Goal: Task Accomplishment & Management: Use online tool/utility

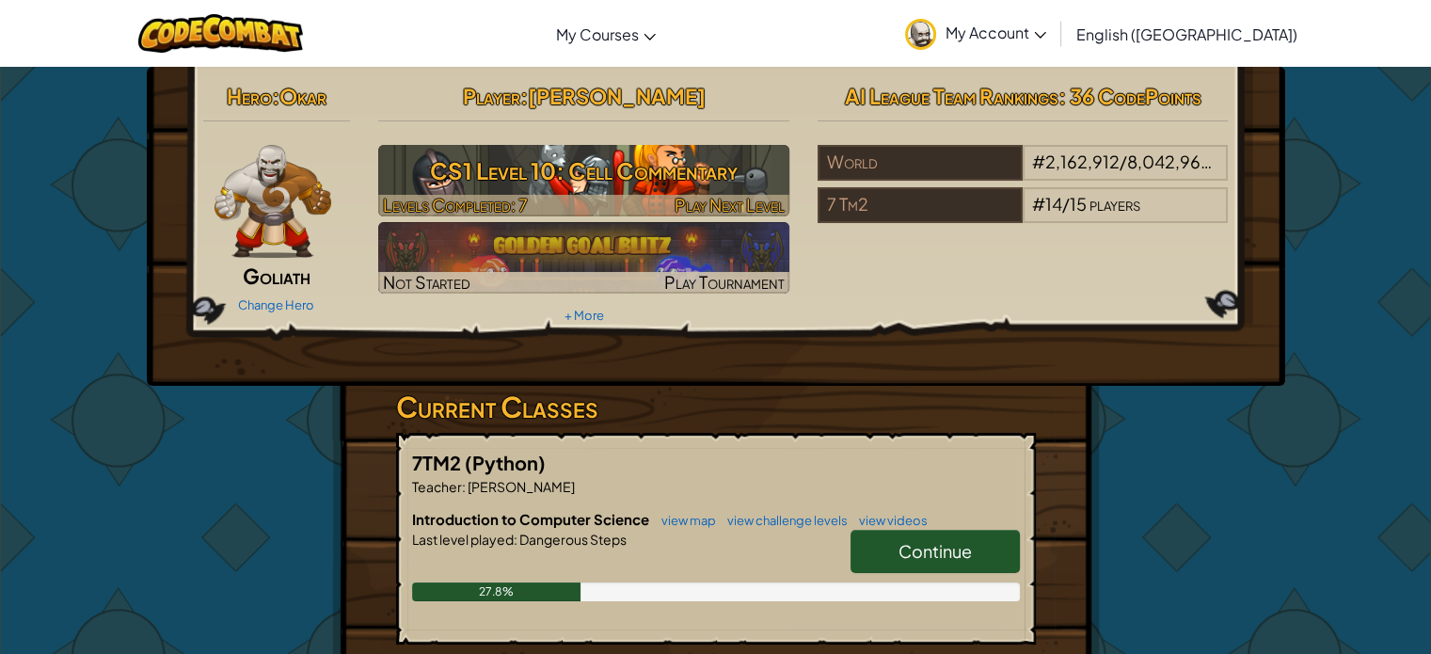
click at [649, 167] on h3 "CS1 Level 10: Cell Commentary" at bounding box center [583, 171] width 411 height 42
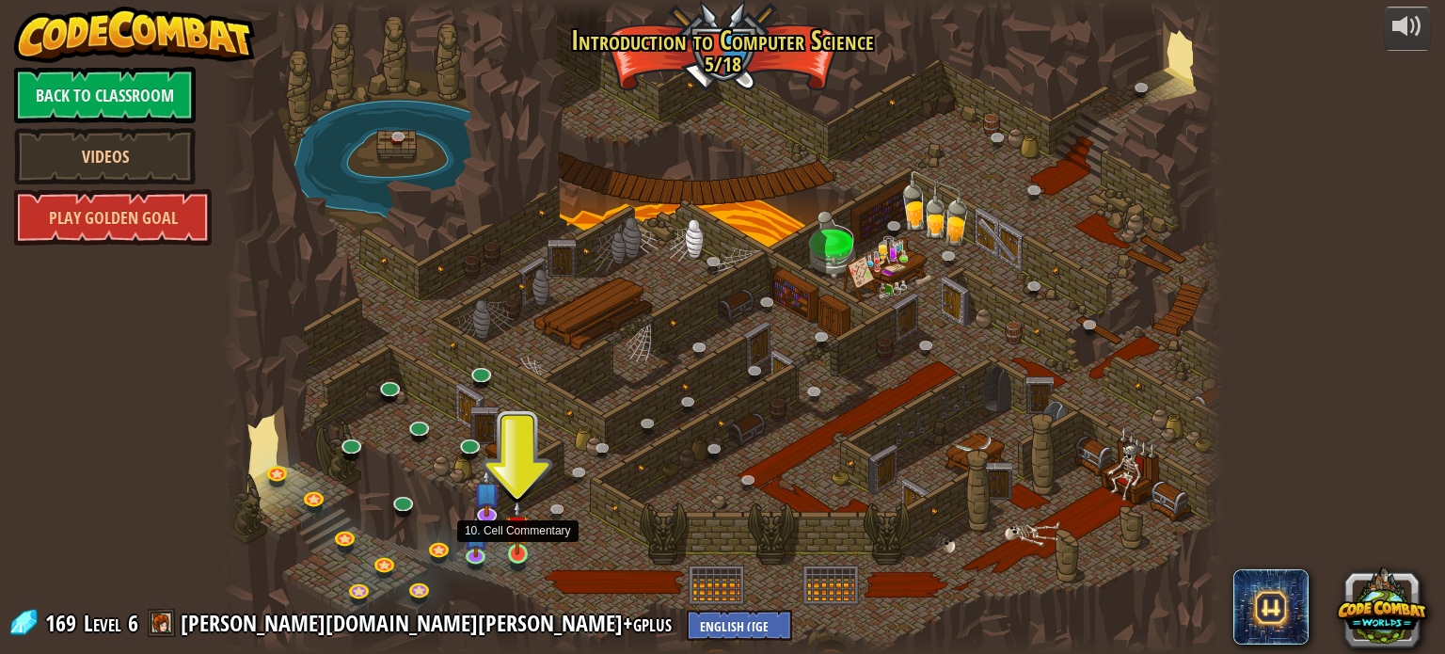
click at [512, 554] on img at bounding box center [517, 528] width 24 height 56
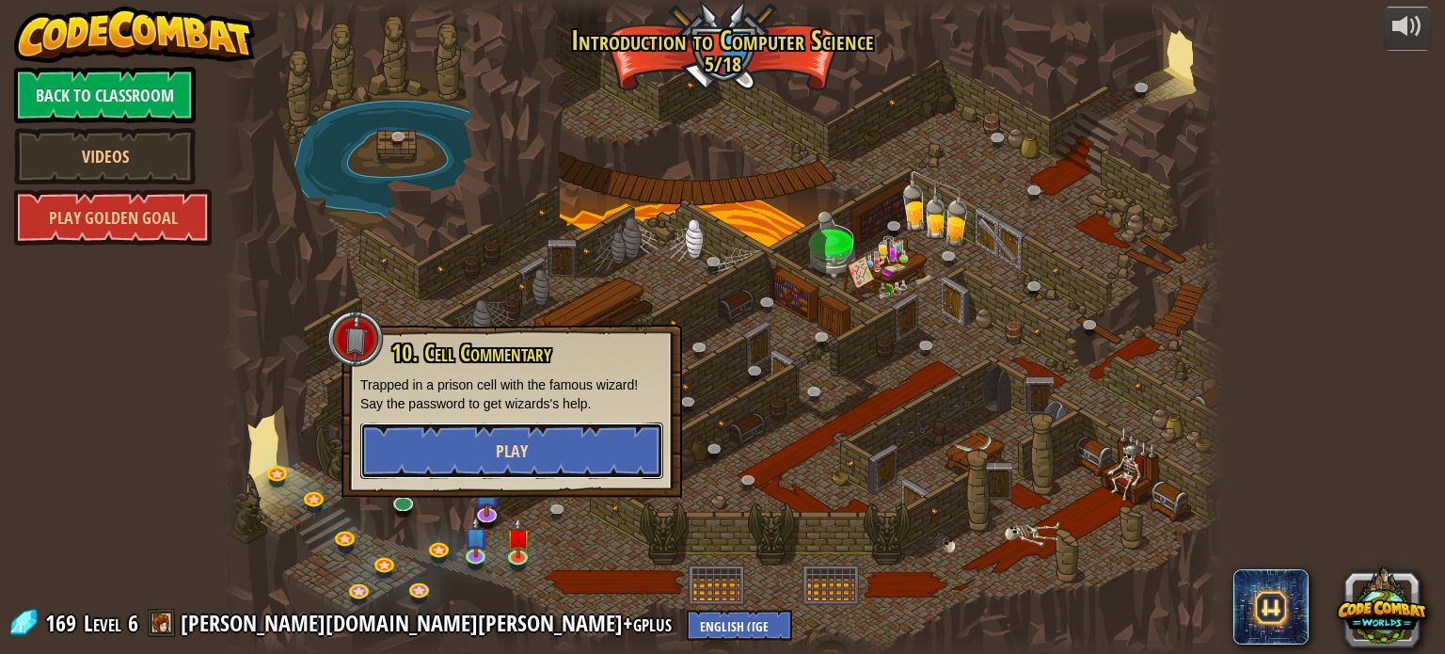
click at [493, 460] on button "Play" at bounding box center [511, 450] width 303 height 56
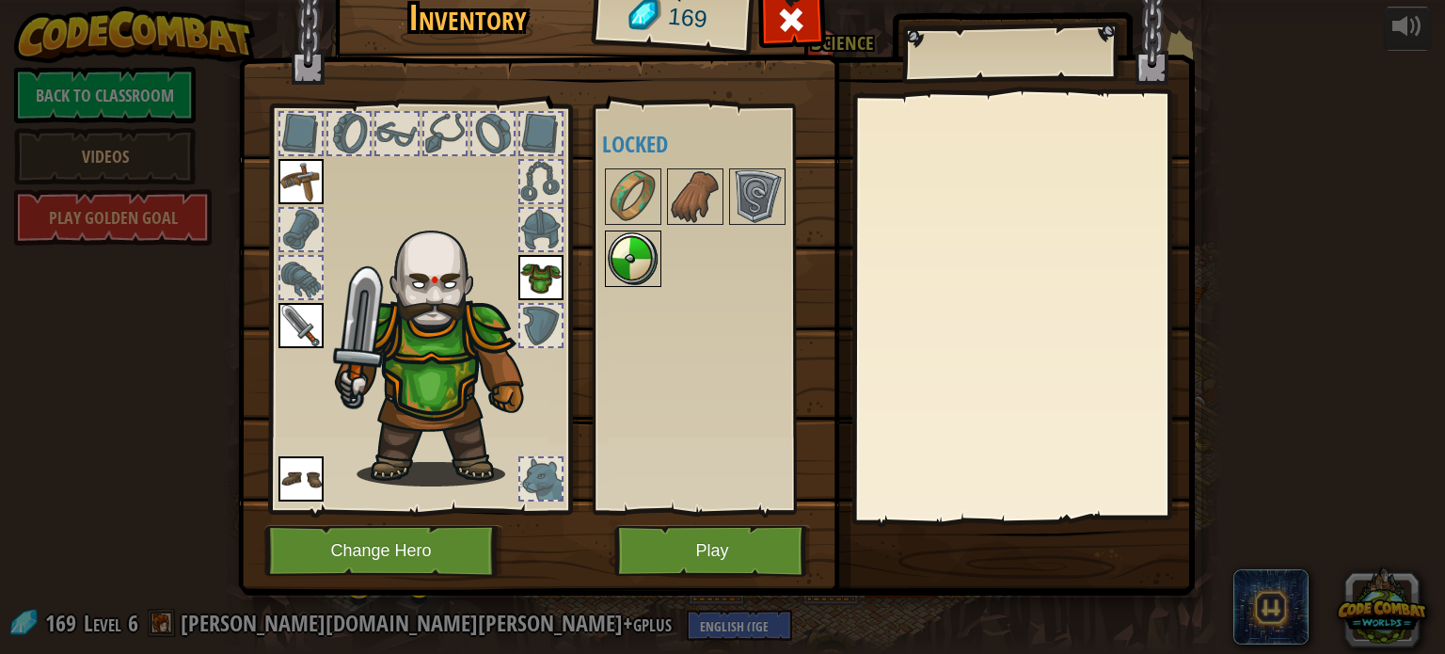
click at [634, 259] on img at bounding box center [633, 258] width 53 height 53
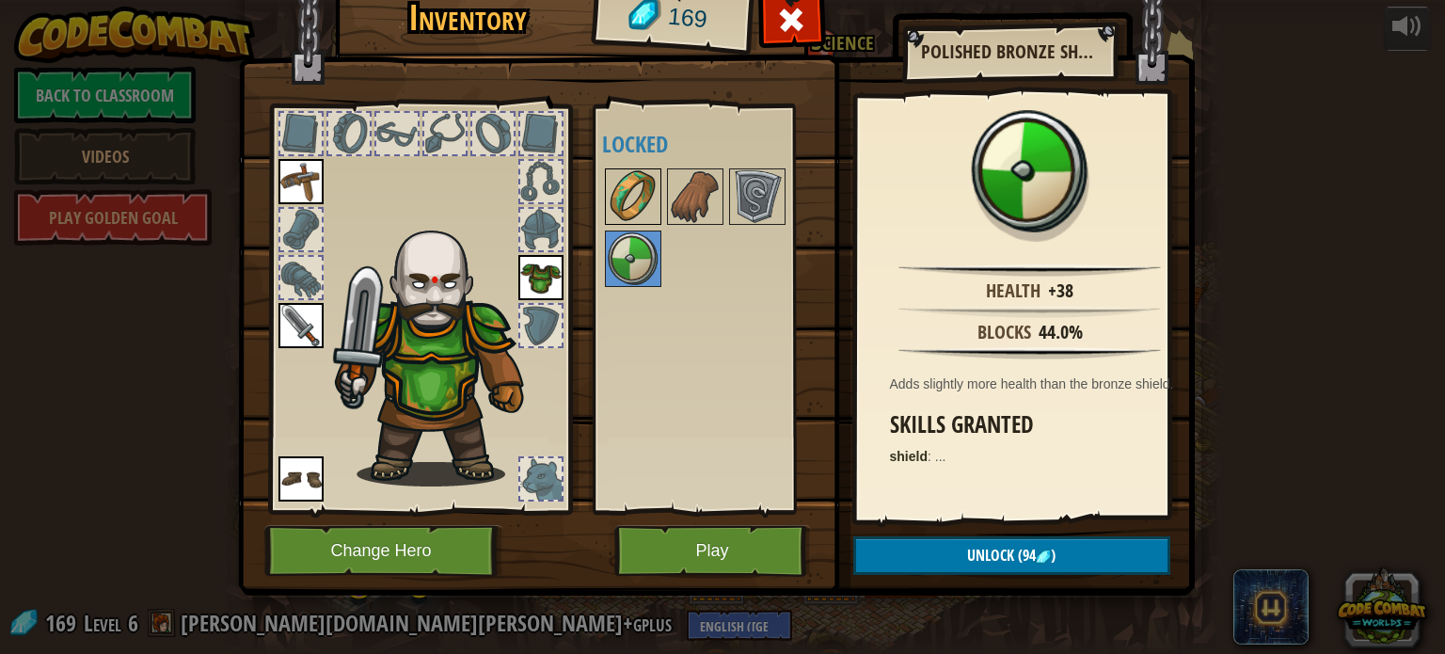
click at [634, 189] on img at bounding box center [633, 196] width 53 height 53
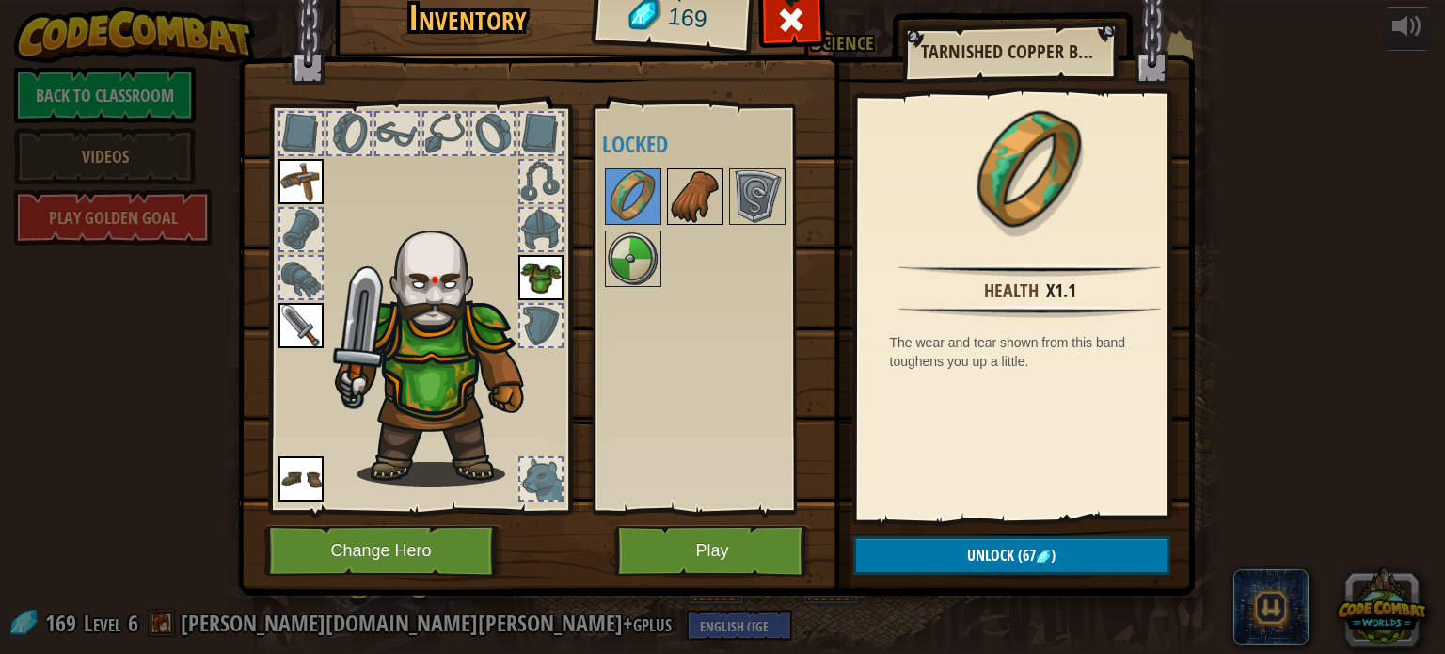
click at [699, 200] on img at bounding box center [695, 196] width 53 height 53
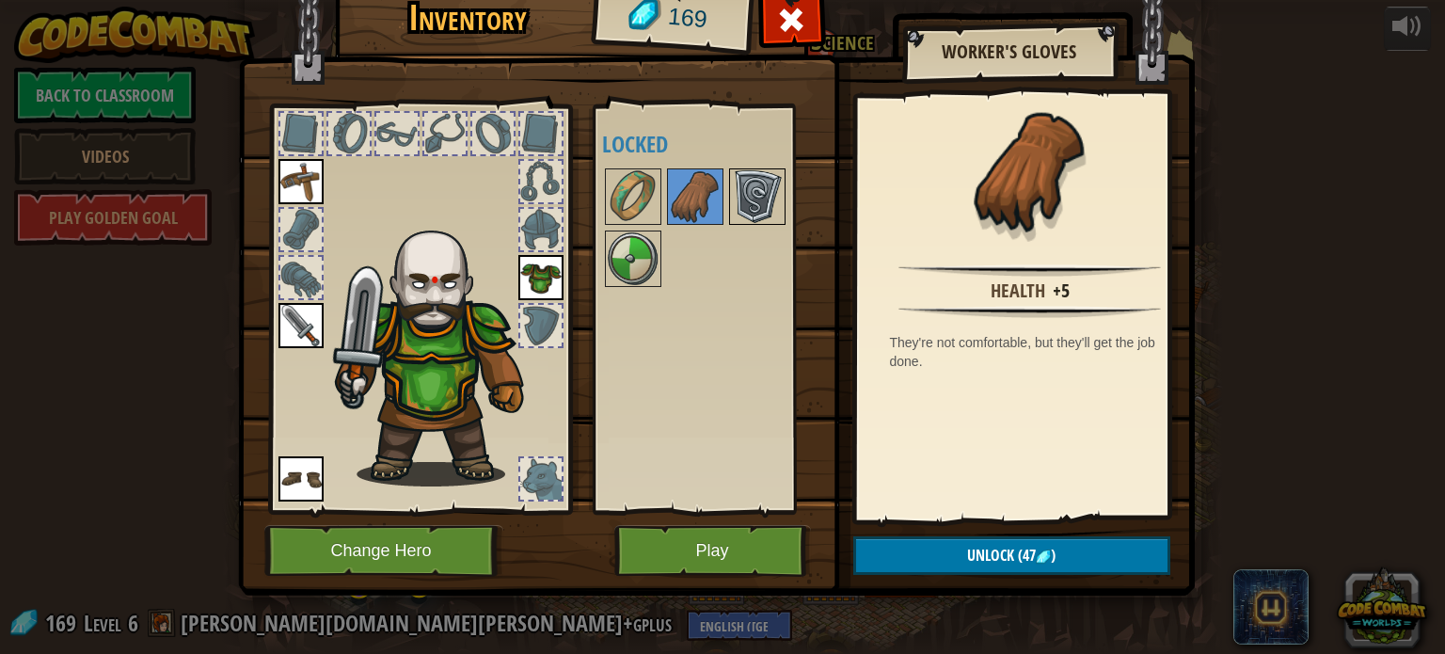
click at [748, 173] on img at bounding box center [757, 196] width 53 height 53
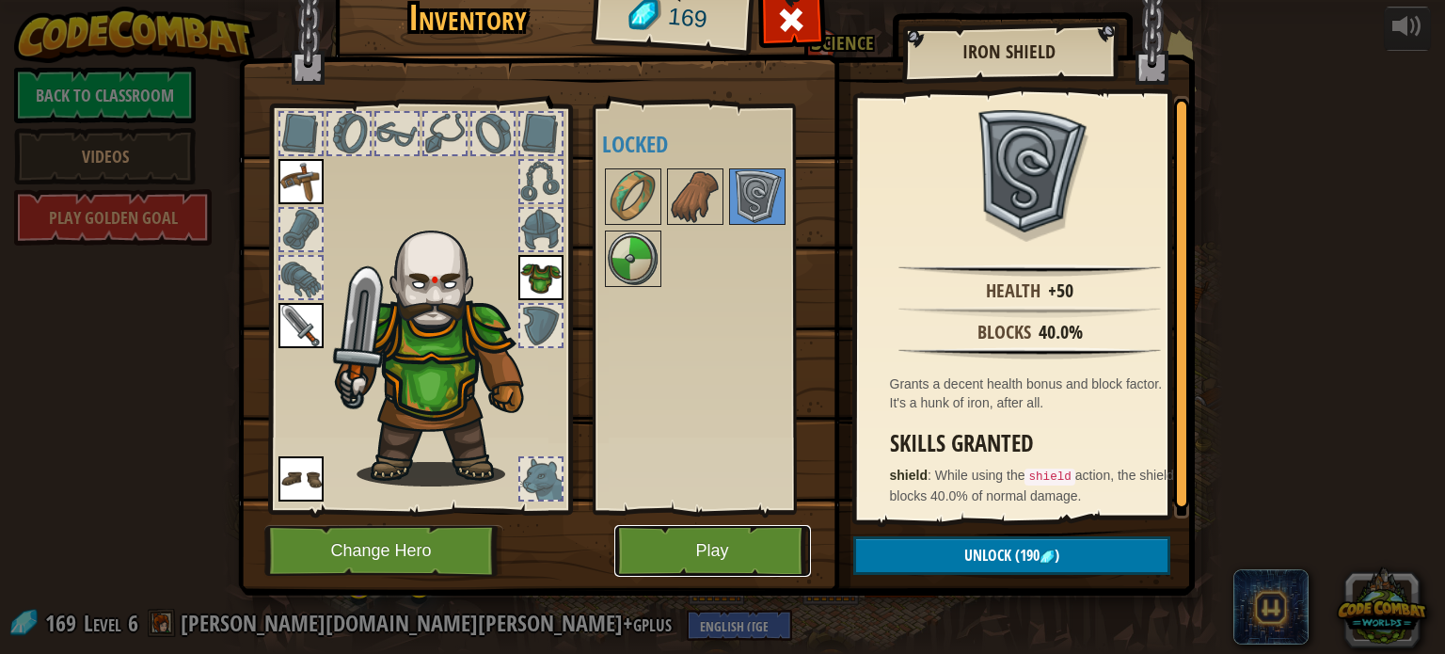
click at [752, 541] on button "Play" at bounding box center [712, 551] width 197 height 52
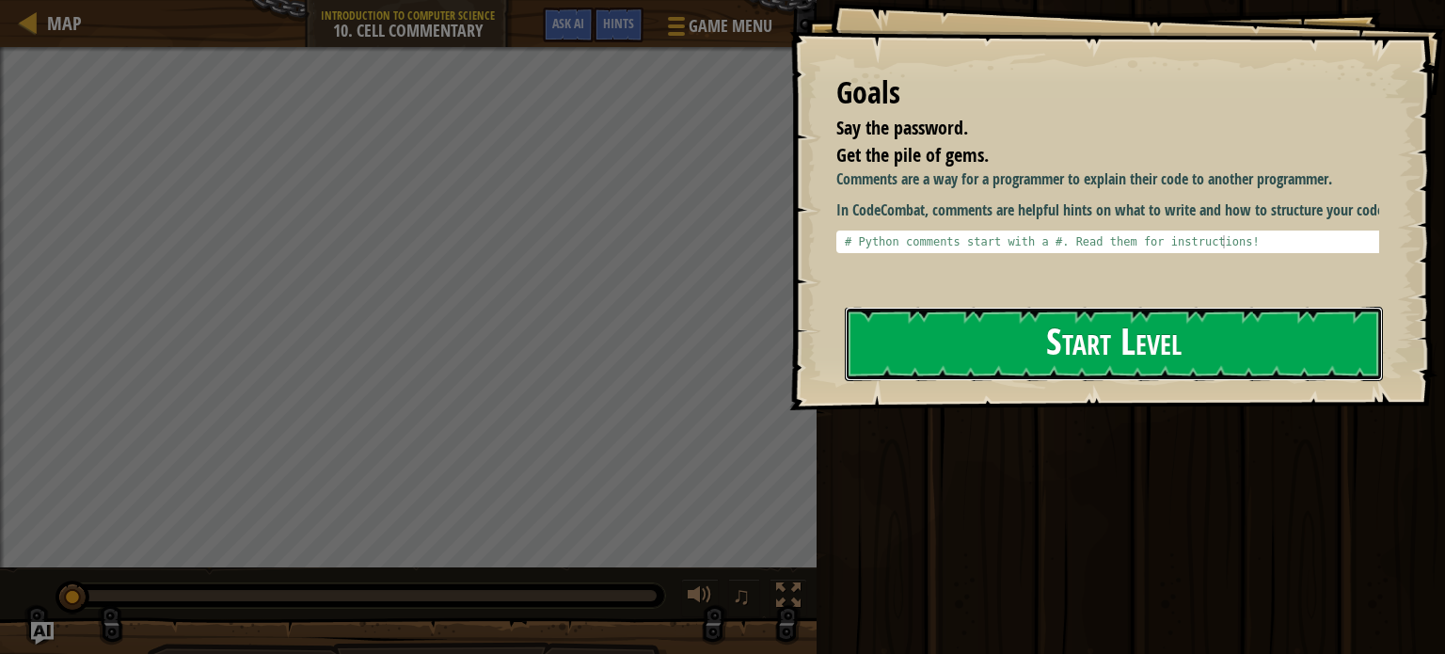
click at [1100, 329] on button "Start Level" at bounding box center [1114, 344] width 538 height 74
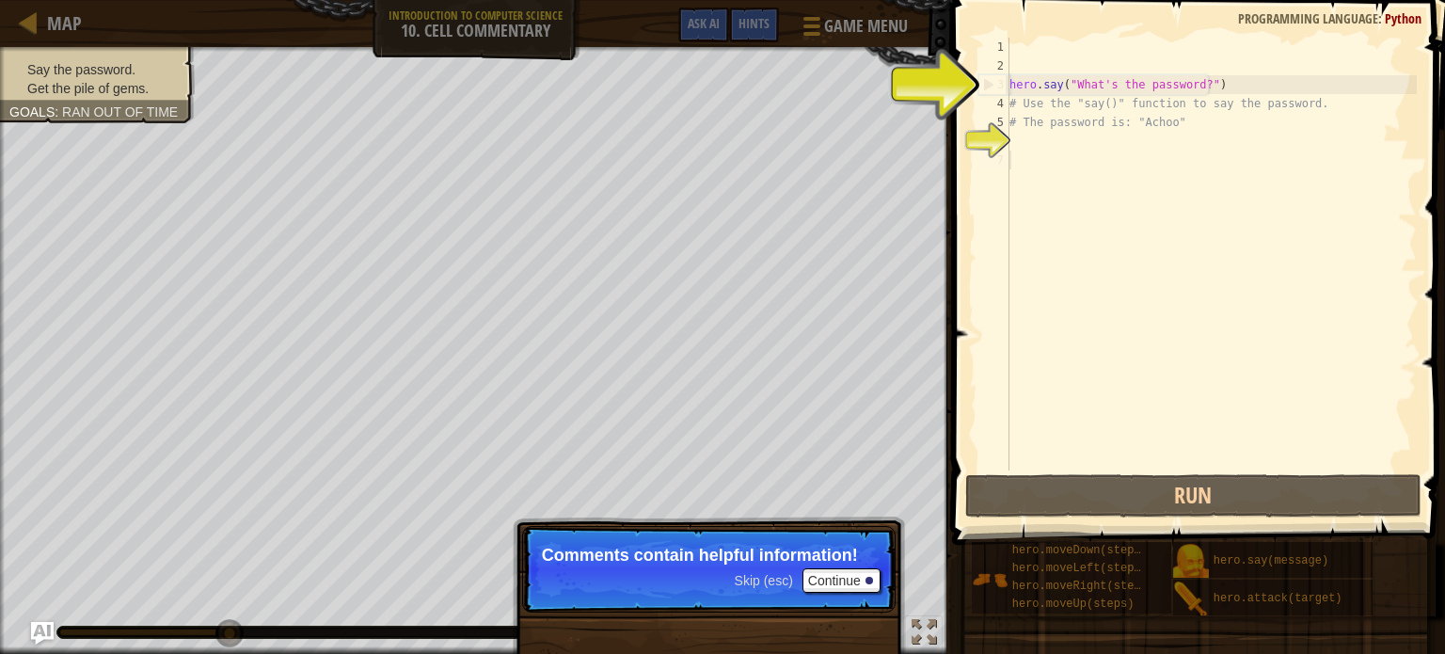
click at [1057, 153] on div "hero . say ( "What's the password?" ) # Use the "say()" function to say the pas…" at bounding box center [1211, 273] width 411 height 470
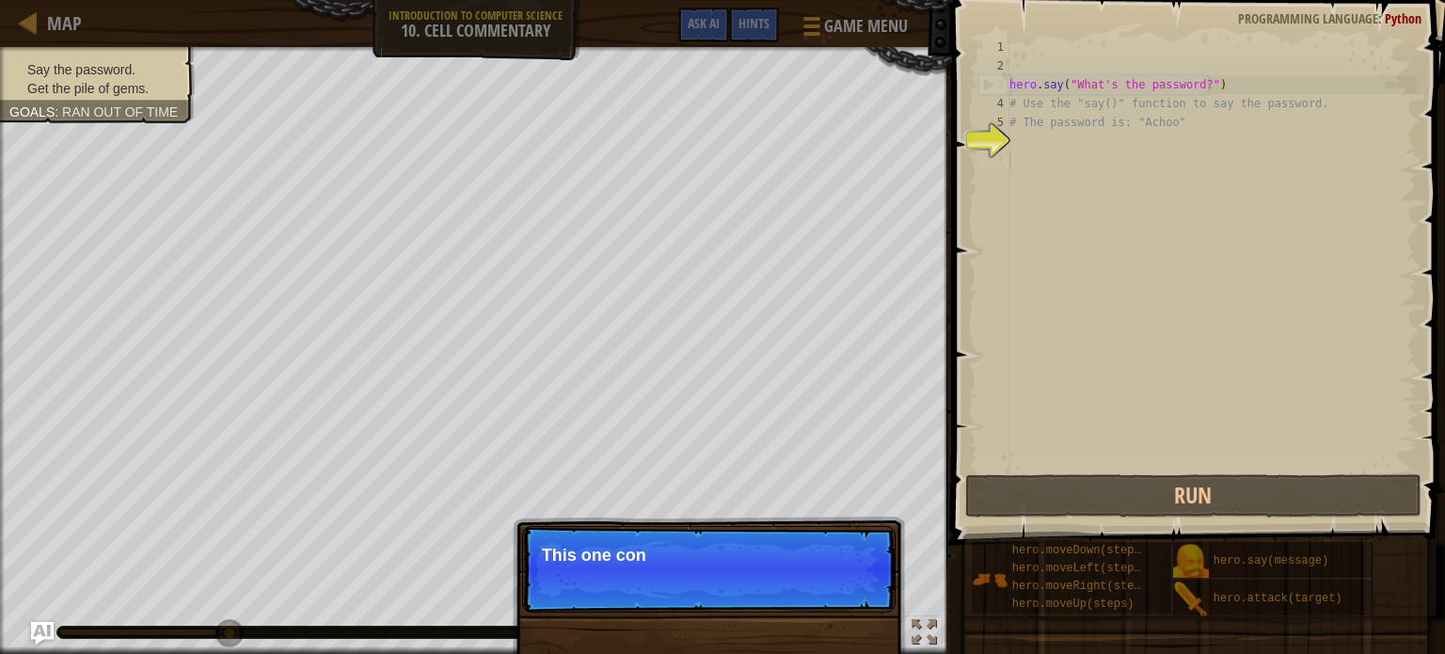
click at [1030, 139] on div "hero . say ( "What's the password?" ) # Use the "say()" function to say the pas…" at bounding box center [1211, 273] width 411 height 470
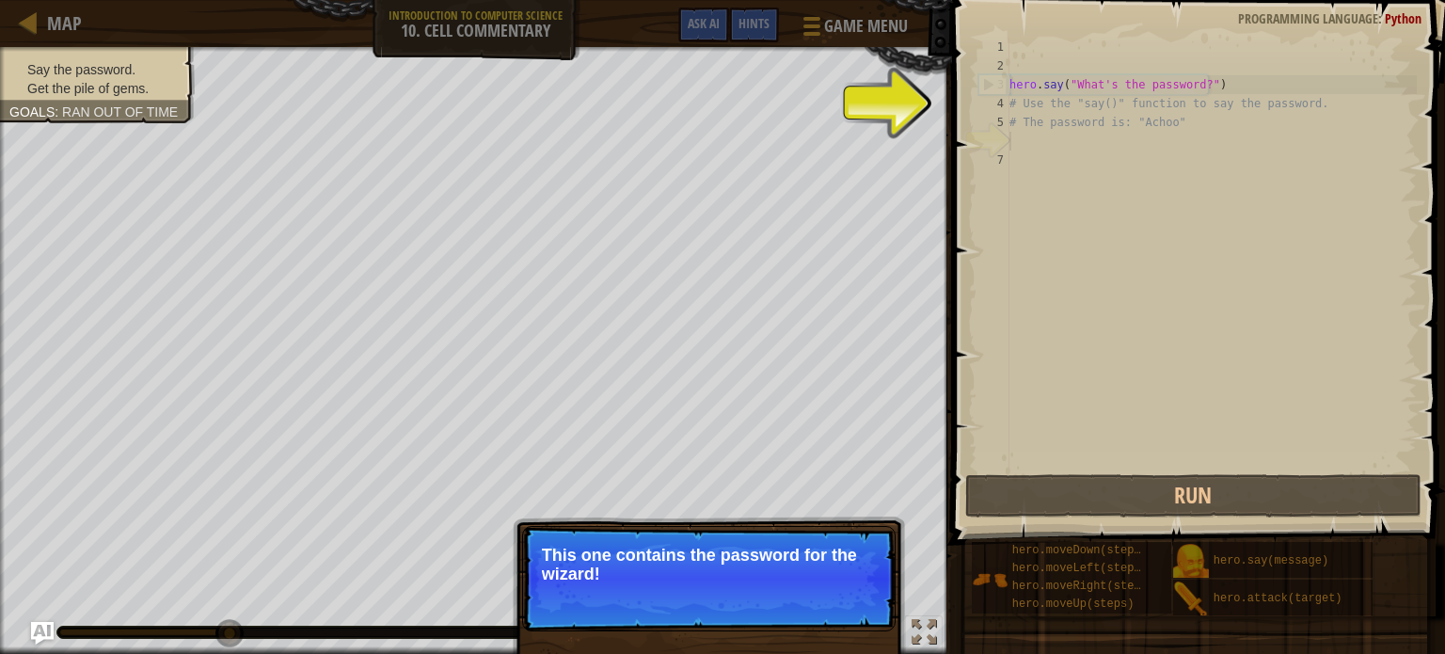
click at [809, 569] on p "This one contains the password for the wizard!" at bounding box center [709, 565] width 334 height 38
click at [833, 590] on button "Continue" at bounding box center [841, 599] width 78 height 24
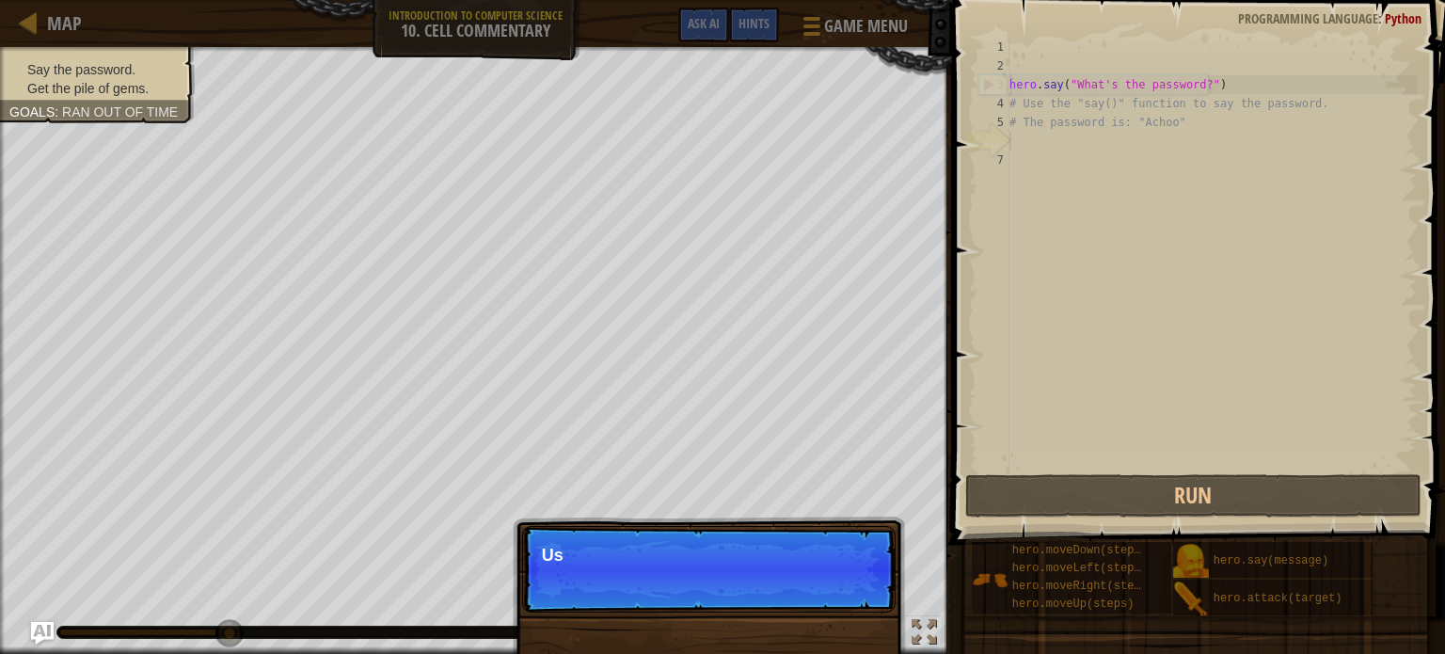
scroll to position [8, 0]
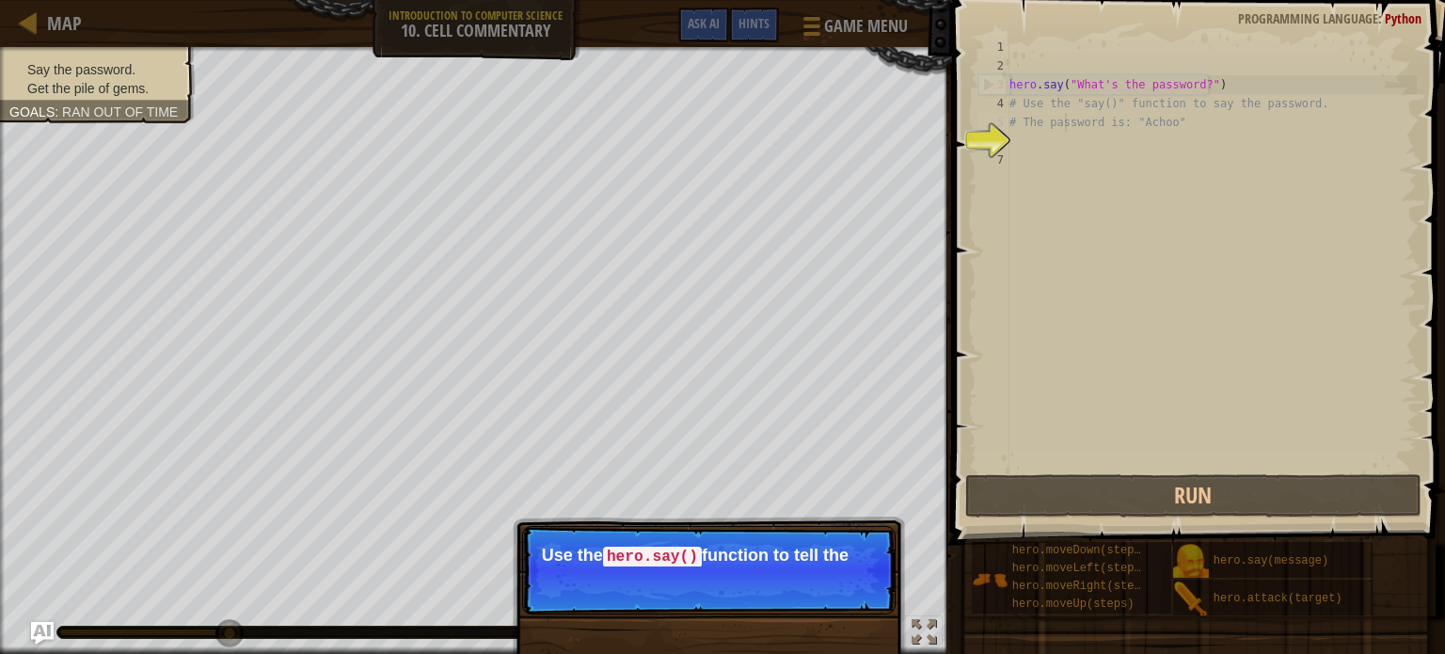
click at [1064, 128] on div "hero . say ( "What's the password?" ) # Use the "say()" function to say the pas…" at bounding box center [1211, 273] width 411 height 470
type textarea "# The password is: "Achoo""
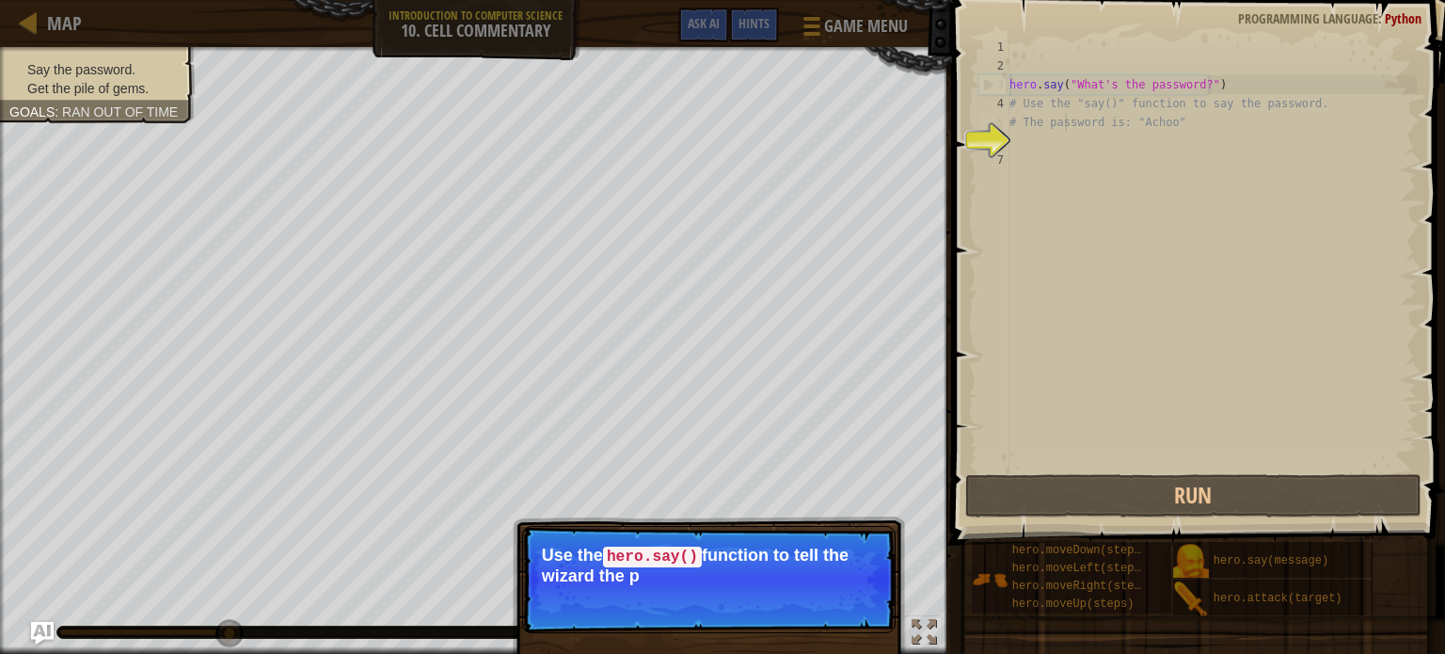
click at [1014, 167] on div "hero . say ( "What's the password?" ) # Use the "say()" function to say the pas…" at bounding box center [1211, 273] width 411 height 470
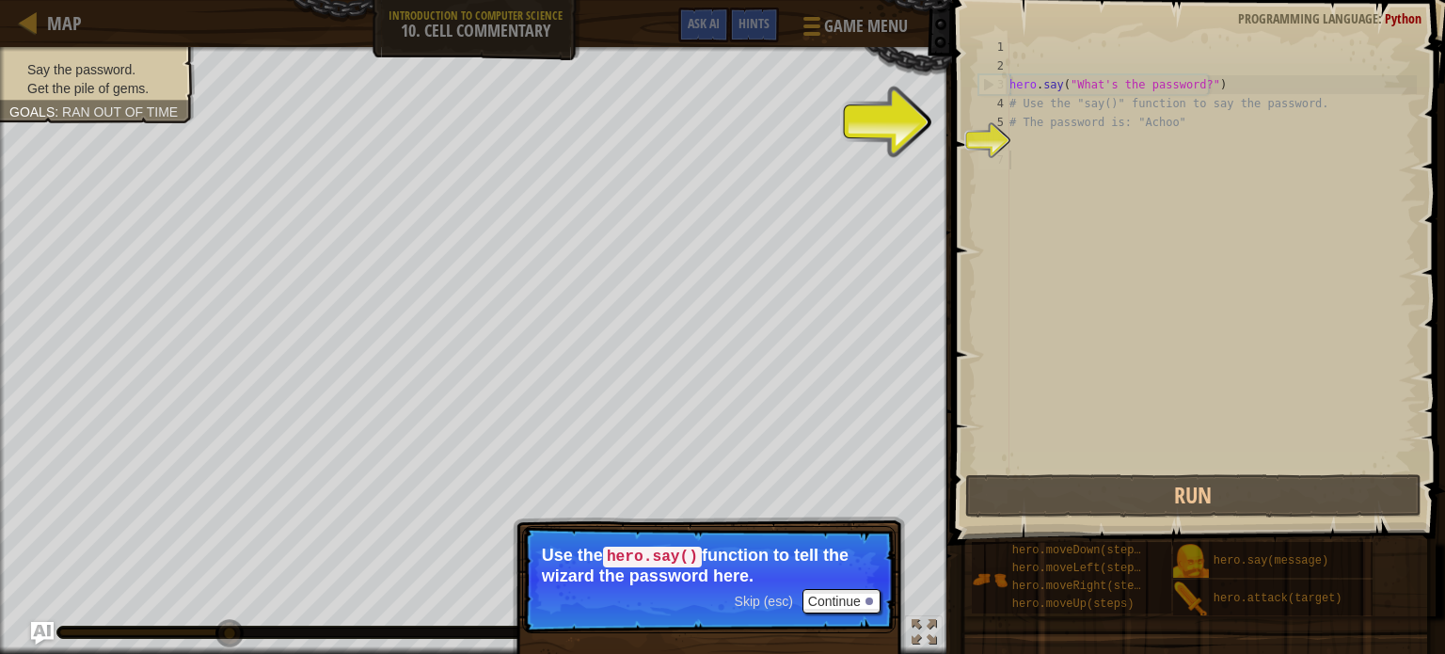
click at [1012, 142] on div "hero . say ( "What's the password?" ) # Use the "say()" function to say the pas…" at bounding box center [1211, 273] width 411 height 470
click at [1023, 146] on div "hero . say ( "What's the password?" ) # Use the "say()" function to say the pas…" at bounding box center [1211, 273] width 411 height 470
click at [1014, 161] on div "hero . say ( "What's the password?" ) # Use the "say()" function to say the pas…" at bounding box center [1211, 273] width 411 height 470
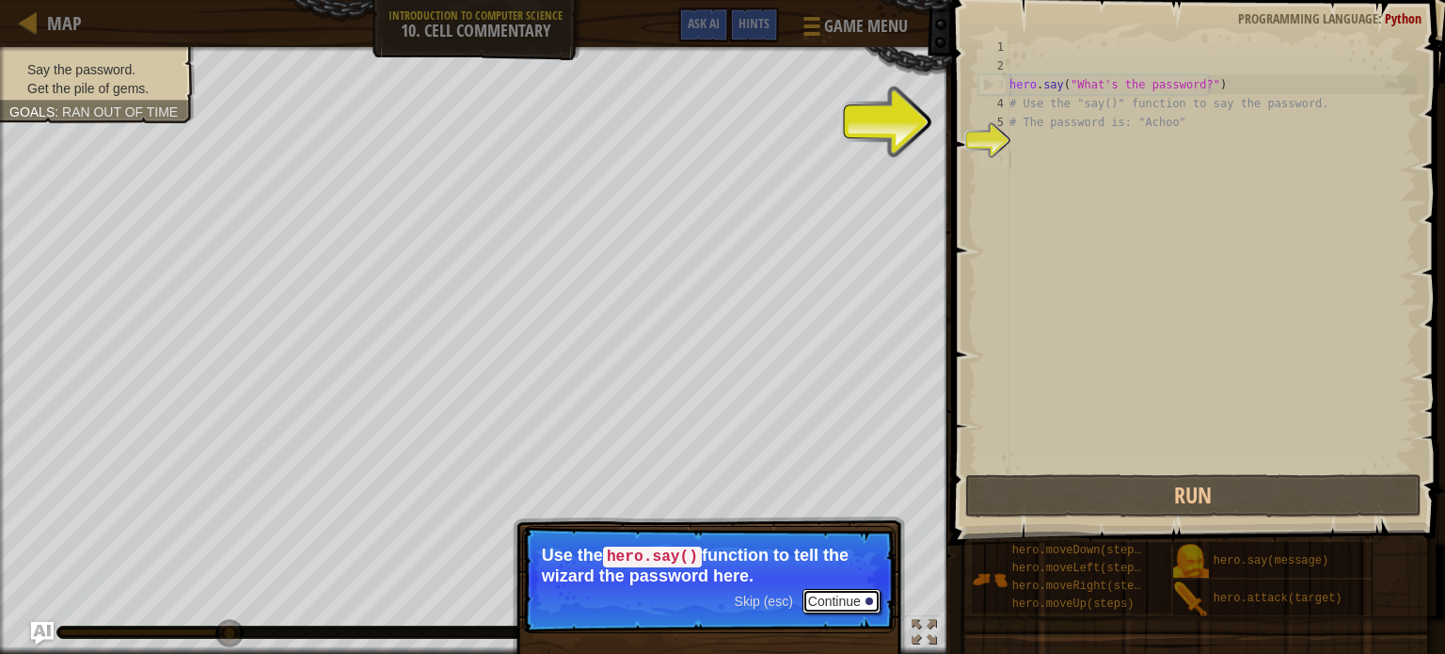
click at [854, 589] on button "Continue" at bounding box center [841, 601] width 78 height 24
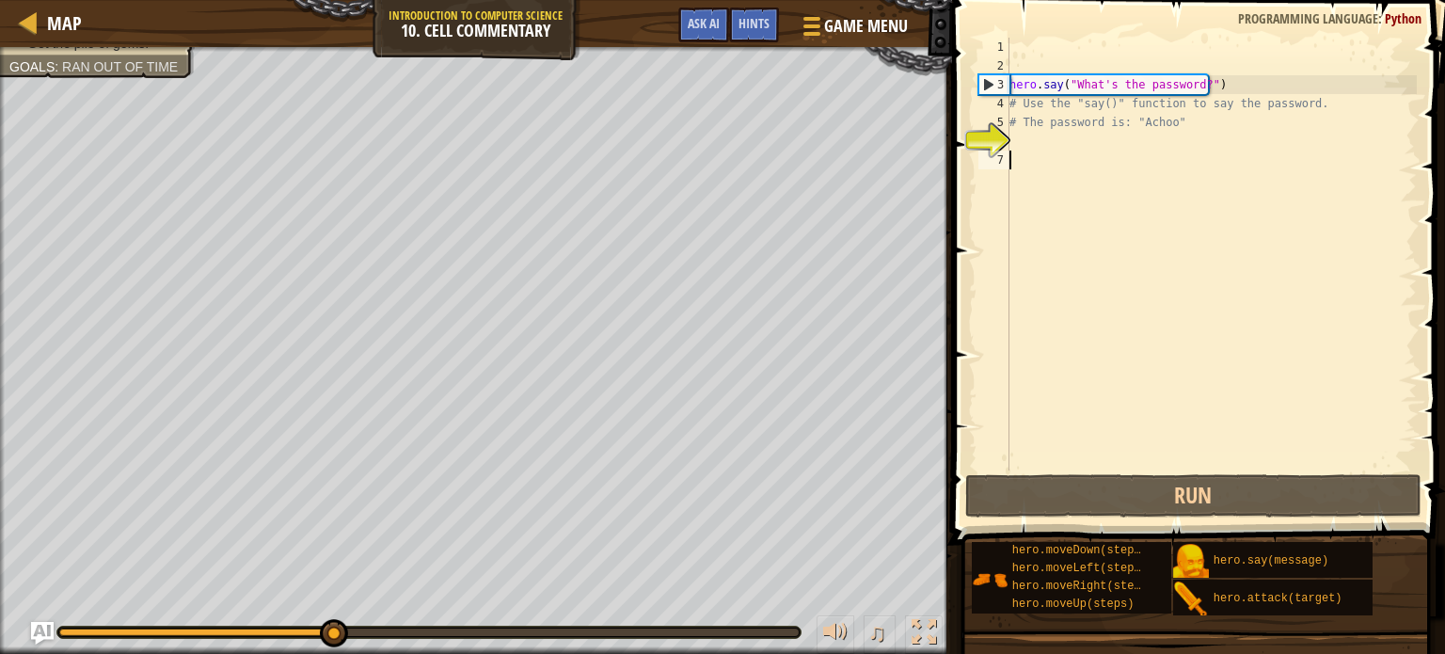
click at [1020, 139] on div "hero . say ( "What's the password?" ) # Use the "say()" function to say the pas…" at bounding box center [1211, 273] width 411 height 470
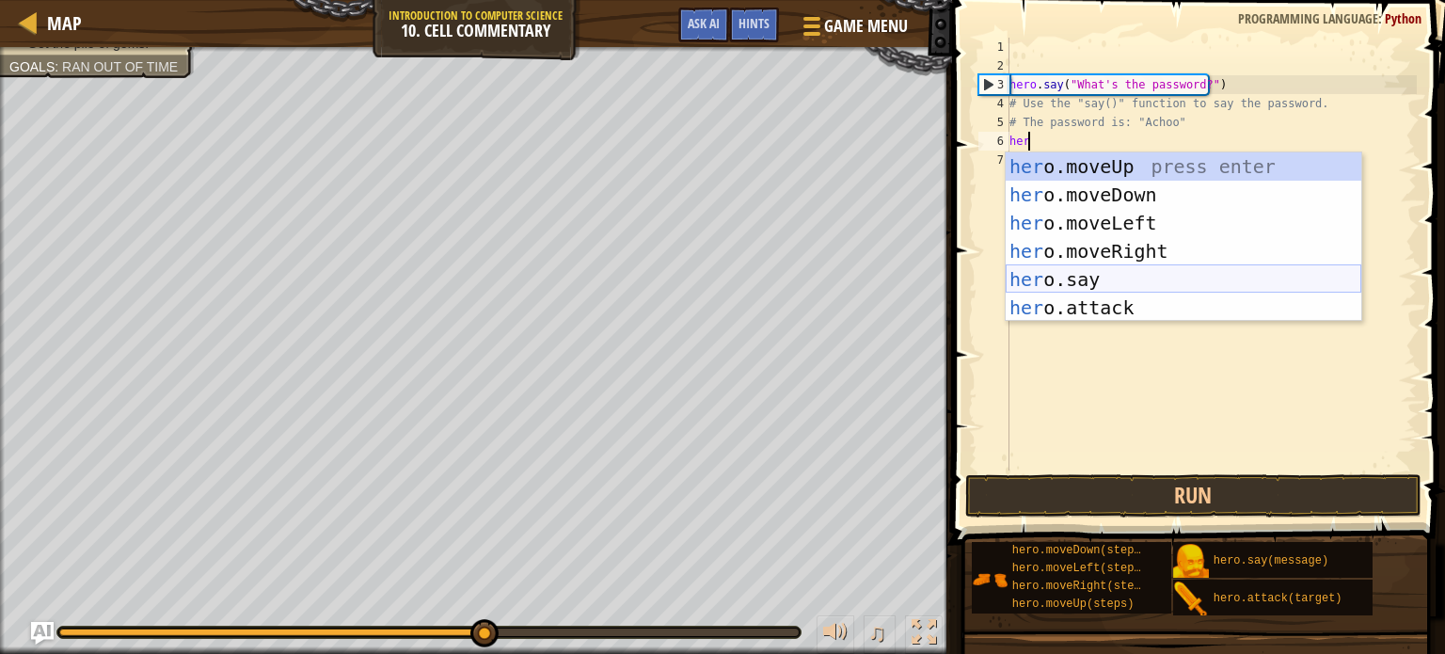
click at [1076, 274] on div "her o.moveUp press enter her o.moveDown press enter her o.moveLeft press enter …" at bounding box center [1184, 265] width 356 height 226
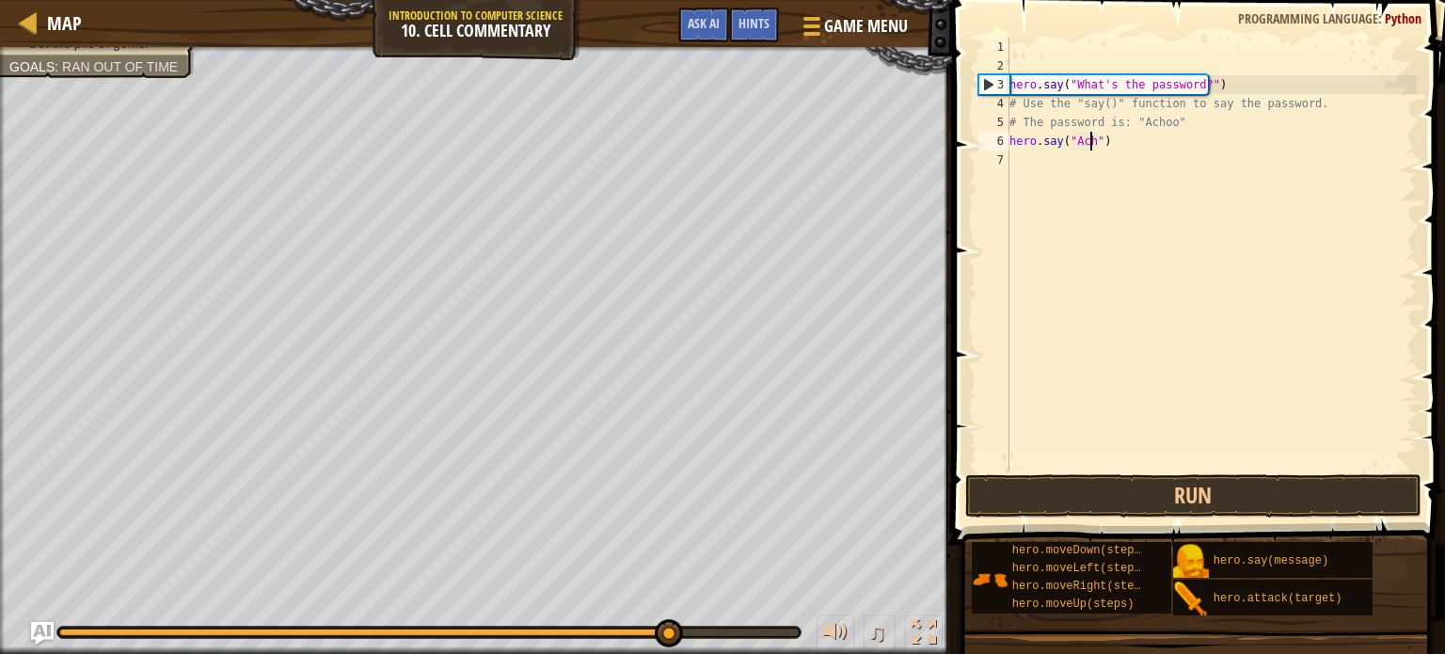
scroll to position [8, 7]
click at [1184, 501] on button "Run" at bounding box center [1193, 495] width 456 height 43
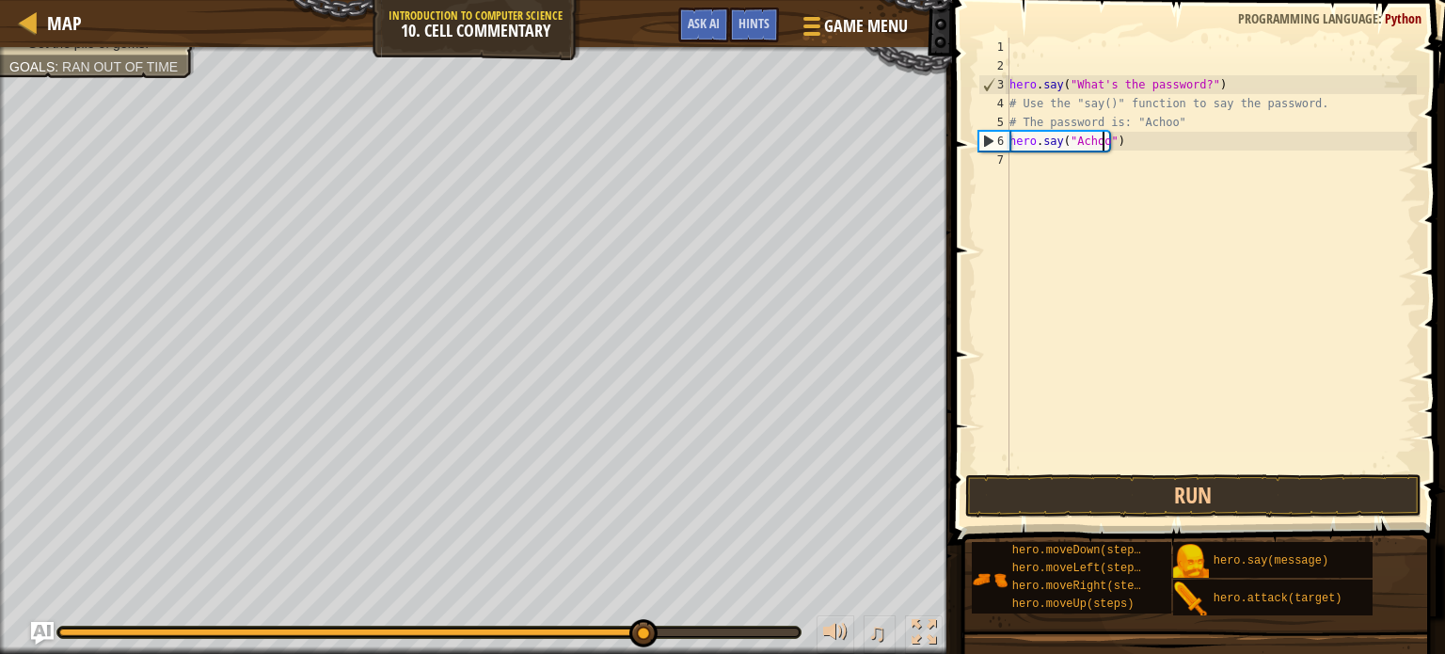
scroll to position [8, 8]
type textarea "hero.say("Achoo")"
click at [1192, 500] on button "Run" at bounding box center [1193, 495] width 456 height 43
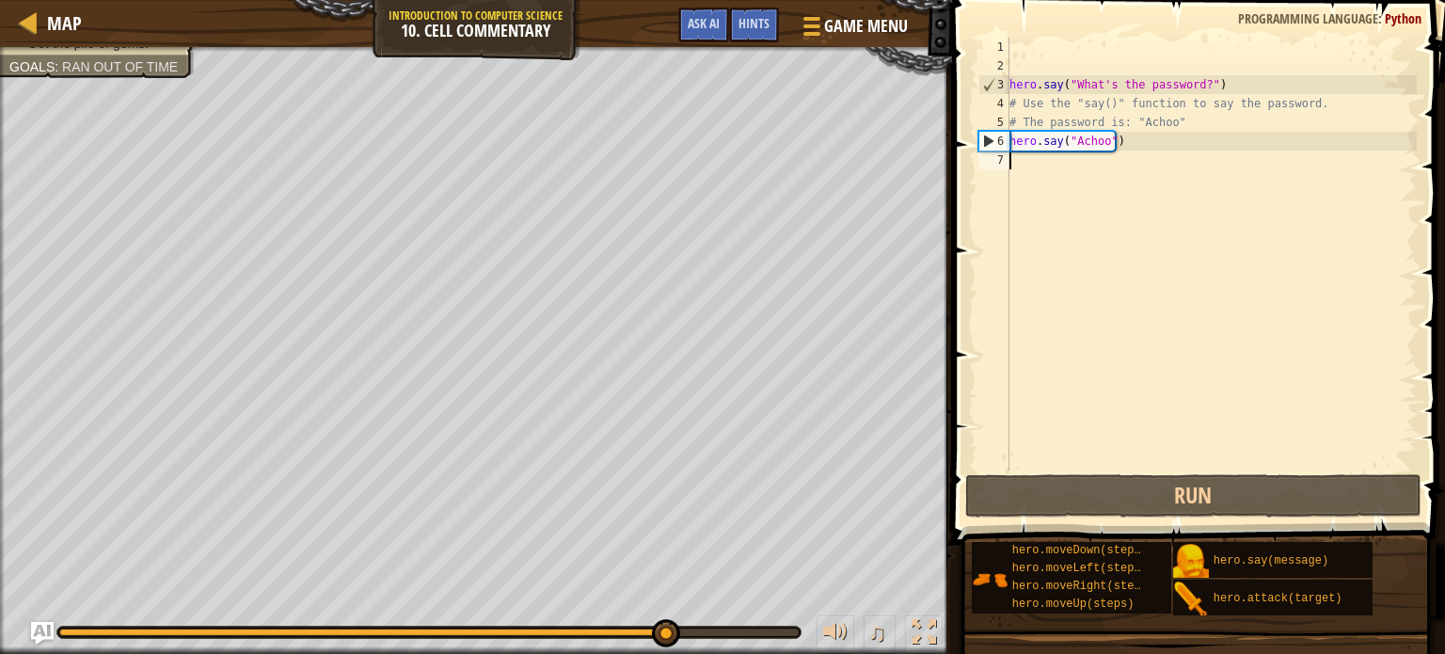
click at [1018, 161] on div "hero . say ( "What's the password?" ) # Use the "say()" function to say the pas…" at bounding box center [1211, 273] width 411 height 470
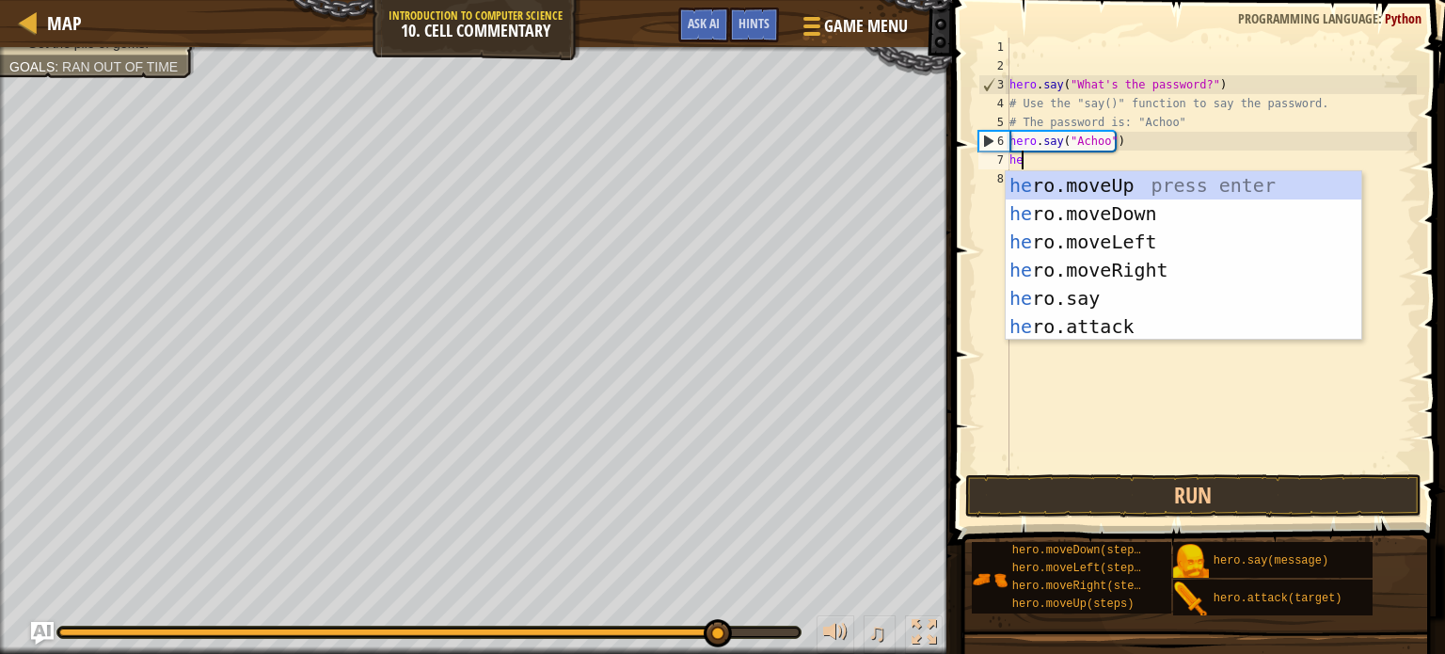
type textarea "her"
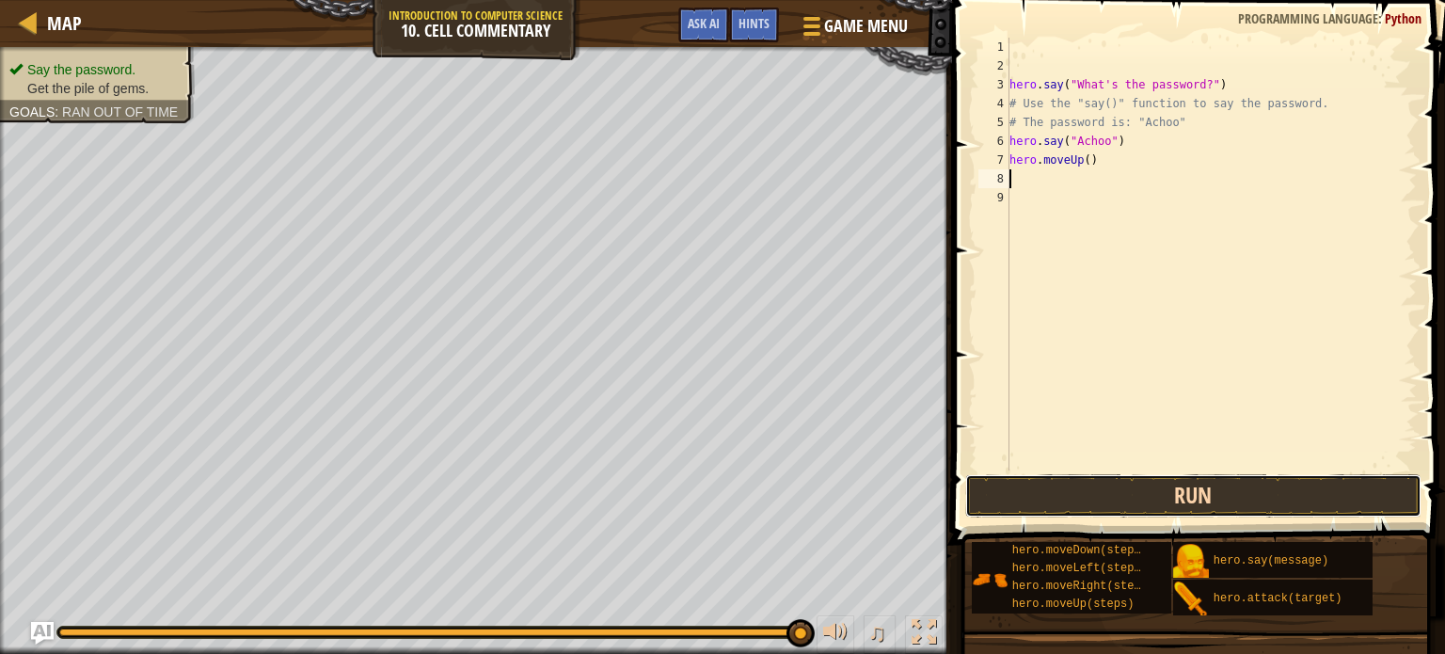
click at [1078, 485] on button "Run" at bounding box center [1193, 495] width 456 height 43
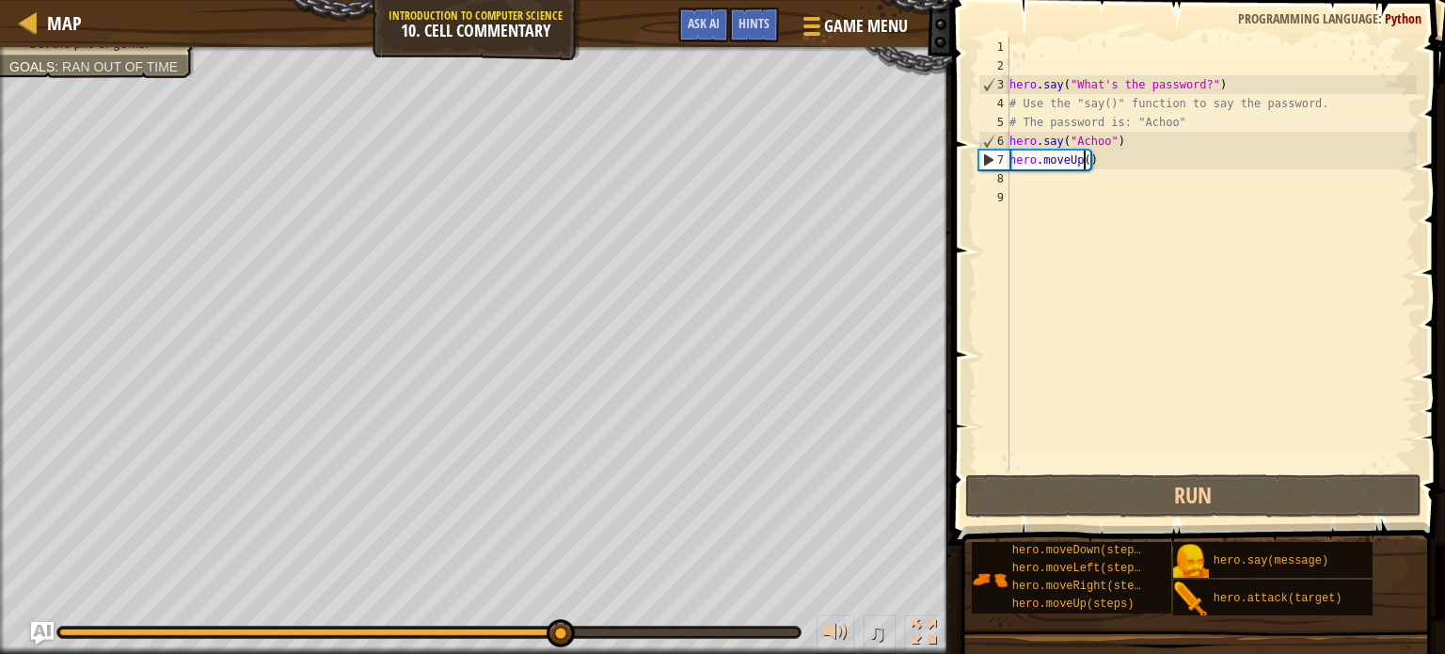
click at [1084, 162] on div "hero . say ( "What's the password?" ) # Use the "say()" function to say the pas…" at bounding box center [1211, 273] width 411 height 470
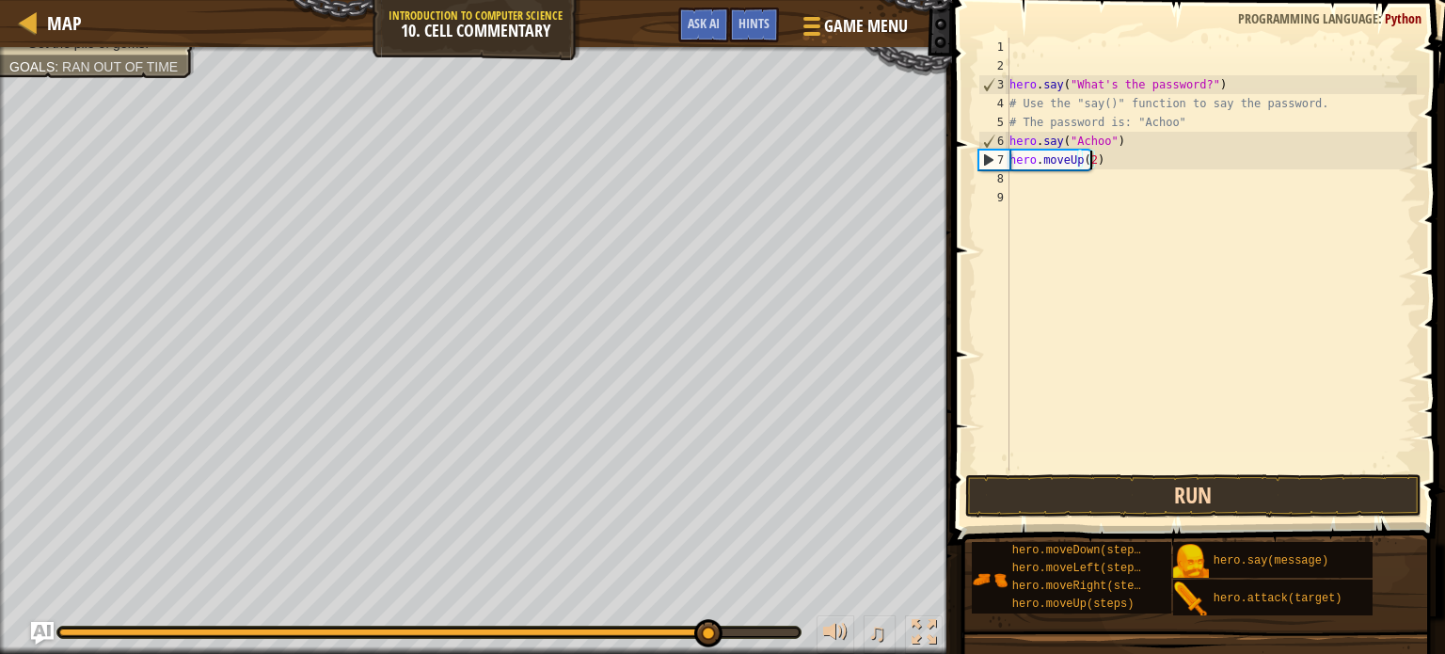
type textarea "hero.moveUp(2)"
click at [1106, 492] on button "Run" at bounding box center [1193, 495] width 456 height 43
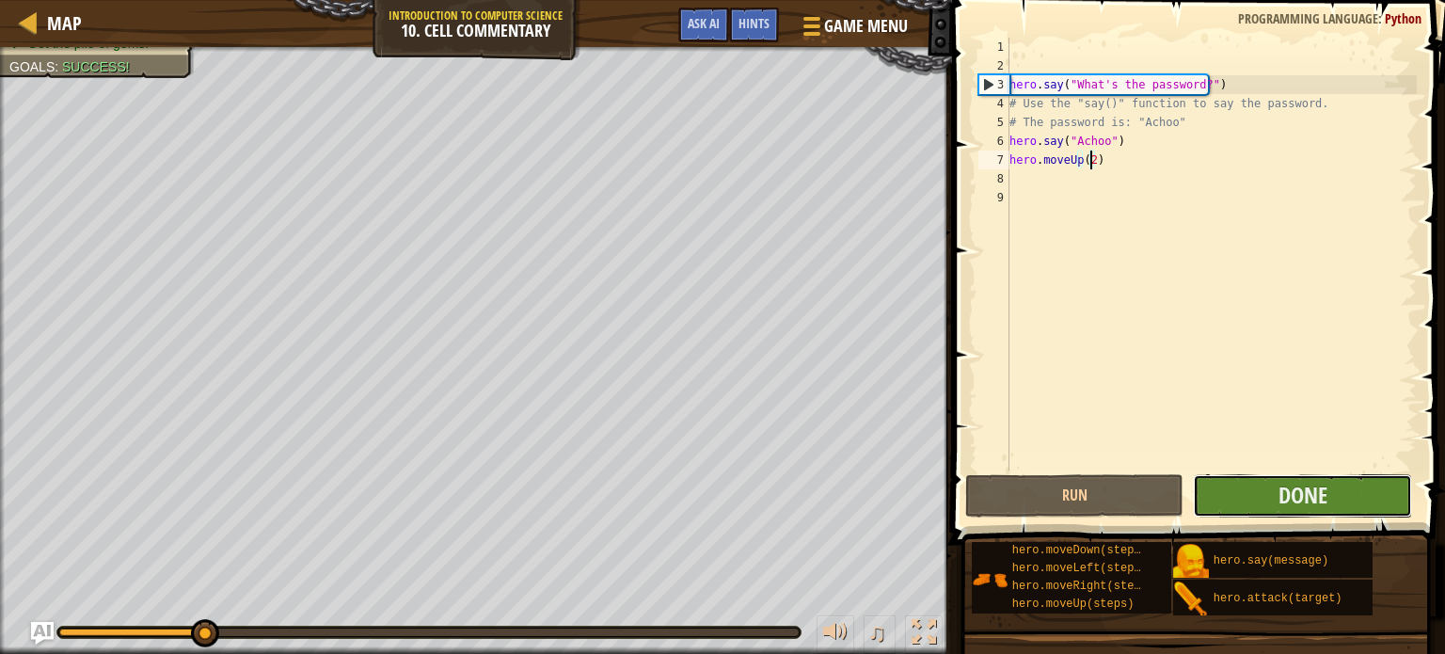
click at [1211, 491] on button "Done" at bounding box center [1302, 495] width 219 height 43
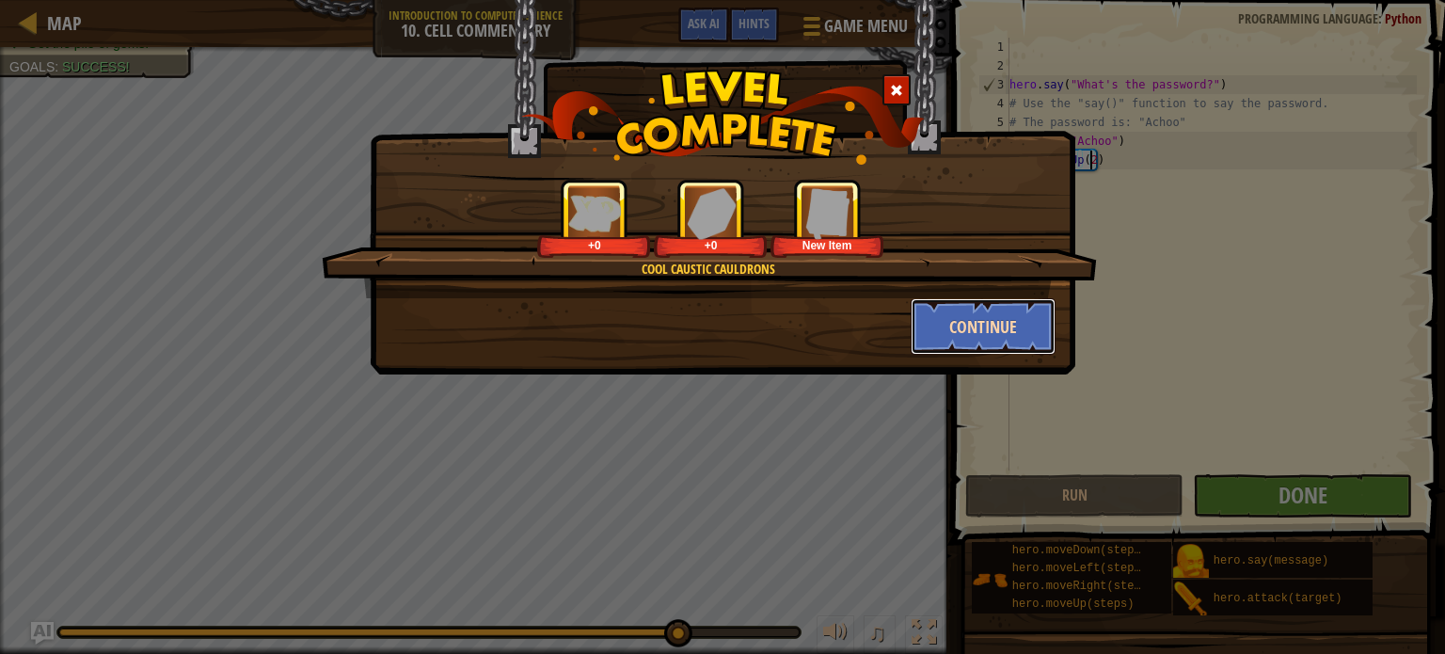
click at [979, 326] on button "Continue" at bounding box center [984, 326] width 146 height 56
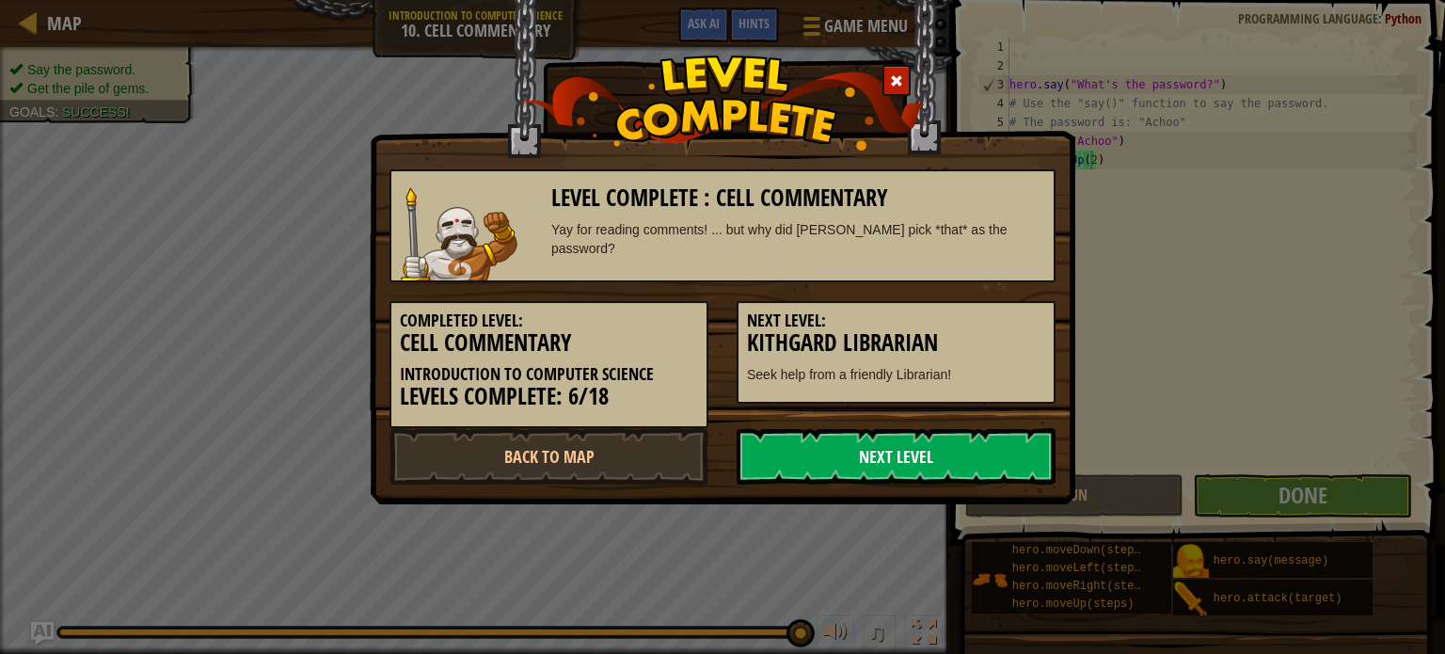
click at [920, 435] on link "Next Level" at bounding box center [896, 456] width 319 height 56
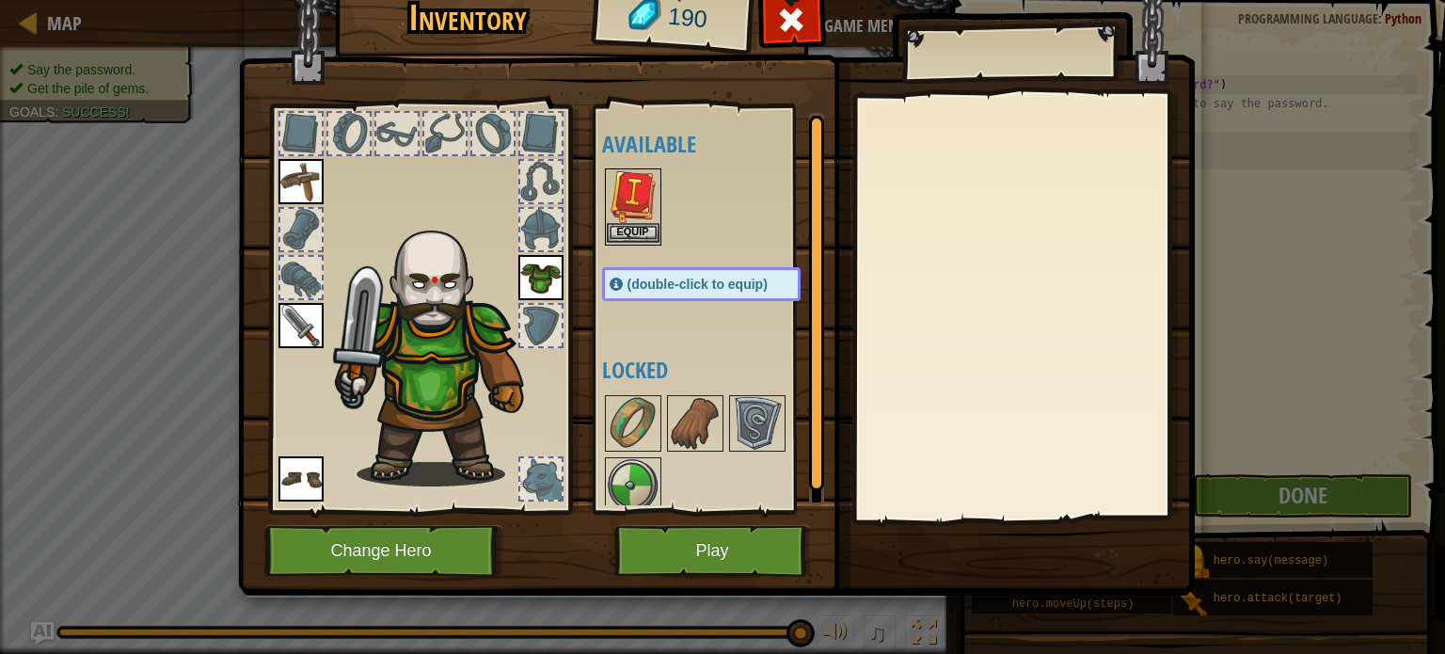
click at [626, 220] on img at bounding box center [633, 196] width 53 height 53
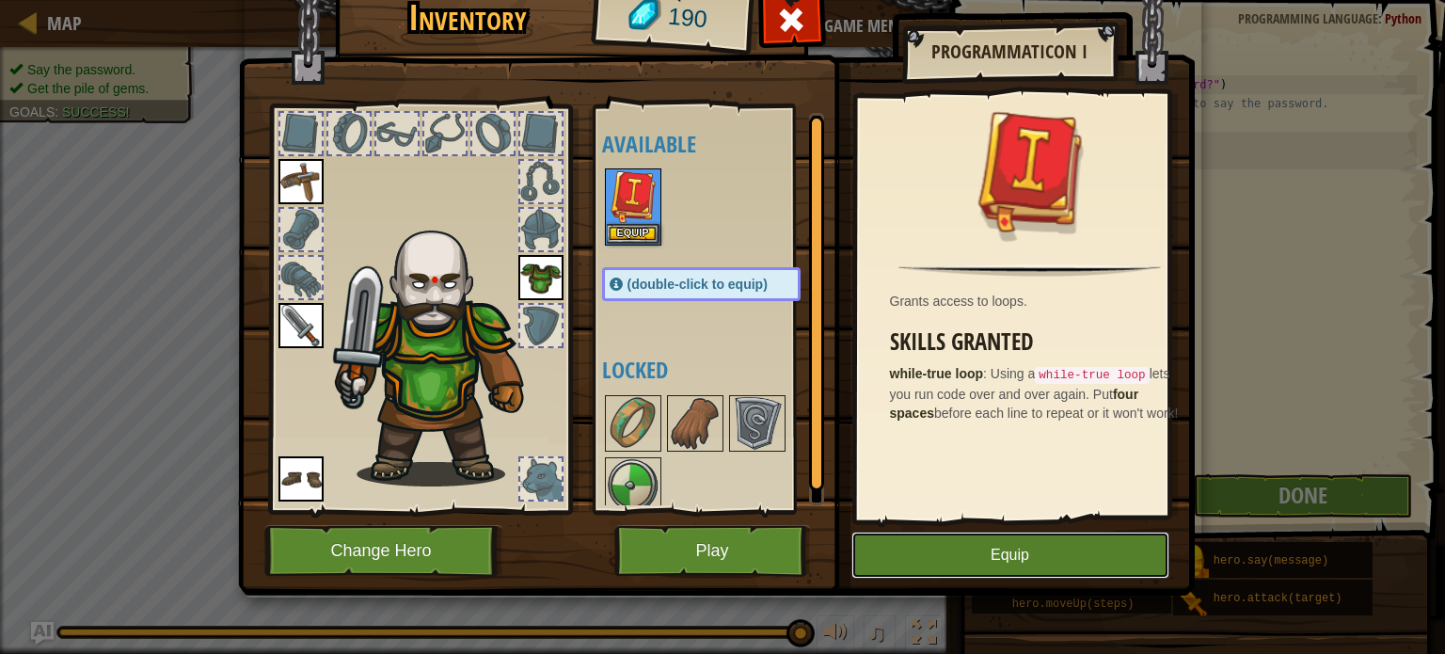
click at [1005, 540] on button "Equip" at bounding box center [1010, 555] width 318 height 47
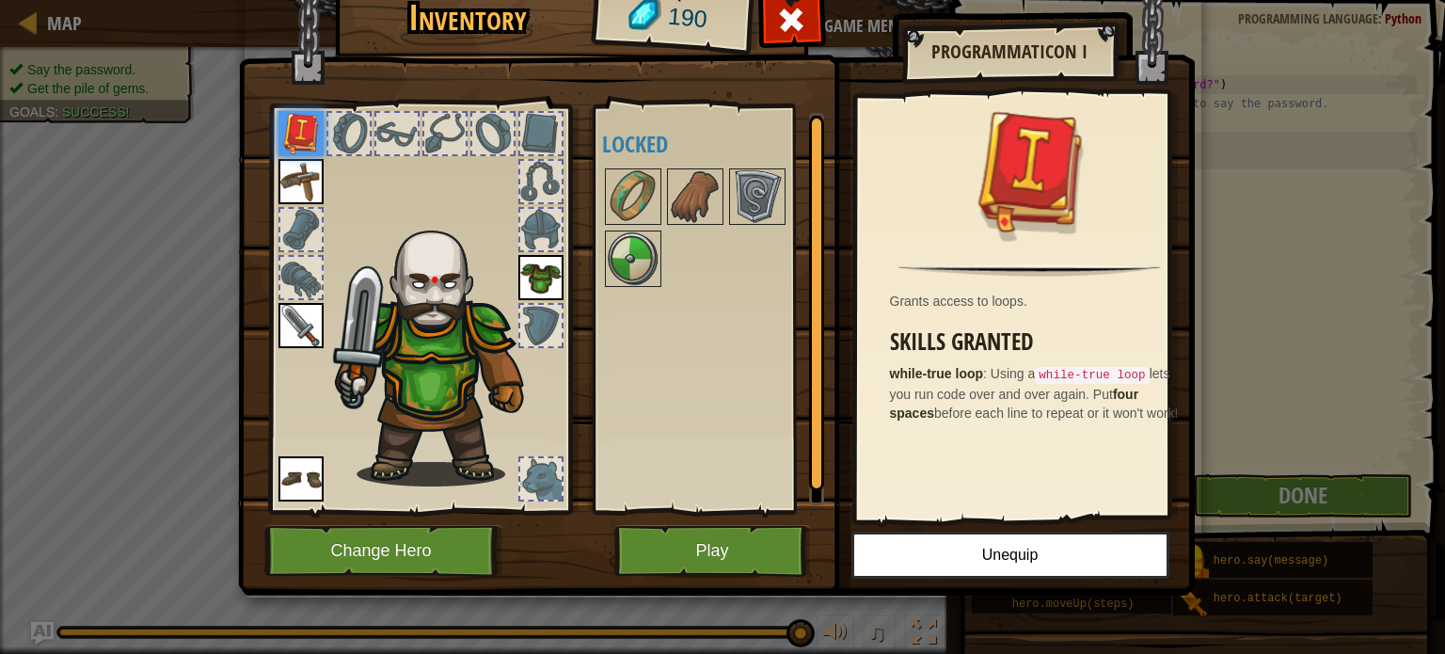
click at [660, 202] on div "Available Equip Equip Equip Equip Equip (double-click to equip) Locked" at bounding box center [720, 309] width 236 height 392
click at [650, 194] on img at bounding box center [633, 196] width 53 height 53
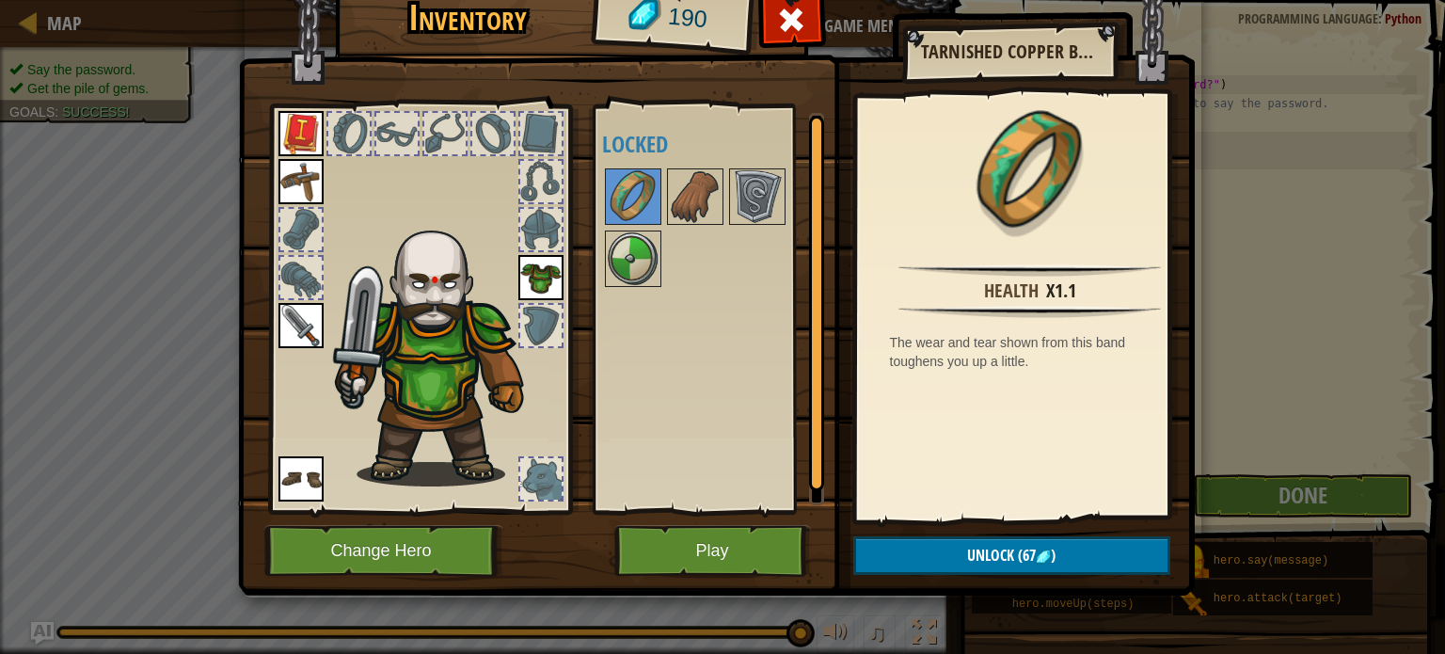
click at [645, 225] on div at bounding box center [720, 228] width 236 height 124
click at [643, 241] on img at bounding box center [633, 258] width 53 height 53
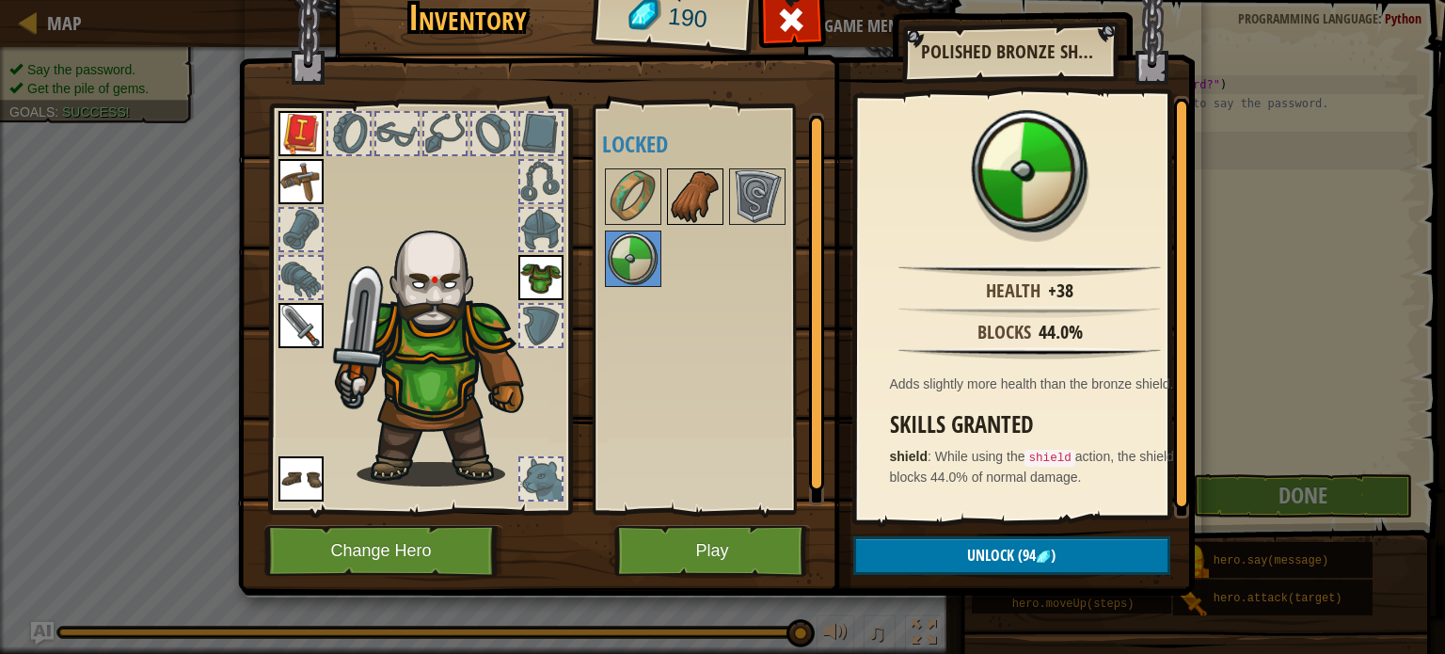
click at [669, 191] on img at bounding box center [695, 196] width 53 height 53
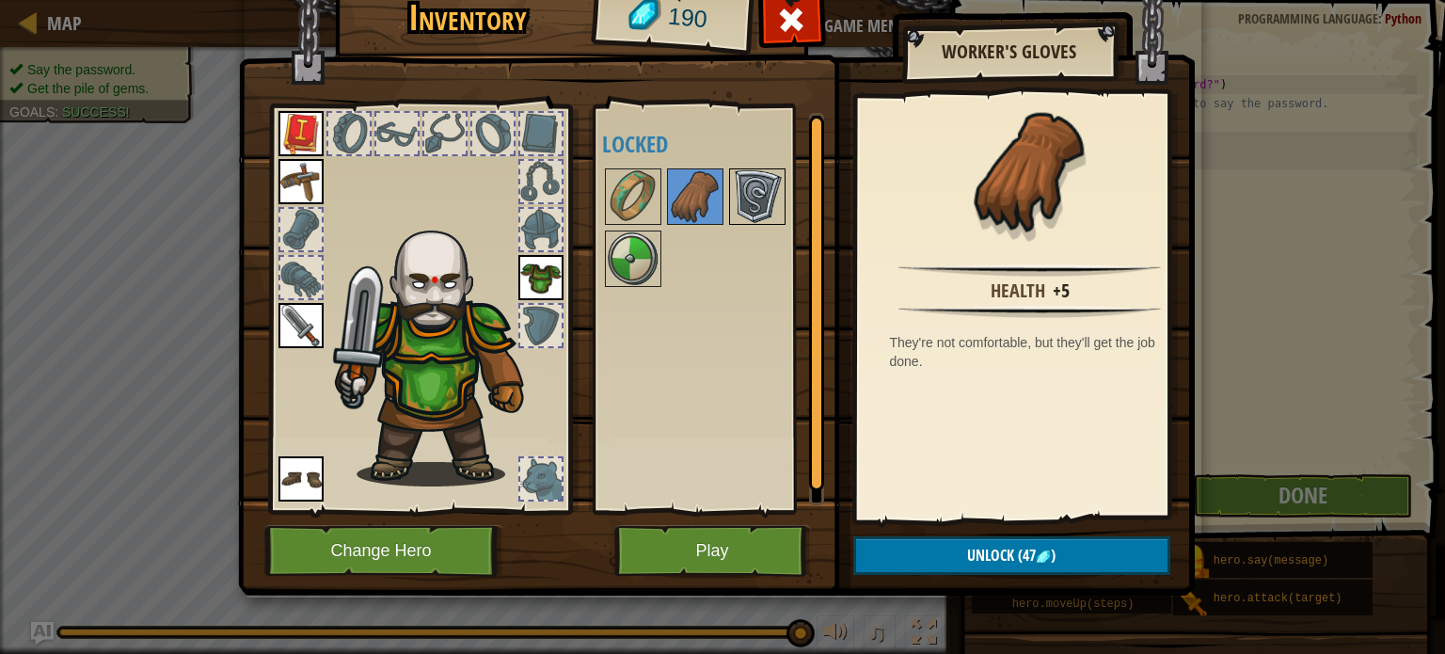
click at [757, 195] on img at bounding box center [757, 196] width 53 height 53
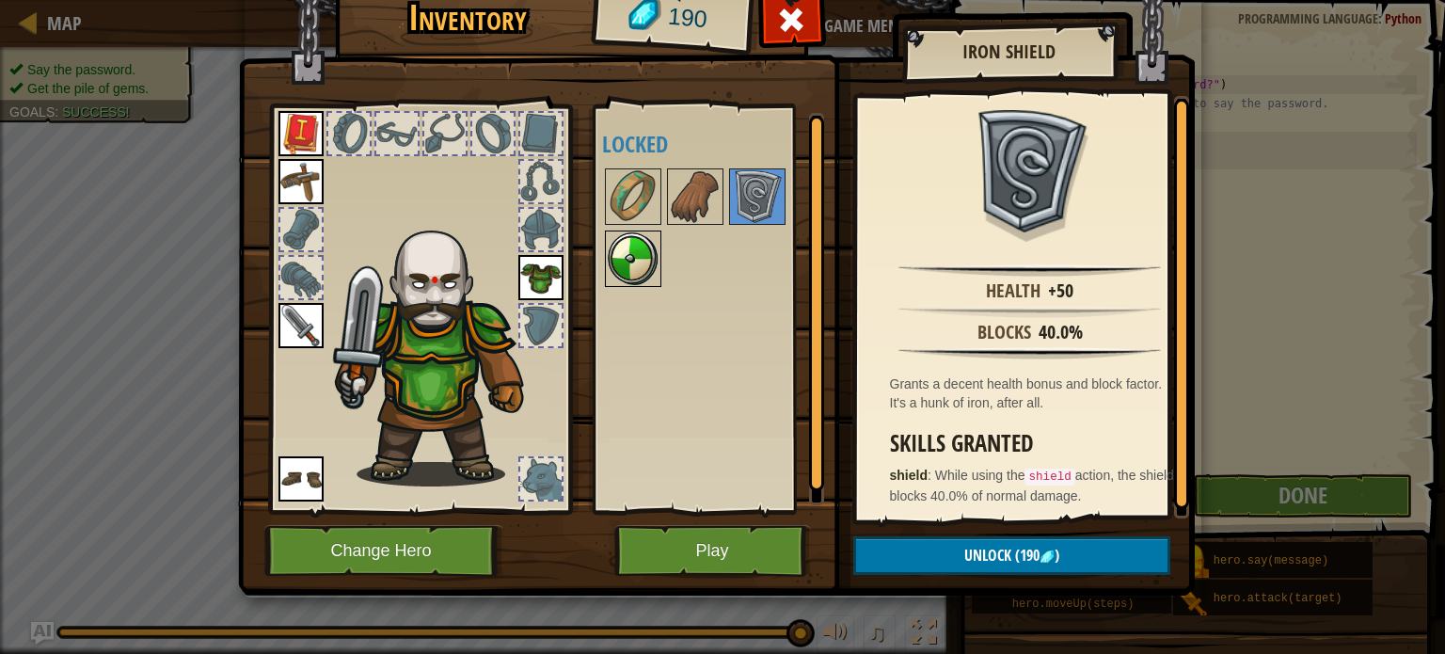
click at [651, 264] on img at bounding box center [633, 258] width 53 height 53
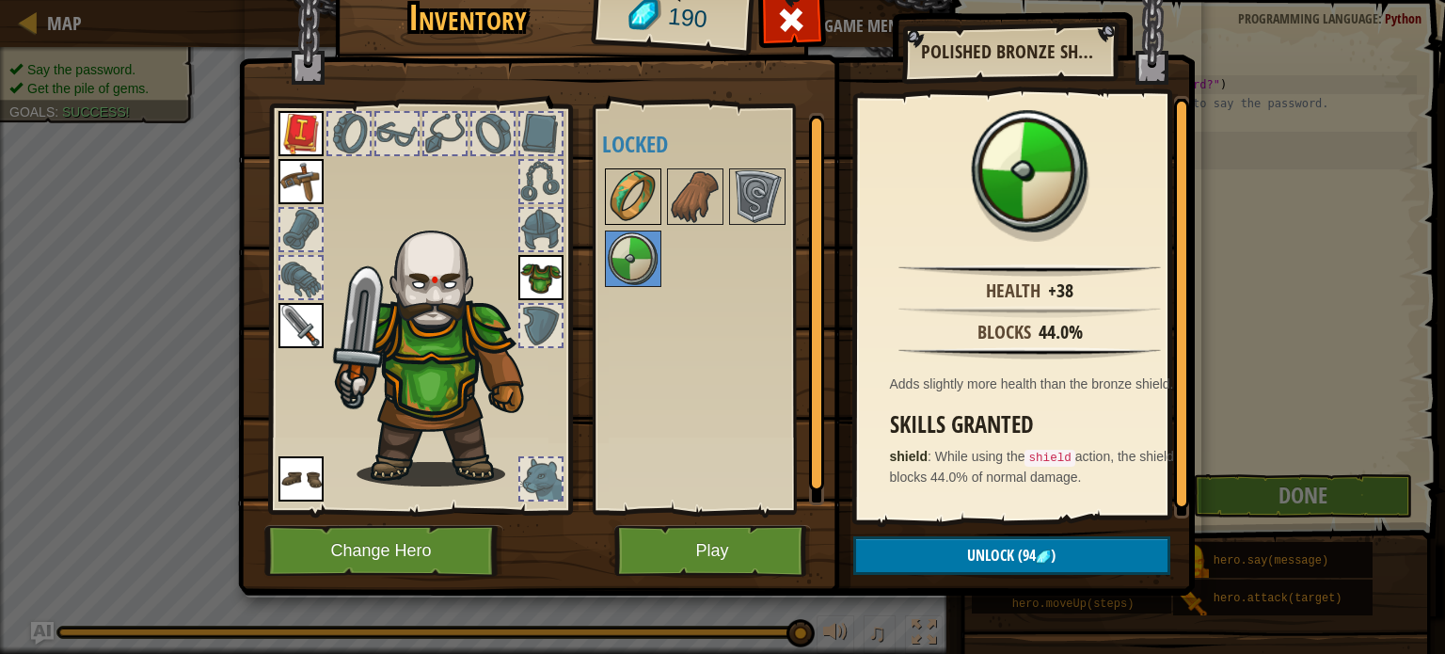
click at [621, 176] on img at bounding box center [633, 196] width 53 height 53
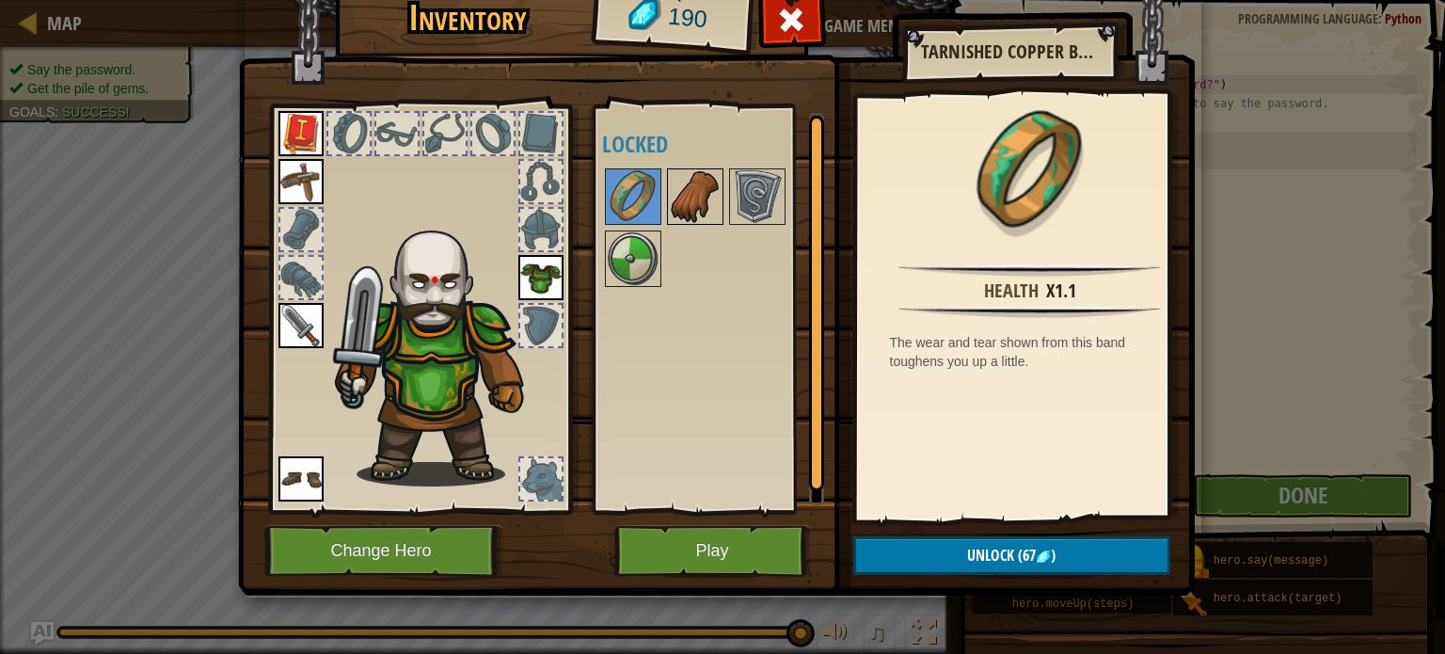
click at [669, 187] on img at bounding box center [695, 196] width 53 height 53
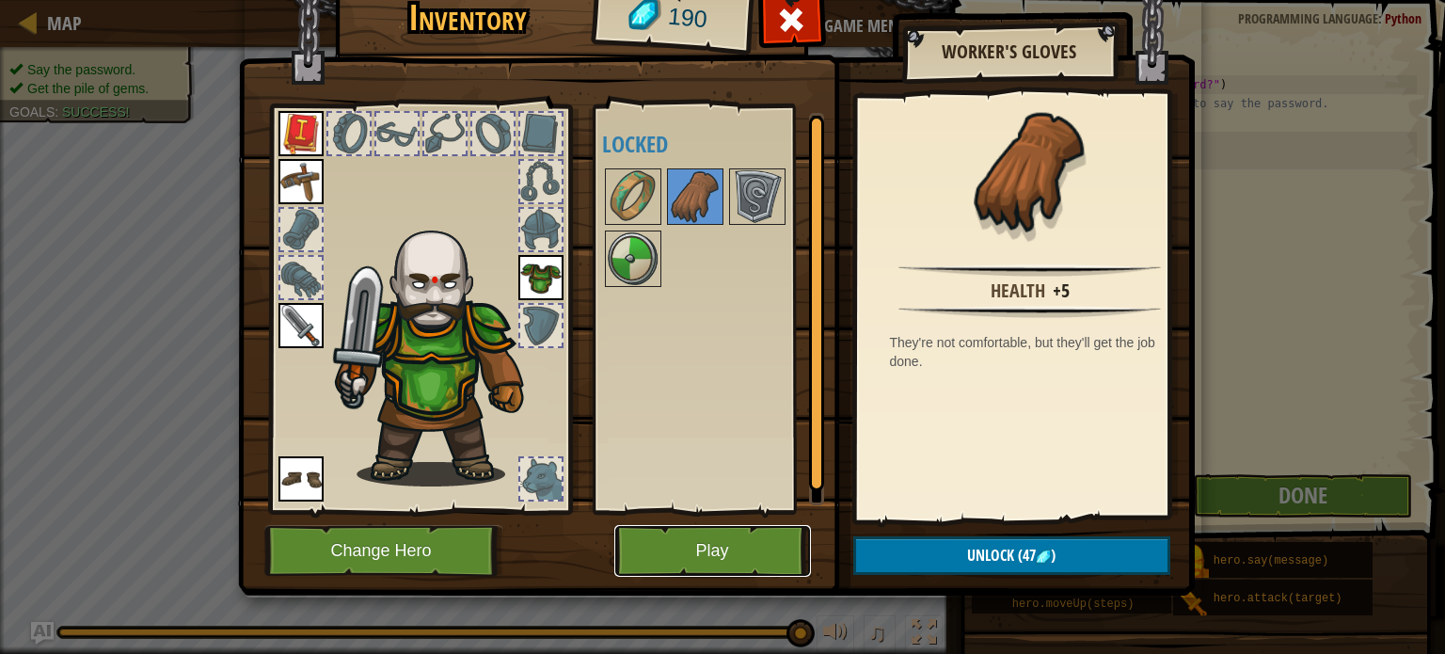
click at [696, 543] on button "Play" at bounding box center [712, 551] width 197 height 52
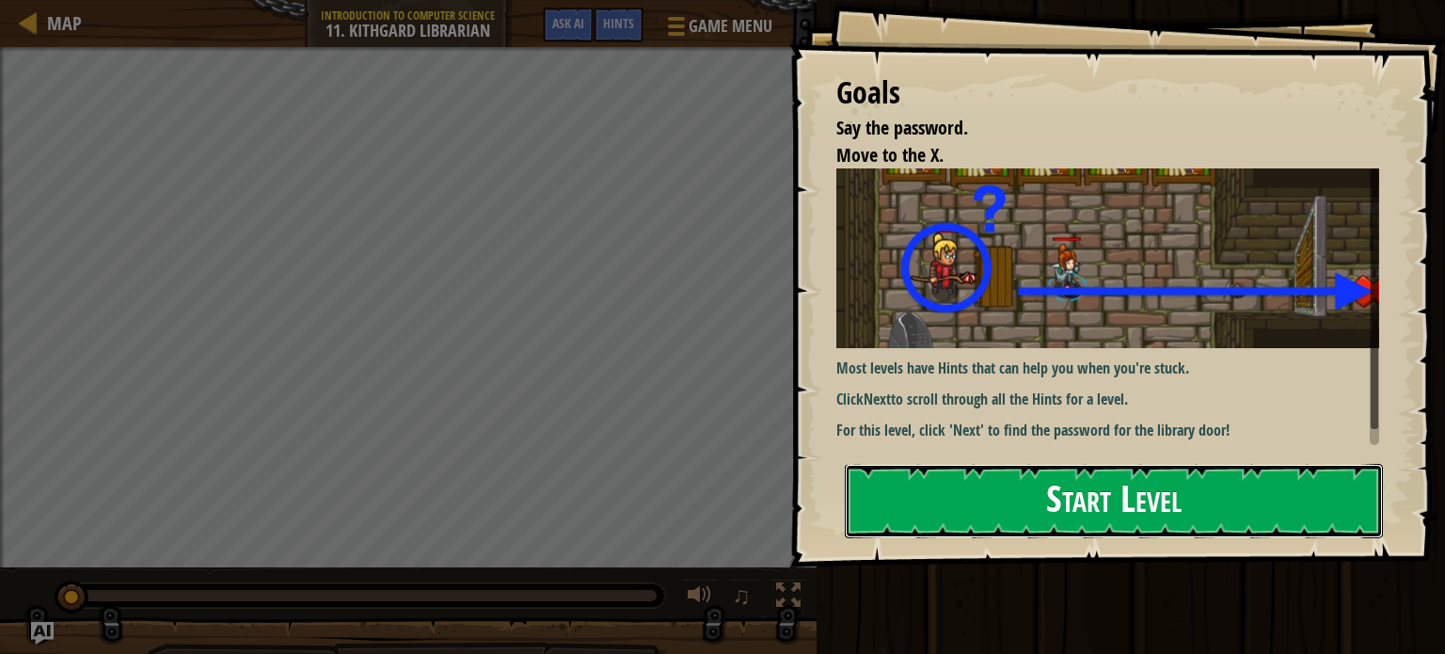
click at [990, 497] on button "Start Level" at bounding box center [1114, 501] width 538 height 74
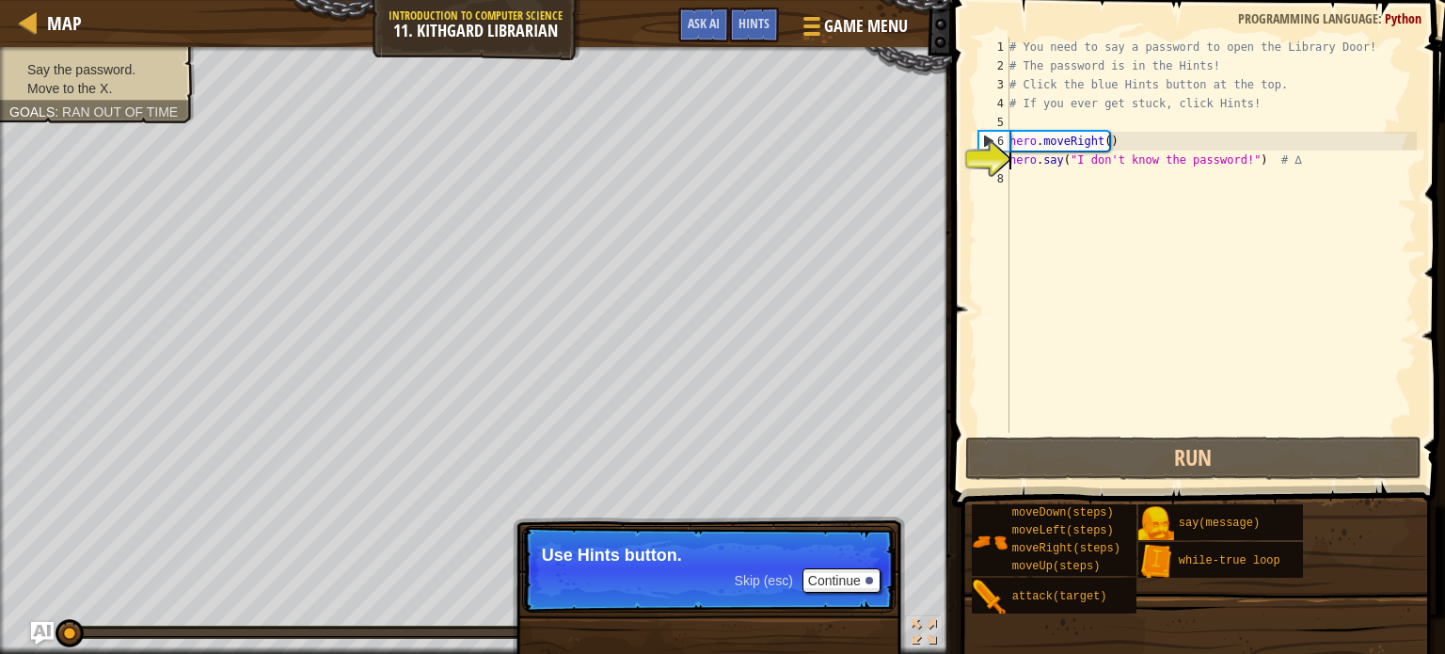
click at [1017, 183] on div "# You need to say a password to open the Library Door! # The password is in the…" at bounding box center [1211, 254] width 411 height 433
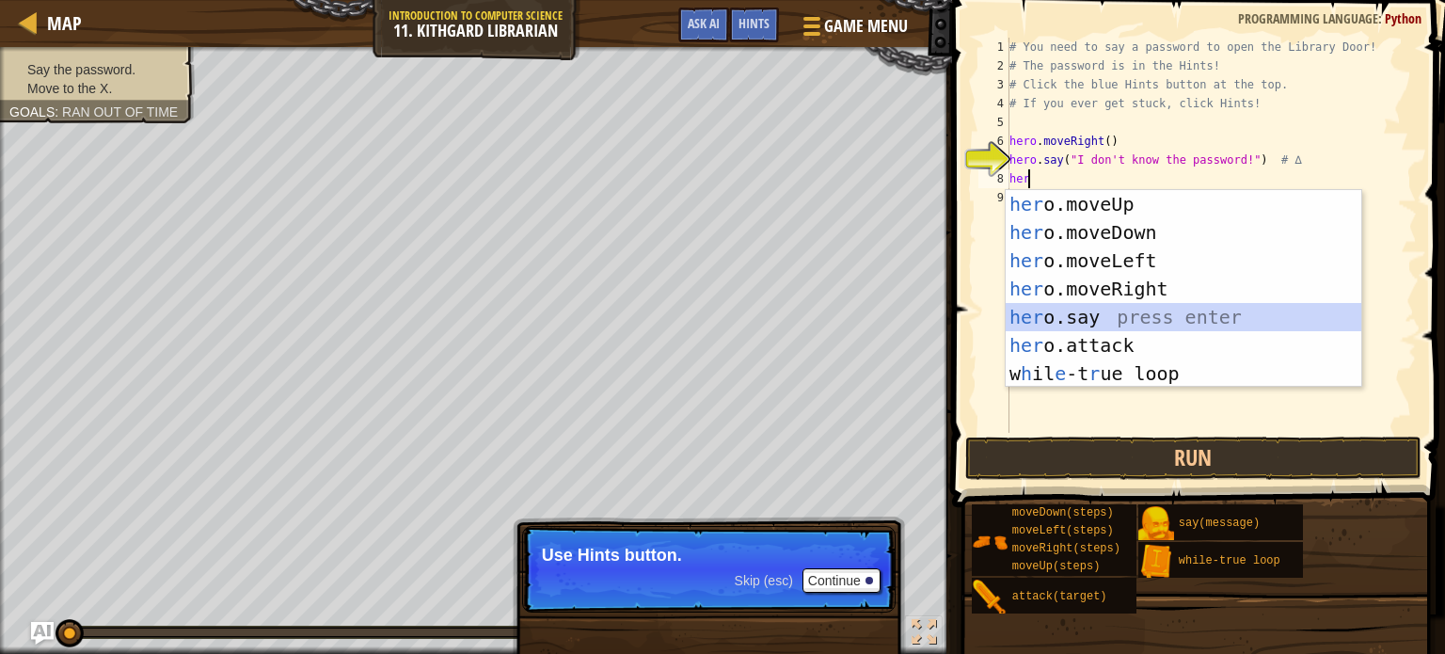
click at [1133, 312] on div "her o.moveUp press enter her o.moveDown press enter her o.moveLeft press enter …" at bounding box center [1184, 317] width 356 height 254
type textarea "hero.say("message")"
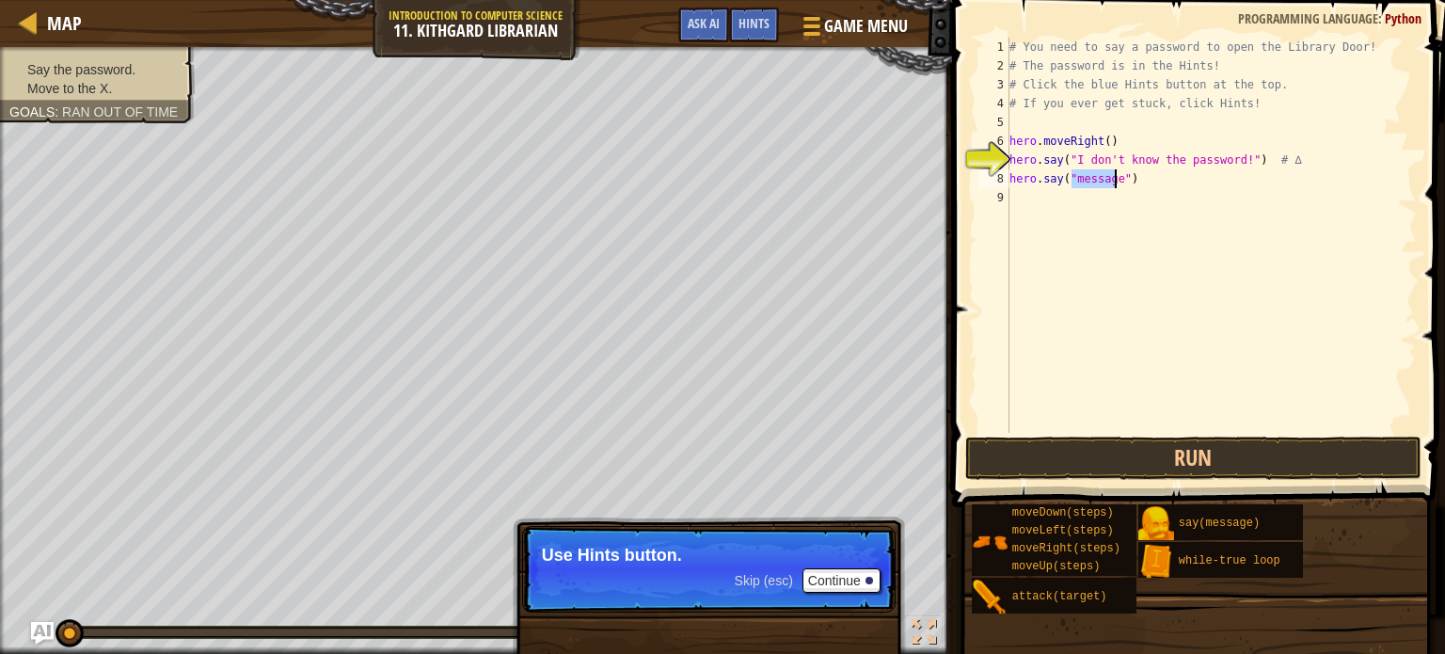
click at [1133, 312] on div "# You need to say a password to open the Library Door! # The password is in the…" at bounding box center [1211, 254] width 411 height 433
click at [1099, 180] on div "# You need to say a password to open the Library Door! # The password is in the…" at bounding box center [1211, 254] width 411 height 433
click at [1090, 186] on div "# You need to say a password to open the Library Door! # The password is in the…" at bounding box center [1211, 254] width 411 height 433
click at [1120, 439] on button "Run" at bounding box center [1193, 457] width 456 height 43
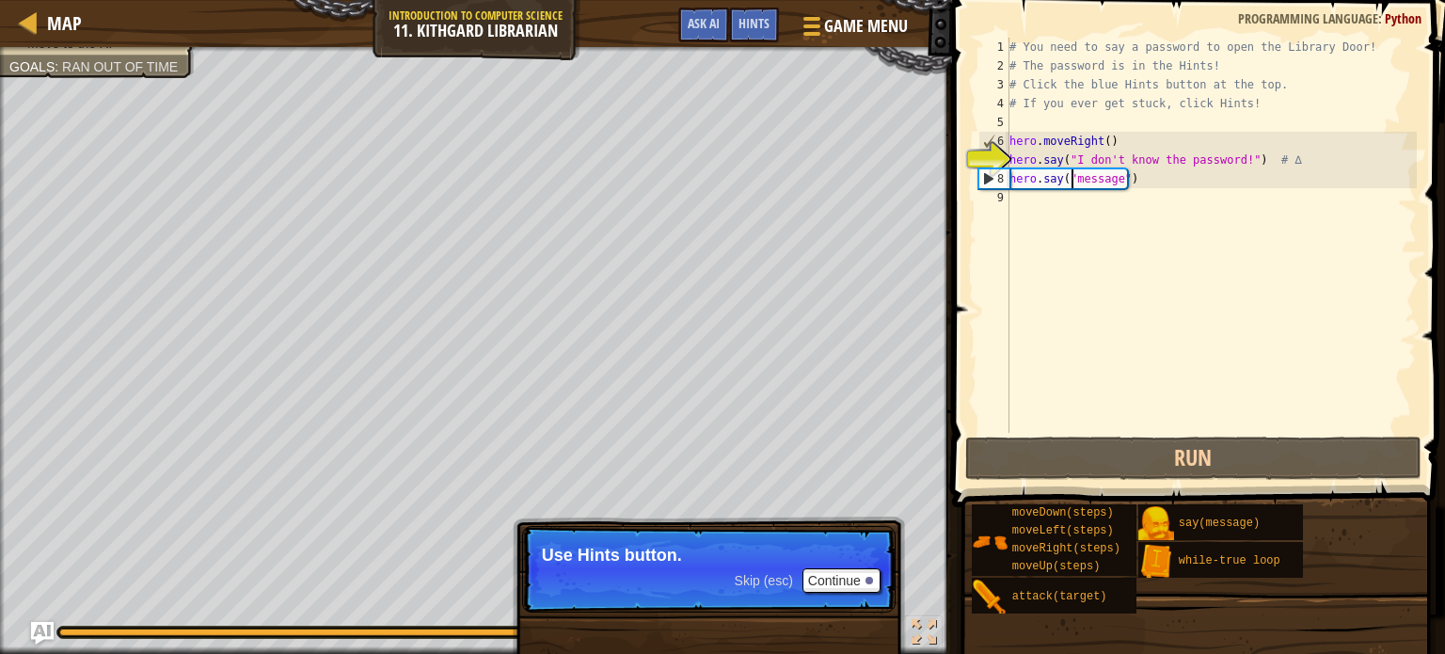
click at [1100, 181] on div "# You need to say a password to open the Library Door! # The password is in the…" at bounding box center [1211, 254] width 411 height 433
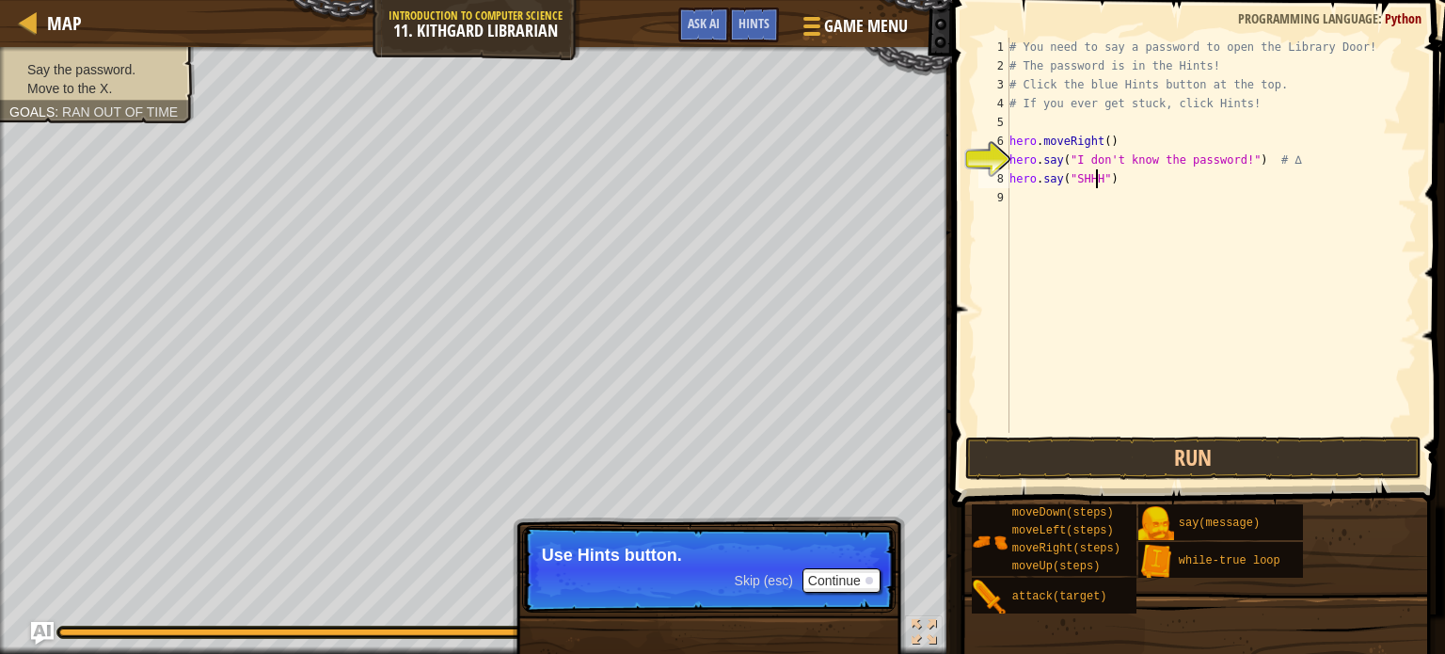
scroll to position [8, 8]
type textarea "hero.say("SHHH!")"
click at [1134, 452] on button "Run" at bounding box center [1193, 457] width 456 height 43
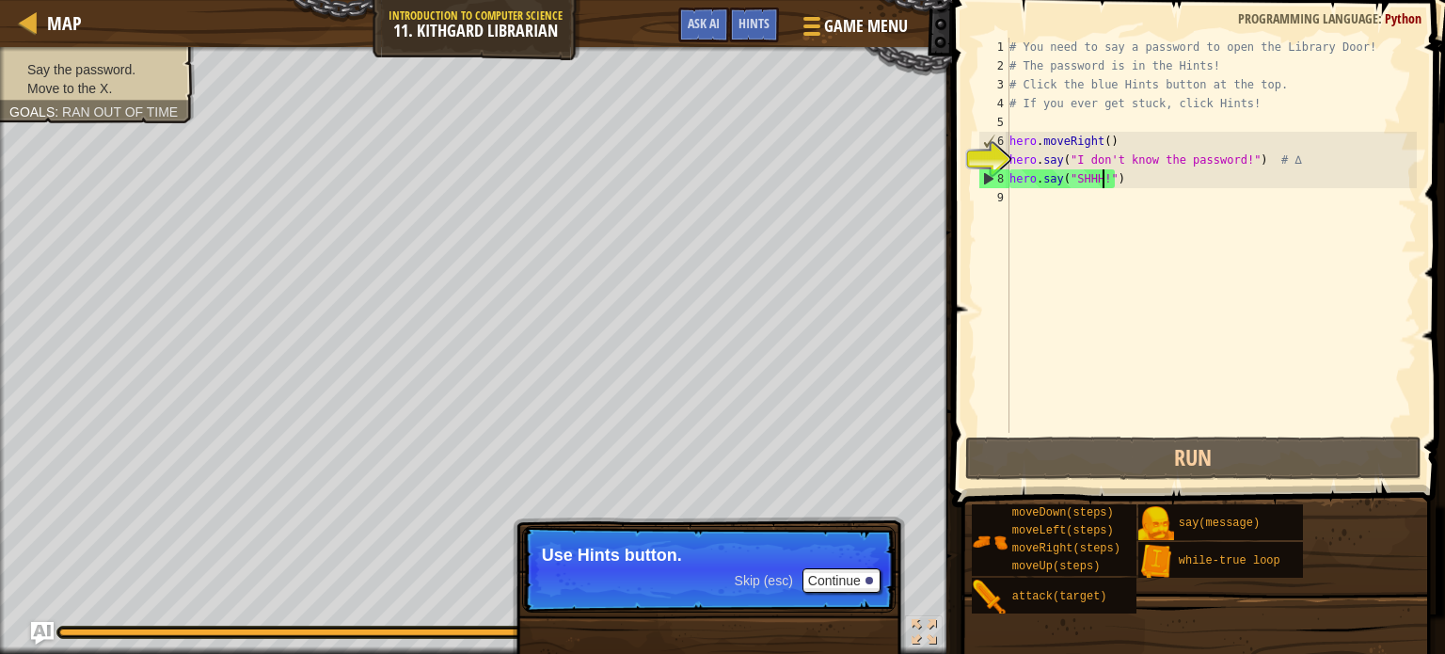
click at [1018, 193] on div "# You need to say a password to open the Library Door! # The password is in the…" at bounding box center [1211, 254] width 411 height 433
type textarea "HE"
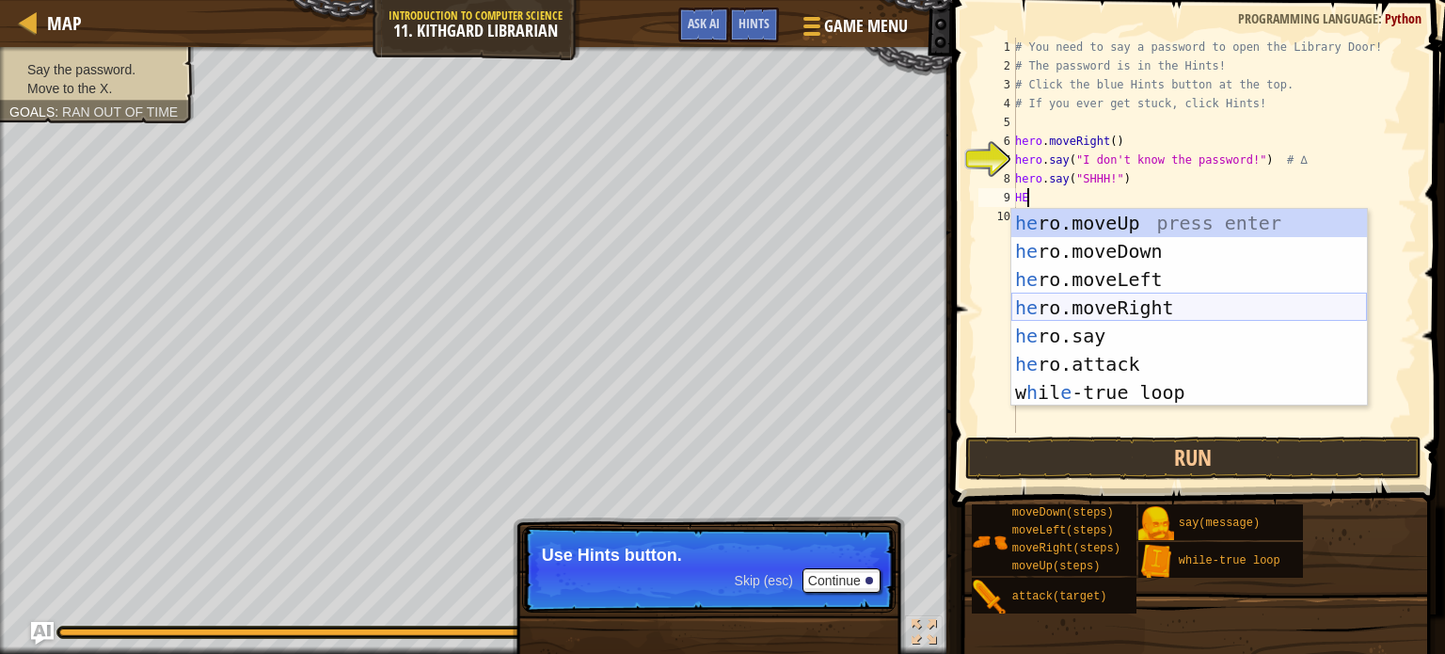
click at [1160, 297] on div "he ro.moveUp press enter he ro.moveDown press enter he ro.moveLeft press enter …" at bounding box center [1189, 336] width 356 height 254
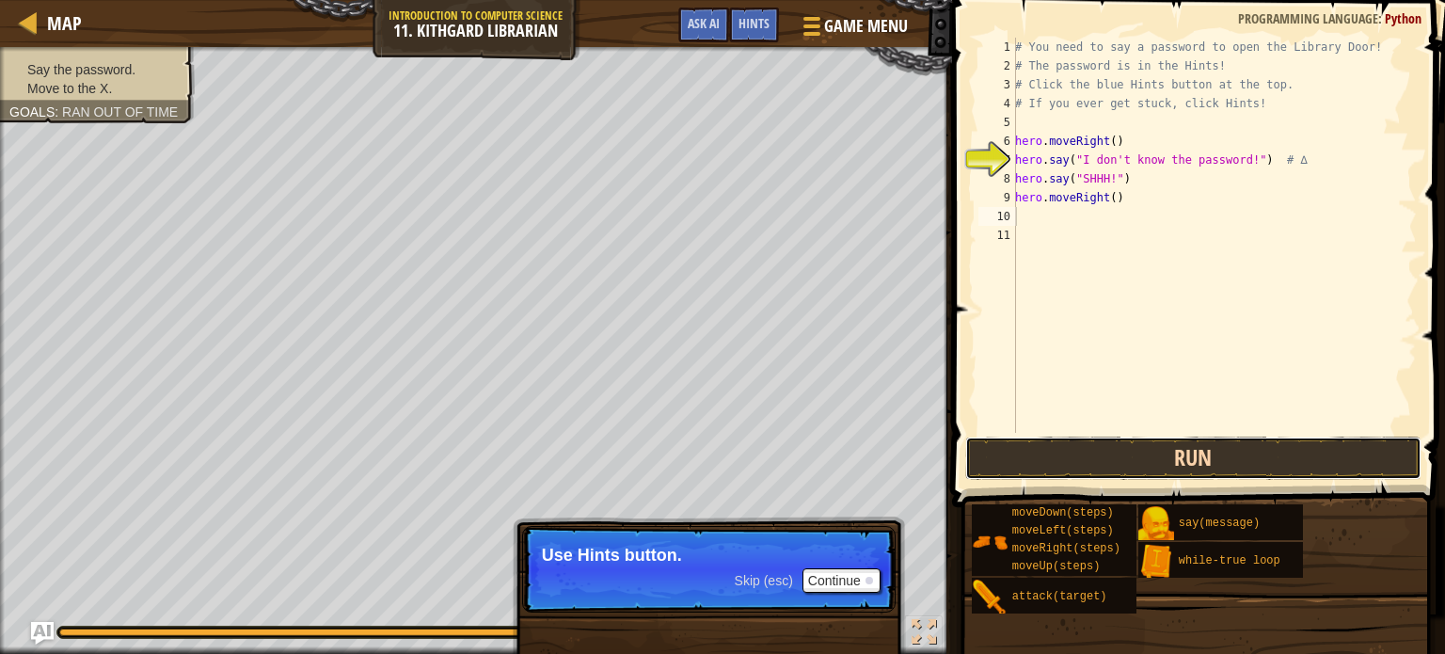
click at [1118, 447] on button "Run" at bounding box center [1193, 457] width 456 height 43
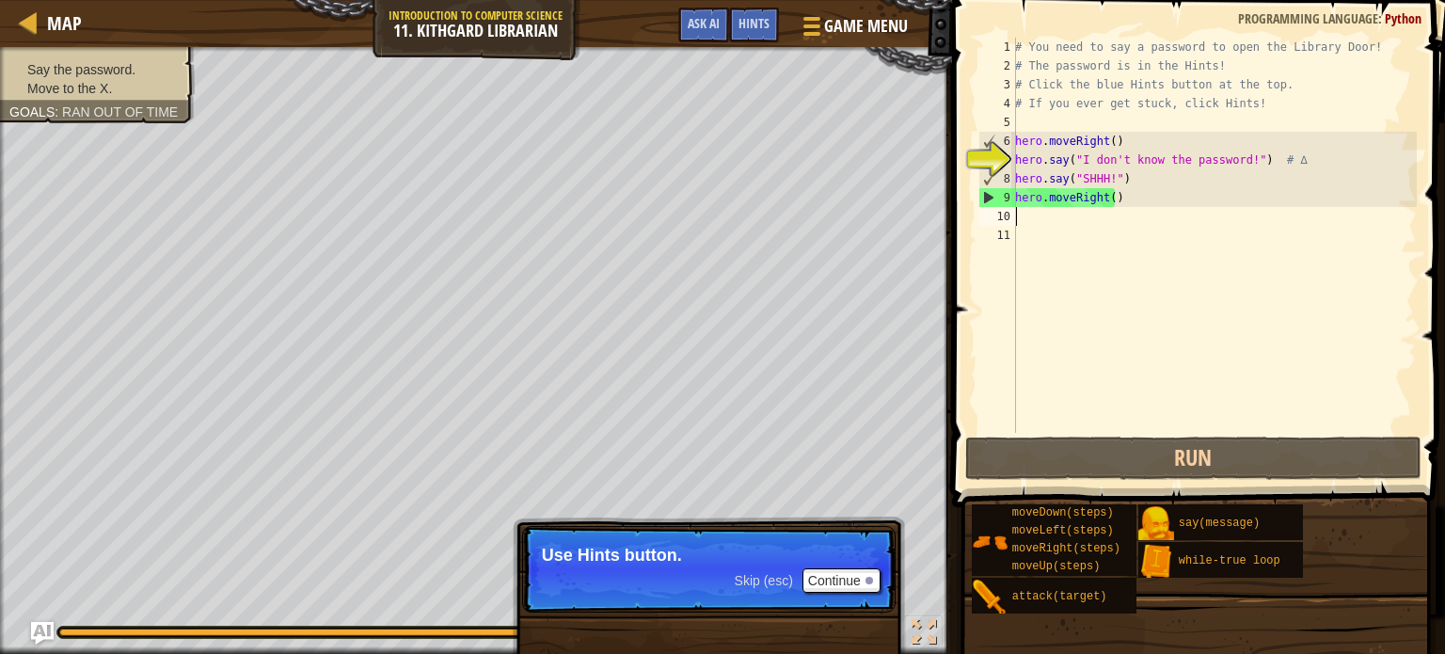
click at [1103, 174] on div "# You need to say a password to open the Library Door! # The password is in the…" at bounding box center [1213, 254] width 405 height 433
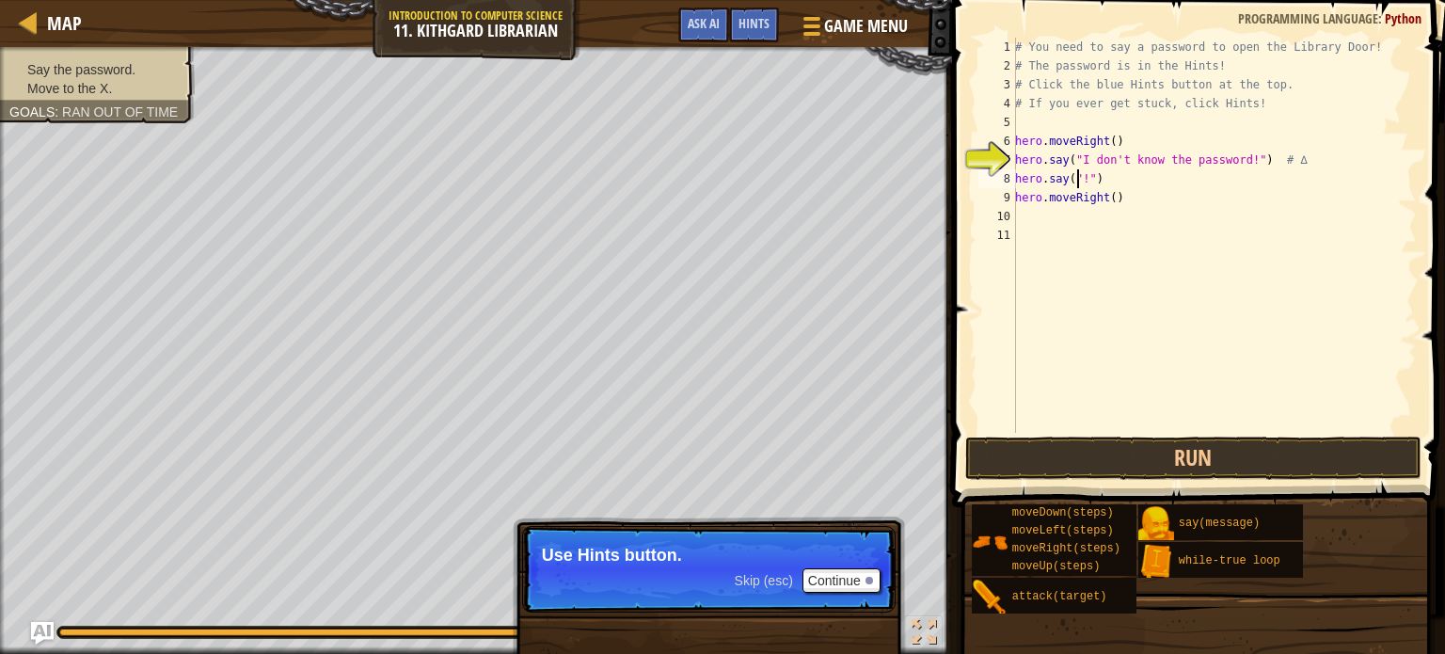
click at [1080, 179] on div "# You need to say a password to open the Library Door! # The password is in the…" at bounding box center [1213, 254] width 405 height 433
click at [1083, 181] on div "# You need to say a password to open the Library Door! # The password is in the…" at bounding box center [1213, 254] width 405 height 433
click at [1096, 443] on button "Run" at bounding box center [1193, 457] width 456 height 43
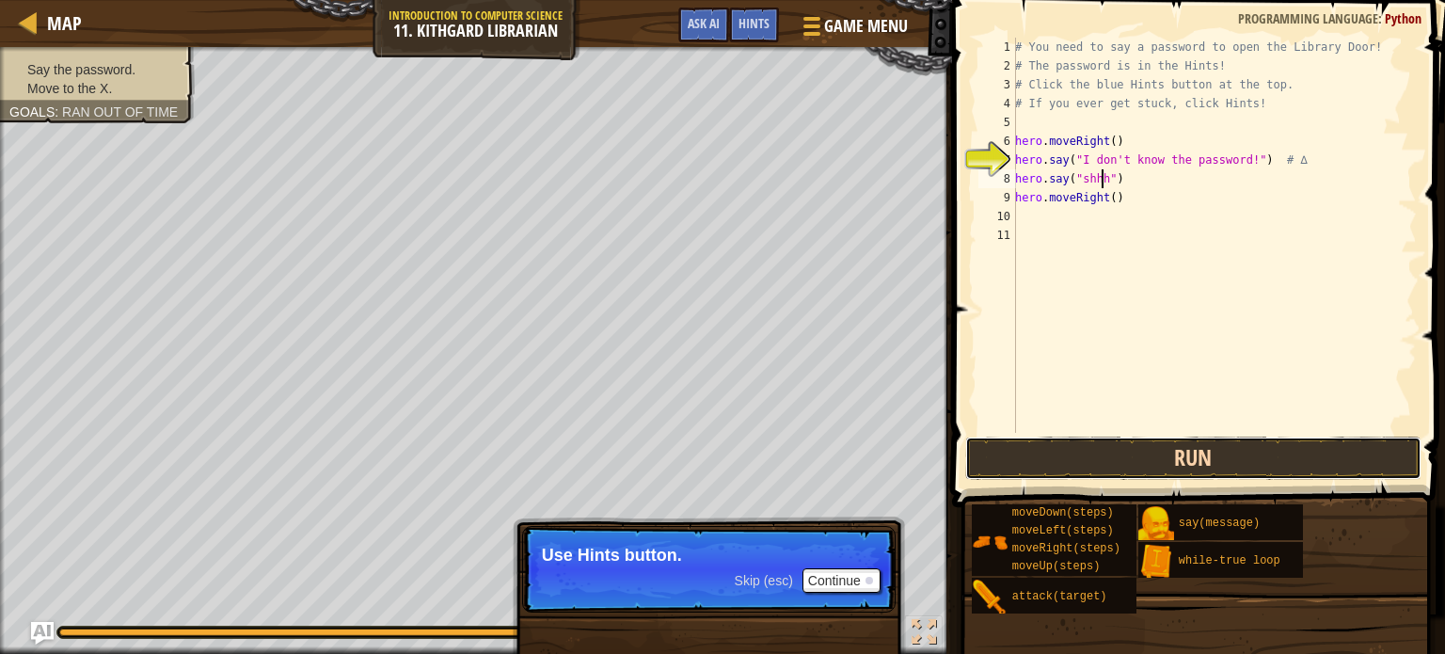
click at [1123, 453] on button "Run" at bounding box center [1193, 457] width 456 height 43
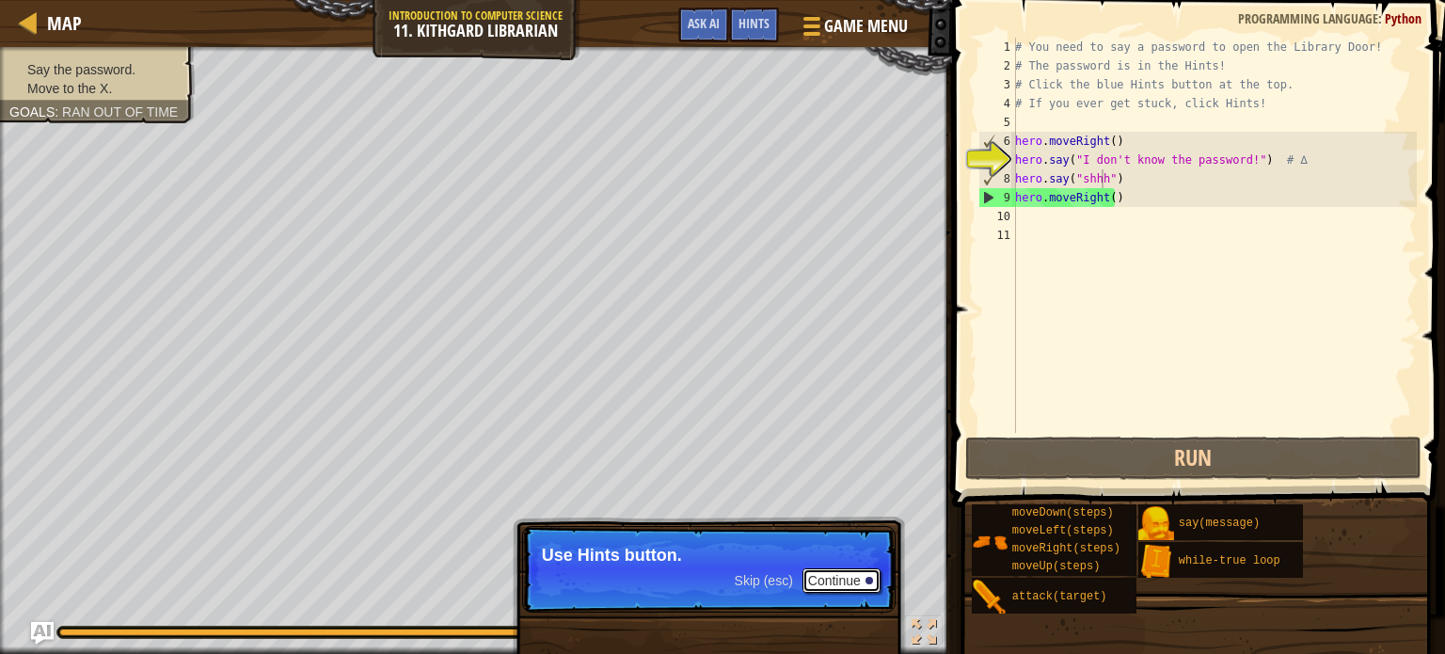
click at [859, 568] on button "Continue" at bounding box center [841, 580] width 78 height 24
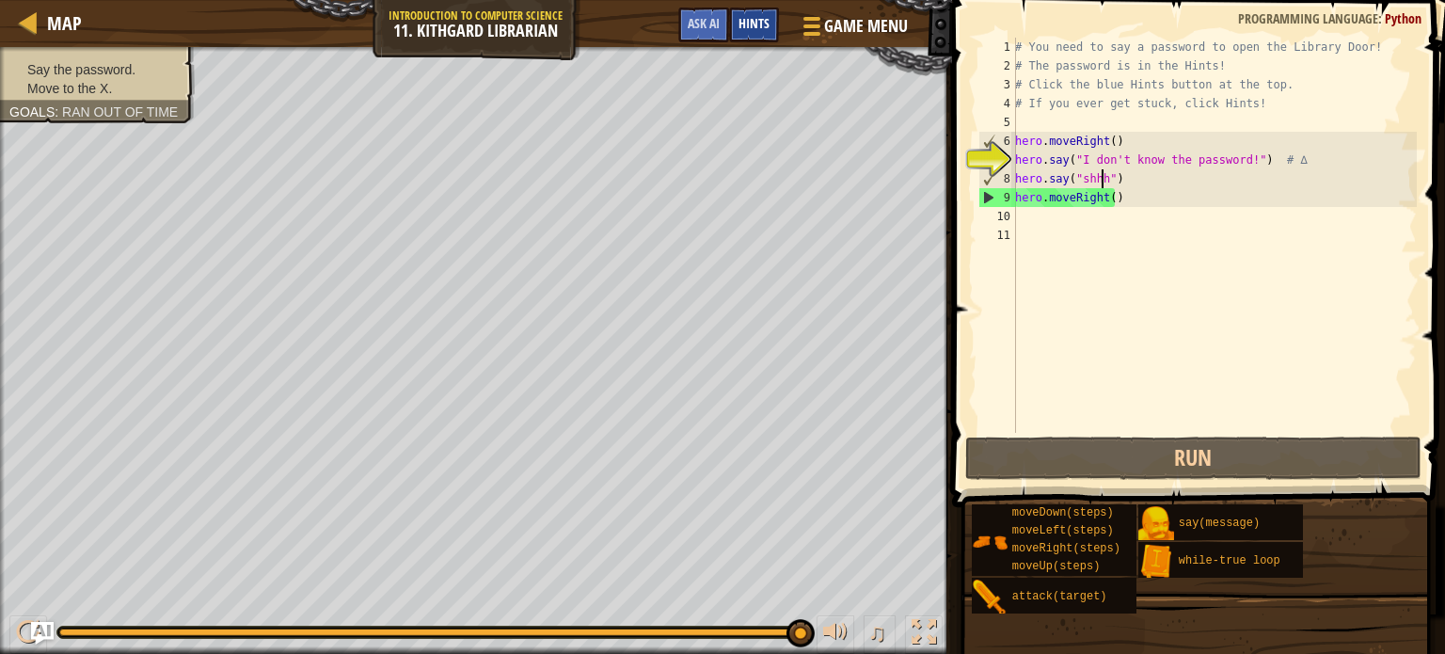
click at [763, 24] on span "Hints" at bounding box center [753, 23] width 31 height 18
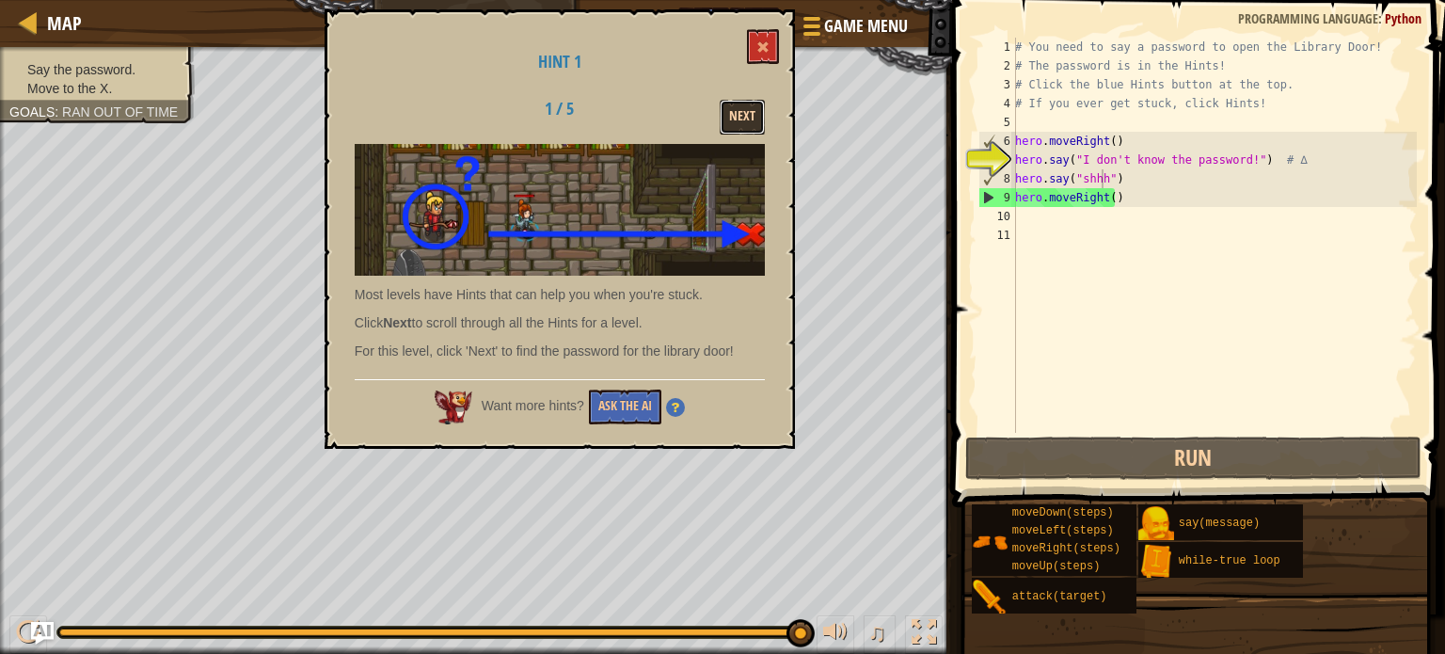
click at [751, 119] on button "Next" at bounding box center [742, 117] width 45 height 35
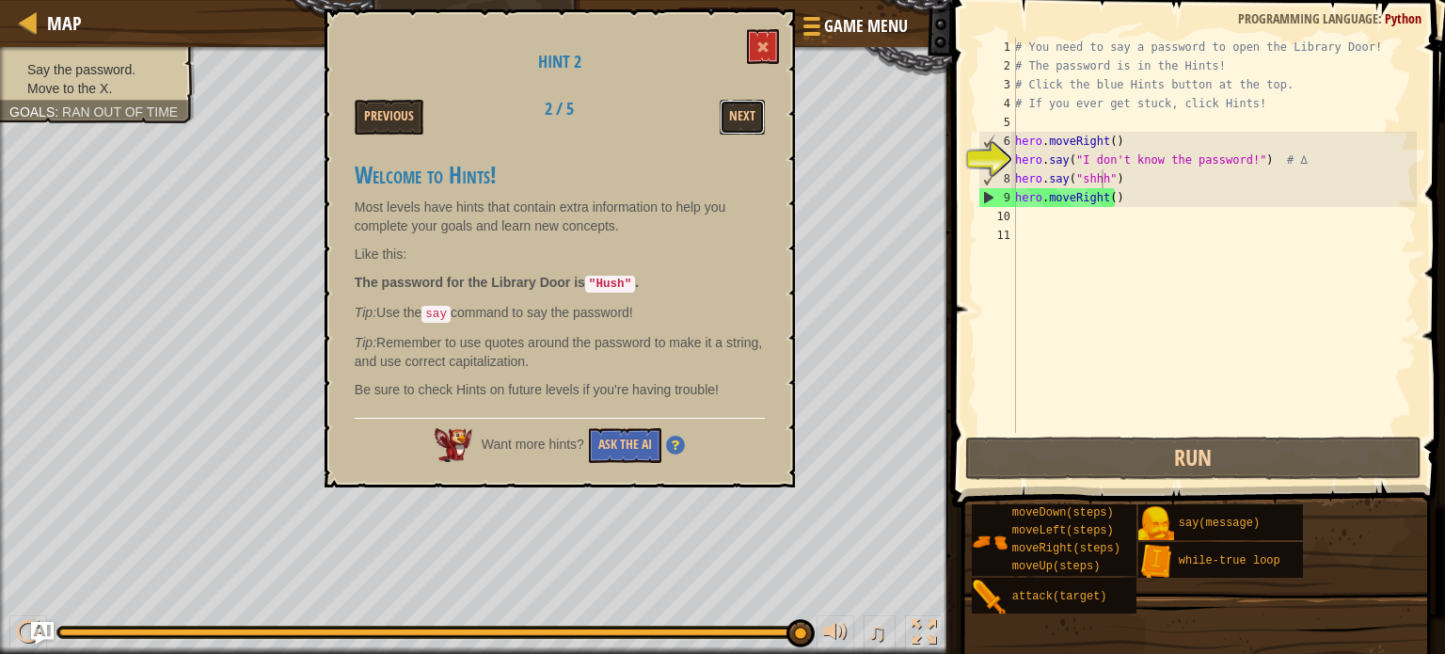
click at [751, 119] on button "Next" at bounding box center [742, 117] width 45 height 35
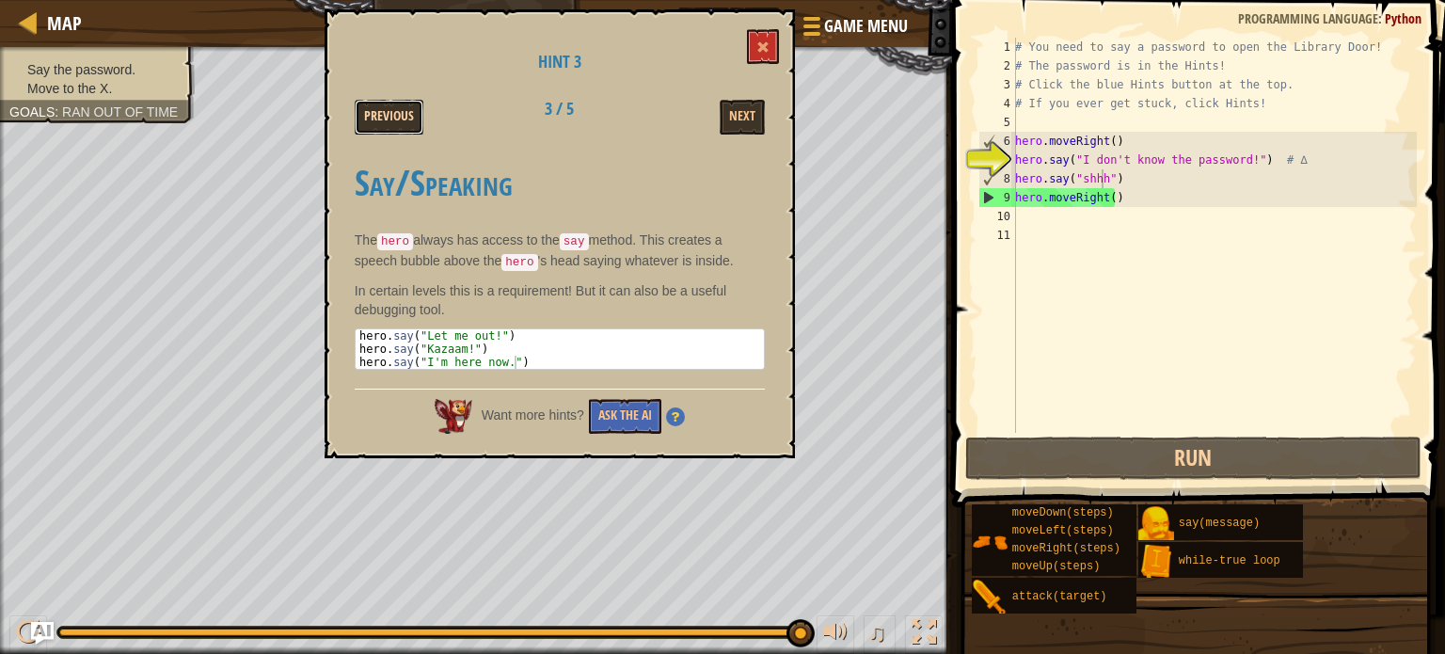
click at [397, 112] on button "Previous" at bounding box center [389, 117] width 69 height 35
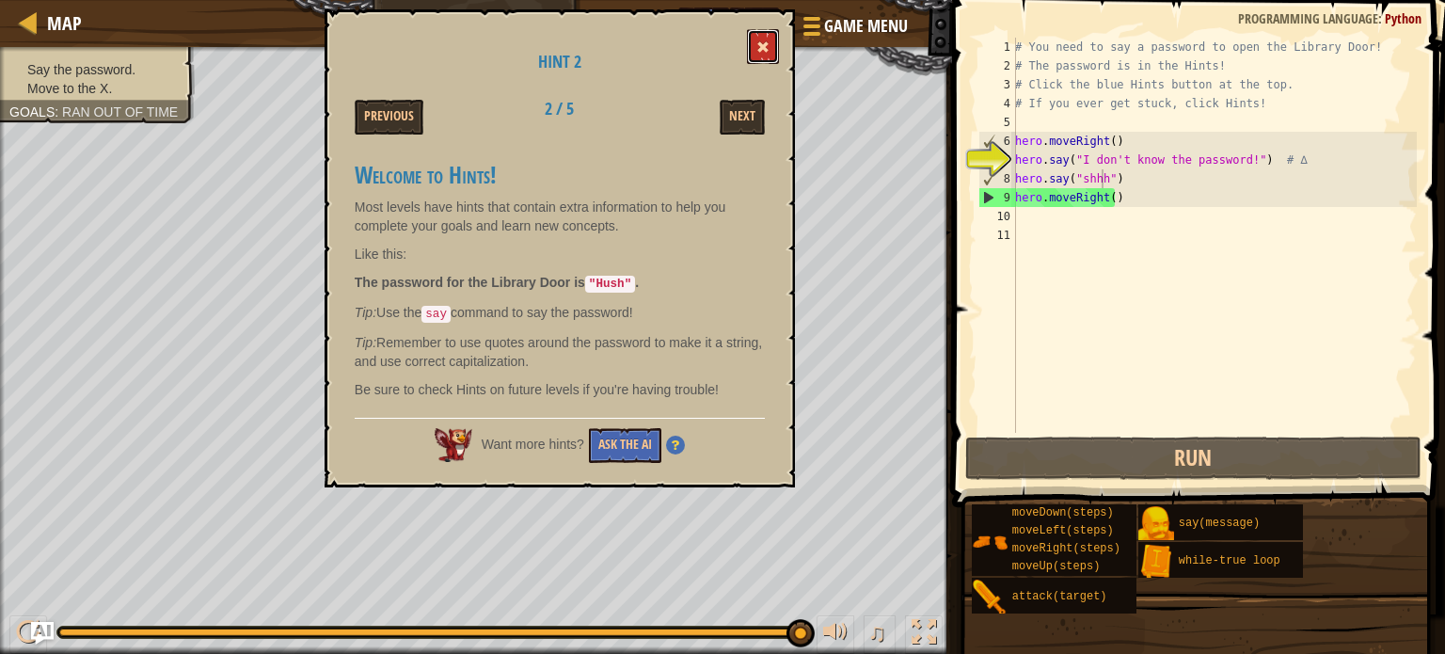
click at [756, 38] on button at bounding box center [763, 46] width 32 height 35
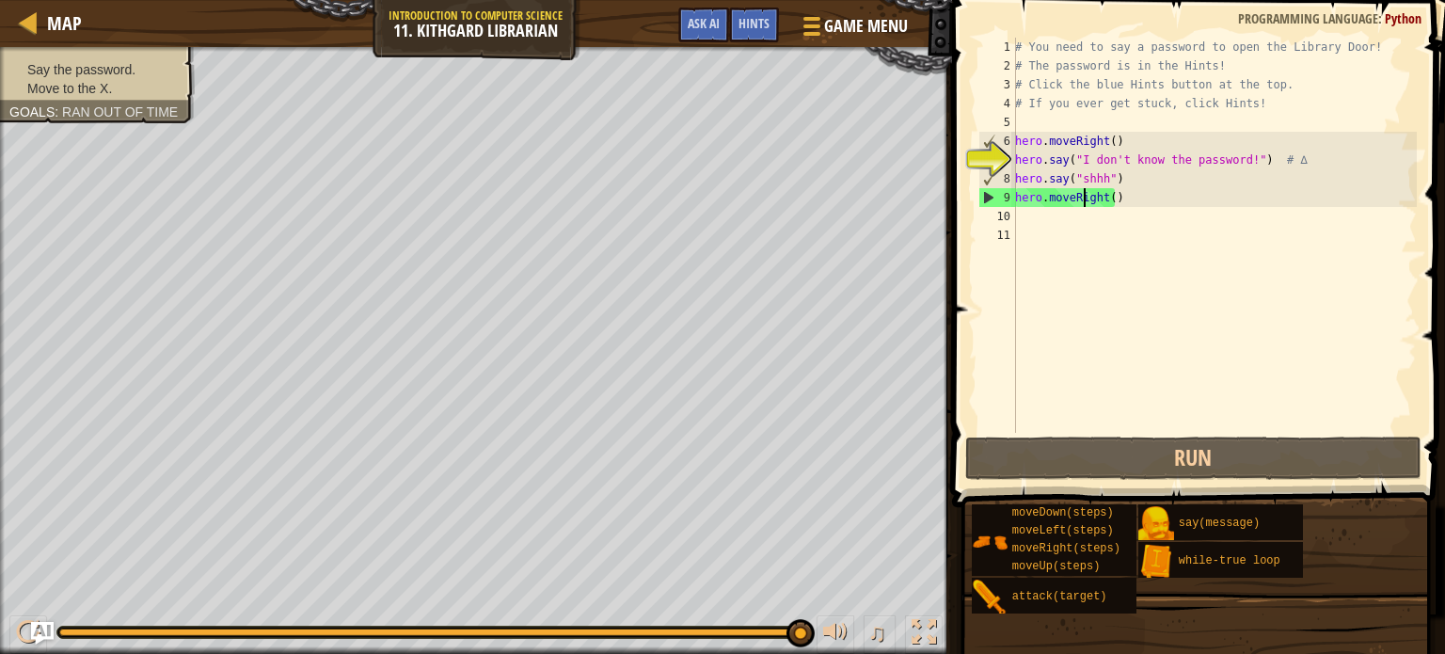
click at [1086, 198] on div "# You need to say a password to open the Library Door! # The password is in the…" at bounding box center [1213, 254] width 405 height 433
type textarea "hero.moveRight()"
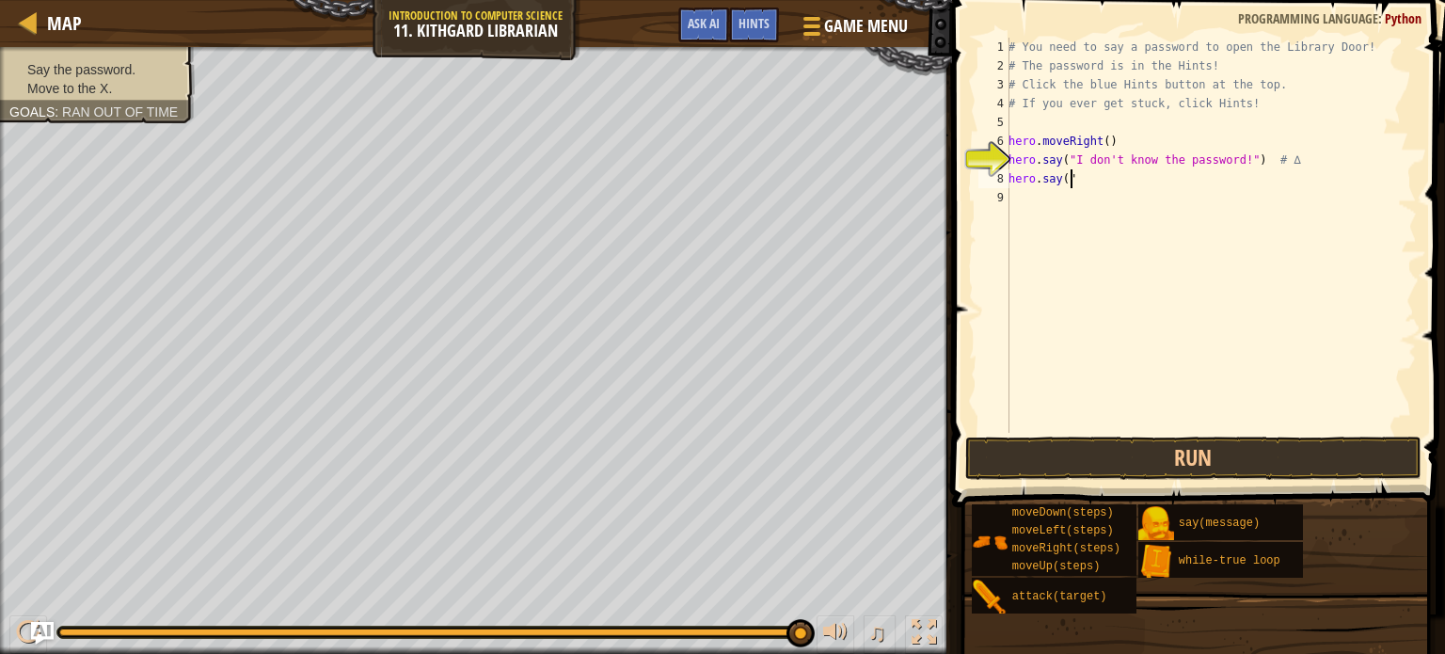
type textarea "h"
click at [1083, 466] on button "Run" at bounding box center [1193, 457] width 456 height 43
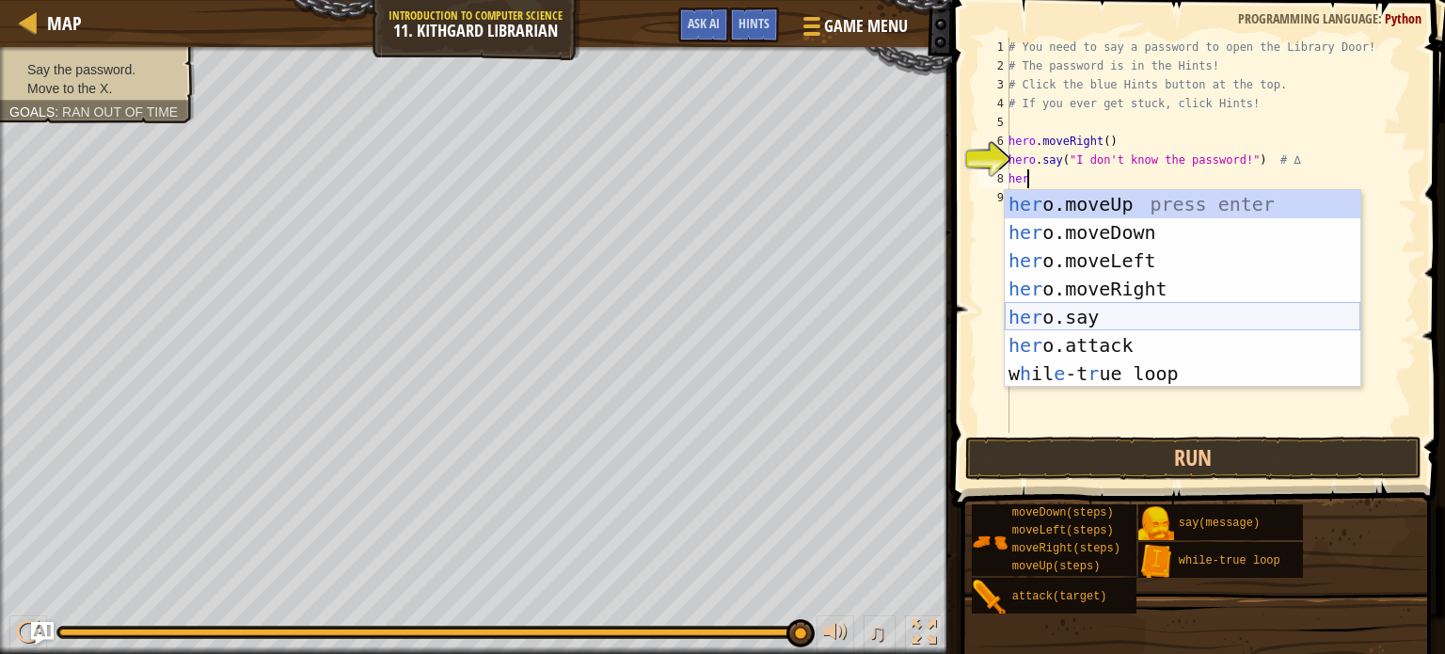
click at [1084, 309] on div "her o.moveUp press enter her o.moveDown press enter her o.moveLeft press enter …" at bounding box center [1183, 317] width 356 height 254
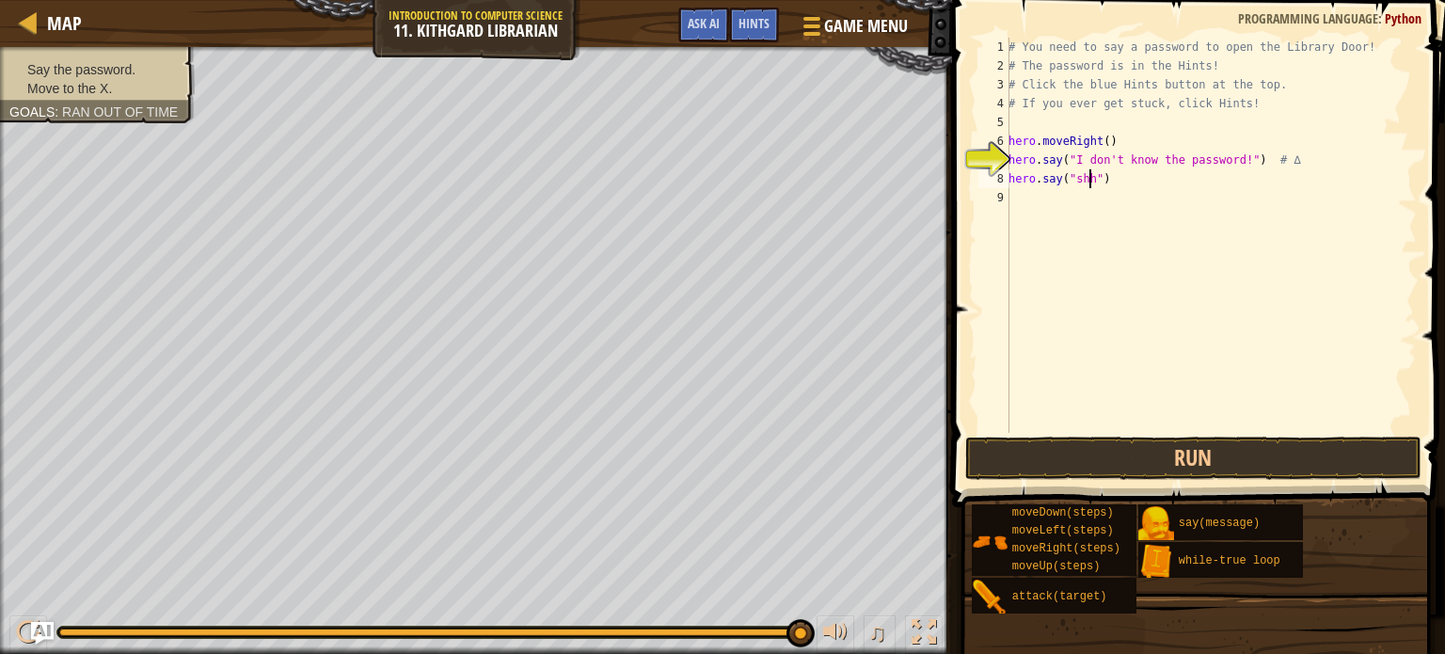
scroll to position [8, 7]
click at [1065, 457] on button "Run" at bounding box center [1193, 457] width 456 height 43
type textarea "hero.say("hush")"
click at [1050, 434] on span at bounding box center [1200, 226] width 508 height 563
click at [1043, 451] on button "Run" at bounding box center [1193, 457] width 456 height 43
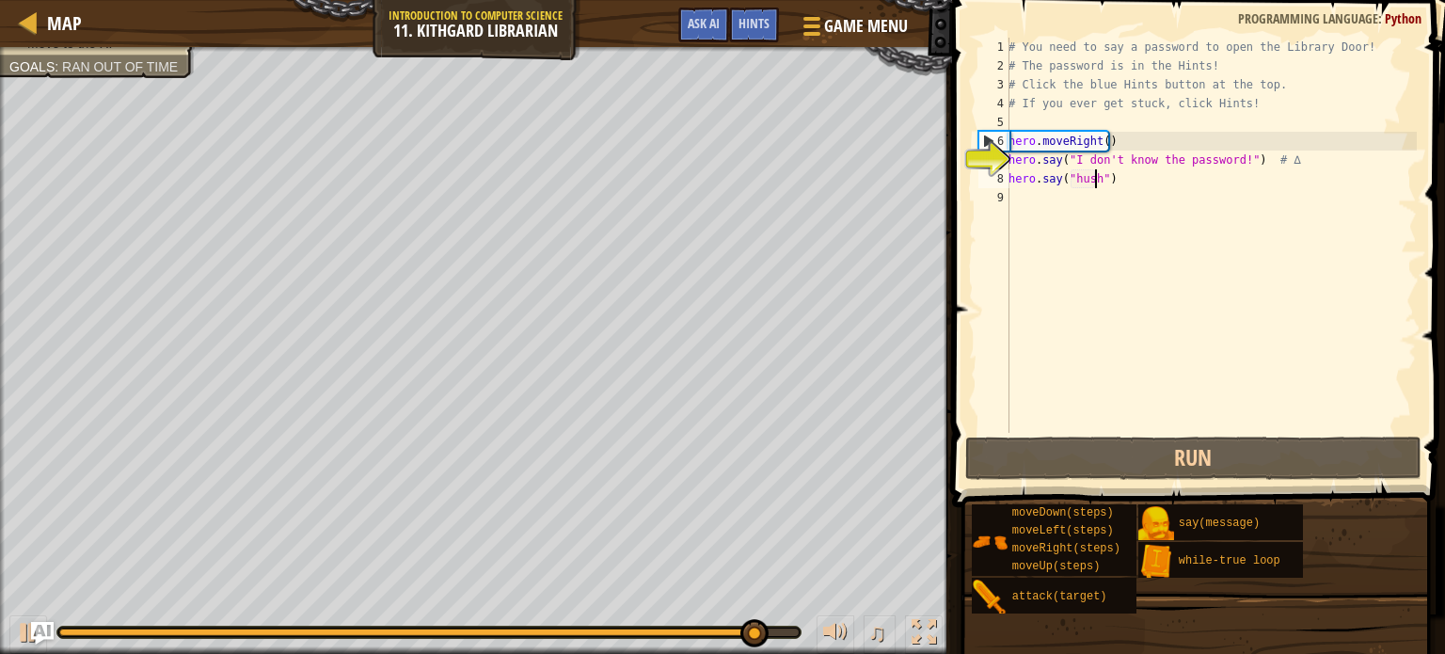
click at [1040, 203] on div "# You need to say a password to open the Library Door! # The password is in the…" at bounding box center [1211, 254] width 412 height 433
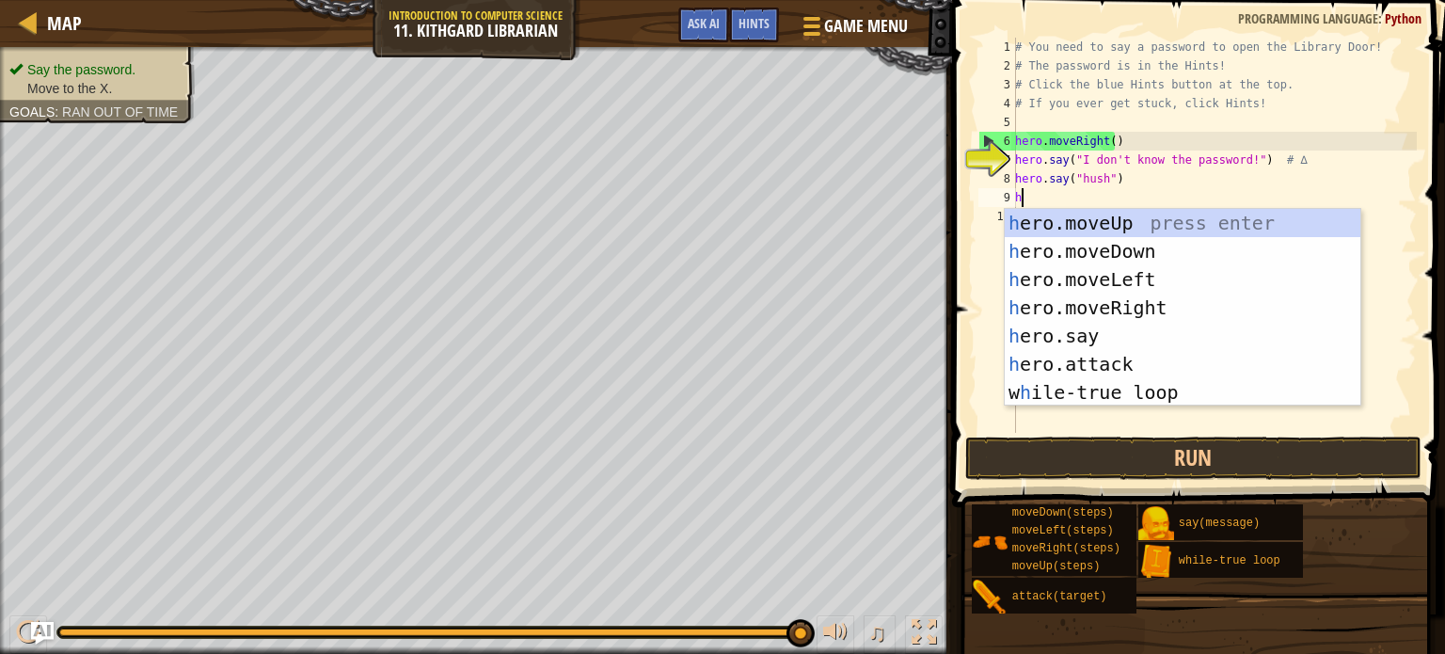
type textarea "he"
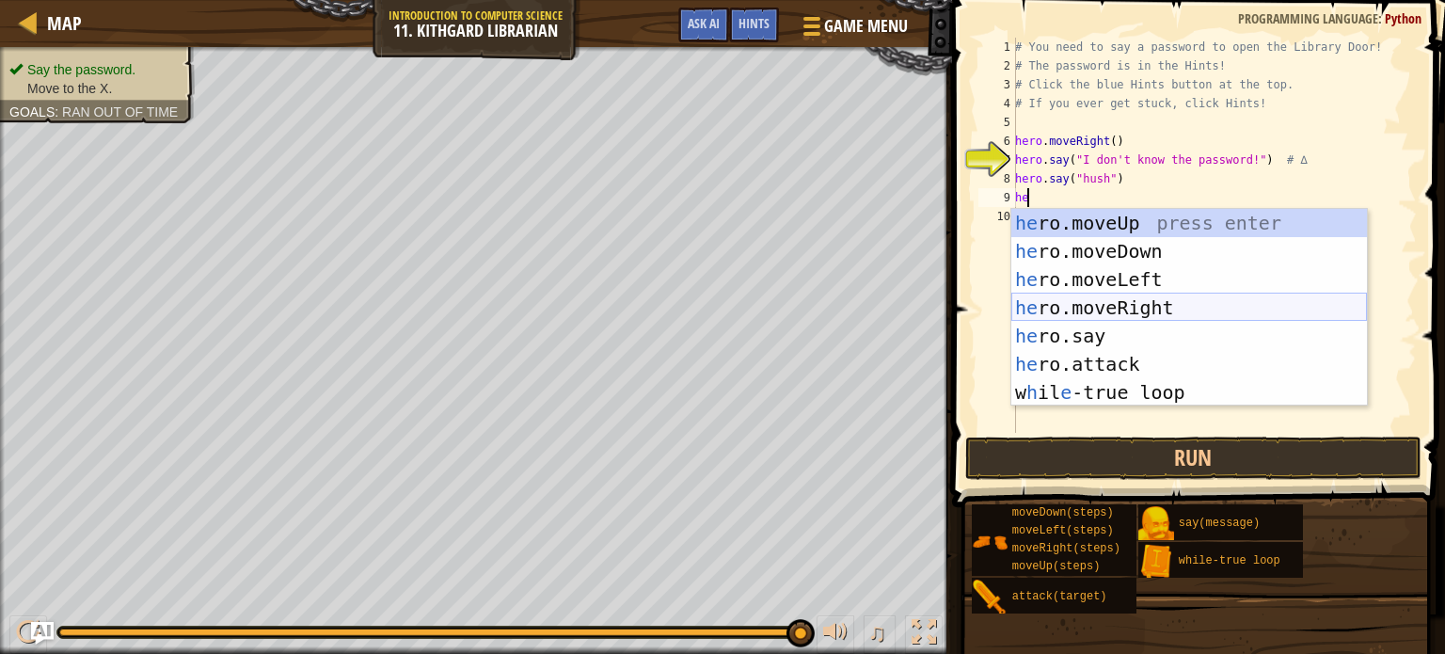
click at [1115, 299] on div "he ro.moveUp press enter he ro.moveDown press enter he ro.moveLeft press enter …" at bounding box center [1189, 336] width 356 height 254
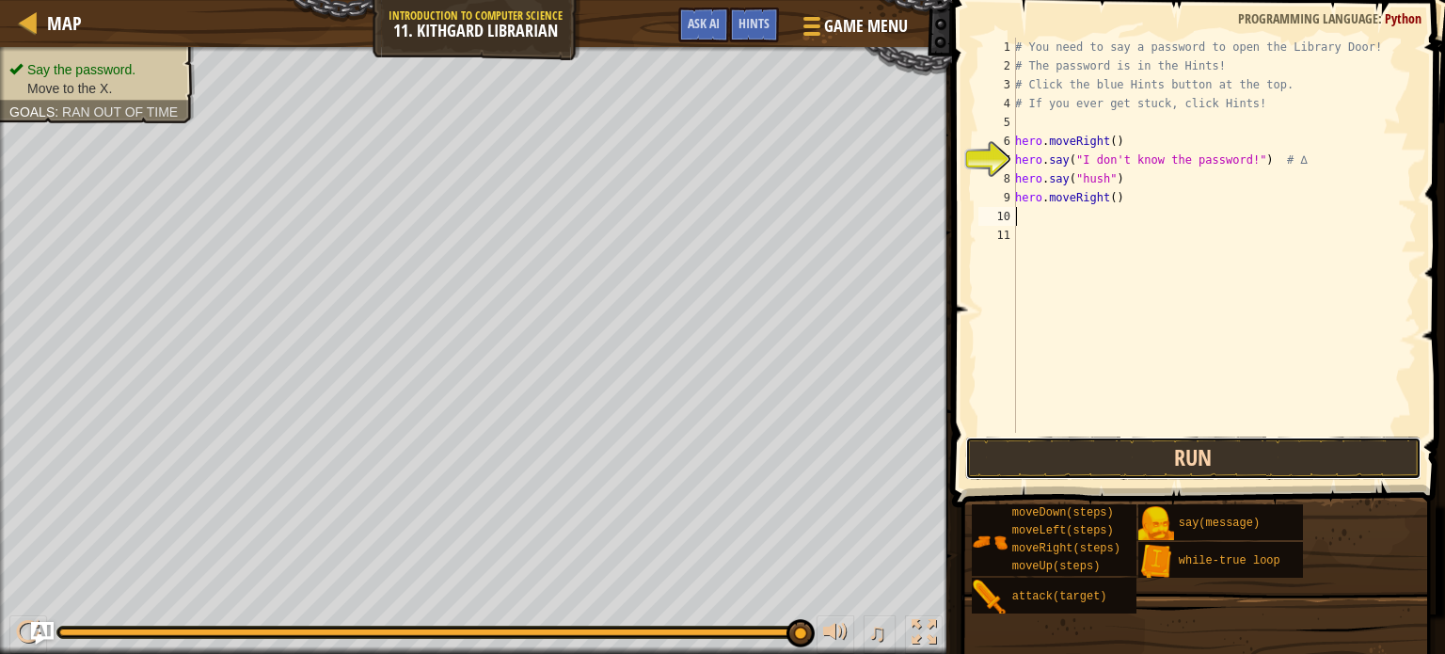
click at [1110, 452] on button "Run" at bounding box center [1193, 457] width 456 height 43
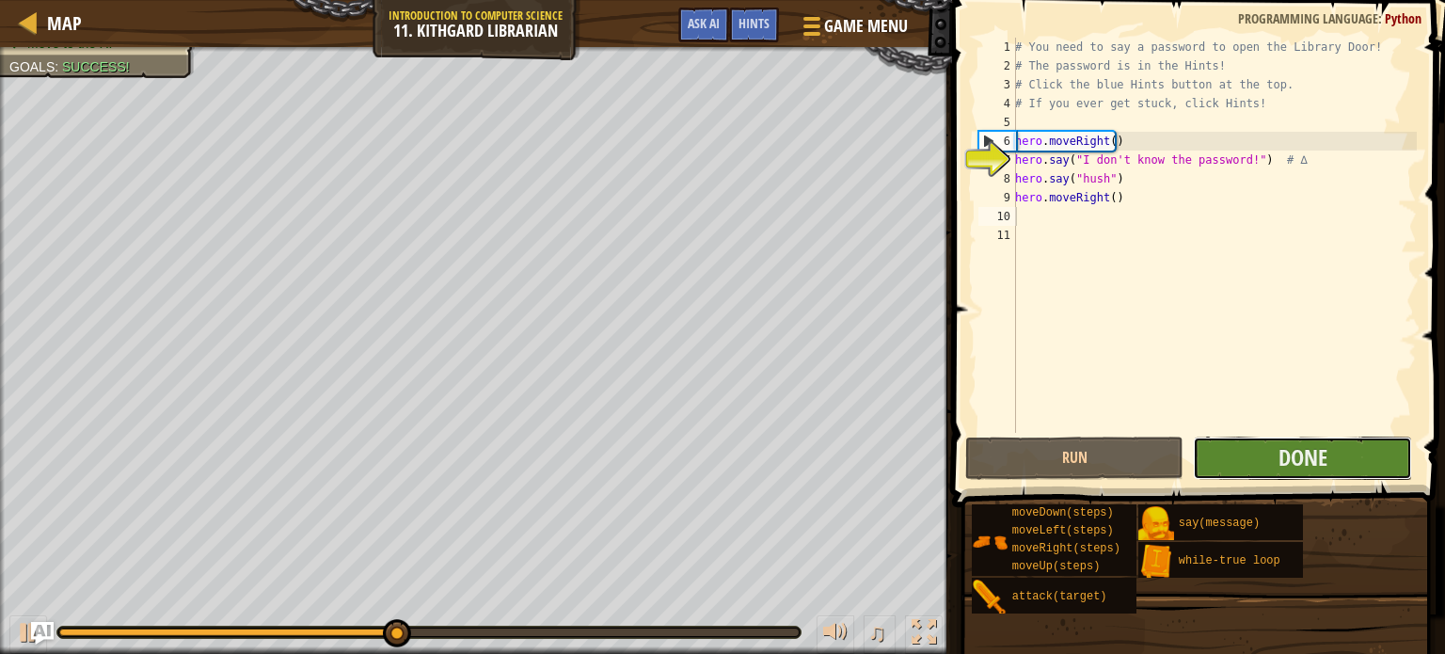
click at [1236, 449] on button "Done" at bounding box center [1302, 457] width 219 height 43
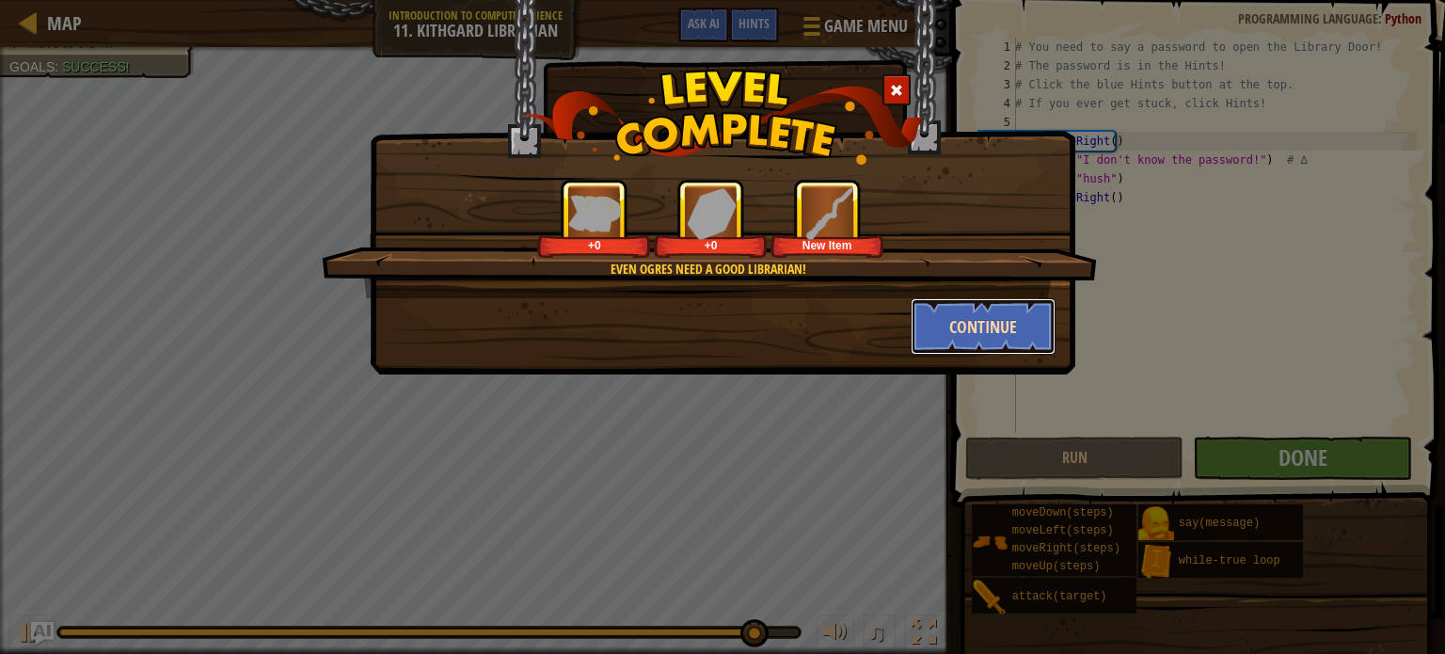
click at [954, 324] on button "Continue" at bounding box center [984, 326] width 146 height 56
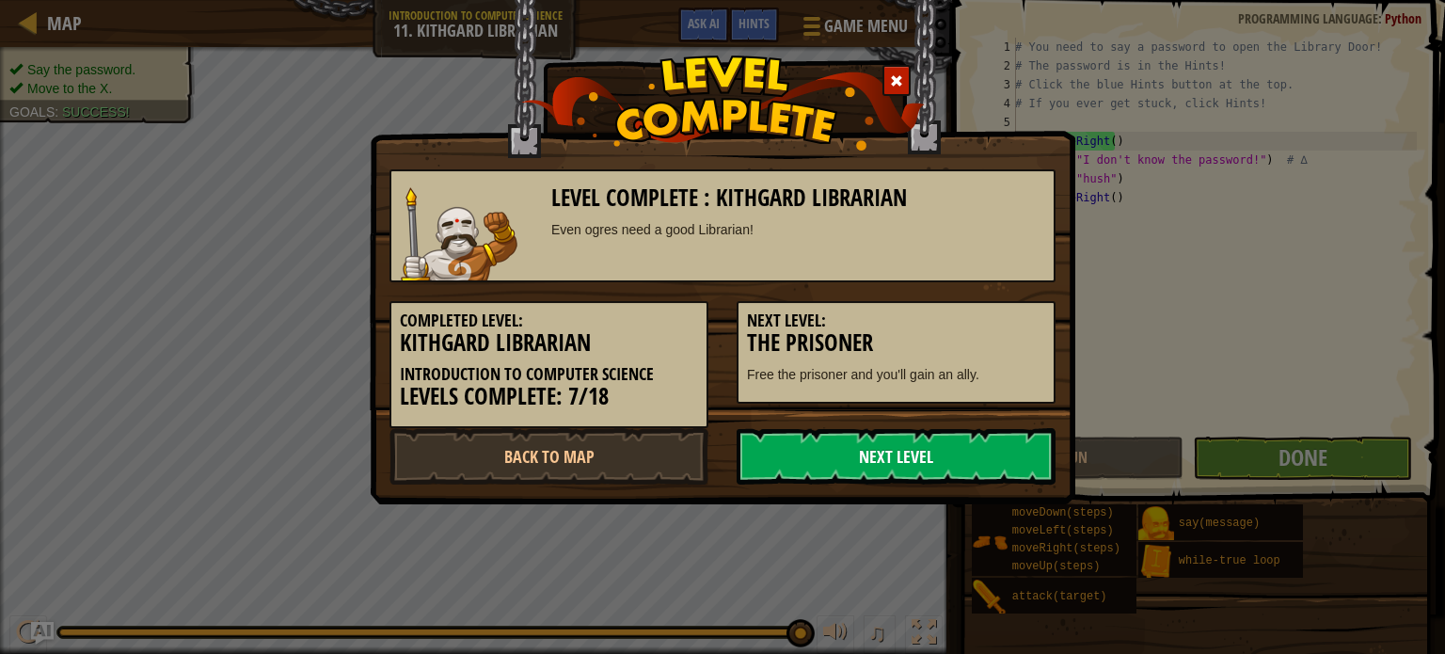
click at [891, 450] on link "Next Level" at bounding box center [896, 456] width 319 height 56
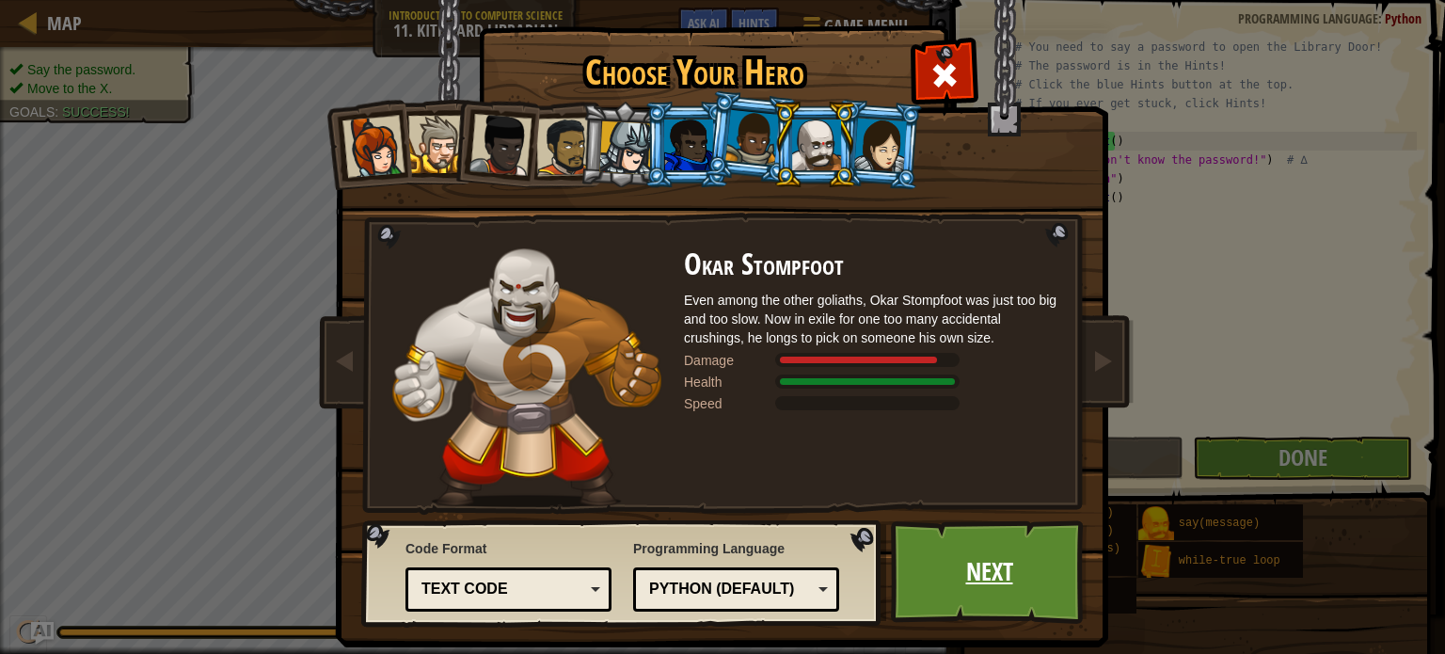
click at [941, 576] on link "Next" at bounding box center [989, 571] width 197 height 103
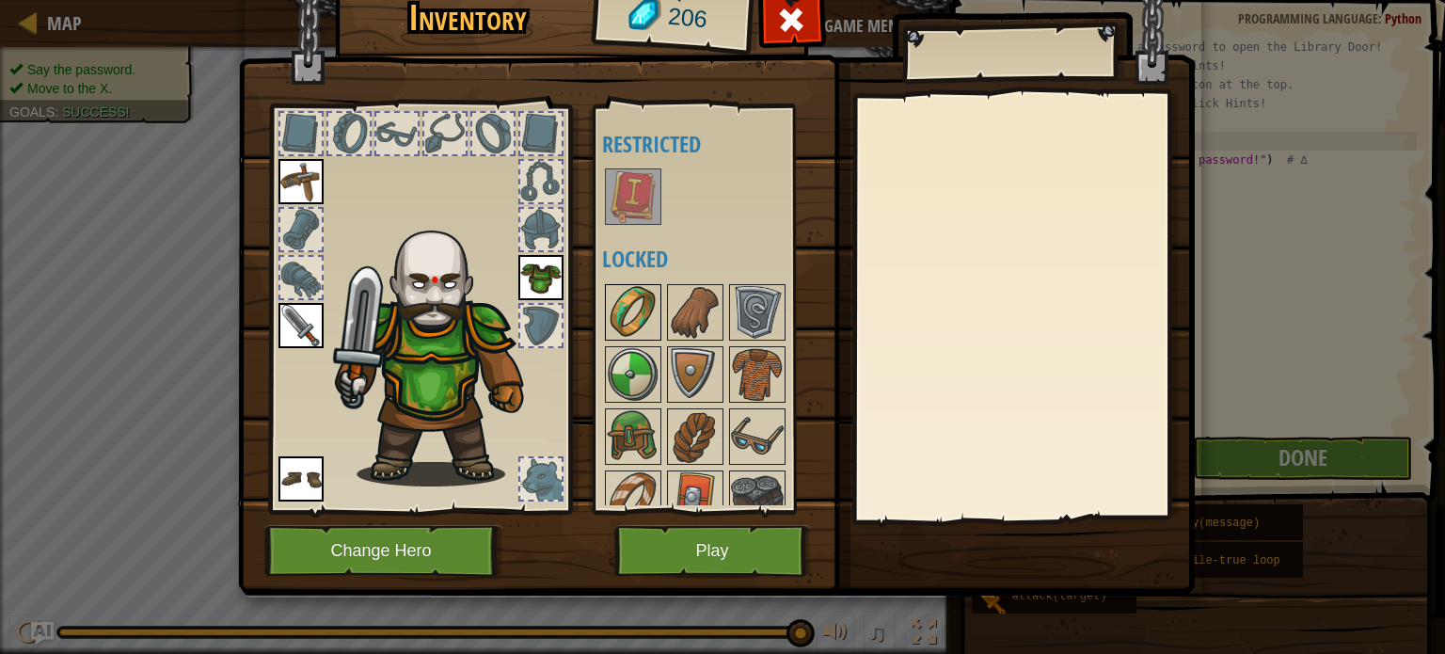
click at [632, 306] on img at bounding box center [633, 312] width 53 height 53
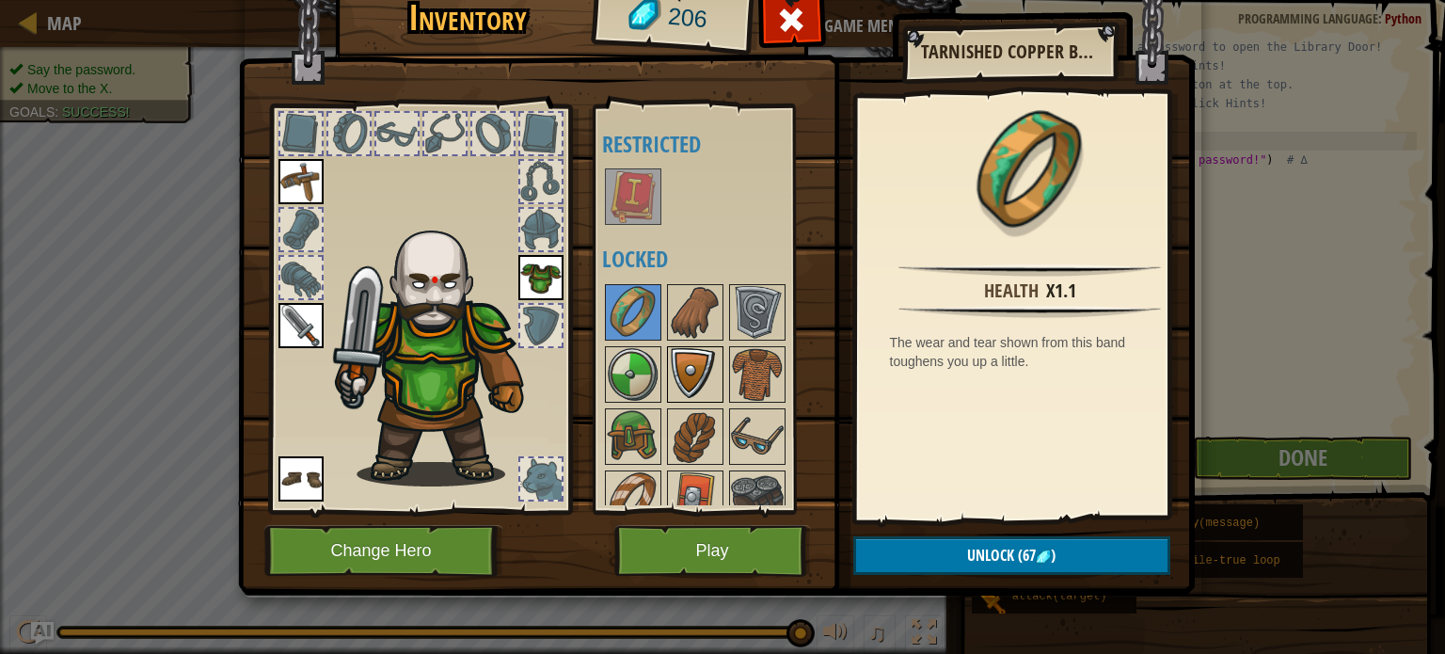
click at [676, 377] on img at bounding box center [695, 374] width 53 height 53
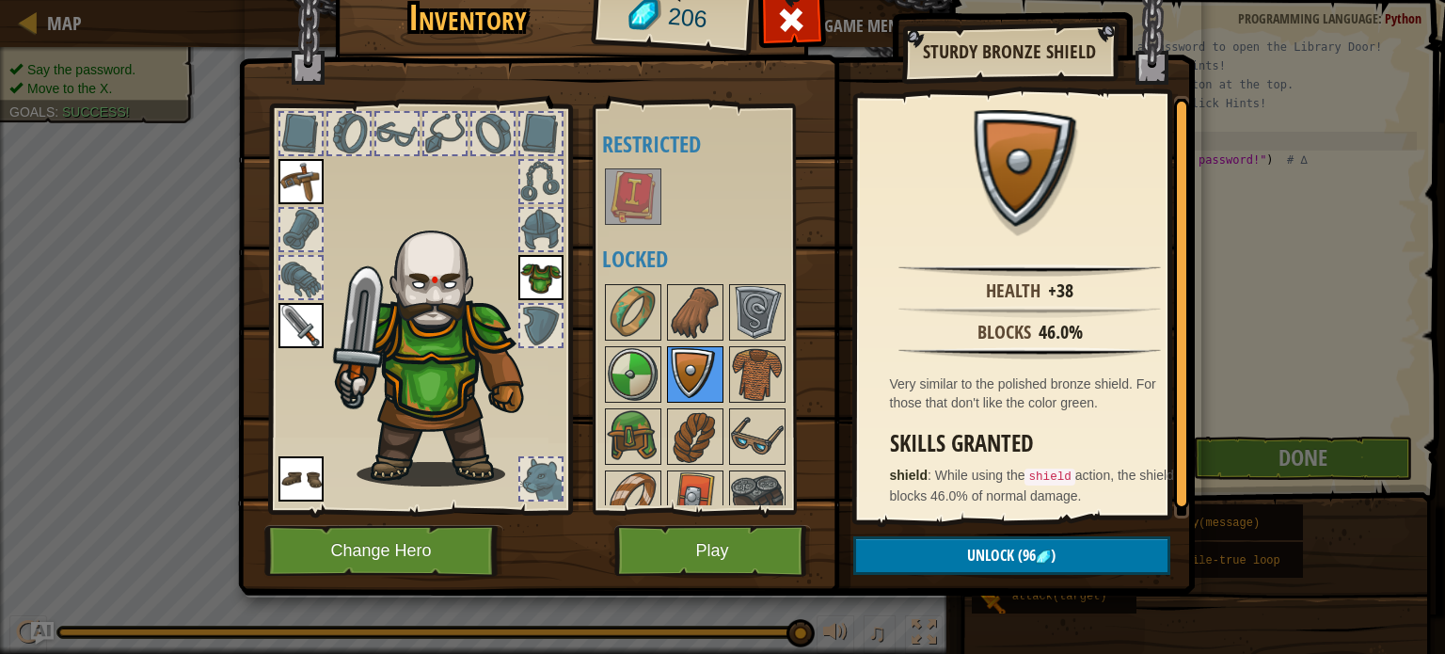
scroll to position [23, 0]
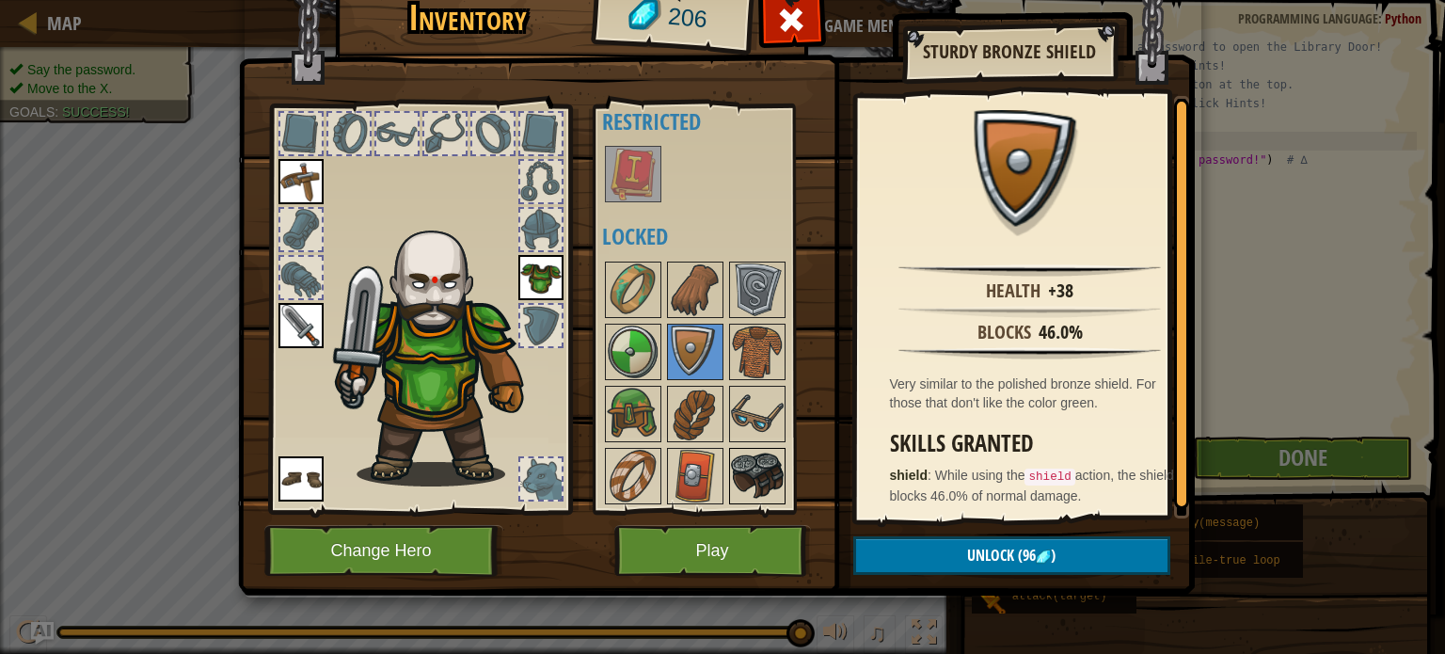
click at [750, 464] on img at bounding box center [757, 476] width 53 height 53
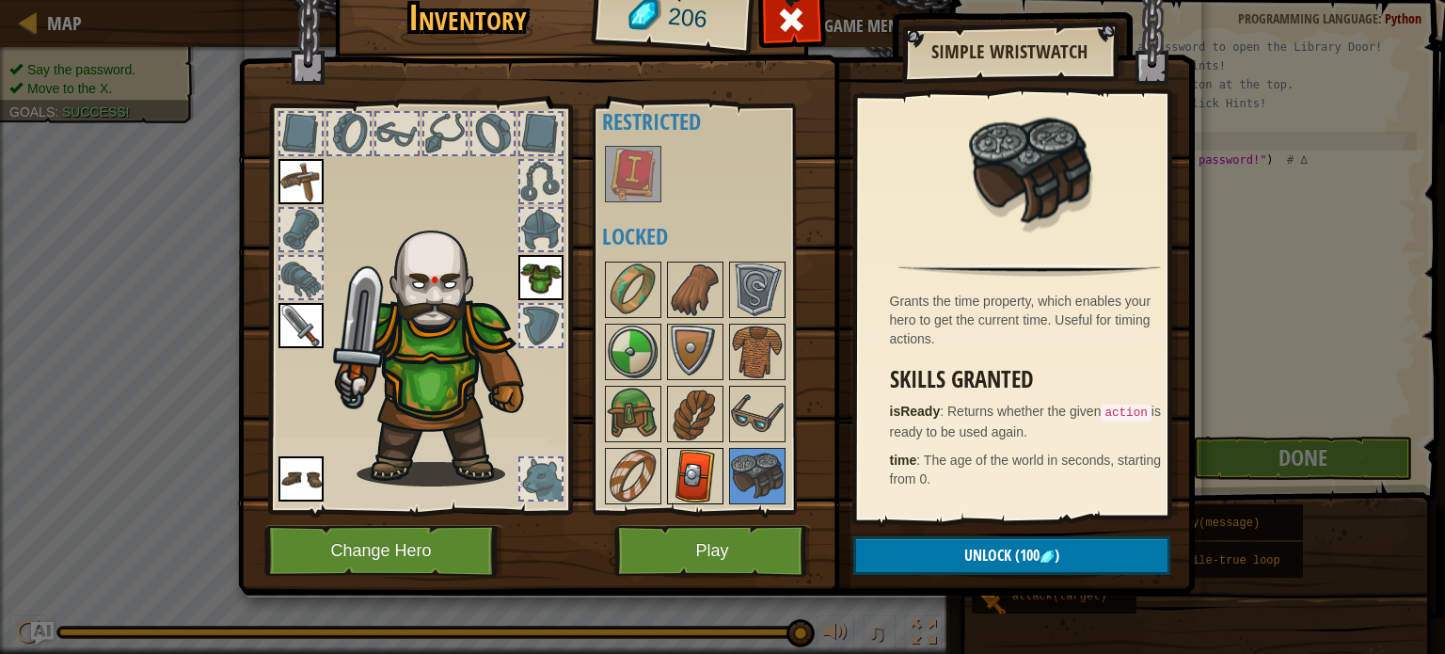
click at [717, 470] on img at bounding box center [695, 476] width 53 height 53
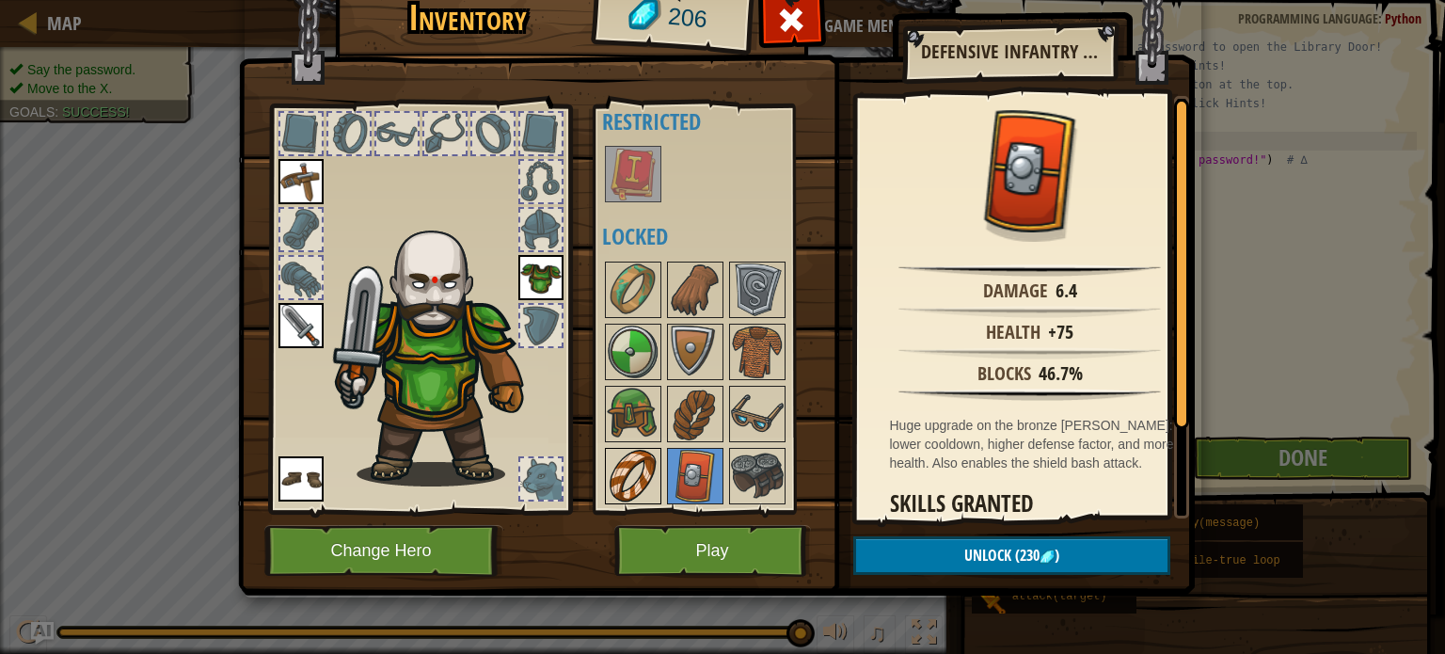
click at [650, 475] on img at bounding box center [633, 476] width 53 height 53
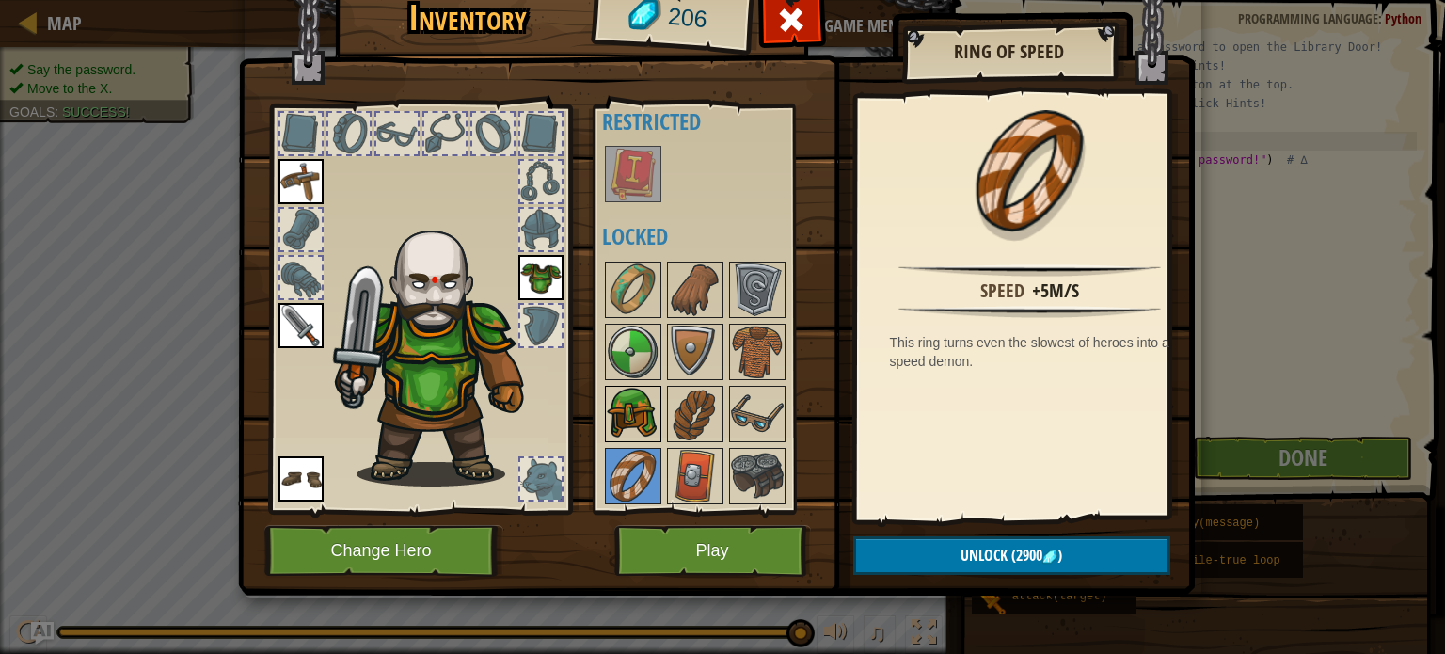
click at [632, 416] on img at bounding box center [633, 414] width 53 height 53
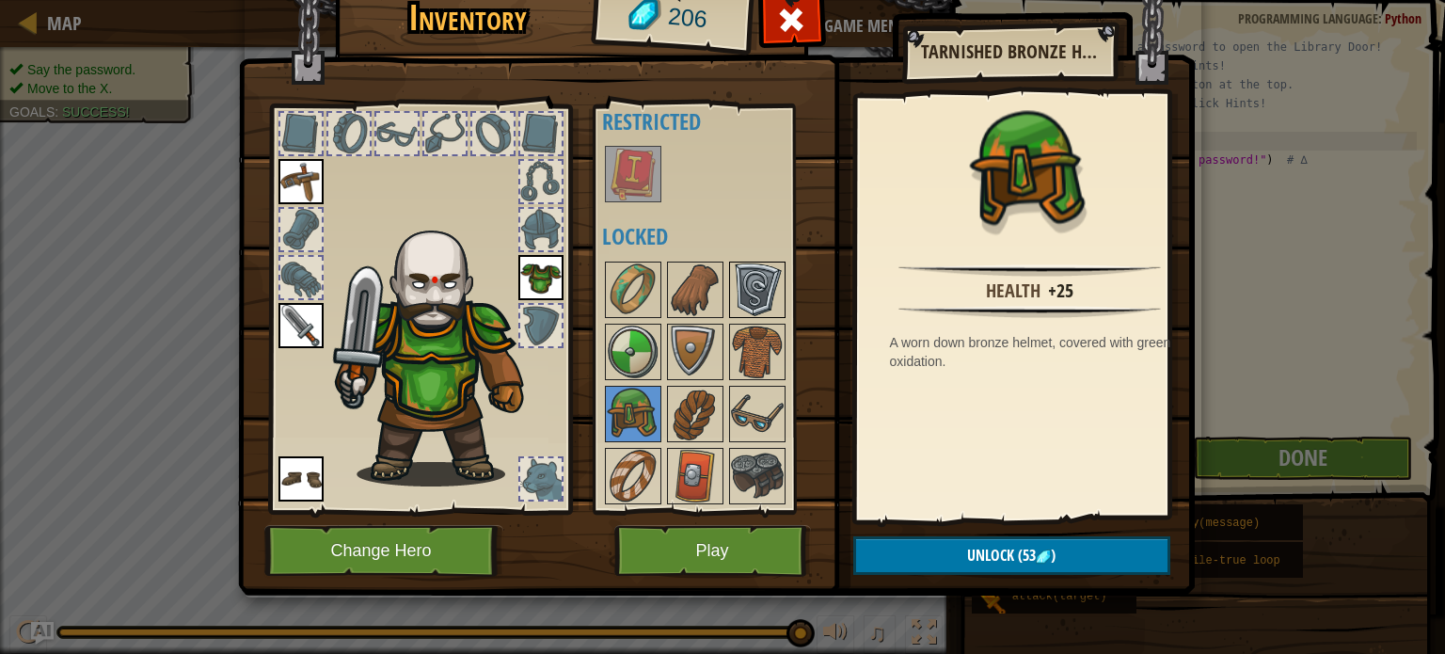
click at [765, 278] on img at bounding box center [757, 289] width 53 height 53
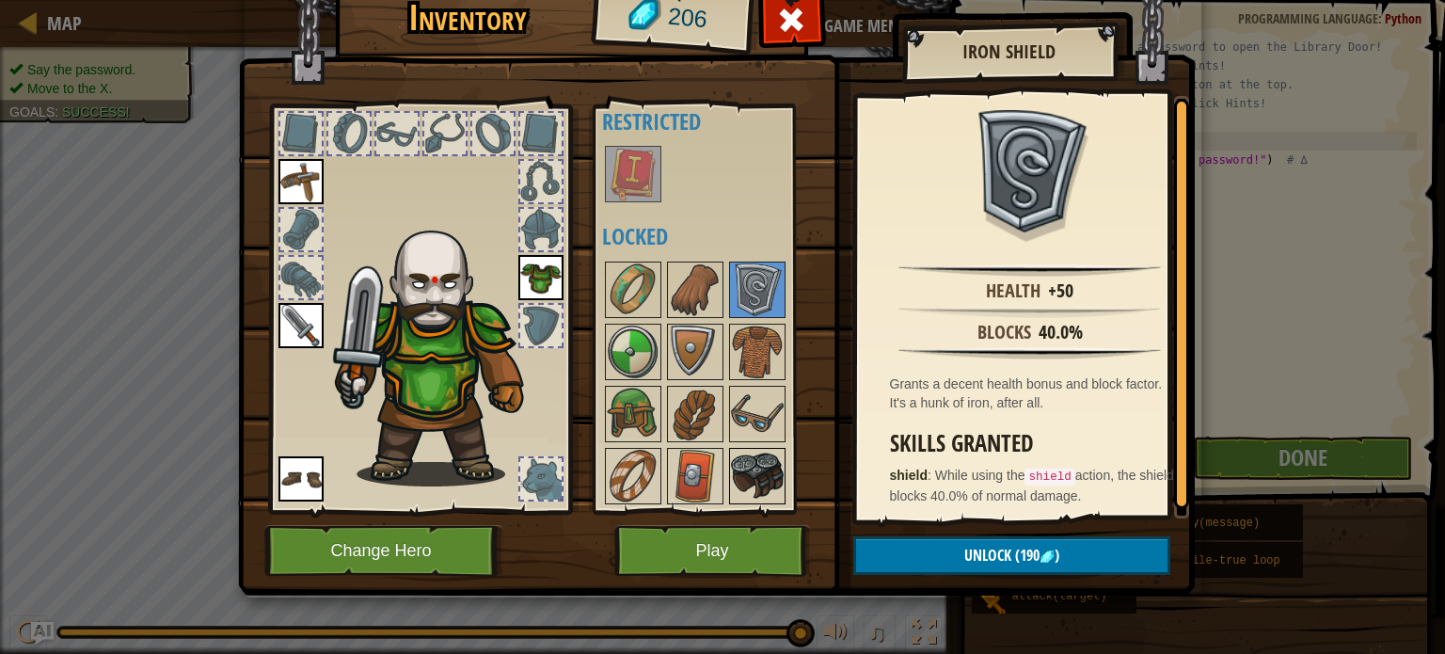
click at [738, 457] on img at bounding box center [757, 476] width 53 height 53
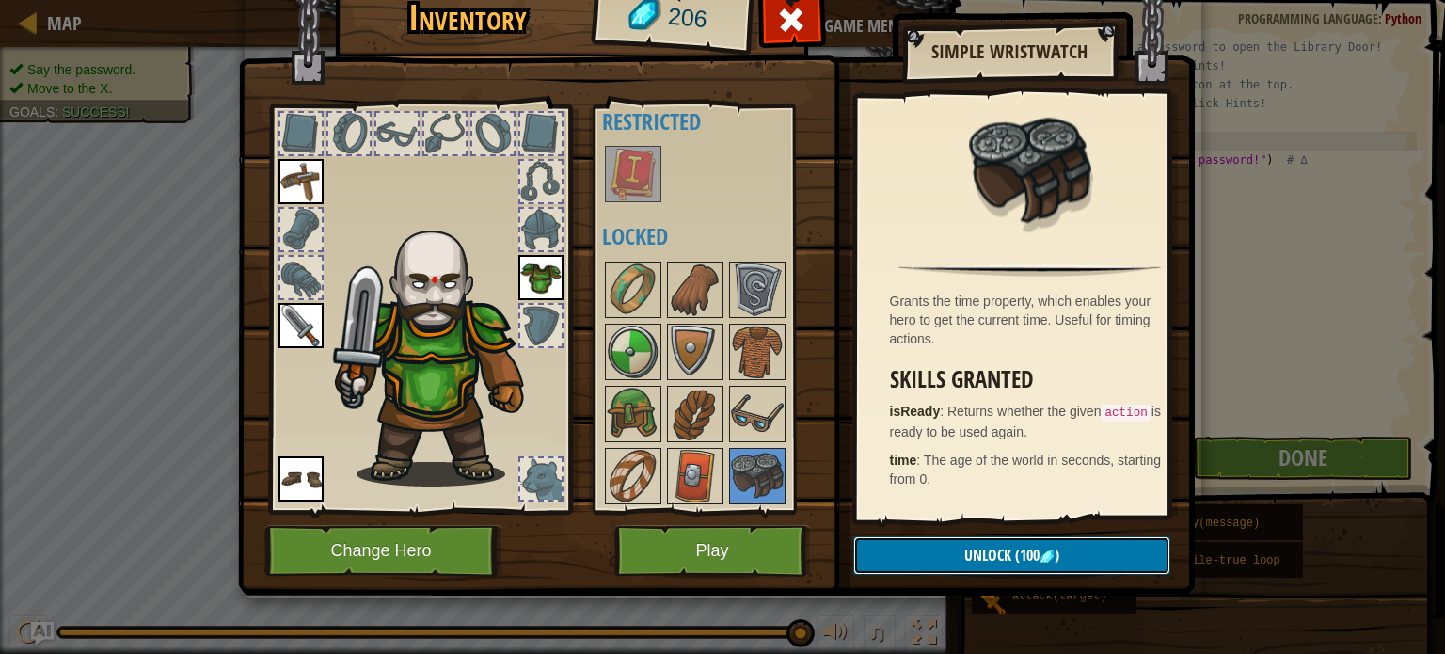
click at [973, 569] on button "Unlock (100 )" at bounding box center [1011, 555] width 317 height 39
click at [981, 558] on button "Confirm" at bounding box center [1011, 555] width 317 height 39
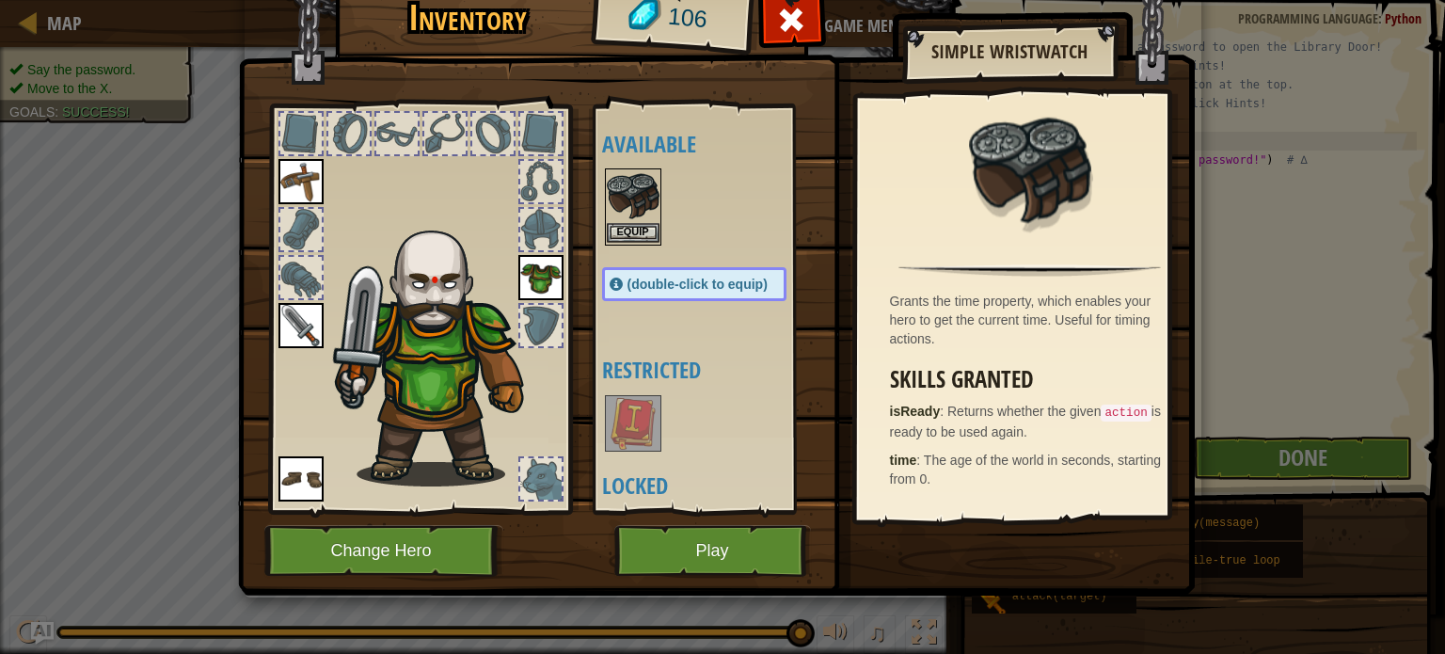
click at [634, 218] on img at bounding box center [633, 196] width 53 height 53
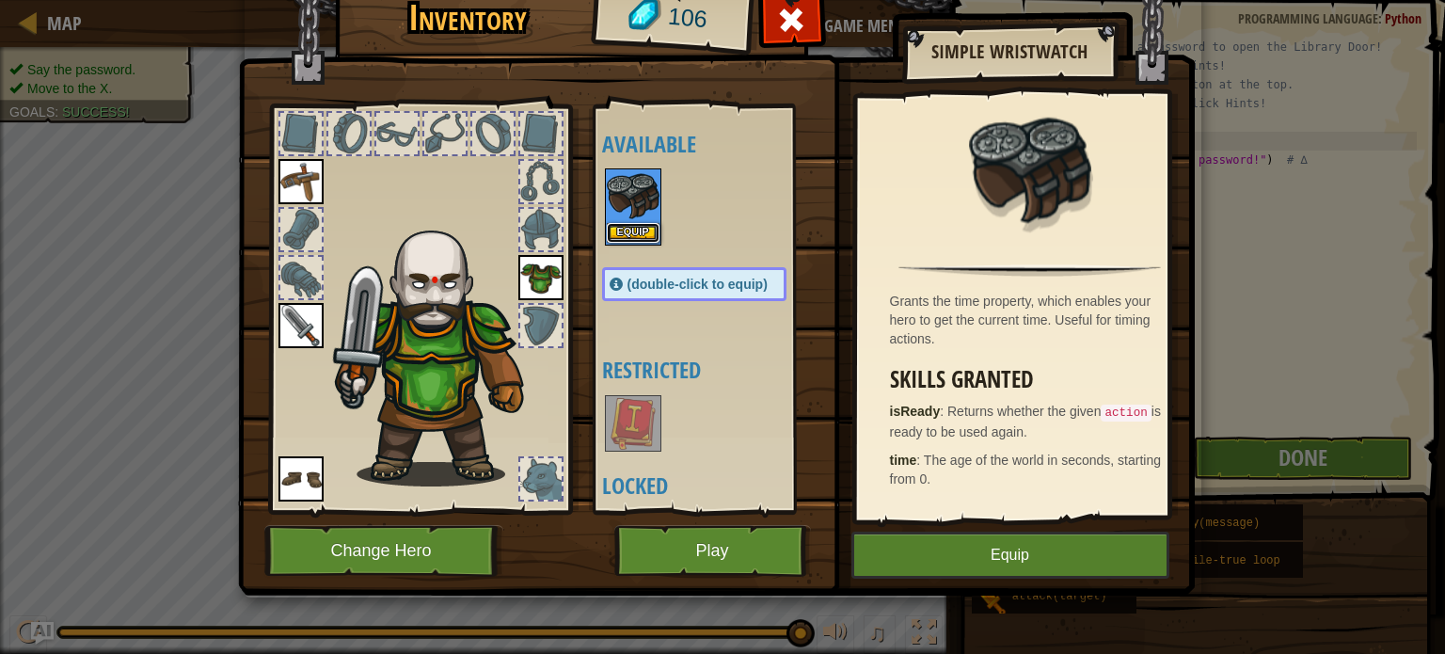
click at [643, 227] on button "Equip" at bounding box center [633, 233] width 53 height 20
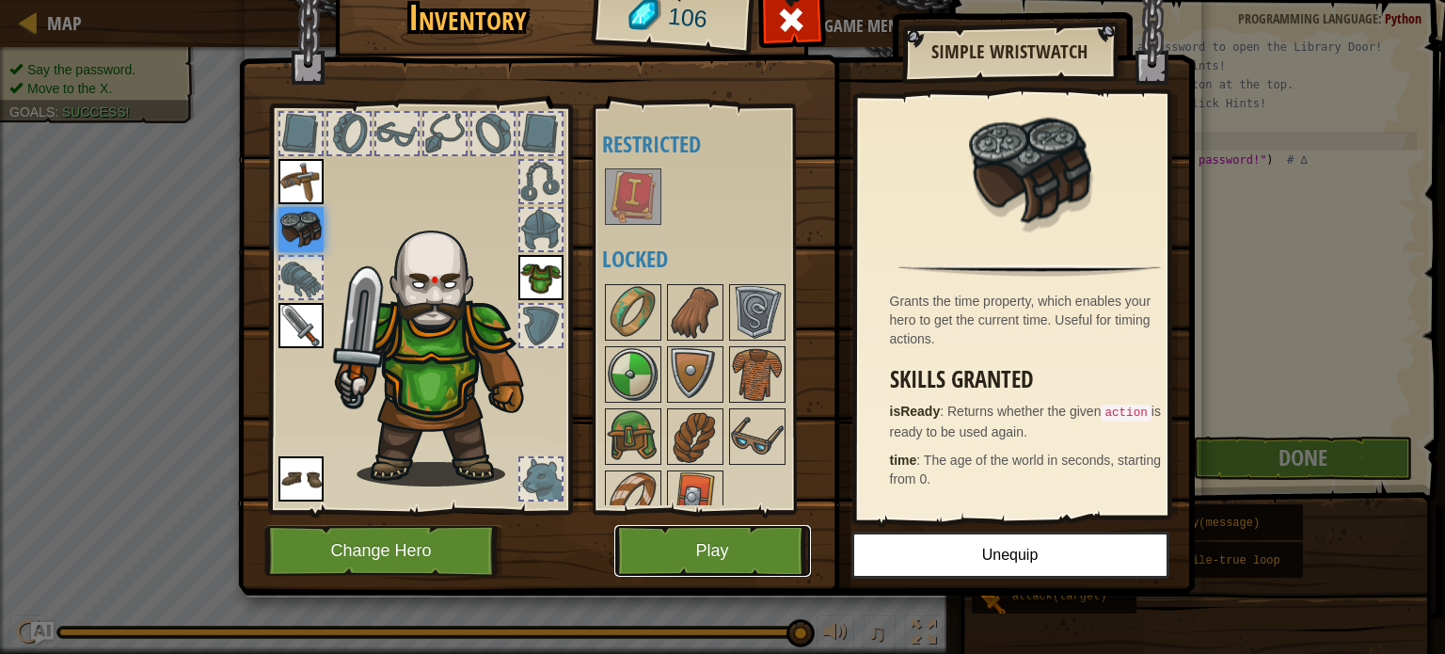
click at [774, 552] on button "Play" at bounding box center [712, 551] width 197 height 52
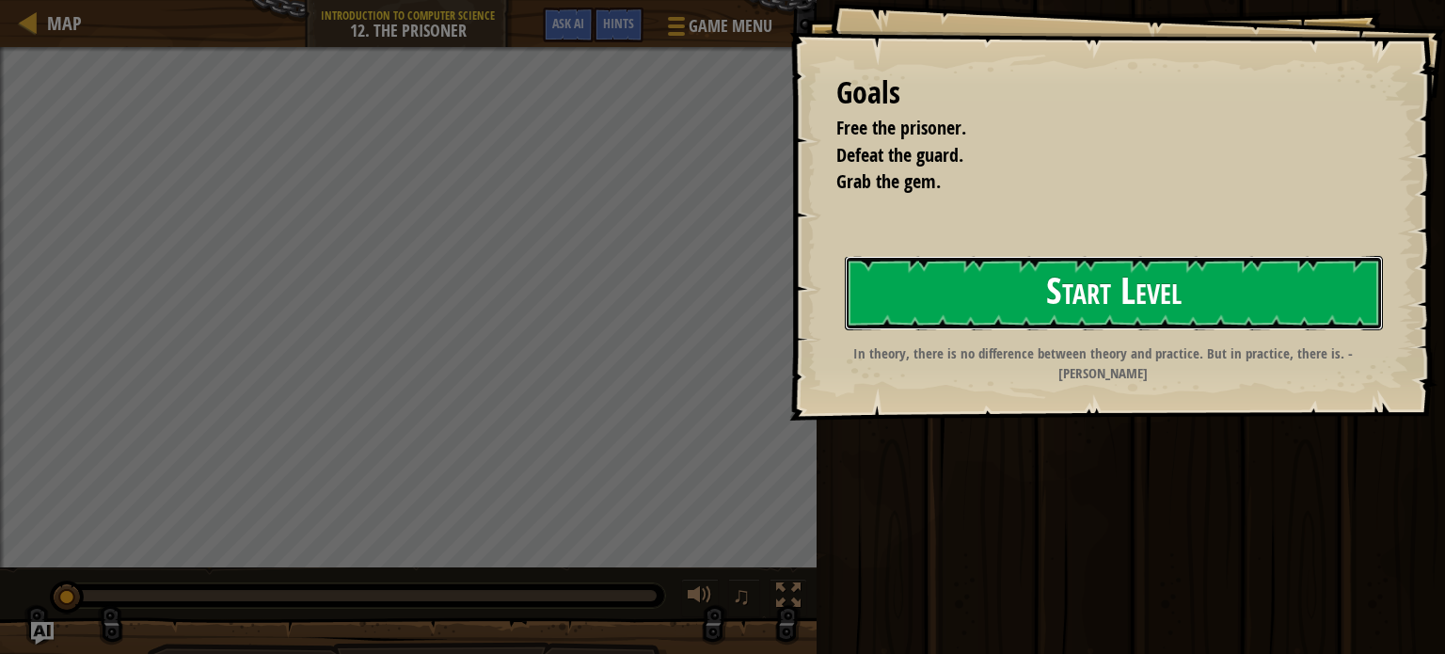
click at [1055, 305] on button "Start Level" at bounding box center [1114, 293] width 538 height 74
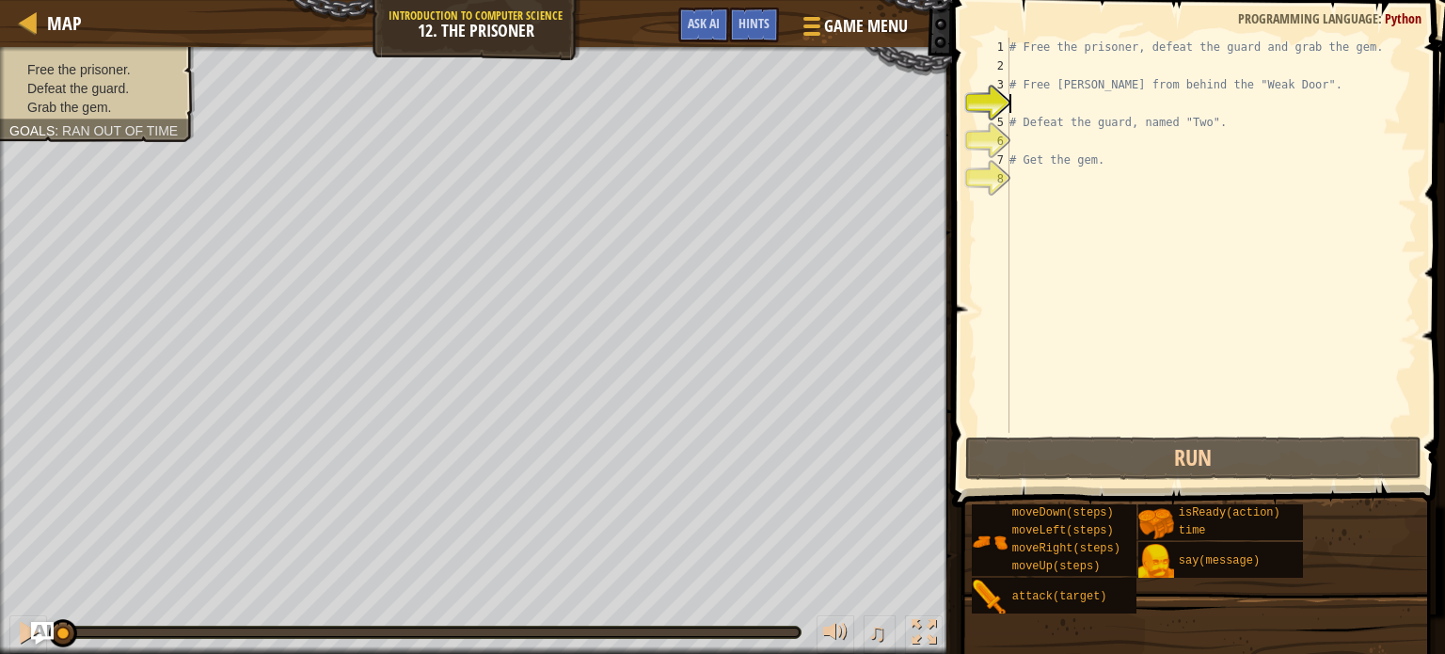
click at [1013, 59] on div "# Free the prisoner, defeat the guard and grab the gem. # Free [PERSON_NAME] fr…" at bounding box center [1211, 254] width 411 height 433
click at [1007, 94] on div "4" at bounding box center [993, 103] width 31 height 19
type textarea "# Free [PERSON_NAME] from behind the "Weak Door"."
click at [1016, 110] on div "# Free the prisoner, defeat the guard and grab the gem. # Free [PERSON_NAME] fr…" at bounding box center [1211, 254] width 411 height 433
click at [1016, 147] on div "# Free the prisoner, defeat the guard and grab the gem. # Free [PERSON_NAME] fr…" at bounding box center [1211, 254] width 411 height 433
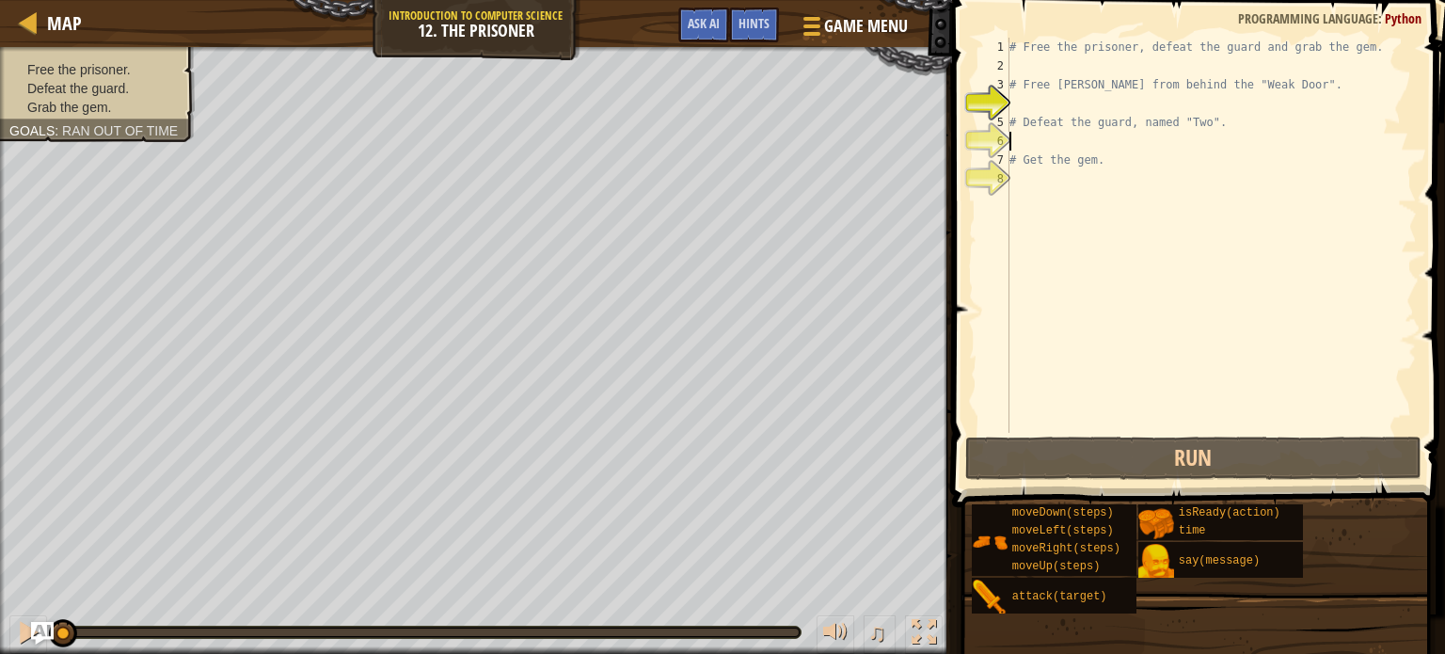
click at [1017, 183] on div "# Free the prisoner, defeat the guard and grab the gem. # Free [PERSON_NAME] fr…" at bounding box center [1211, 254] width 411 height 433
type textarea "he"
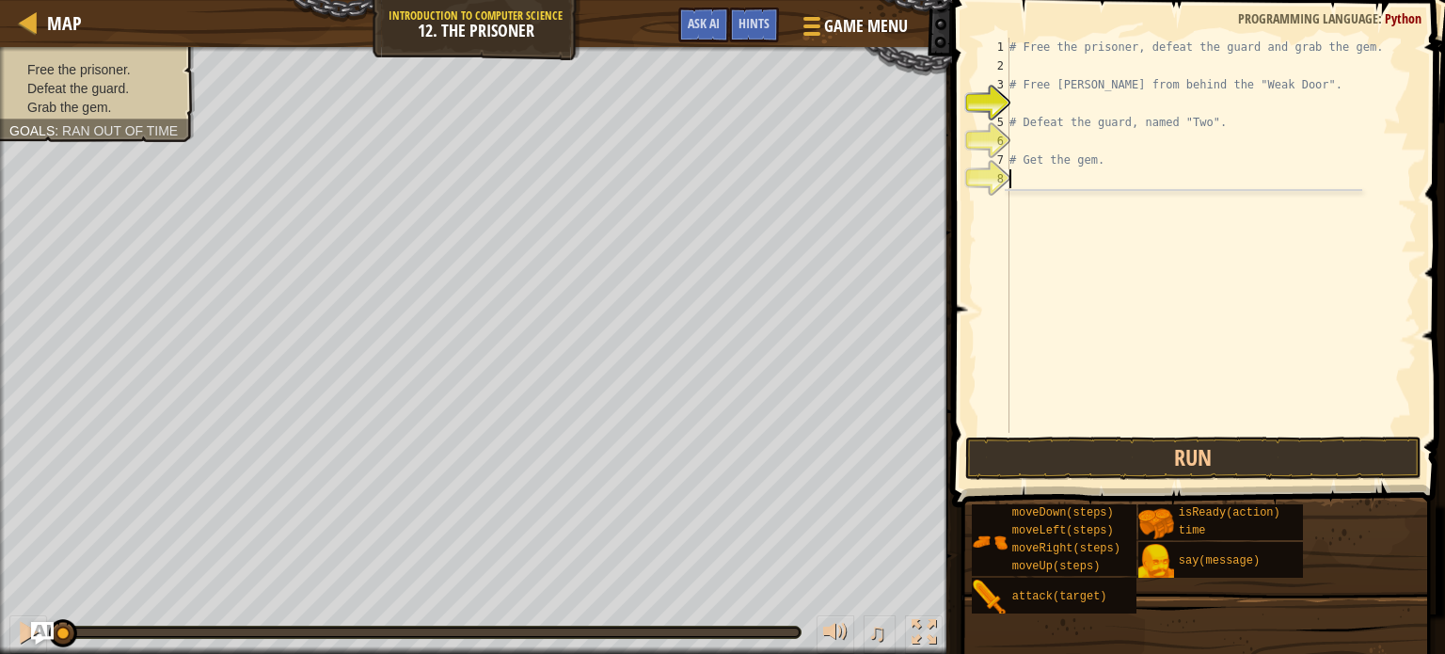
scroll to position [8, 0]
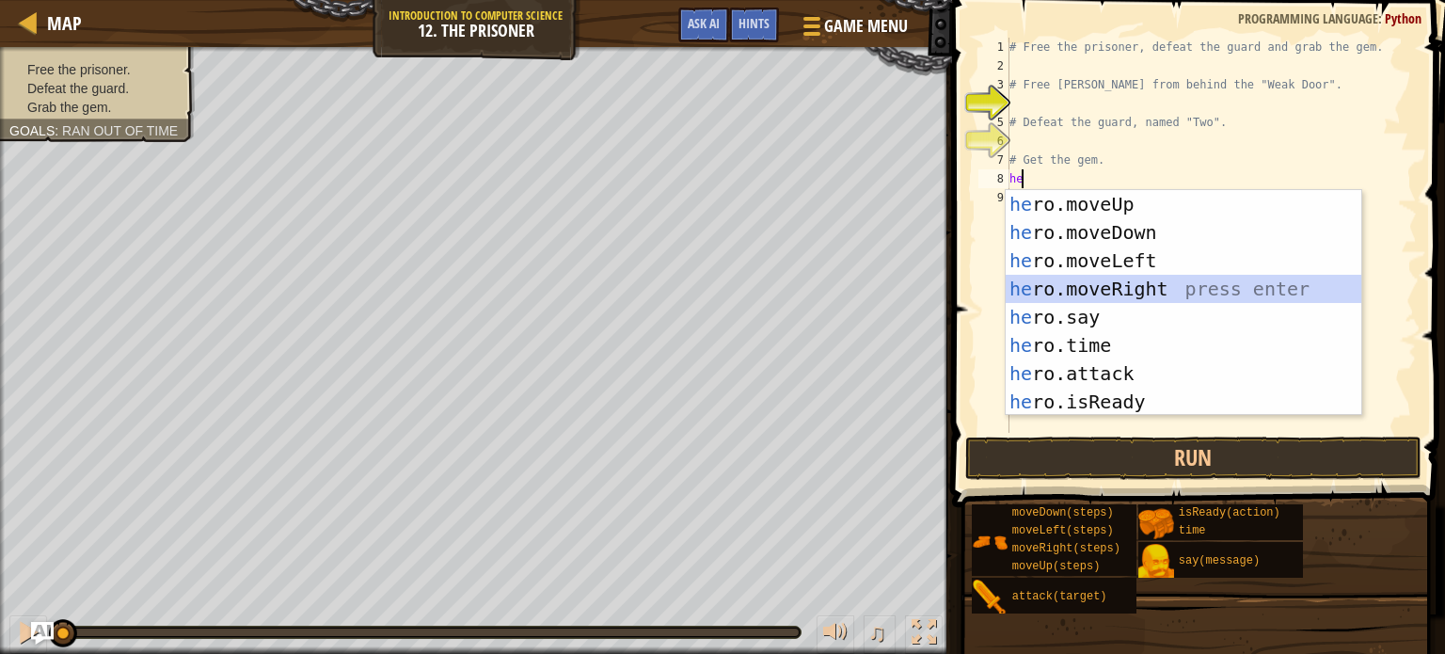
click at [1144, 290] on div "he ro.moveUp press enter he ro.moveDown press enter he ro.moveLeft press enter …" at bounding box center [1184, 331] width 356 height 282
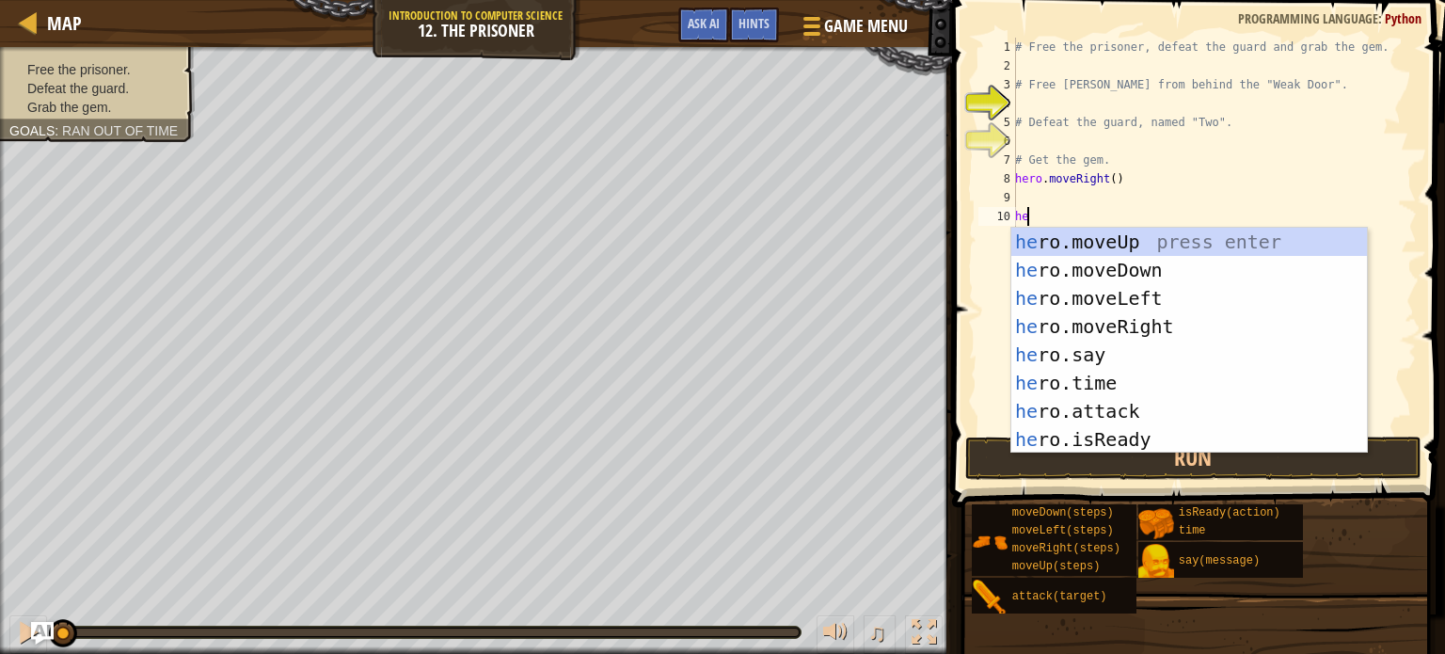
click at [1072, 221] on div "# Free the prisoner, defeat the guard and grab the gem. # Free [PERSON_NAME] fr…" at bounding box center [1213, 254] width 405 height 433
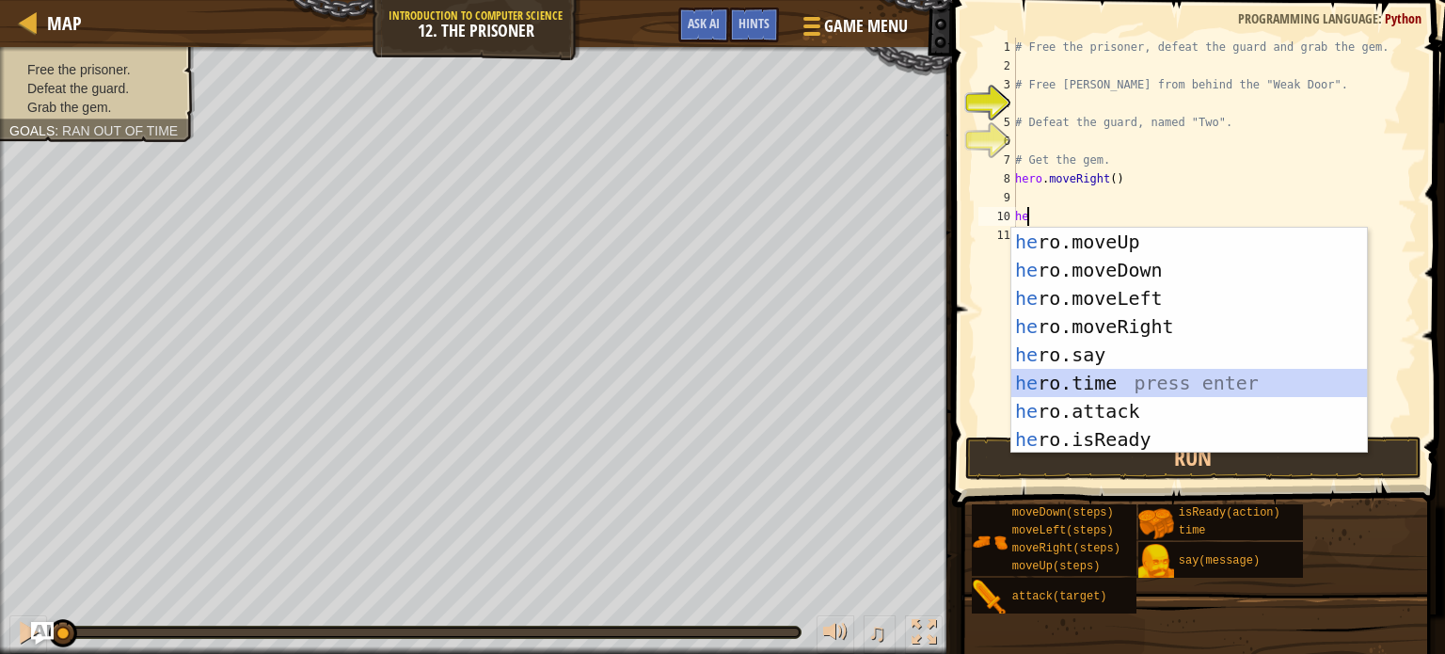
click at [1120, 395] on div "he ro.moveUp press enter he ro.moveDown press enter he ro.moveLeft press enter …" at bounding box center [1189, 369] width 356 height 282
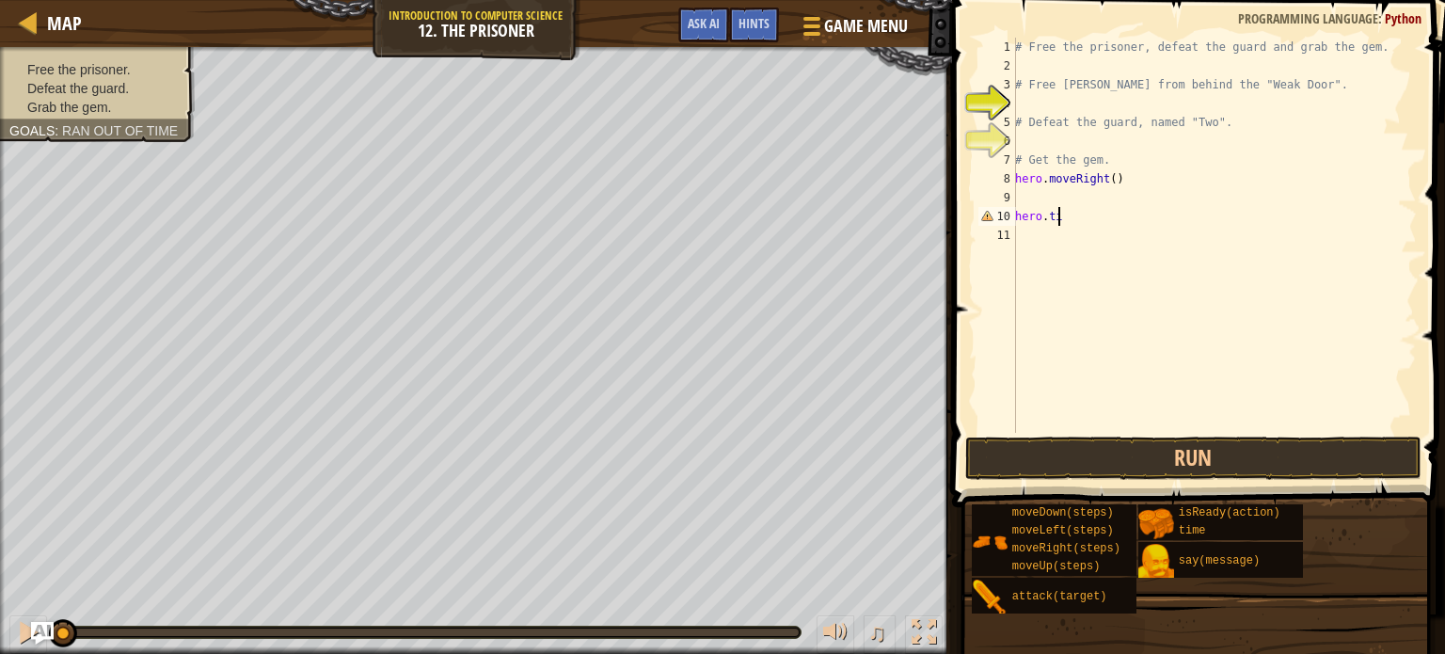
type textarea "h"
click at [1018, 198] on div "# Free the prisoner, defeat the guard and grab the gem. # Free [PERSON_NAME] fr…" at bounding box center [1213, 254] width 405 height 433
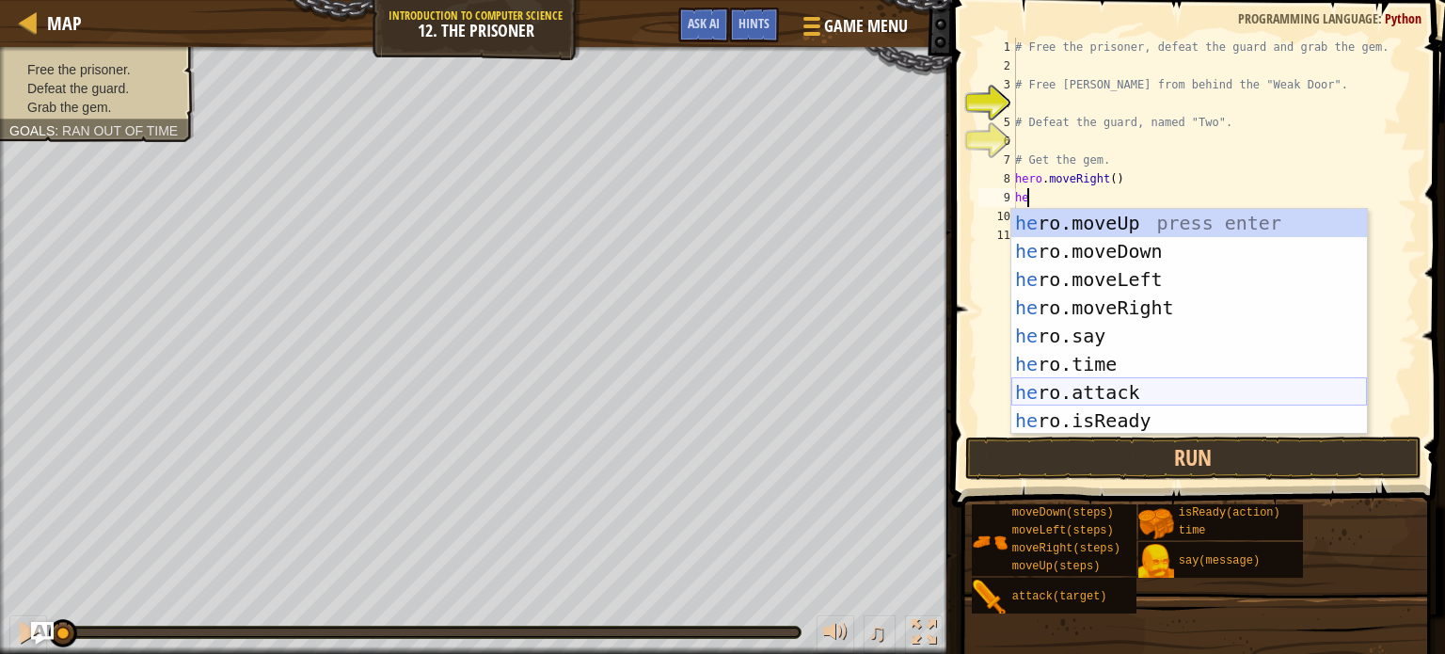
click at [1117, 404] on div "he ro.moveUp press enter he ro.moveDown press enter he ro.moveLeft press enter …" at bounding box center [1189, 350] width 356 height 282
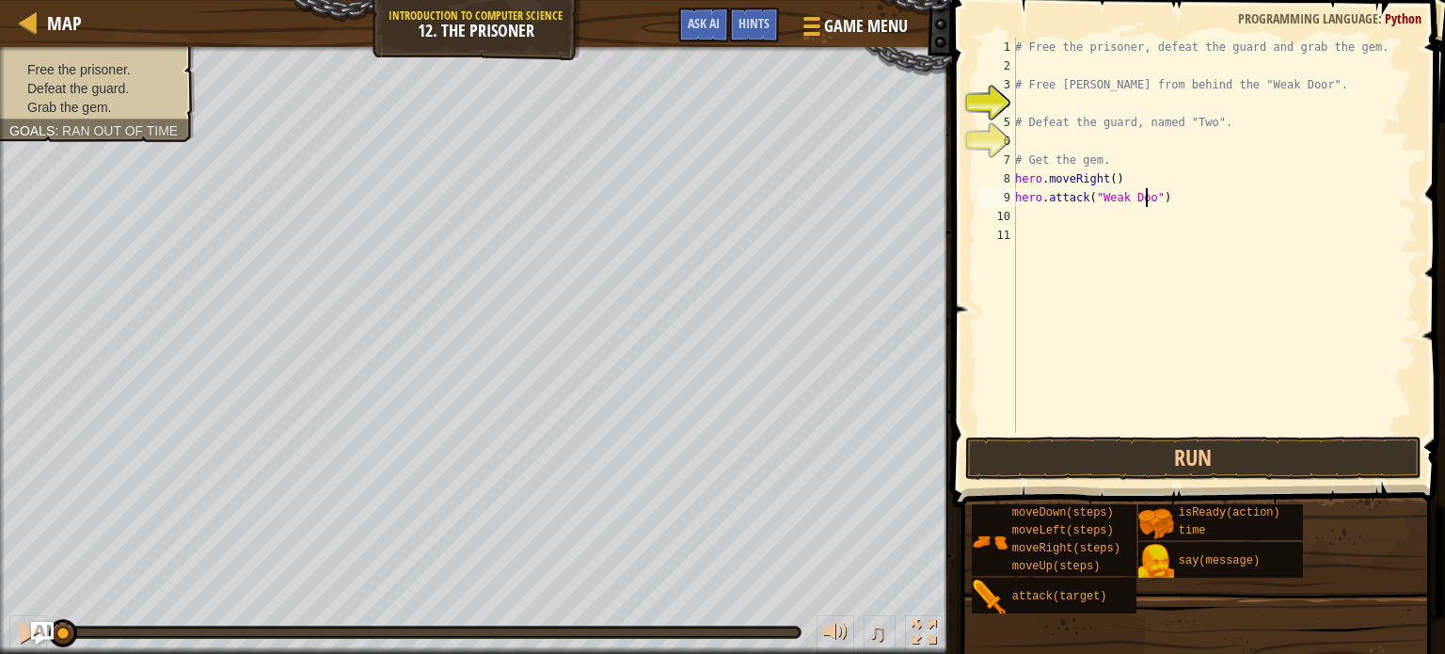
scroll to position [8, 11]
type textarea "hero.attack("Weak Door")"
click at [1138, 452] on button "Run" at bounding box center [1193, 457] width 456 height 43
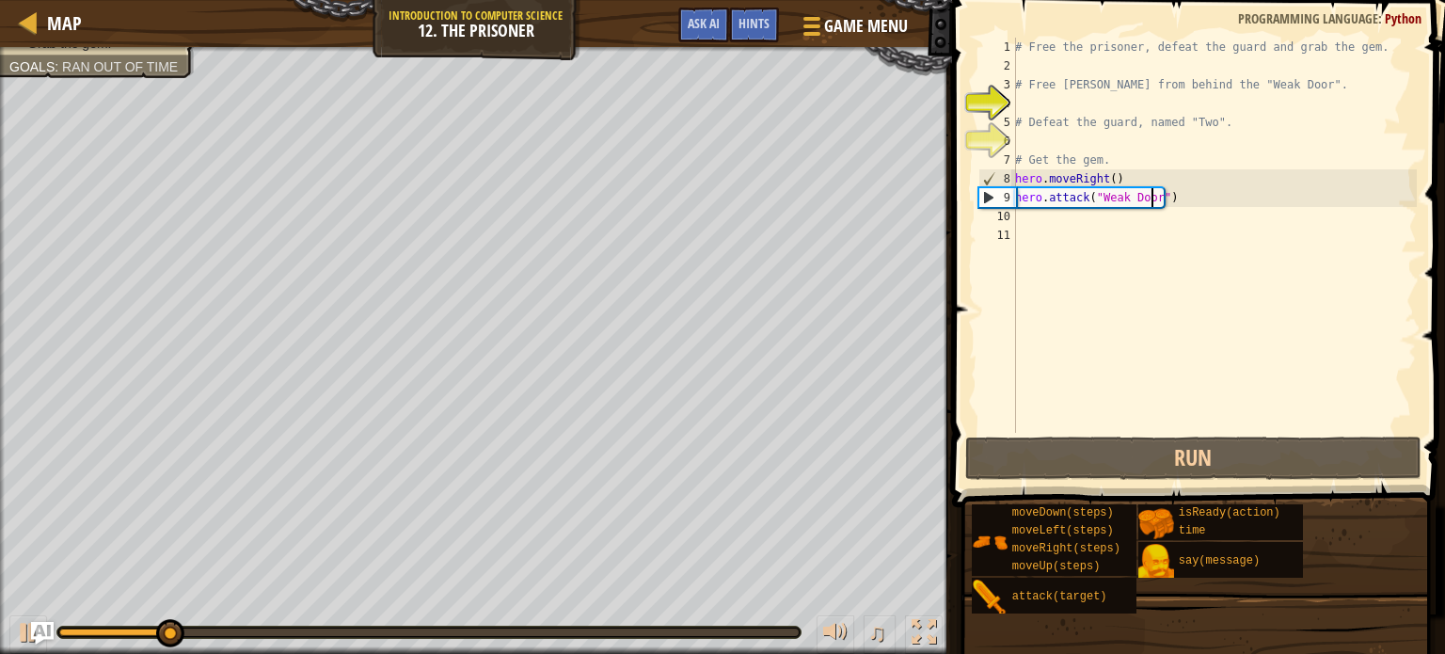
click at [1027, 219] on div "# Free the prisoner, defeat the guard and grab the gem. # Free [PERSON_NAME] fr…" at bounding box center [1213, 254] width 405 height 433
type textarea "he"
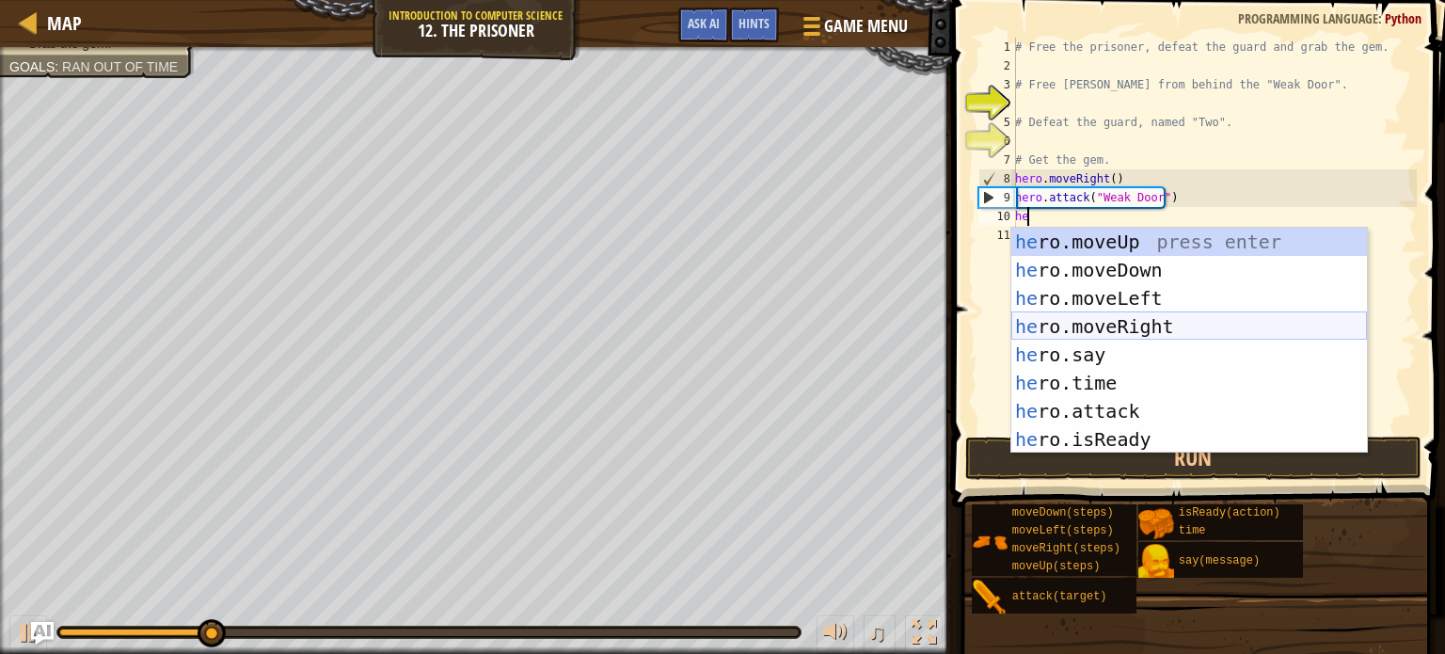
click at [1126, 328] on div "he ro.moveUp press enter he ro.moveDown press enter he ro.moveLeft press enter …" at bounding box center [1189, 369] width 356 height 282
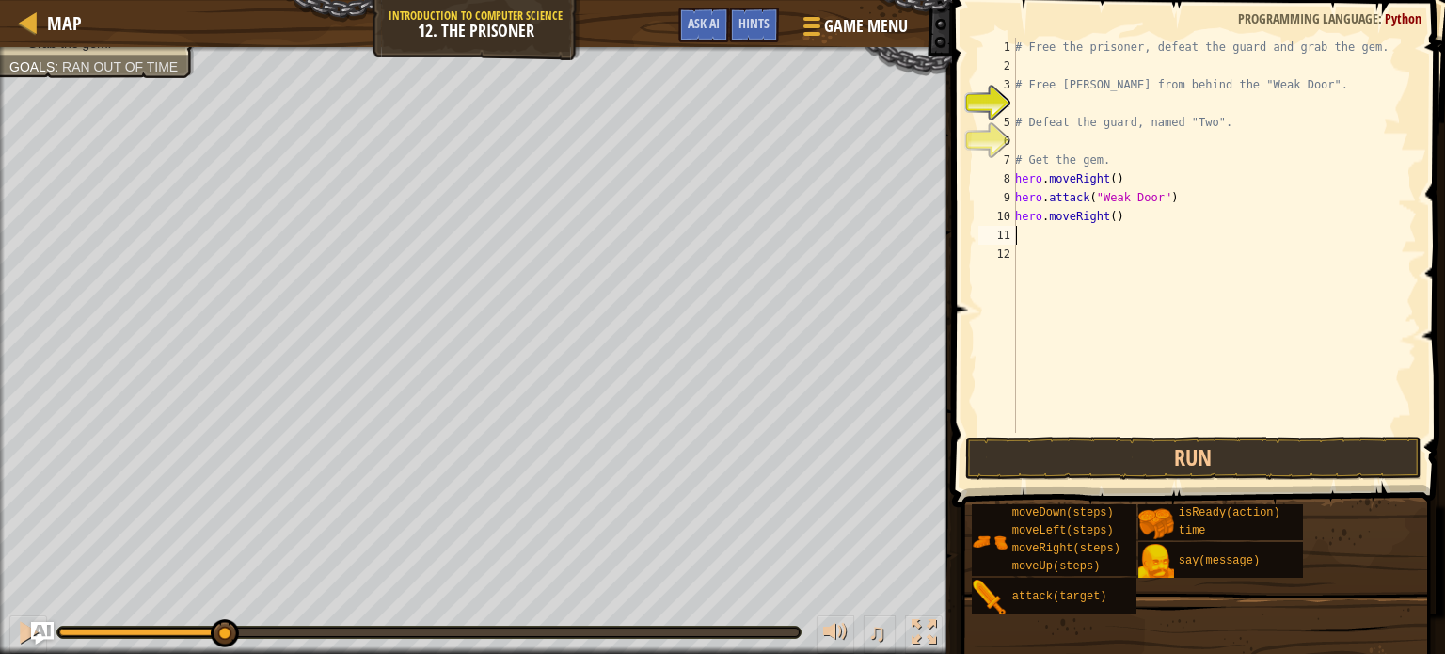
click at [1107, 216] on div "# Free the prisoner, defeat the guard and grab the gem. # Free [PERSON_NAME] fr…" at bounding box center [1213, 254] width 405 height 433
type textarea "hero.moveRight(2)"
click at [1024, 235] on div "# Free the prisoner, defeat the guard and grab the gem. # Free [PERSON_NAME] fr…" at bounding box center [1213, 254] width 405 height 433
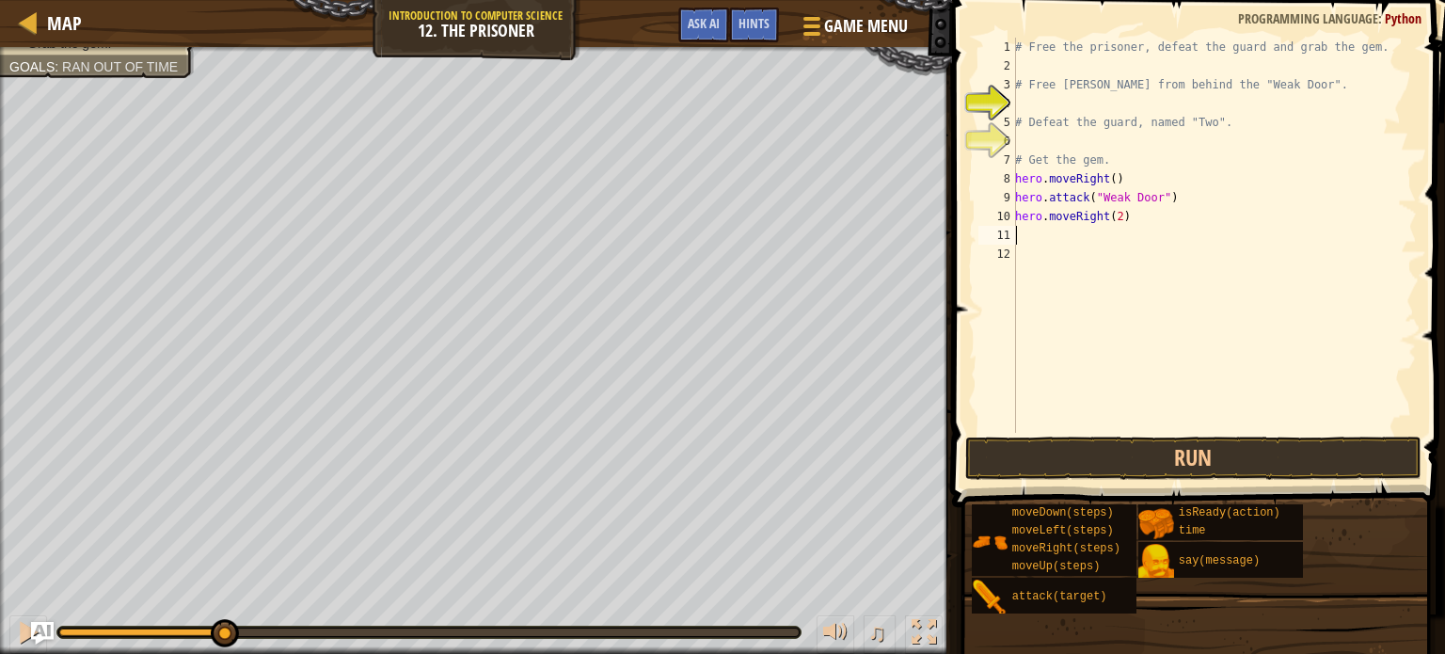
type textarea "he"
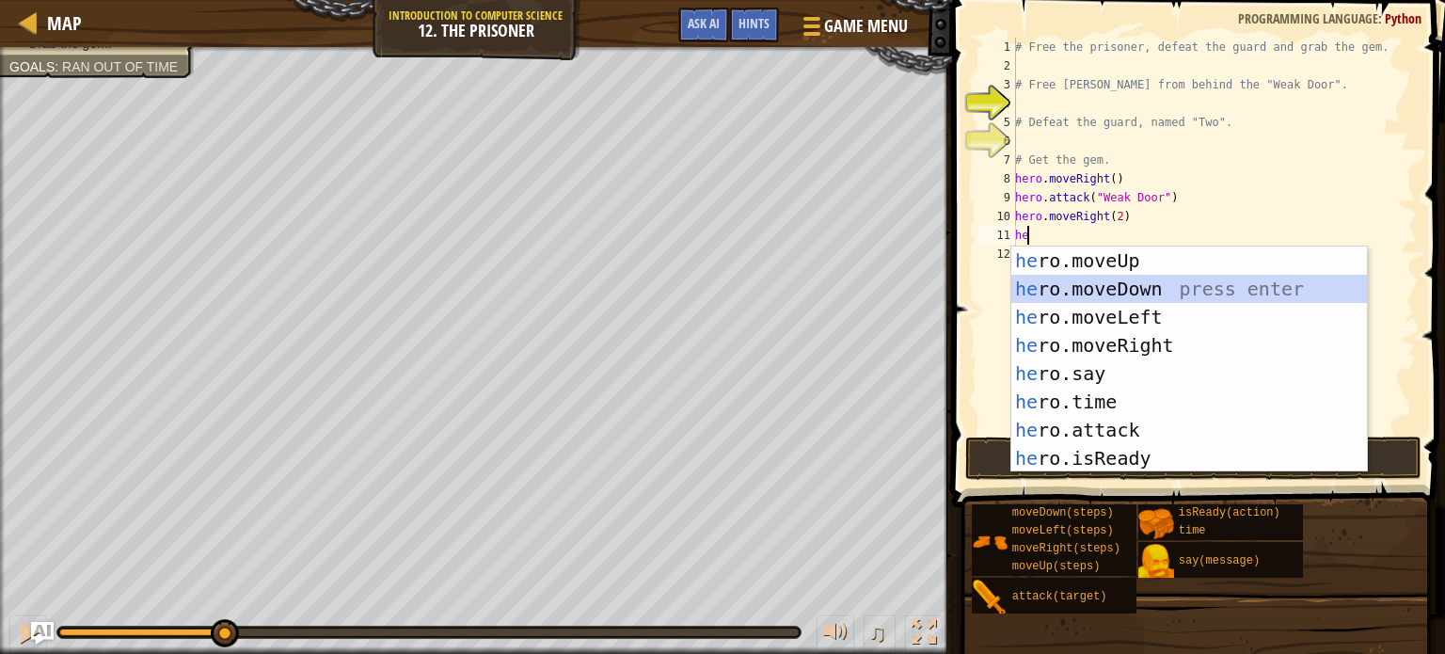
click at [1091, 289] on div "he ro.moveUp press enter he ro.moveDown press enter he ro.moveLeft press enter …" at bounding box center [1189, 387] width 356 height 282
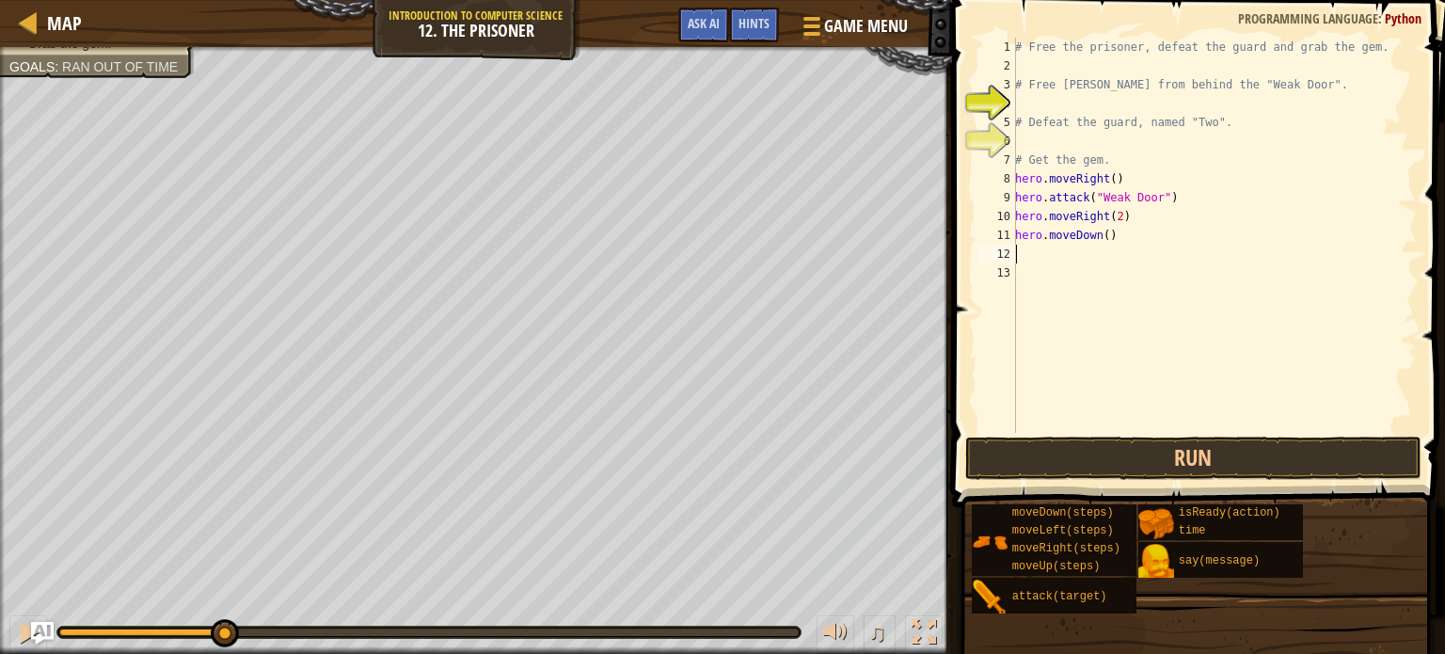
click at [1103, 240] on div "# Free the prisoner, defeat the guard and grab the gem. # Free [PERSON_NAME] fr…" at bounding box center [1213, 254] width 405 height 433
type textarea "hero.moveDown(3)"
click at [1033, 251] on div "# Free the prisoner, defeat the guard and grab the gem. # Free [PERSON_NAME] fr…" at bounding box center [1213, 254] width 405 height 433
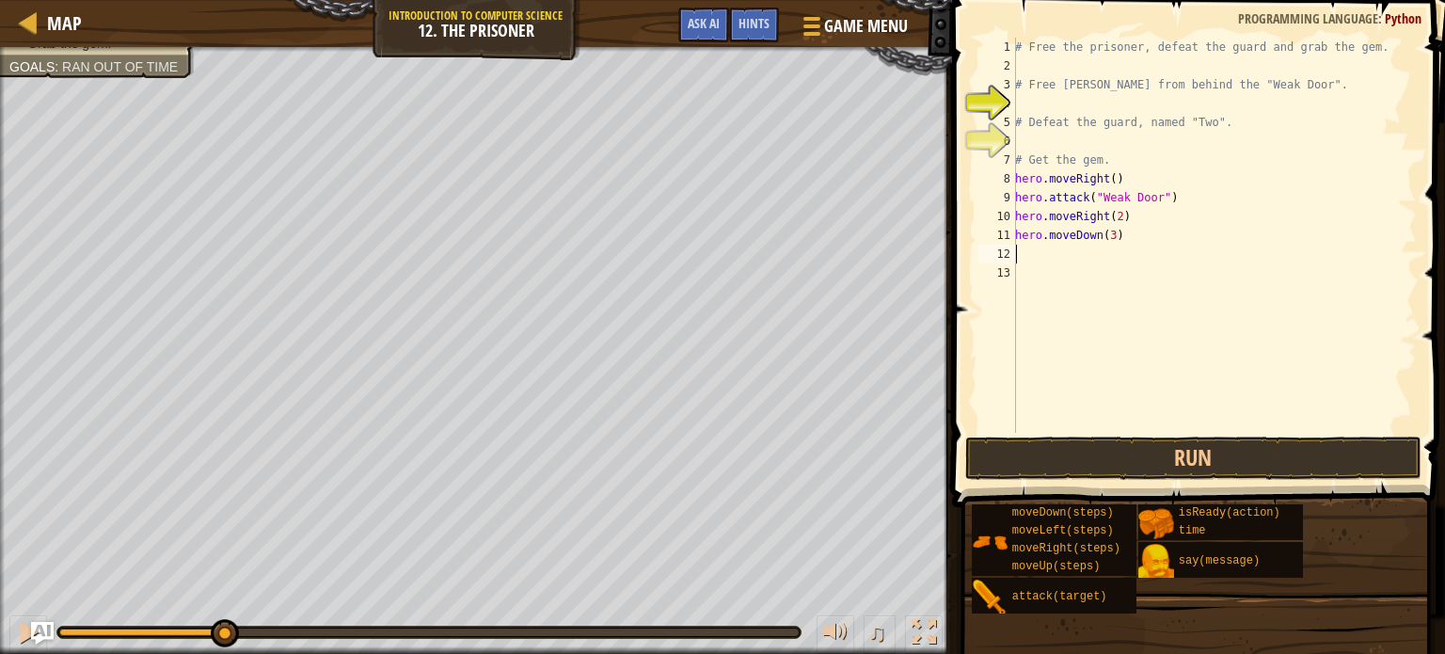
type textarea "he"
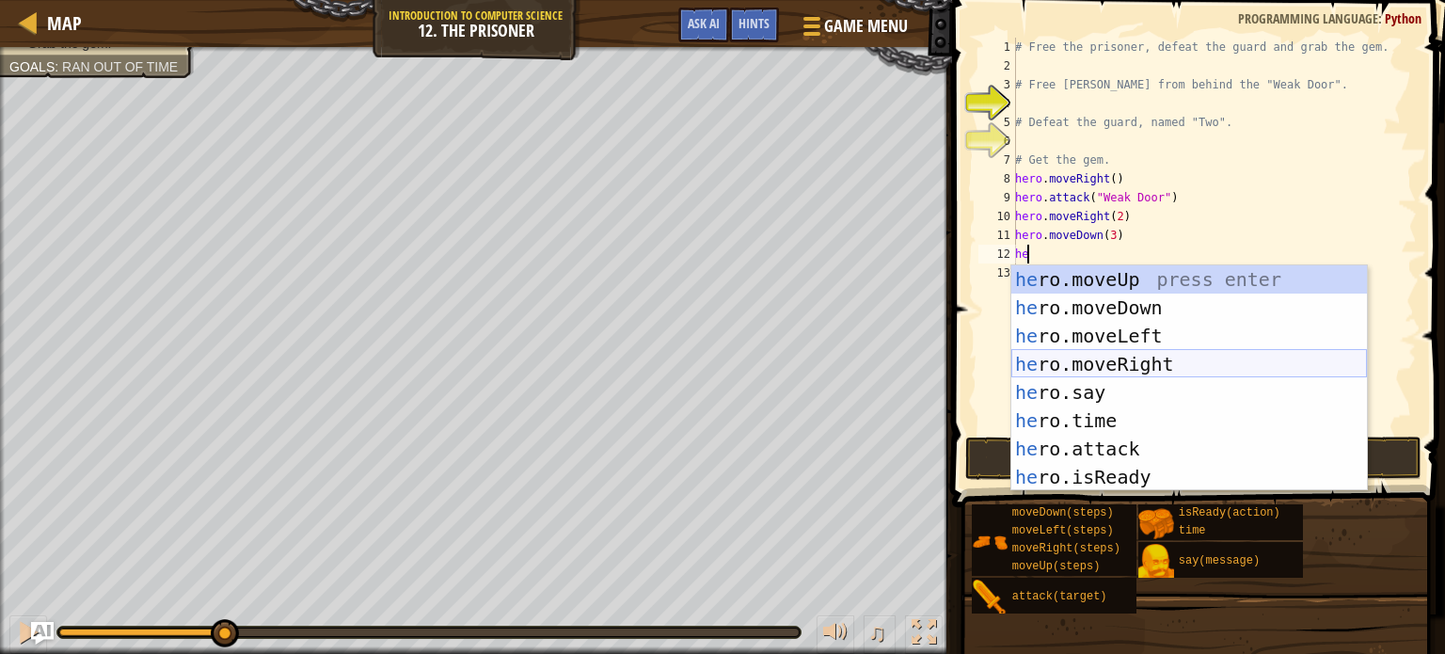
click at [1159, 355] on div "he ro.moveUp press enter he ro.moveDown press enter he ro.moveLeft press enter …" at bounding box center [1189, 406] width 356 height 282
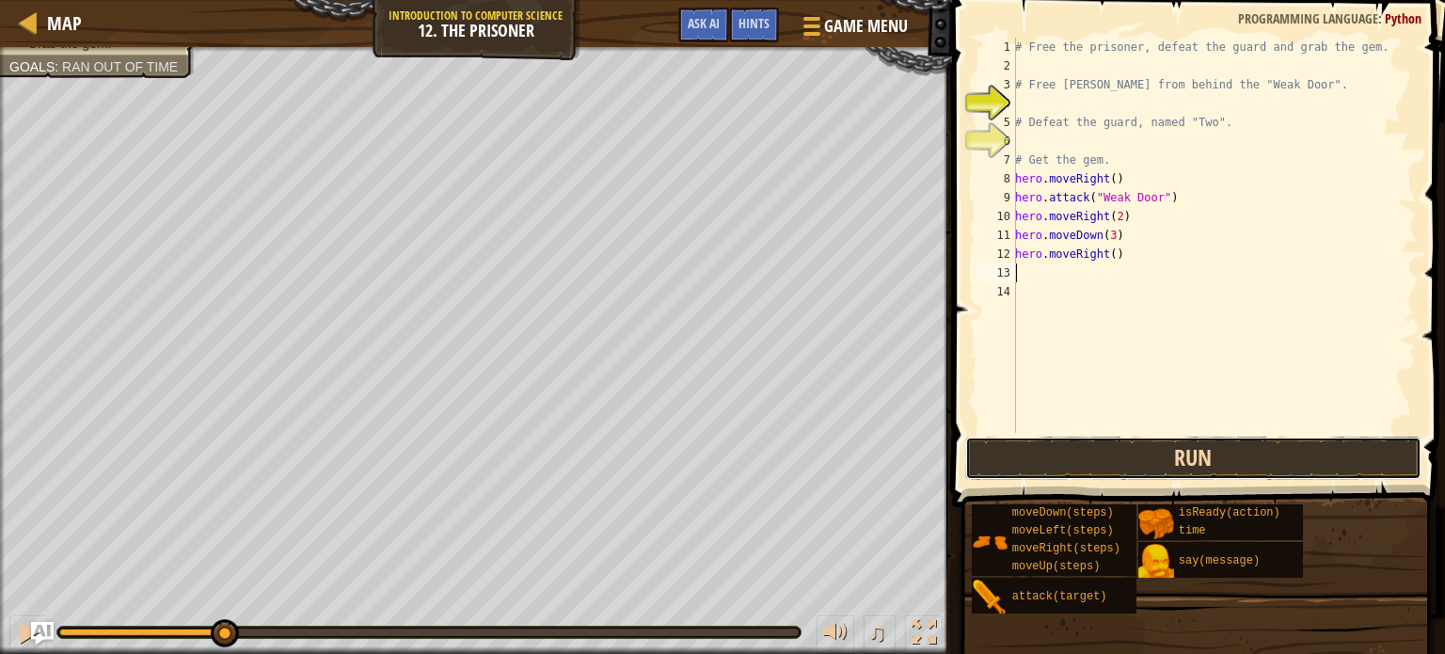
click at [1148, 453] on button "Run" at bounding box center [1193, 457] width 456 height 43
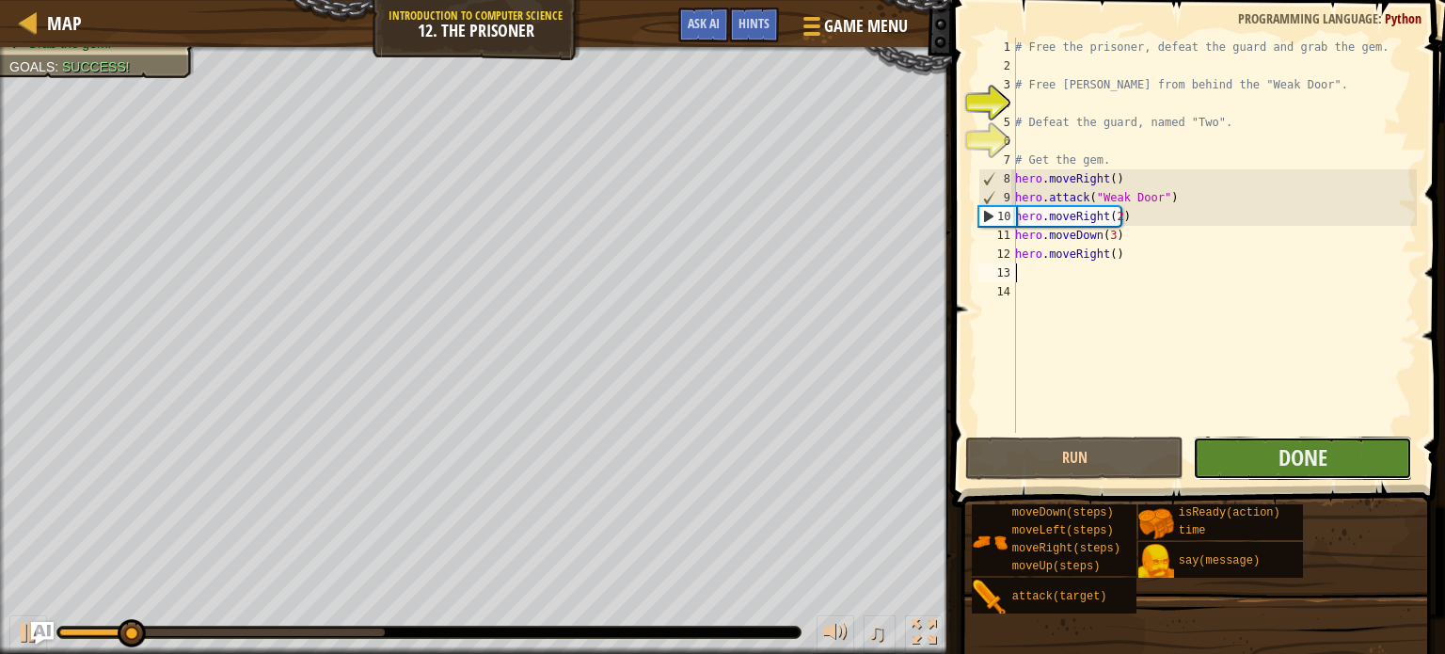
click at [1261, 452] on button "Done" at bounding box center [1302, 457] width 219 height 43
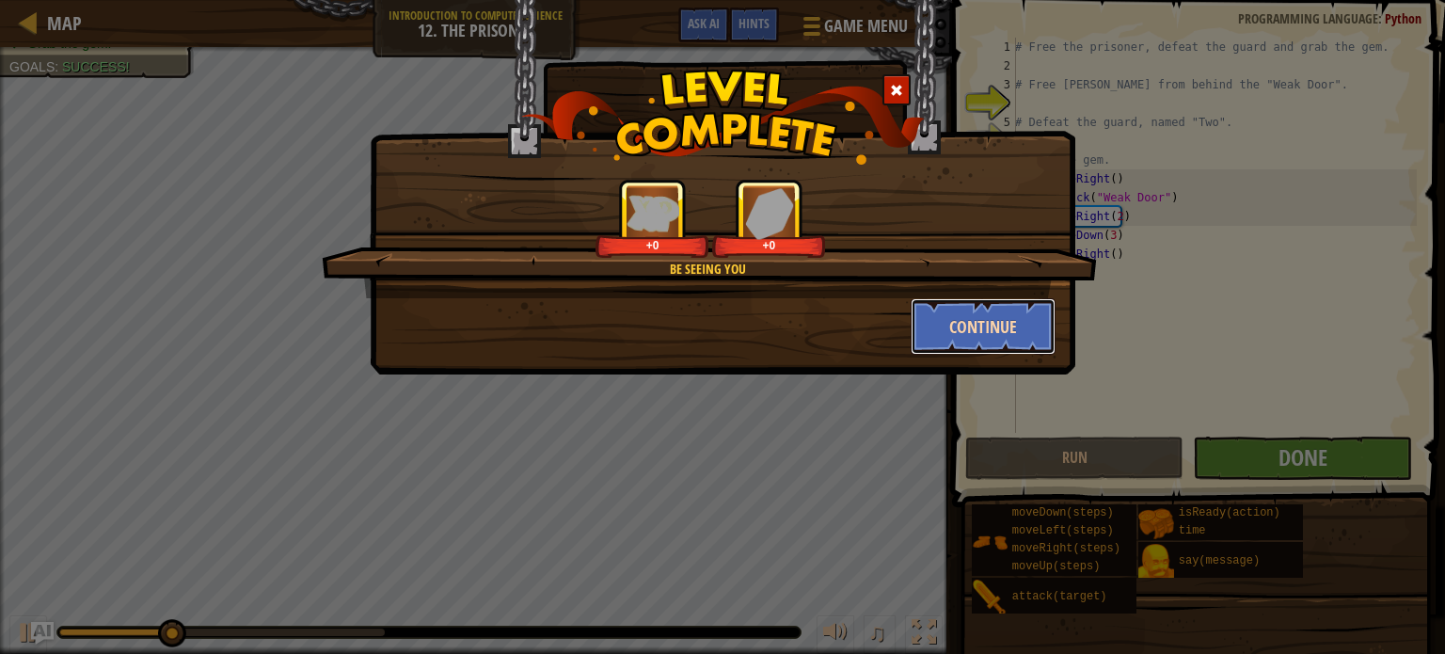
click at [959, 325] on button "Continue" at bounding box center [984, 326] width 146 height 56
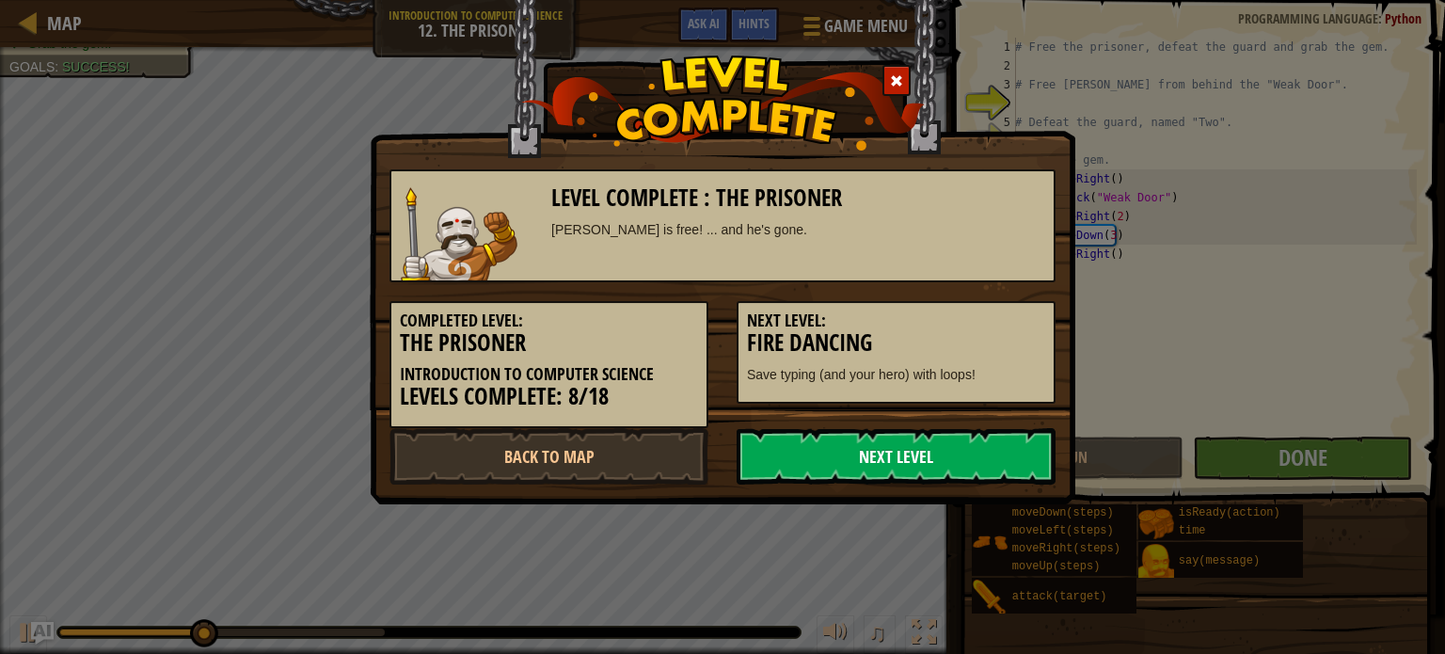
click at [911, 432] on link "Next Level" at bounding box center [896, 456] width 319 height 56
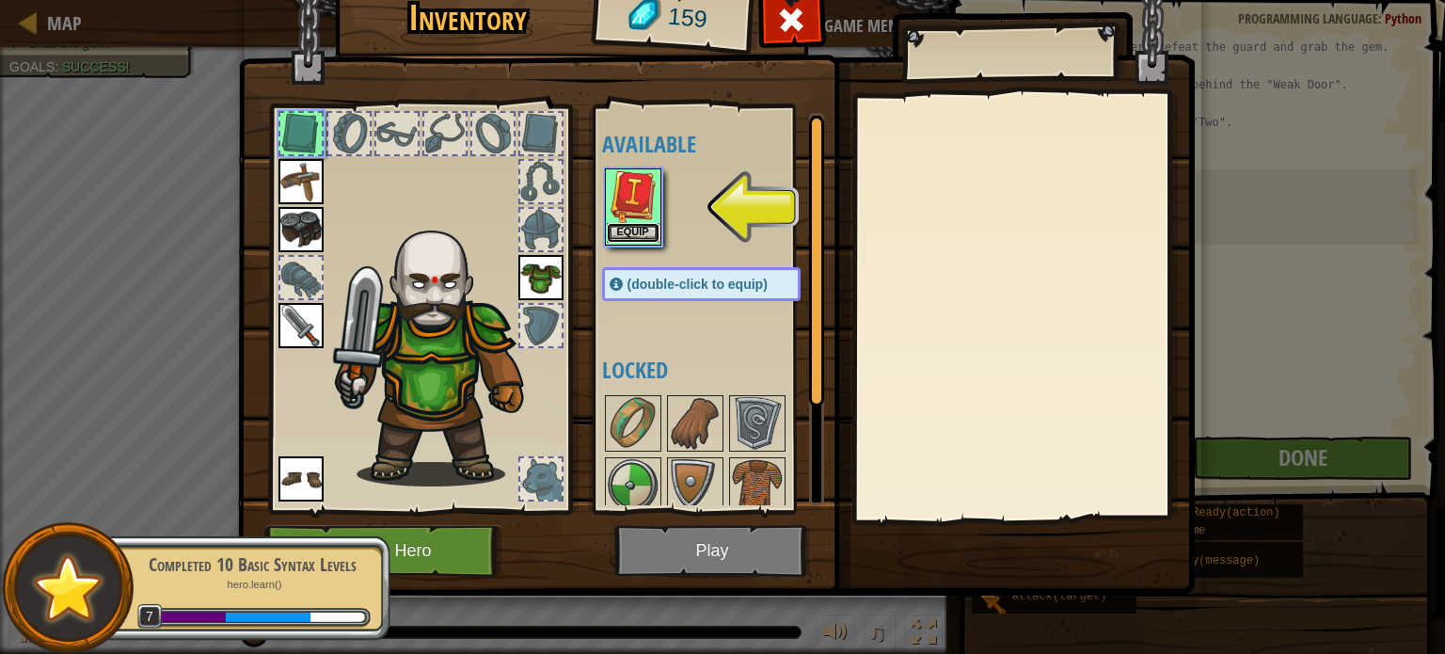
click at [640, 224] on button "Equip" at bounding box center [633, 233] width 53 height 20
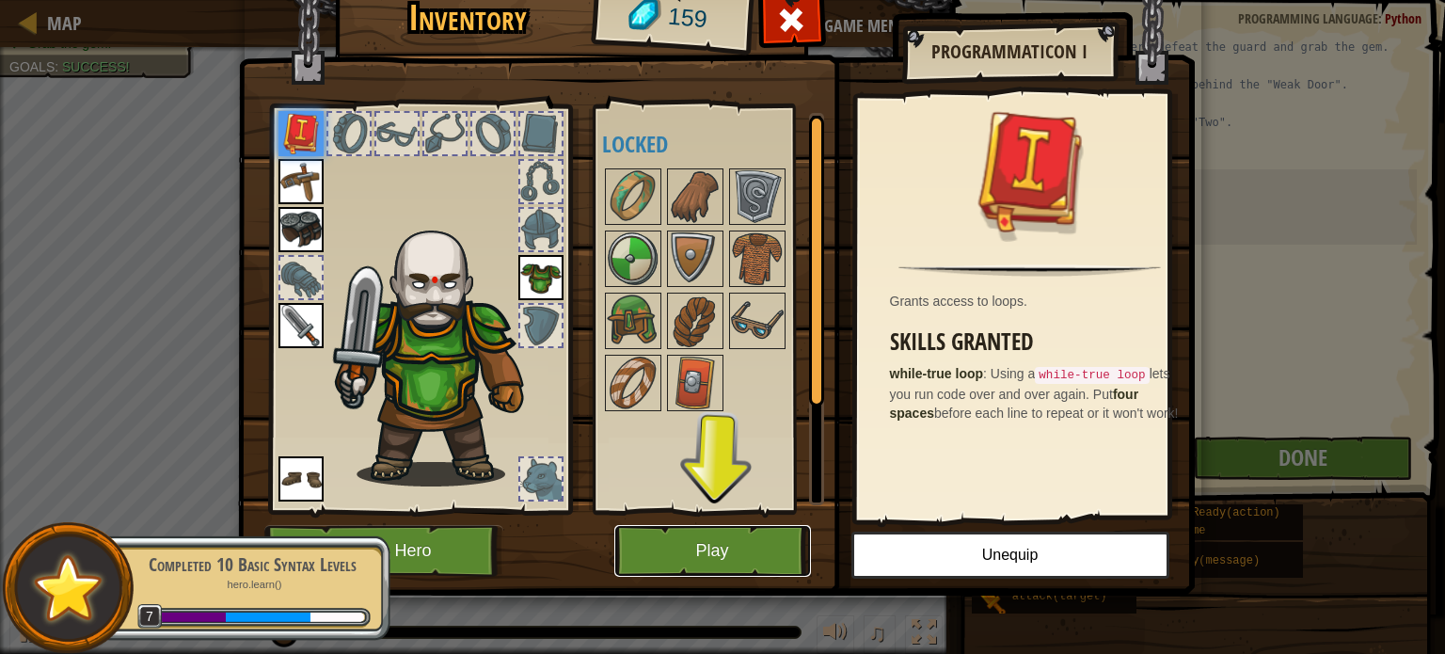
click at [720, 533] on button "Play" at bounding box center [712, 551] width 197 height 52
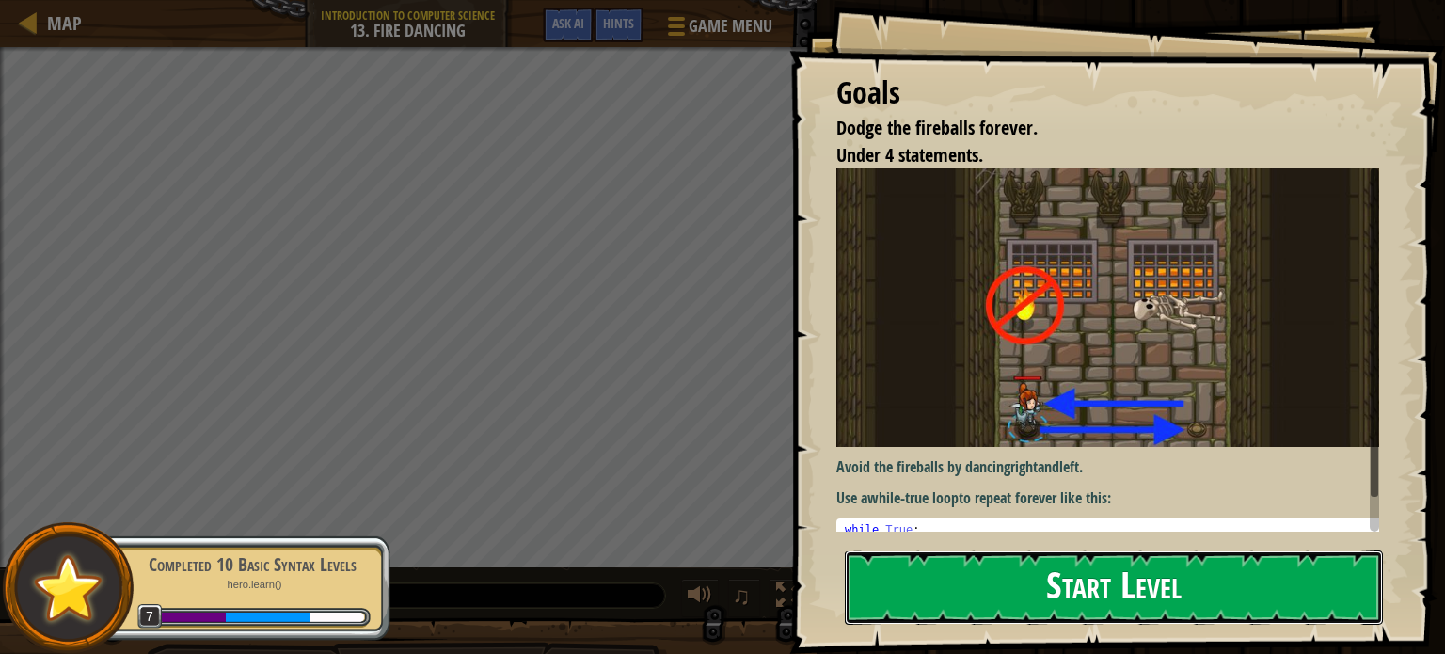
click at [1028, 560] on button "Start Level" at bounding box center [1114, 587] width 538 height 74
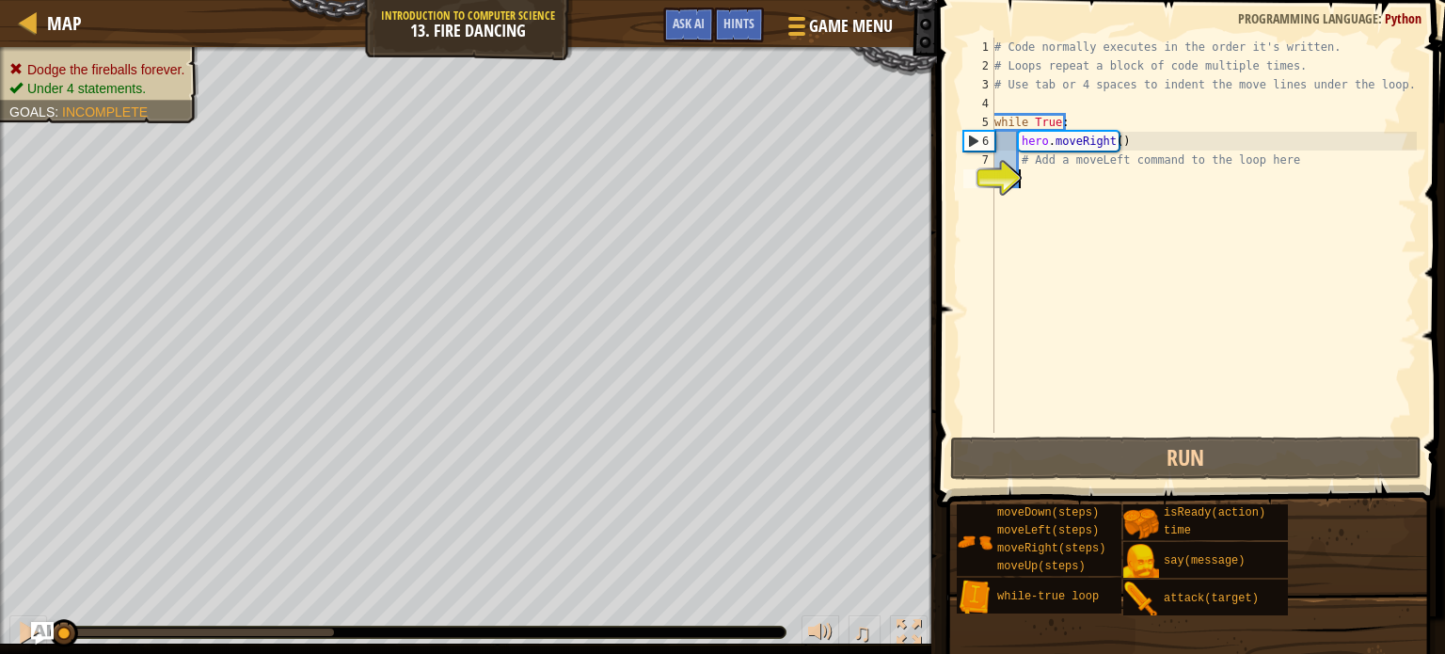
type textarea "he"
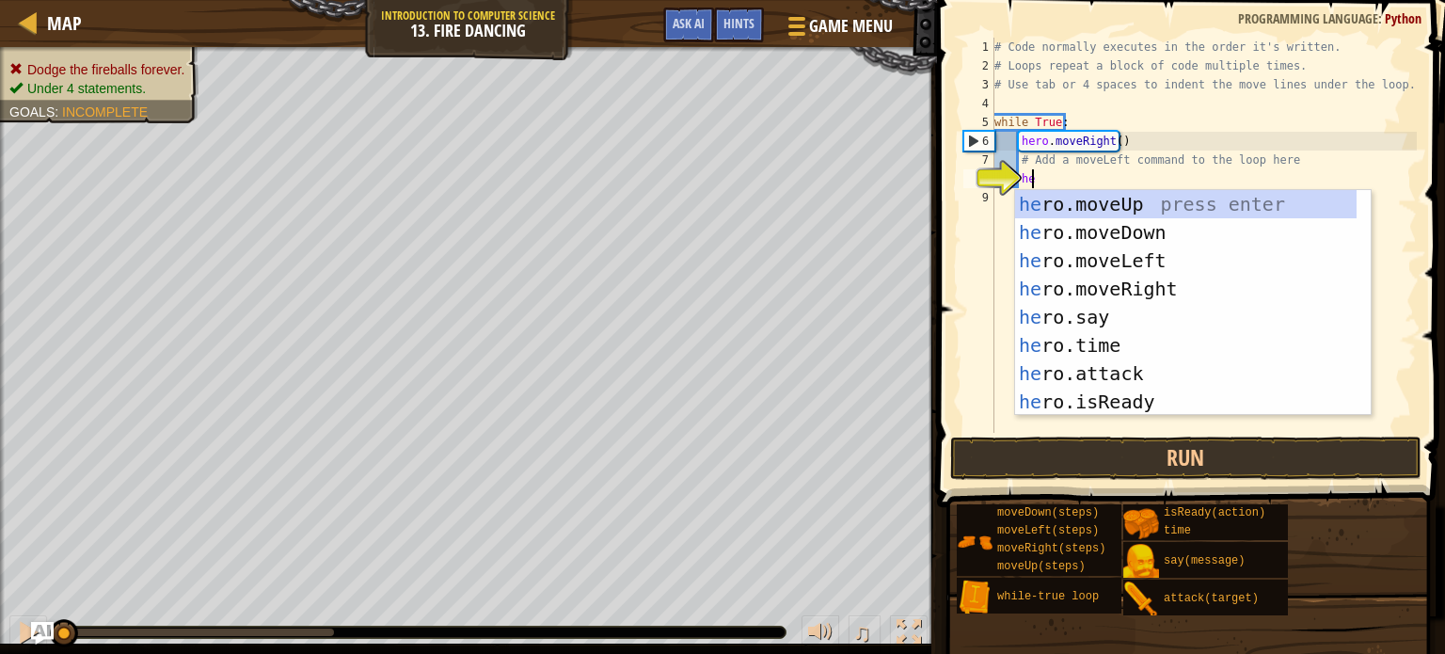
scroll to position [8, 1]
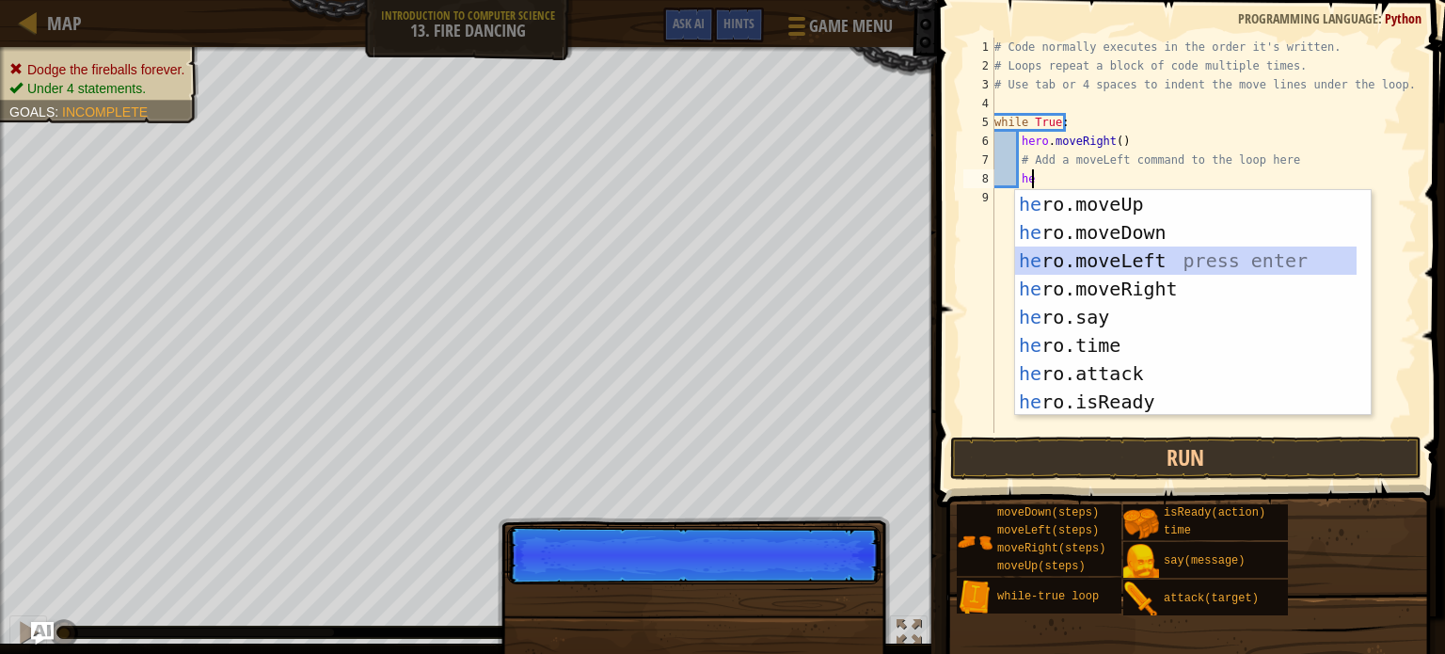
click at [1098, 259] on div "he ro.moveUp press enter he ro.moveDown press enter he ro.moveLeft press enter …" at bounding box center [1185, 331] width 341 height 282
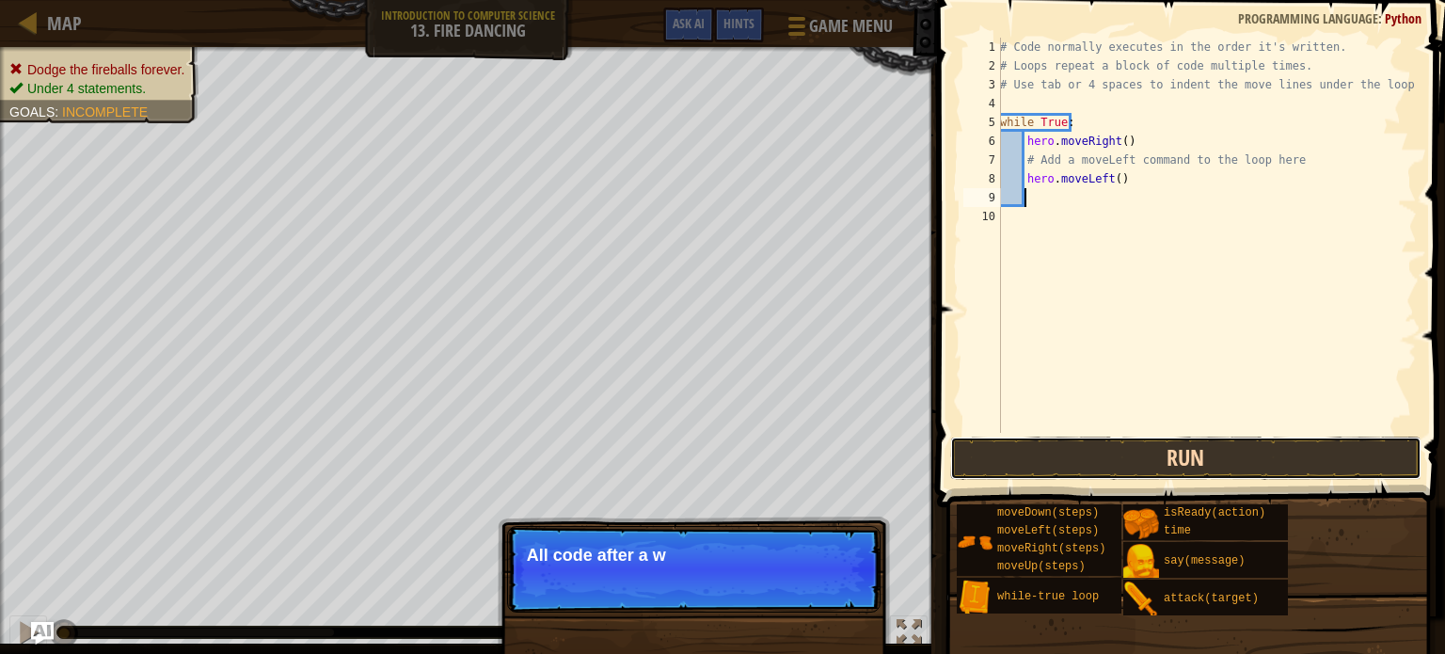
click at [1156, 447] on button "Run" at bounding box center [1185, 457] width 471 height 43
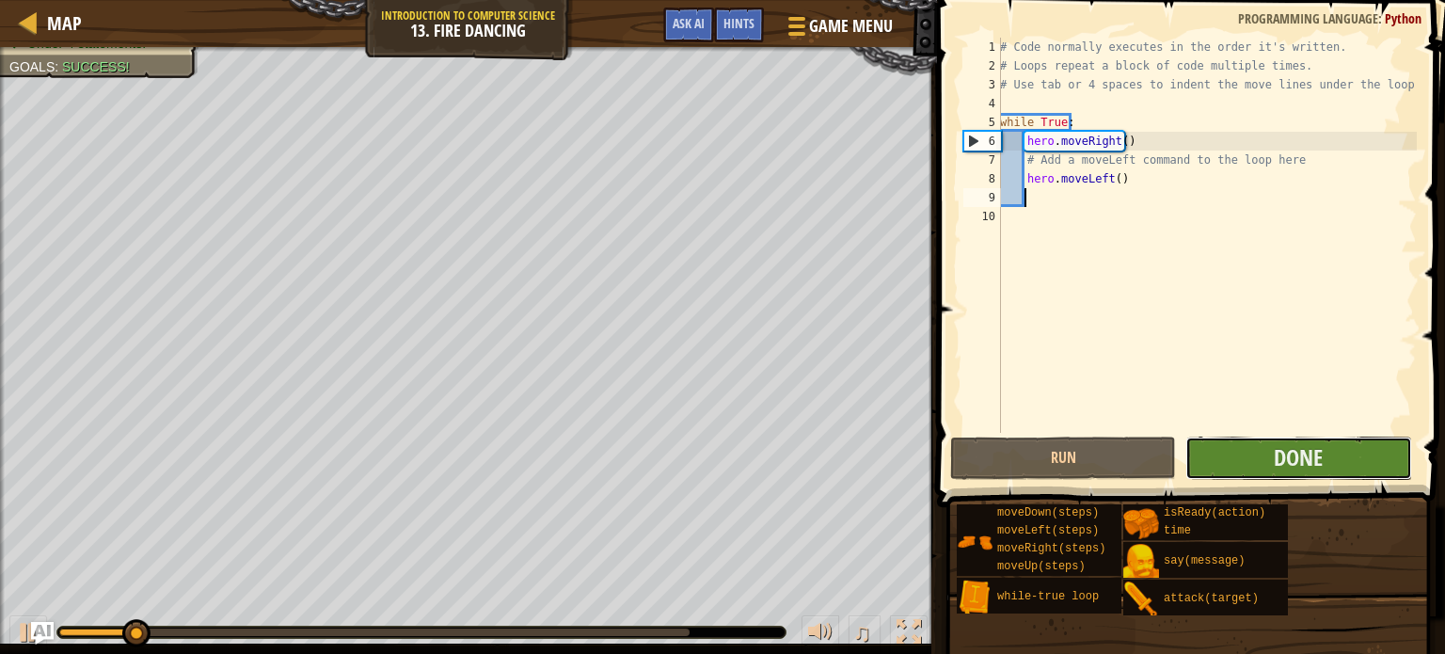
click at [1325, 446] on button "Done" at bounding box center [1298, 457] width 226 height 43
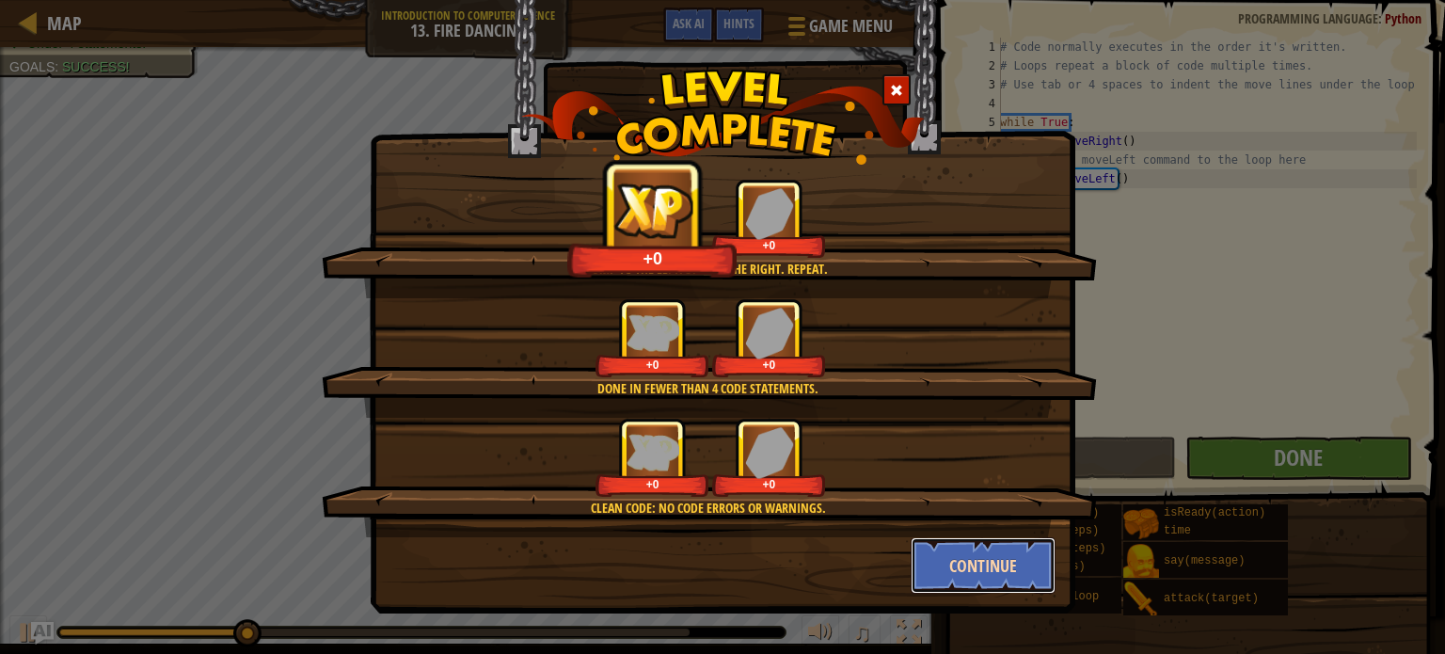
click at [977, 565] on button "Continue" at bounding box center [984, 565] width 146 height 56
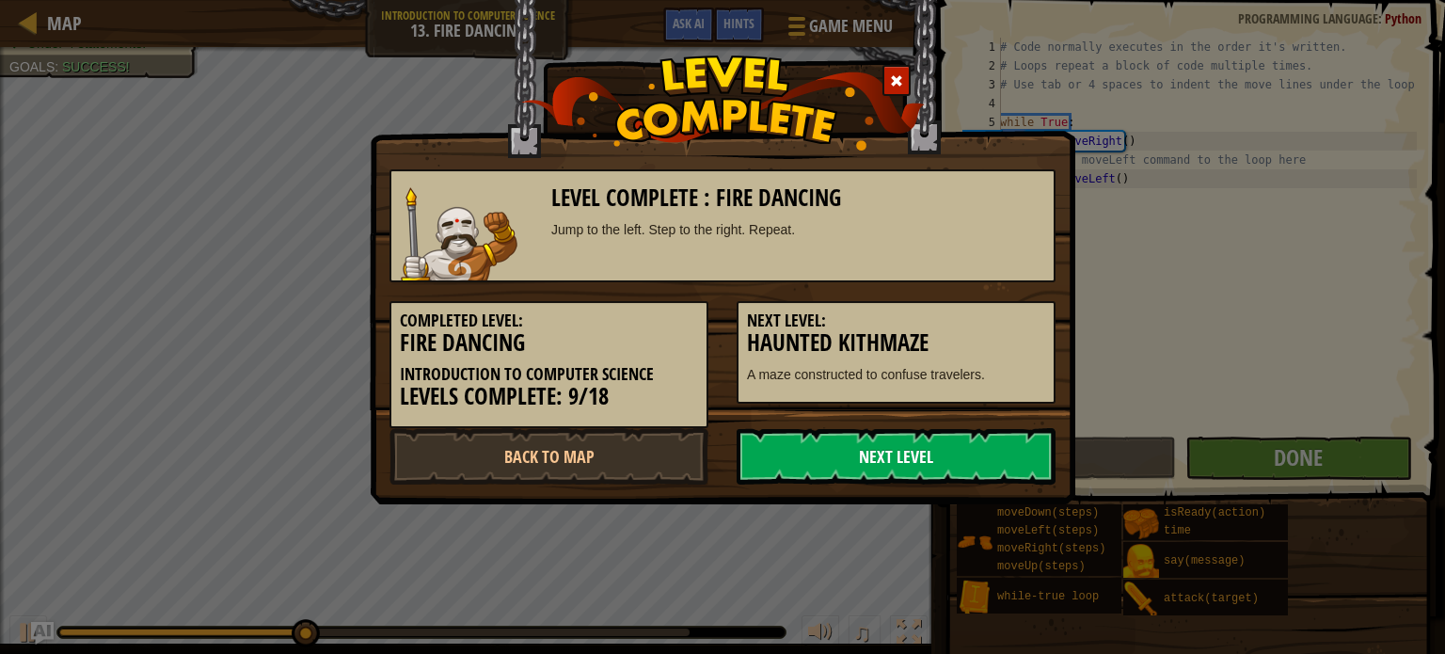
click at [903, 463] on link "Next Level" at bounding box center [896, 456] width 319 height 56
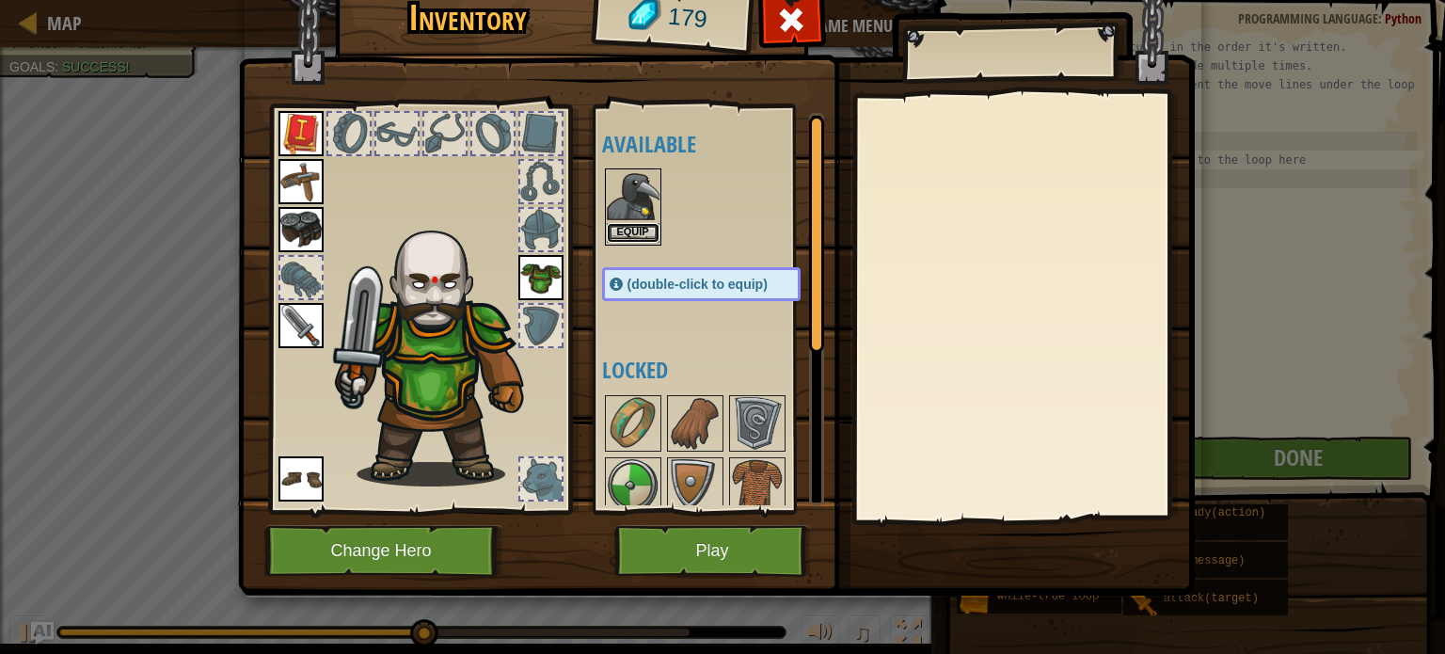
click at [645, 228] on button "Equip" at bounding box center [633, 233] width 53 height 20
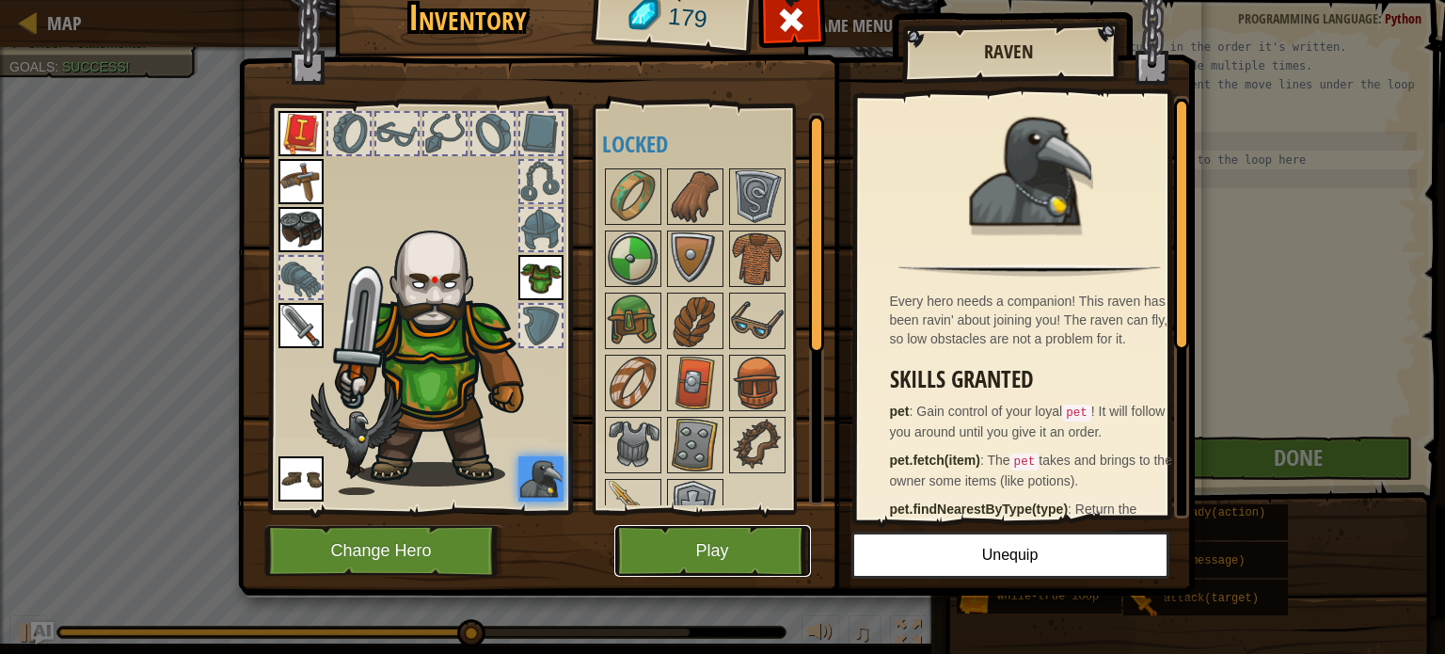
click at [723, 536] on button "Play" at bounding box center [712, 551] width 197 height 52
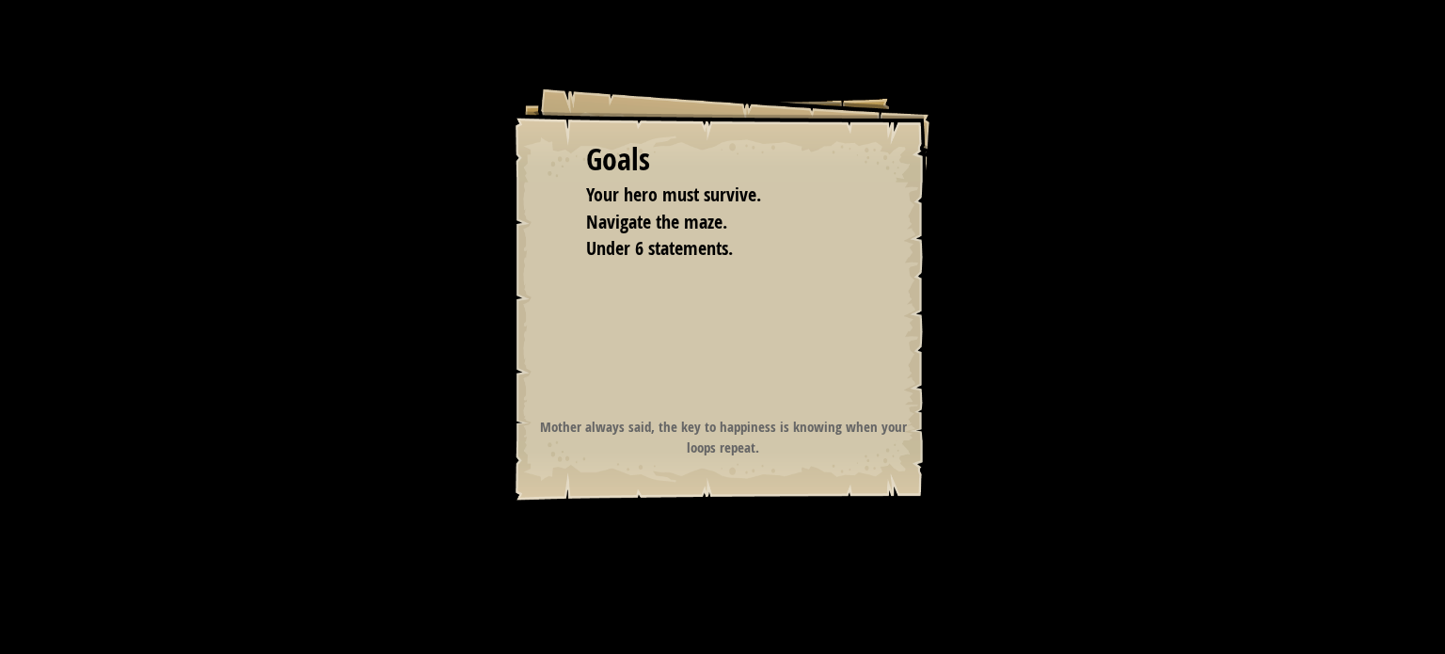
click at [707, 485] on div "Goals Your hero must survive. Navigate the maze. Under 6 statements. Start Leve…" at bounding box center [722, 292] width 423 height 423
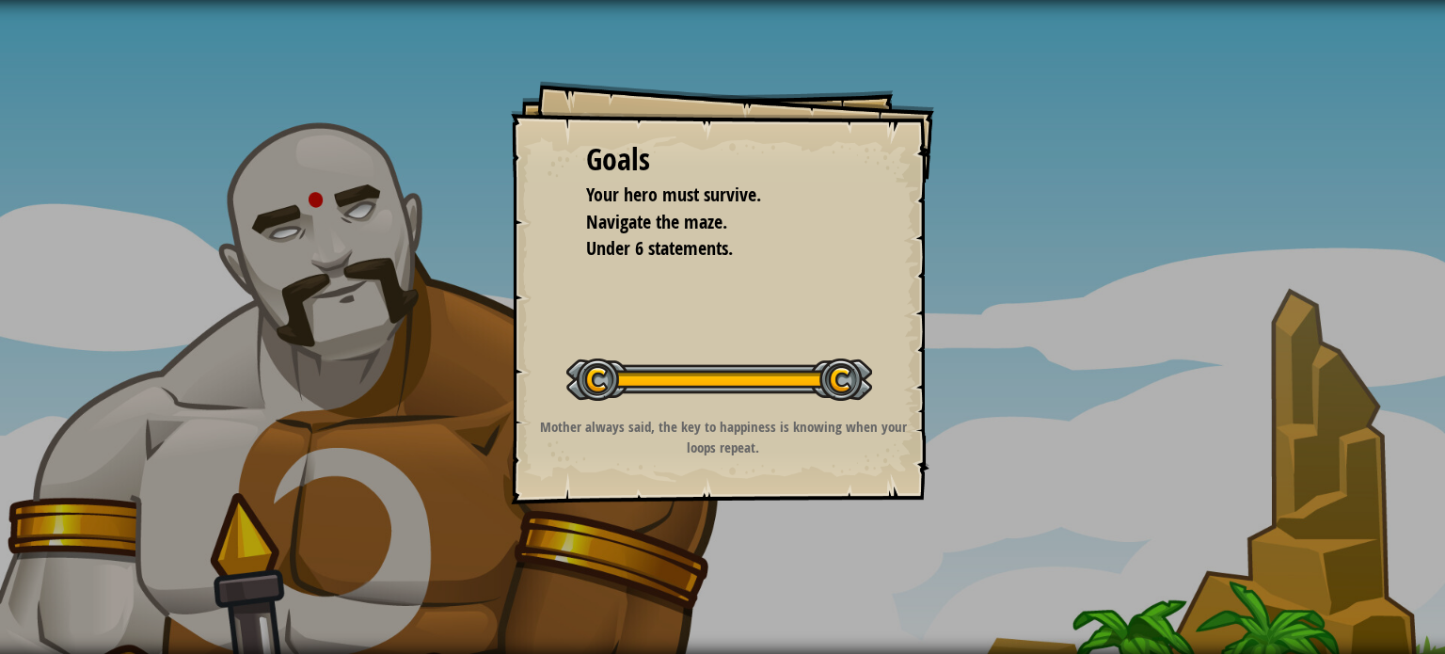
click at [707, 485] on div "Goals Your hero must survive. Navigate the maze. Under 6 statements. Start Leve…" at bounding box center [722, 292] width 423 height 423
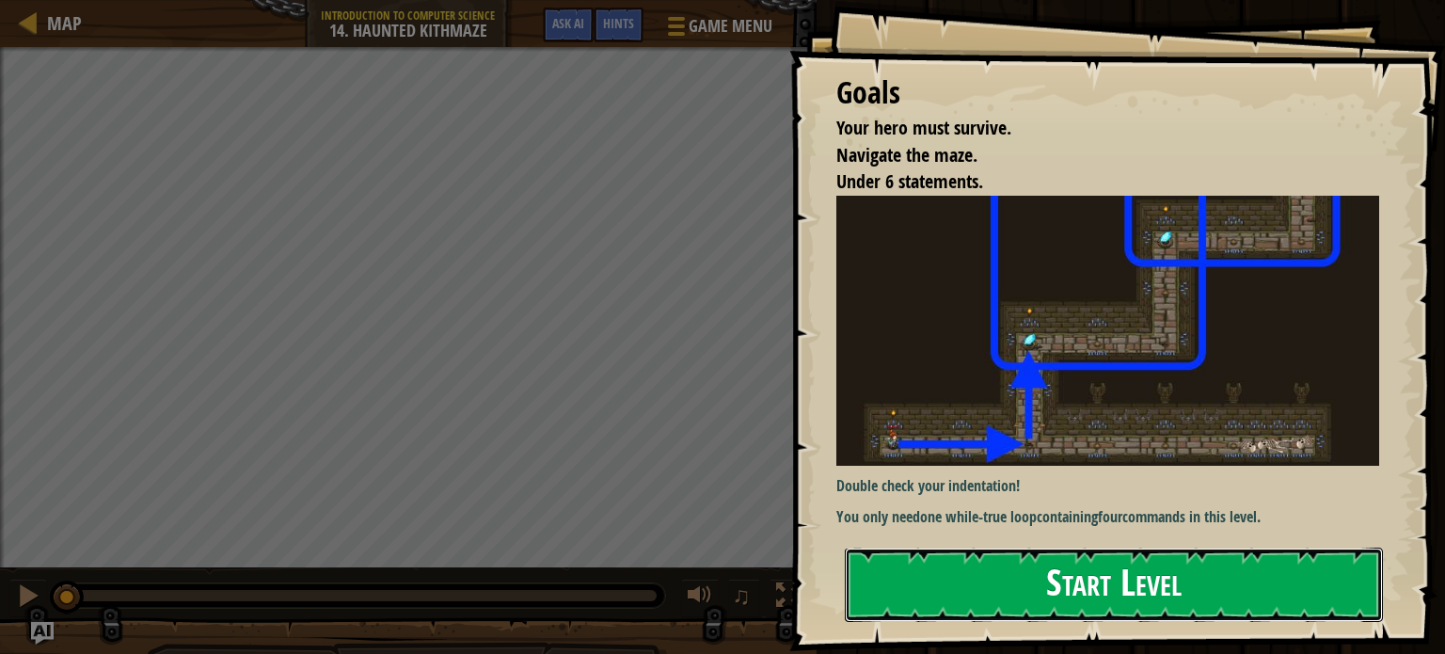
click at [992, 577] on button "Start Level" at bounding box center [1114, 585] width 538 height 74
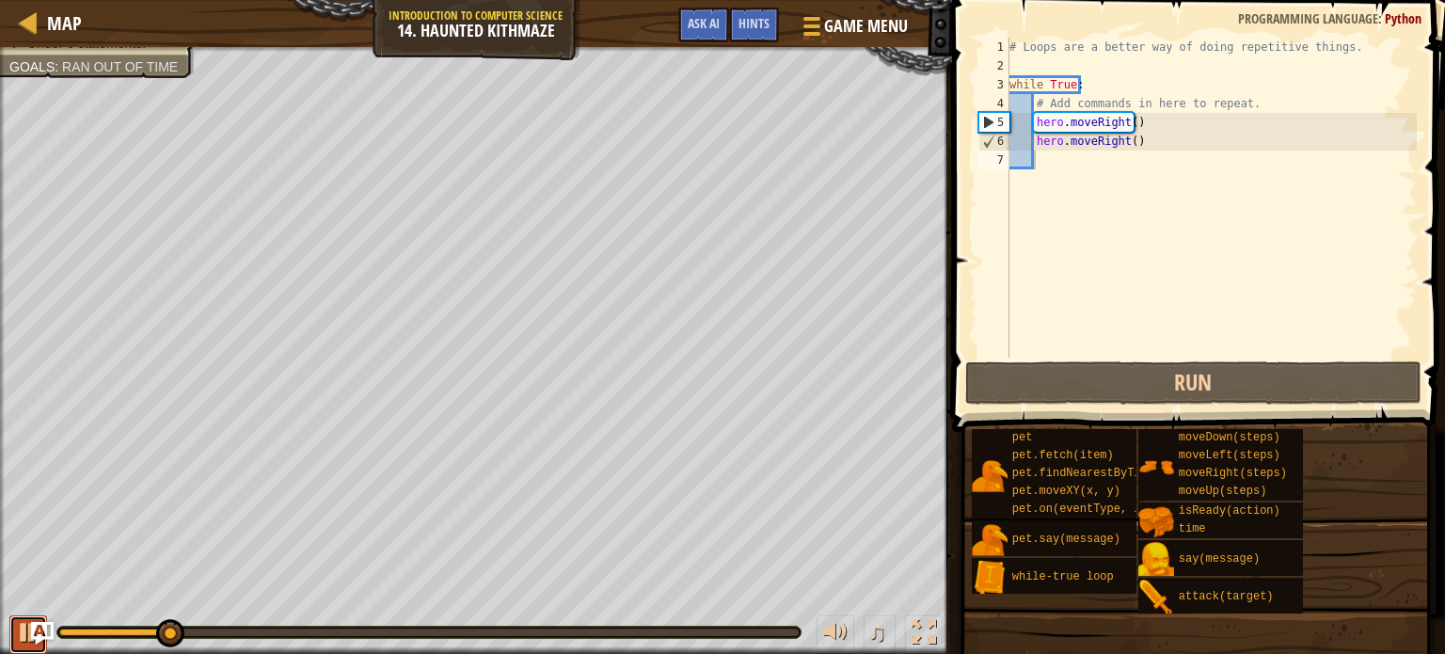
click at [21, 626] on div at bounding box center [28, 632] width 24 height 24
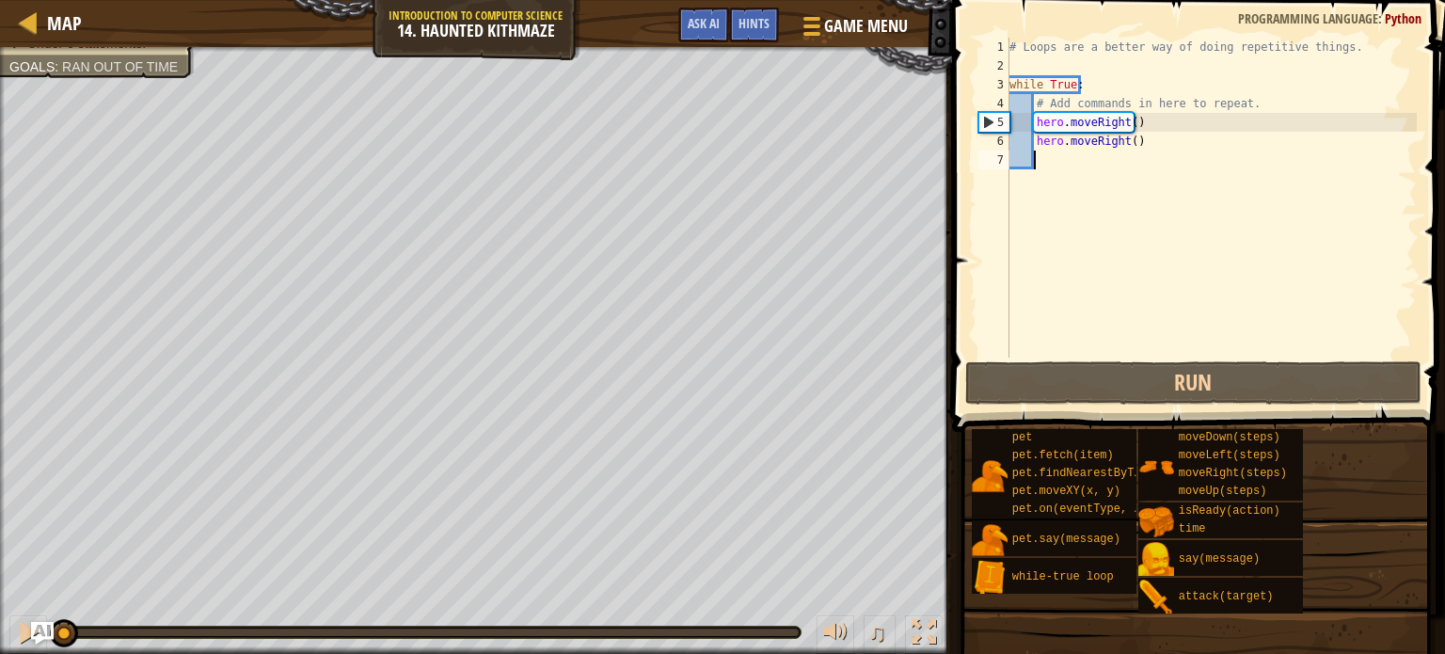
drag, startPoint x: 169, startPoint y: 631, endPoint x: 0, endPoint y: 646, distance: 170.0
click at [0, 646] on div "♫" at bounding box center [476, 627] width 952 height 56
click at [1140, 138] on div "# Loops are a better way of doing repetitive things. while True : # Add command…" at bounding box center [1211, 216] width 411 height 357
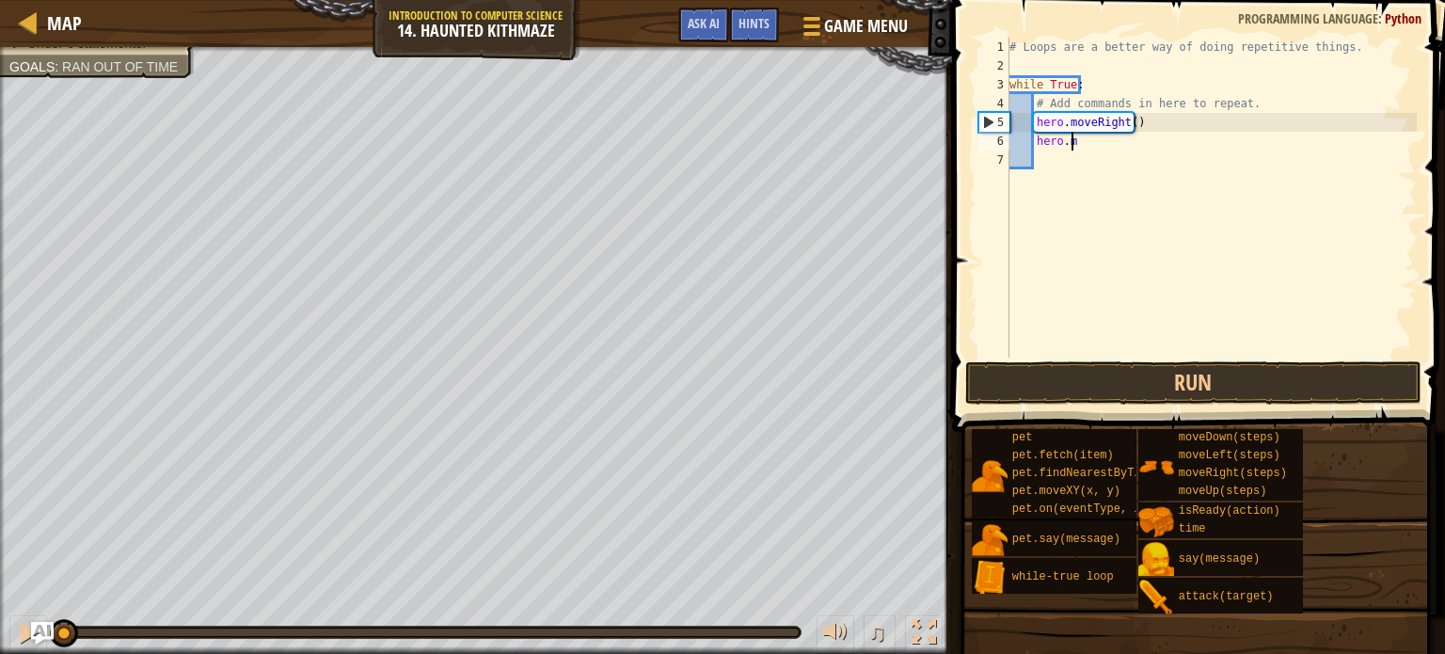
type textarea "h"
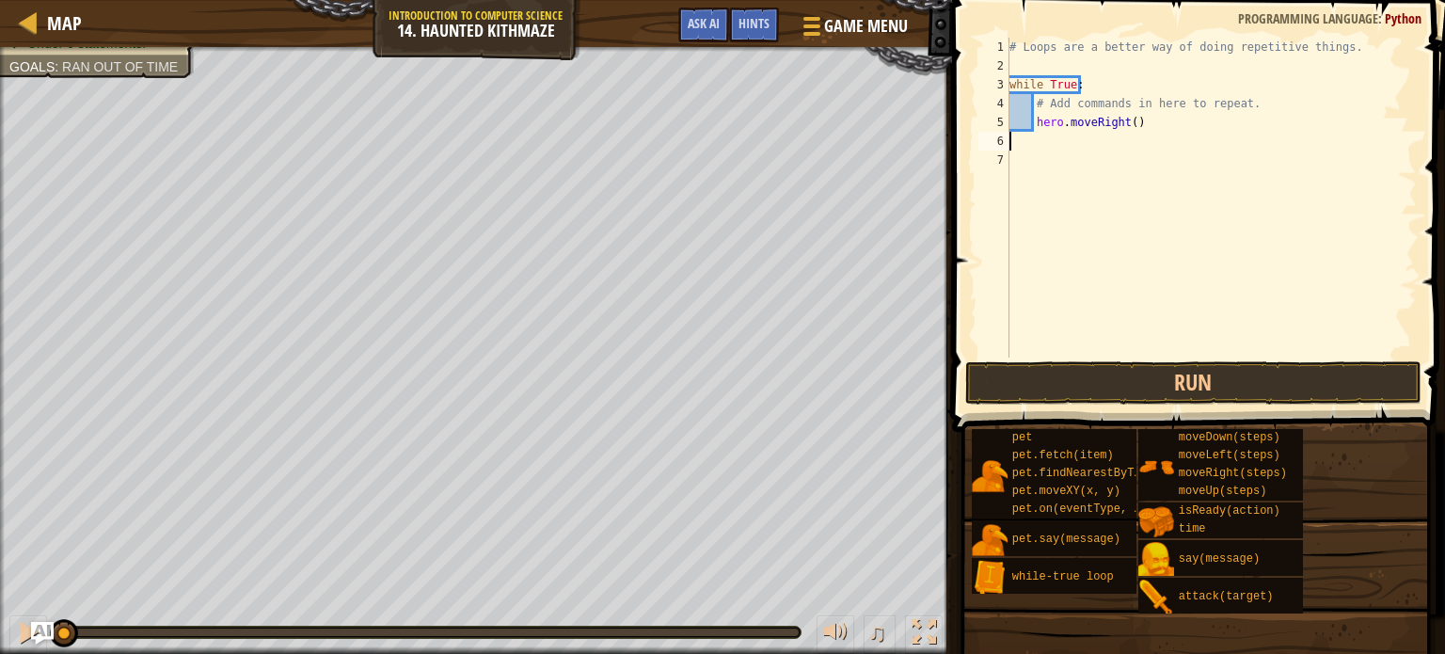
type textarea "hero.moveRight()"
click at [1127, 145] on div "# Loops are a better way of doing repetitive things. while True : # Add command…" at bounding box center [1211, 216] width 411 height 357
click at [1139, 128] on div "# Loops are a better way of doing repetitive things. while True : # Add command…" at bounding box center [1211, 216] width 411 height 357
type textarea "h"
click at [1016, 123] on div "# Loops are a better way of doing repetitive things. while True : # Add command…" at bounding box center [1211, 216] width 411 height 357
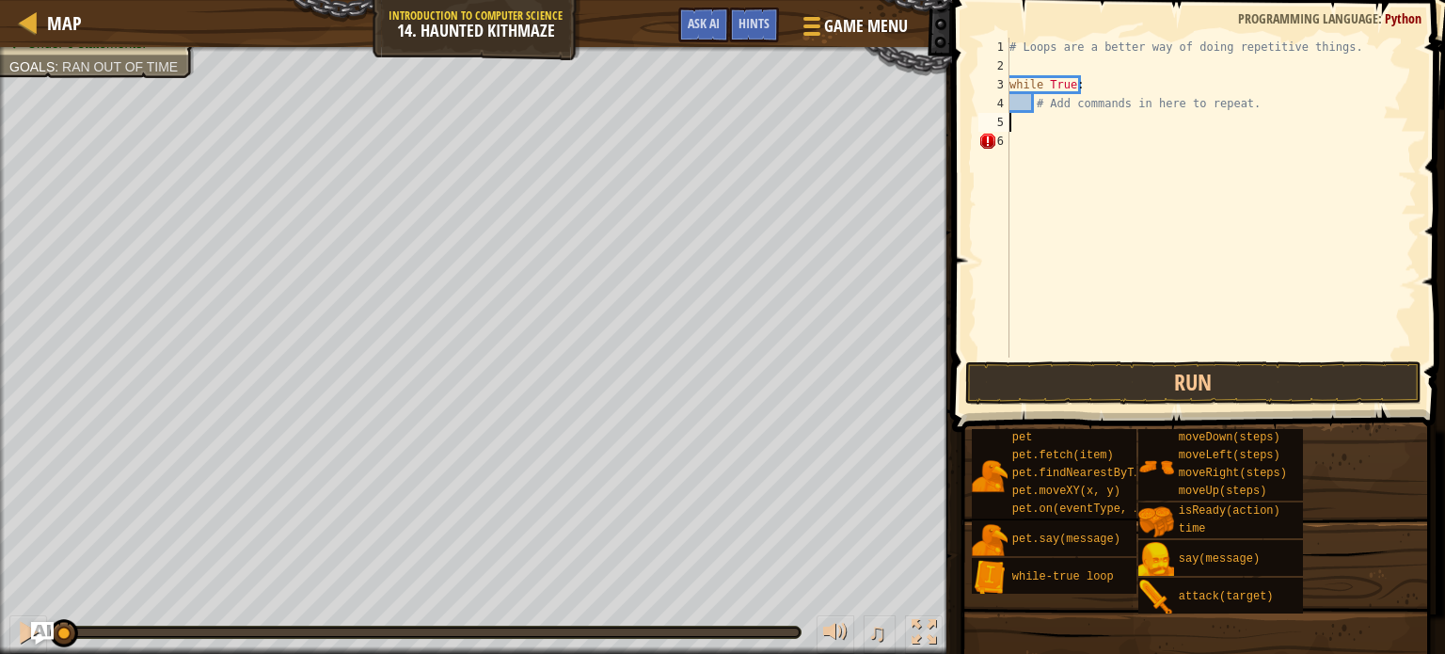
click at [1048, 0] on body "Map Introduction to Computer Science 14. Haunted Kithmaze Game Menu Done Hints …" at bounding box center [722, 0] width 1445 height 0
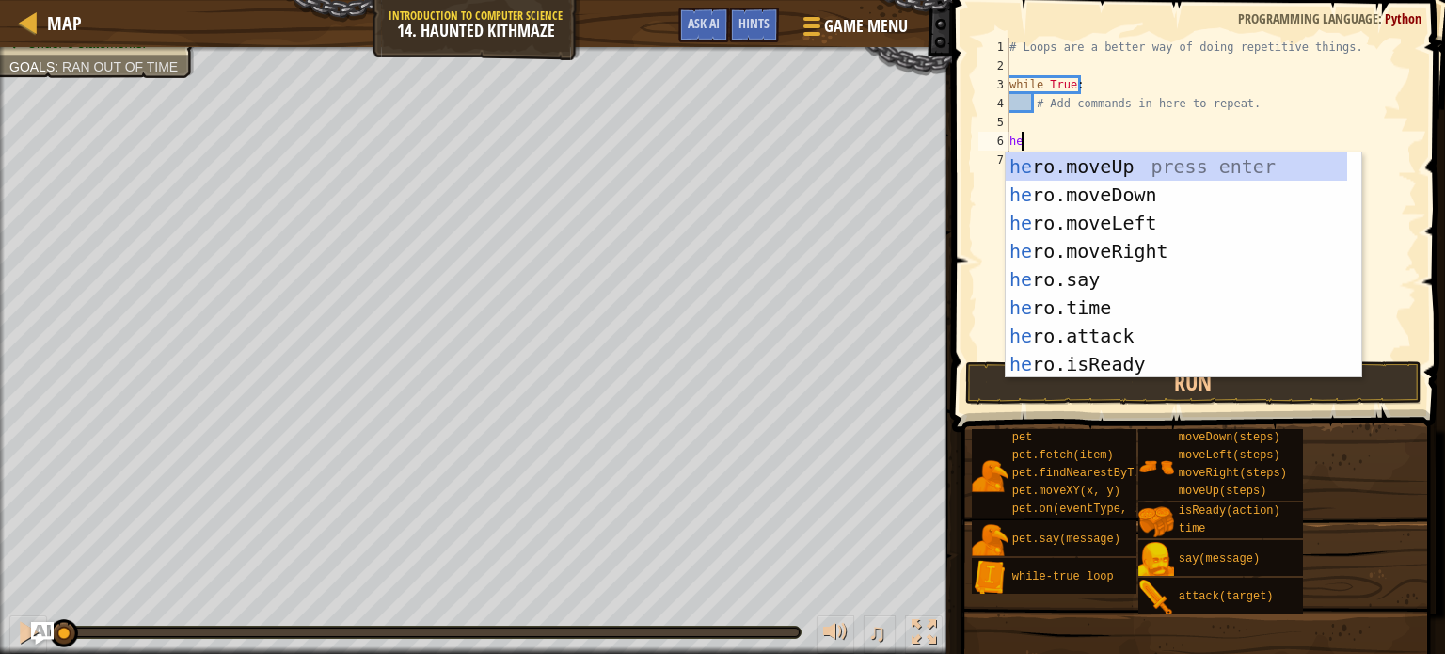
type textarea "he"
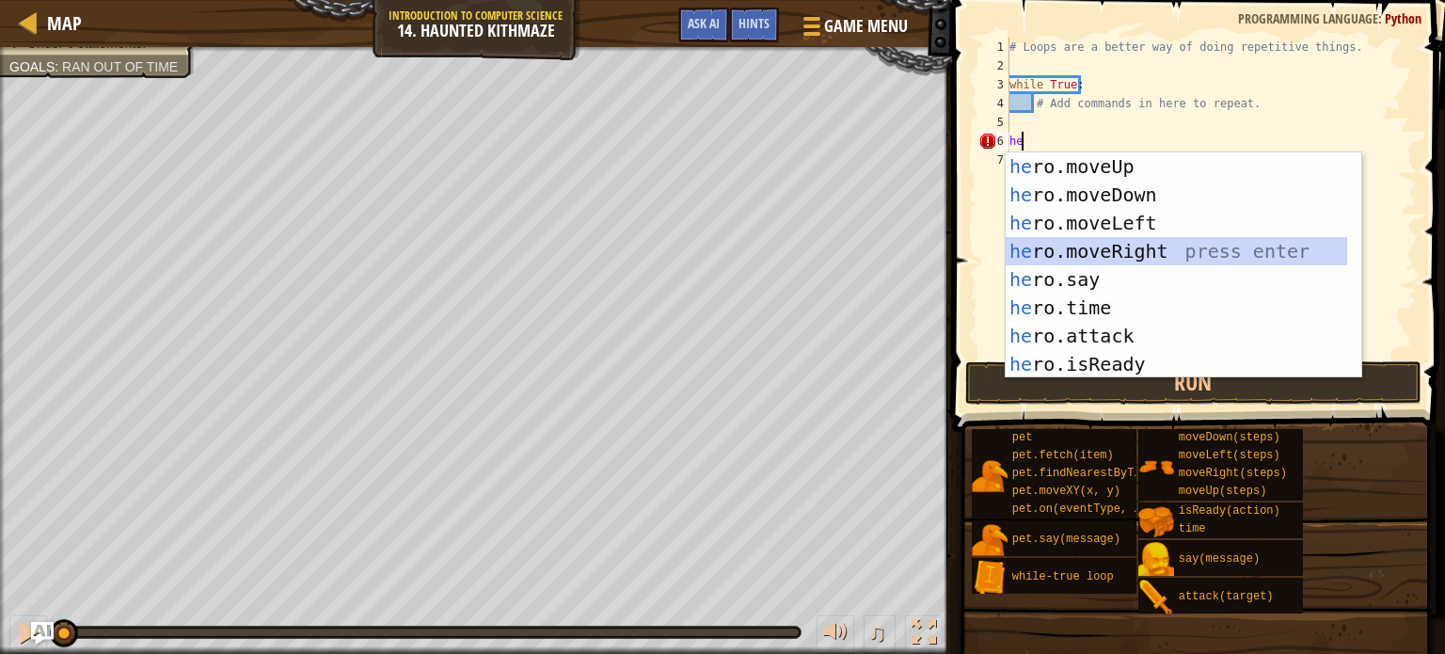
click at [1158, 249] on div "he ro.moveUp press enter he ro.moveDown press enter he ro.moveLeft press enter …" at bounding box center [1176, 293] width 341 height 282
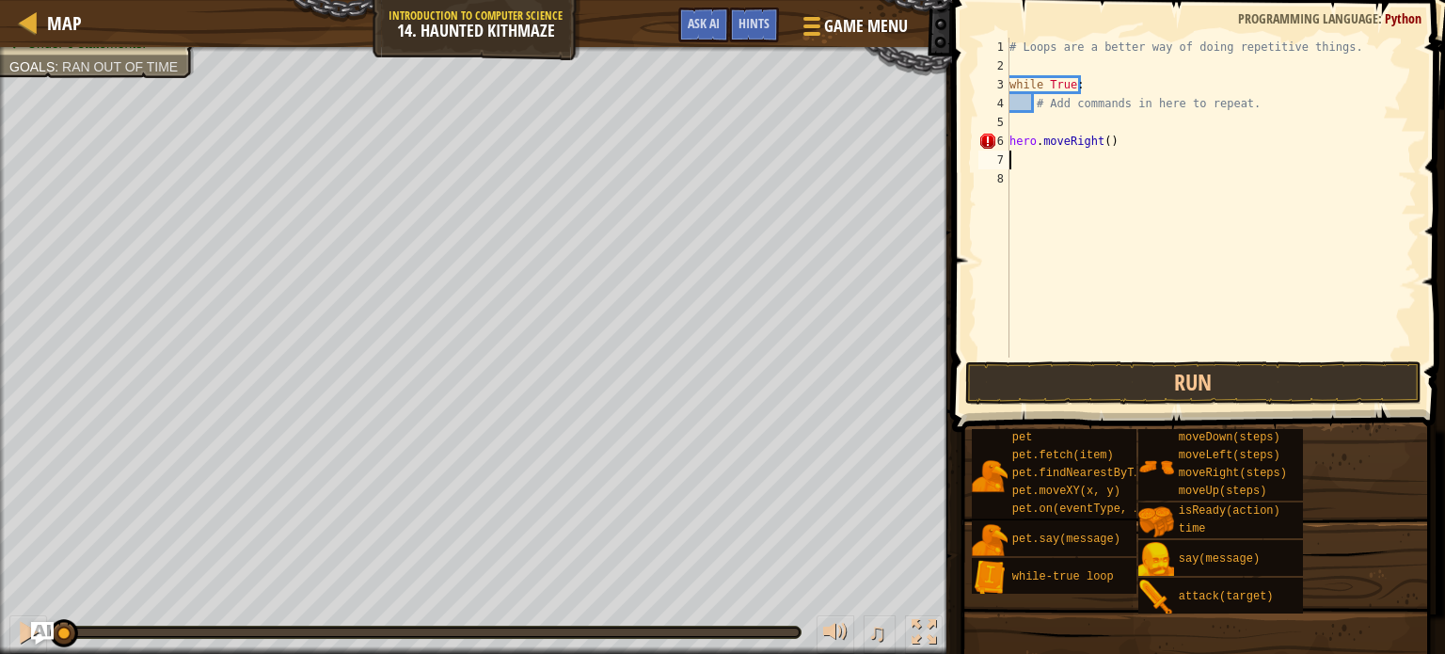
click at [1102, 140] on div "# Loops are a better way of doing repetitive things. while True : # Add command…" at bounding box center [1211, 216] width 411 height 357
type textarea "hero.moveRight(2)"
click at [1020, 161] on div "# Loops are a better way of doing repetitive things. while True : # Add command…" at bounding box center [1211, 216] width 411 height 357
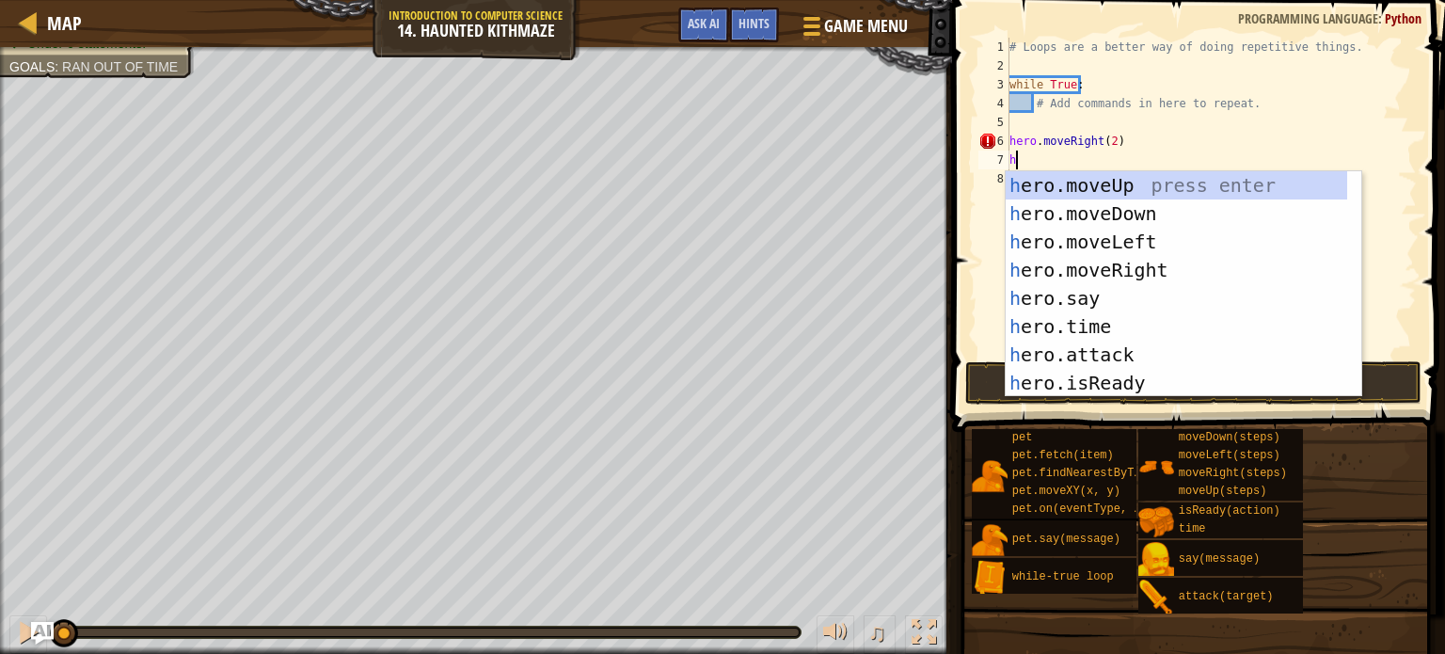
type textarea "he"
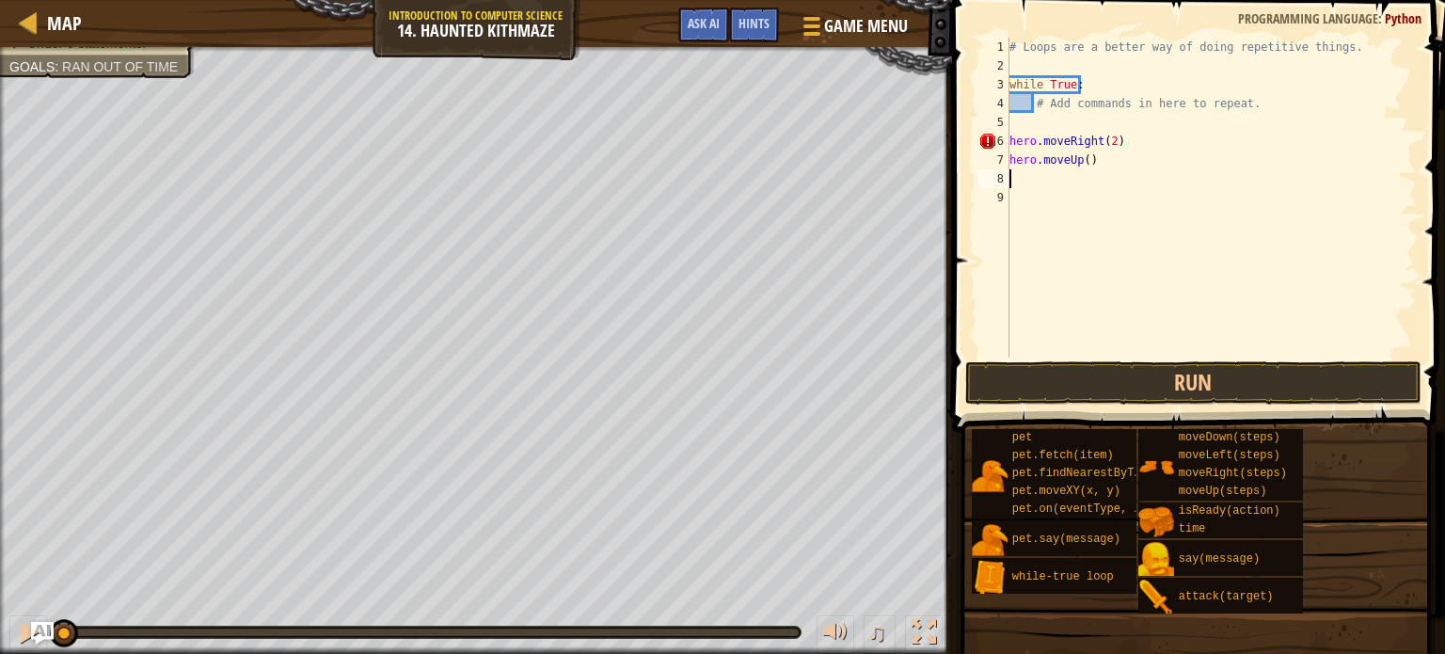
click at [1084, 163] on div "# Loops are a better way of doing repetitive things. while True : # Add command…" at bounding box center [1211, 216] width 411 height 357
click at [1069, 385] on button "Run" at bounding box center [1193, 382] width 456 height 43
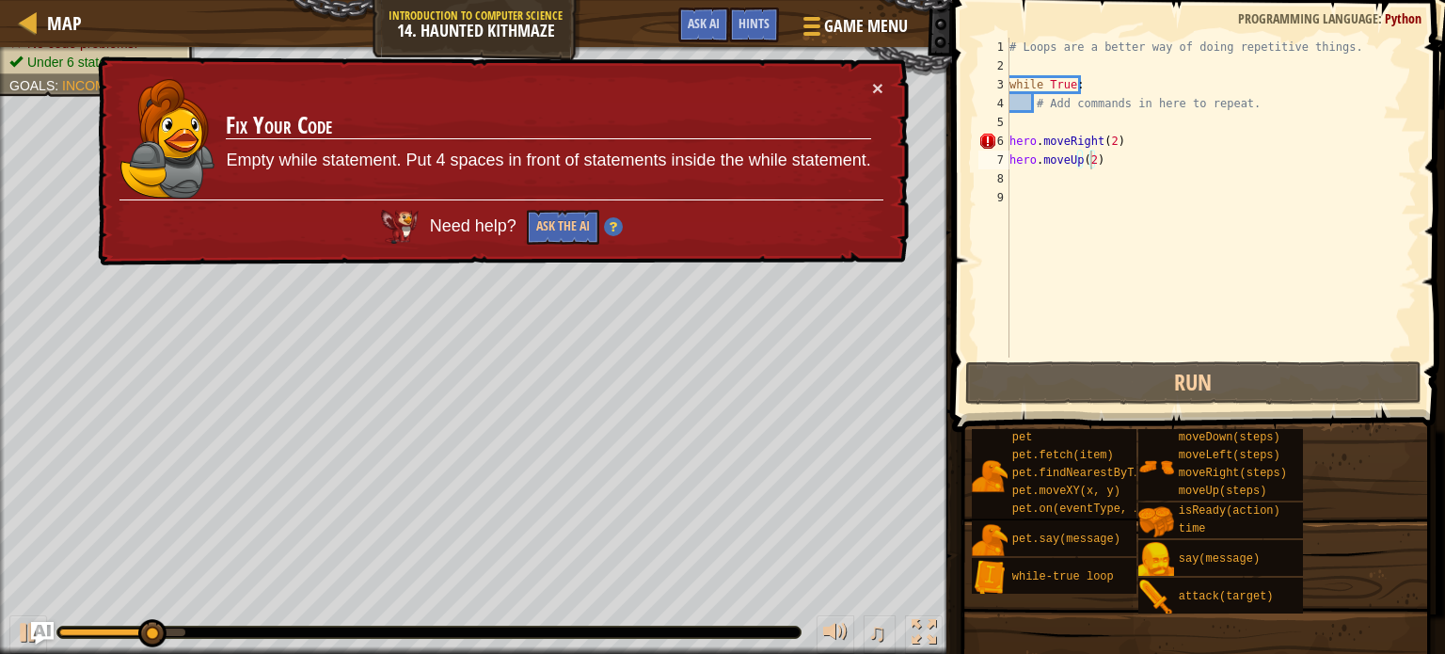
click at [883, 75] on div "× Fix Your Code Empty while statement. Put 4 spaces in front of statements insi…" at bounding box center [501, 161] width 815 height 210
click at [869, 80] on td "Fix Your Code Empty while statement. Put 4 spaces in front of statements inside…" at bounding box center [548, 138] width 646 height 121
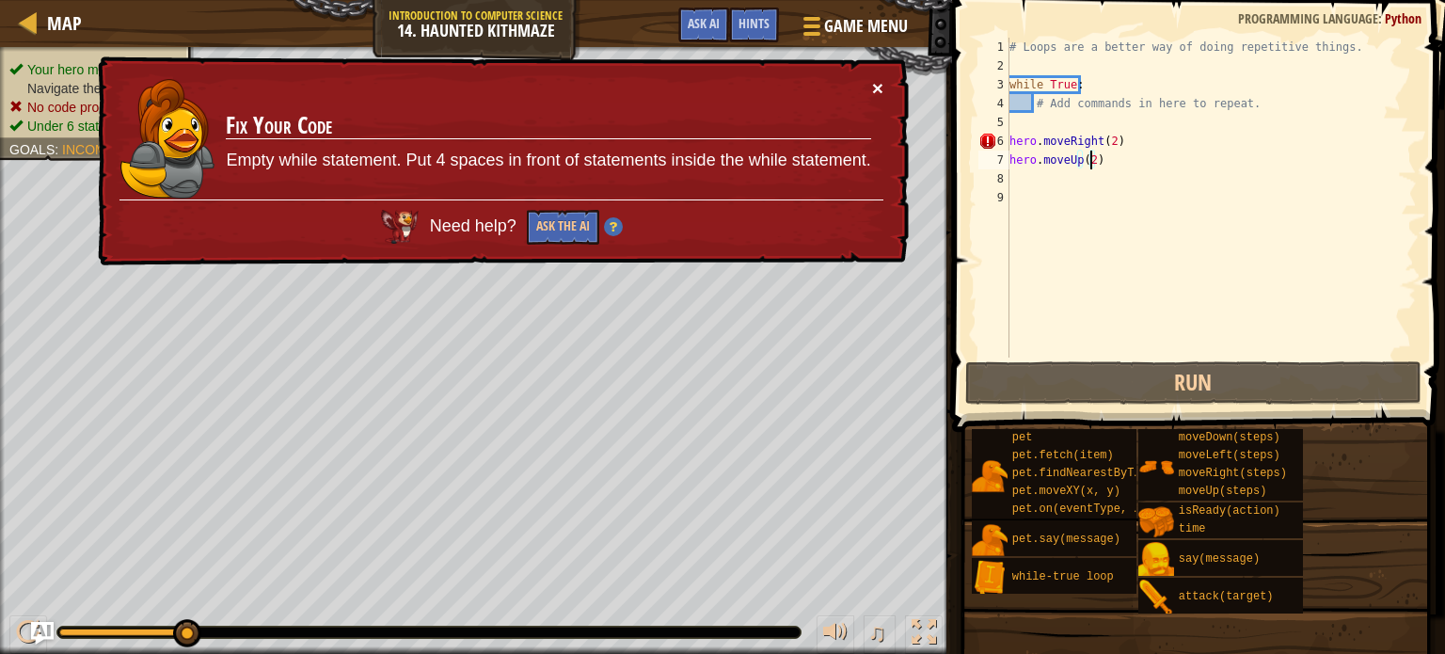
click at [877, 85] on button "×" at bounding box center [877, 88] width 11 height 20
click at [1135, 142] on div "# Loops are a better way of doing repetitive things. while True : # Add command…" at bounding box center [1211, 216] width 411 height 357
type textarea "hero.moveRight(2)"
click at [1055, 126] on div "# Loops are a better way of doing repetitive things. while True : # Add command…" at bounding box center [1211, 216] width 411 height 357
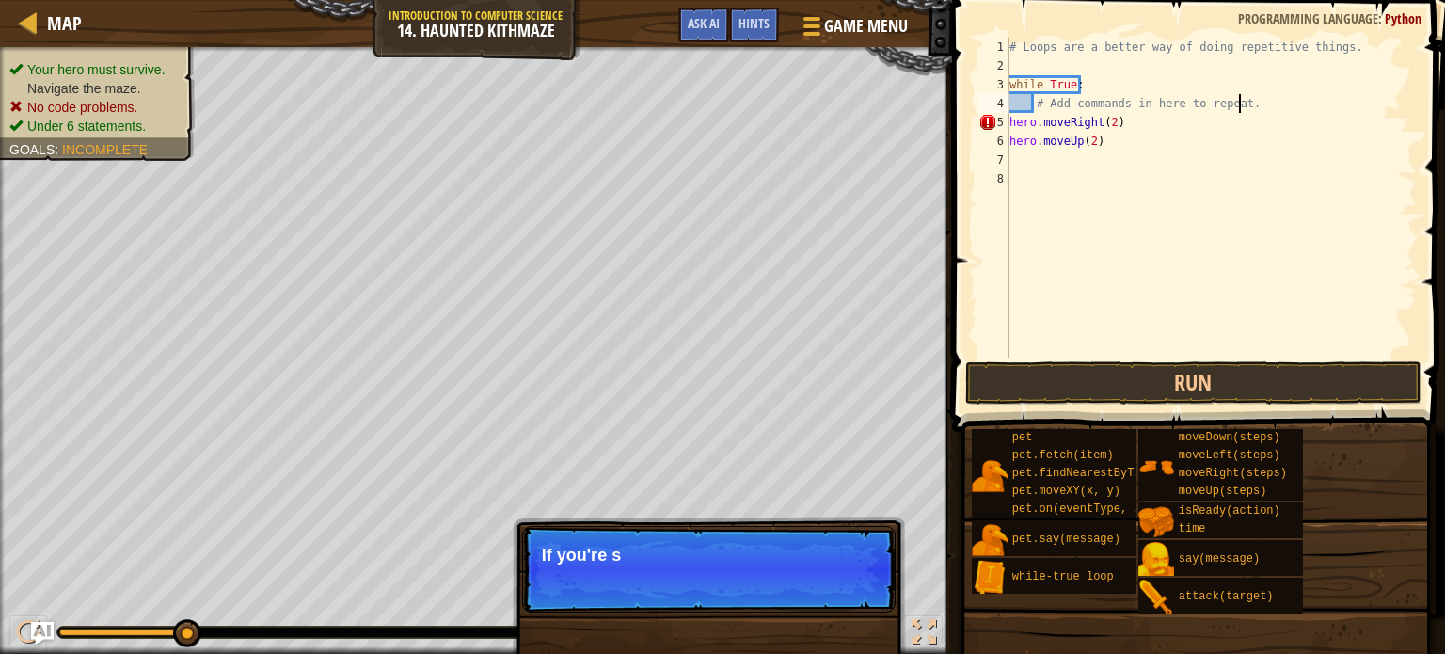
click at [1124, 137] on div "# Loops are a better way of doing repetitive things. while True : # Add command…" at bounding box center [1211, 216] width 411 height 357
click at [1037, 112] on div "# Loops are a better way of doing repetitive things. while True : # Add command…" at bounding box center [1211, 216] width 411 height 357
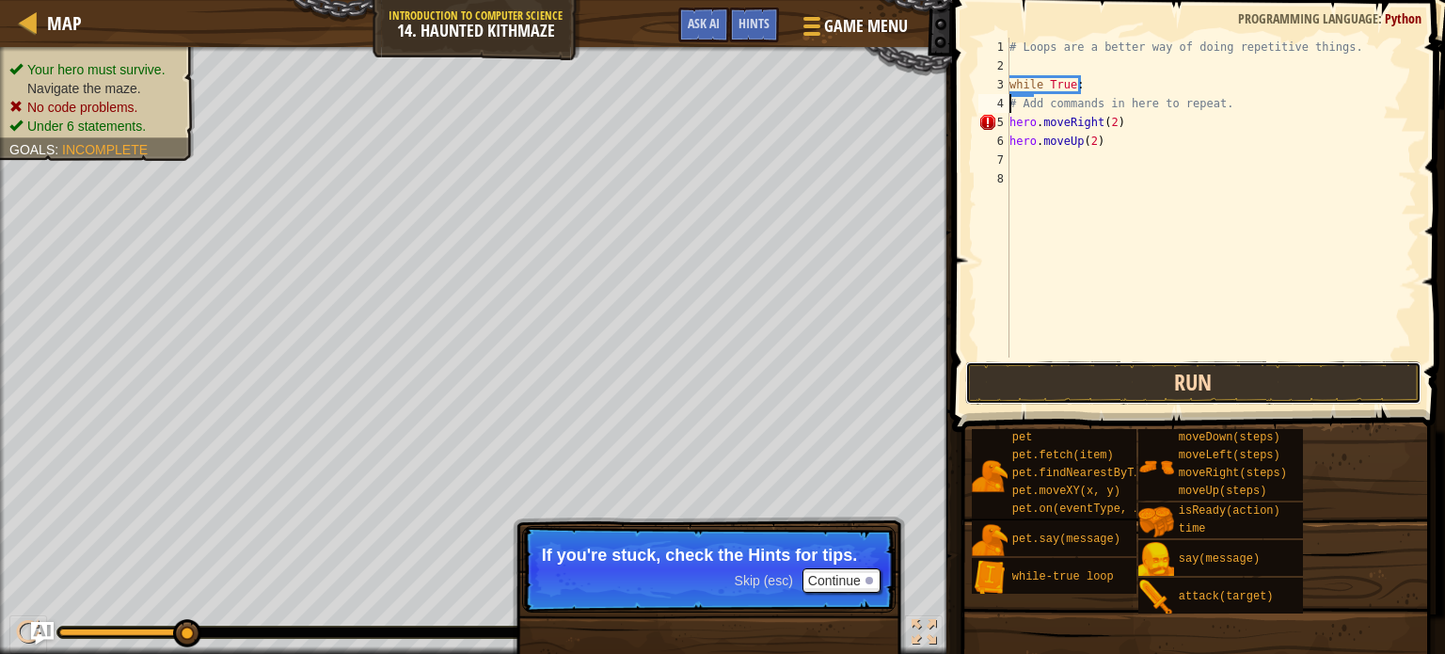
click at [1115, 382] on button "Run" at bounding box center [1193, 382] width 456 height 43
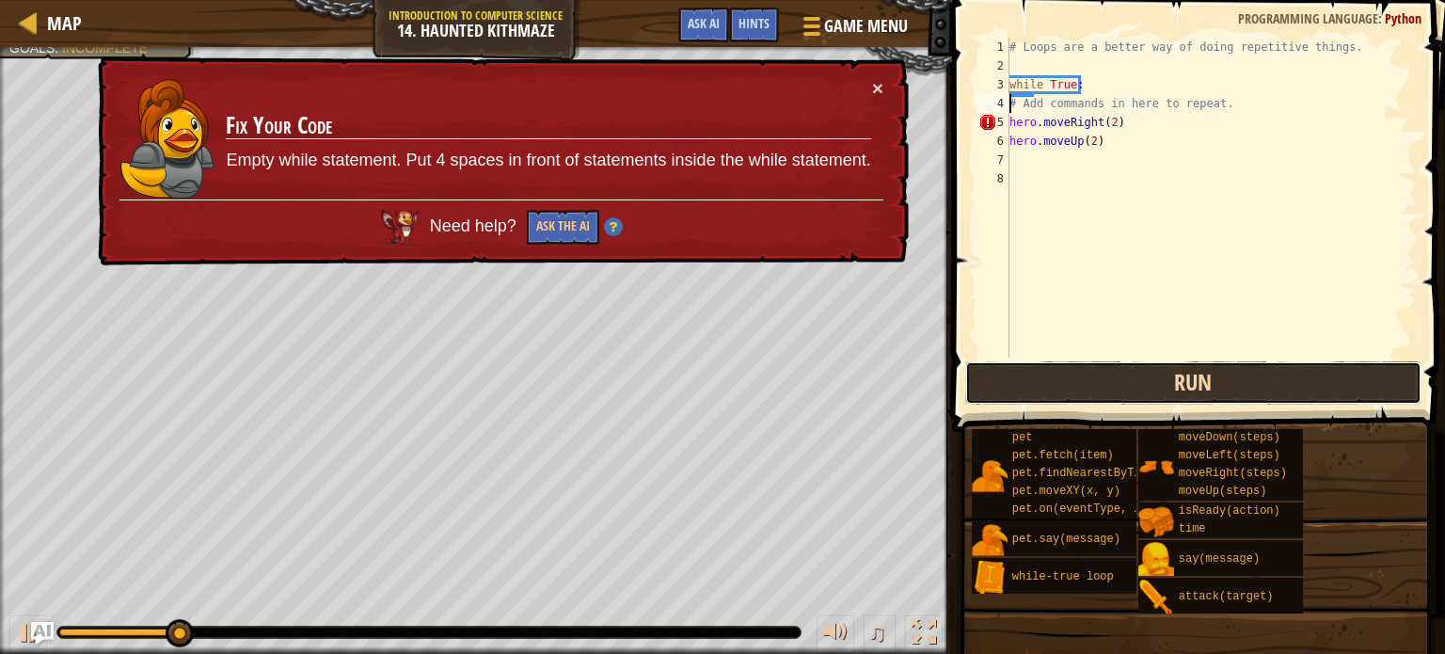
click at [1020, 390] on button "Run" at bounding box center [1193, 382] width 456 height 43
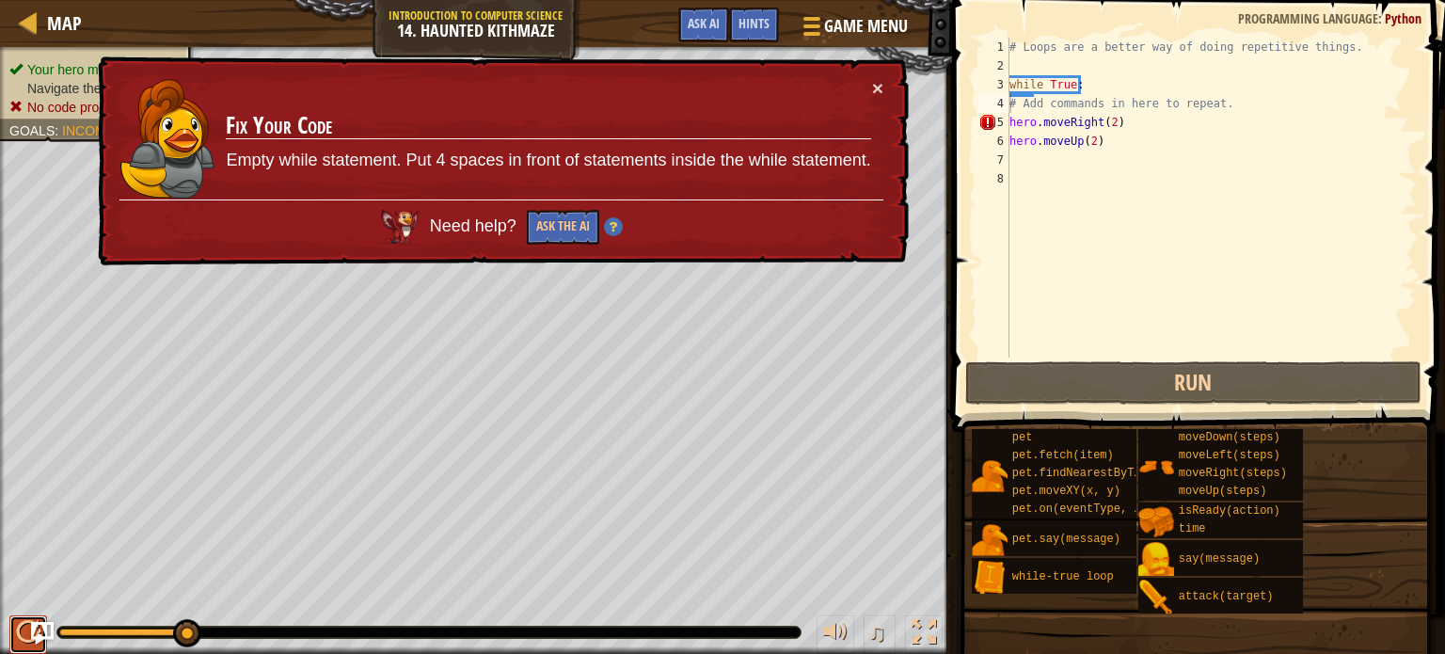
click at [26, 629] on div at bounding box center [28, 632] width 24 height 24
click at [1151, 123] on div "# Loops are a better way of doing repetitive things. while True : # Add command…" at bounding box center [1211, 216] width 411 height 357
click at [1100, 123] on div "# Loops are a better way of doing repetitive things. while True : # Add command…" at bounding box center [1211, 216] width 411 height 357
click at [1095, 119] on div "# Loops are a better way of doing repetitive things. while True : # Add command…" at bounding box center [1211, 216] width 411 height 357
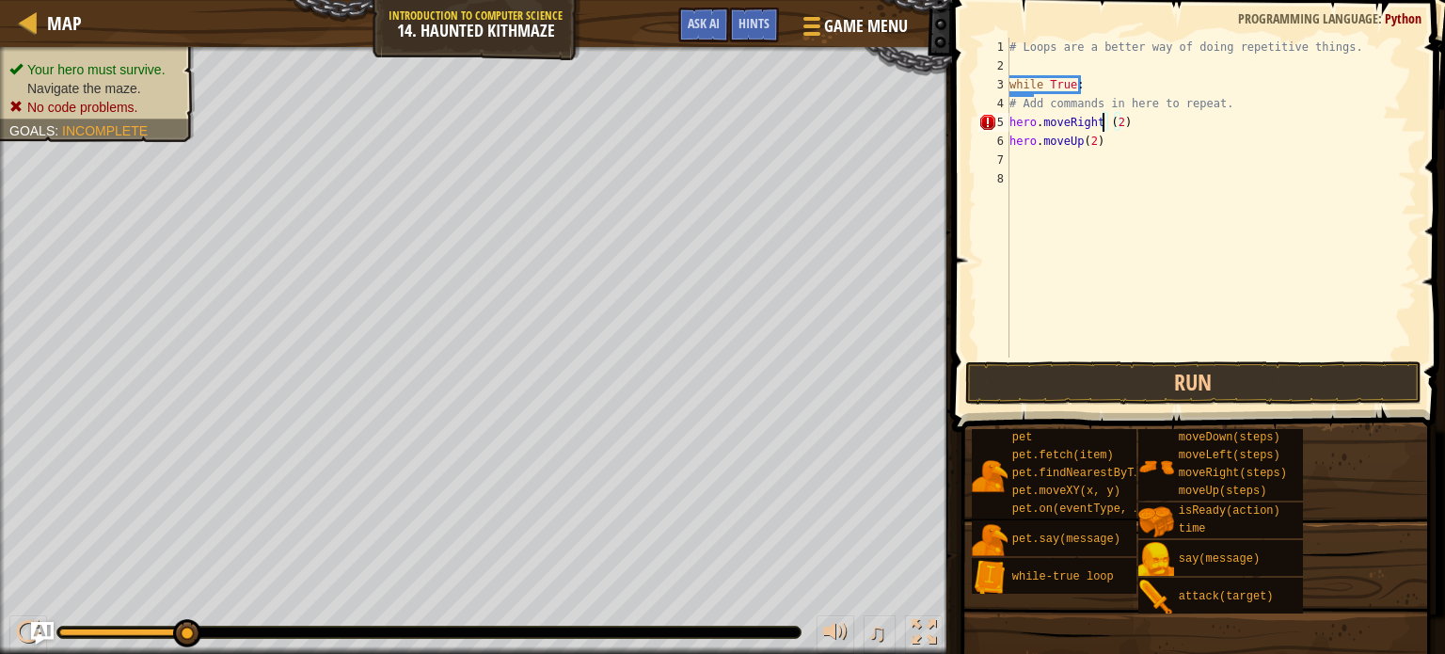
click at [1122, 119] on div "# Loops are a better way of doing repetitive things. while True : # Add command…" at bounding box center [1211, 216] width 411 height 357
click at [1107, 382] on button "Run" at bounding box center [1193, 382] width 456 height 43
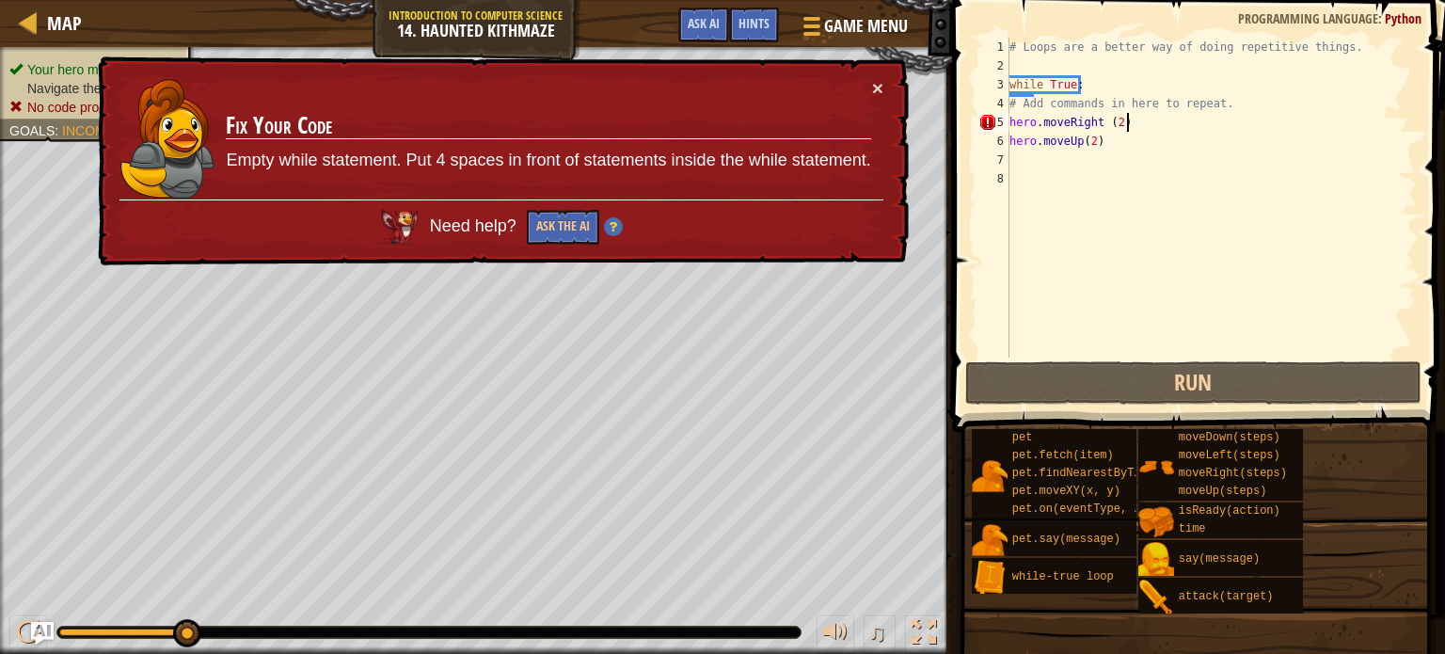
click at [1151, 56] on div "Map Introduction to Computer Science 14. Haunted Kithmaze Game Menu Done Hints …" at bounding box center [722, 327] width 1445 height 654
click at [1102, 114] on div "# Loops are a better way of doing repetitive things. while True : # Add command…" at bounding box center [1211, 216] width 411 height 357
click at [1118, 123] on div "# Loops are a better way of doing repetitive things. while True : # Add command…" at bounding box center [1211, 216] width 411 height 357
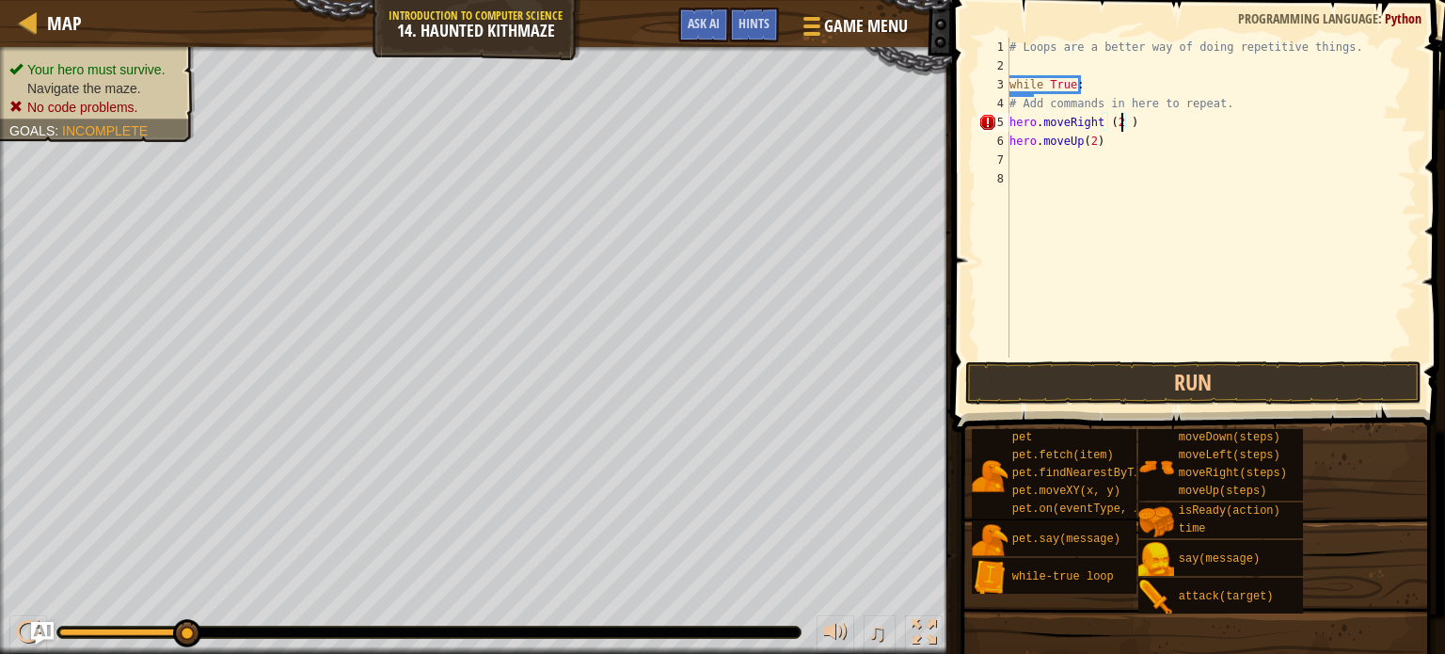
click at [1107, 121] on div "# Loops are a better way of doing repetitive things. while True : # Add command…" at bounding box center [1211, 216] width 411 height 357
click at [1101, 124] on div "# Loops are a better way of doing repetitive things. while True : # Add command…" at bounding box center [1211, 216] width 411 height 357
click at [1139, 131] on div "# Loops are a better way of doing repetitive things. while True : # Add command…" at bounding box center [1211, 216] width 411 height 357
type textarea "hero.moveRight"
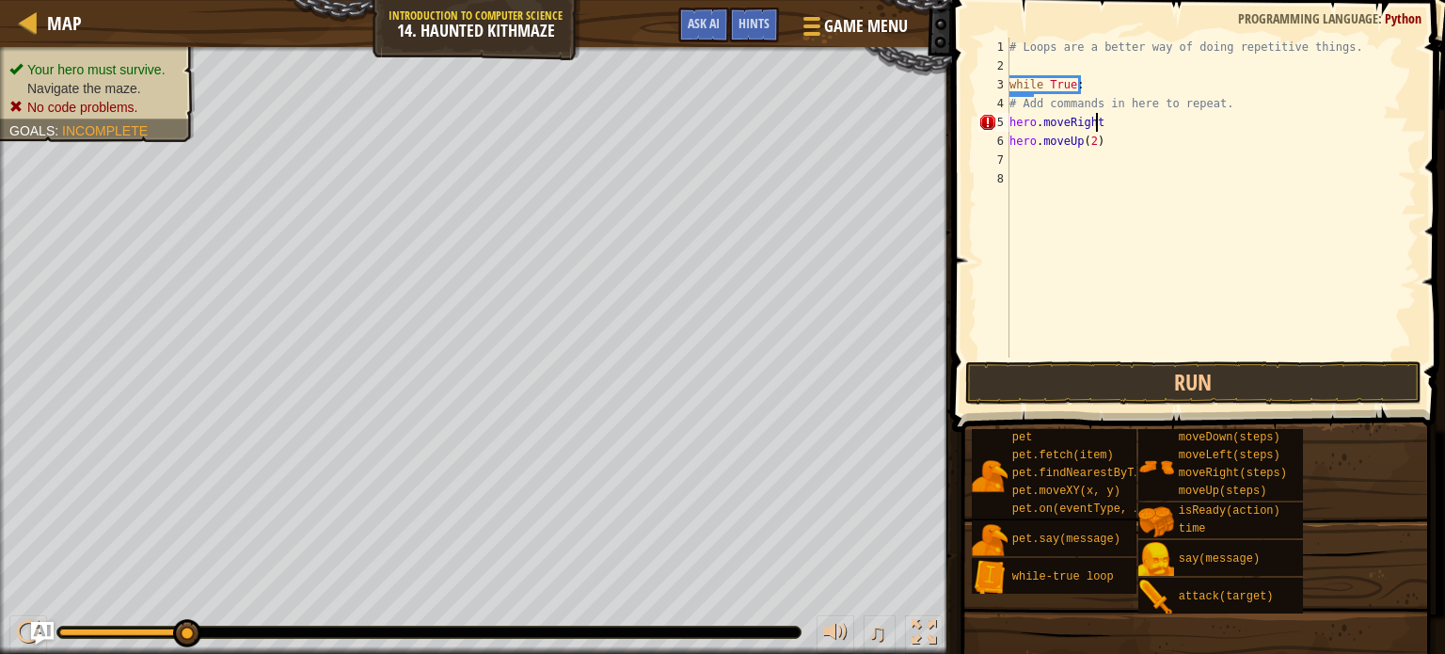
scroll to position [8, 0]
click at [1114, 148] on div "# Loops are a better way of doing repetitive things. while True : # Add command…" at bounding box center [1211, 216] width 411 height 357
type textarea "hero.moveUp(2)"
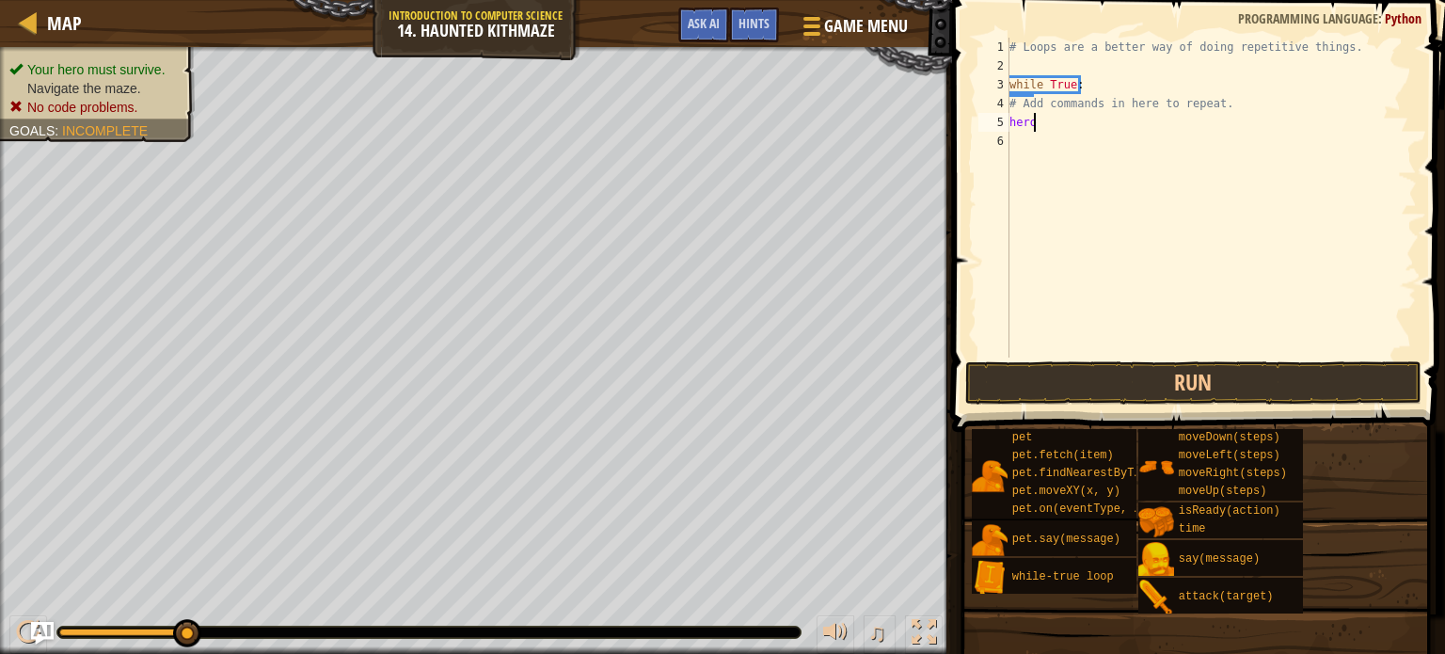
type textarea "h"
type textarea "# Add commands in here to repeat."
click at [1032, 123] on div "# Loops are a better way of doing repetitive things. while True : # Add command…" at bounding box center [1211, 216] width 411 height 357
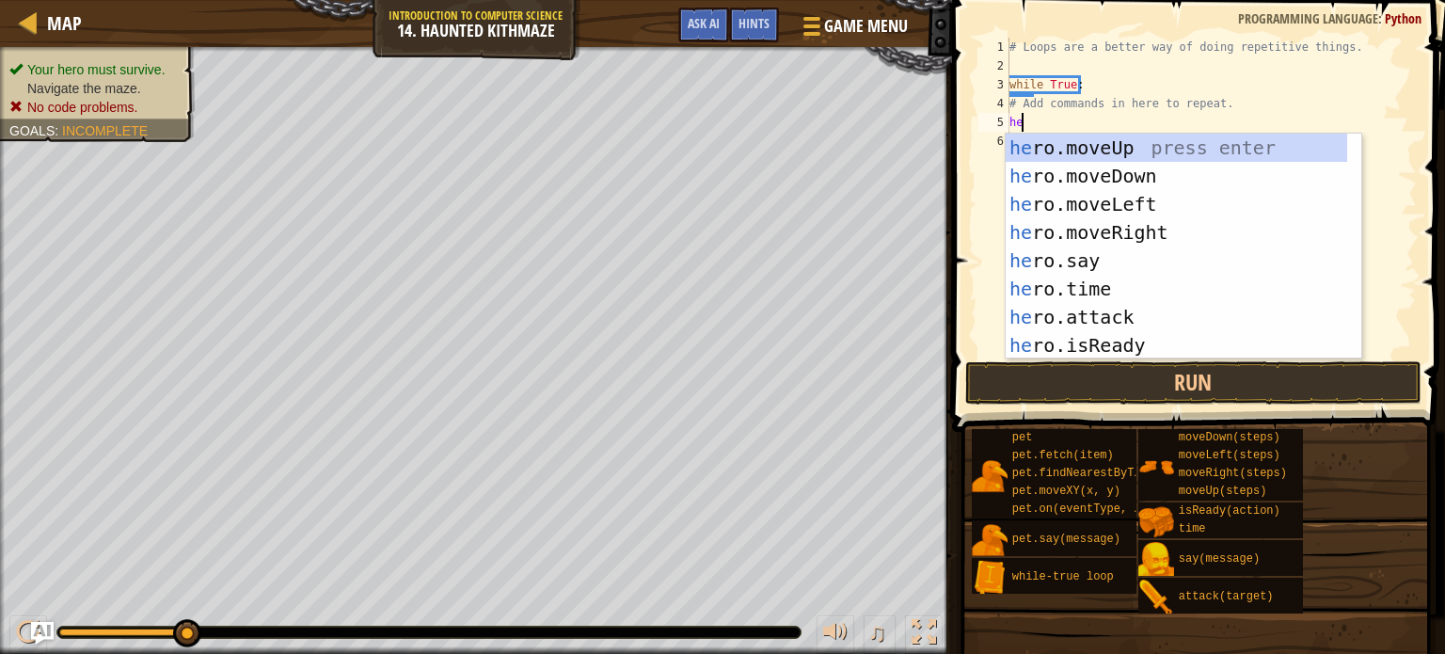
type textarea "her"
click at [1159, 232] on div "her o.moveUp press enter her o.moveDown press enter her o.moveLeft press enter …" at bounding box center [1176, 275] width 341 height 282
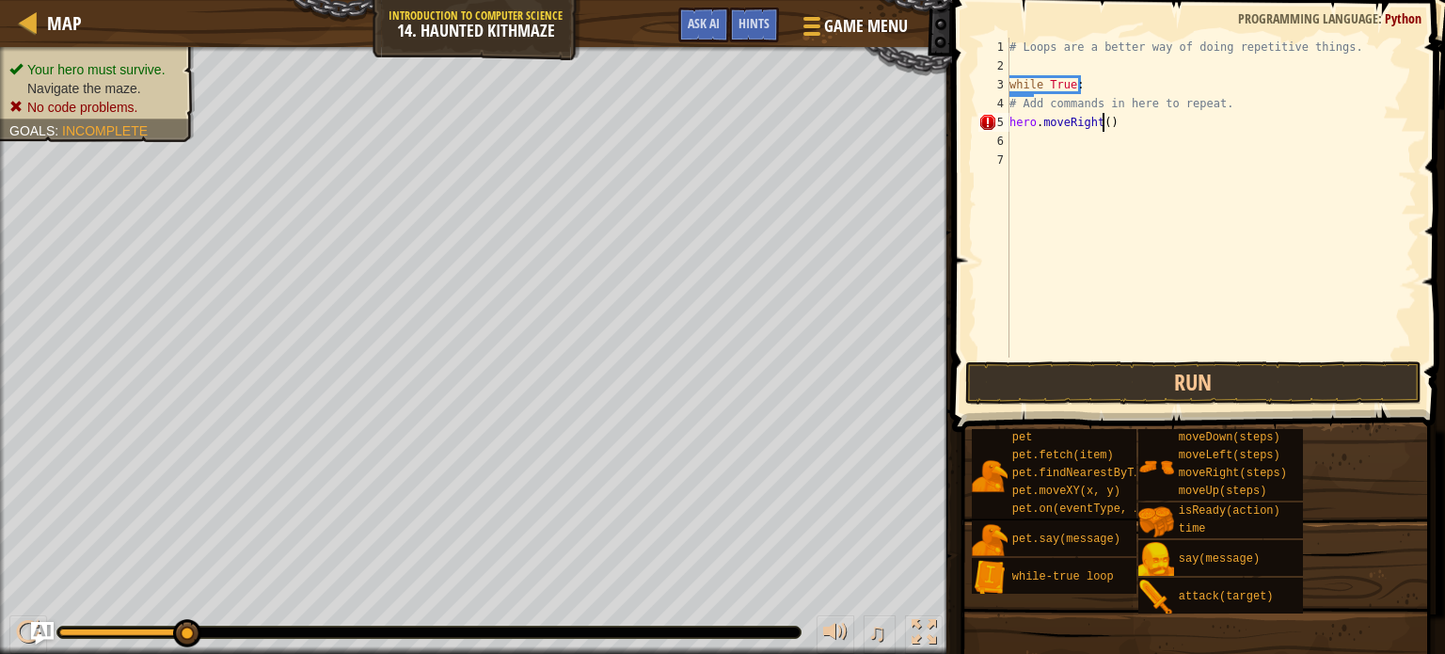
click at [1103, 121] on div "# Loops are a better way of doing repetitive things. while True : # Add command…" at bounding box center [1211, 216] width 411 height 357
click at [1050, 92] on div "# Loops are a better way of doing repetitive things. while True : # Add command…" at bounding box center [1211, 216] width 411 height 357
type textarea "while True:"
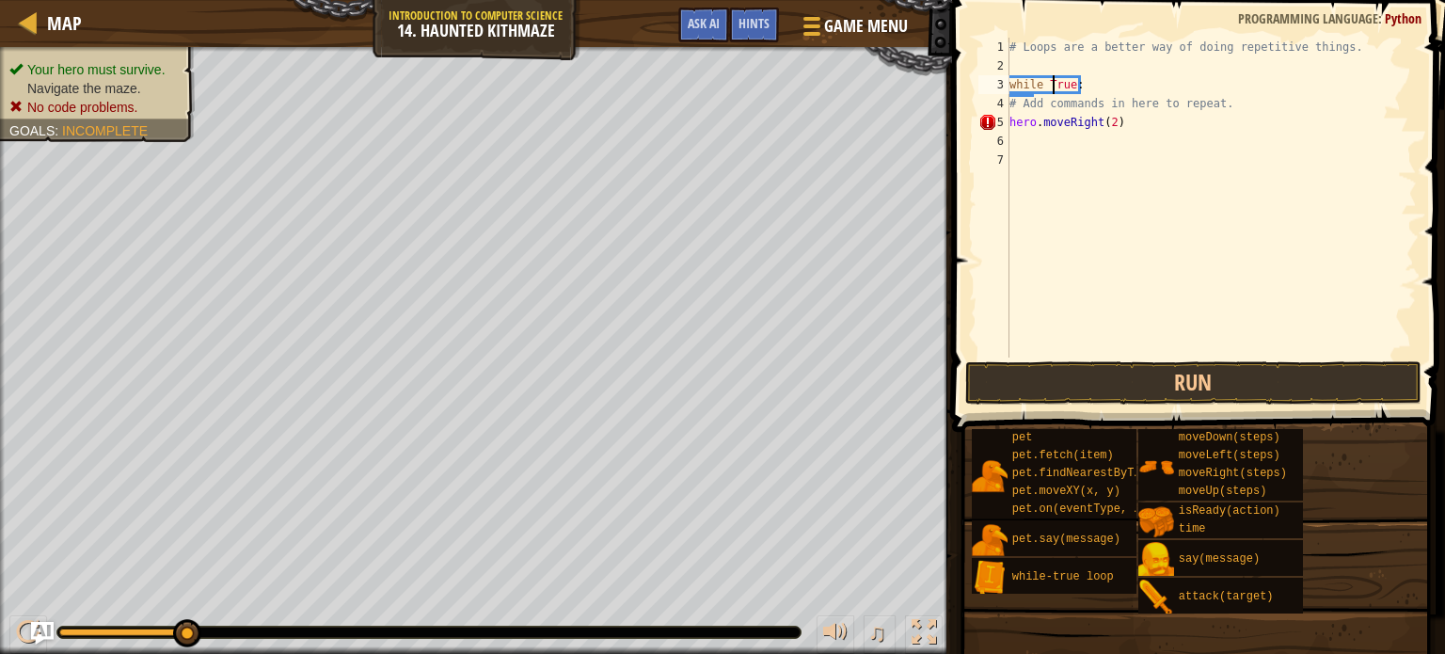
click at [1082, 86] on div "# Loops are a better way of doing repetitive things. while True : # Add command…" at bounding box center [1211, 216] width 411 height 357
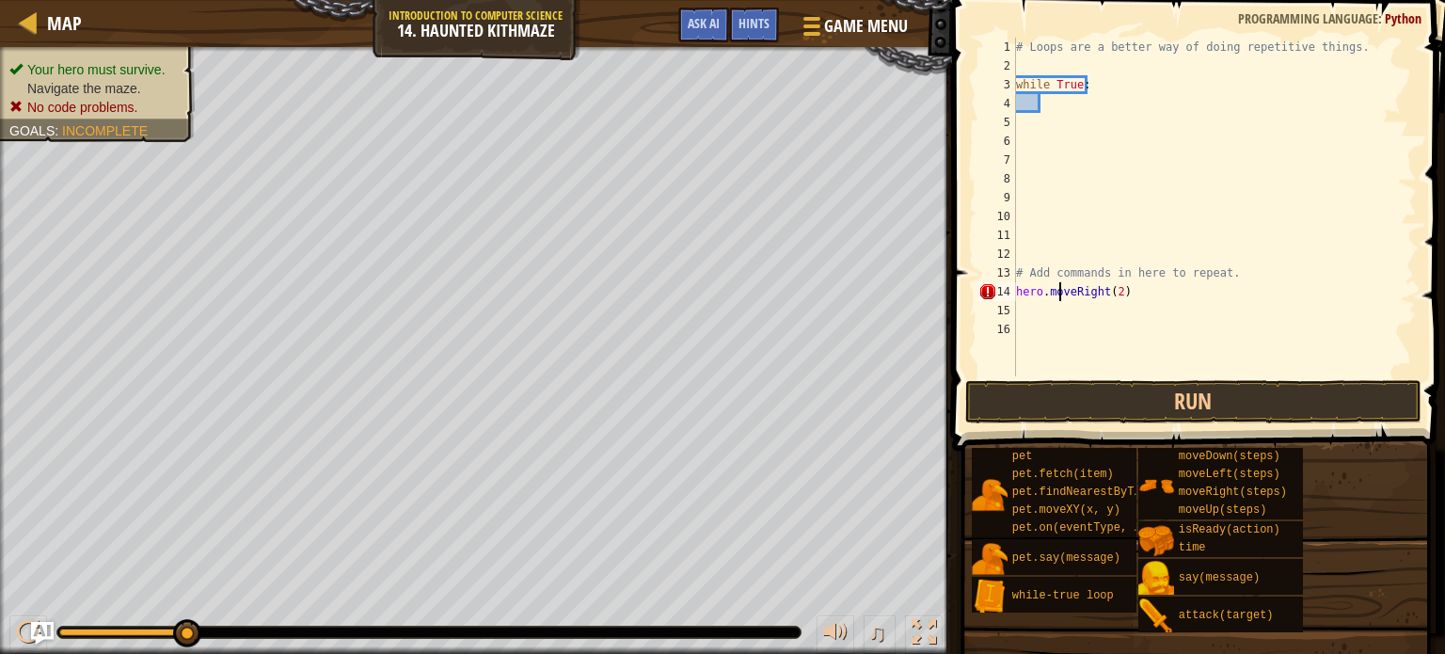
click at [1060, 291] on div "# Loops are a better way of doing repetitive things. while True : # Add command…" at bounding box center [1214, 226] width 405 height 376
type textarea "hero.moveRight(2)"
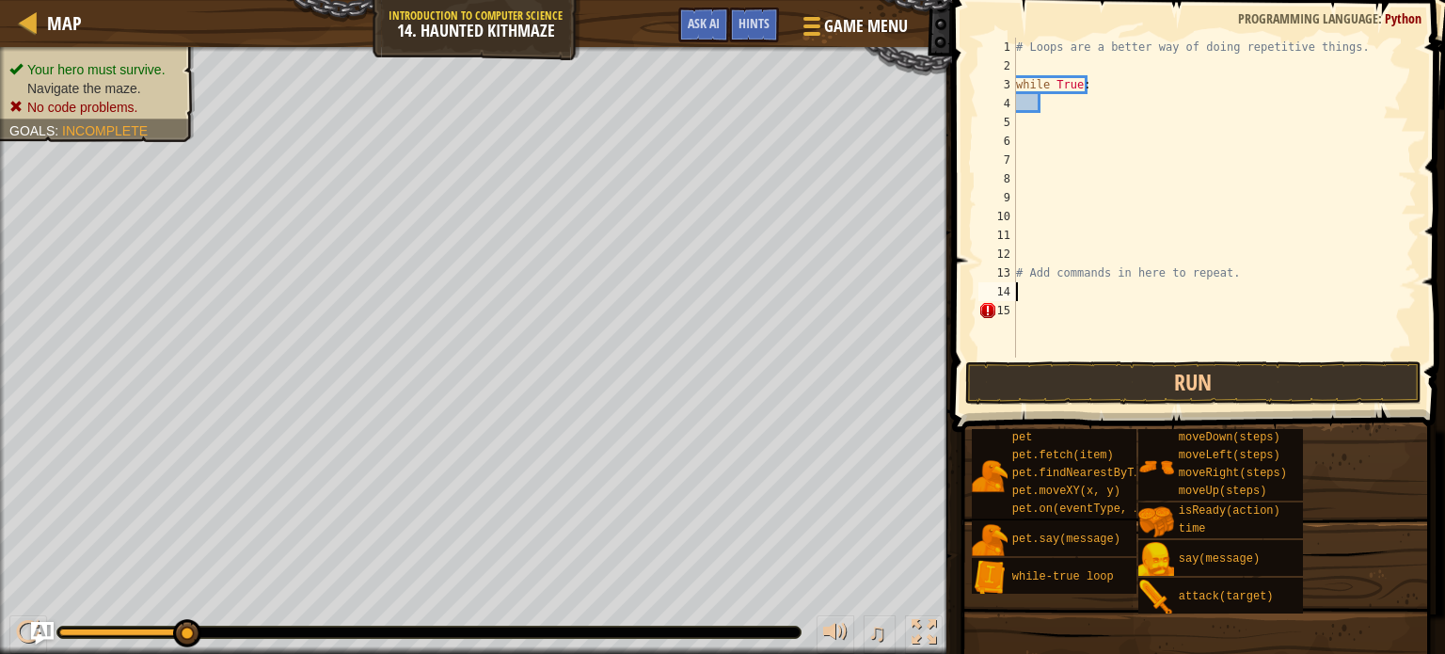
click at [1050, 108] on div "# Loops are a better way of doing repetitive things. while True : # Add command…" at bounding box center [1214, 216] width 405 height 357
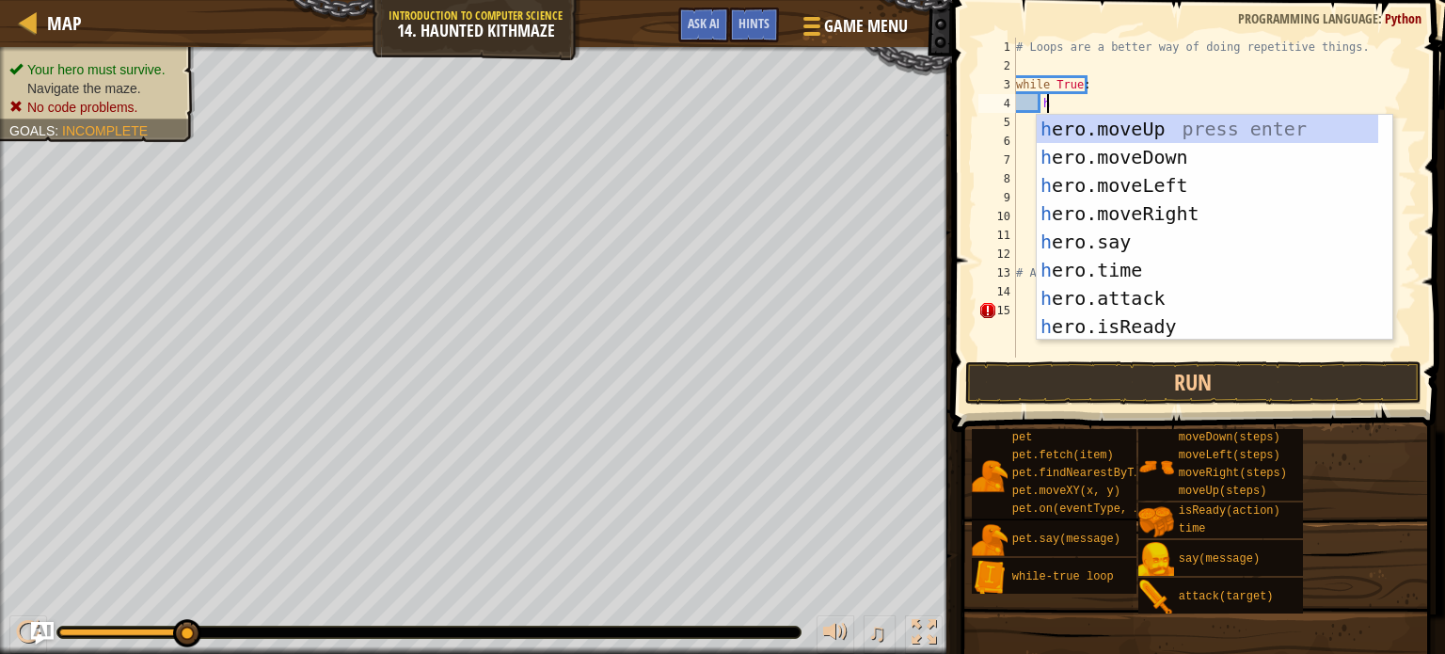
type textarea "he"
click at [1221, 209] on div "he ro.moveUp press enter he ro.moveDown press enter he ro.moveLeft press enter …" at bounding box center [1207, 256] width 341 height 282
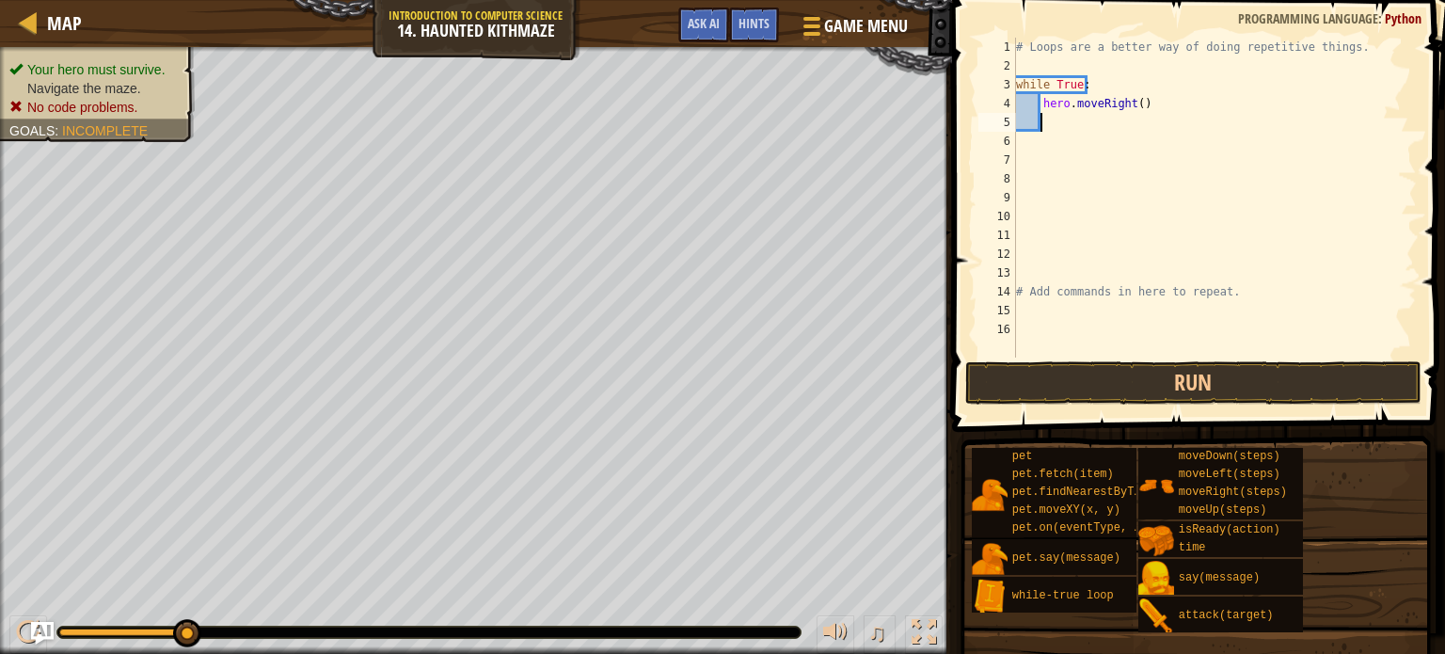
scroll to position [8, 0]
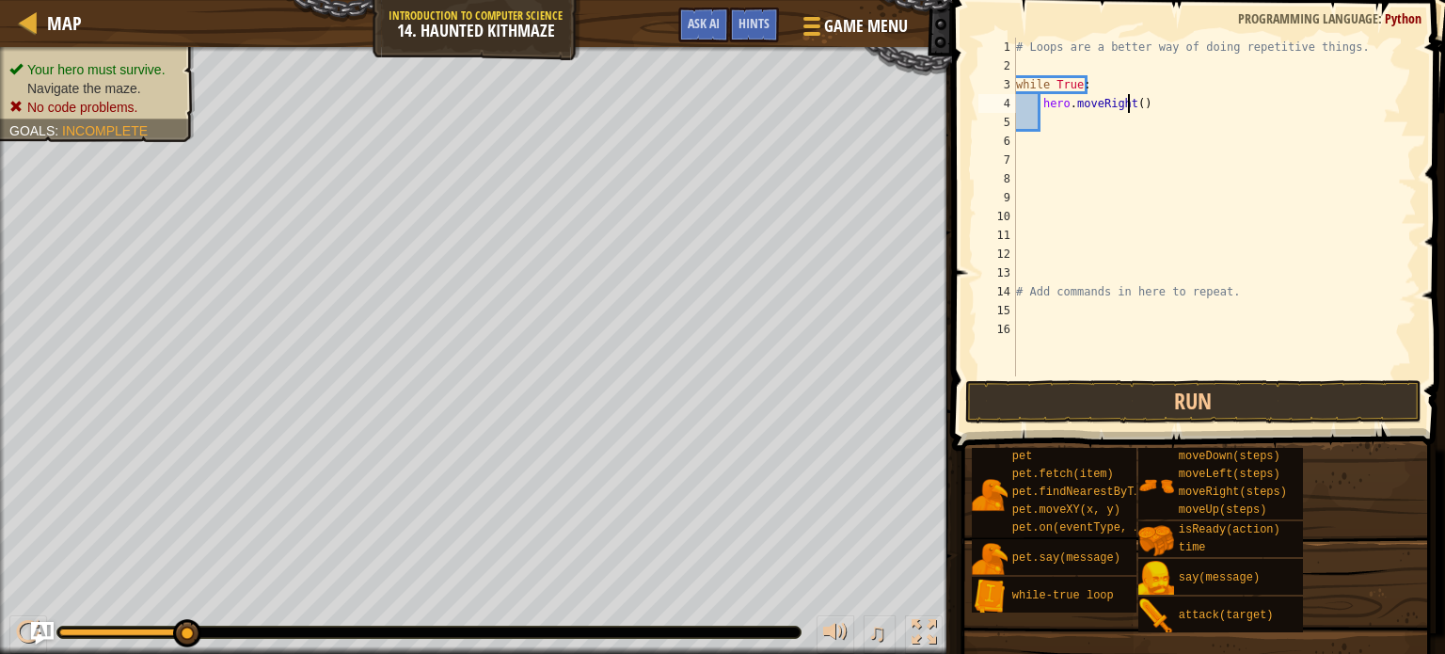
click at [1130, 105] on div "# Loops are a better way of doing repetitive things. while True : hero . moveRi…" at bounding box center [1214, 226] width 405 height 376
click at [1136, 107] on div "# Loops are a better way of doing repetitive things. while True : hero . moveRi…" at bounding box center [1214, 226] width 405 height 376
type textarea "hero.moveRight(2)"
click at [1048, 129] on div "# Loops are a better way of doing repetitive things. while True : hero . moveRi…" at bounding box center [1214, 226] width 405 height 376
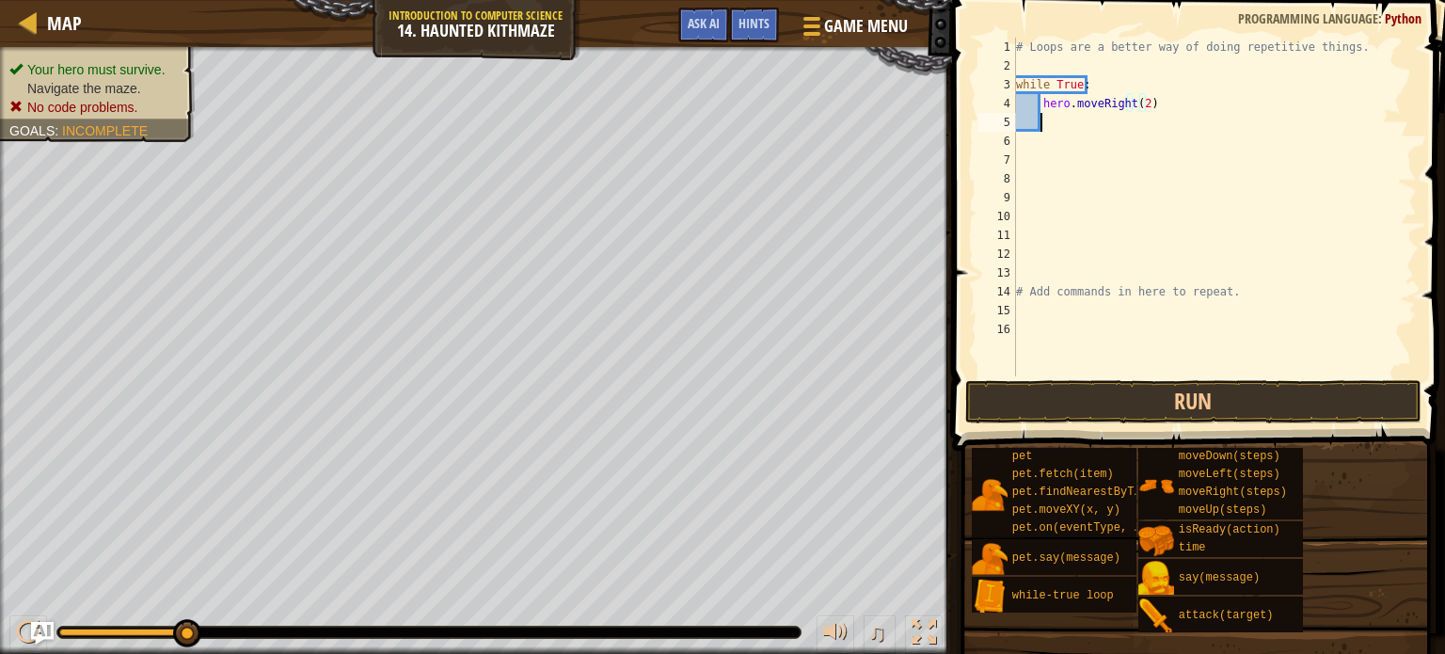
scroll to position [8, 0]
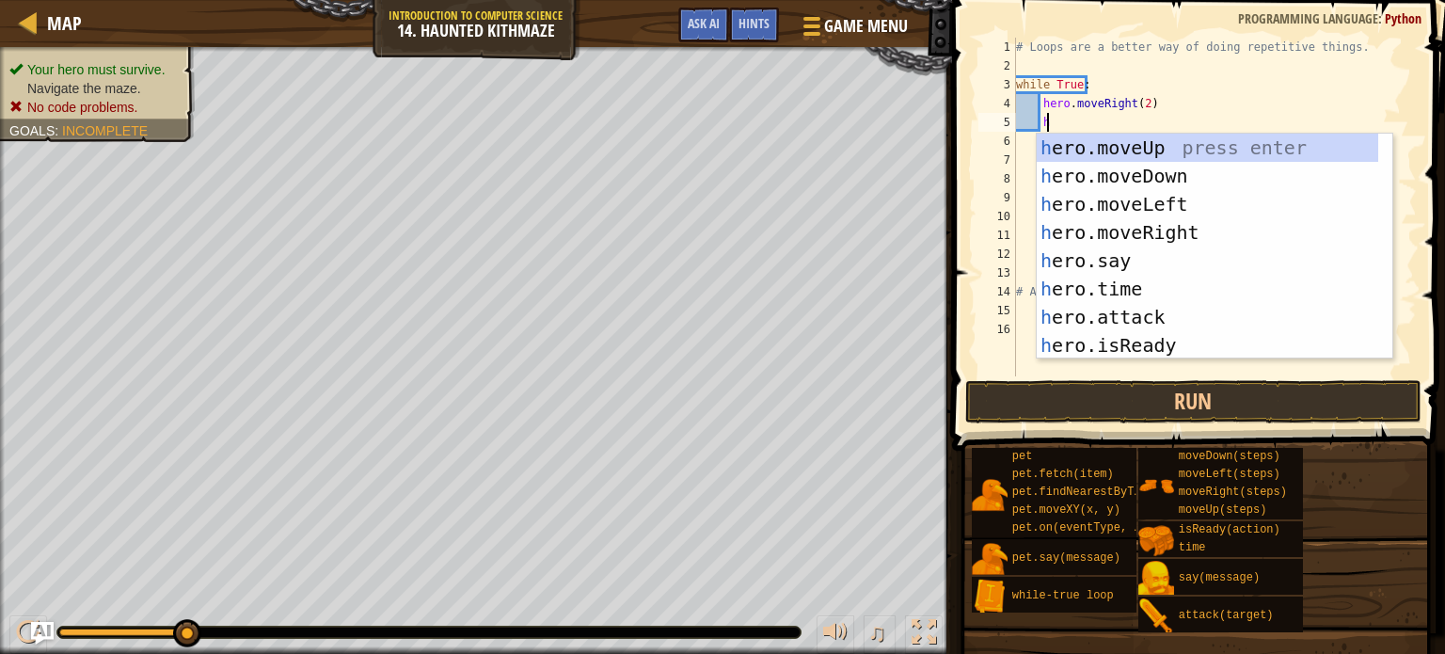
type textarea "he"
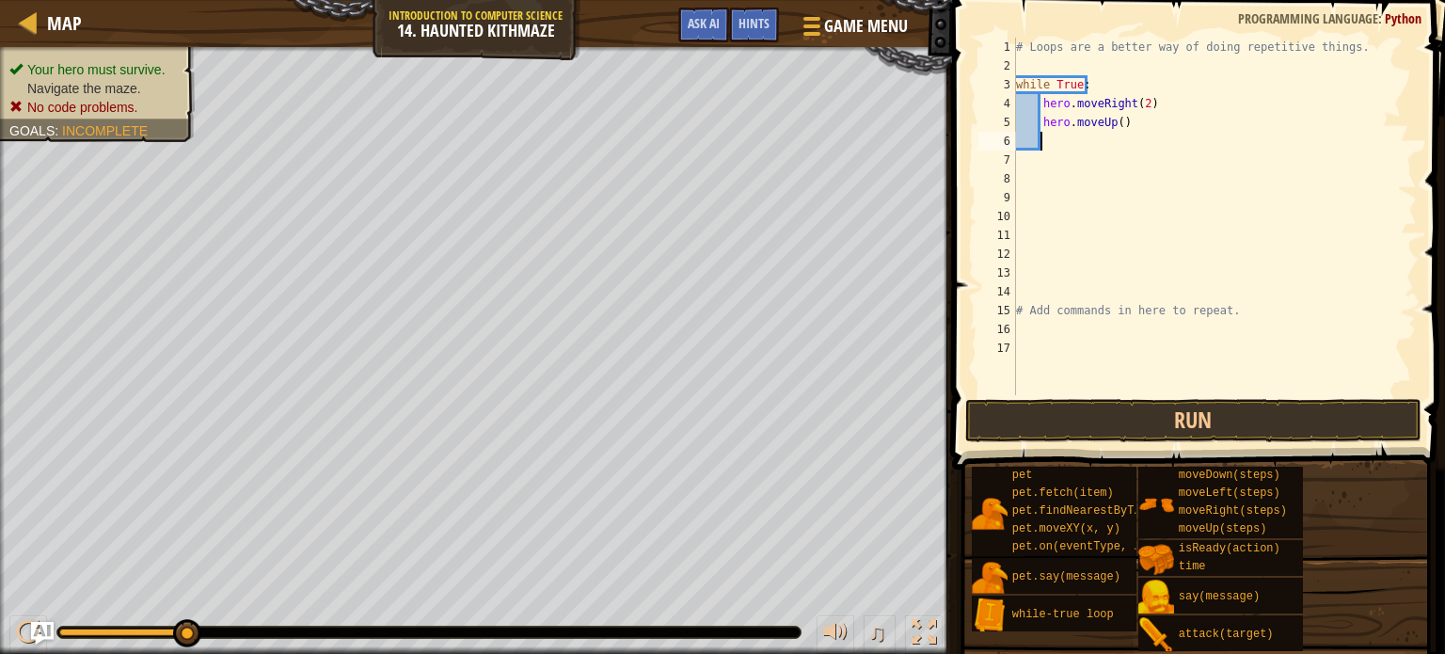
click at [1117, 123] on div "# Loops are a better way of doing repetitive things. while True : hero . moveRi…" at bounding box center [1214, 235] width 405 height 395
type textarea "hero.moveUp(2)"
click at [1058, 141] on div "# Loops are a better way of doing repetitive things. while True : hero . moveRi…" at bounding box center [1214, 235] width 405 height 395
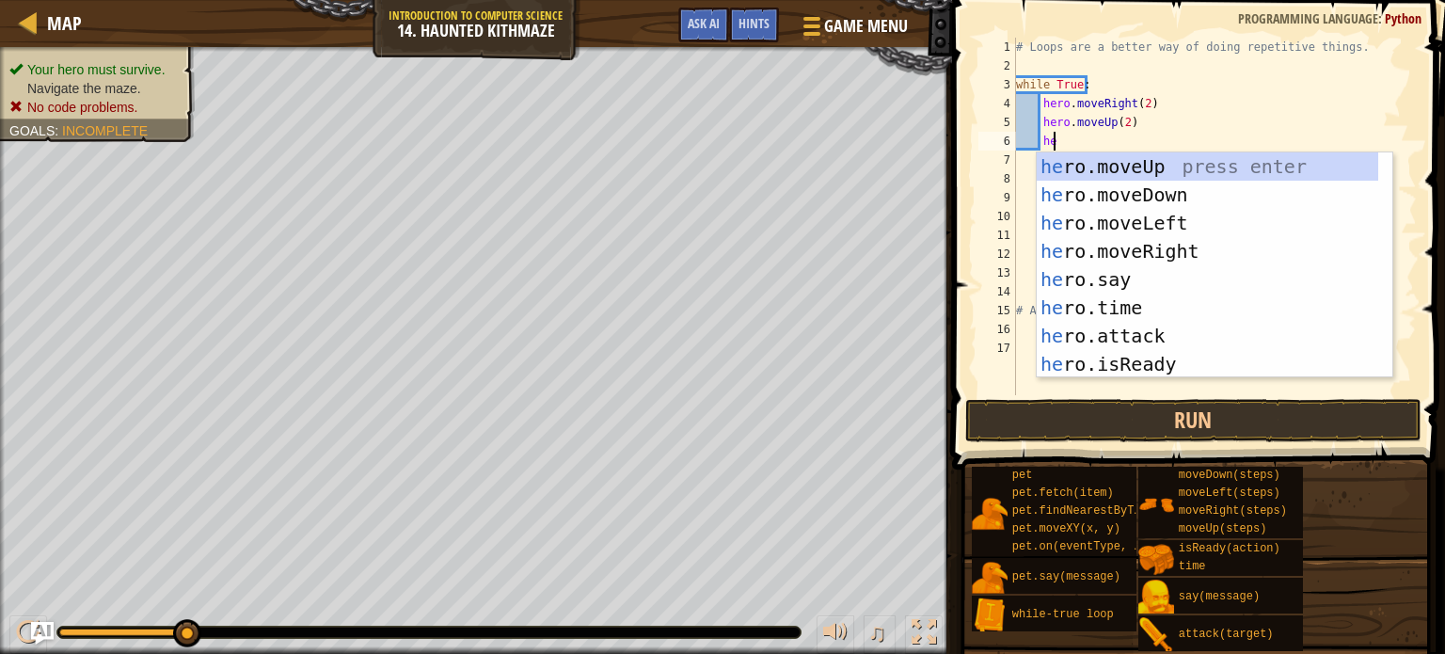
scroll to position [8, 1]
click at [1324, 95] on div "# Loops are a better way of doing repetitive things. while True : hero . moveRi…" at bounding box center [1214, 235] width 405 height 395
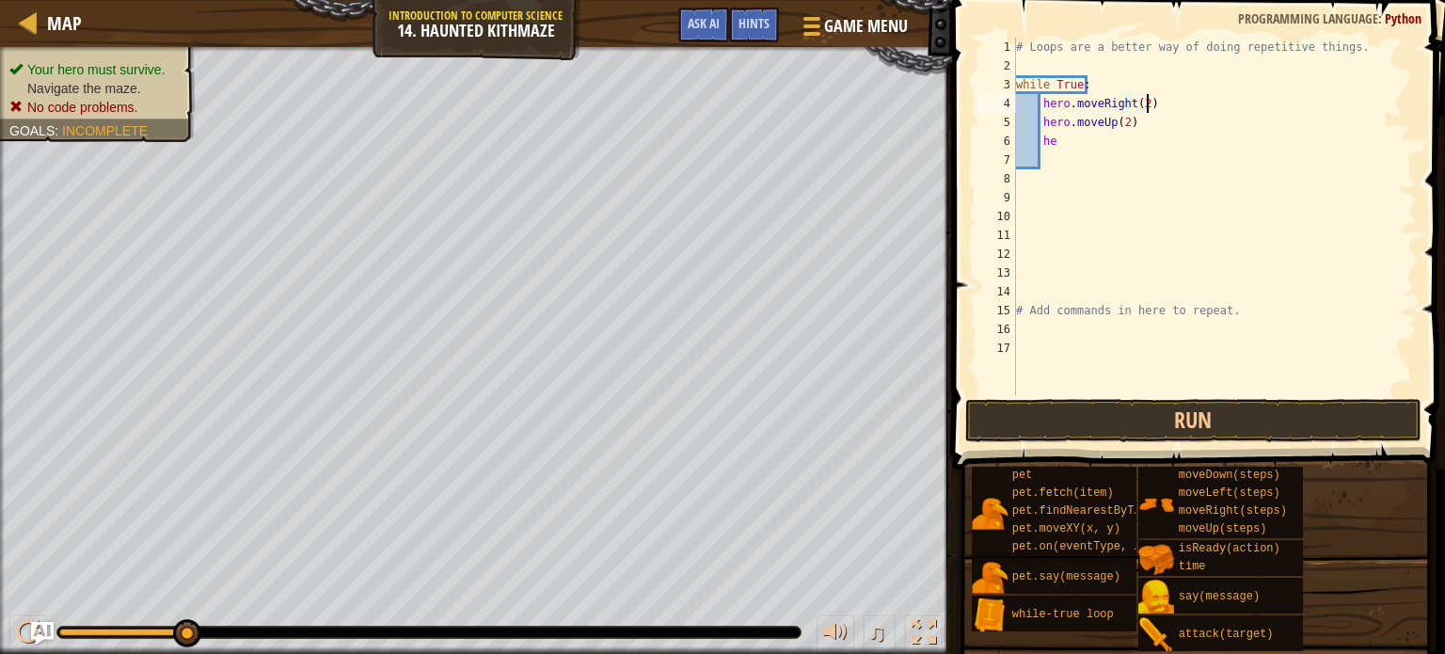
click at [1108, 137] on div "# Loops are a better way of doing repetitive things. while True : hero . moveRi…" at bounding box center [1214, 235] width 405 height 395
type textarea "h"
click at [1099, 409] on button "Run" at bounding box center [1193, 420] width 456 height 43
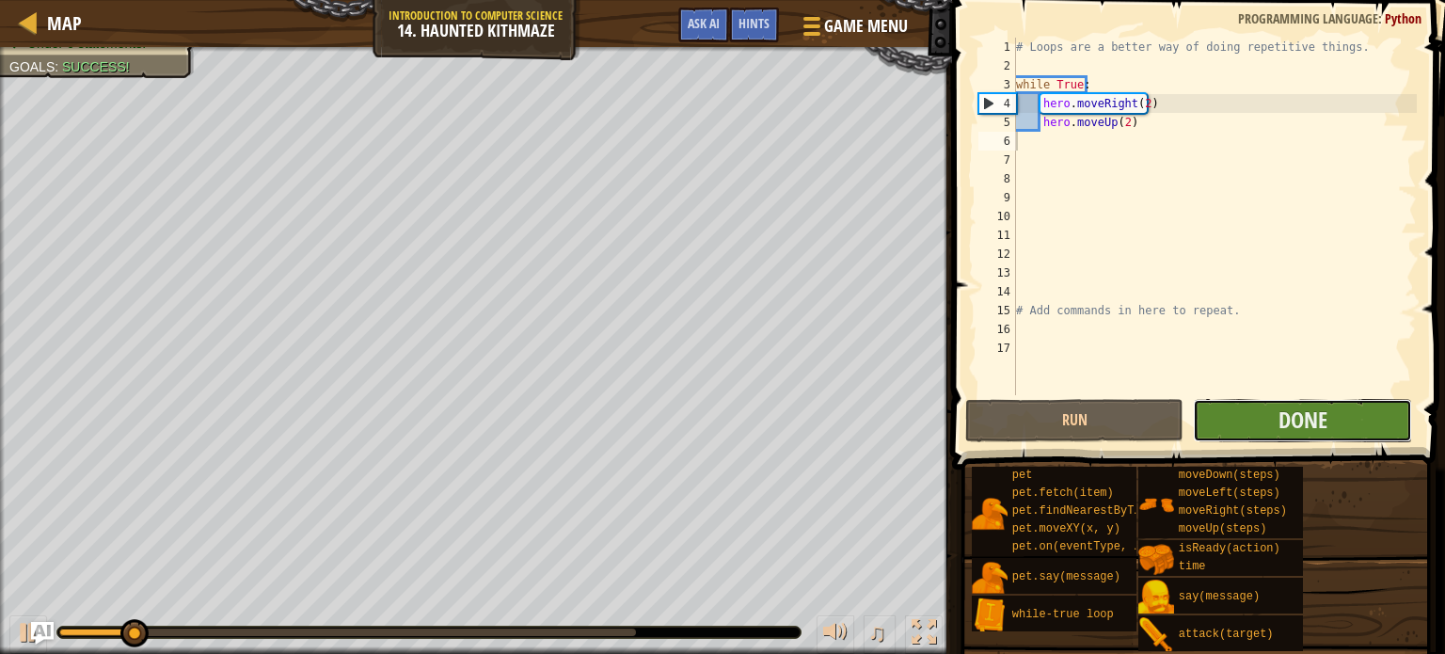
click at [1246, 404] on button "Done" at bounding box center [1302, 420] width 219 height 43
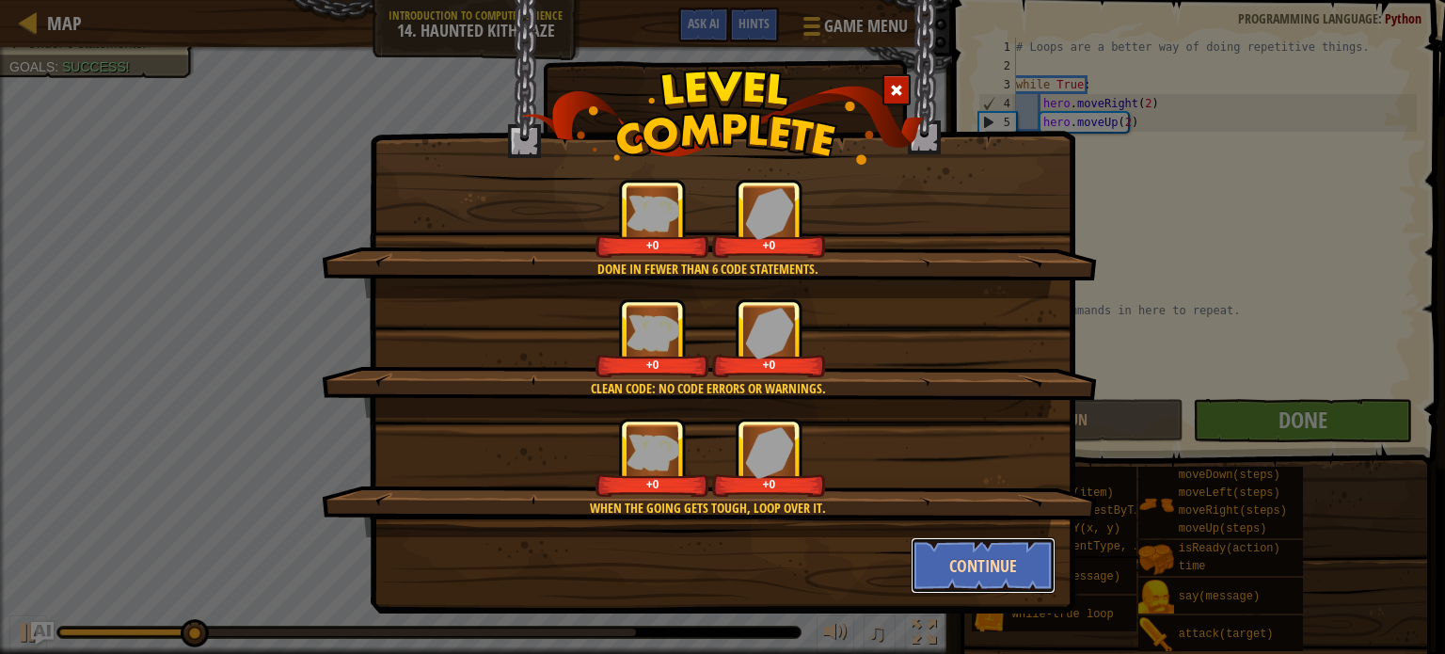
click at [997, 563] on button "Continue" at bounding box center [984, 565] width 146 height 56
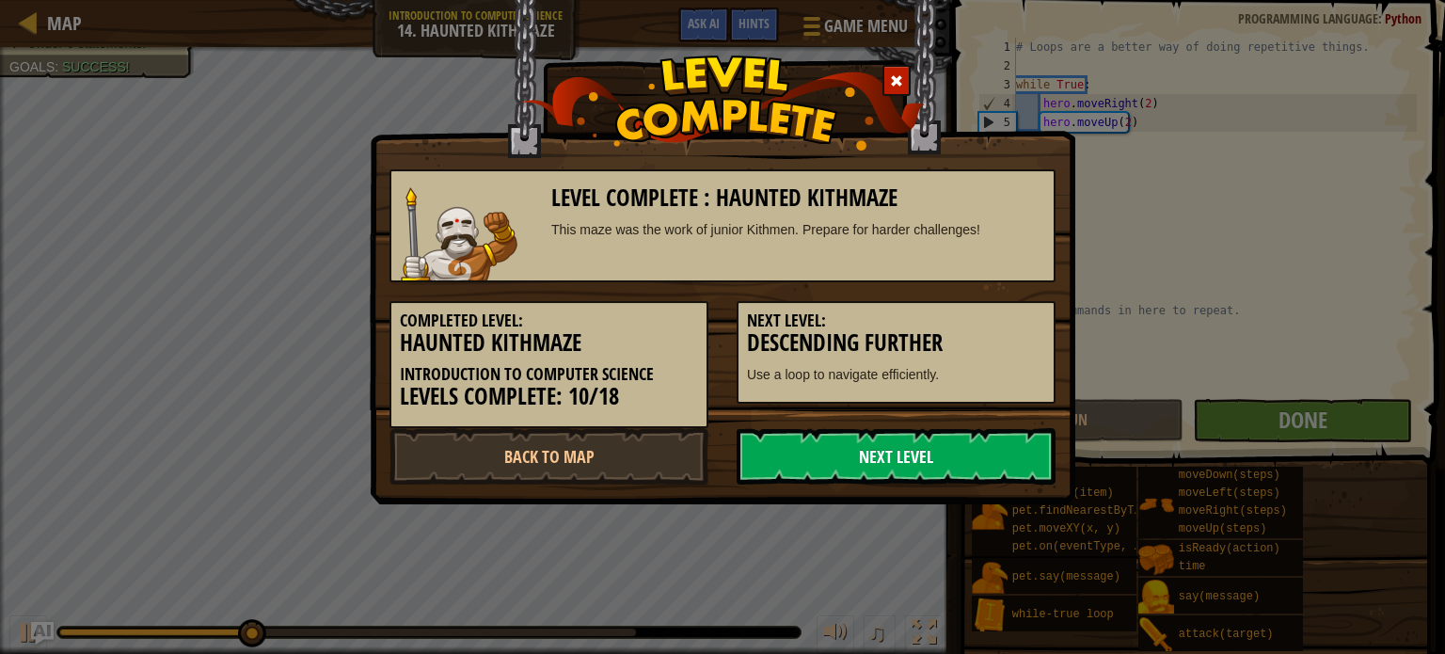
click at [890, 465] on link "Next Level" at bounding box center [896, 456] width 319 height 56
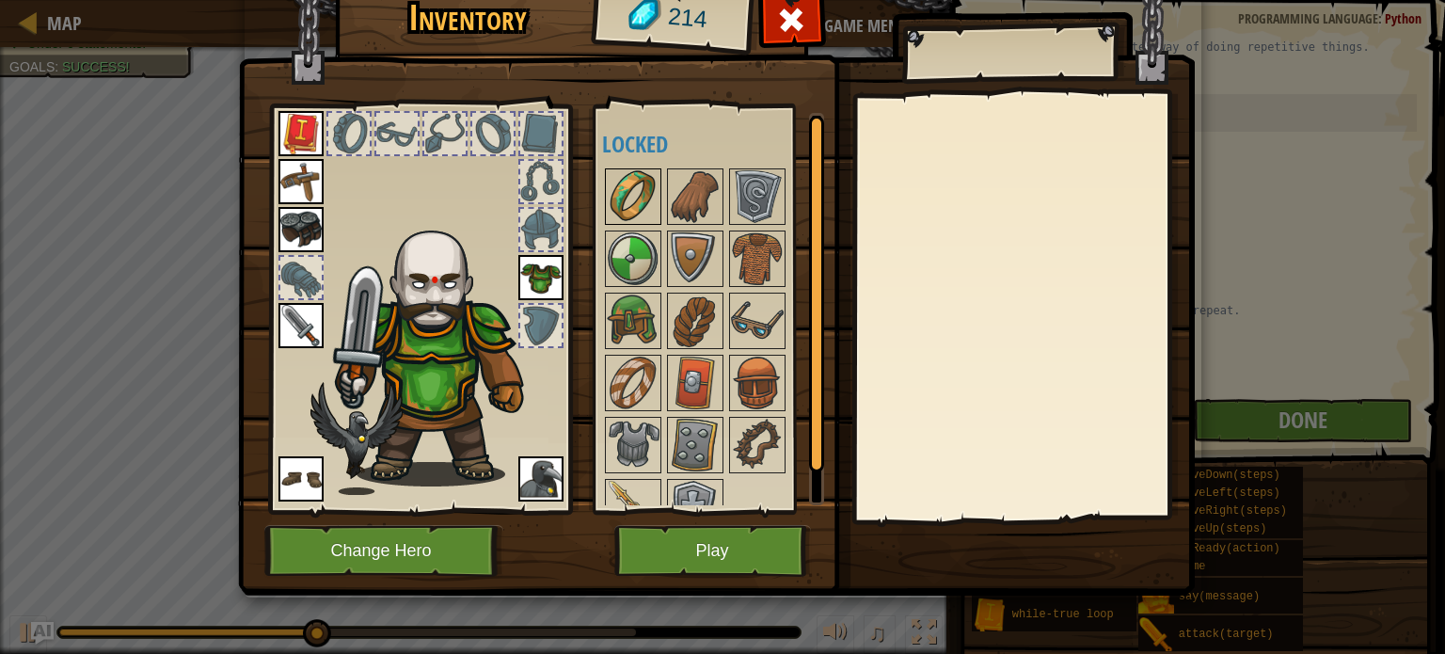
click at [648, 185] on img at bounding box center [633, 196] width 53 height 53
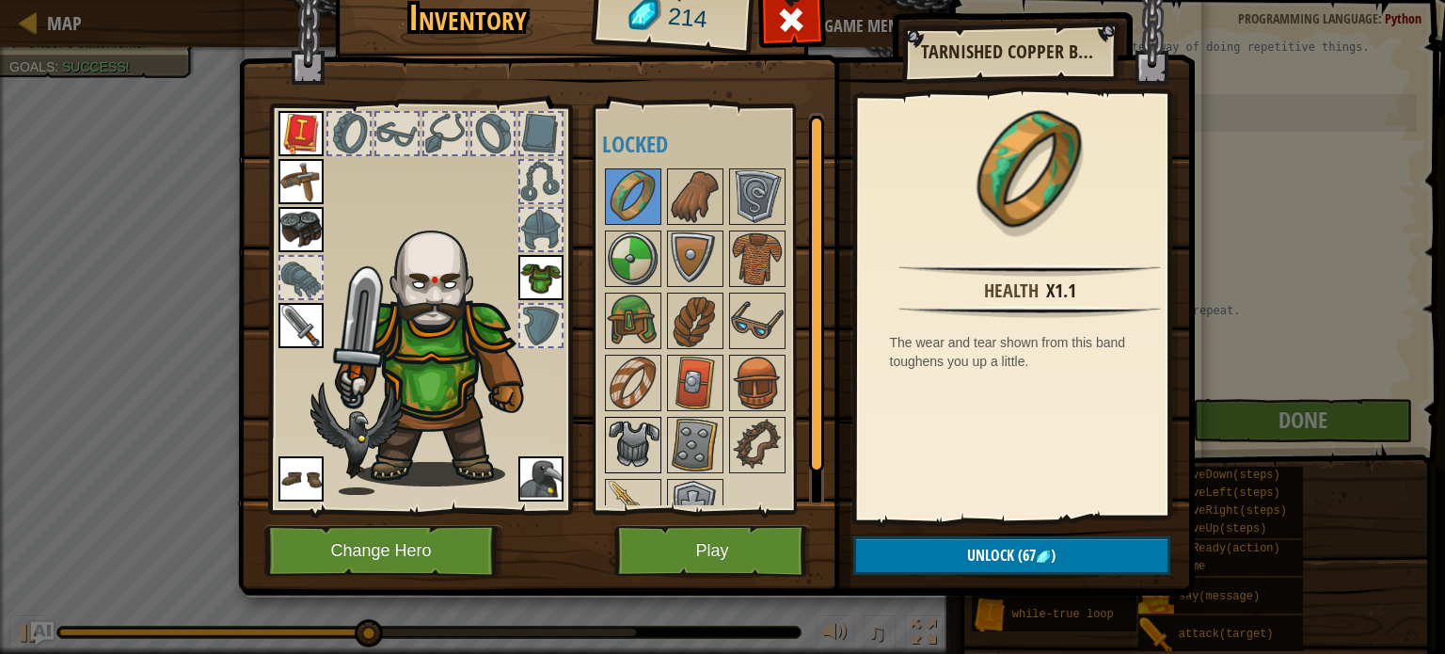
click at [633, 447] on img at bounding box center [633, 445] width 53 height 53
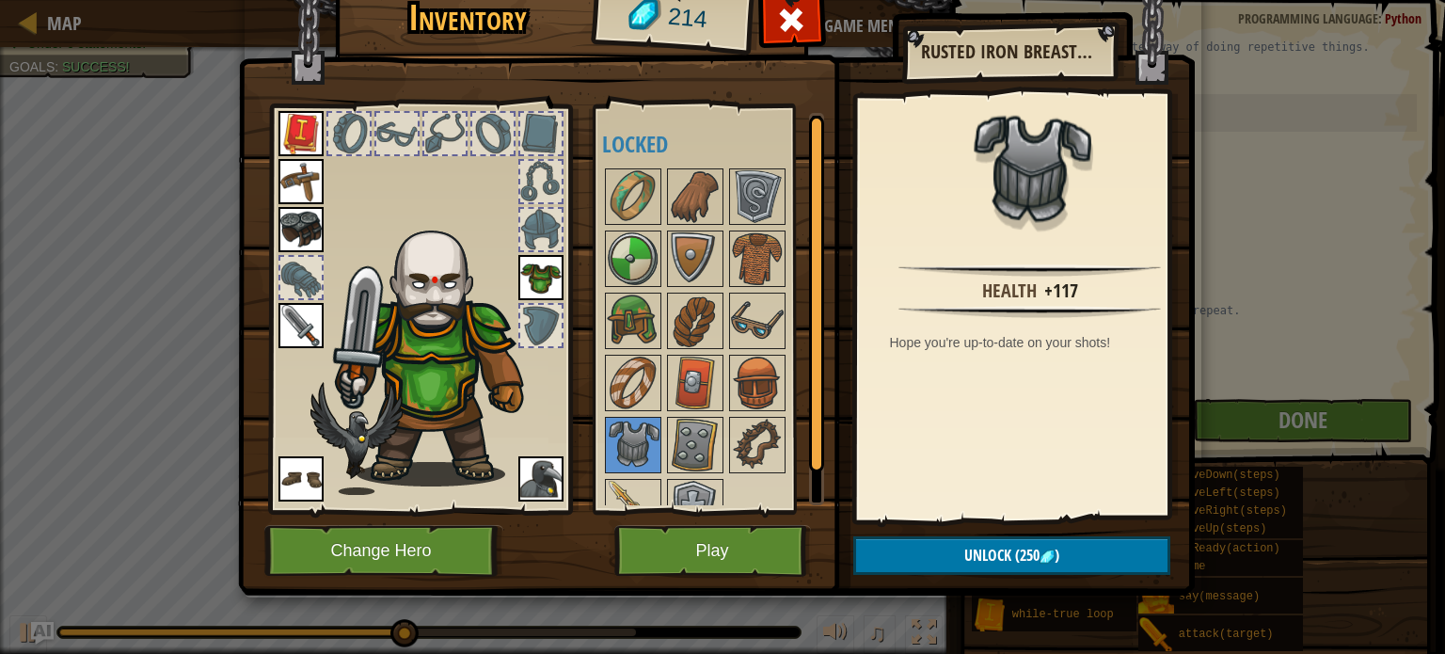
click at [678, 411] on div at bounding box center [720, 352] width 236 height 373
click at [677, 408] on div at bounding box center [695, 383] width 56 height 56
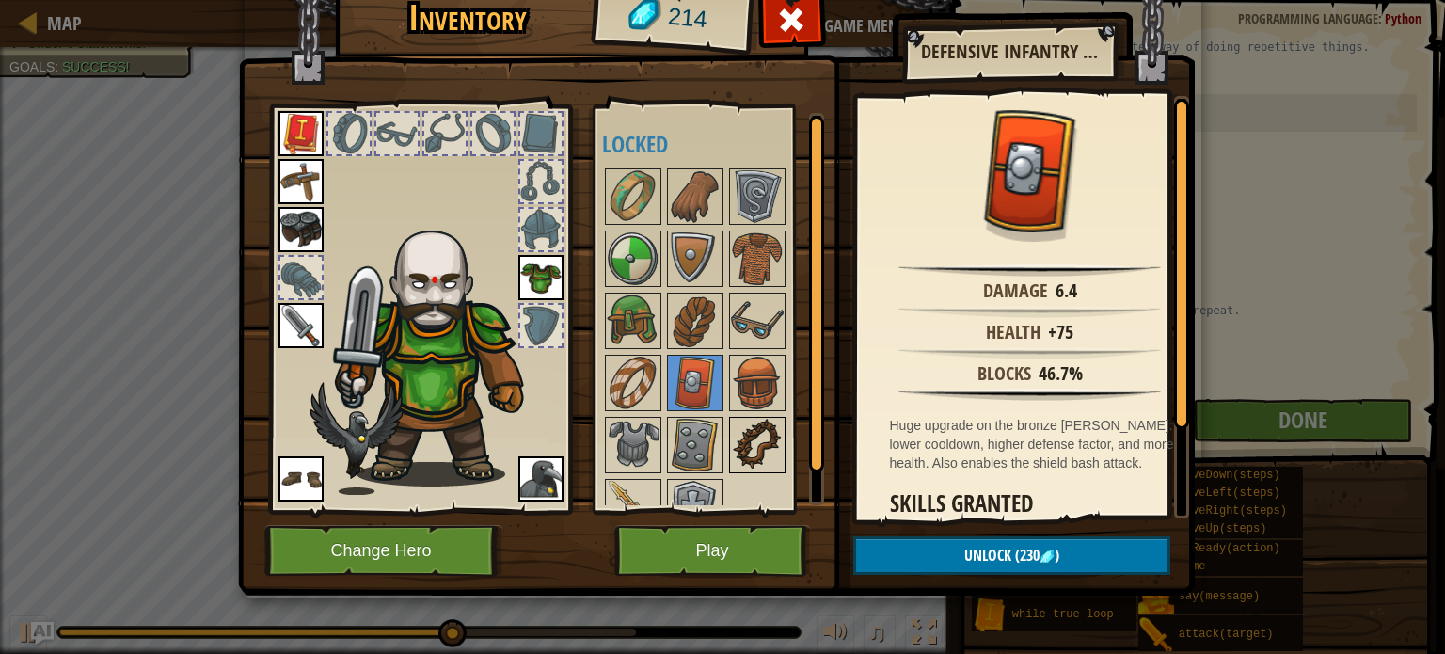
click at [755, 431] on img at bounding box center [757, 445] width 53 height 53
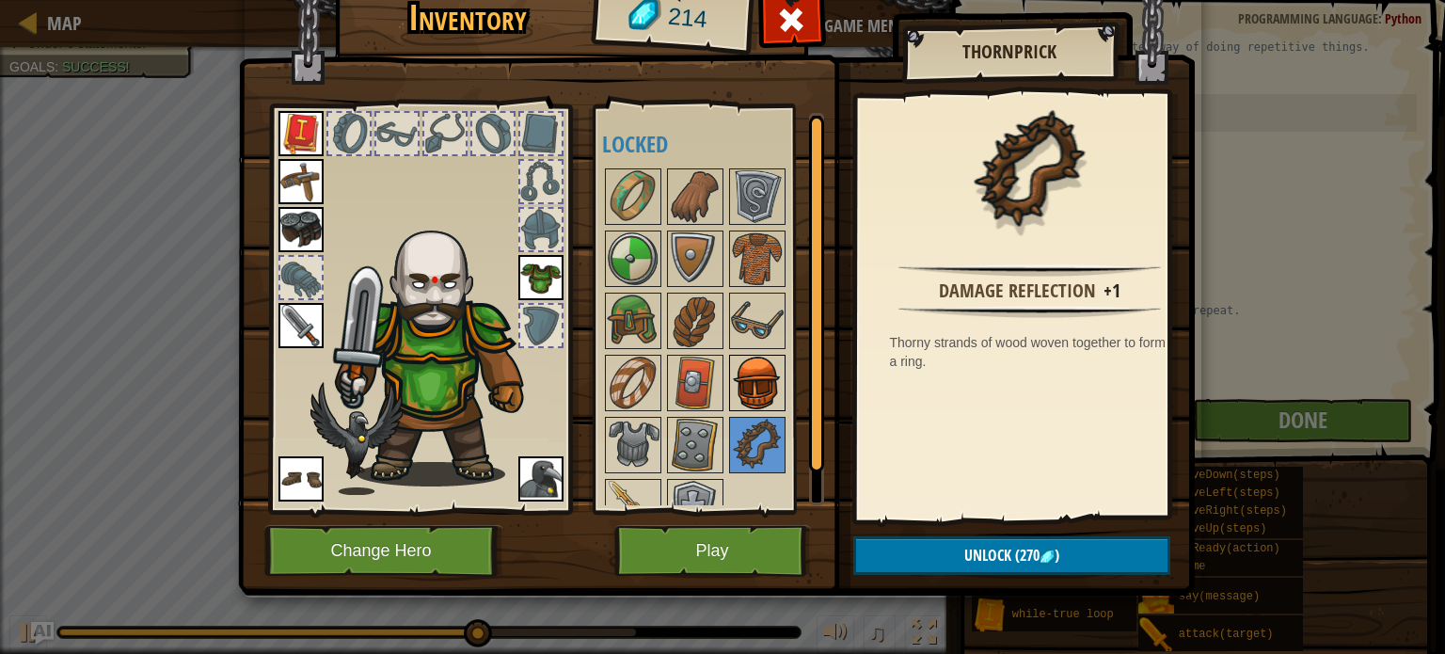
click at [758, 387] on img at bounding box center [757, 383] width 53 height 53
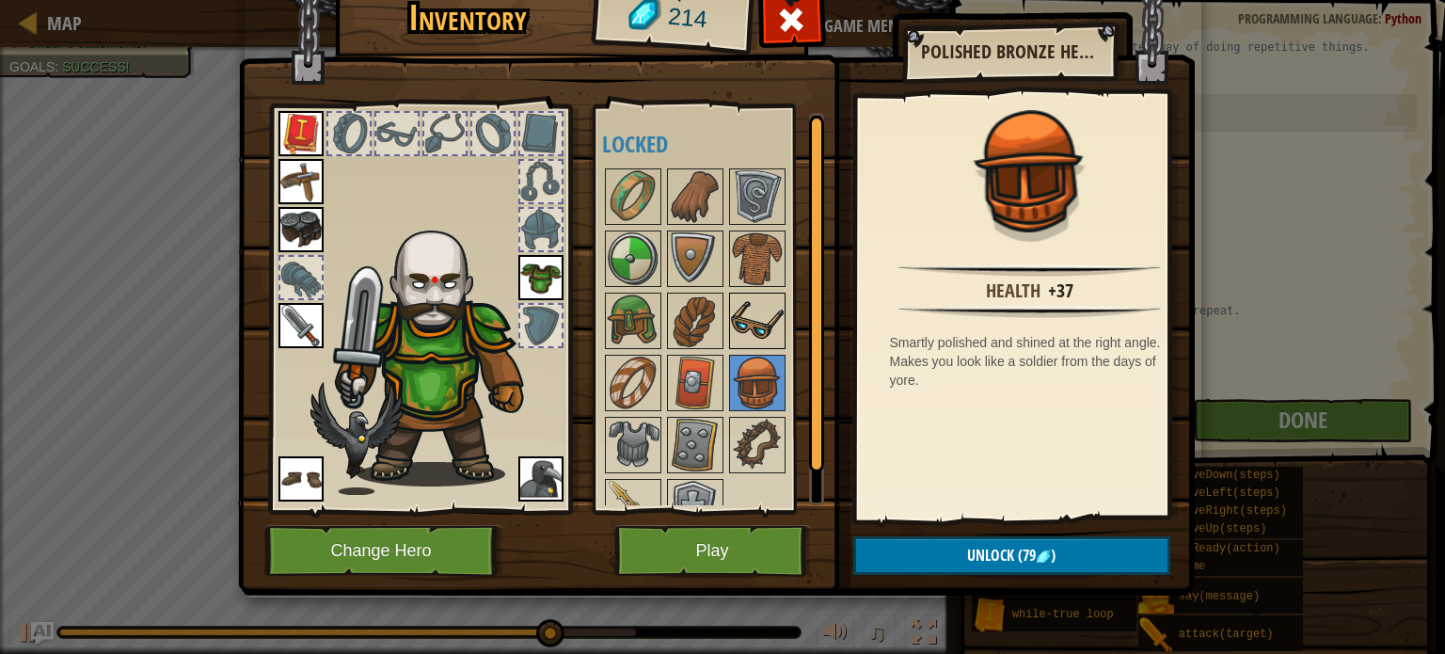
click at [766, 301] on img at bounding box center [757, 320] width 53 height 53
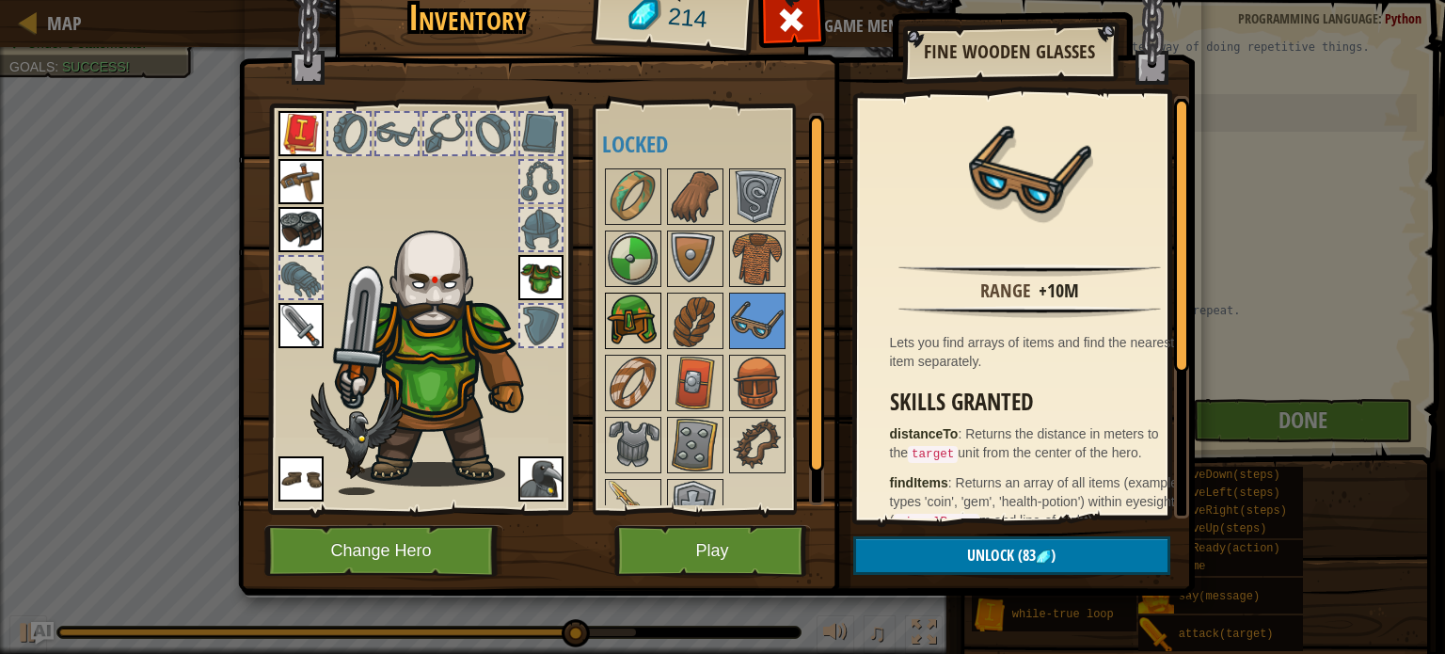
click at [642, 313] on img at bounding box center [633, 320] width 53 height 53
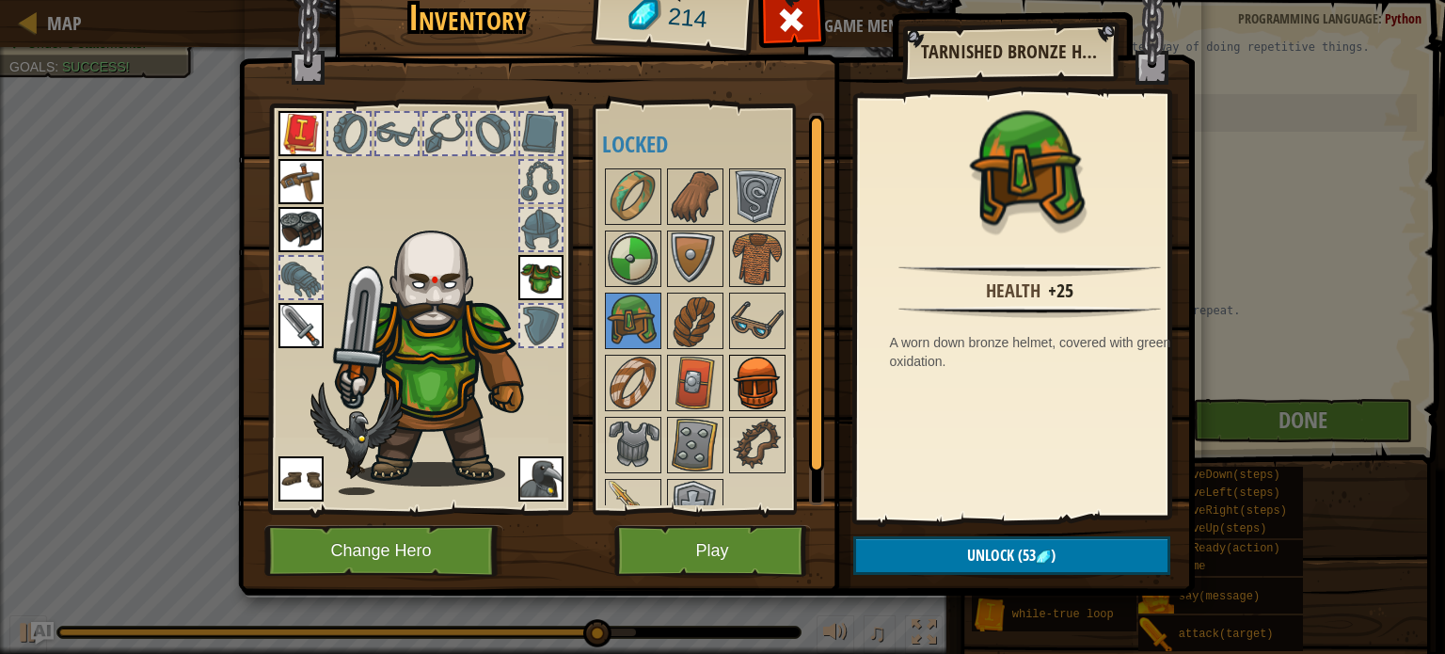
click at [769, 383] on img at bounding box center [757, 383] width 53 height 53
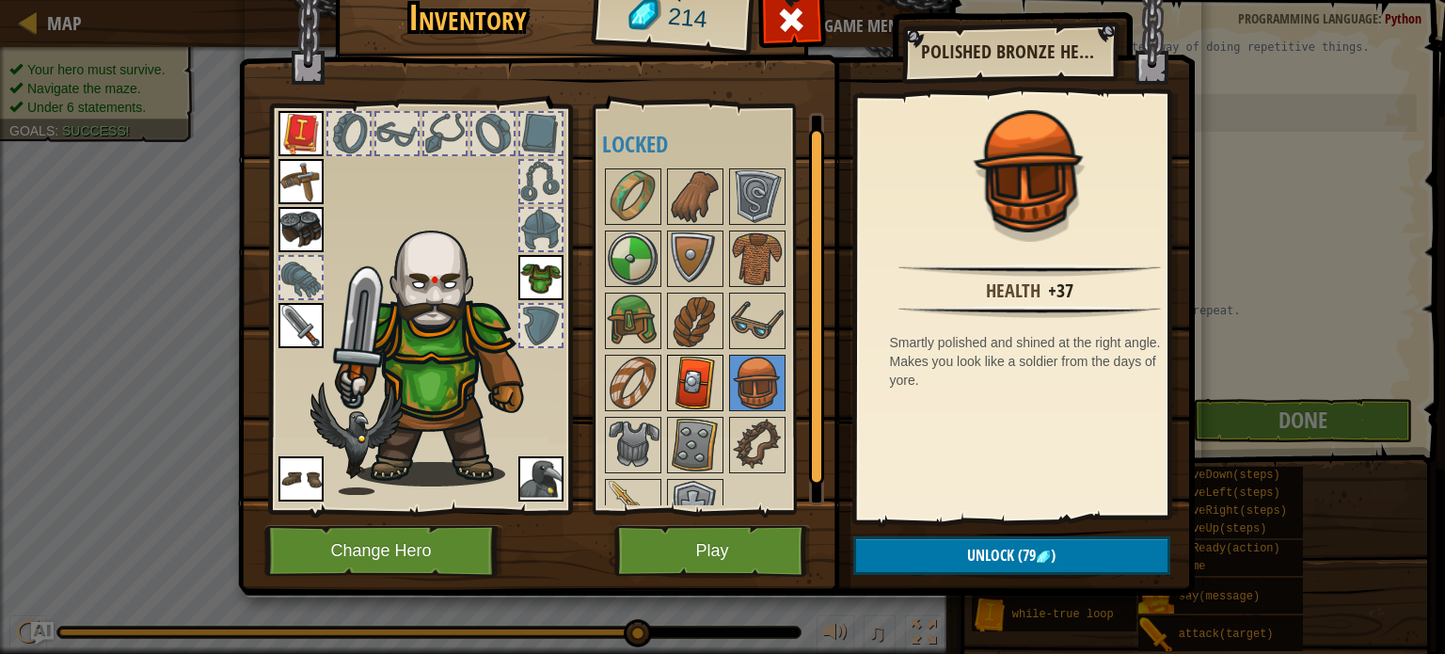
scroll to position [30, 0]
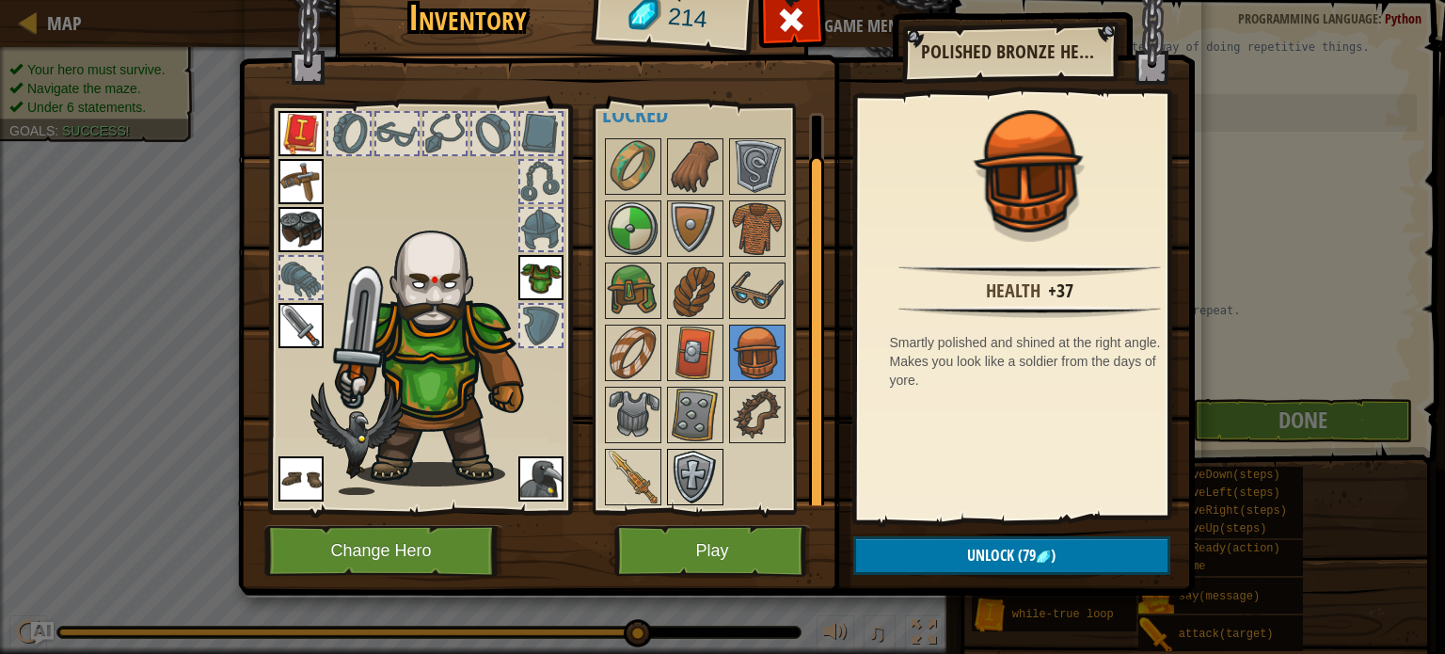
click at [692, 477] on img at bounding box center [695, 477] width 53 height 53
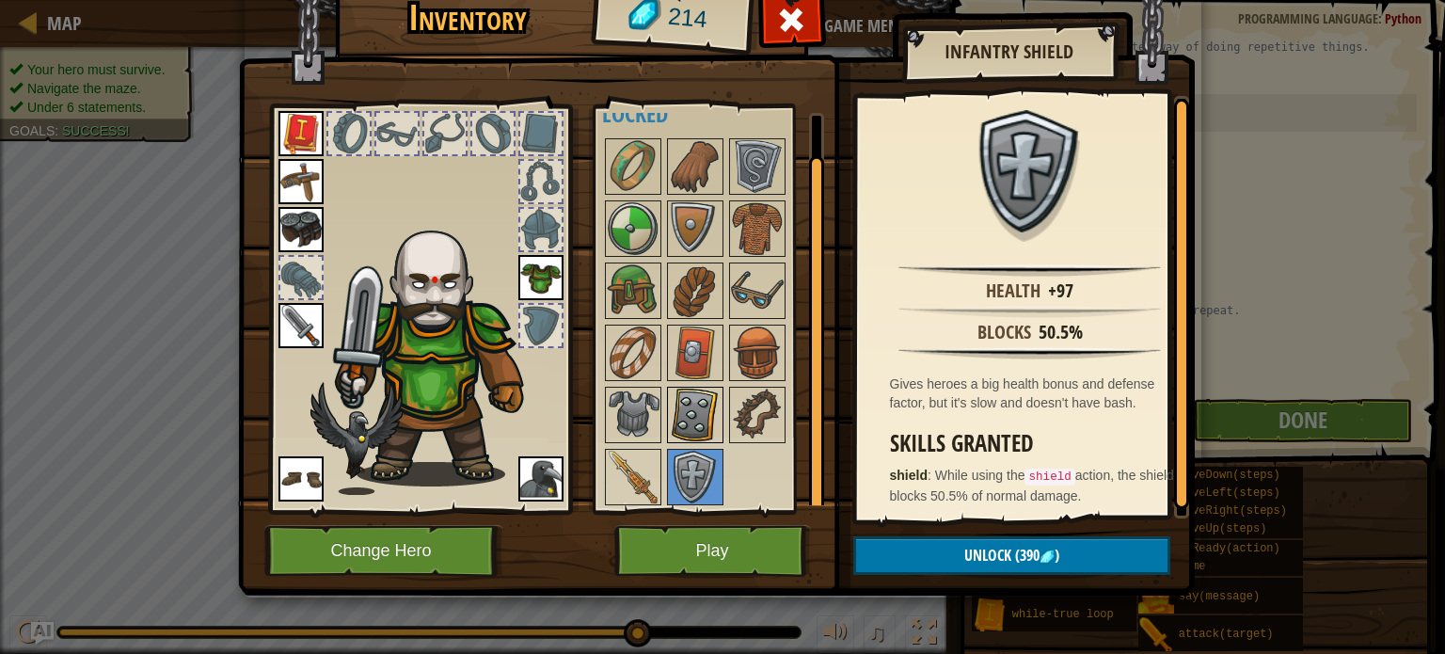
click at [679, 394] on img at bounding box center [695, 415] width 53 height 53
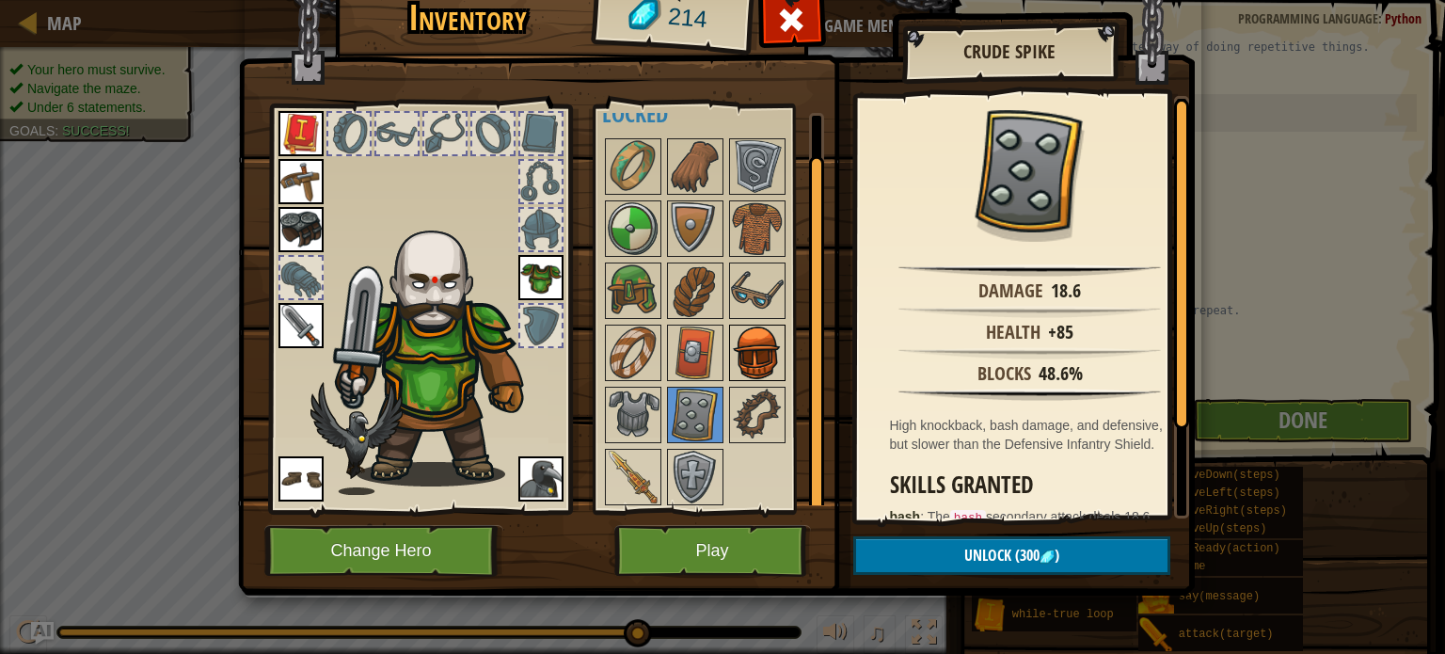
click at [771, 334] on img at bounding box center [757, 352] width 53 height 53
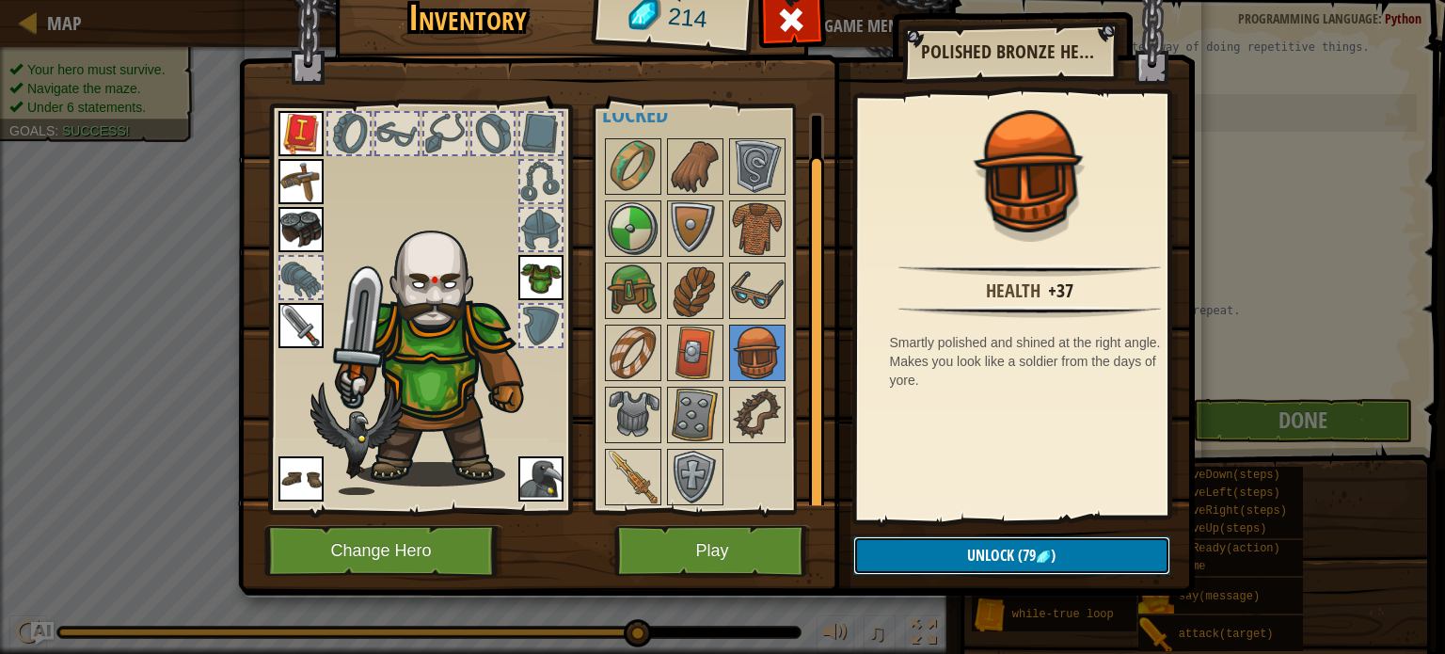
click at [928, 545] on button "Unlock (79 )" at bounding box center [1011, 555] width 317 height 39
click at [928, 545] on button "Confirm" at bounding box center [1011, 555] width 317 height 39
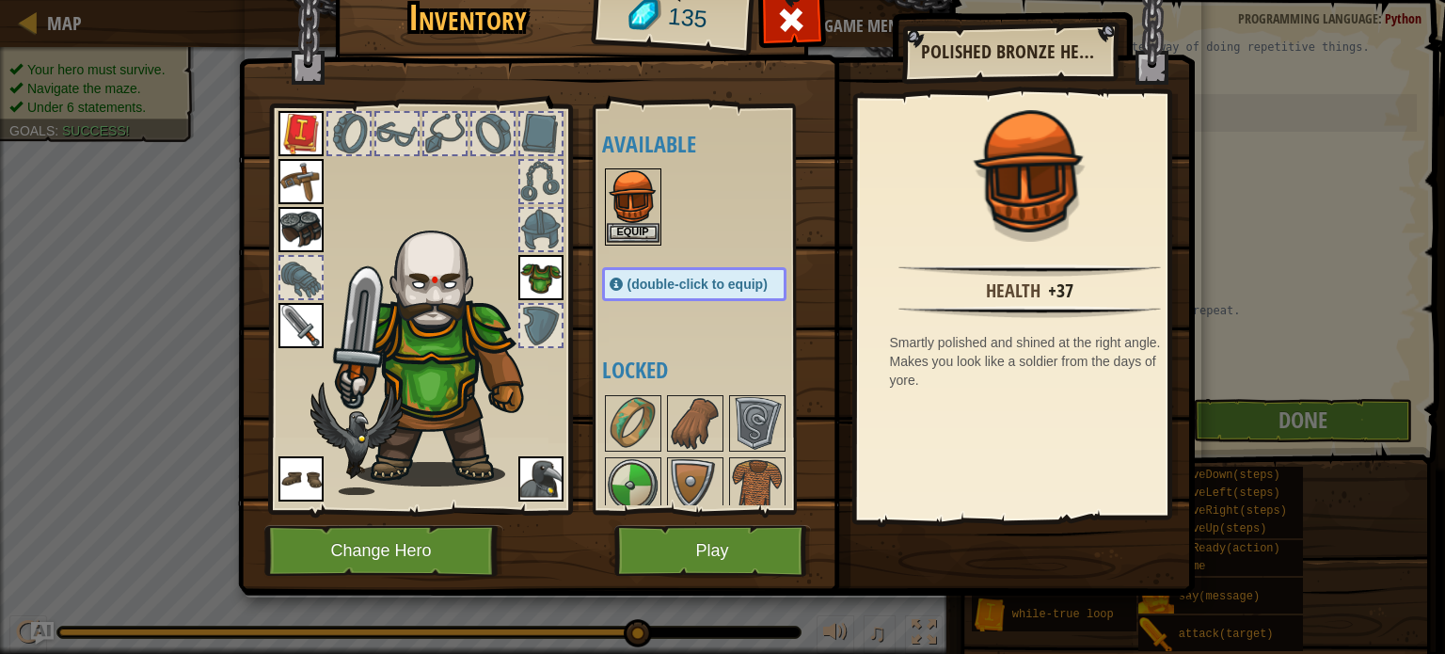
click at [627, 221] on img at bounding box center [633, 196] width 53 height 53
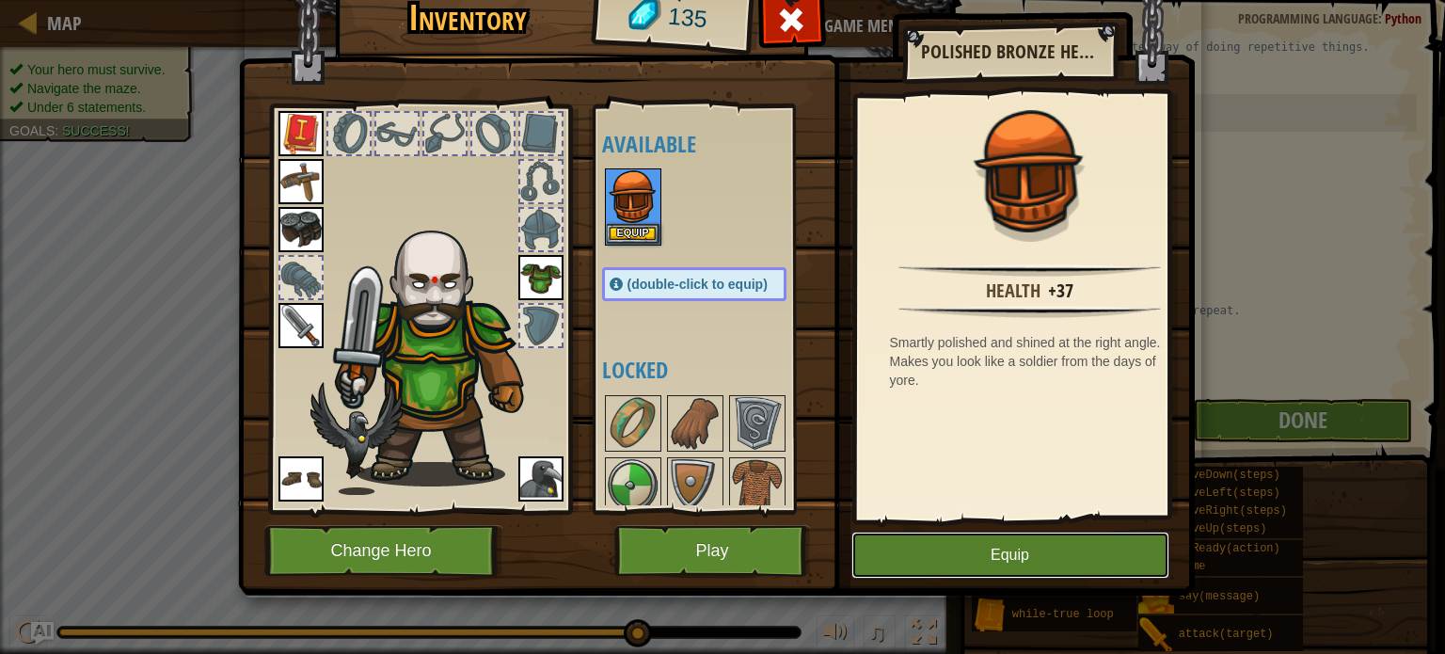
click at [1069, 561] on button "Equip" at bounding box center [1010, 555] width 318 height 47
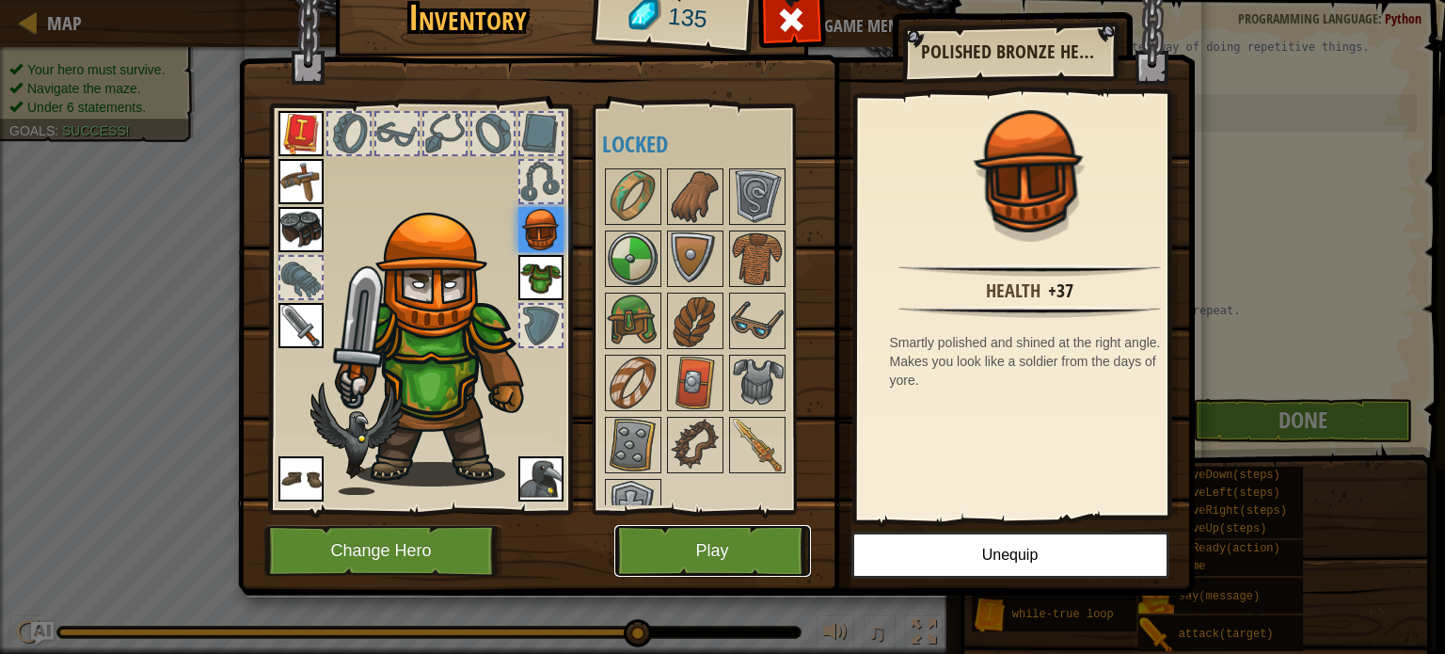
click at [737, 542] on button "Play" at bounding box center [712, 551] width 197 height 52
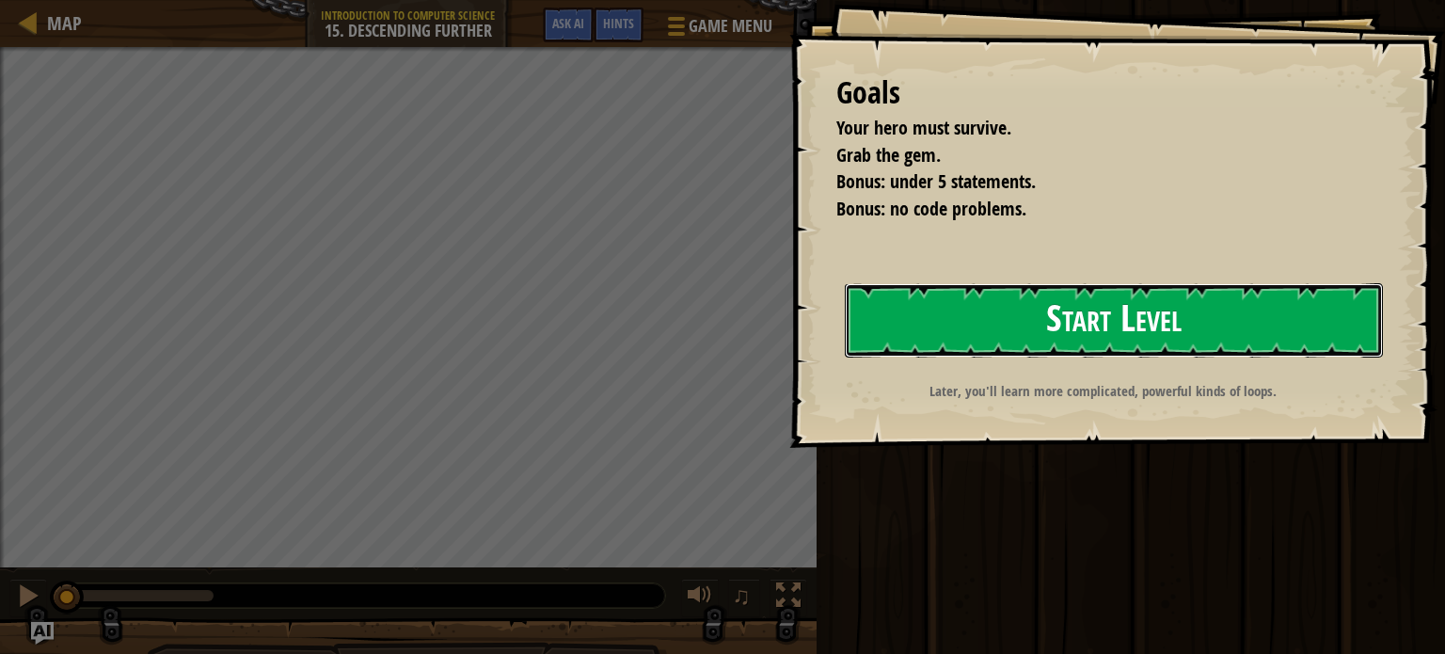
click at [1187, 323] on button "Start Level" at bounding box center [1114, 320] width 538 height 74
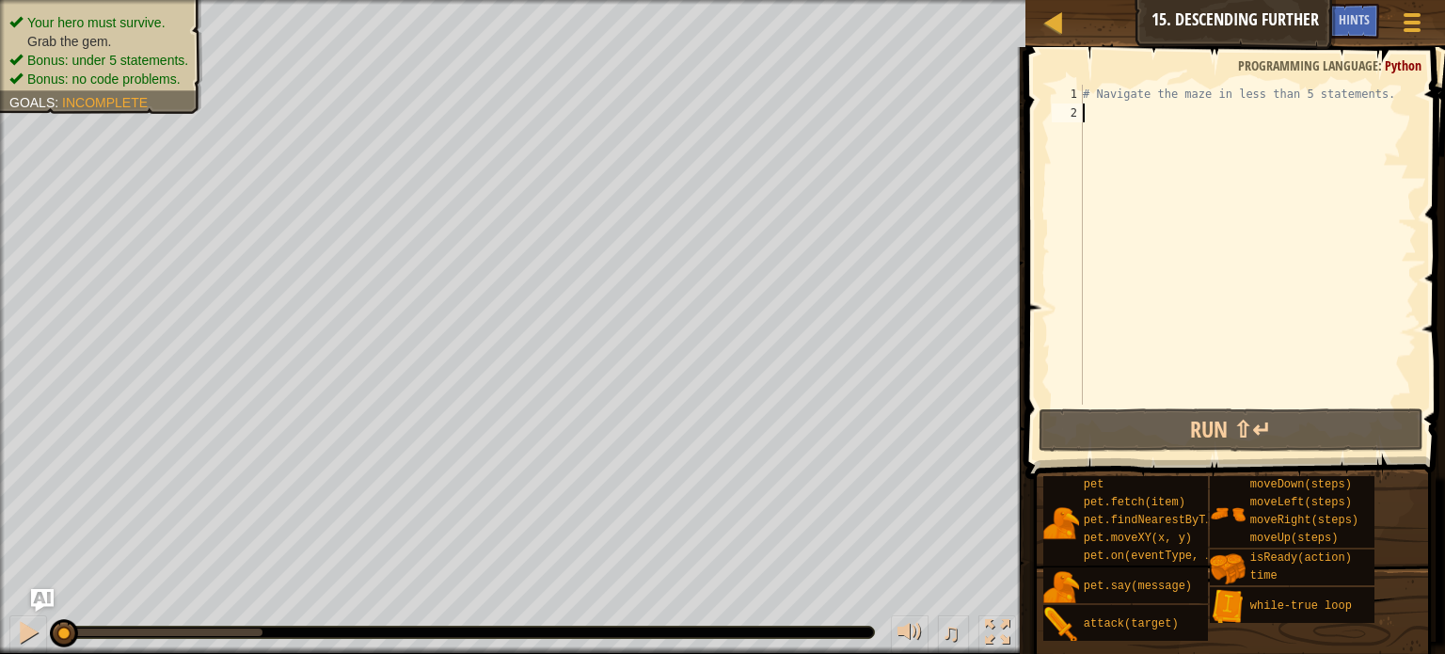
scroll to position [8, 0]
type textarea "he"
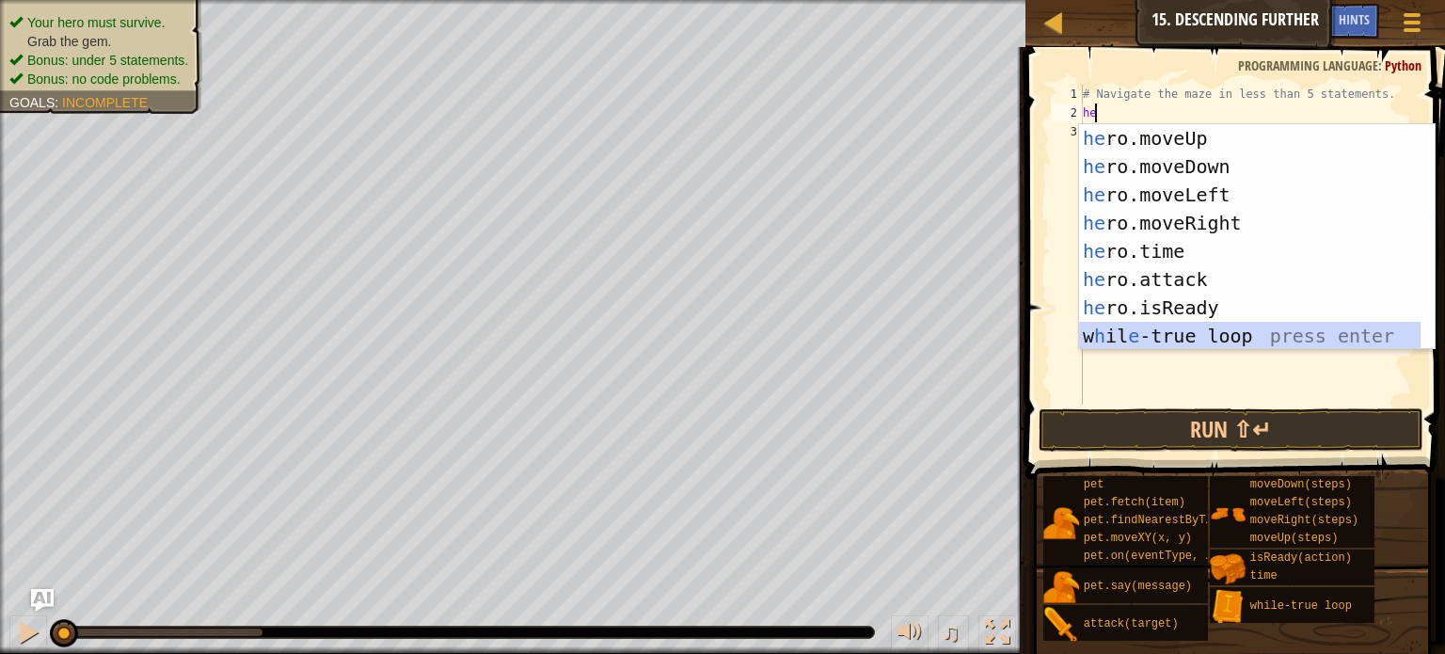
click at [1191, 335] on div "he ro.moveUp press enter he ro.moveDown press enter he ro.moveLeft press enter …" at bounding box center [1249, 265] width 341 height 282
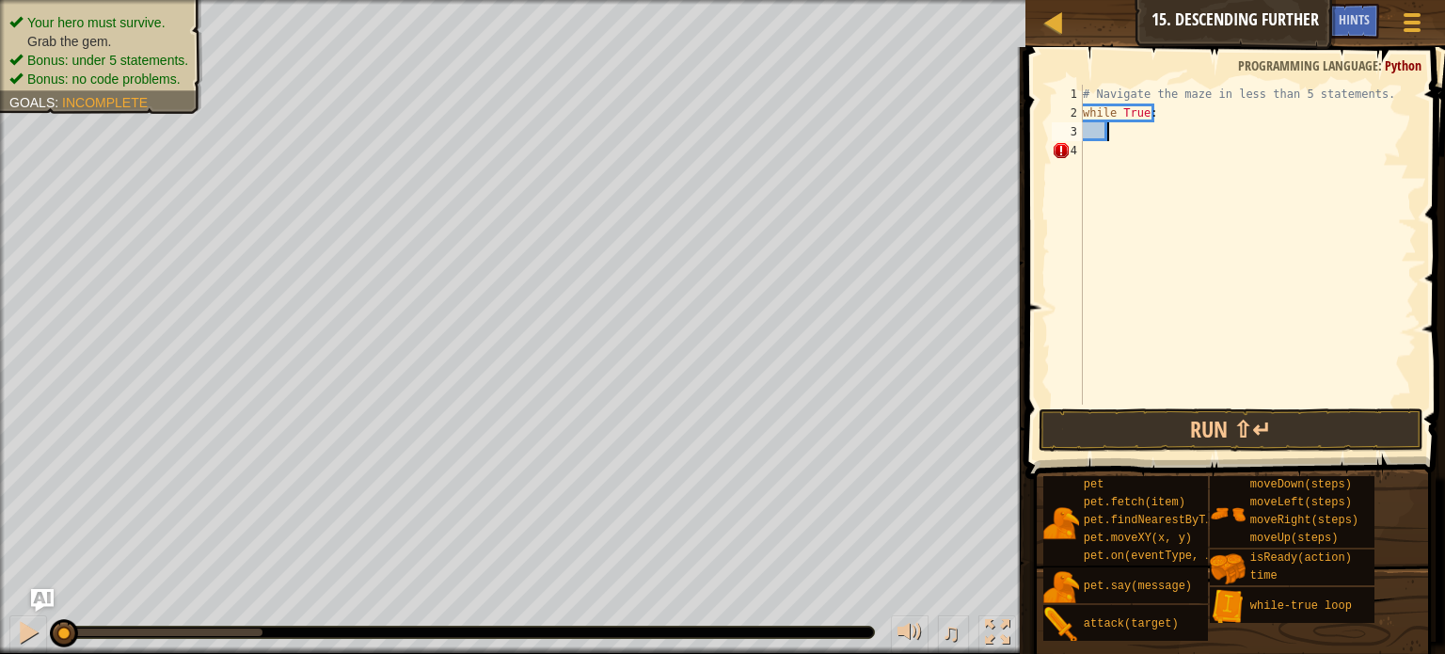
scroll to position [8, 1]
type textarea "he"
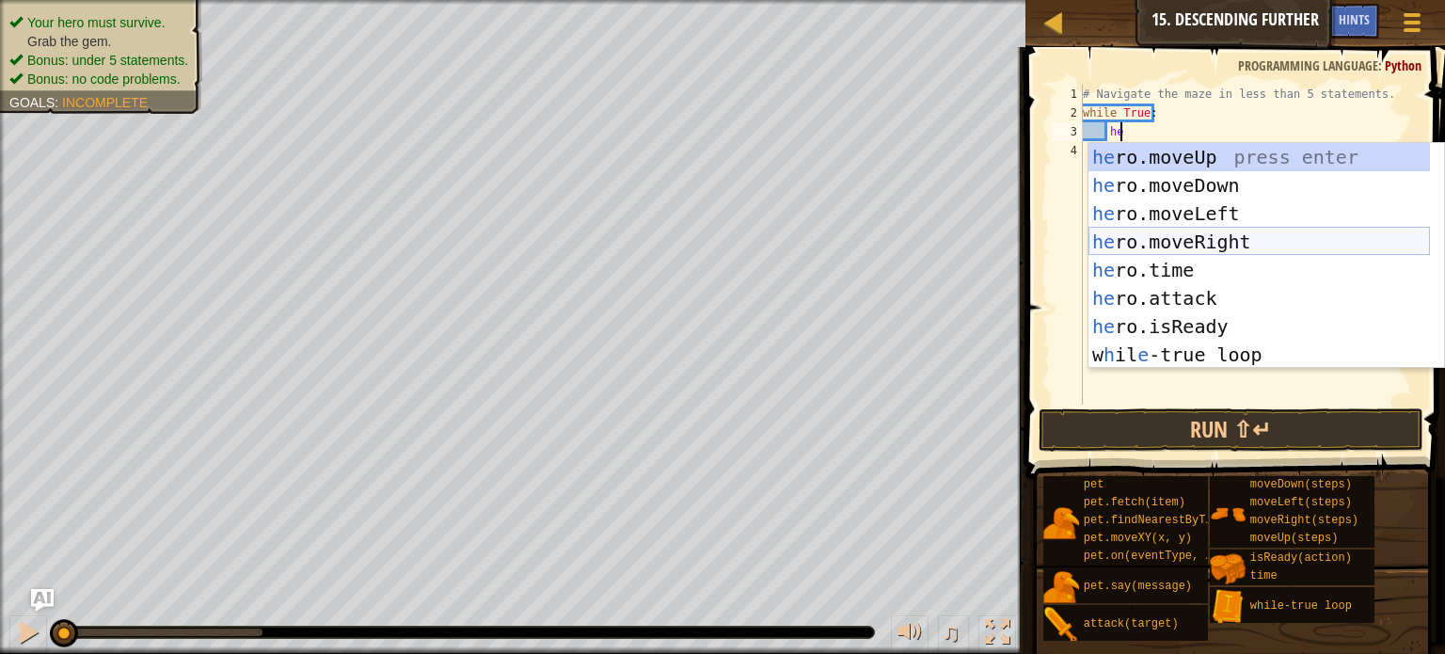
click at [1212, 238] on div "he ro.moveUp press enter he ro.moveDown press enter he ro.moveLeft press enter …" at bounding box center [1258, 284] width 341 height 282
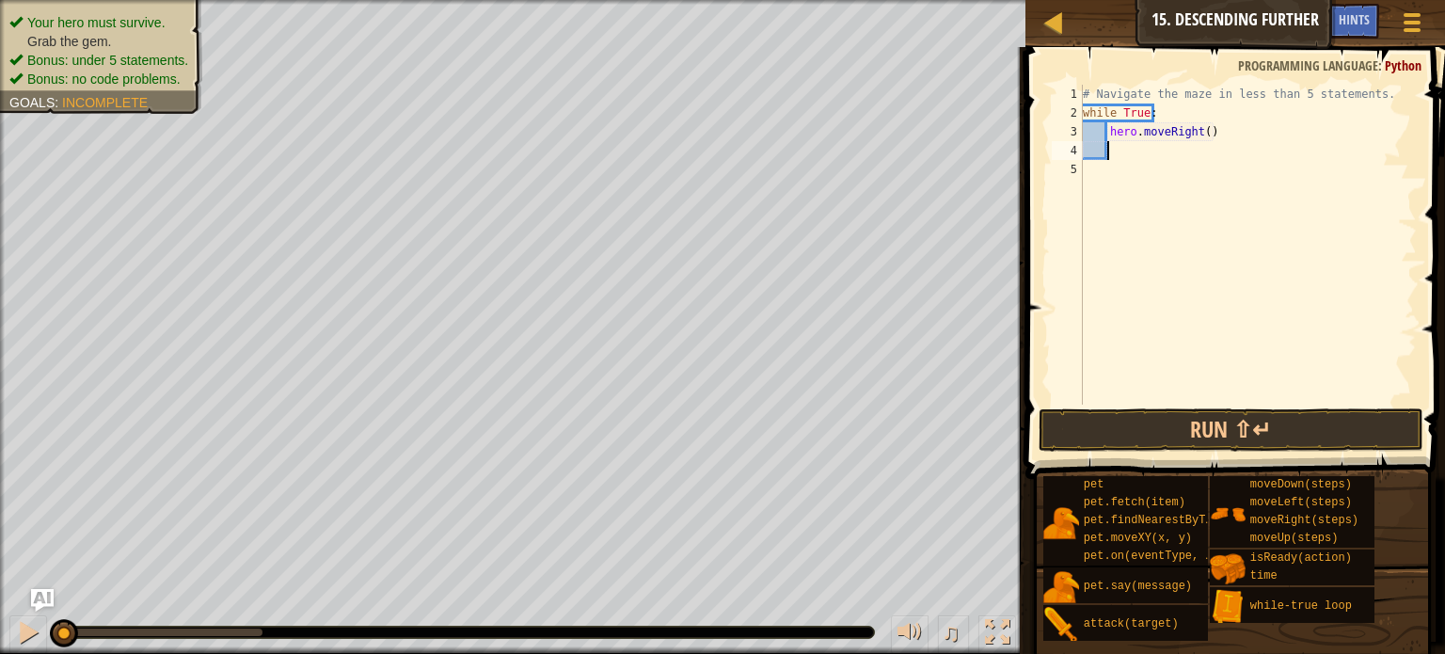
scroll to position [8, 0]
click at [1198, 133] on div "# Navigate the maze in less than 5 statements. while True : hero . moveRight ( )" at bounding box center [1248, 263] width 338 height 357
type textarea "hero.moveRight(2)"
click at [1118, 157] on div "# Navigate the maze in less than 5 statements. while True : hero . moveRight ( …" at bounding box center [1248, 263] width 338 height 357
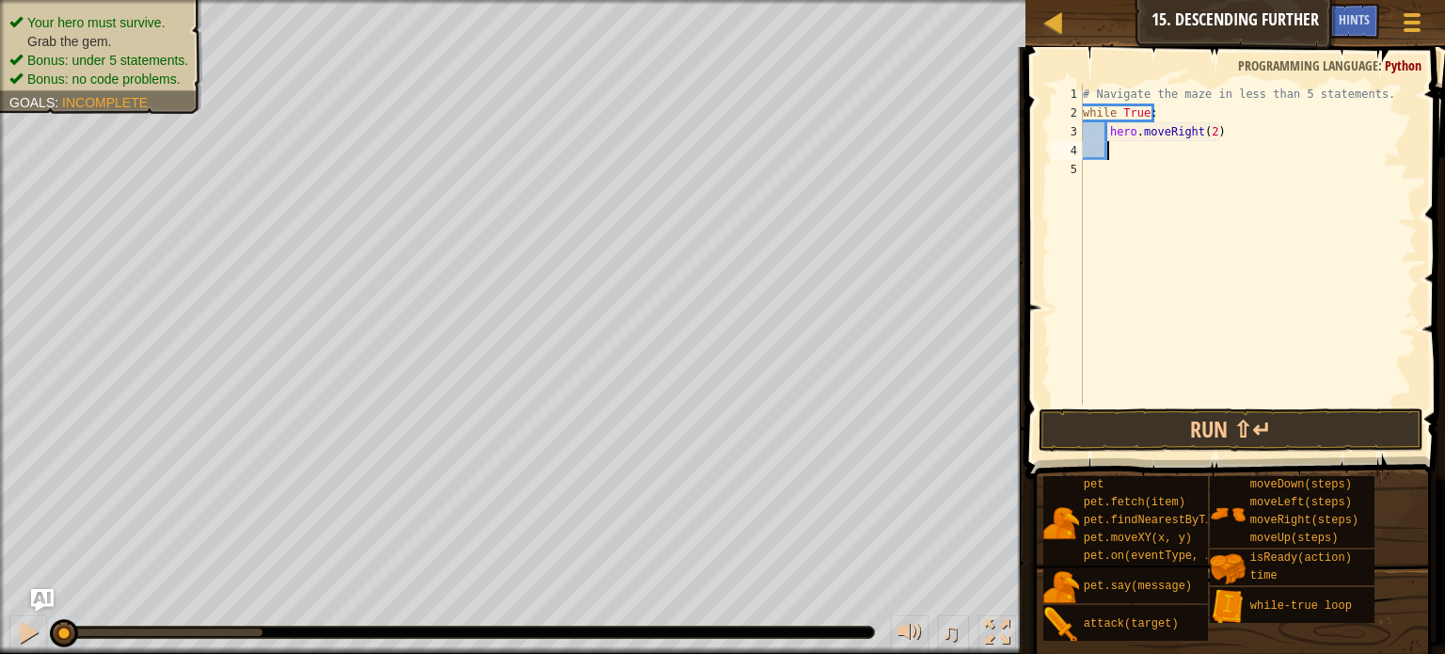
scroll to position [8, 0]
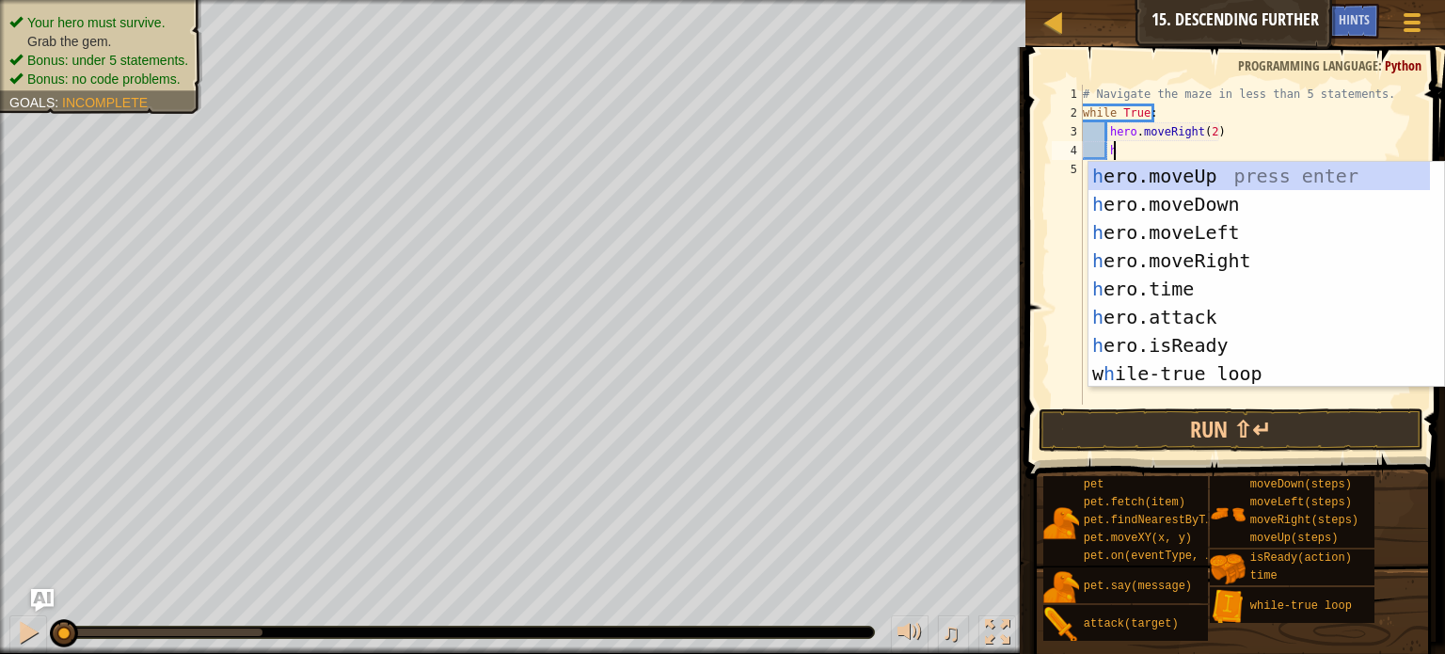
type textarea "he"
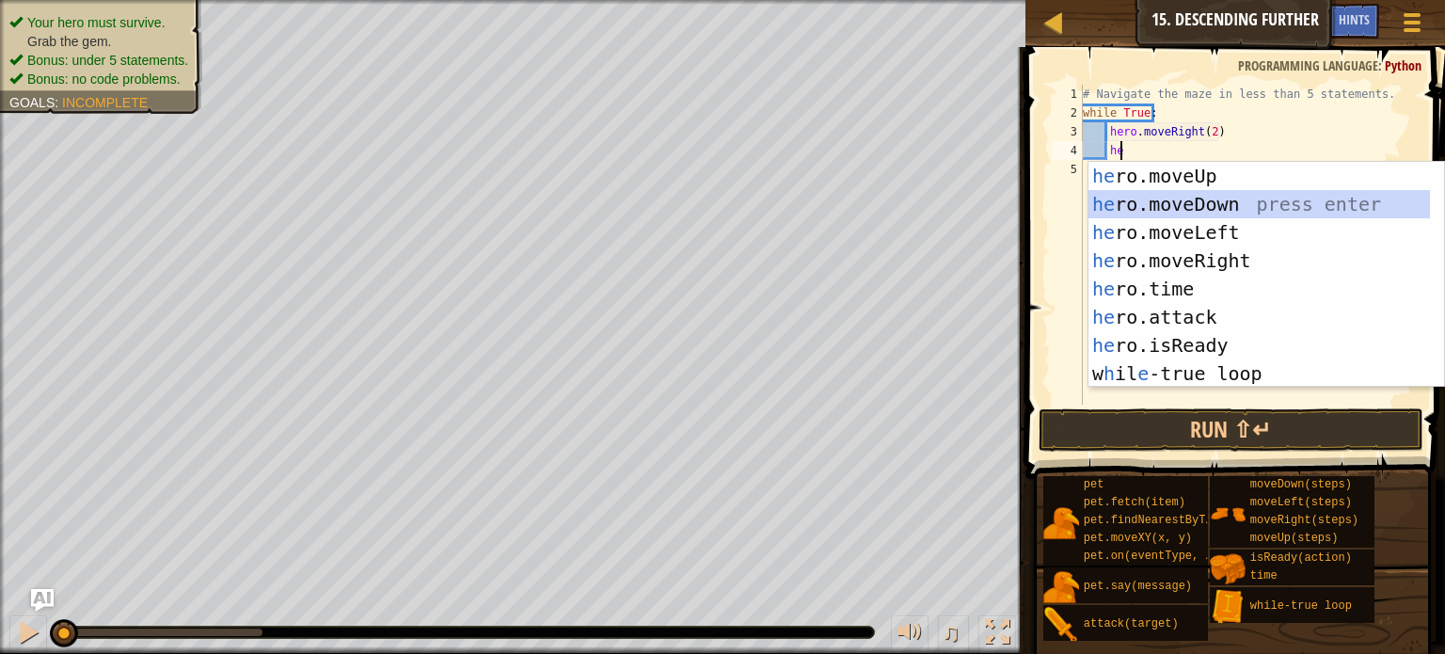
click at [1197, 206] on div "he ro.moveUp press enter he ro.moveDown press enter he ro.moveLeft press enter …" at bounding box center [1258, 303] width 341 height 282
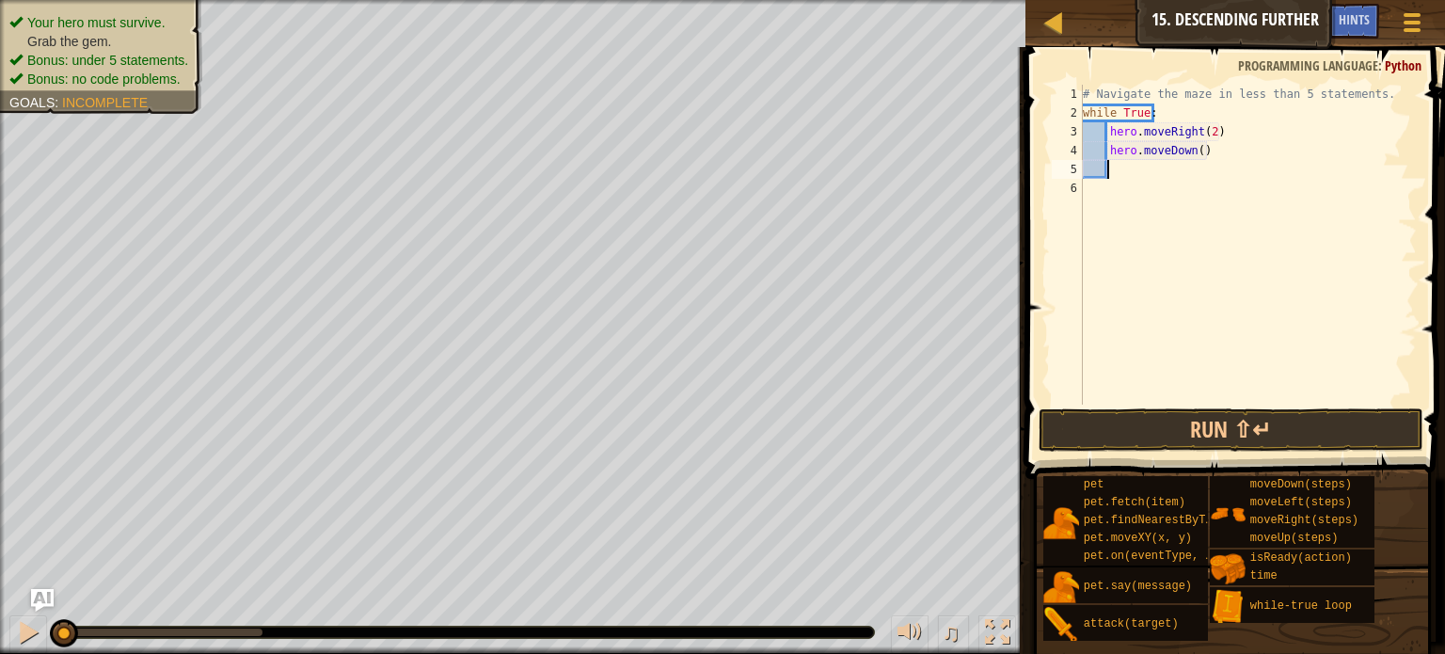
scroll to position [8, 0]
click at [1167, 436] on button "Run ⇧↵" at bounding box center [1231, 429] width 385 height 43
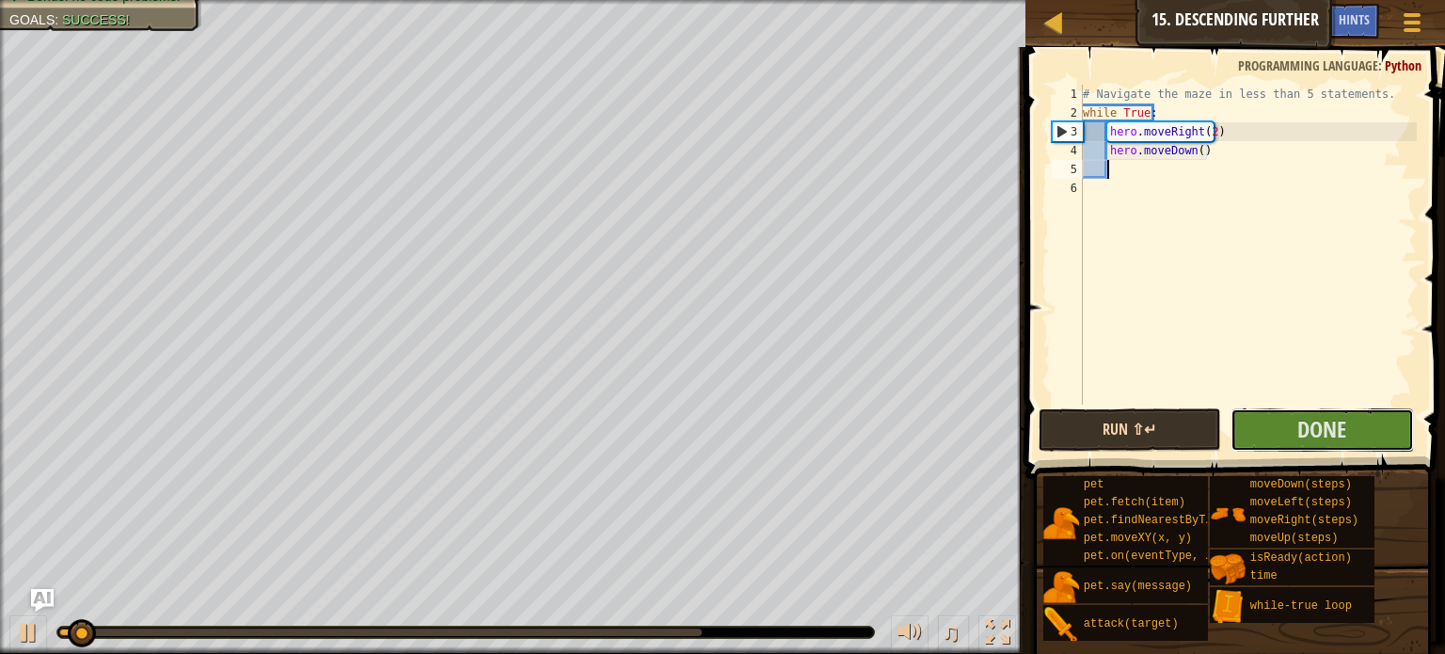
click at [1271, 427] on button "Done" at bounding box center [1321, 429] width 183 height 43
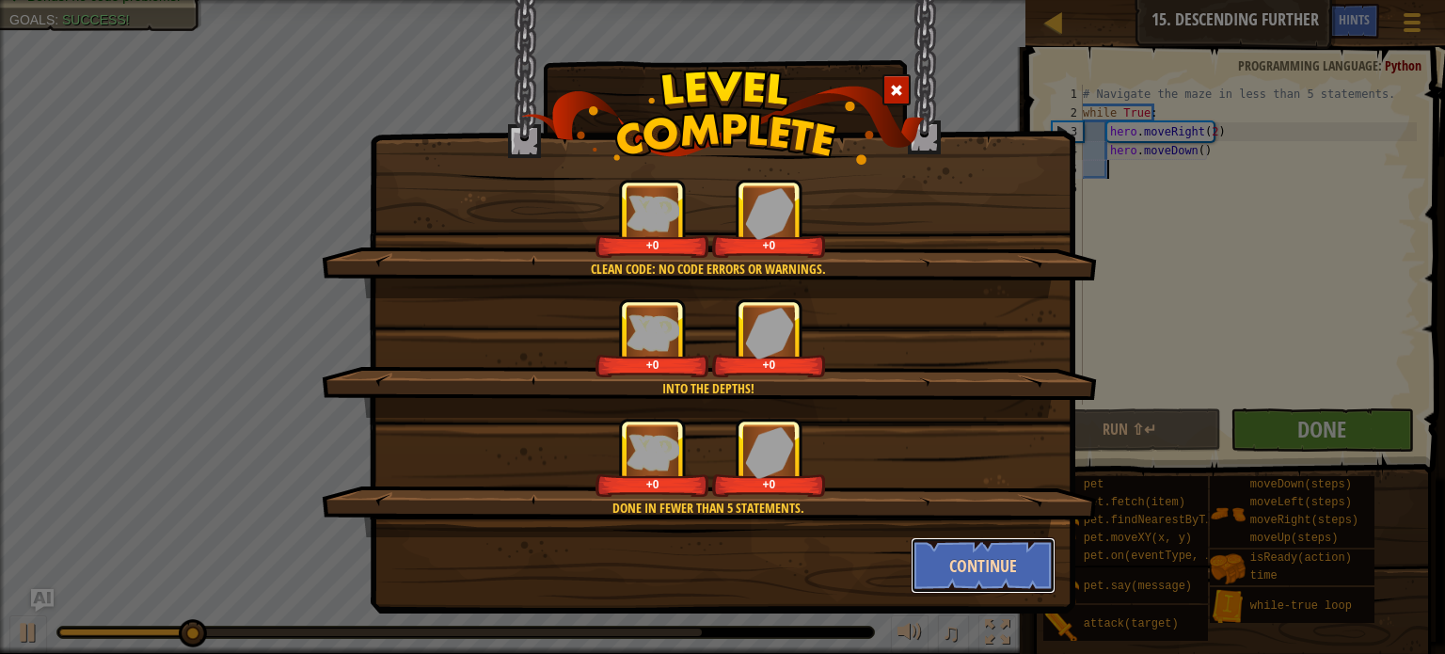
click at [914, 557] on button "Continue" at bounding box center [984, 565] width 146 height 56
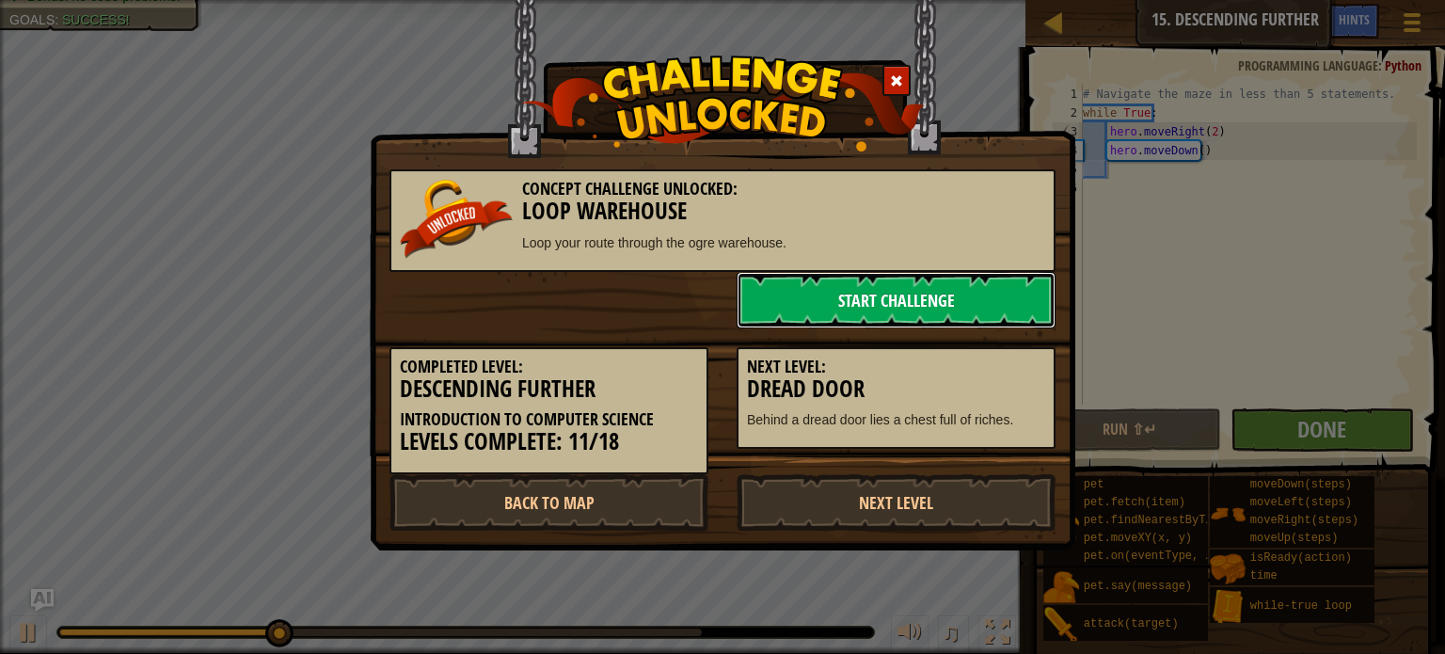
click at [902, 277] on link "Start Challenge" at bounding box center [896, 300] width 319 height 56
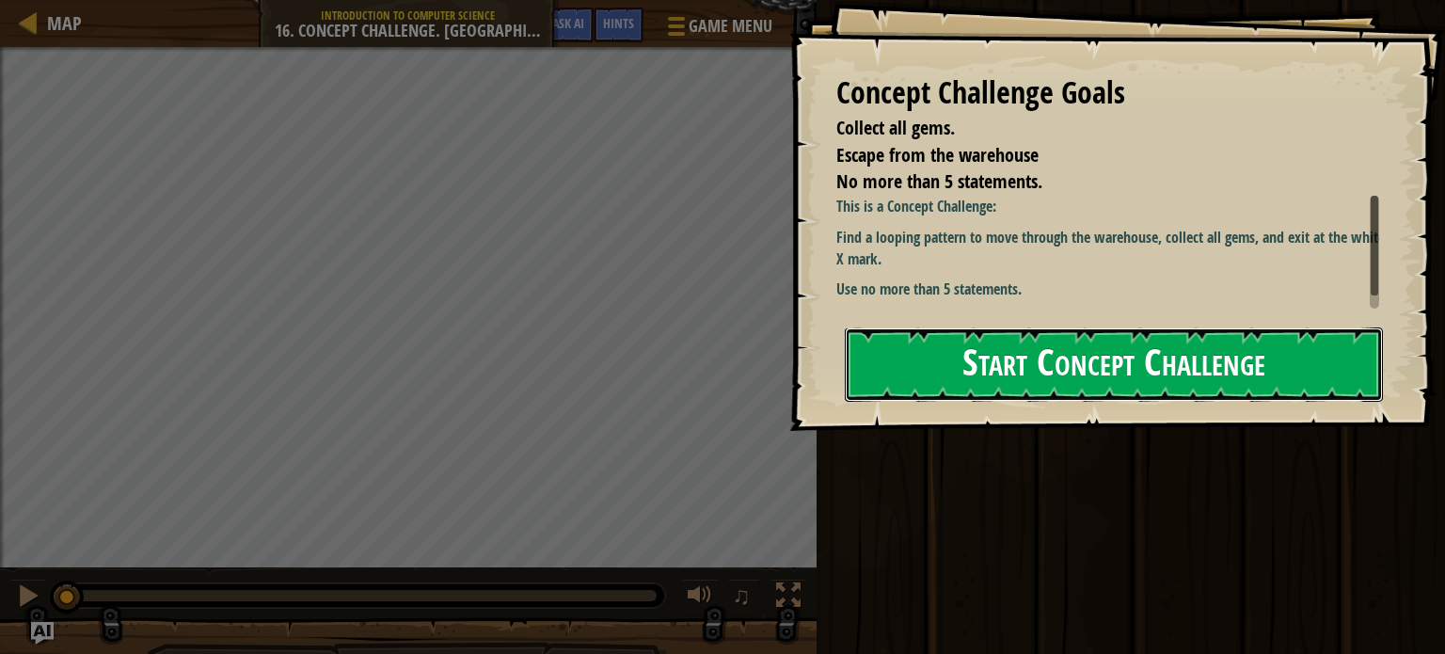
click at [992, 376] on button "Start Concept Challenge" at bounding box center [1114, 364] width 538 height 74
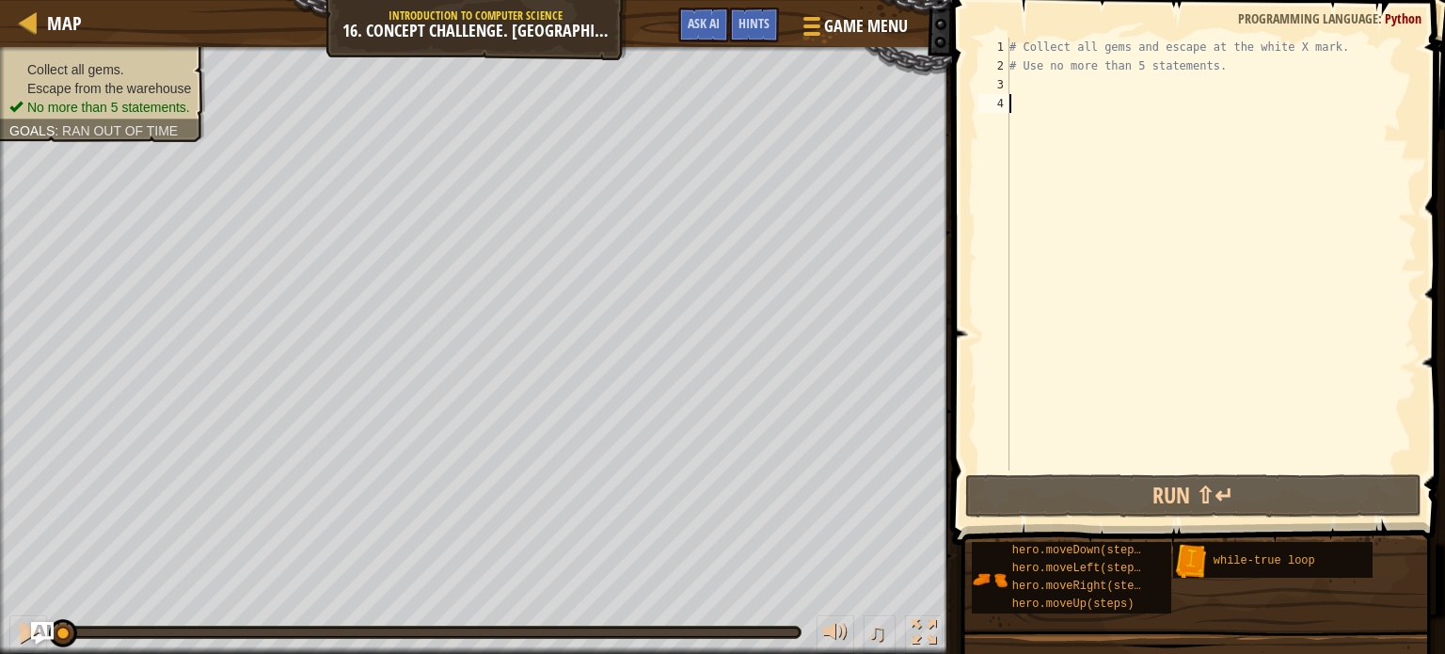
click at [1033, 87] on div "# Collect all gems and escape at the white X mark. # Use no more than 5 stateme…" at bounding box center [1211, 273] width 411 height 470
type textarea "he"
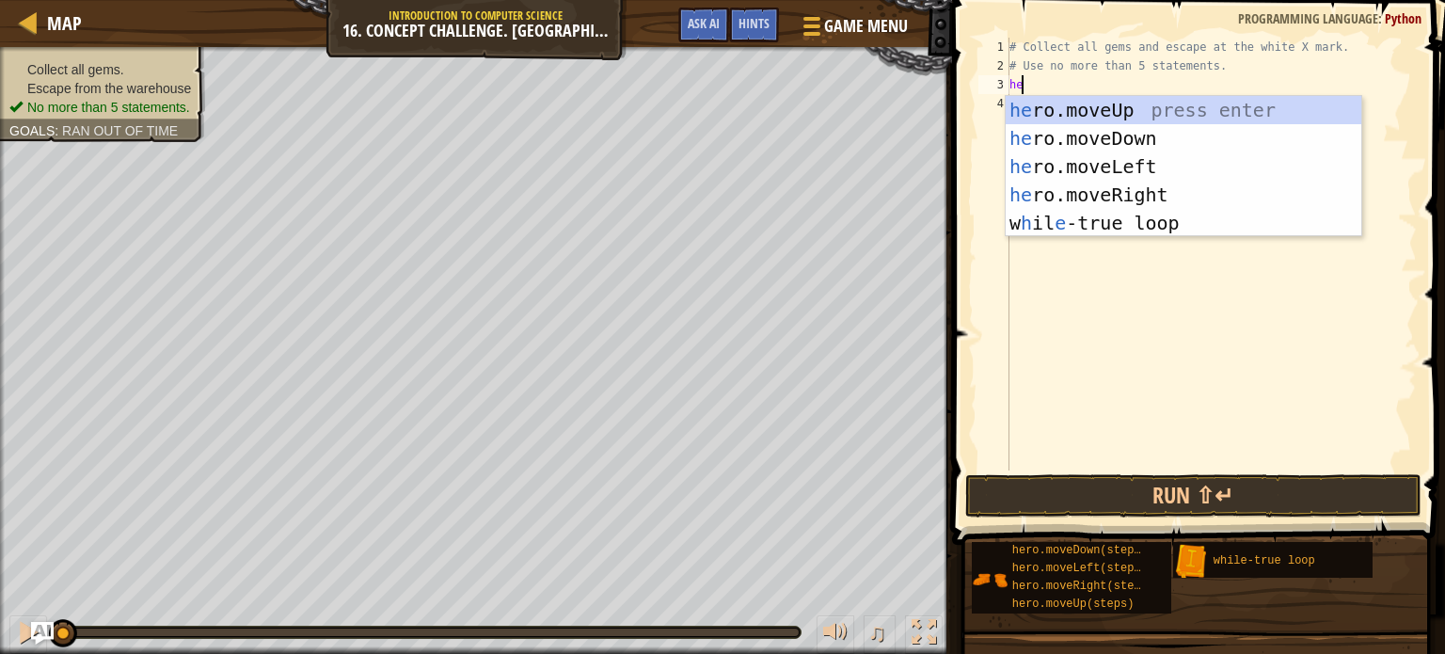
scroll to position [8, 0]
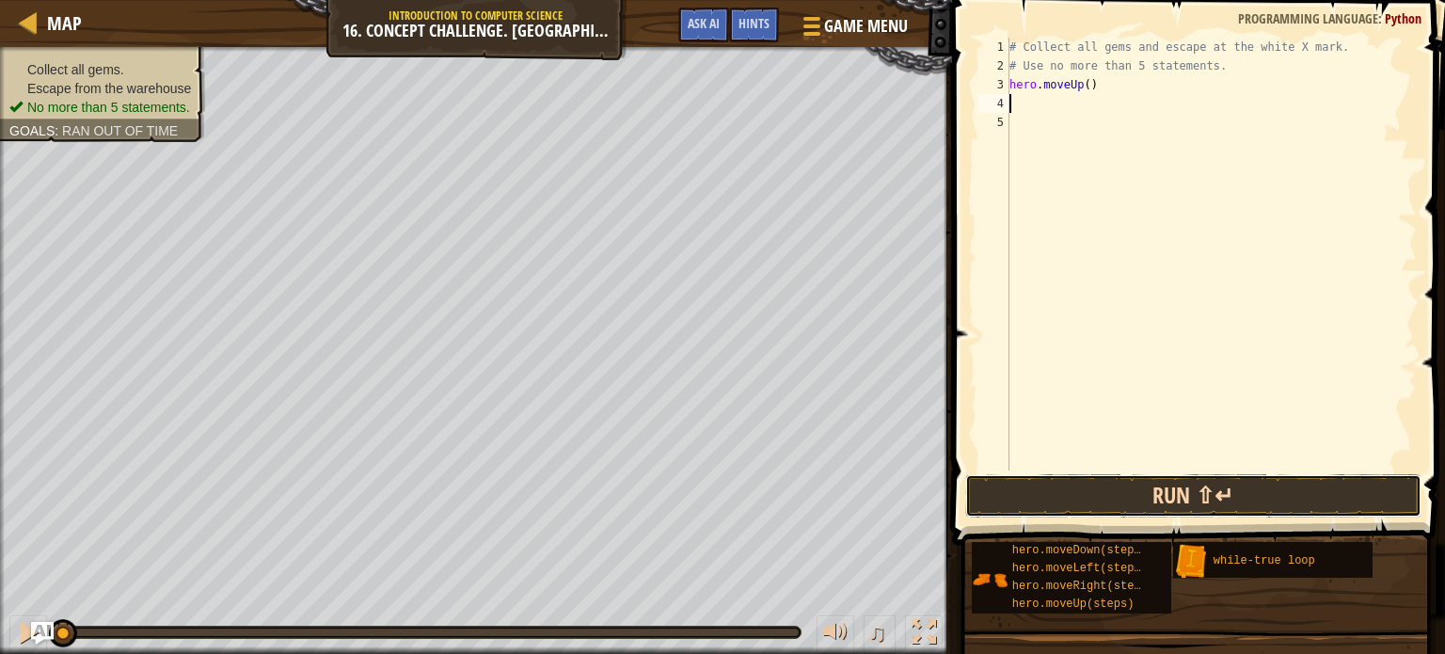
click at [1074, 500] on button "Run ⇧↵" at bounding box center [1193, 495] width 456 height 43
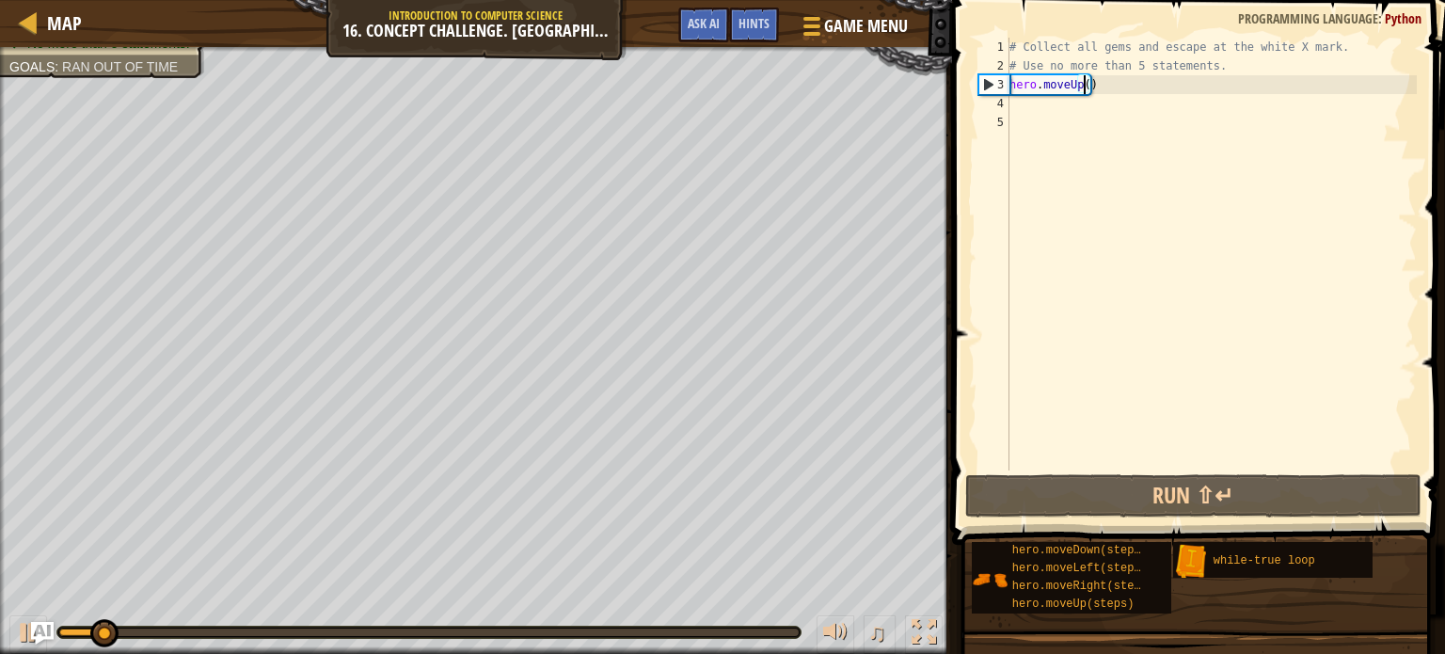
click at [1087, 87] on div "# Collect all gems and escape at the white X mark. # Use no more than 5 stateme…" at bounding box center [1211, 273] width 411 height 470
type textarea "hero.moveUp(2)"
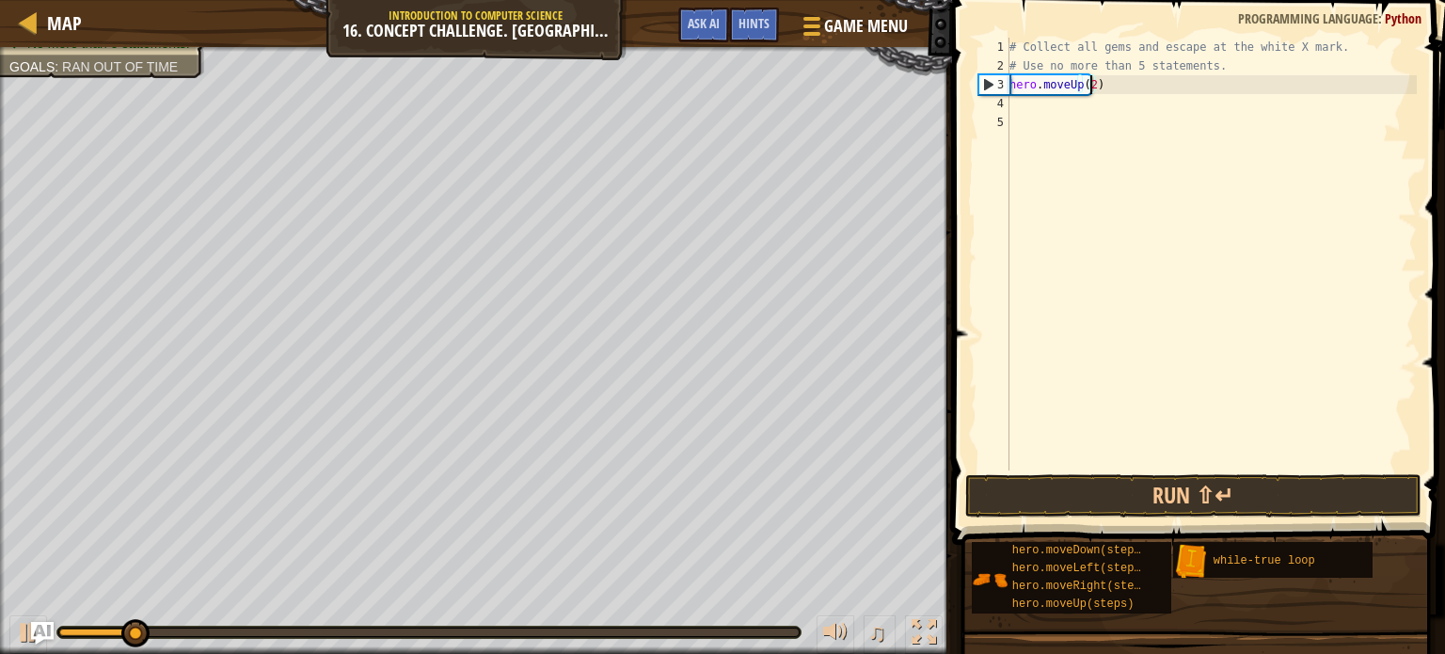
click at [1024, 108] on div "# Collect all gems and escape at the white X mark. # Use no more than 5 stateme…" at bounding box center [1211, 273] width 411 height 470
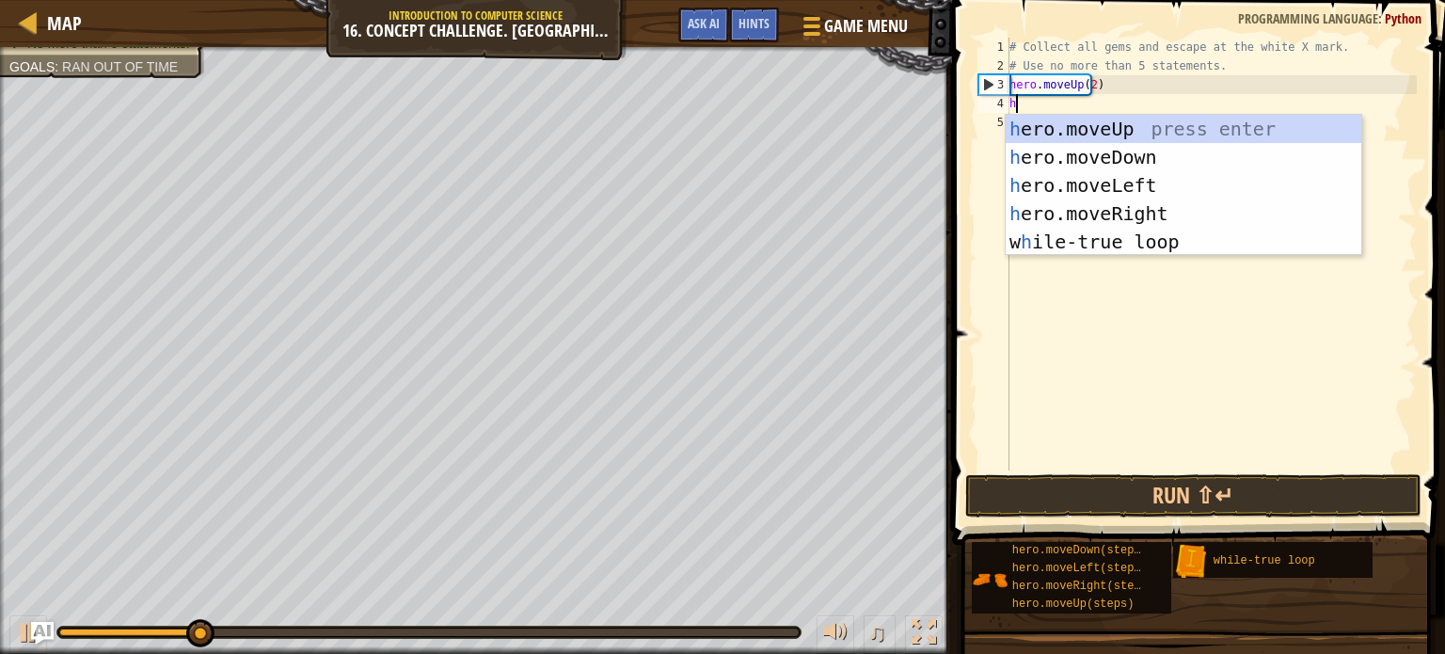
type textarea "he"
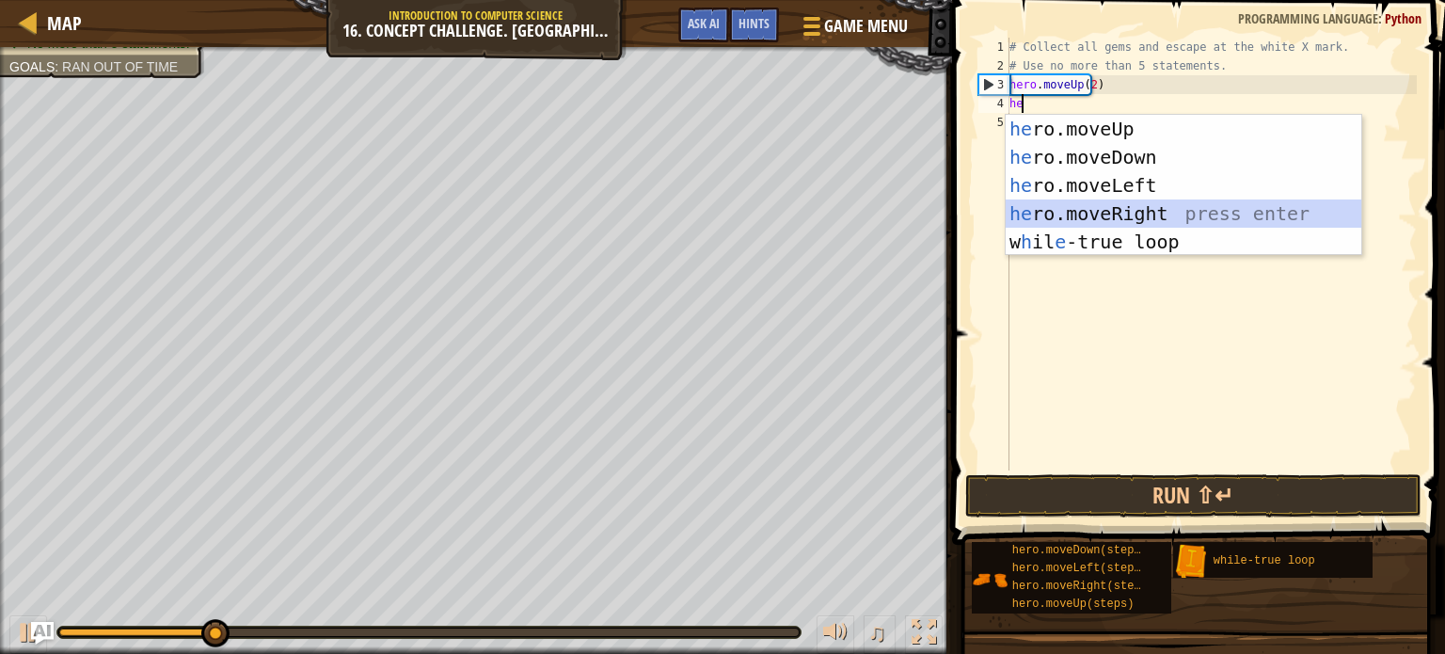
click at [1091, 210] on div "he ro.moveUp press enter he ro.moveDown press enter he ro.moveLeft press enter …" at bounding box center [1184, 214] width 356 height 198
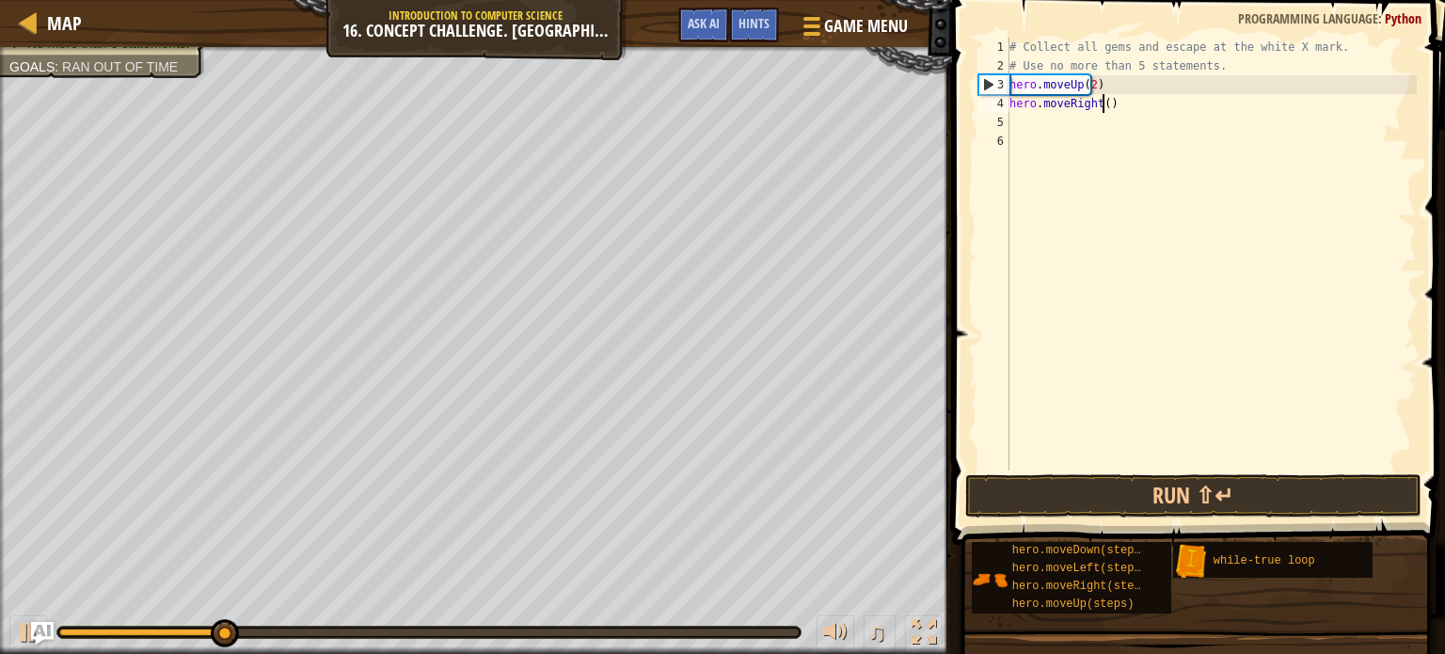
click at [1103, 108] on div "# Collect all gems and escape at the white X mark. # Use no more than 5 stateme…" at bounding box center [1211, 273] width 411 height 470
type textarea "hero.moveRight(2)"
click at [1106, 446] on div "# Collect all gems and escape at the white X mark. # Use no more than 5 stateme…" at bounding box center [1211, 273] width 411 height 470
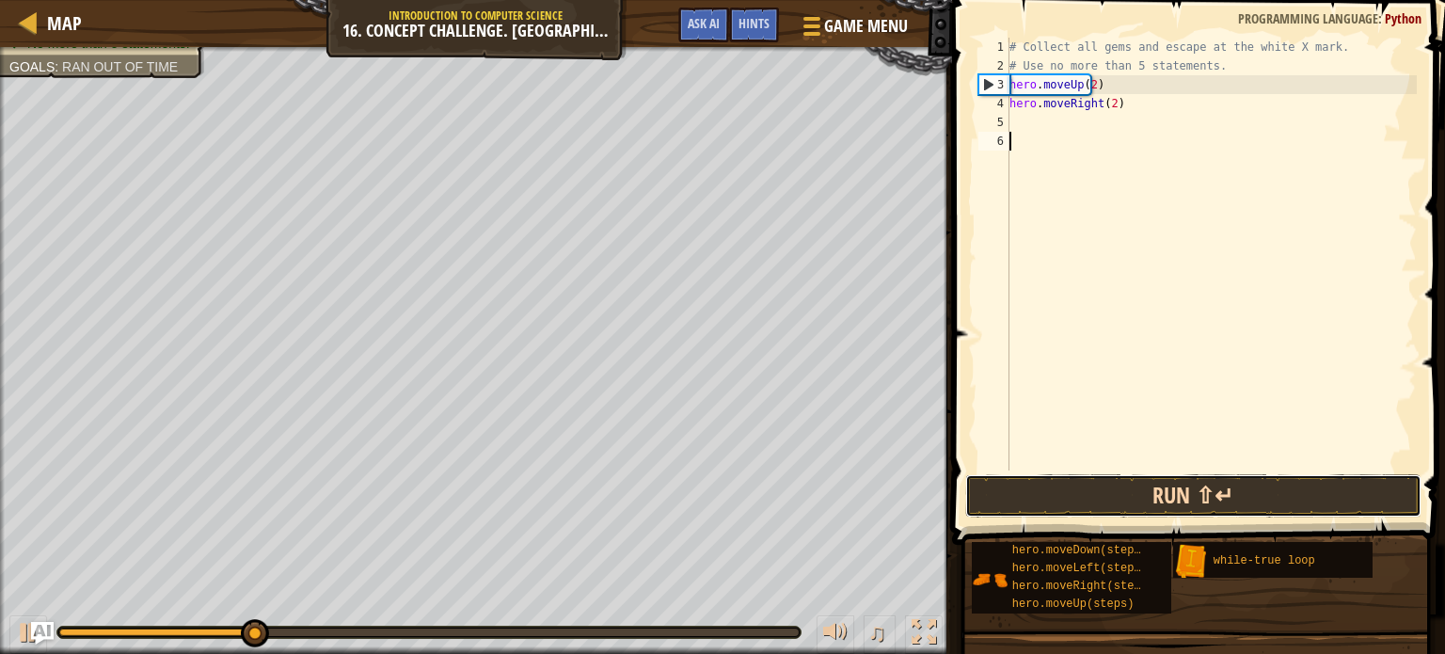
click at [1099, 495] on button "Run ⇧↵" at bounding box center [1193, 495] width 456 height 43
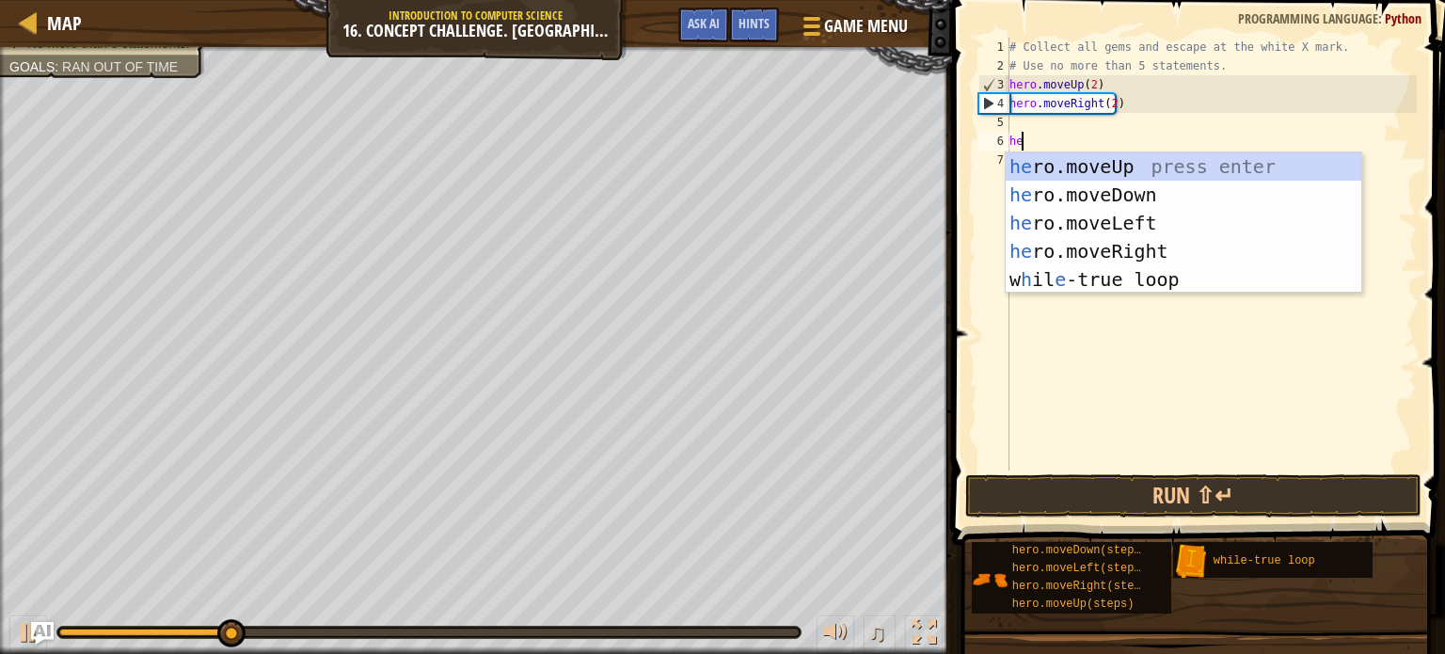
type textarea "he"
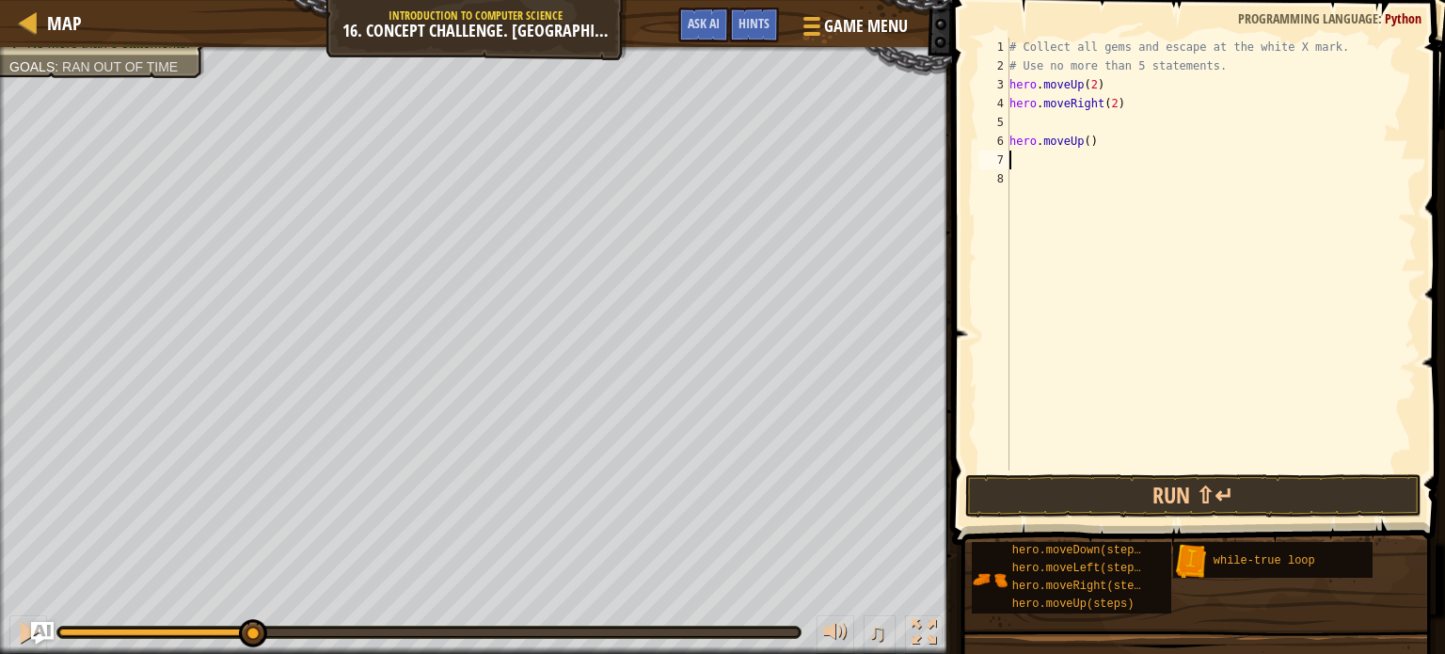
click at [1024, 120] on div "# Collect all gems and escape at the white X mark. # Use no more than 5 stateme…" at bounding box center [1211, 273] width 411 height 470
type textarea "hero.moveRight(2)"
click at [1018, 142] on div "# Collect all gems and escape at the white X mark. # Use no more than 5 stateme…" at bounding box center [1211, 273] width 411 height 470
click at [1030, 485] on button "Run ⇧↵" at bounding box center [1193, 495] width 456 height 43
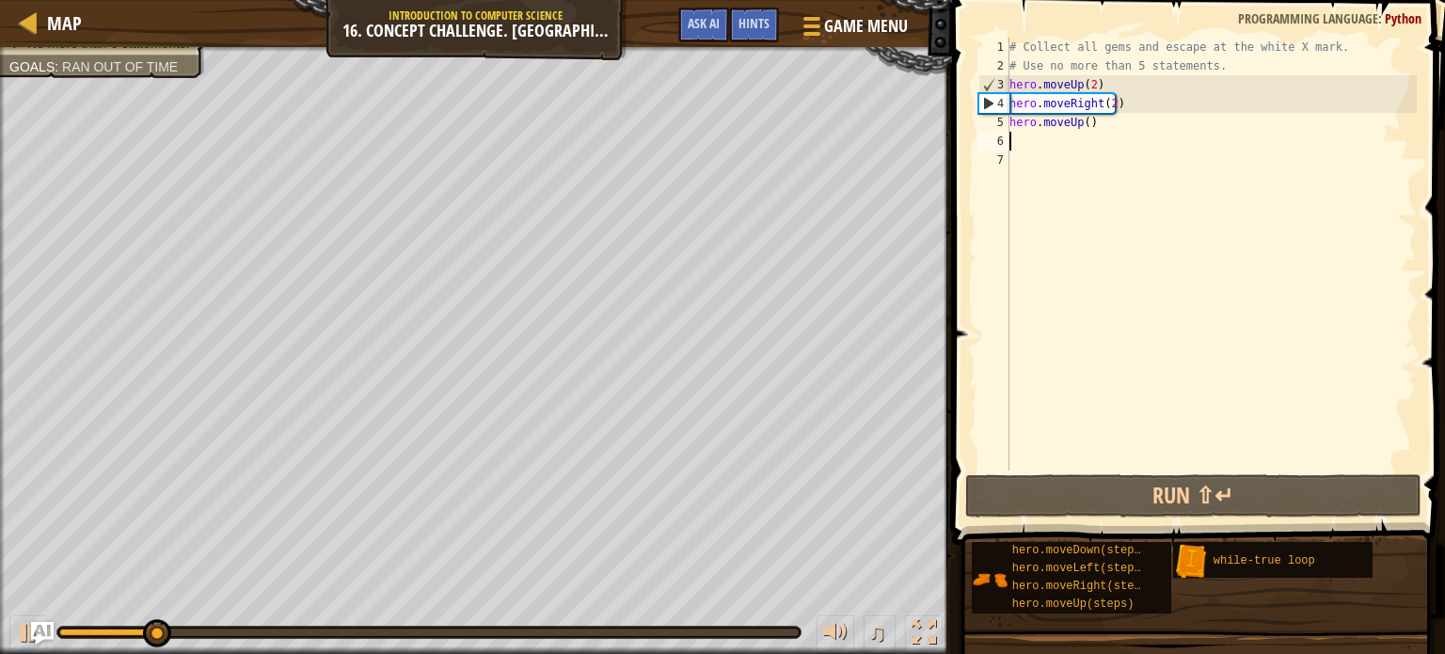
type textarea "he"
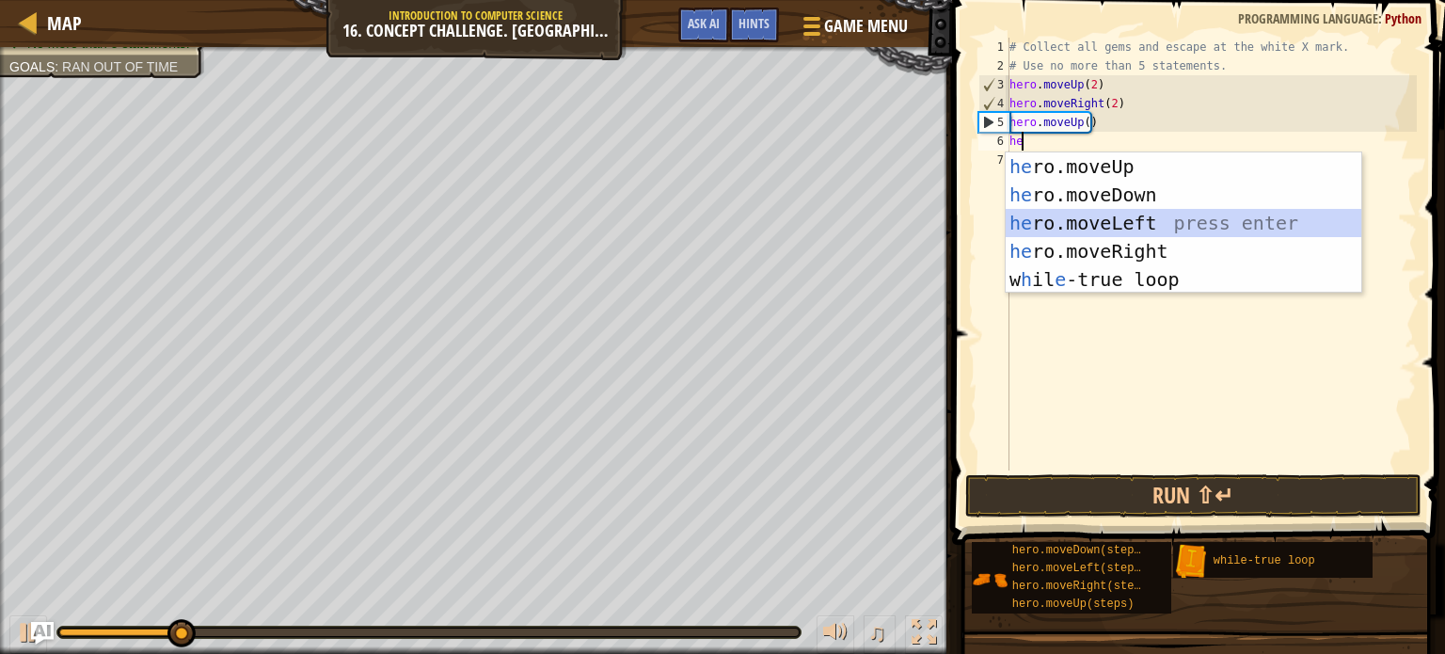
click at [1063, 218] on div "he ro.moveUp press enter he ro.moveDown press enter he ro.moveLeft press enter …" at bounding box center [1184, 251] width 356 height 198
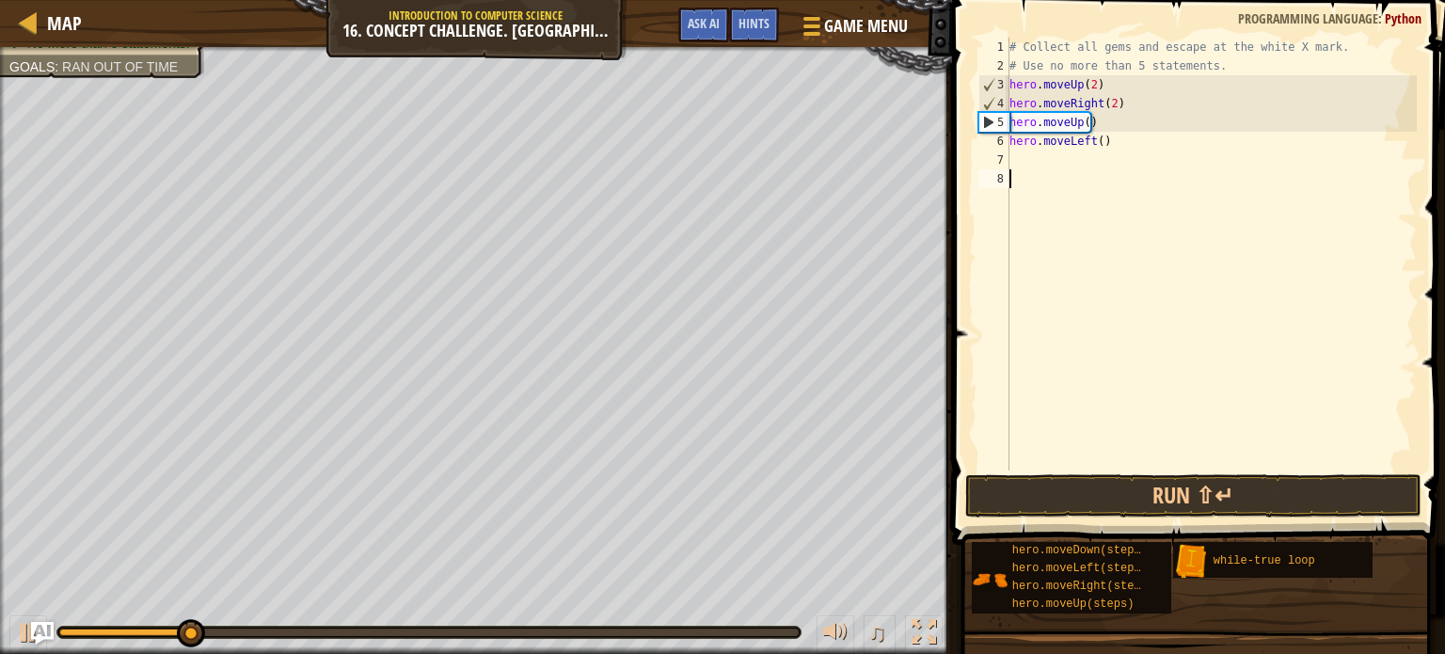
click at [1065, 225] on div "# Collect all gems and escape at the white X mark. # Use no more than 5 stateme…" at bounding box center [1211, 273] width 411 height 470
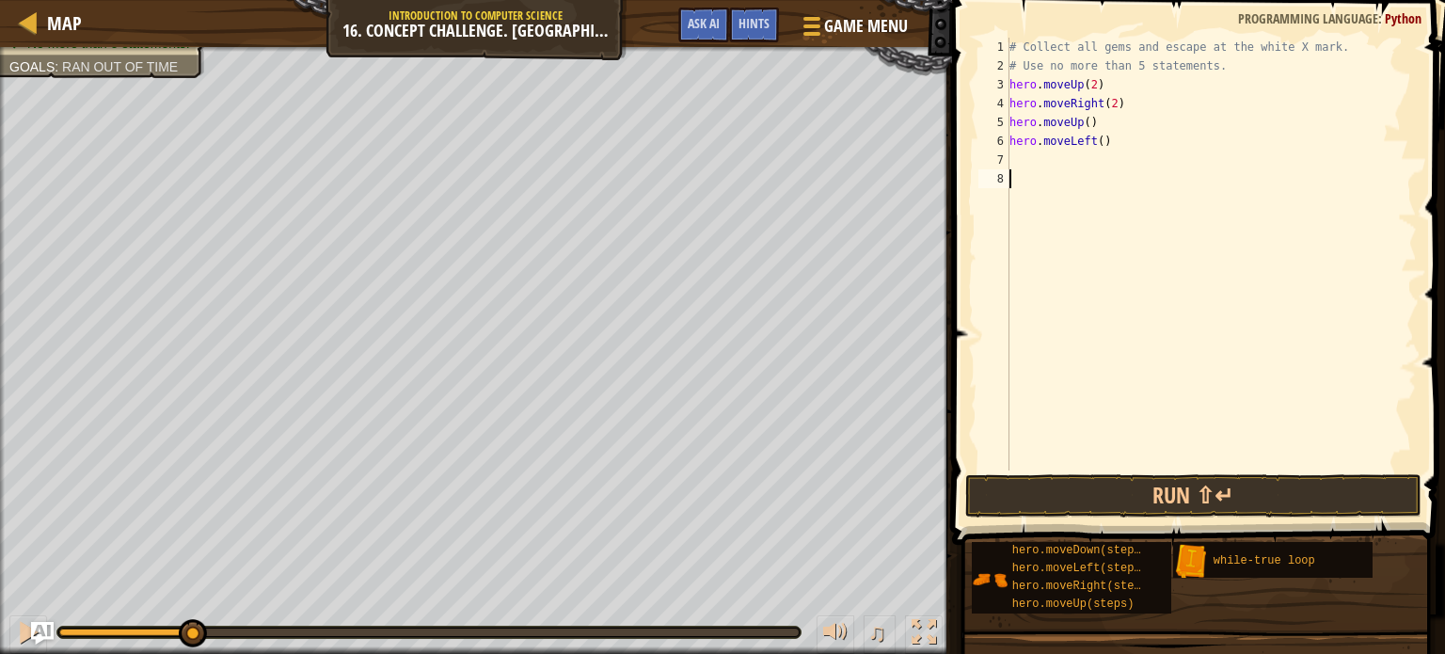
click at [1065, 225] on div "# Collect all gems and escape at the white X mark. # Use no more than 5 stateme…" at bounding box center [1211, 273] width 411 height 470
click at [1020, 159] on div "# Collect all gems and escape at the white X mark. # Use no more than 5 stateme…" at bounding box center [1211, 273] width 411 height 470
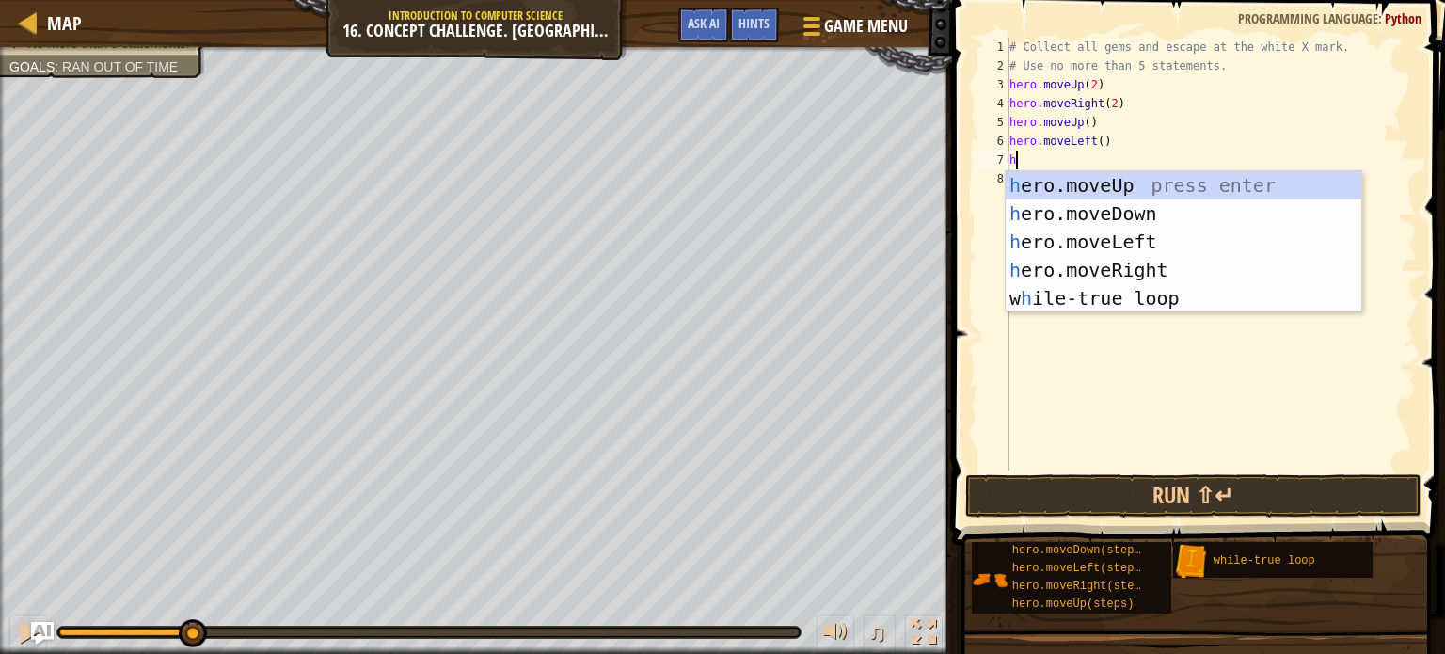
type textarea "he"
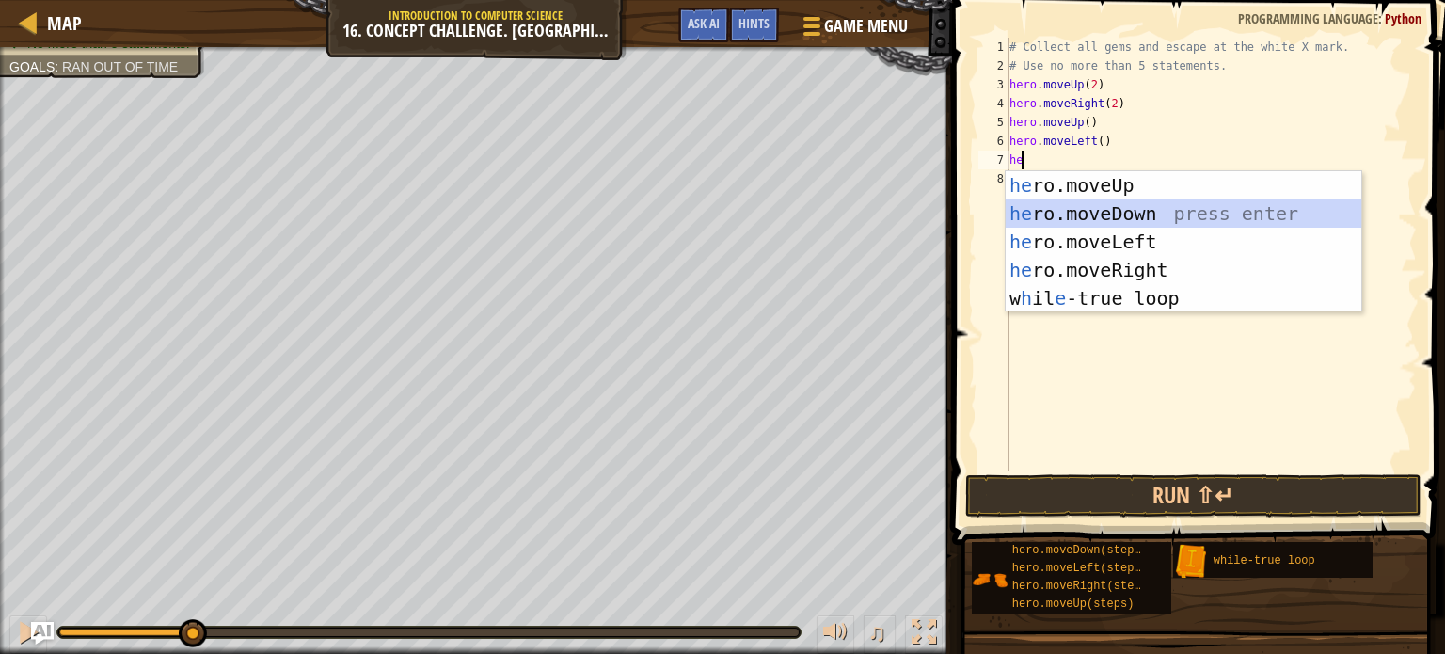
click at [1128, 222] on div "he ro.moveUp press enter he ro.moveDown press enter he ro.moveLeft press enter …" at bounding box center [1184, 270] width 356 height 198
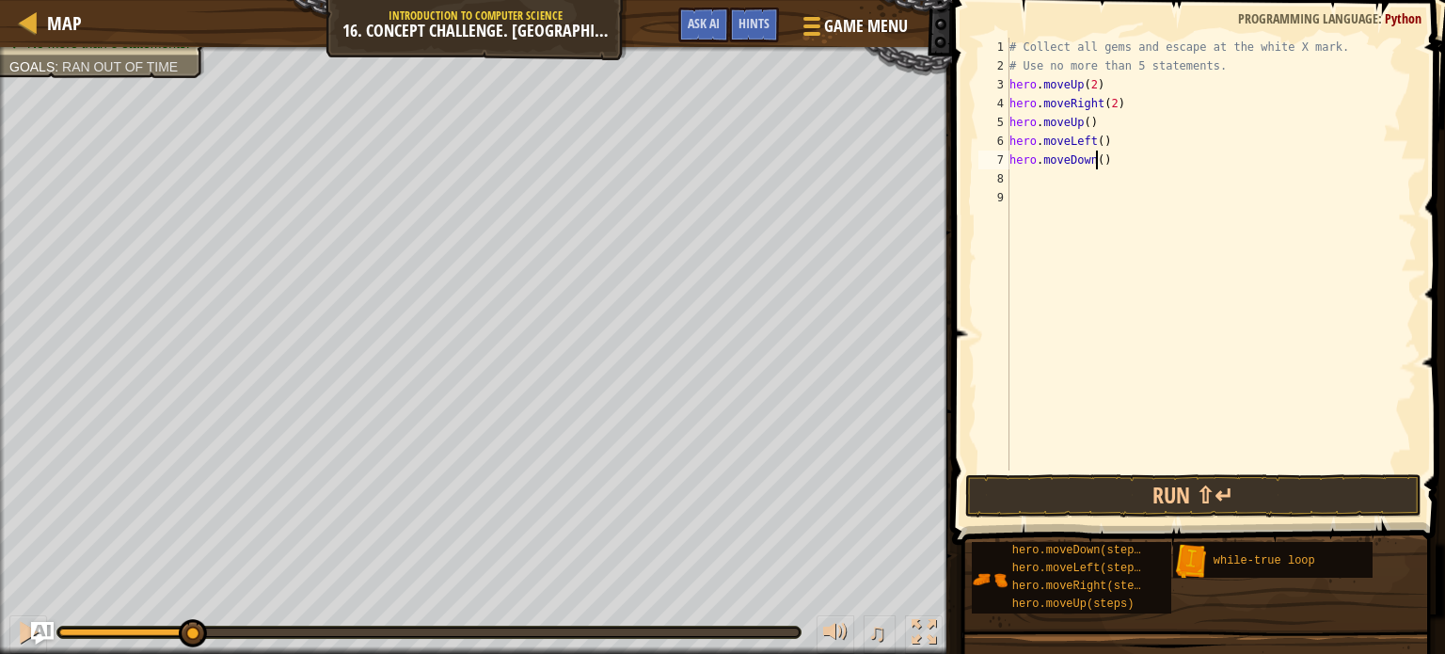
click at [1095, 165] on div "# Collect all gems and escape at the white X mark. # Use no more than 5 stateme…" at bounding box center [1211, 273] width 411 height 470
type textarea "hero.moveDown(2)"
click at [1033, 177] on div "# Collect all gems and escape at the white X mark. # Use no more than 5 stateme…" at bounding box center [1211, 273] width 411 height 470
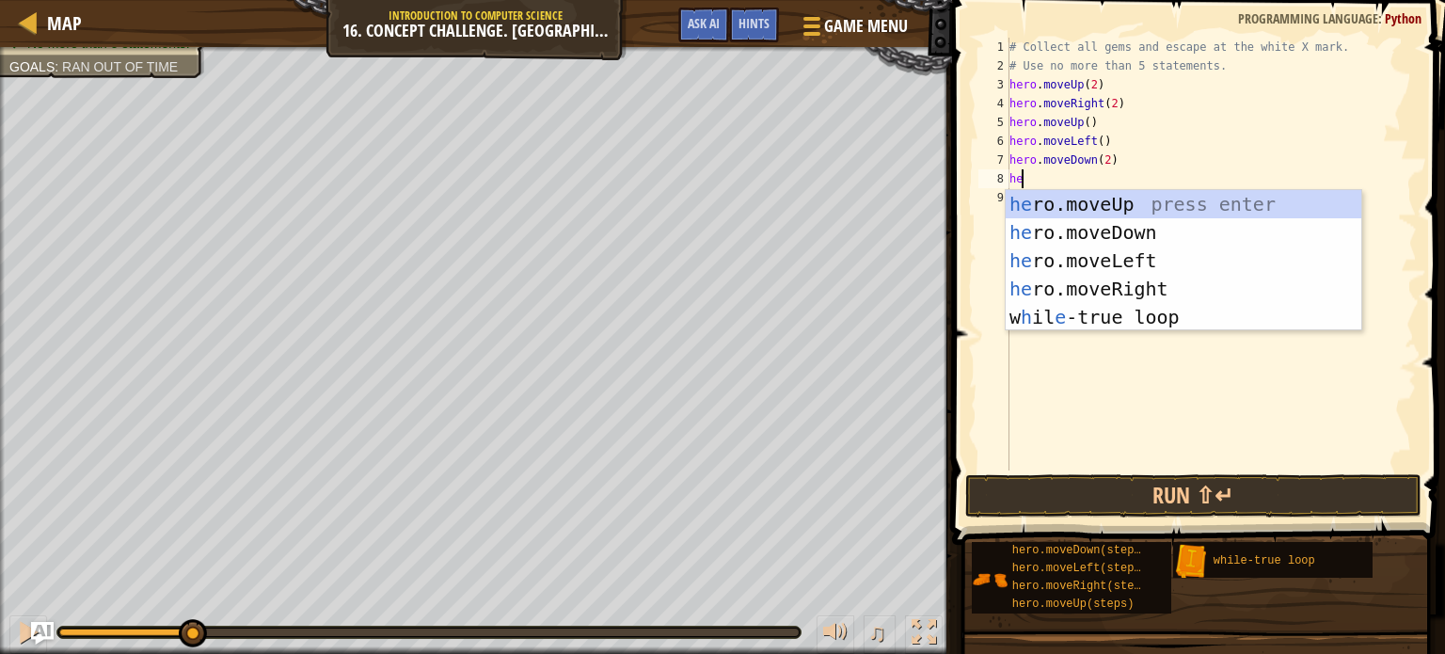
type textarea "he"
click at [1143, 291] on div "he ro.moveUp press enter he ro.moveDown press enter he ro.moveLeft press enter …" at bounding box center [1184, 289] width 356 height 198
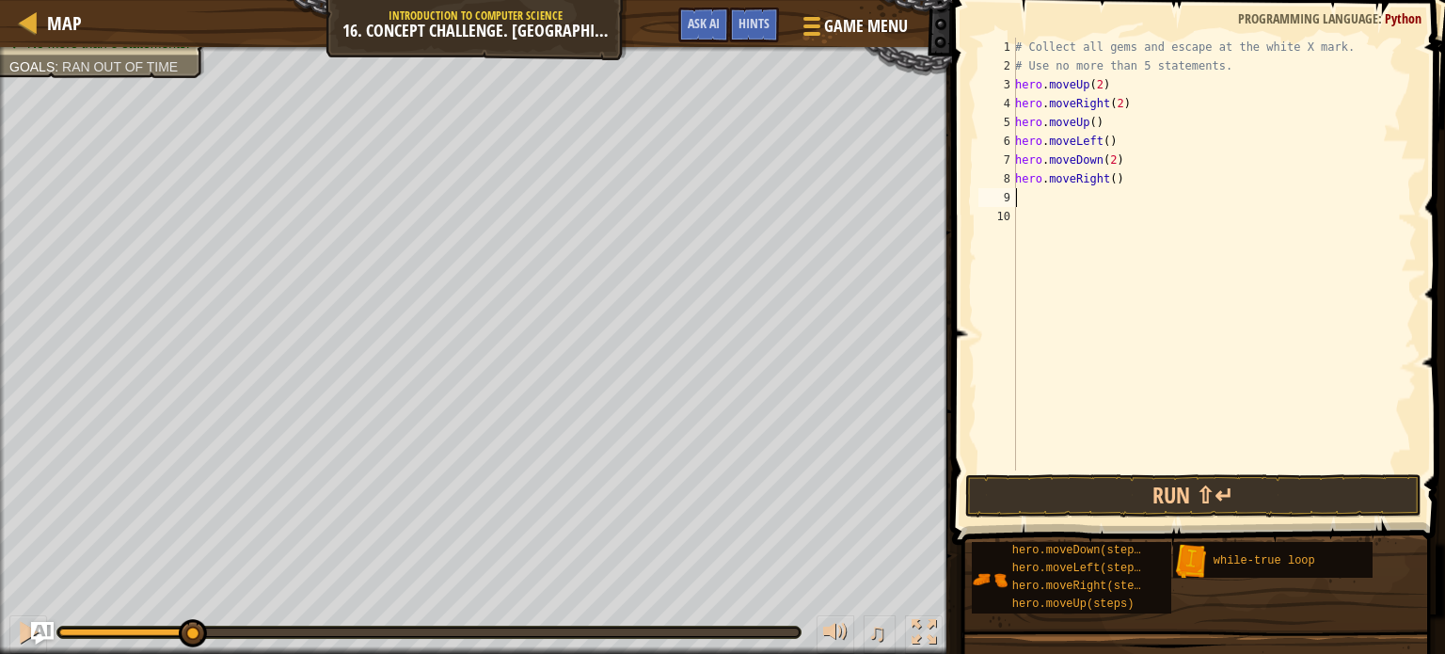
type textarea "he"
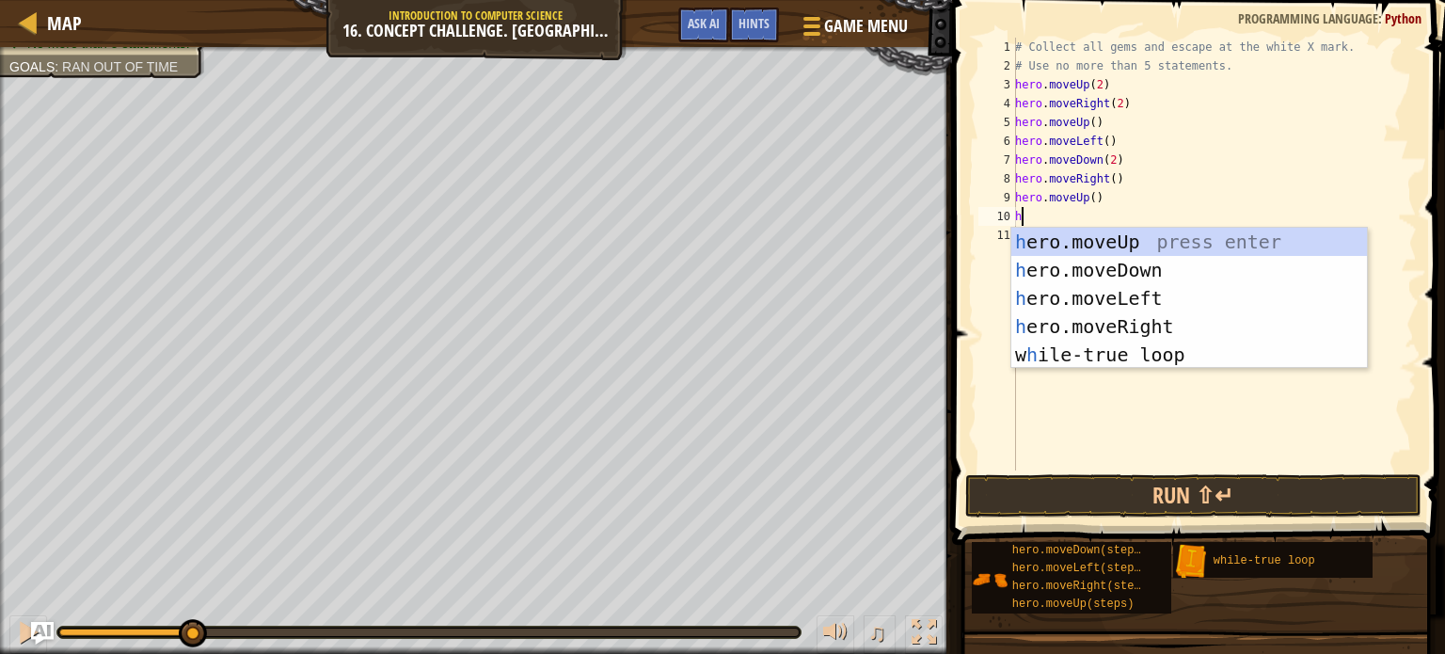
type textarea "he"
click at [1170, 325] on div "he ro.moveUp press enter he ro.moveDown press enter he ro.moveLeft press enter …" at bounding box center [1189, 327] width 356 height 198
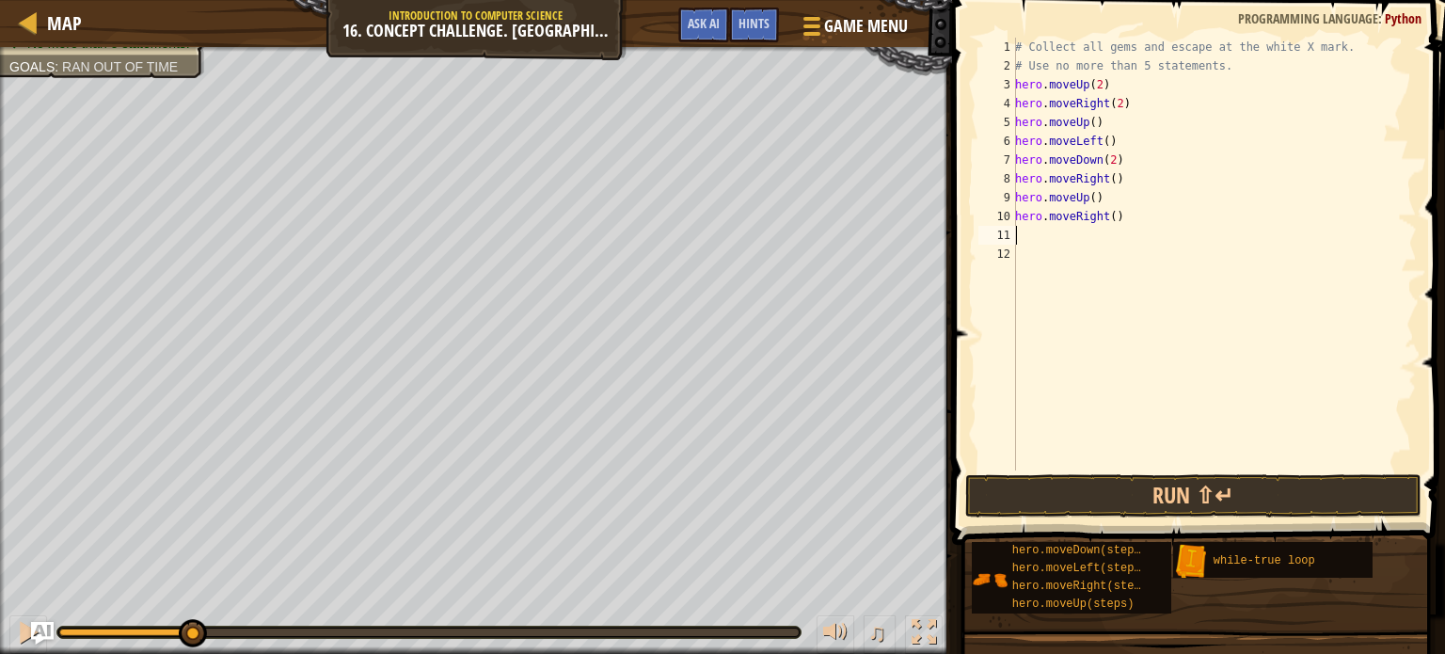
type textarea "he"
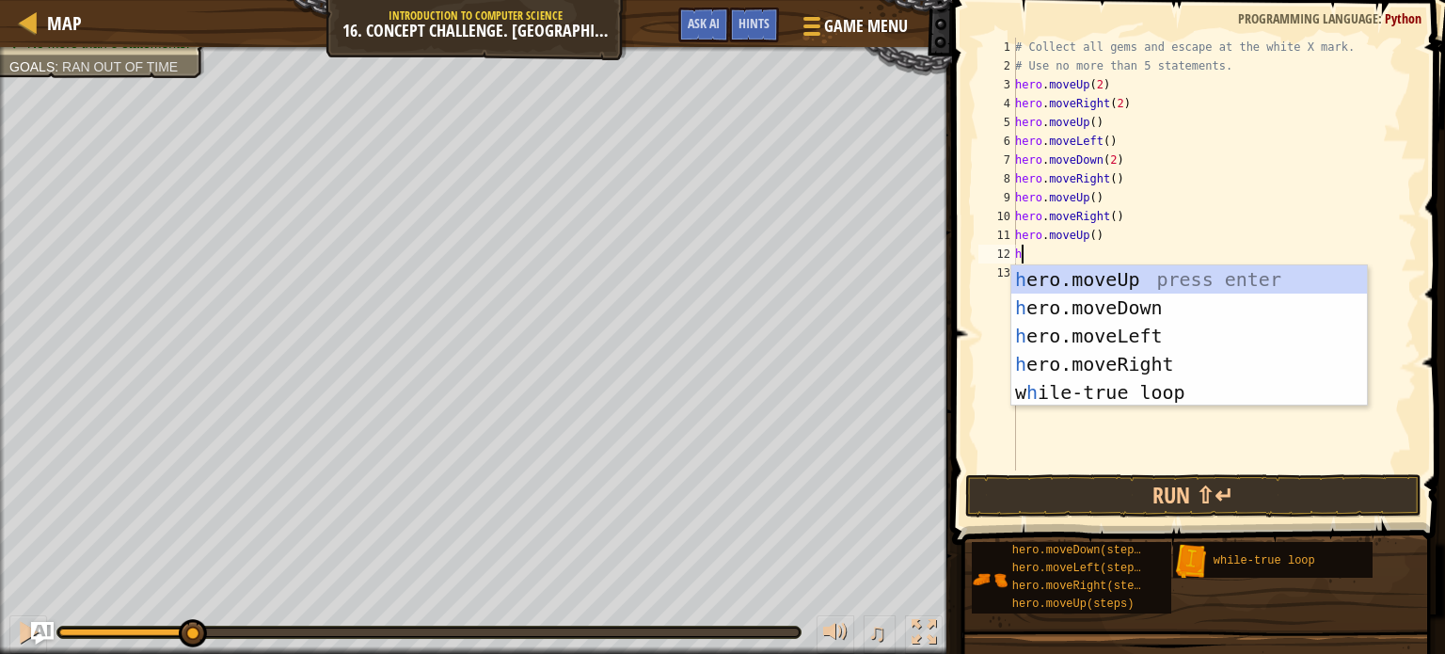
type textarea "he"
click at [1136, 367] on div "he ro.moveUp press enter he ro.moveDown press enter he ro.moveLeft press enter …" at bounding box center [1189, 364] width 356 height 198
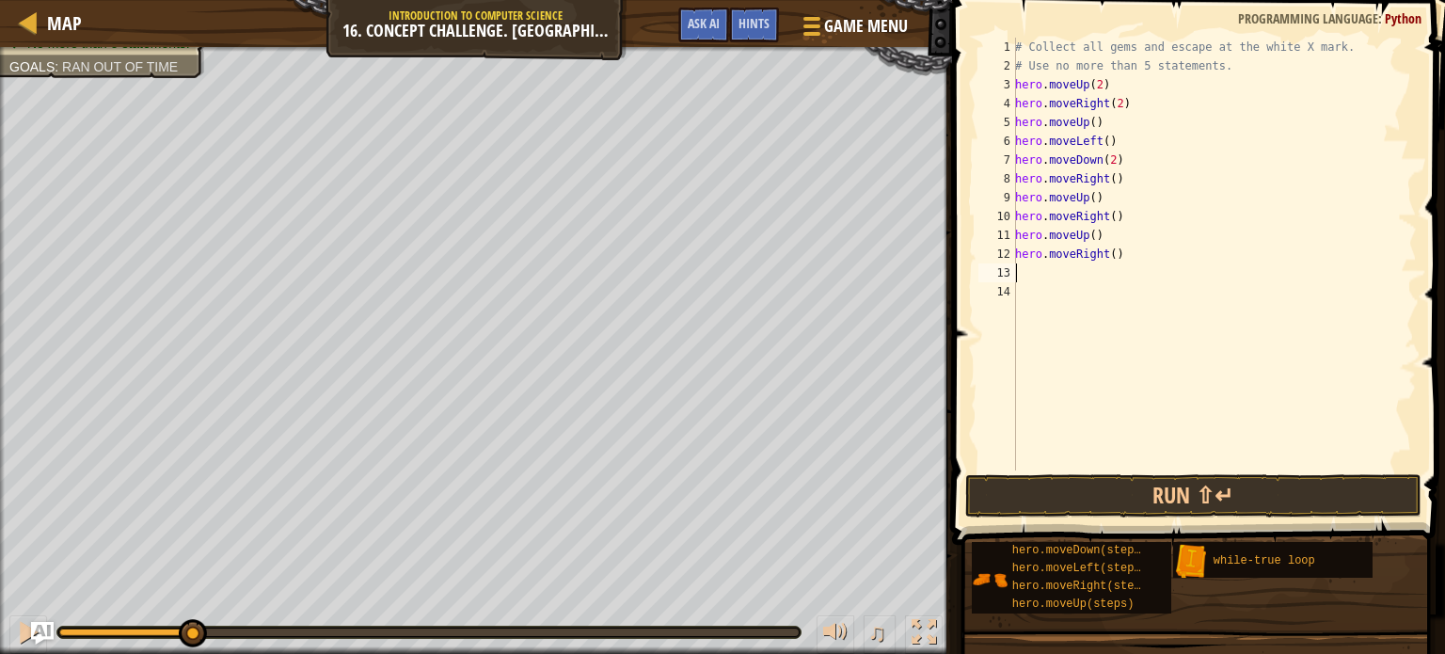
type textarea "he"
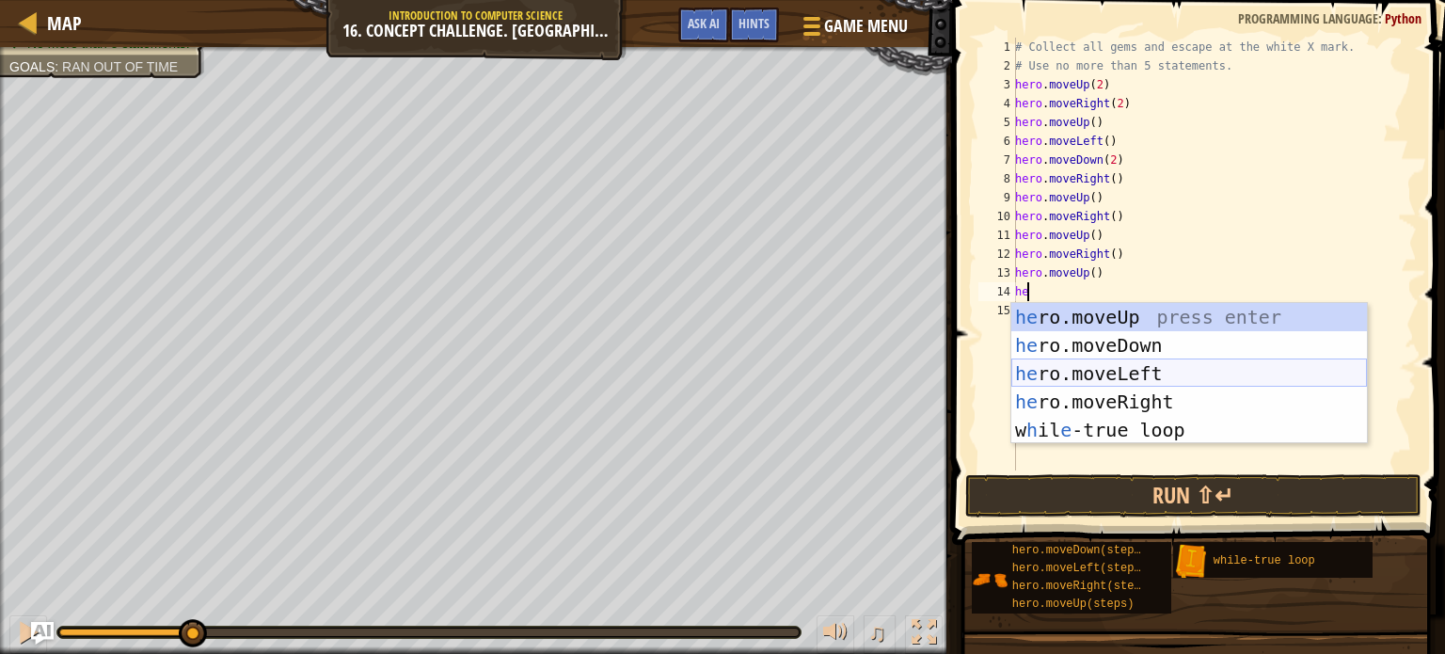
click at [1118, 373] on div "he ro.moveUp press enter he ro.moveDown press enter he ro.moveLeft press enter …" at bounding box center [1189, 402] width 356 height 198
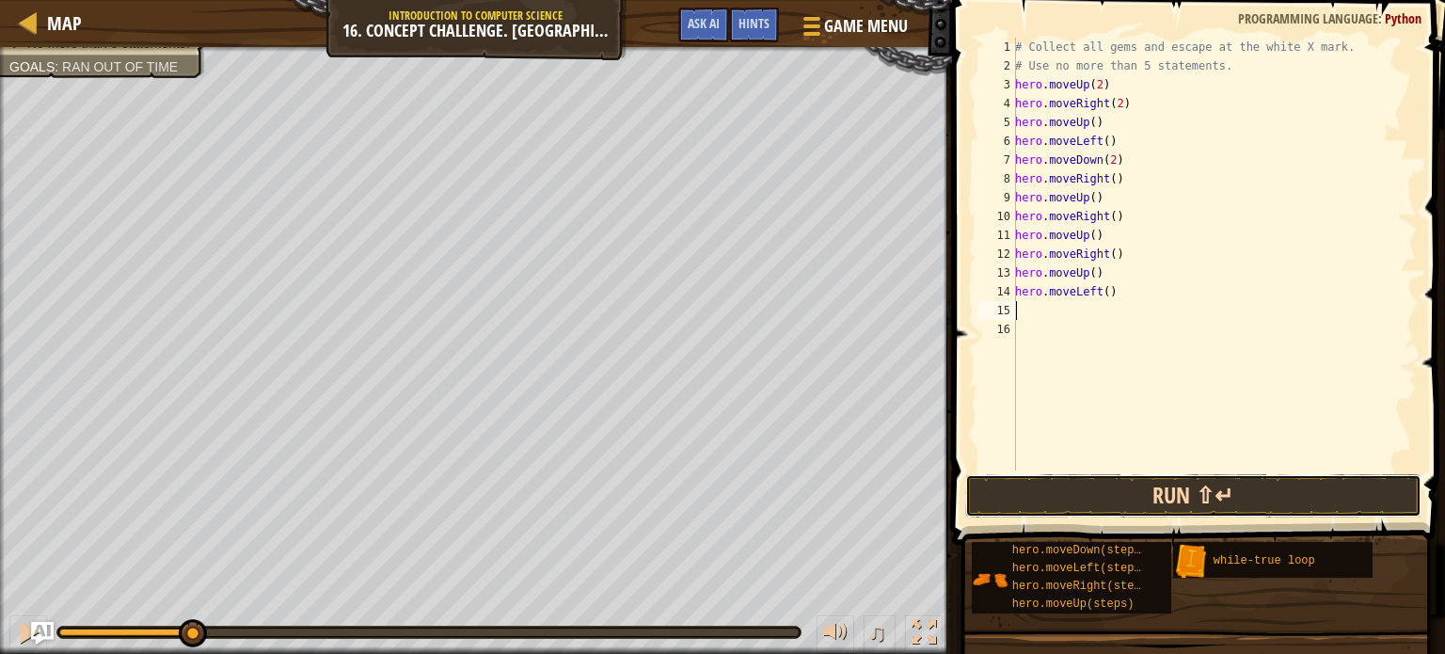
click at [1103, 500] on button "Run ⇧↵" at bounding box center [1193, 495] width 456 height 43
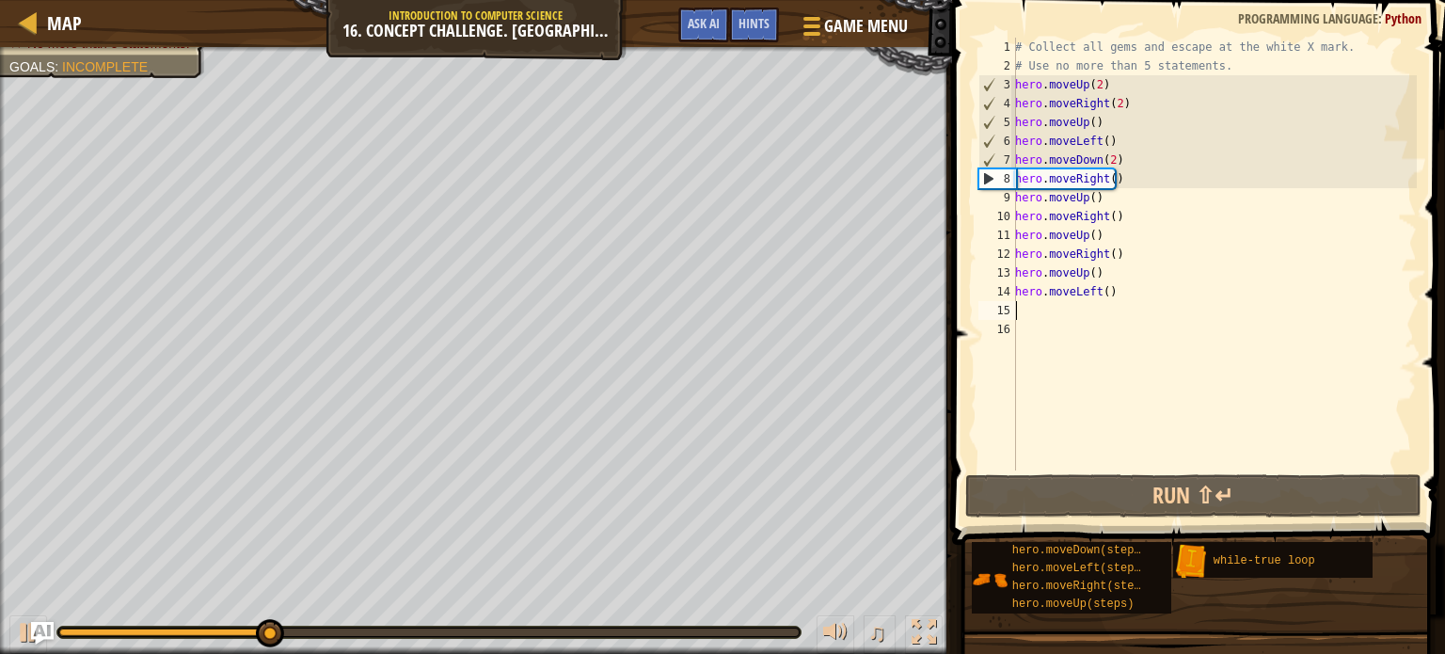
type textarea "he"
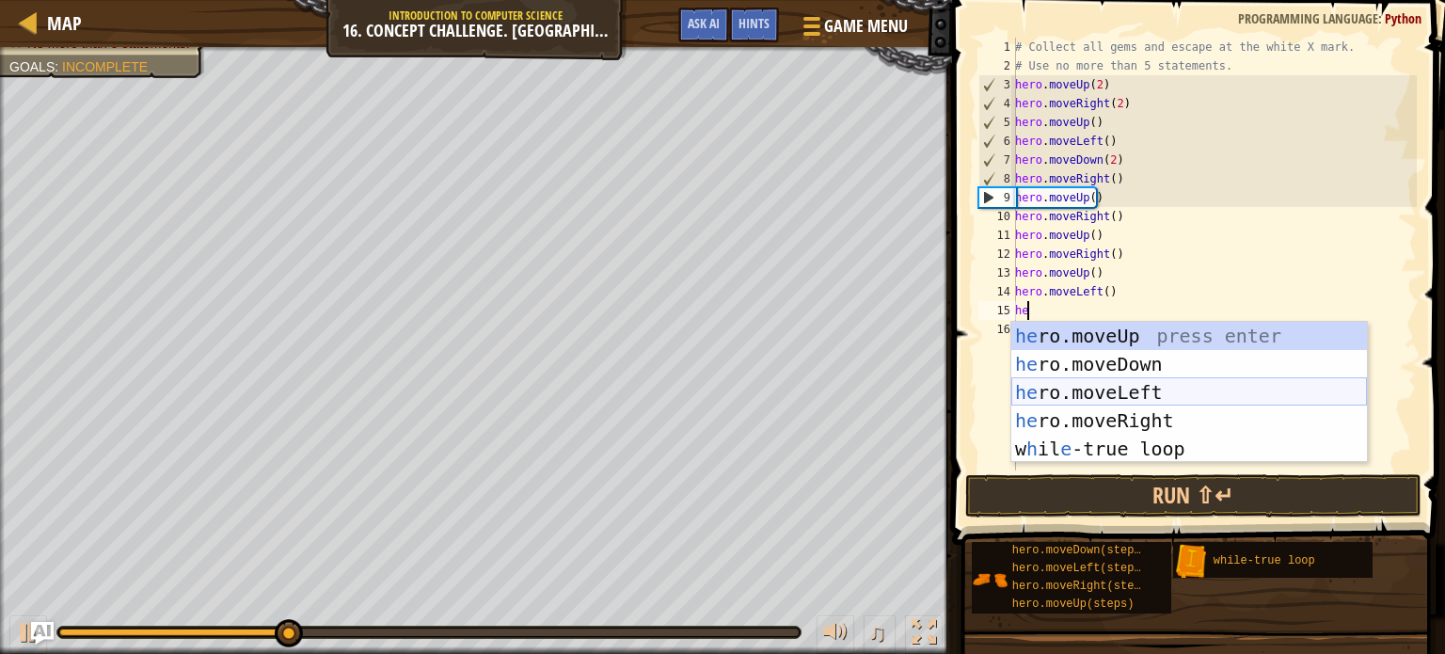
click at [1159, 389] on div "he ro.moveUp press enter he ro.moveDown press enter he ro.moveLeft press enter …" at bounding box center [1189, 421] width 356 height 198
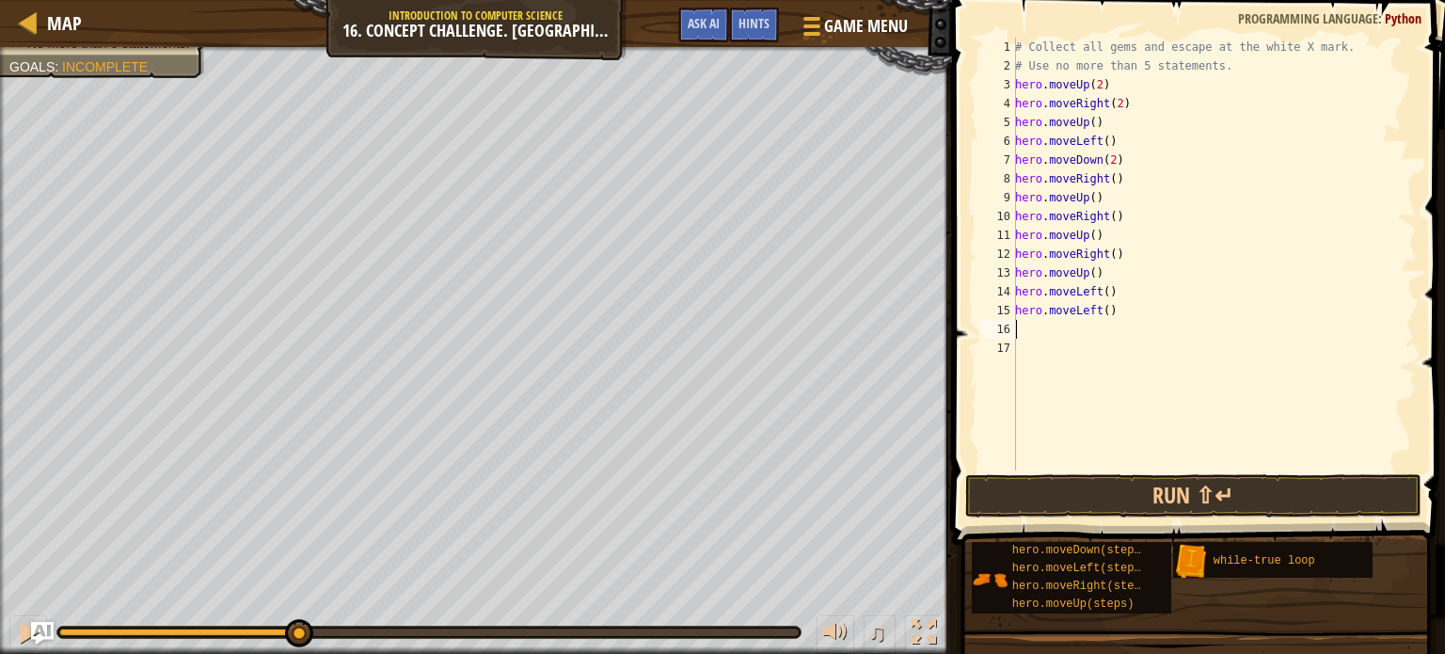
type textarea "he"
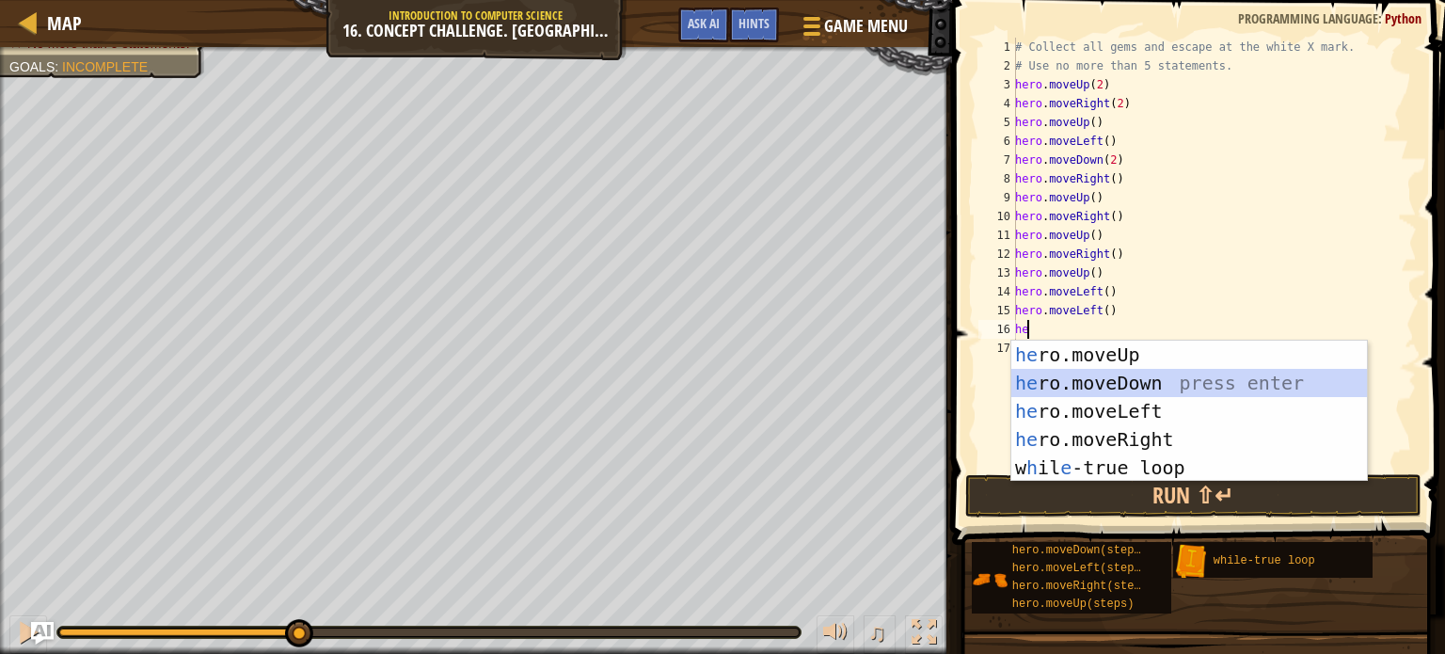
click at [1073, 394] on div "he ro.moveUp press enter he ro.moveDown press enter he ro.moveLeft press enter …" at bounding box center [1189, 440] width 356 height 198
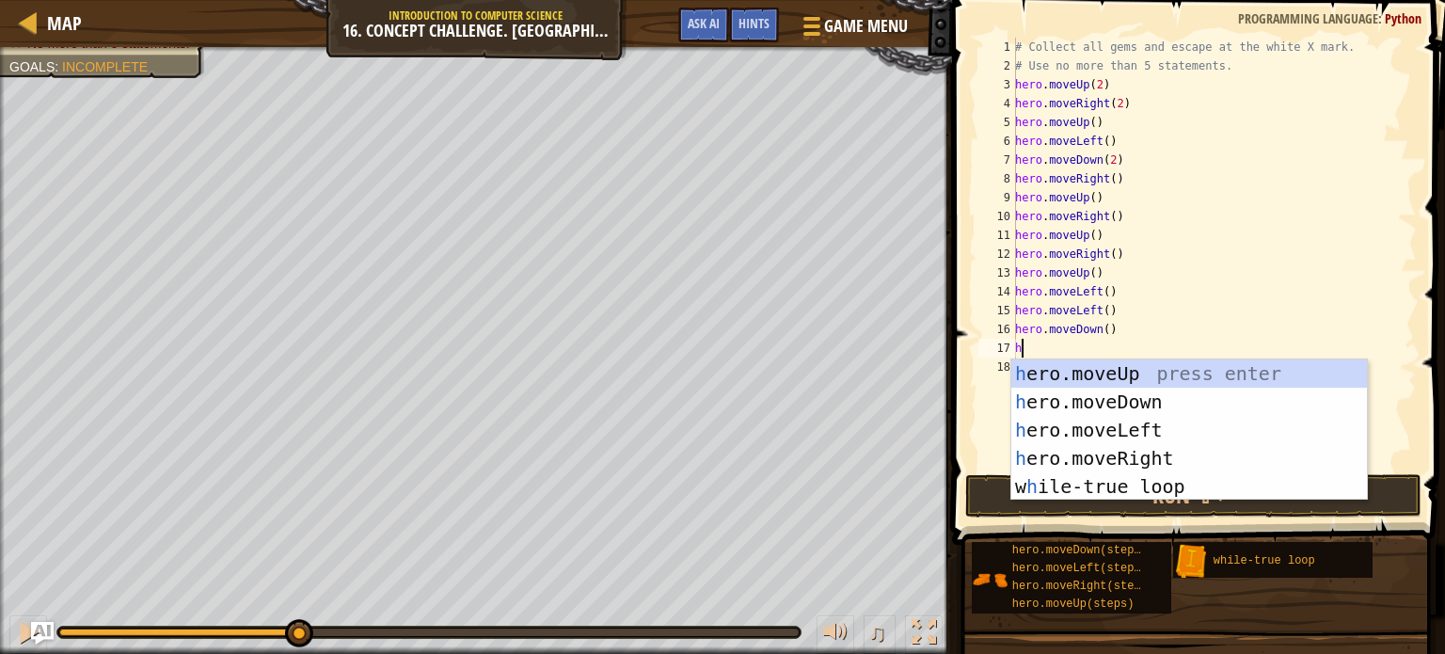
type textarea "he"
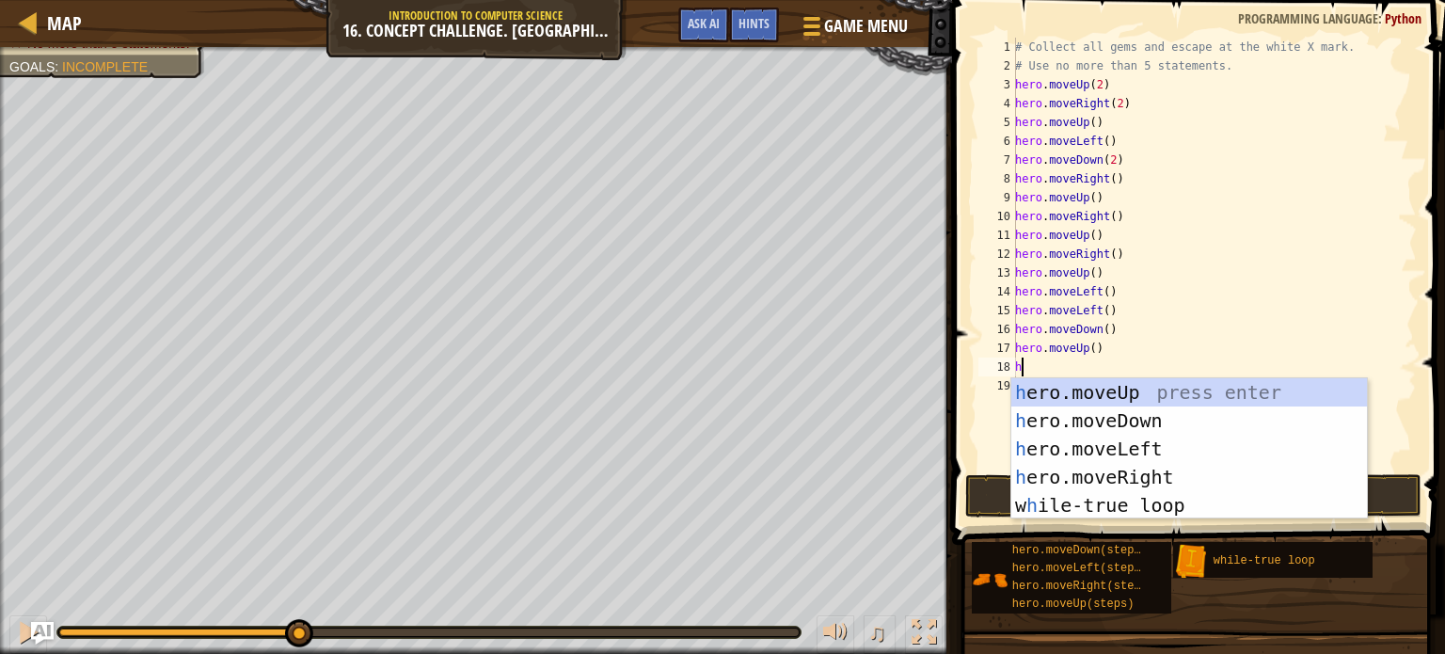
type textarea "he"
click at [1122, 476] on div "he ro.moveUp press enter he ro.moveDown press enter he ro.moveLeft press enter …" at bounding box center [1189, 477] width 356 height 198
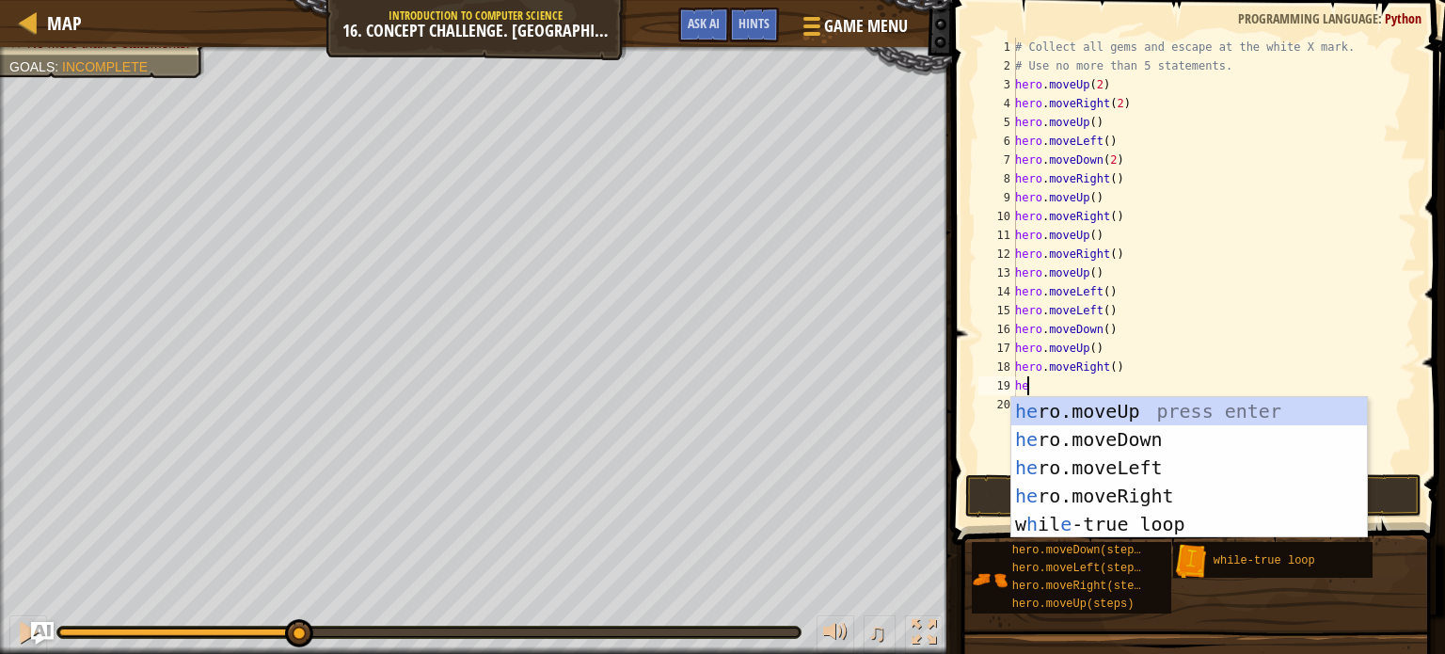
type textarea "he"
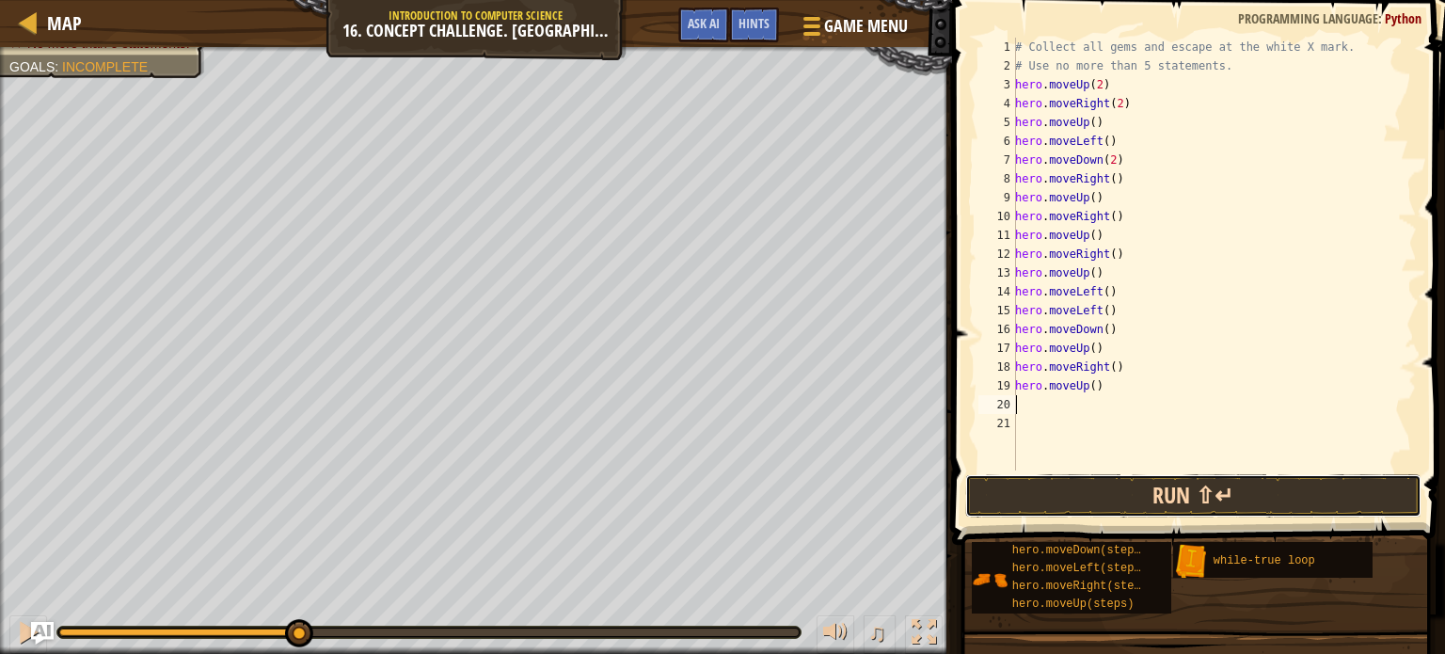
click at [1052, 485] on button "Run ⇧↵" at bounding box center [1193, 495] width 456 height 43
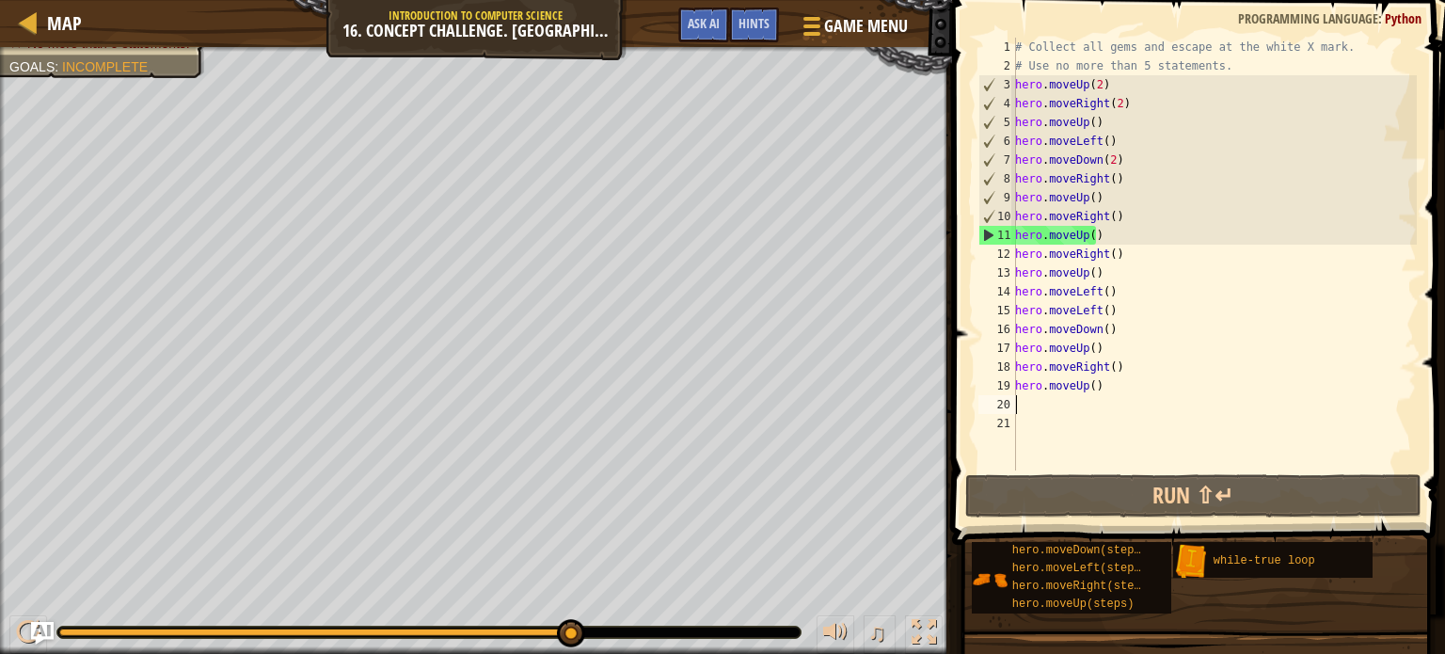
click at [1060, 390] on div "# Collect all gems and escape at the white X mark. # Use no more than 5 stateme…" at bounding box center [1213, 273] width 405 height 470
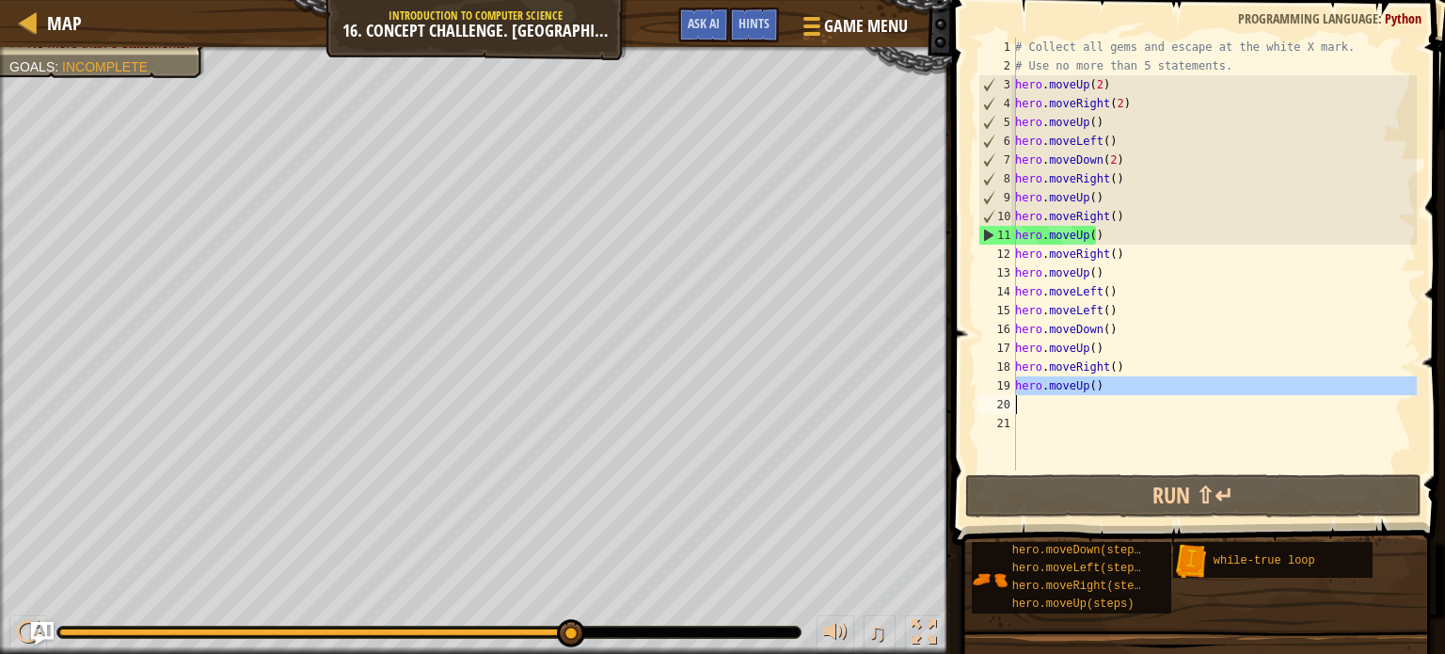
click at [1060, 390] on div "# Collect all gems and escape at the white X mark. # Use no more than 5 stateme…" at bounding box center [1213, 273] width 405 height 470
type textarea "hero.moveUp()"
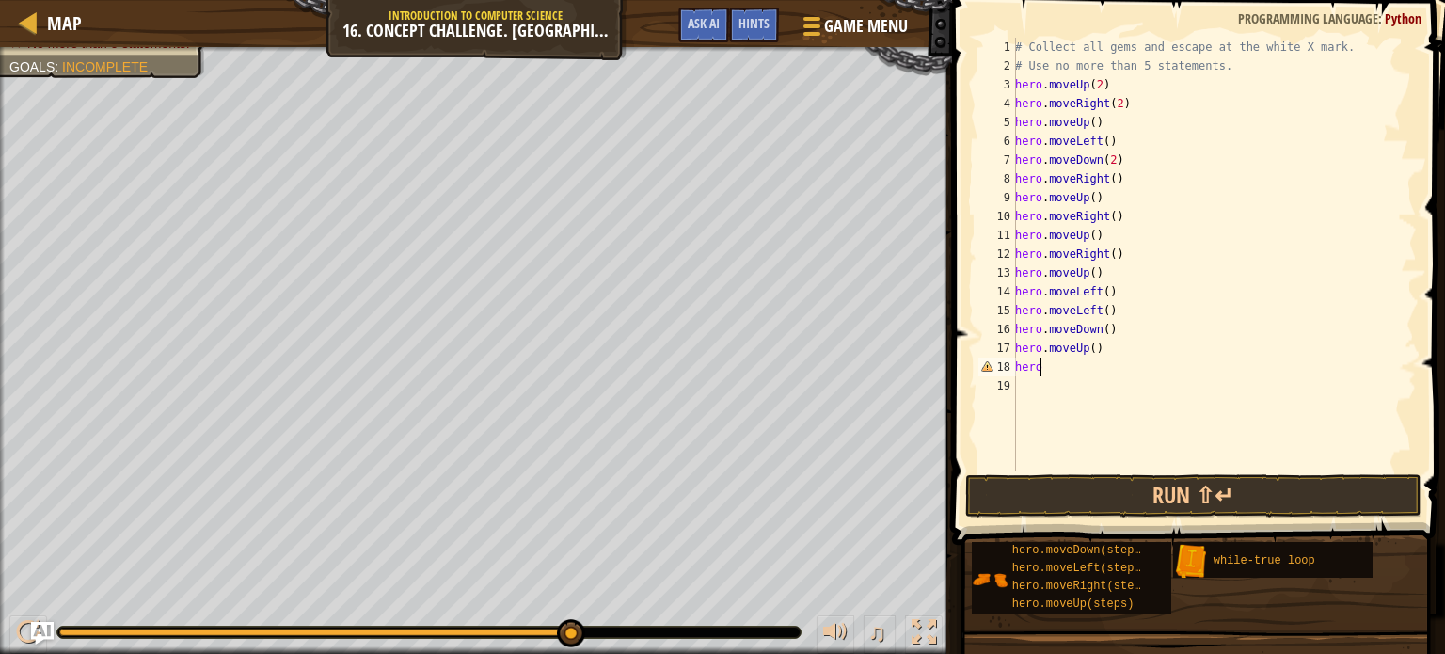
type textarea "h"
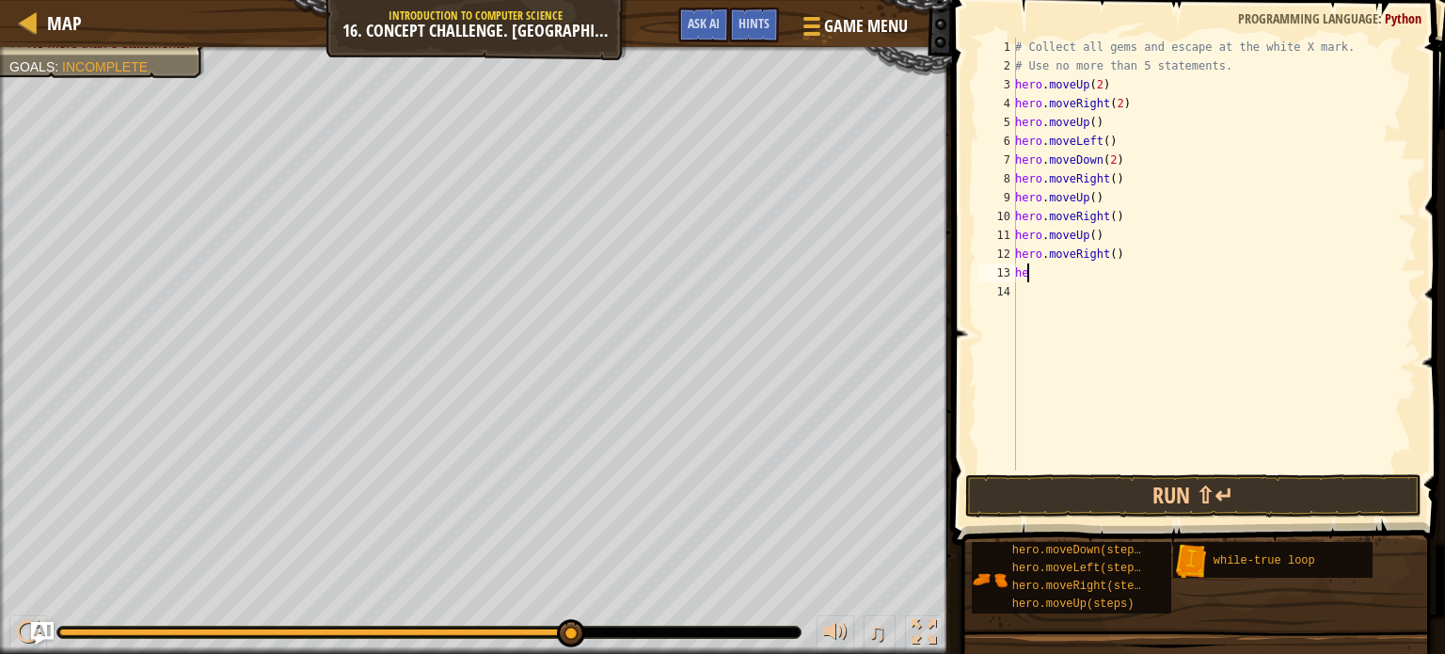
type textarea "h"
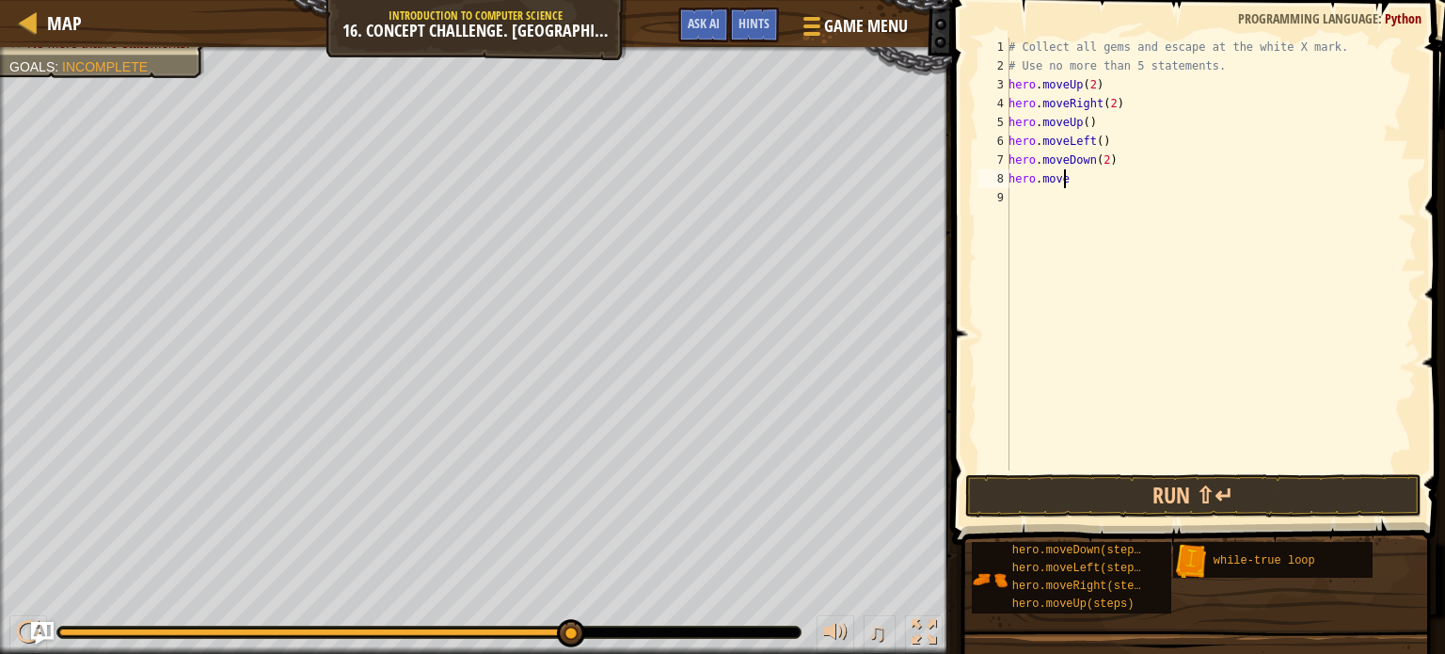
type textarea "h"
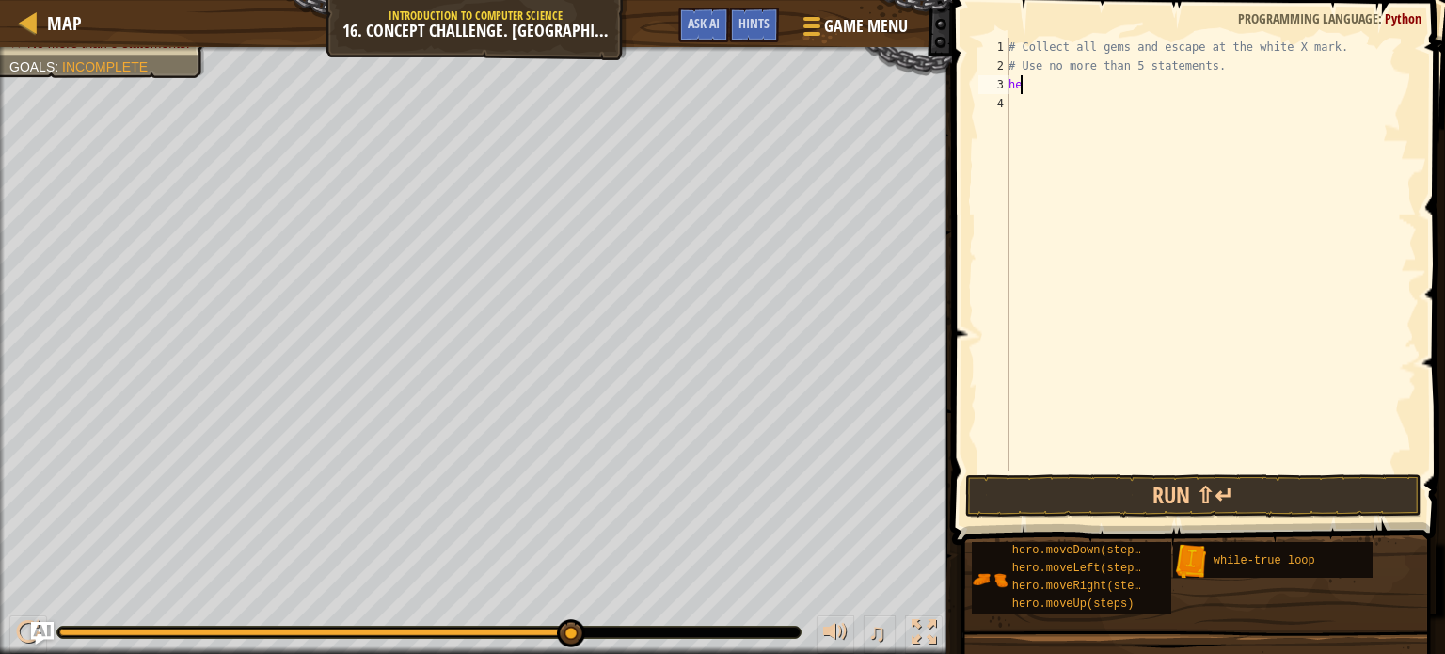
type textarea "h"
click at [26, 632] on div at bounding box center [28, 632] width 24 height 24
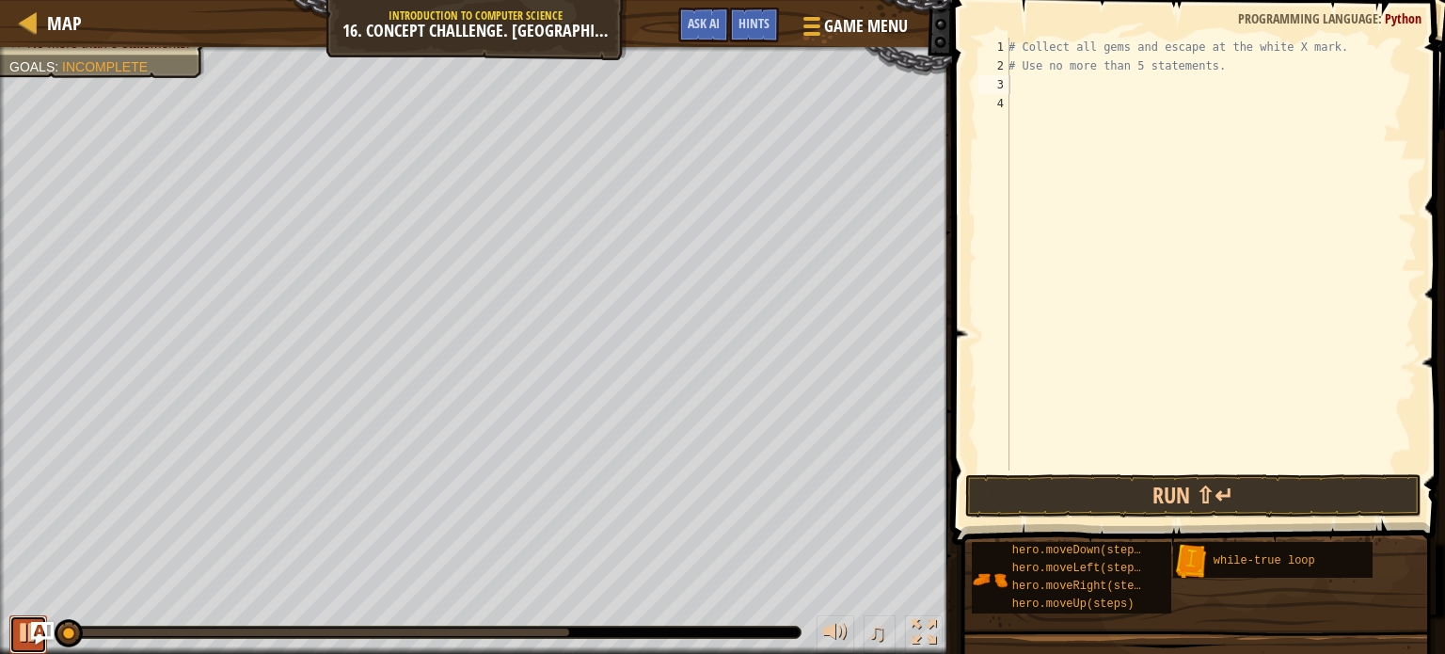
click at [26, 632] on div at bounding box center [28, 632] width 24 height 24
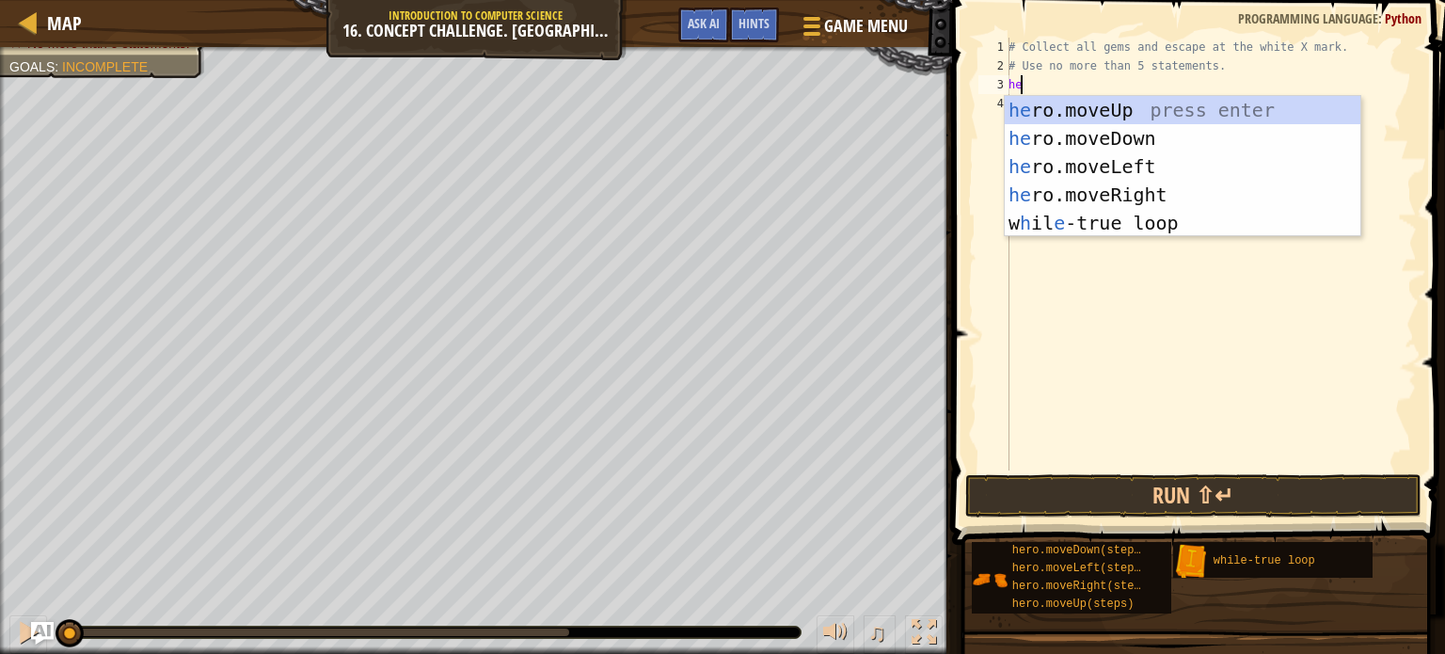
type textarea "her"
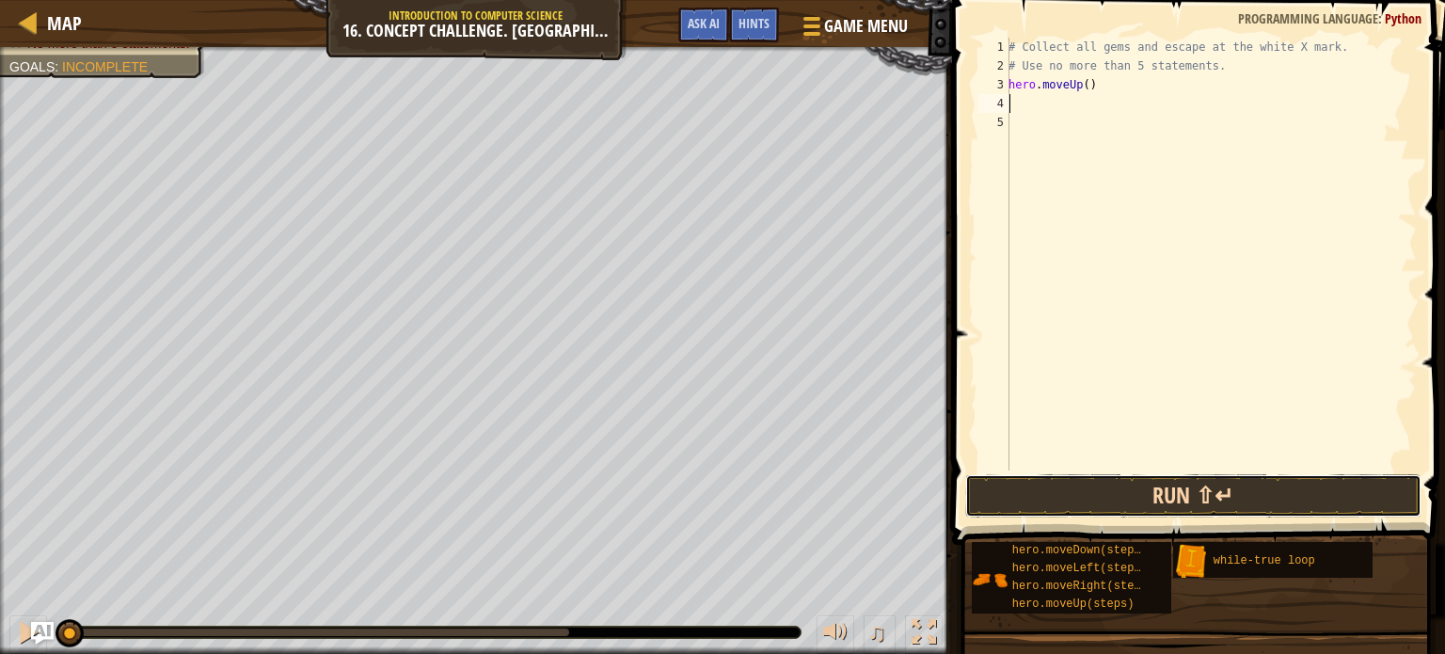
click at [1083, 479] on button "Run ⇧↵" at bounding box center [1193, 495] width 456 height 43
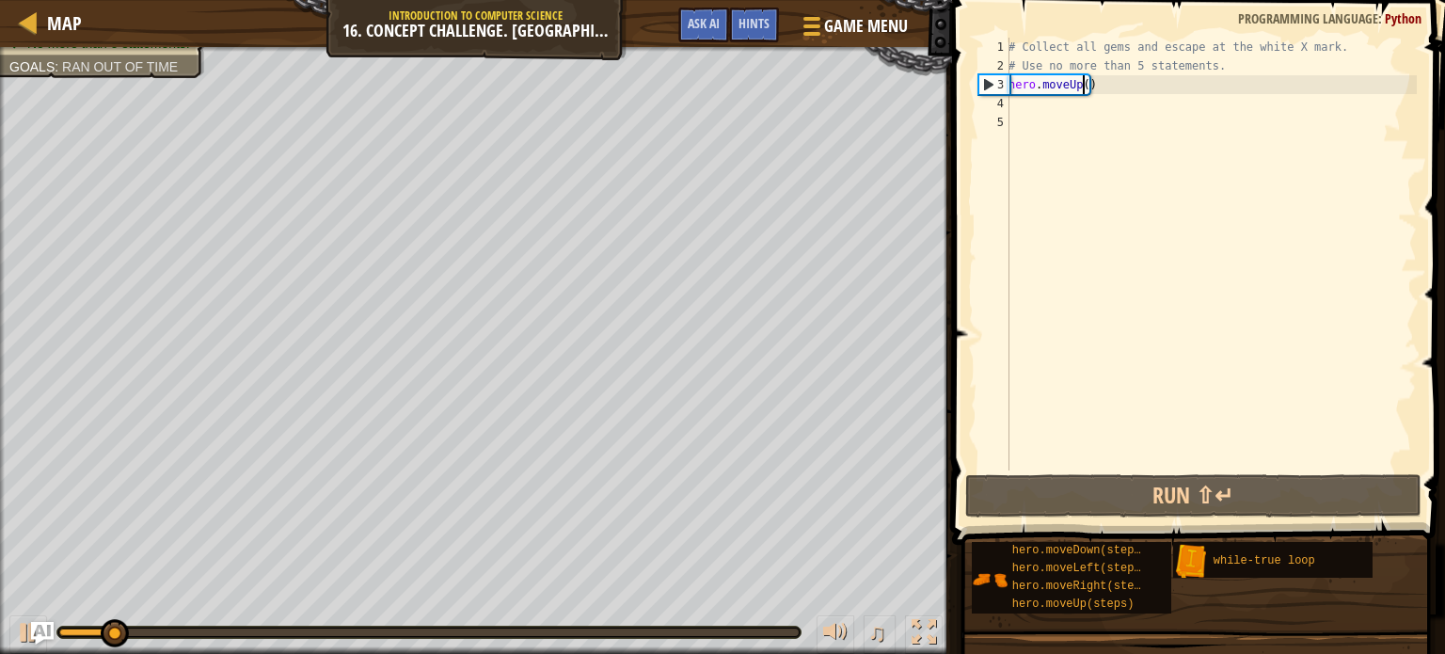
click at [1084, 85] on div "# Collect all gems and escape at the white X mark. # Use no more than 5 stateme…" at bounding box center [1211, 273] width 412 height 470
type textarea "hero.moveUp(2)"
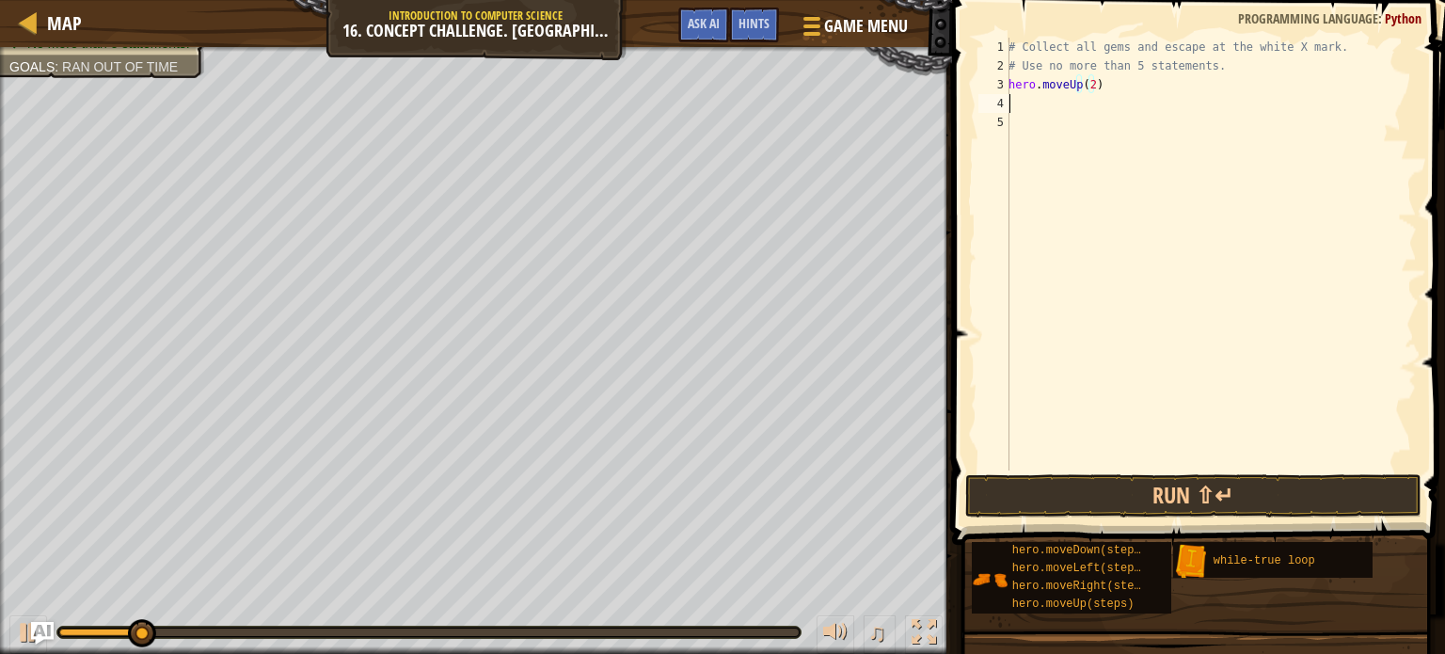
click at [1040, 111] on div "# Collect all gems and escape at the white X mark. # Use no more than 5 stateme…" at bounding box center [1211, 273] width 412 height 470
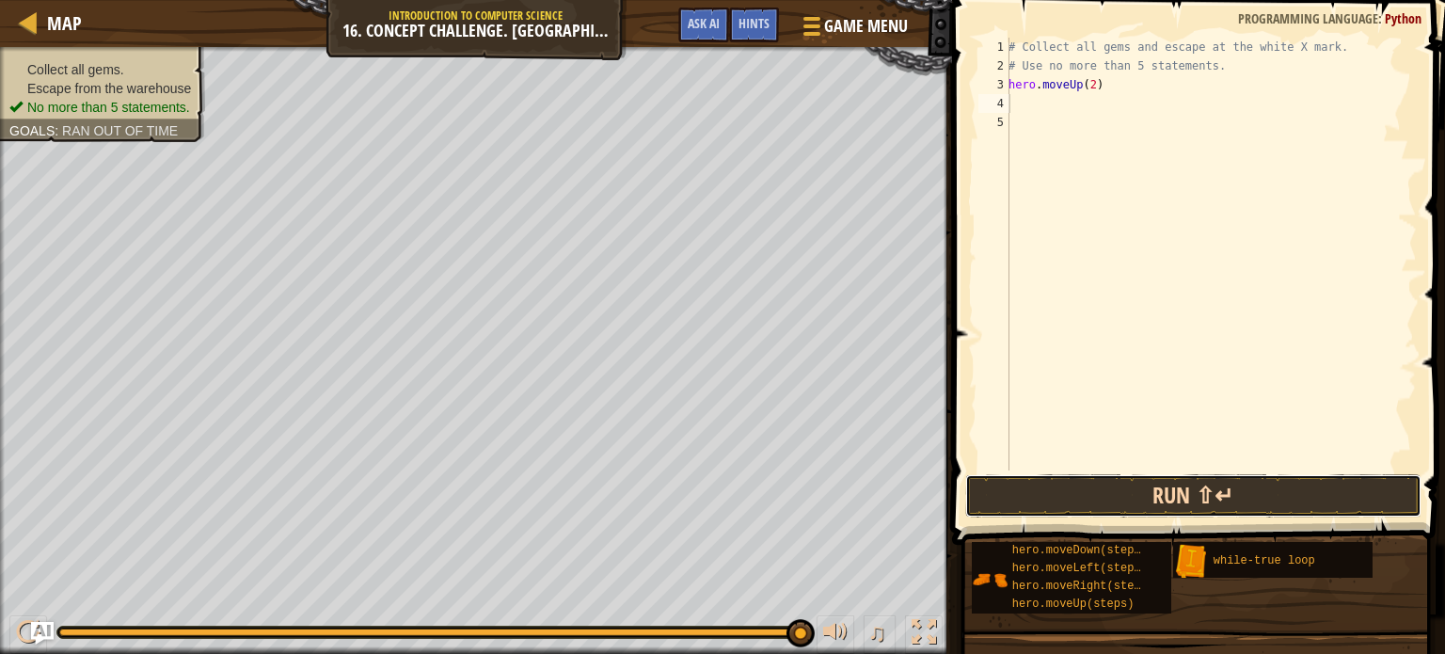
click at [1136, 502] on button "Run ⇧↵" at bounding box center [1193, 495] width 456 height 43
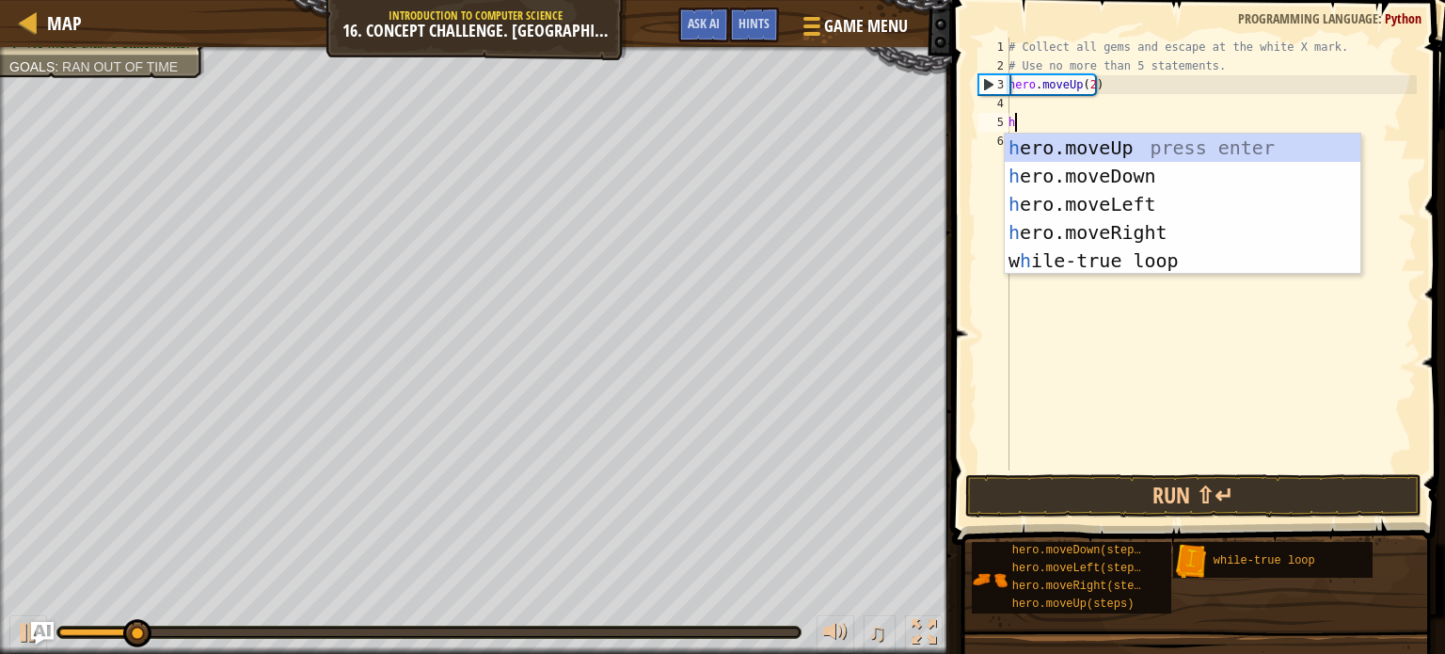
click at [1075, 0] on body "Map Introduction to Computer Science 16. Concept Challenge. Loop Warehouse Game…" at bounding box center [722, 0] width 1445 height 0
type textarea "he"
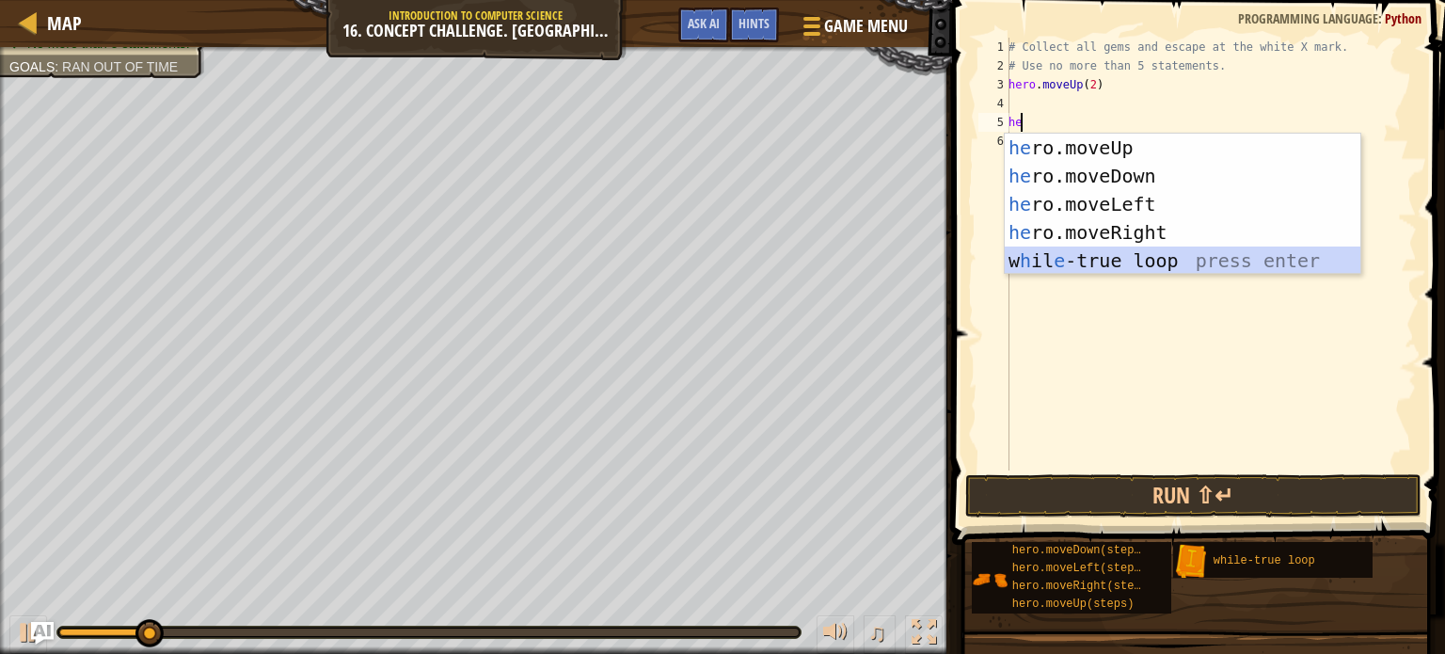
click at [1107, 250] on div "he ro.moveUp press enter he ro.moveDown press enter he ro.moveLeft press enter …" at bounding box center [1183, 233] width 356 height 198
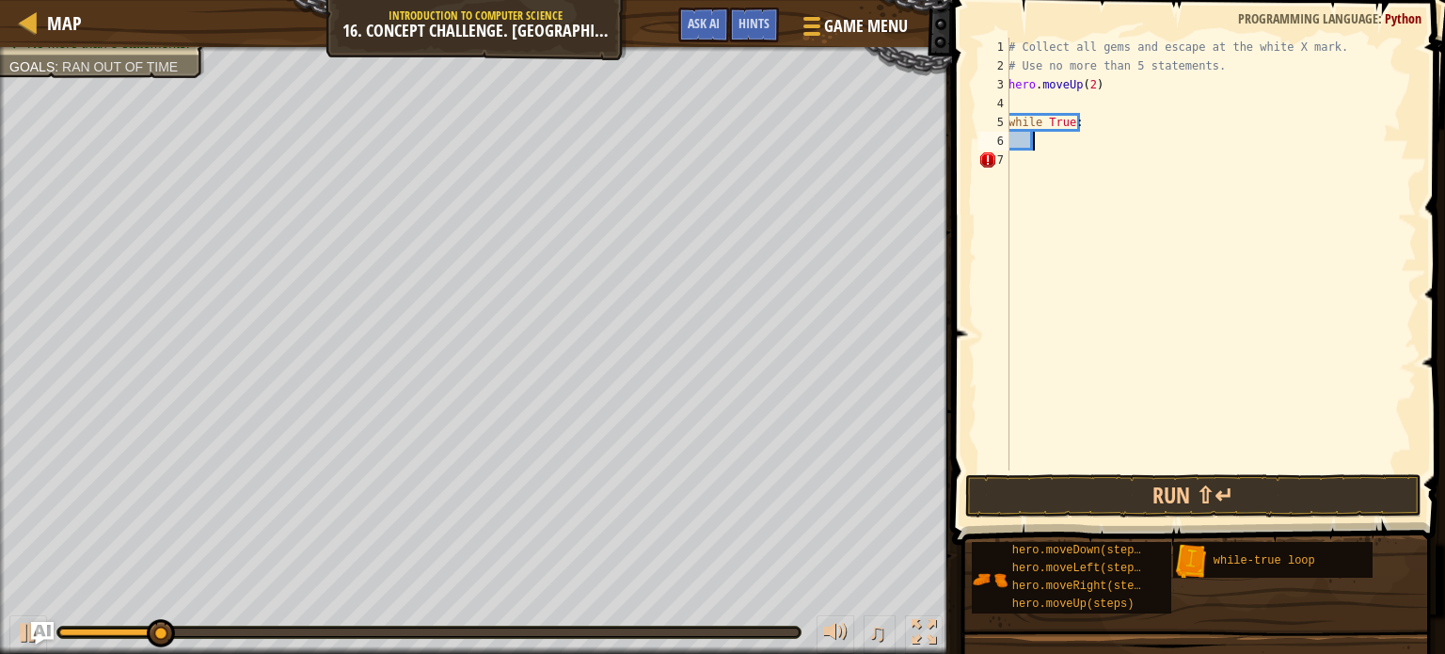
click at [1035, 106] on div "# Collect all gems and escape at the white X mark. # Use no more than 5 stateme…" at bounding box center [1211, 273] width 412 height 470
type textarea "hero.moveUp(2)"
click at [1040, 121] on div "# Collect all gems and escape at the white X mark. # Use no more than 5 stateme…" at bounding box center [1211, 273] width 412 height 470
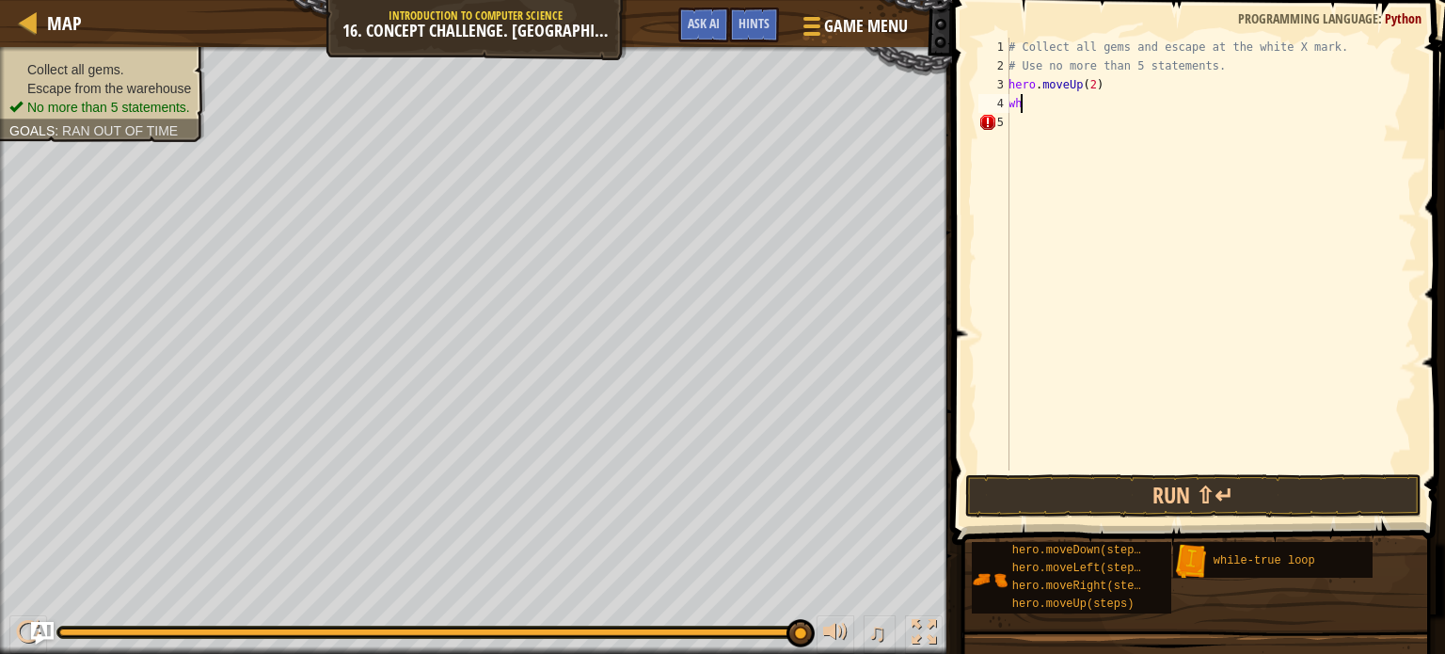
type textarea "w"
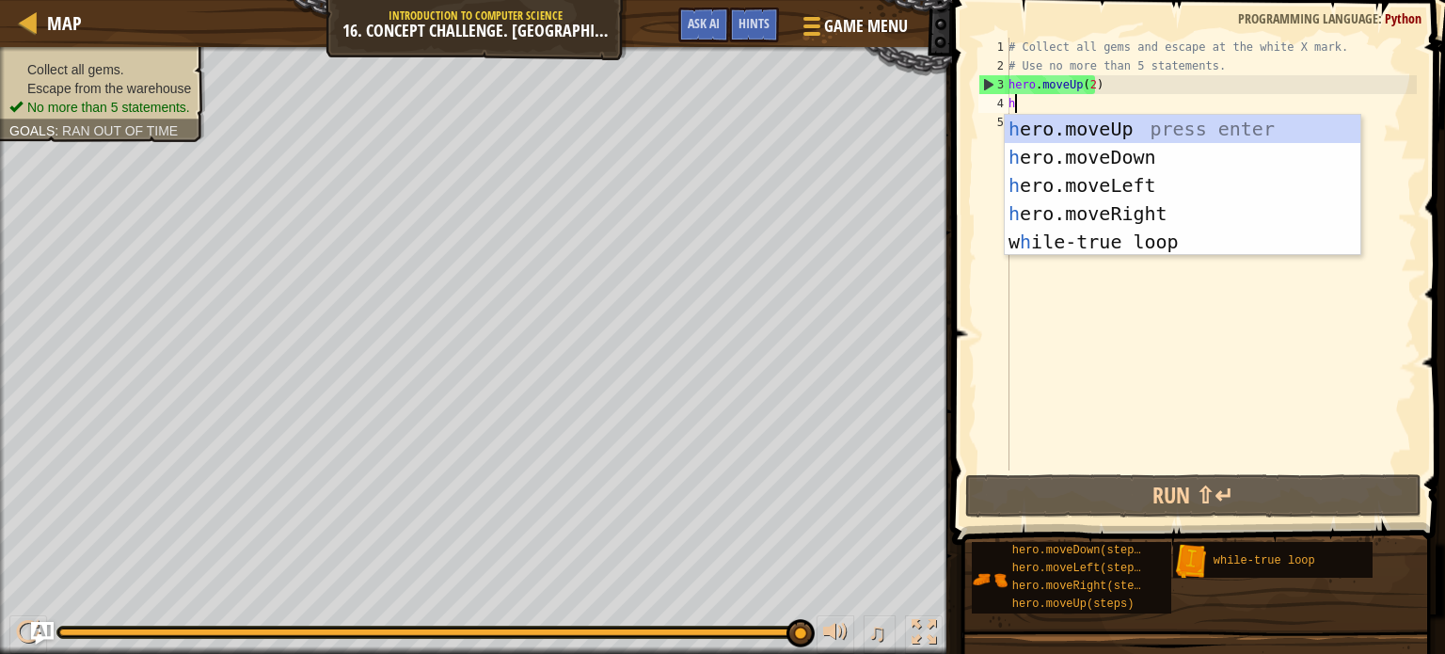
type textarea "he"
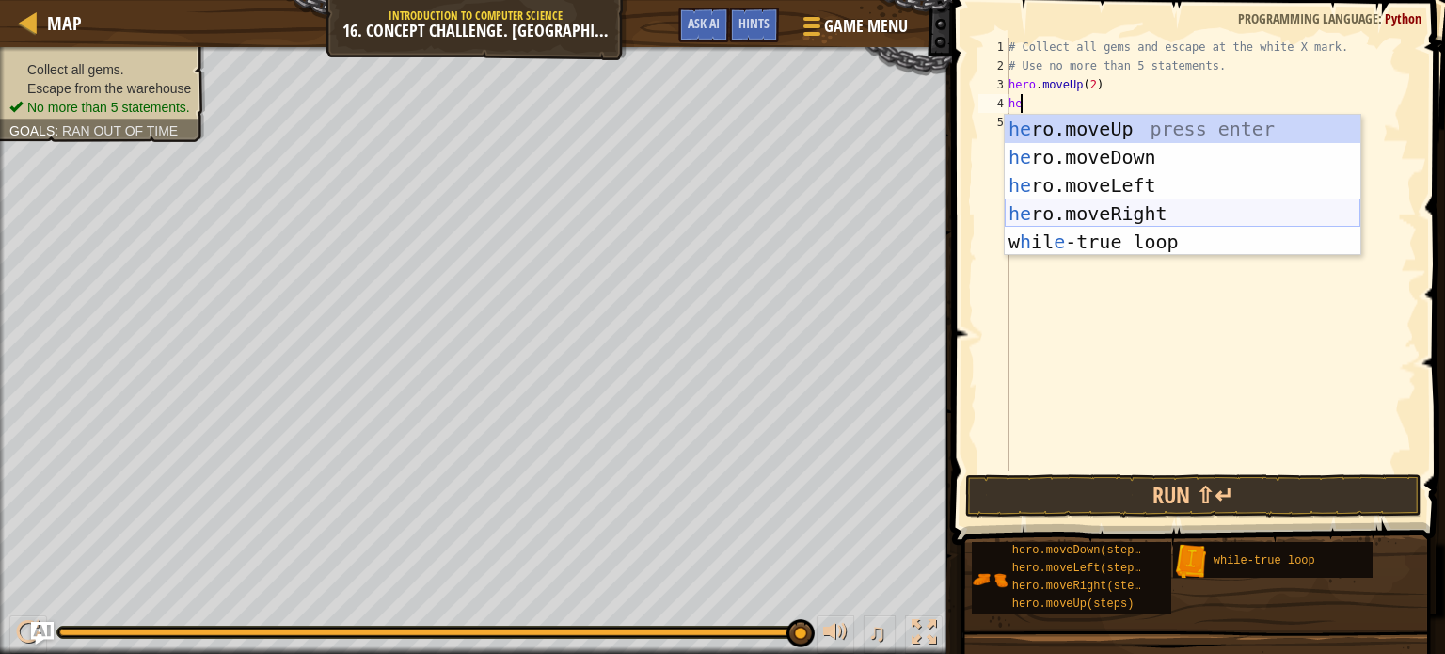
click at [1118, 211] on div "he ro.moveUp press enter he ro.moveDown press enter he ro.moveLeft press enter …" at bounding box center [1183, 214] width 356 height 198
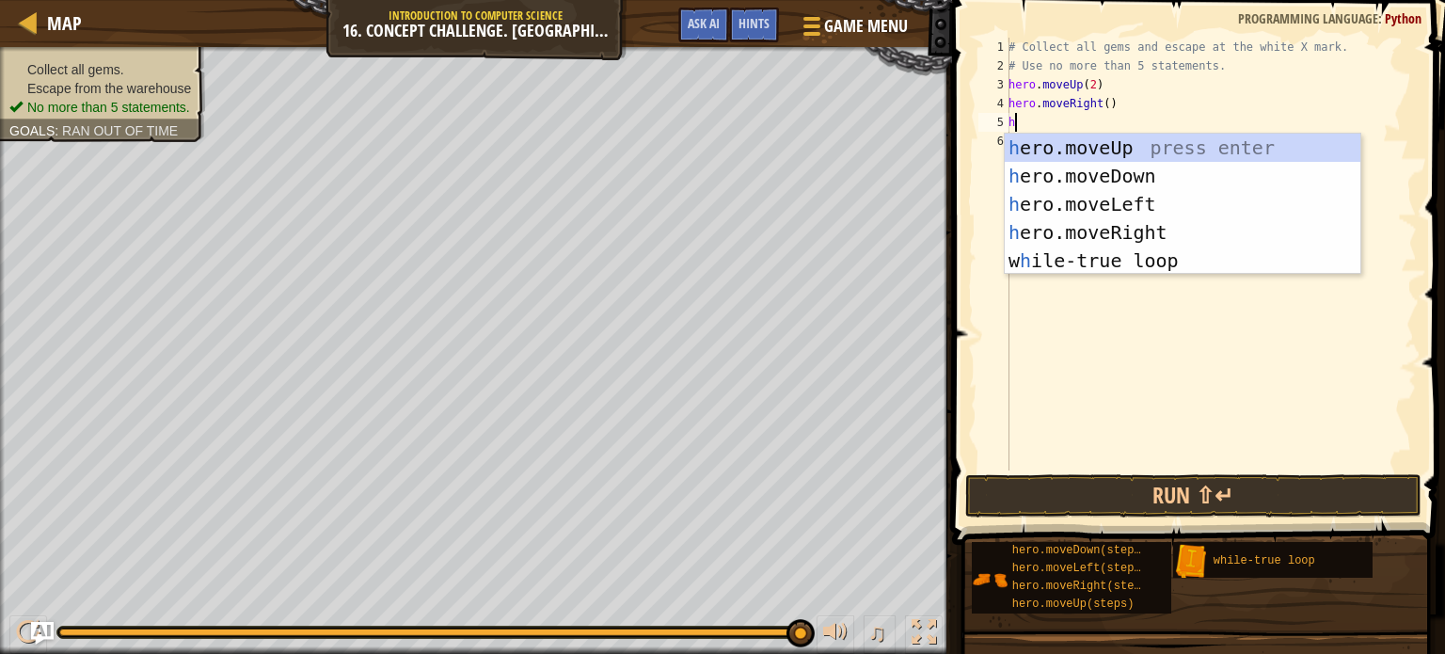
type textarea "he"
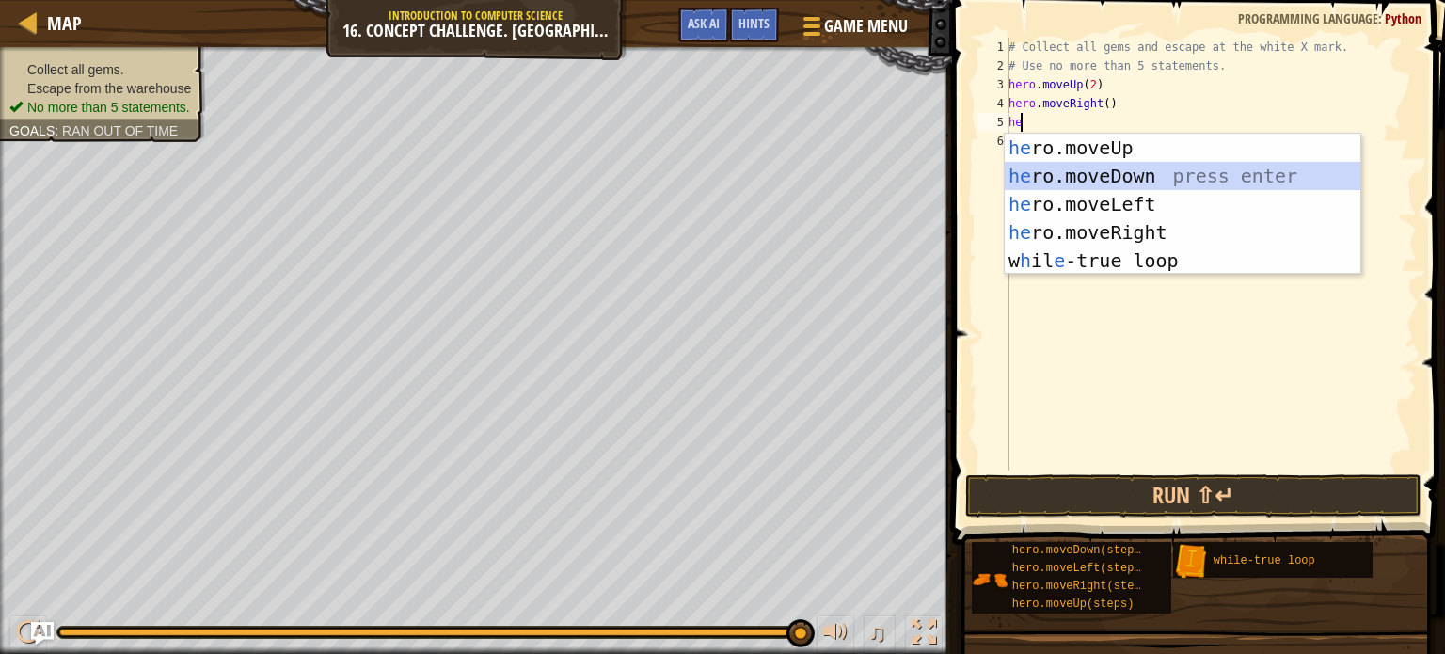
click at [1101, 184] on div "he ro.moveUp press enter he ro.moveDown press enter he ro.moveLeft press enter …" at bounding box center [1183, 233] width 356 height 198
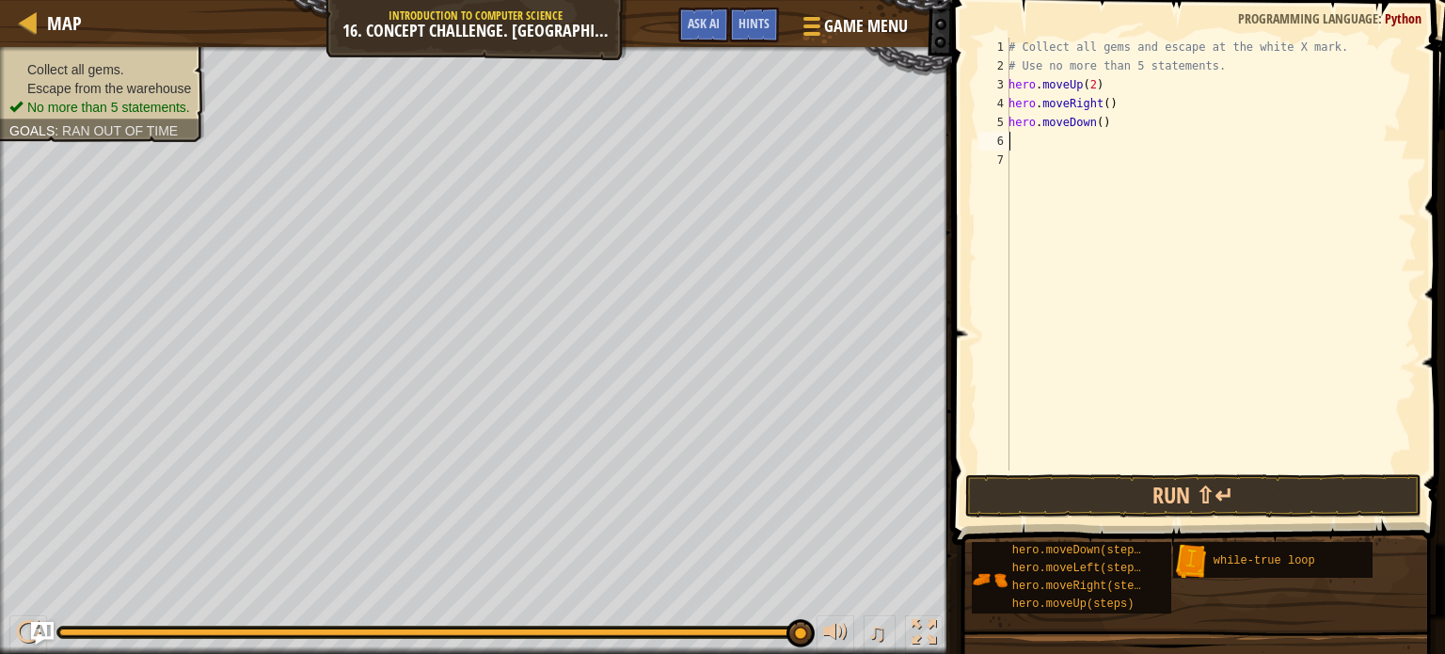
click at [1103, 104] on div "# Collect all gems and escape at the white X mark. # Use no more than 5 stateme…" at bounding box center [1211, 273] width 412 height 470
type textarea "hero.moveRight(2)"
click at [1141, 165] on div "# Collect all gems and escape at the white X mark. # Use no more than 5 stateme…" at bounding box center [1211, 273] width 412 height 470
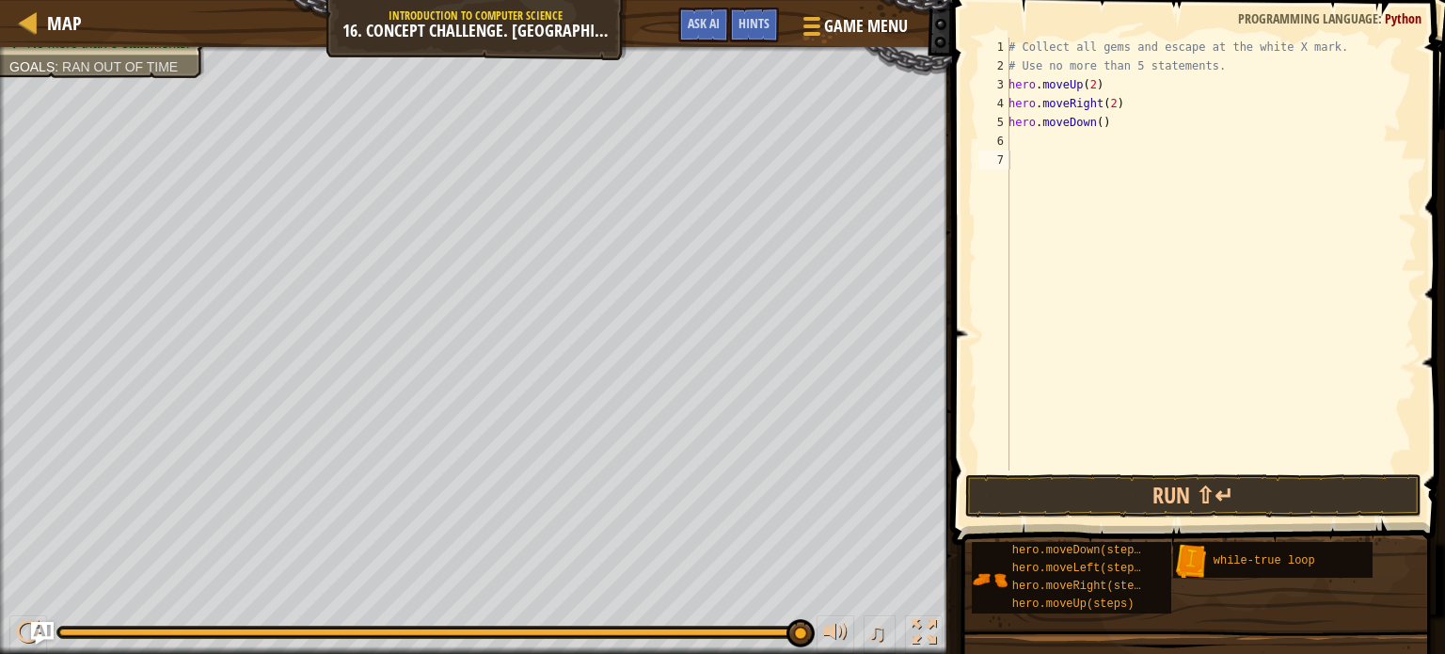
click at [691, 45] on div "Game Menu Done Hints Ask AI" at bounding box center [794, 30] width 250 height 44
click at [1240, 477] on button "Run ⇧↵" at bounding box center [1193, 495] width 456 height 43
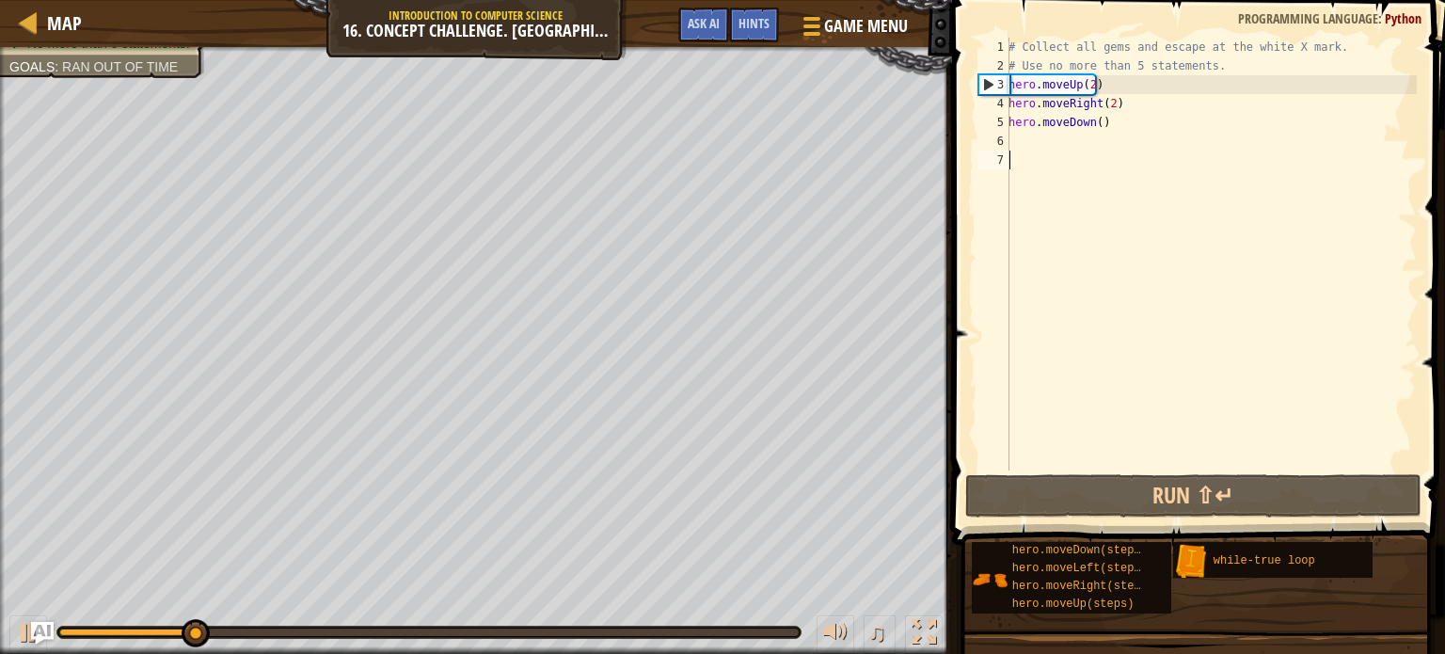
click at [1015, 138] on div "# Collect all gems and escape at the white X mark. # Use no more than 5 stateme…" at bounding box center [1211, 273] width 412 height 470
type textarea "he"
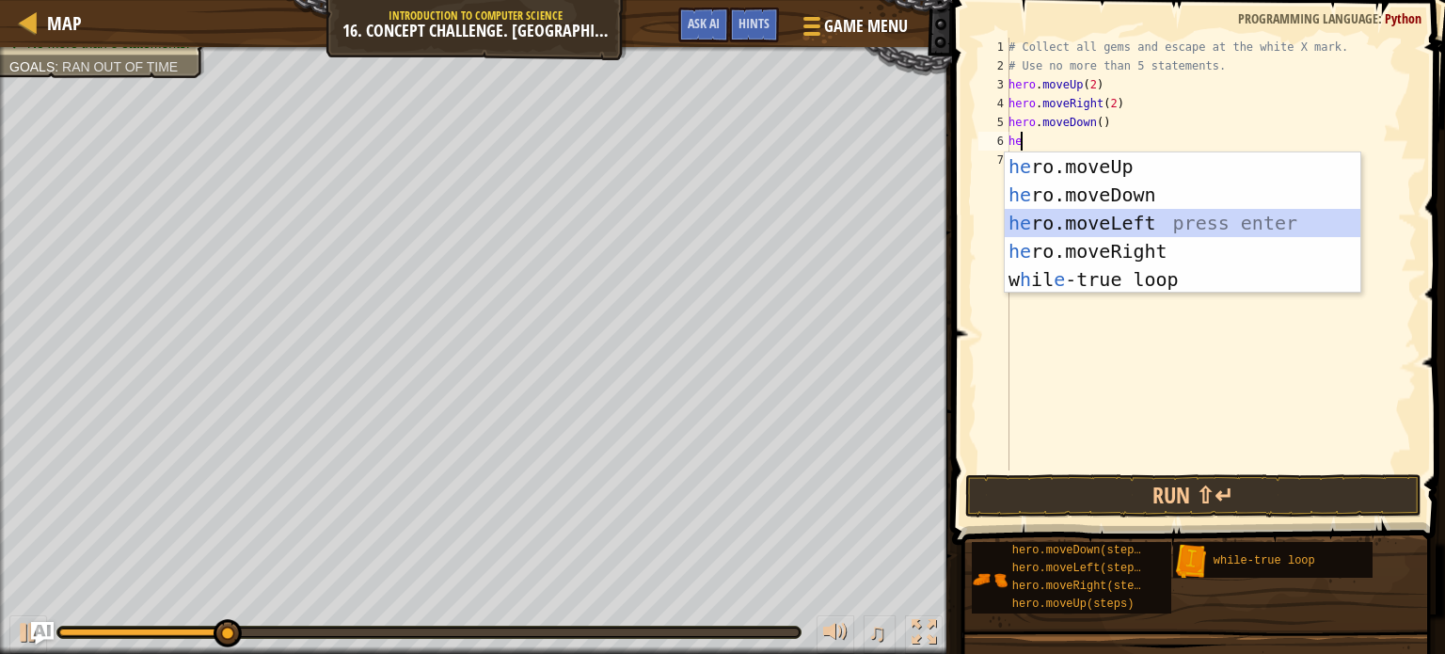
click at [1129, 220] on div "he ro.moveUp press enter he ro.moveDown press enter he ro.moveLeft press enter …" at bounding box center [1183, 251] width 356 height 198
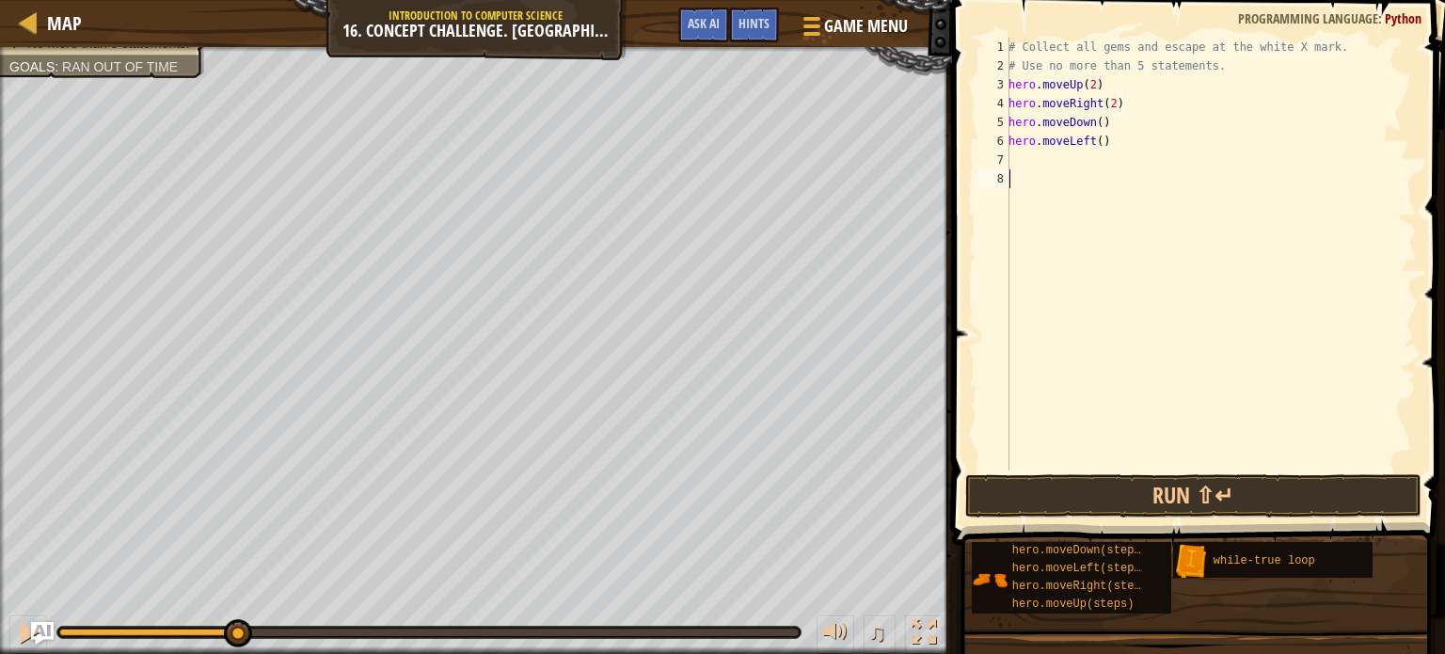
click at [1055, 182] on div "# Collect all gems and escape at the white X mark. # Use no more than 5 stateme…" at bounding box center [1211, 273] width 412 height 470
click at [1043, 163] on div "# Collect all gems and escape at the white X mark. # Use no more than 5 stateme…" at bounding box center [1211, 273] width 412 height 470
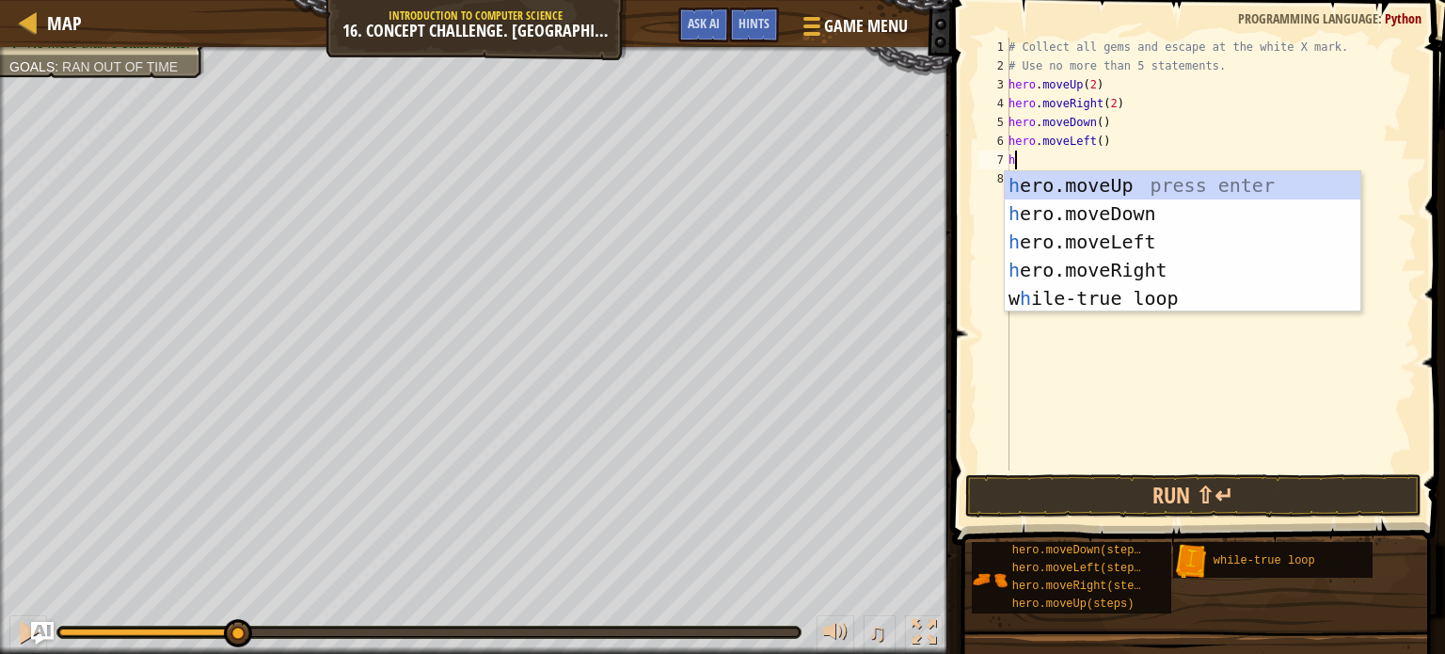
type textarea "he"
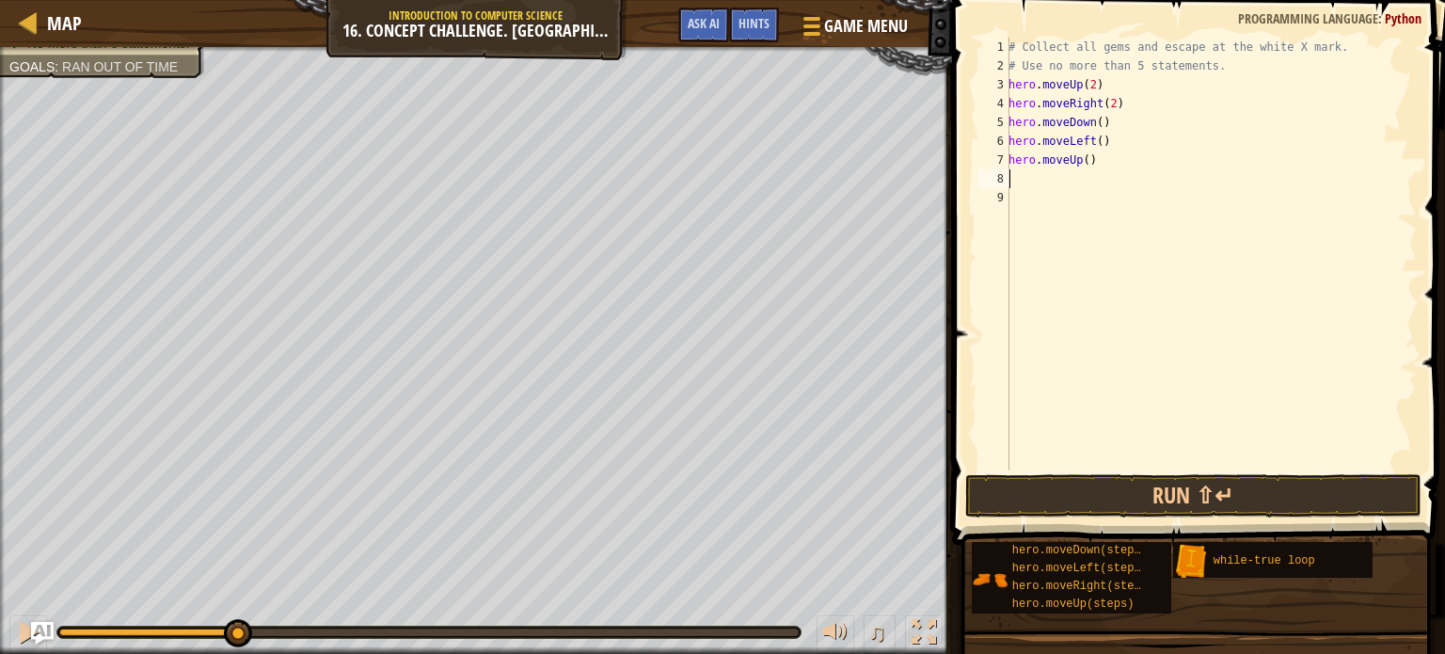
click at [1084, 161] on div "# Collect all gems and escape at the white X mark. # Use no more than 5 stateme…" at bounding box center [1211, 273] width 412 height 470
click at [1174, 508] on button "Run ⇧↵" at bounding box center [1193, 495] width 456 height 43
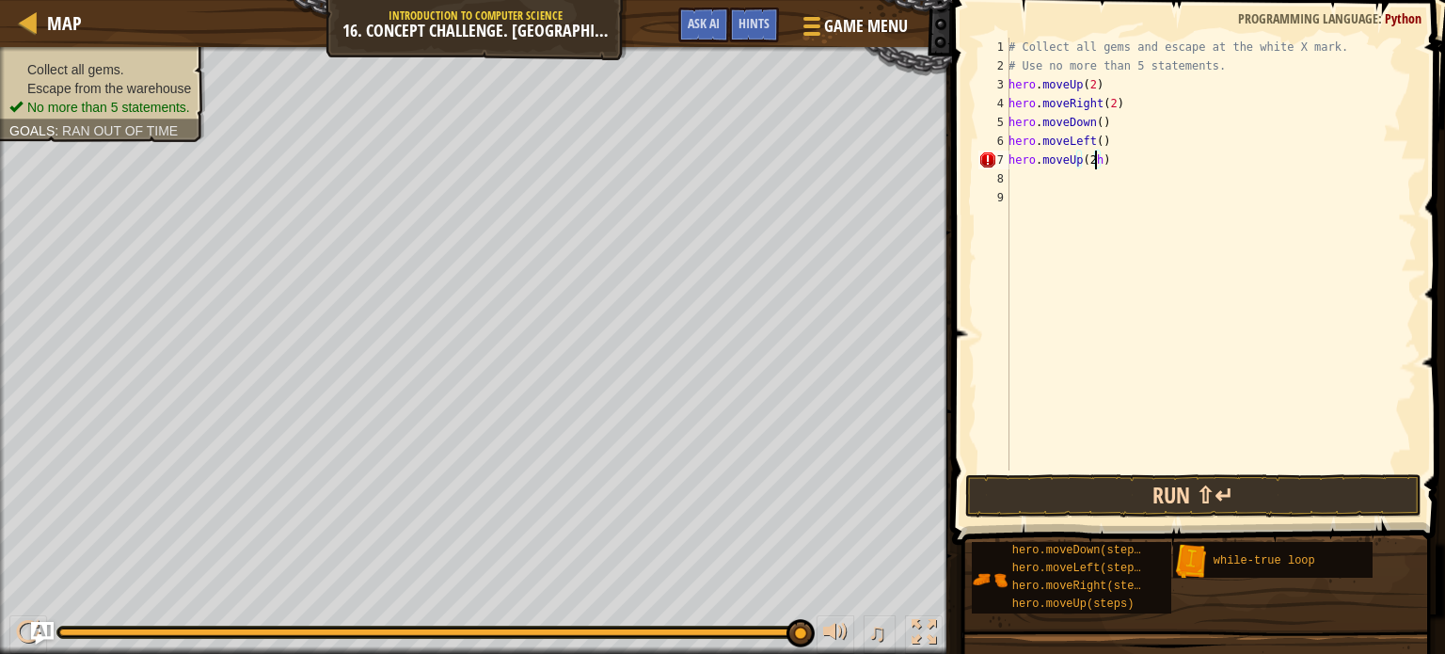
type textarea "hero.moveUp(2)"
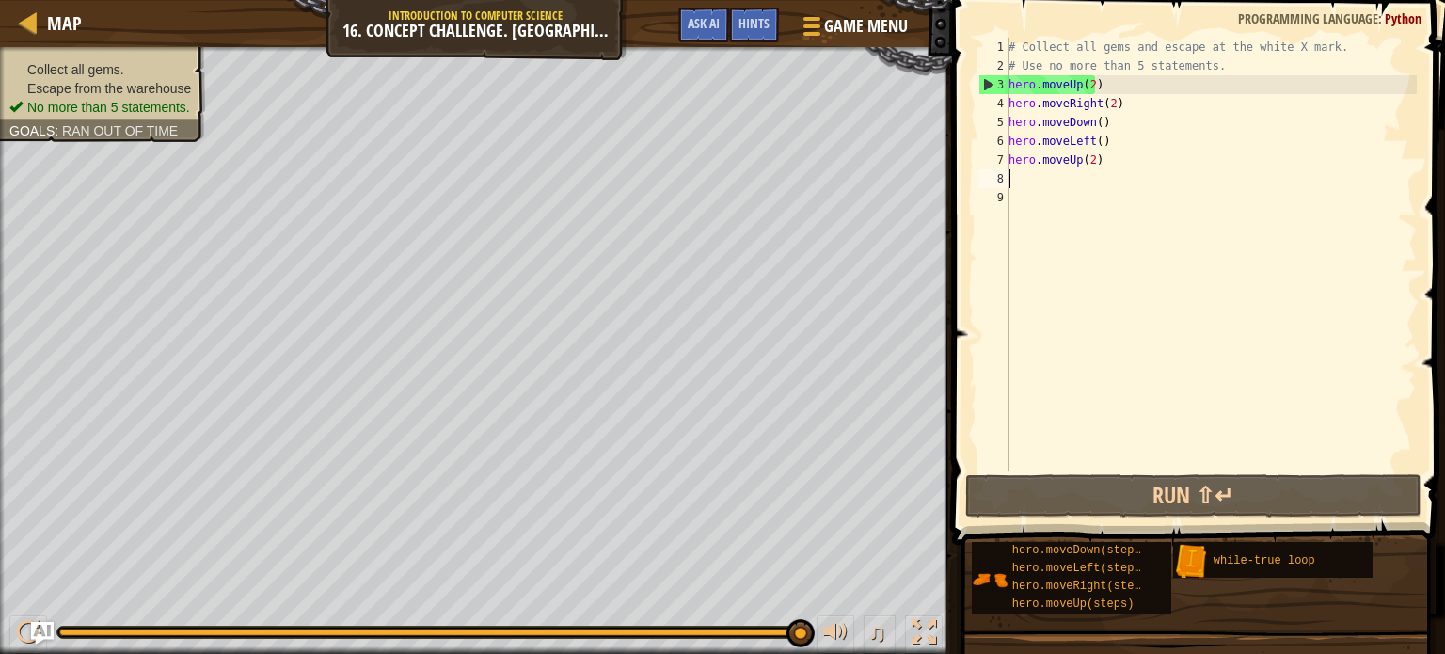
scroll to position [8, 0]
drag, startPoint x: 1013, startPoint y: 174, endPoint x: 1012, endPoint y: 161, distance: 13.2
click at [1012, 161] on div "# Collect all gems and escape at the white X mark. # Use no more than 5 stateme…" at bounding box center [1211, 273] width 412 height 470
type textarea "hero.moveUp(2)"
click at [1009, 176] on div "# Collect all gems and escape at the white X mark. # Use no more than 5 stateme…" at bounding box center [1211, 273] width 412 height 470
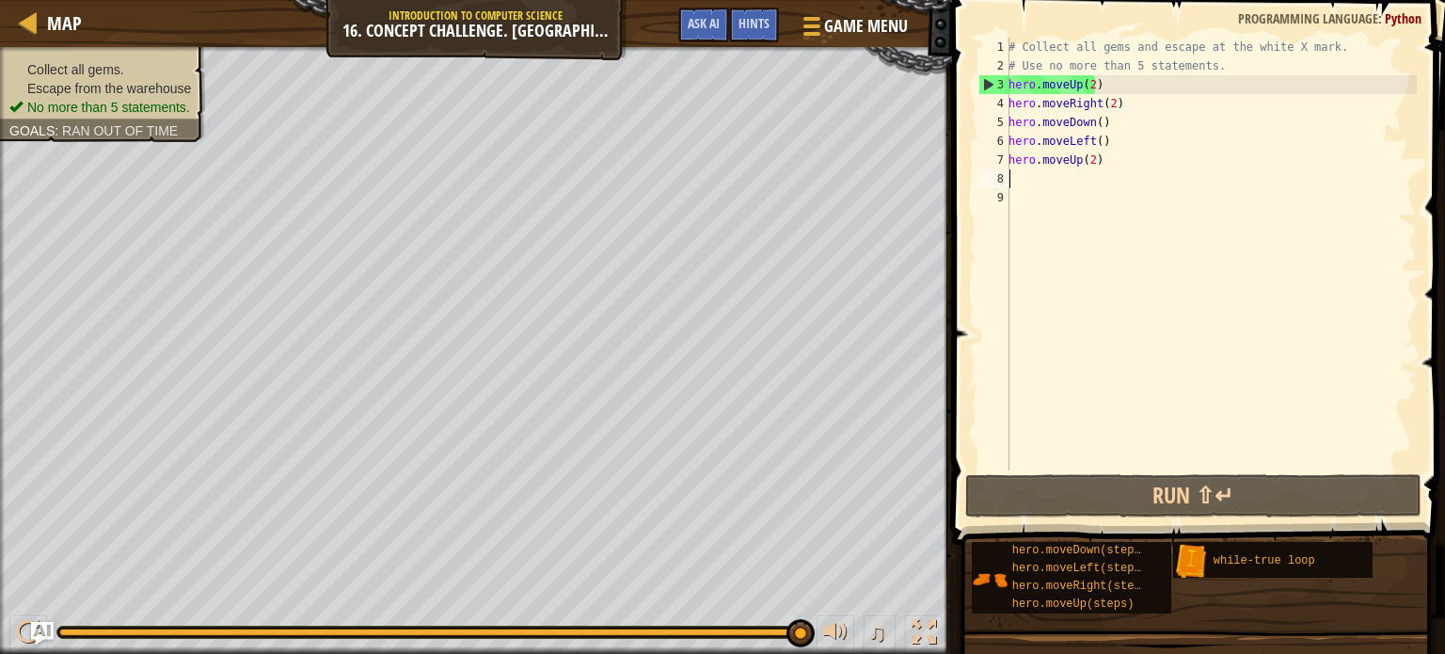
click at [1009, 176] on div "# Collect all gems and escape at the white X mark. # Use no more than 5 stateme…" at bounding box center [1211, 273] width 412 height 470
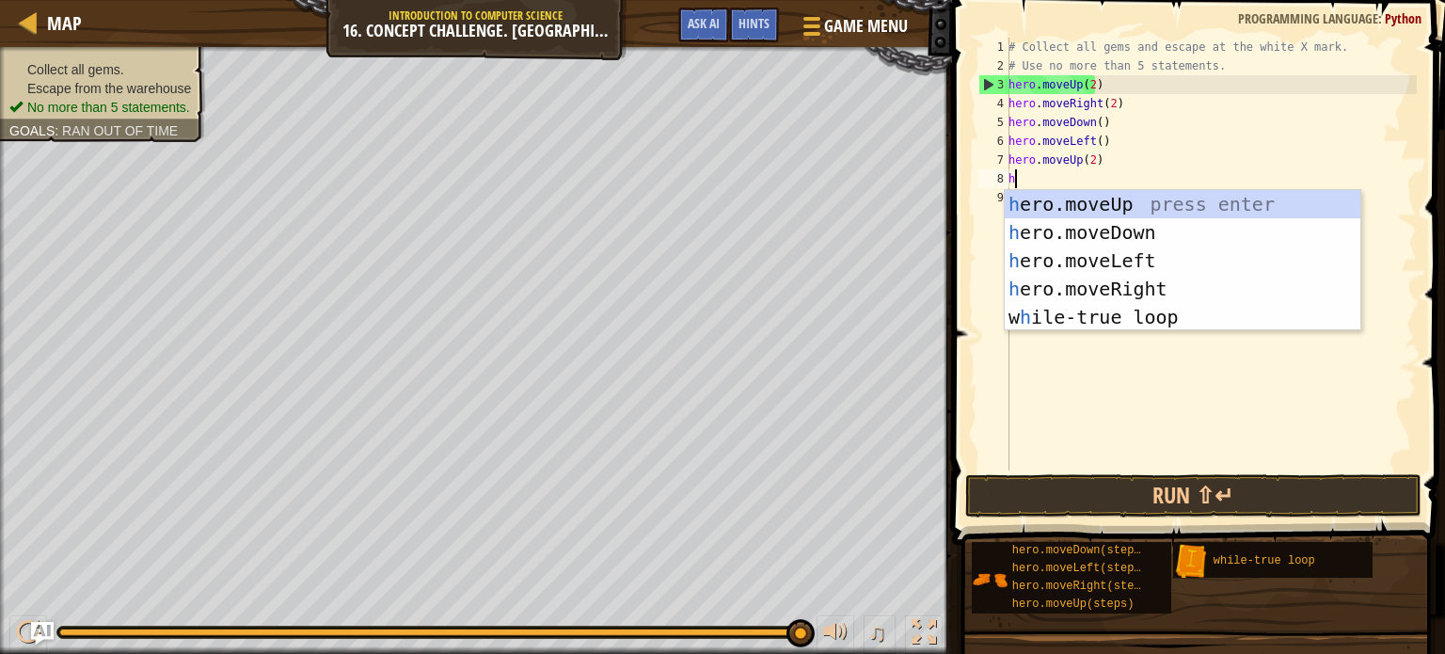
type textarea "he"
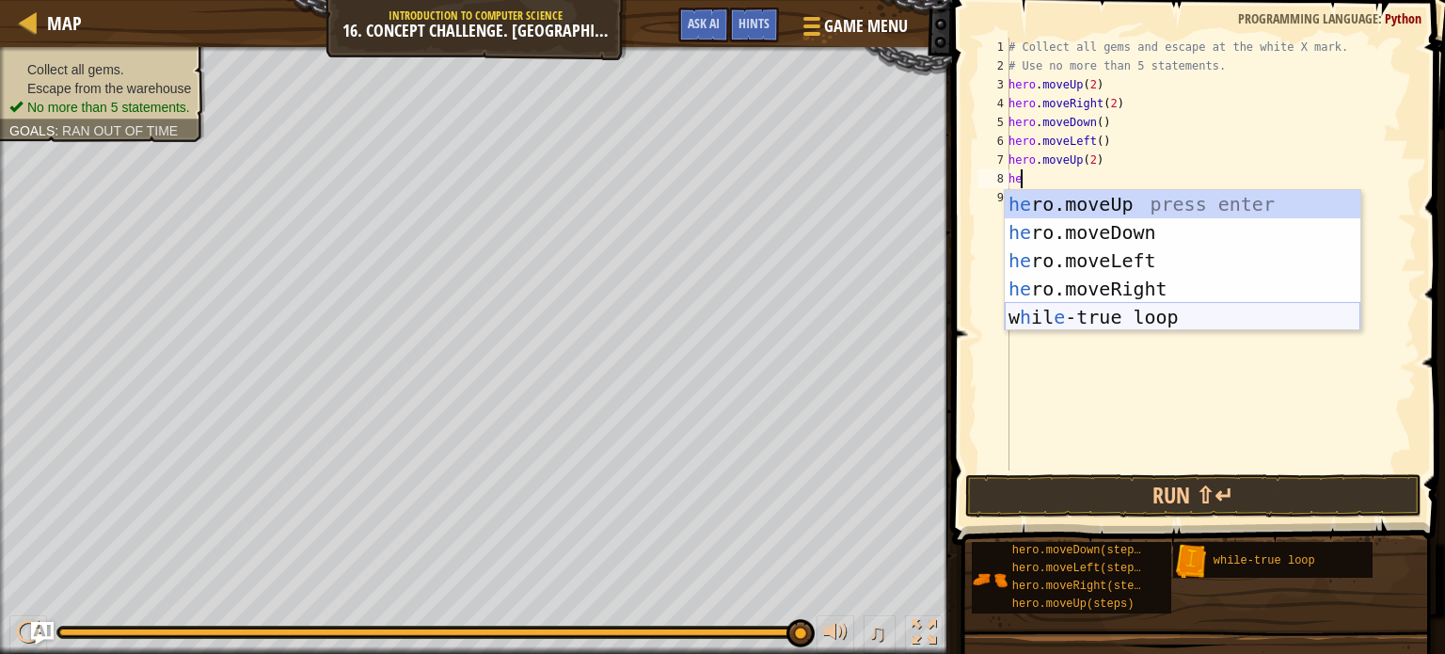
click at [1166, 319] on div "he ro.moveUp press enter he ro.moveDown press enter he ro.moveLeft press enter …" at bounding box center [1183, 289] width 356 height 198
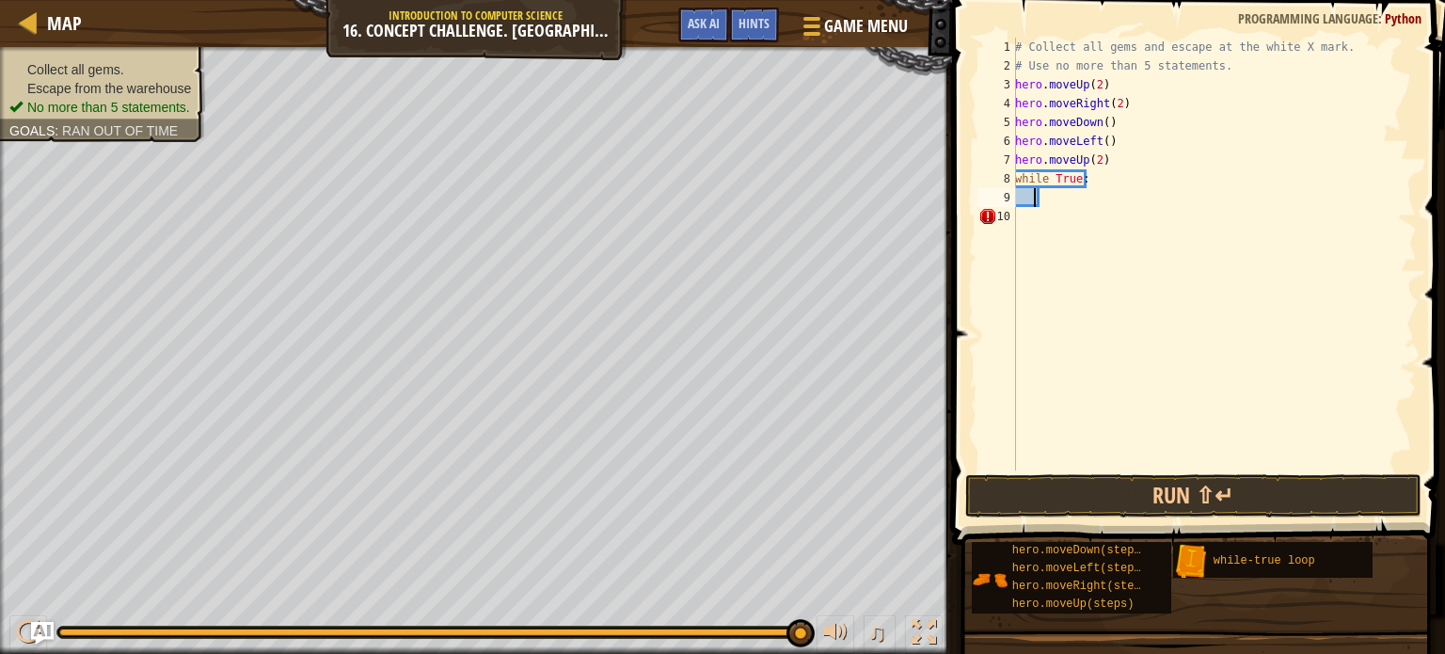
click at [1031, 204] on div "# Collect all gems and escape at the white X mark. # Use no more than 5 stateme…" at bounding box center [1213, 273] width 405 height 470
click at [1050, 197] on div "# Collect all gems and escape at the white X mark. # Use no more than 5 stateme…" at bounding box center [1213, 254] width 405 height 433
click at [1182, 74] on div "# Collect all gems and escape at the white X mark. # Use no more than 5 stateme…" at bounding box center [1213, 273] width 405 height 470
click at [1105, 173] on div "# Collect all gems and escape at the white X mark. # Use no more than 5 stateme…" at bounding box center [1213, 273] width 405 height 470
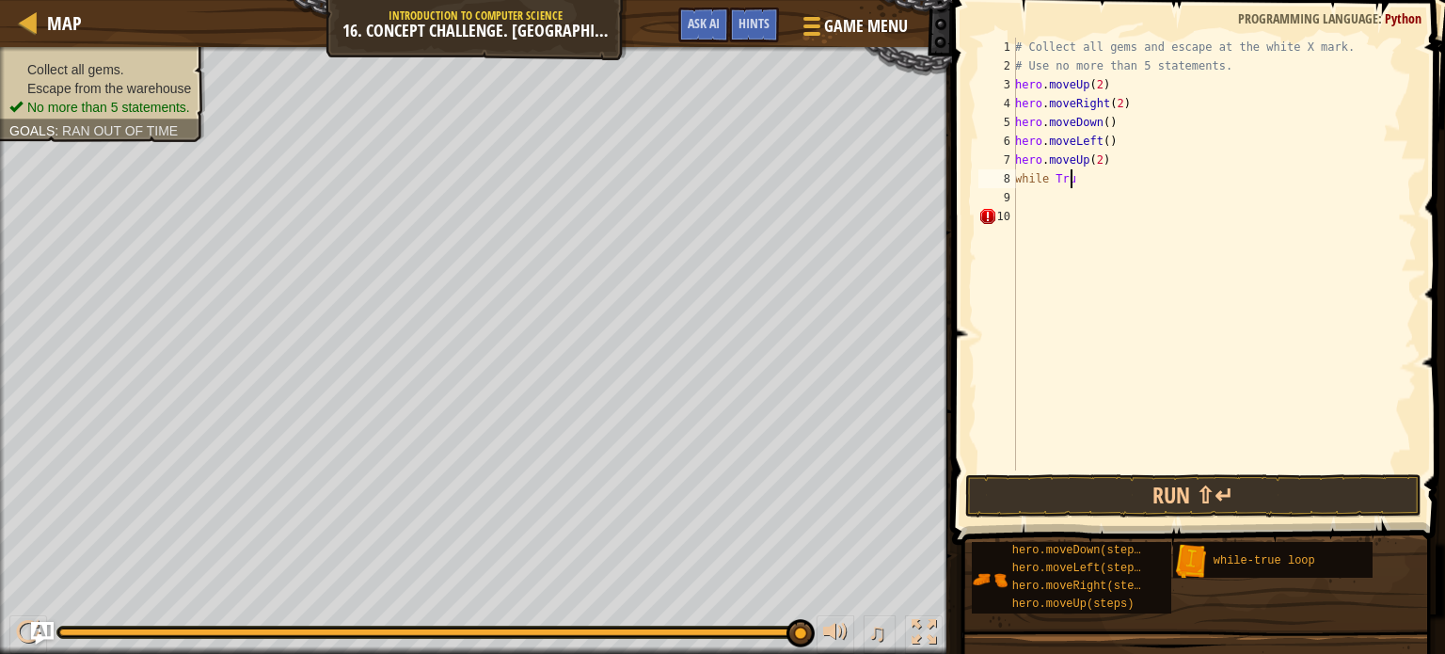
type textarea "w"
click at [1108, 167] on div "# Collect all gems and escape at the white X mark. # Use no more than 5 stateme…" at bounding box center [1213, 273] width 405 height 470
type textarea "h"
click at [1120, 137] on div "# Collect all gems and escape at the white X mark. # Use no more than 5 stateme…" at bounding box center [1213, 273] width 405 height 470
type textarea "h"
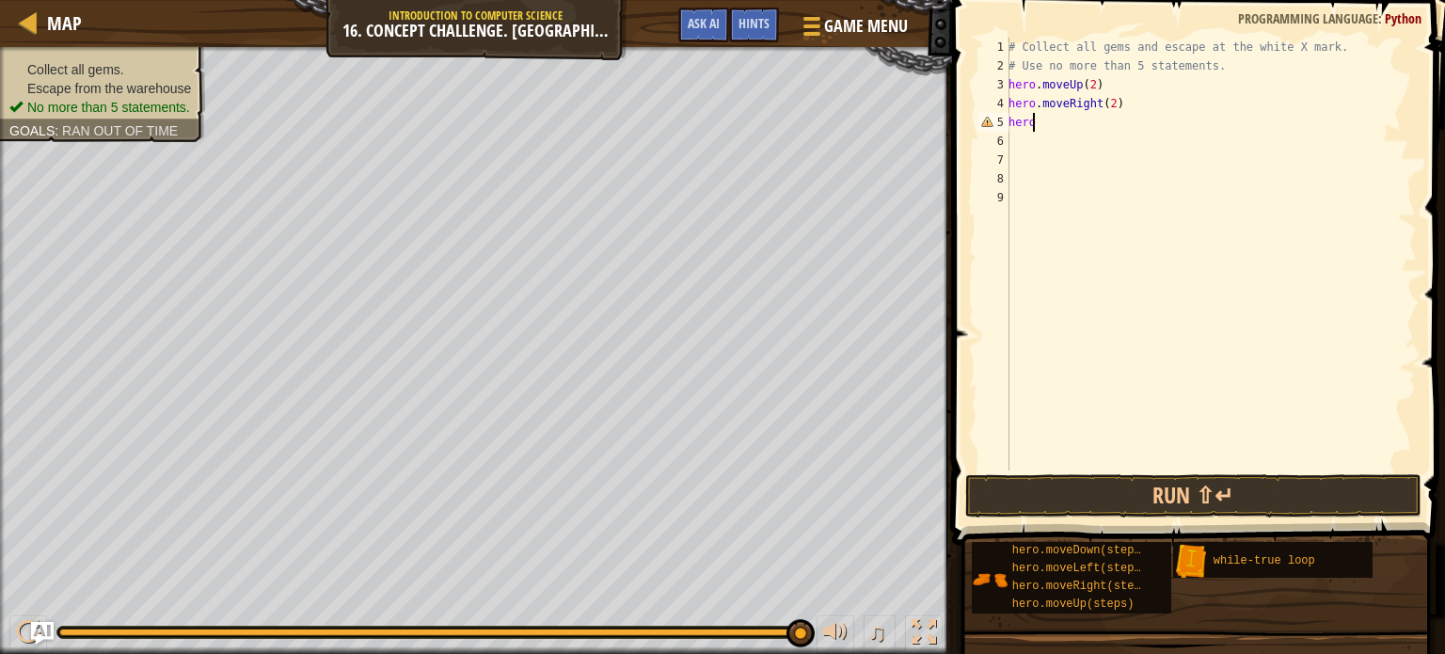
type textarea "h"
type textarea "#"
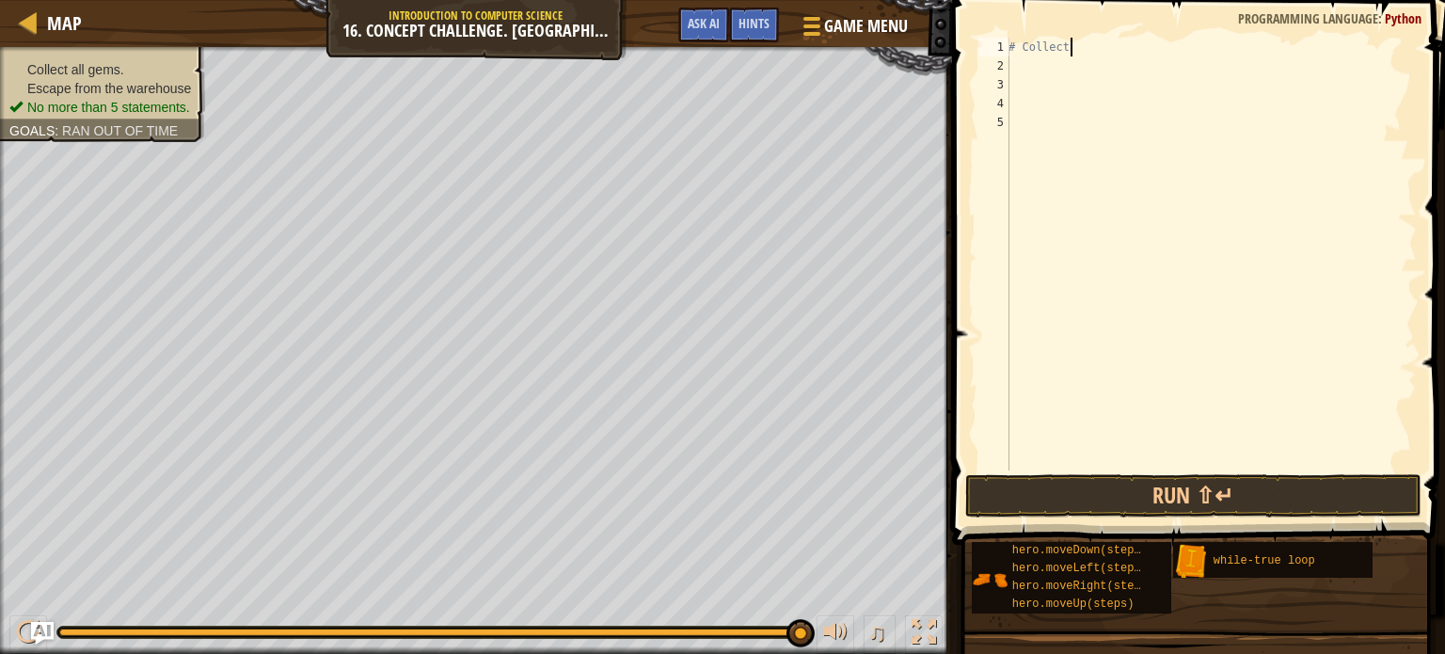
type textarea "#"
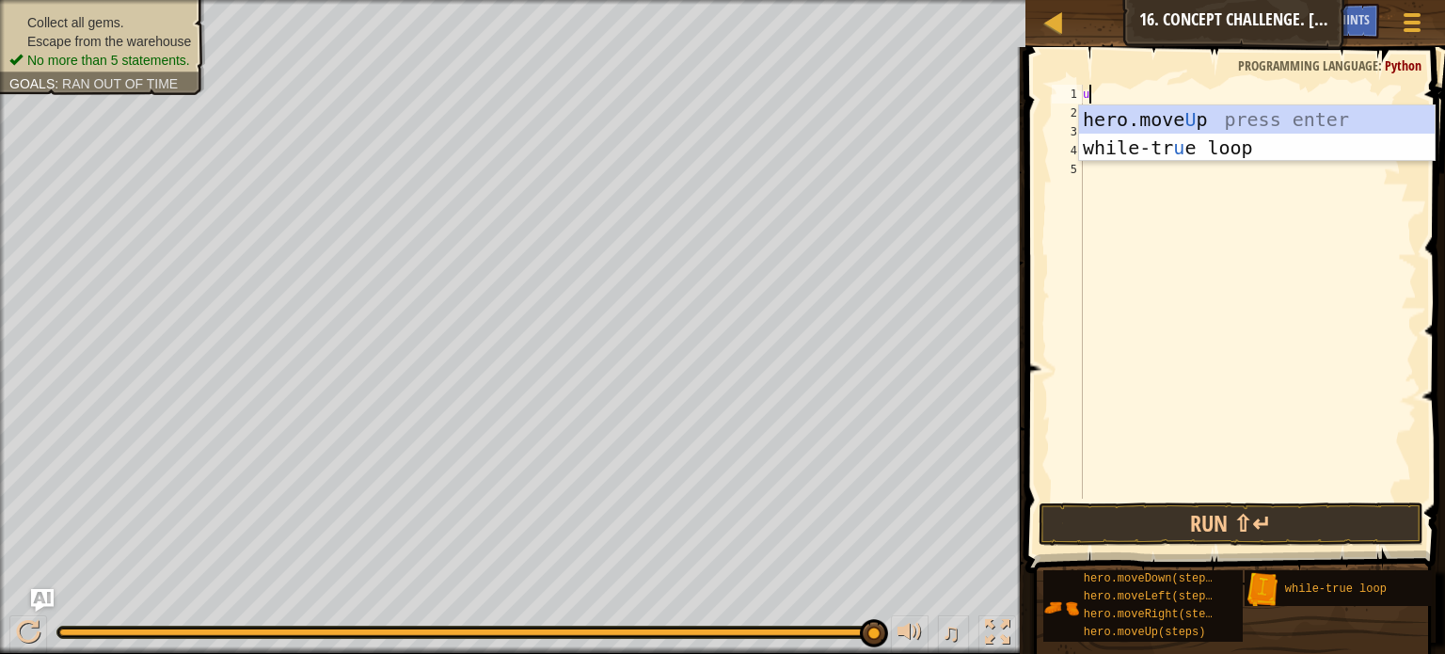
type textarea "up"
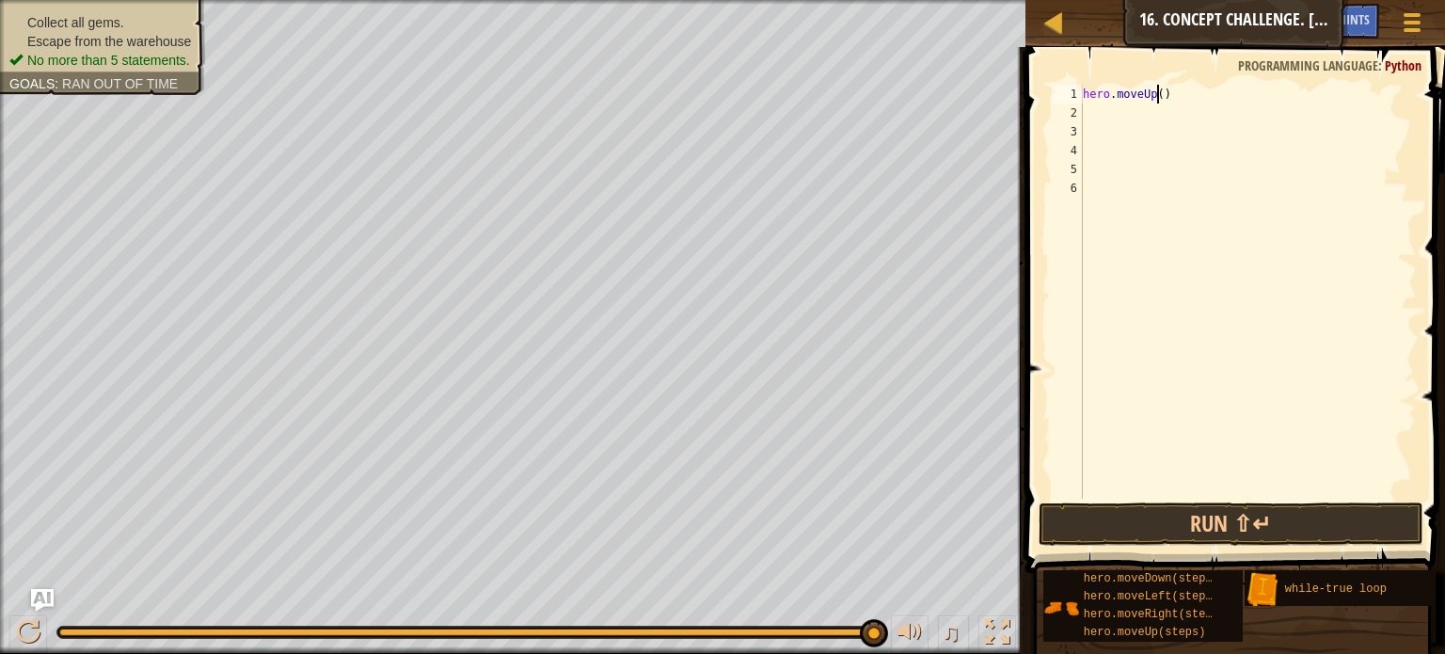
click at [1157, 95] on div "hero . moveUp ( )" at bounding box center [1248, 311] width 338 height 452
click at [1174, 101] on div "hero . moveUp ( 2 )" at bounding box center [1248, 311] width 338 height 452
type textarea "h"
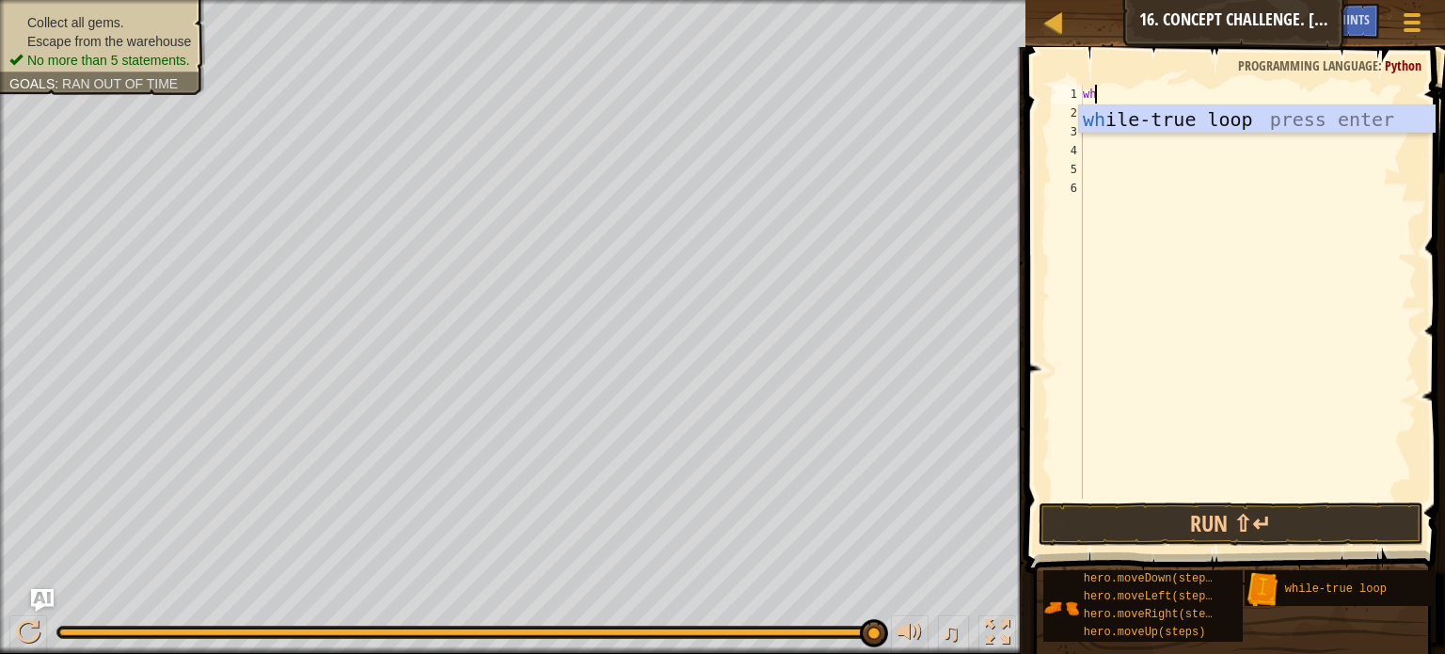
type textarea "whi"
click at [1166, 122] on div "whi le-true loop press enter" at bounding box center [1257, 147] width 356 height 85
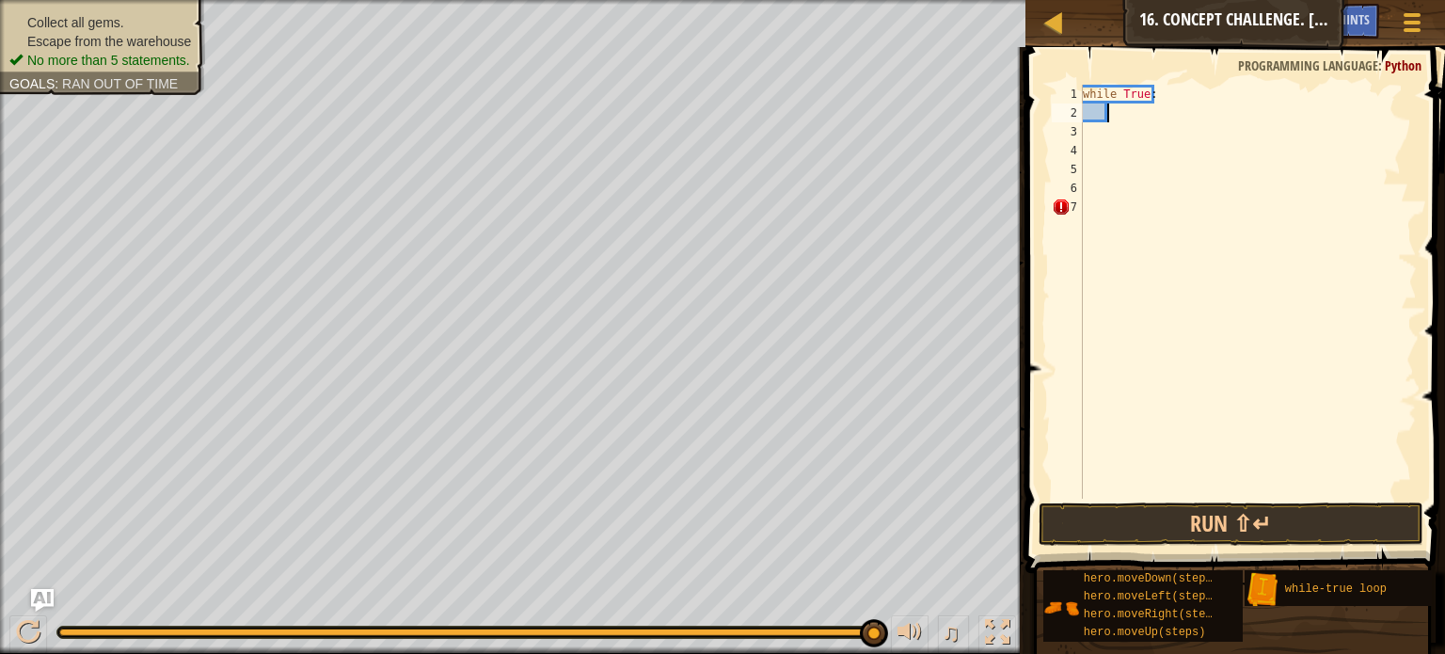
scroll to position [8, 1]
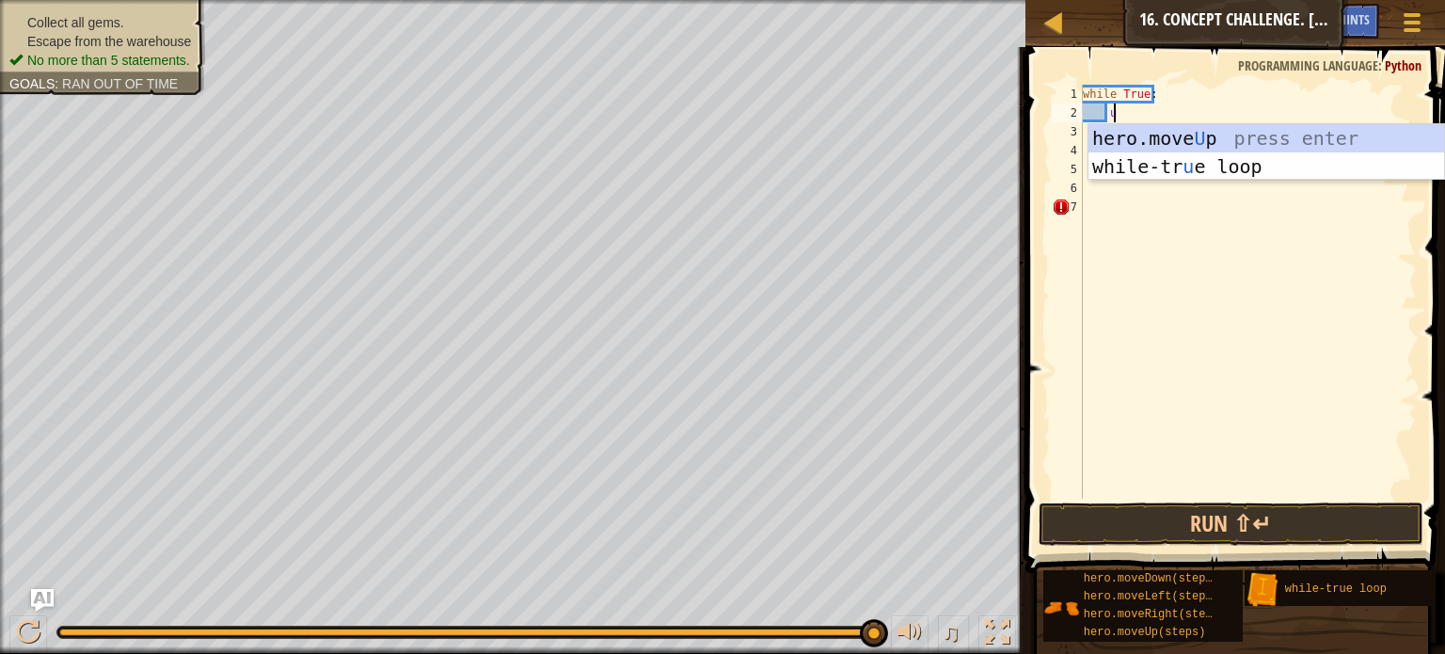
type textarea "up"
click at [1164, 142] on div "hero.move Up press enter while-tr u e loo p press enter" at bounding box center [1266, 180] width 356 height 113
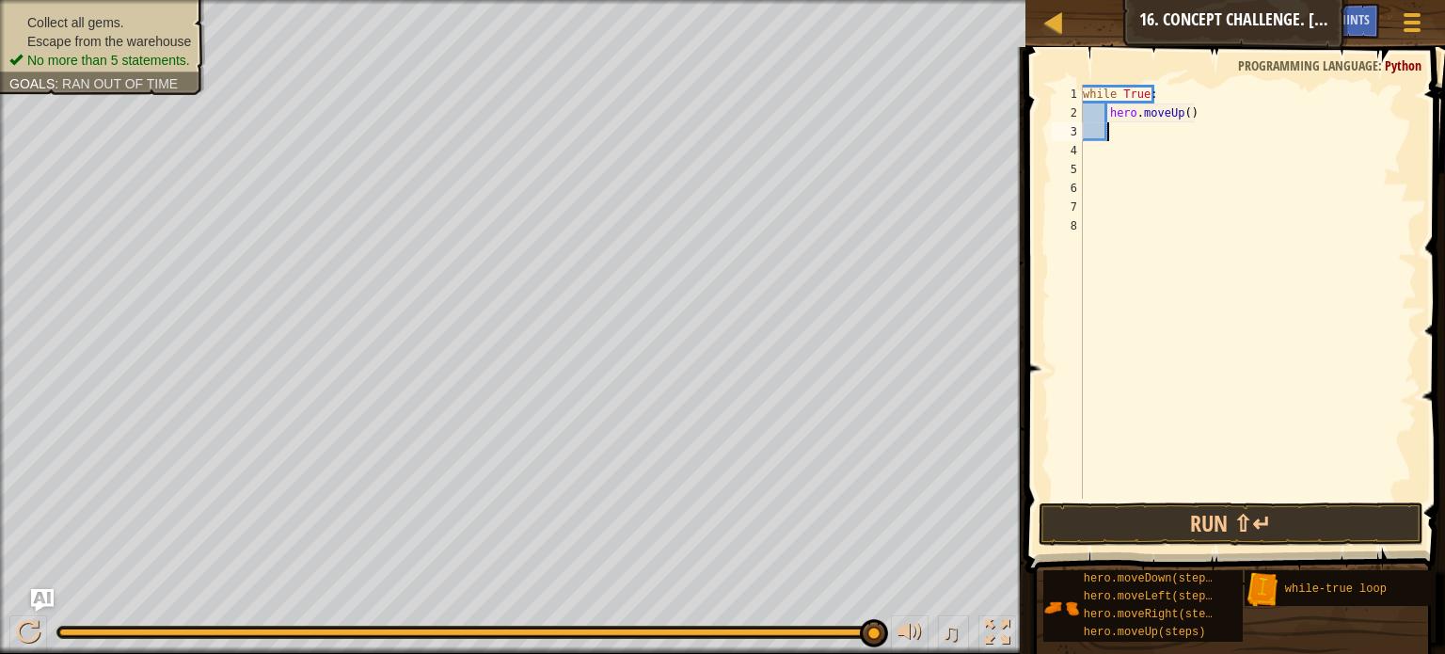
scroll to position [8, 0]
click at [1186, 115] on div "while True : hero . moveUp ( )" at bounding box center [1248, 311] width 338 height 452
click at [1183, 114] on div "while True : hero . moveUp ( )" at bounding box center [1248, 311] width 338 height 452
type textarea "hero.moveUp(2)"
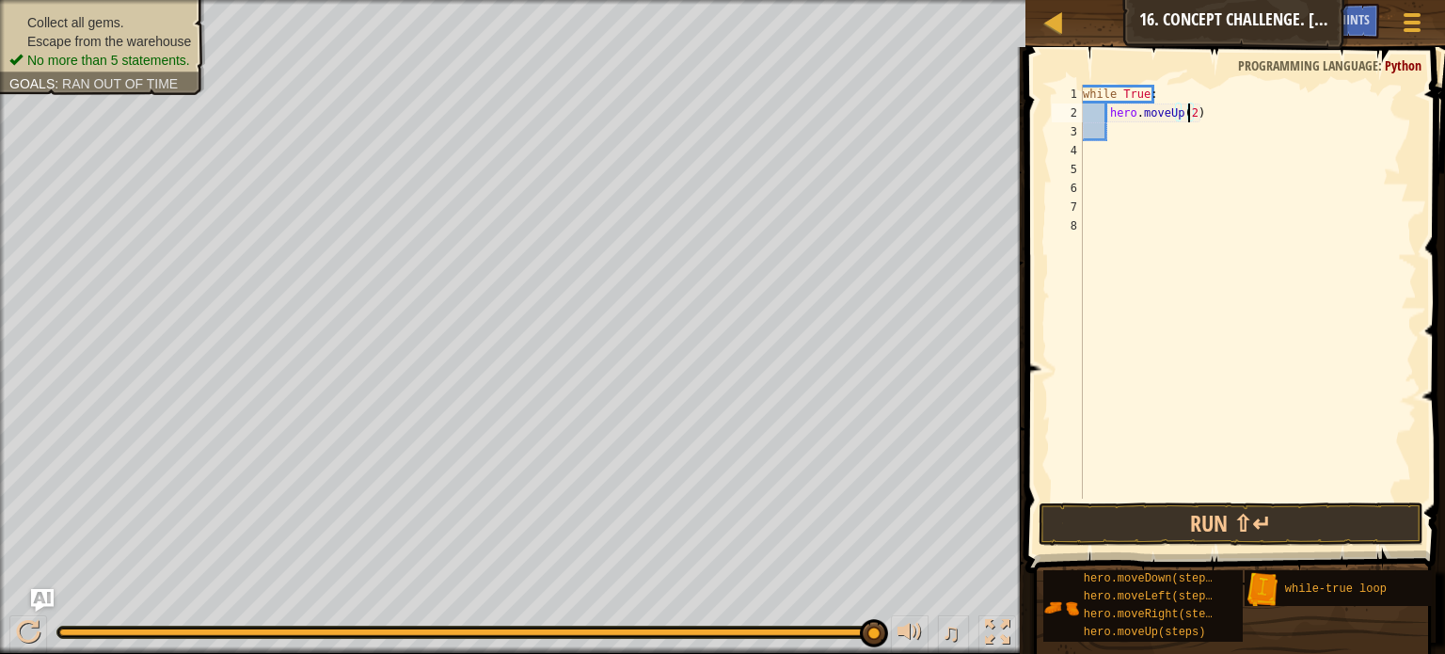
click at [1165, 132] on div "while True : hero . moveUp ( 2 )" at bounding box center [1248, 311] width 338 height 452
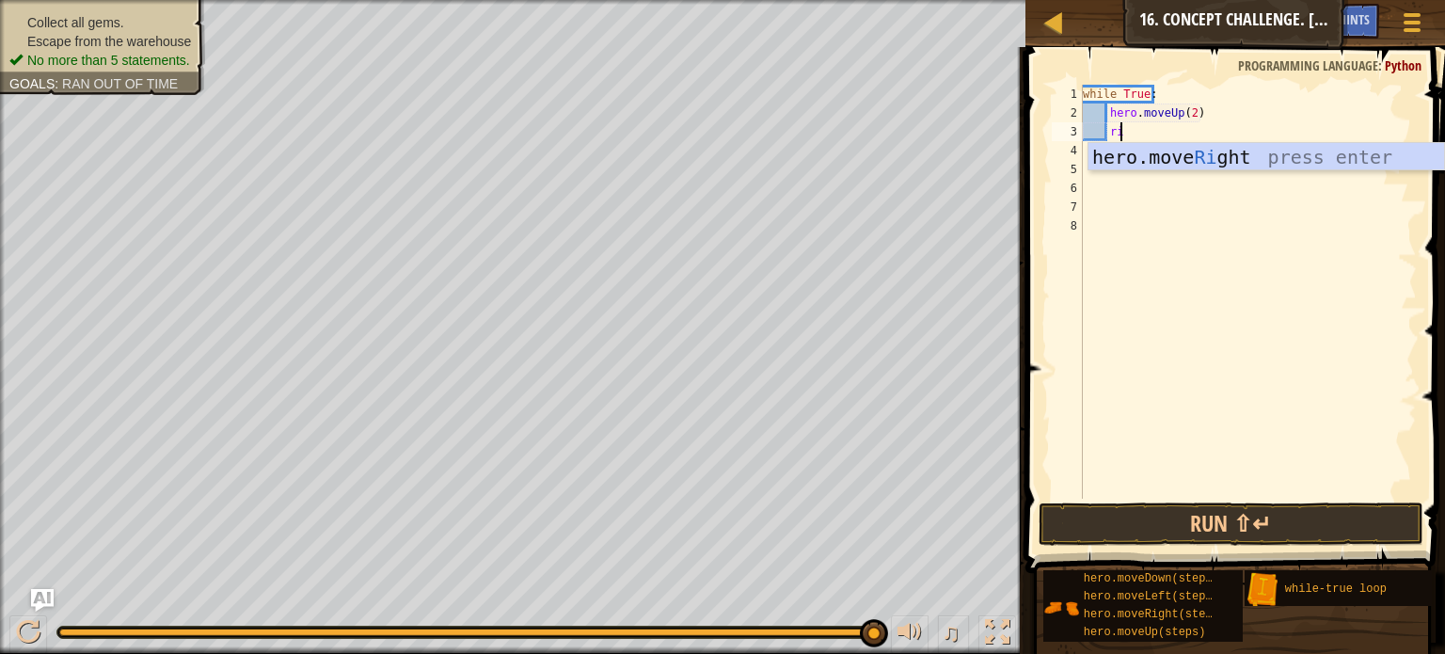
type textarea "rig"
click at [1211, 157] on div "hero.move Rig ht press enter" at bounding box center [1266, 185] width 356 height 85
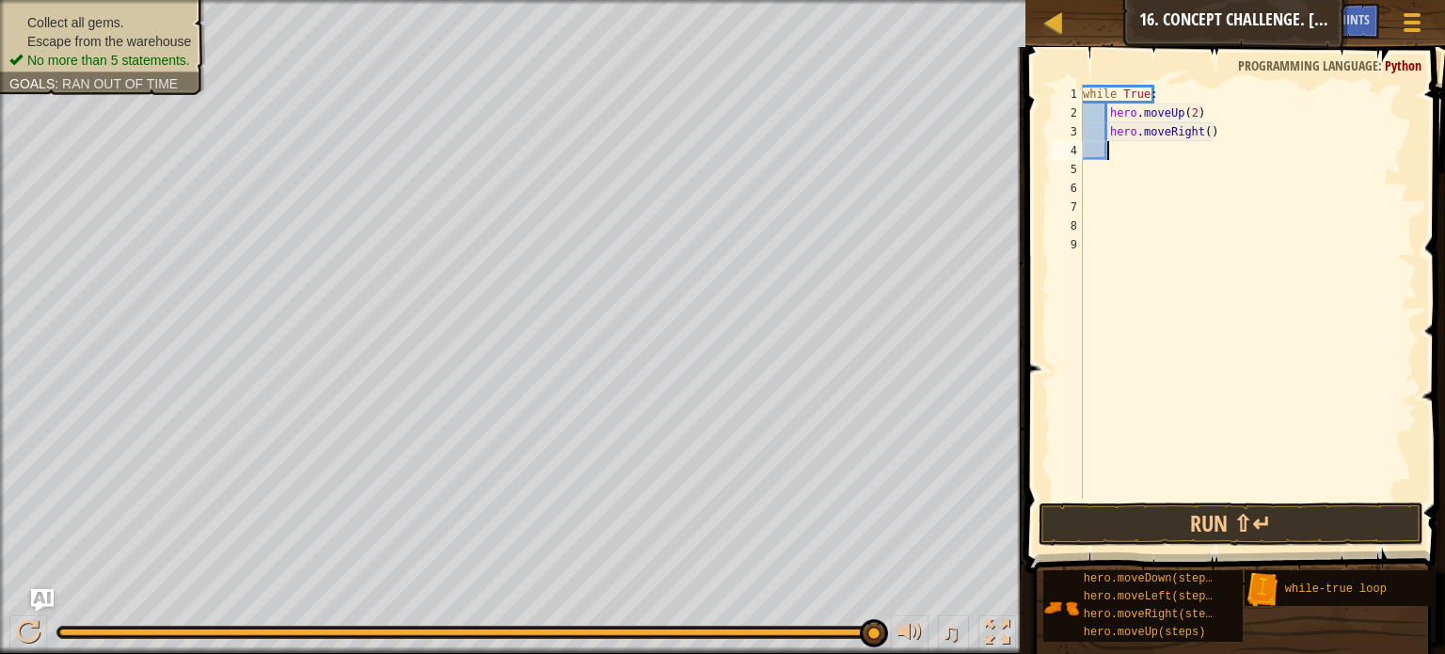
scroll to position [8, 0]
click at [1200, 135] on div "while True : hero . moveUp ( 2 ) hero . moveRight ( )" at bounding box center [1248, 311] width 338 height 452
type textarea "hero.moveRight(2)"
click at [1182, 169] on div "while True : hero . moveUp ( 2 ) hero . moveRight ( 2 )" at bounding box center [1248, 311] width 338 height 452
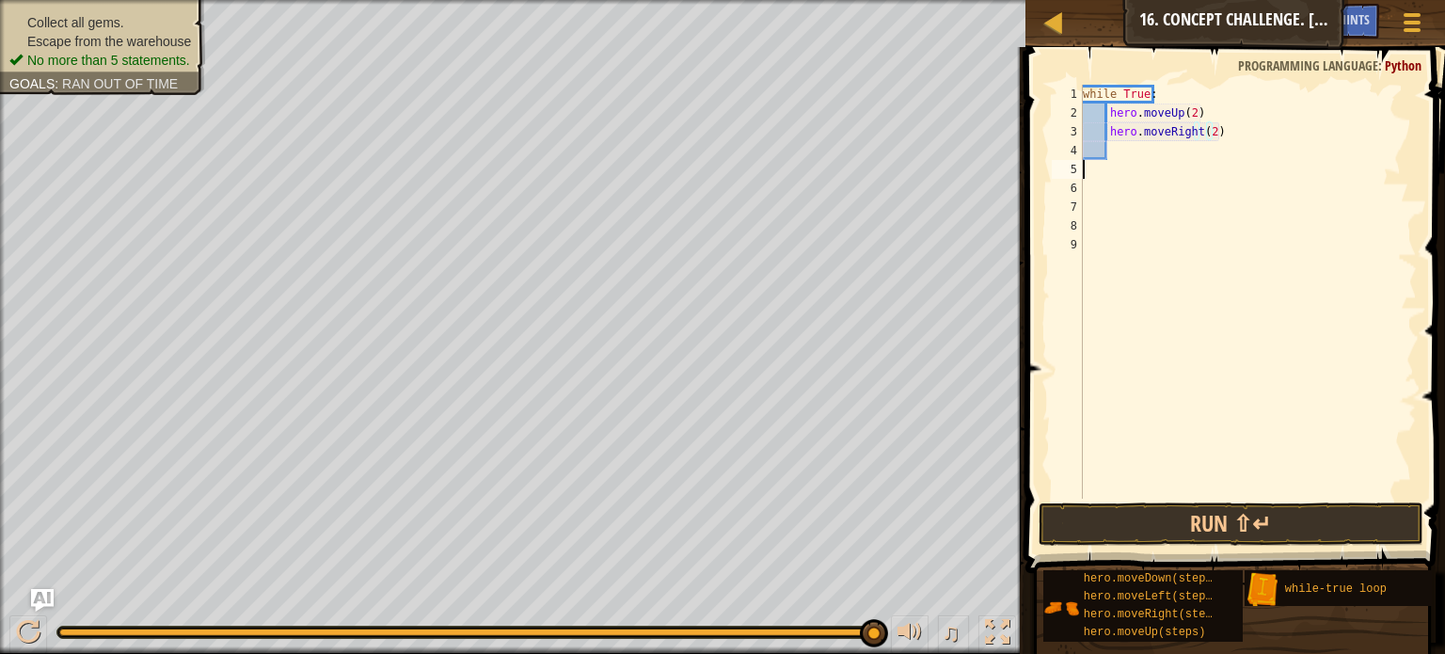
scroll to position [8, 0]
click at [1182, 169] on div "while True : hero . moveUp ( 2 ) hero . moveRight ( 2 )" at bounding box center [1248, 311] width 338 height 452
click at [1173, 153] on div "while True : hero . moveUp ( 2 ) hero . moveRight ( 2 )" at bounding box center [1248, 311] width 338 height 452
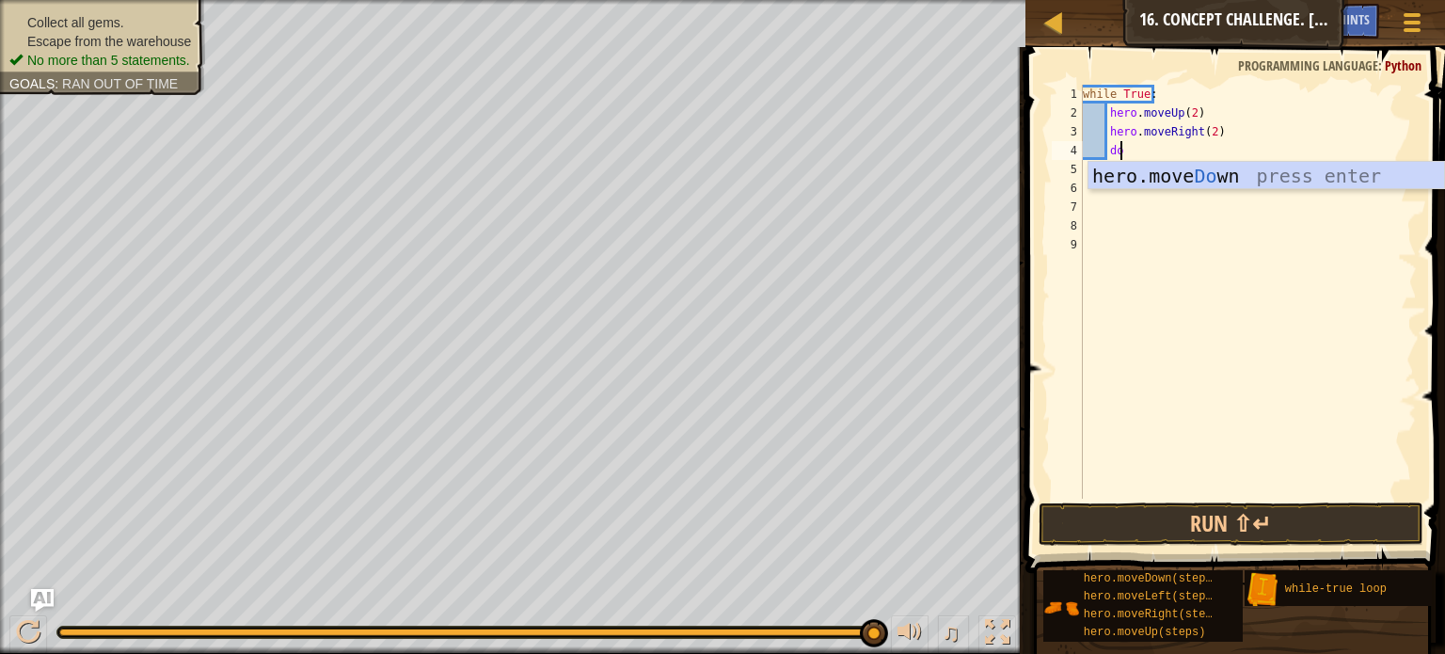
type textarea "dow"
click at [1186, 180] on div "hero.move Dow n press enter" at bounding box center [1266, 204] width 356 height 85
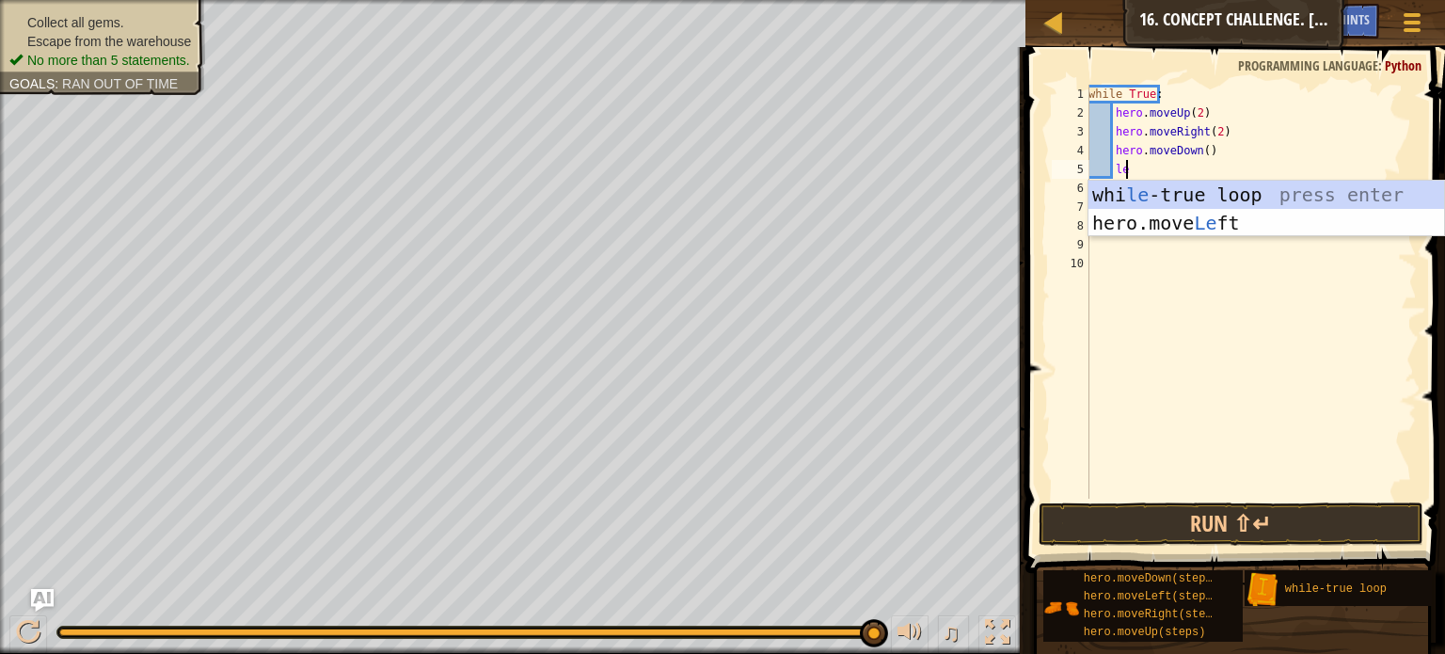
type textarea "lef"
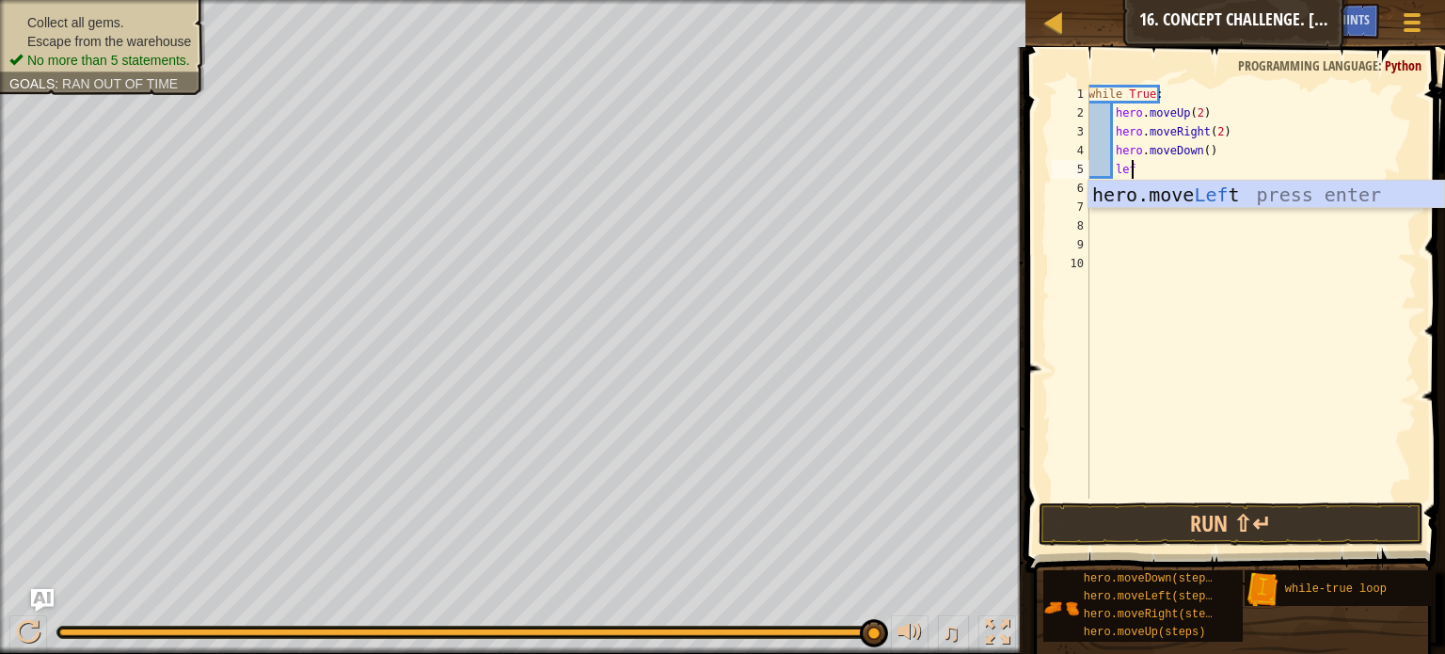
scroll to position [8, 2]
click at [1182, 200] on div "hero.move Lef t press enter" at bounding box center [1266, 223] width 356 height 85
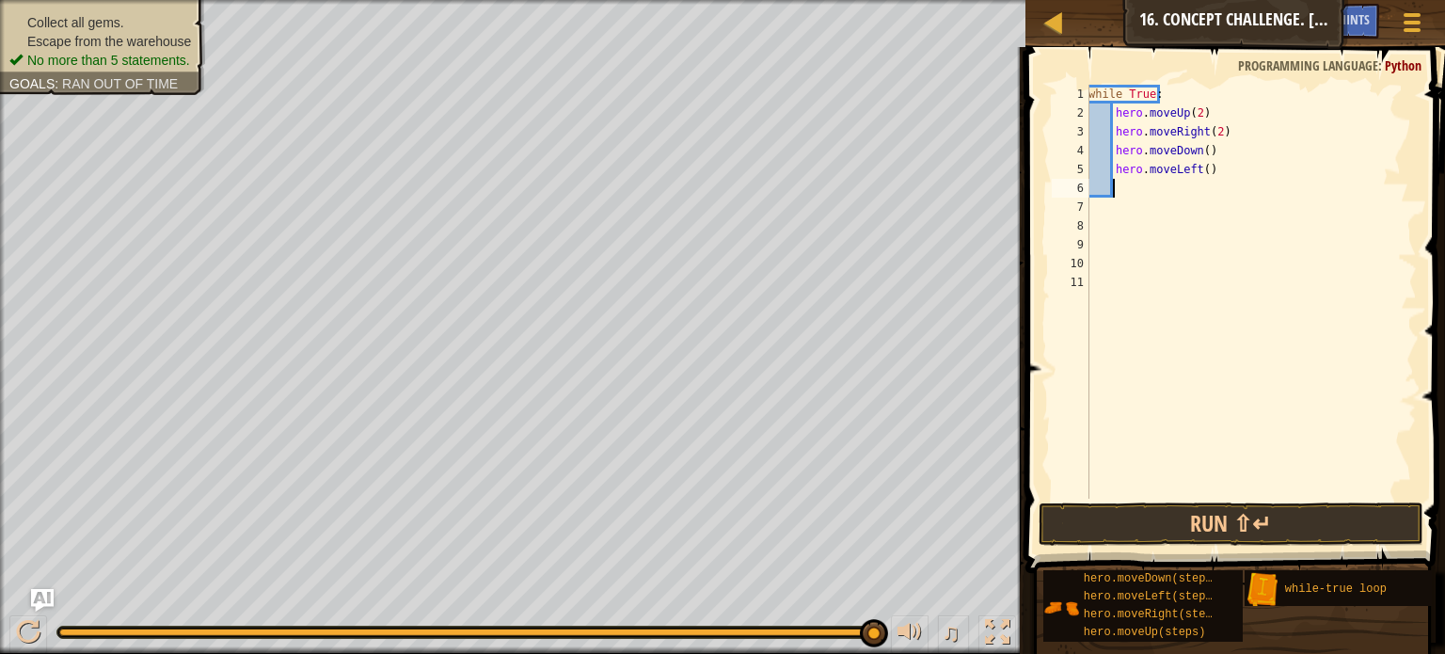
scroll to position [8, 0]
click at [1251, 511] on button "Run ⇧↵" at bounding box center [1231, 523] width 385 height 43
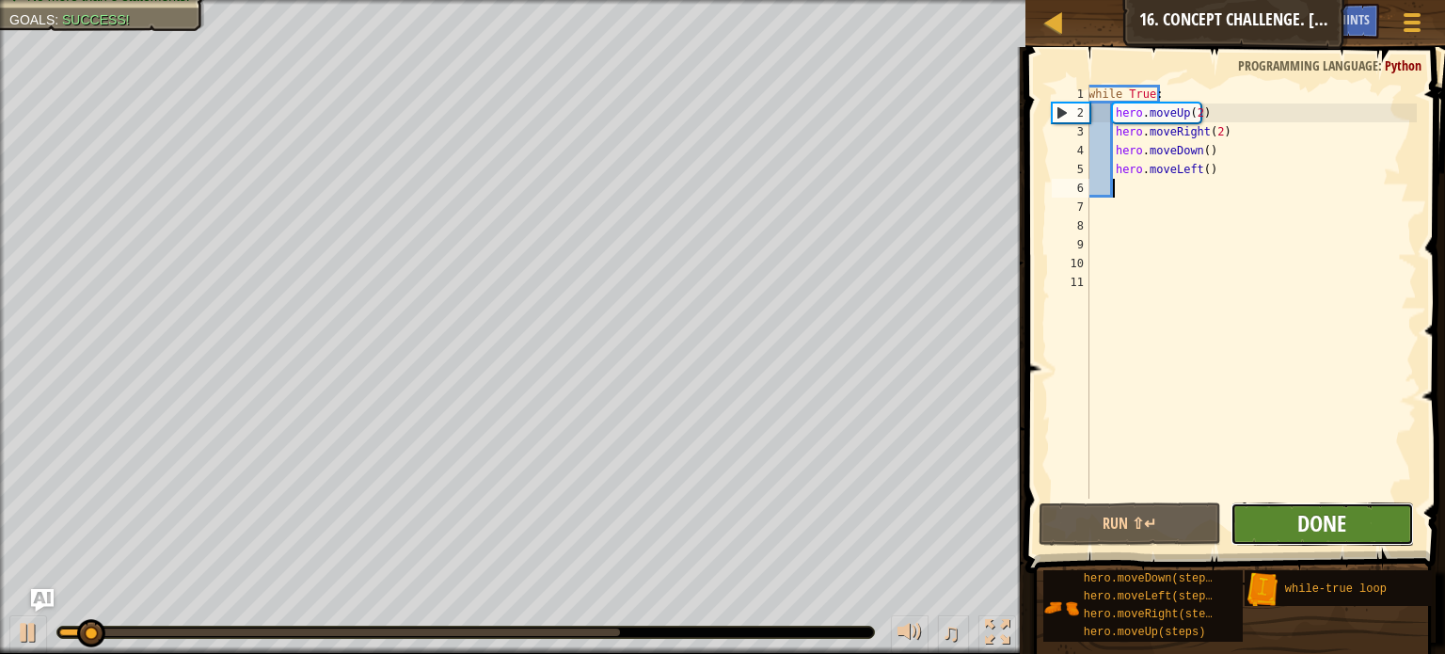
click at [1321, 518] on span "Done" at bounding box center [1321, 523] width 49 height 30
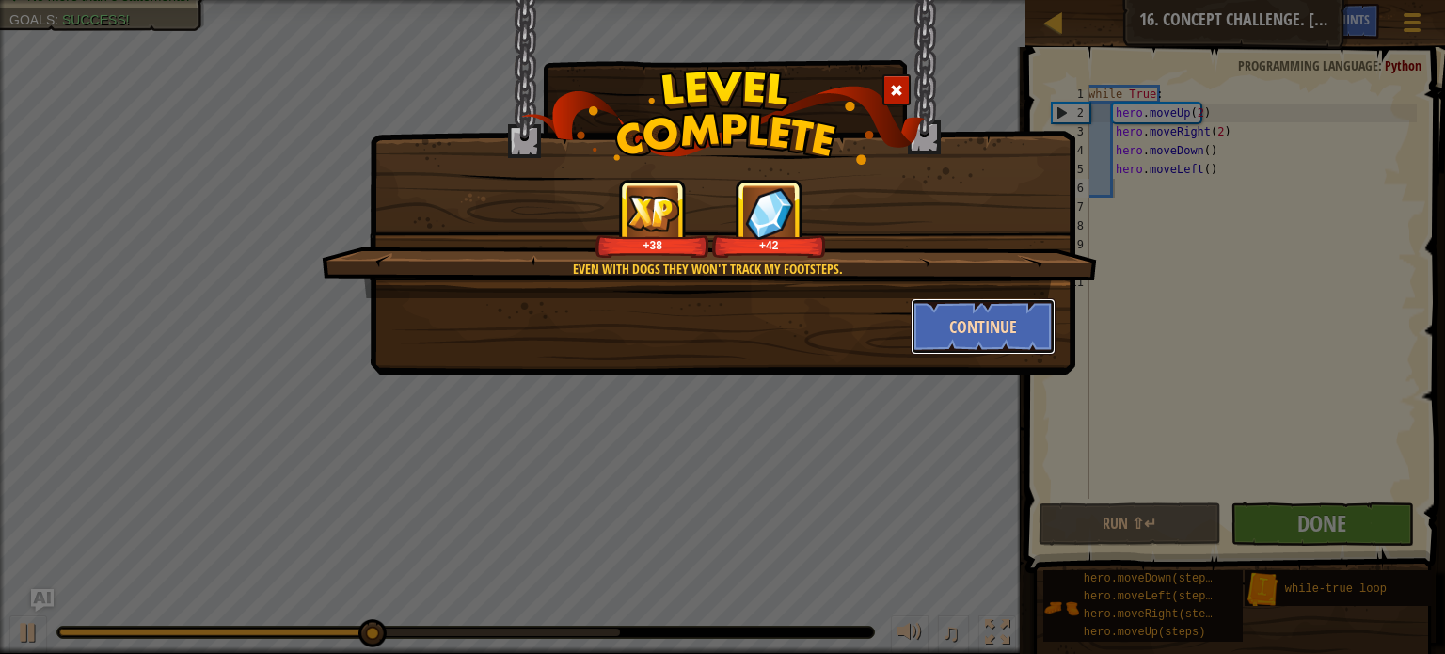
click at [990, 330] on button "Continue" at bounding box center [984, 326] width 146 height 56
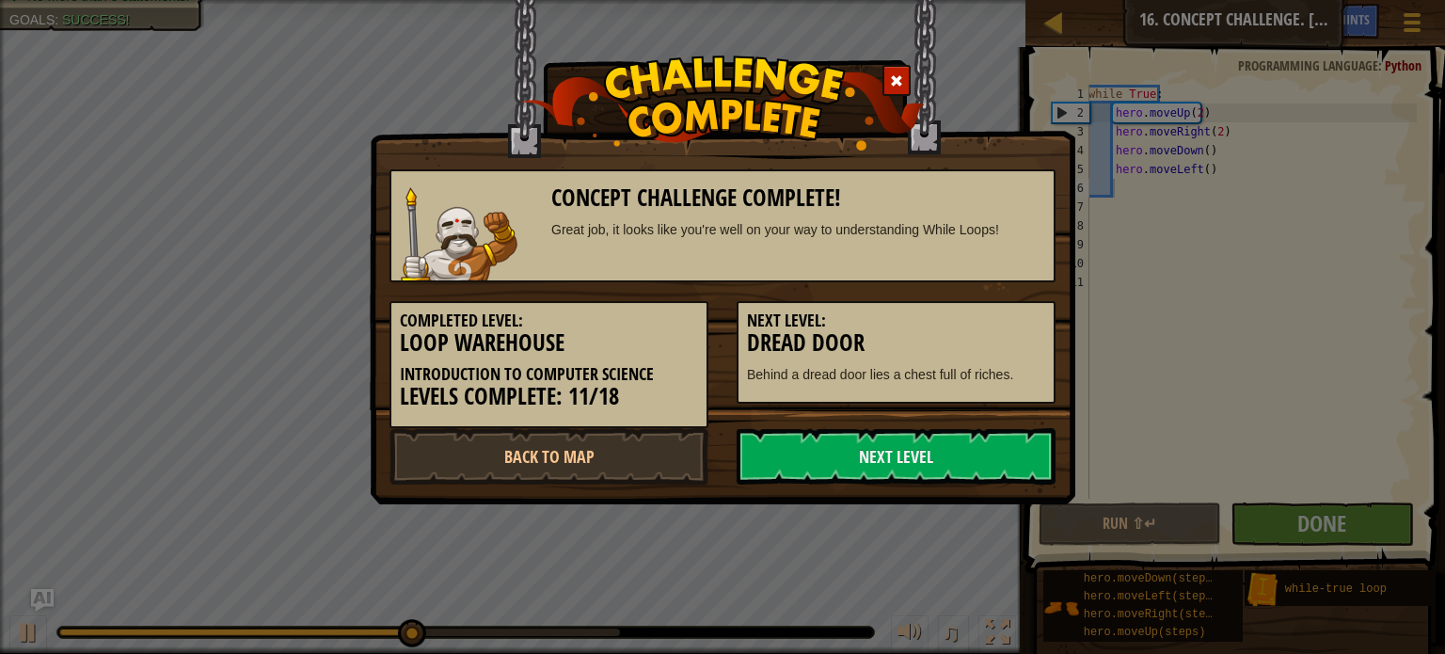
click at [992, 330] on h3 "Dread Door" at bounding box center [896, 342] width 298 height 25
click at [877, 455] on link "Next Level" at bounding box center [896, 456] width 319 height 56
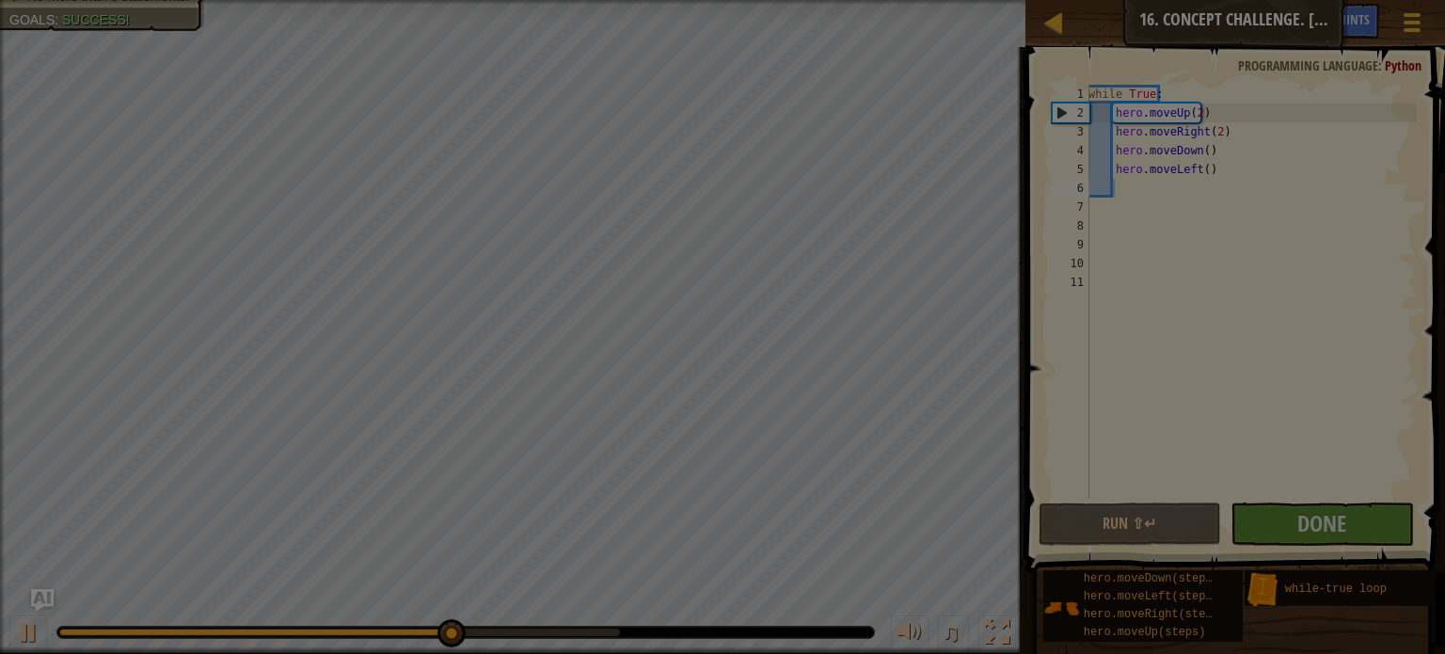
click at [877, 455] on div at bounding box center [722, 327] width 1445 height 654
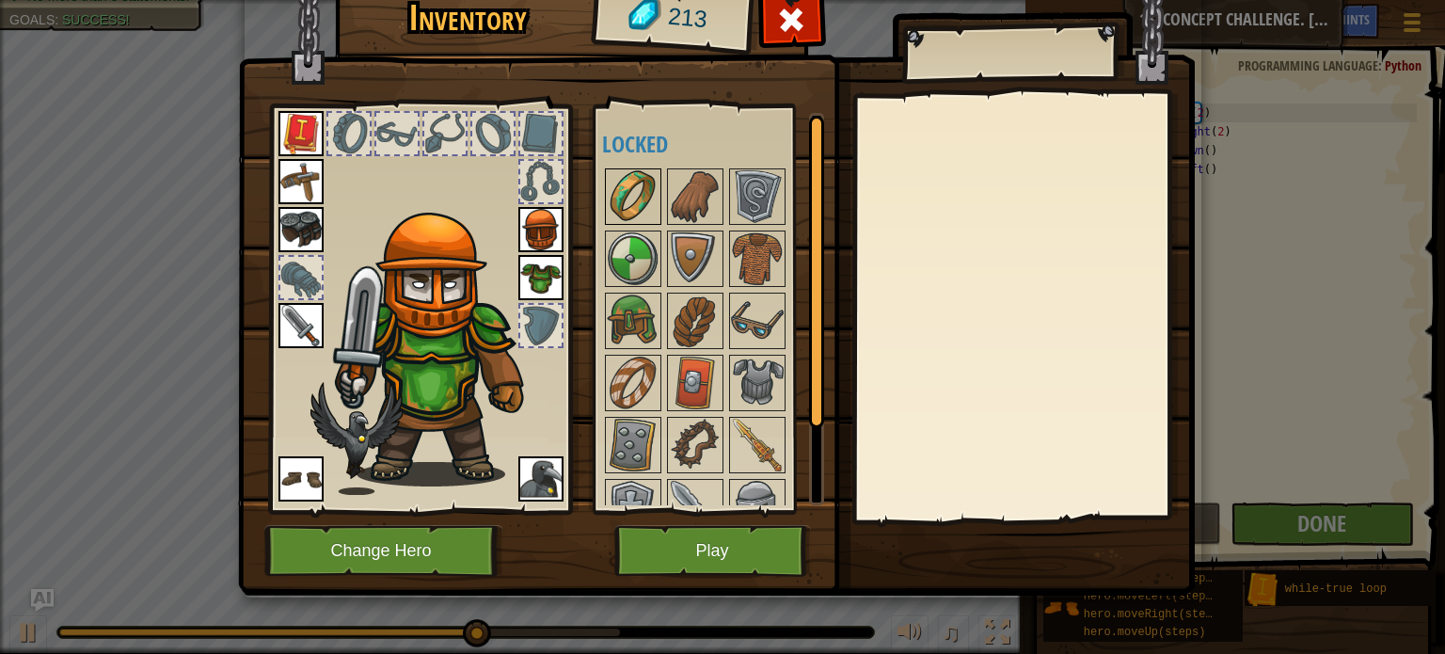
click at [633, 209] on img at bounding box center [633, 196] width 53 height 53
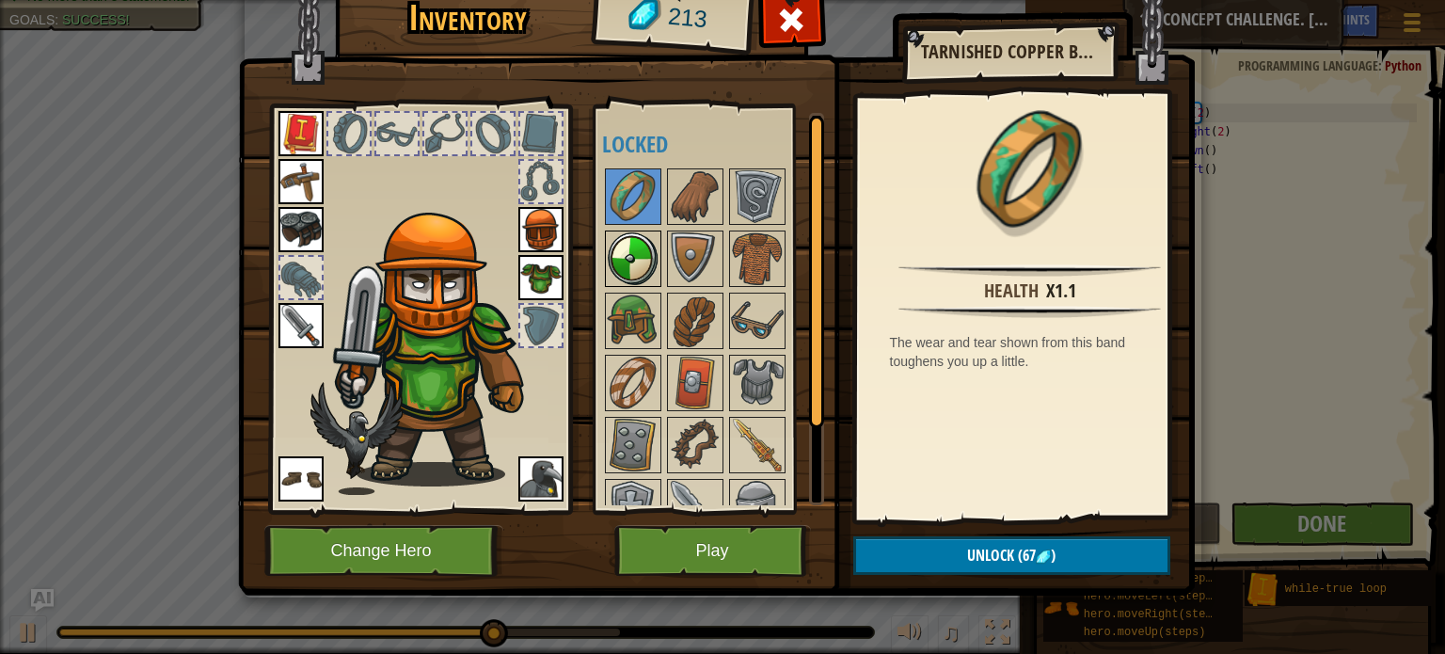
click at [636, 258] on img at bounding box center [633, 258] width 53 height 53
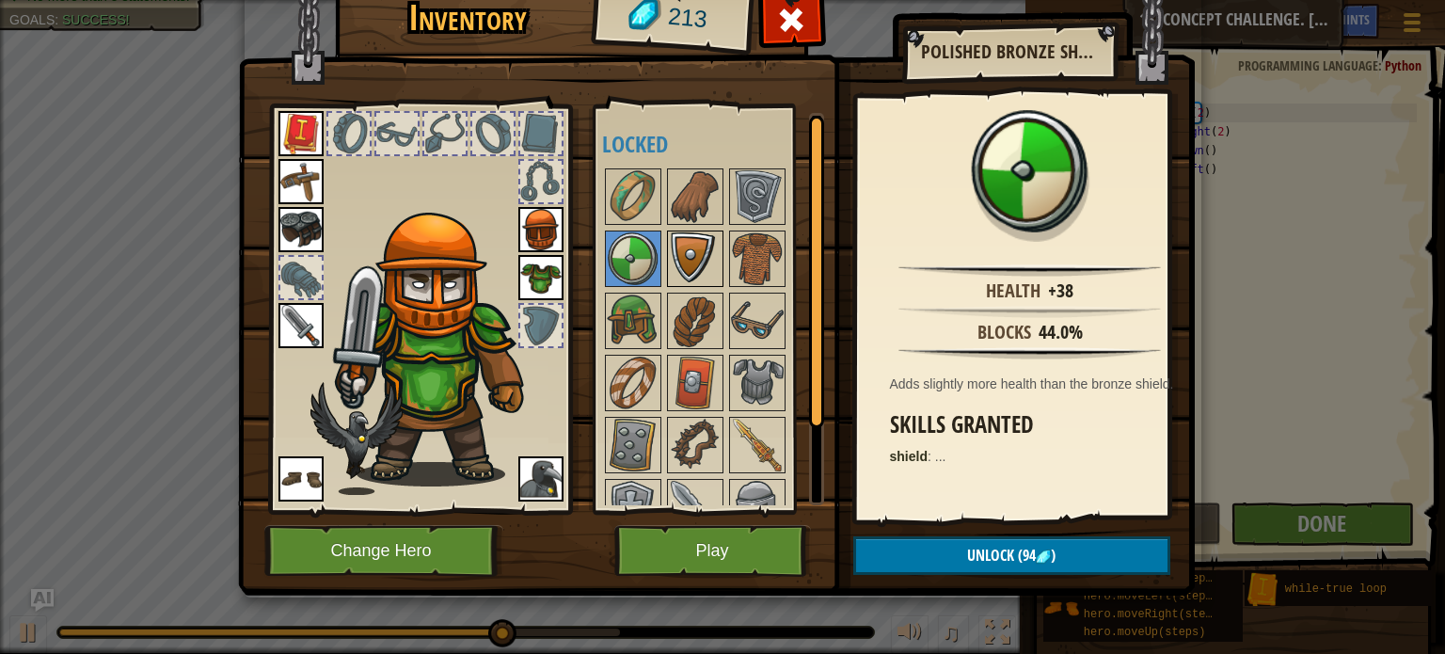
click at [722, 255] on div at bounding box center [695, 258] width 56 height 56
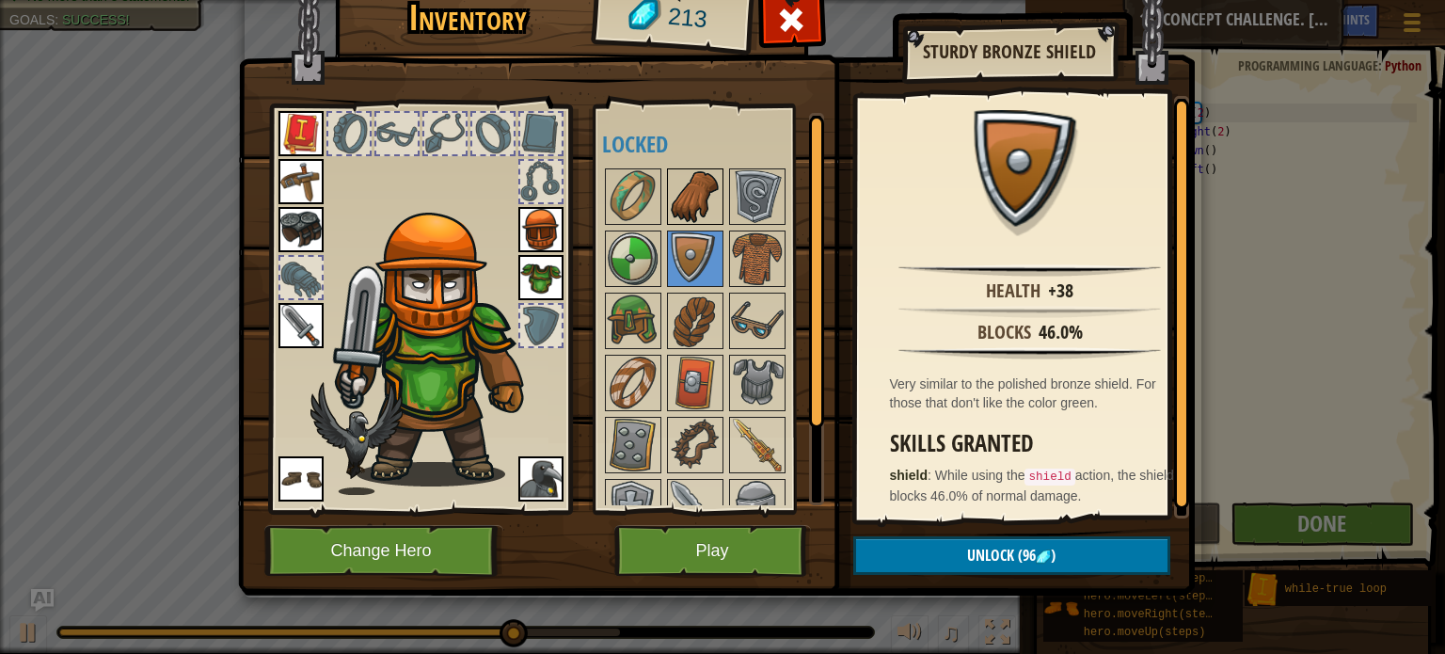
click at [706, 222] on img at bounding box center [695, 196] width 53 height 53
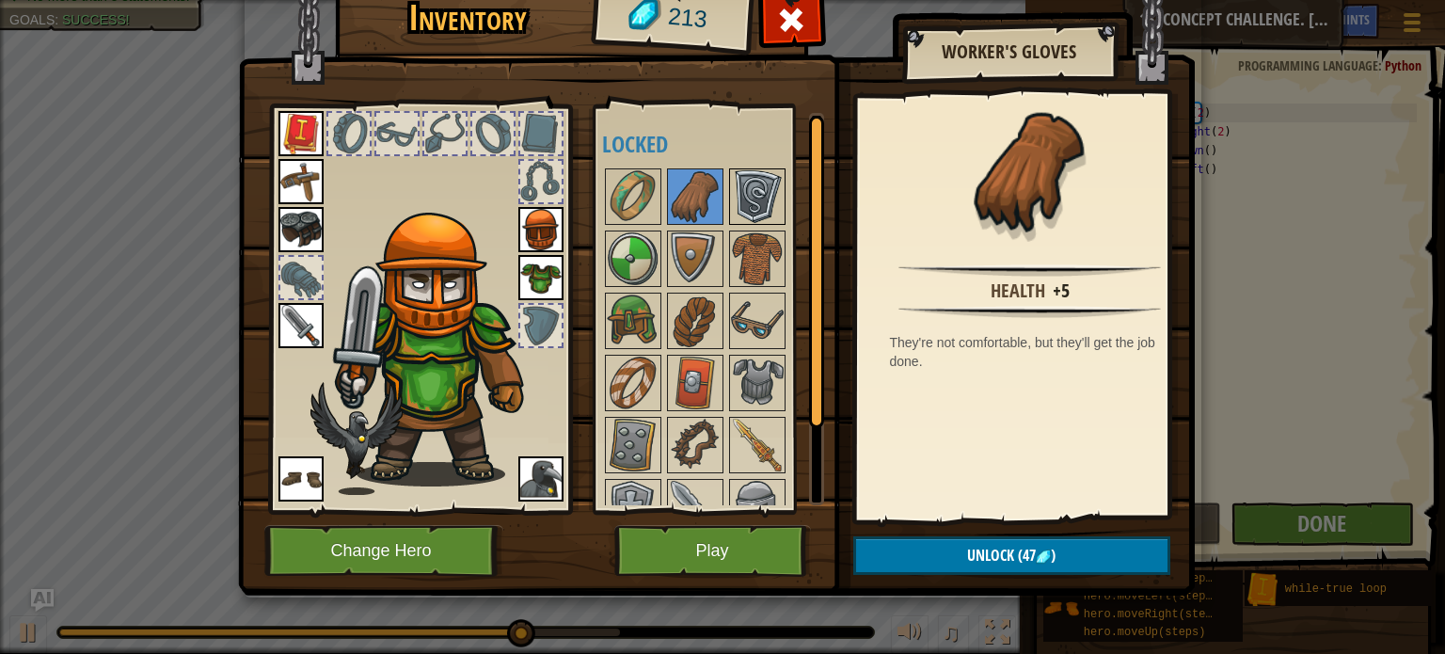
click at [736, 214] on img at bounding box center [757, 196] width 53 height 53
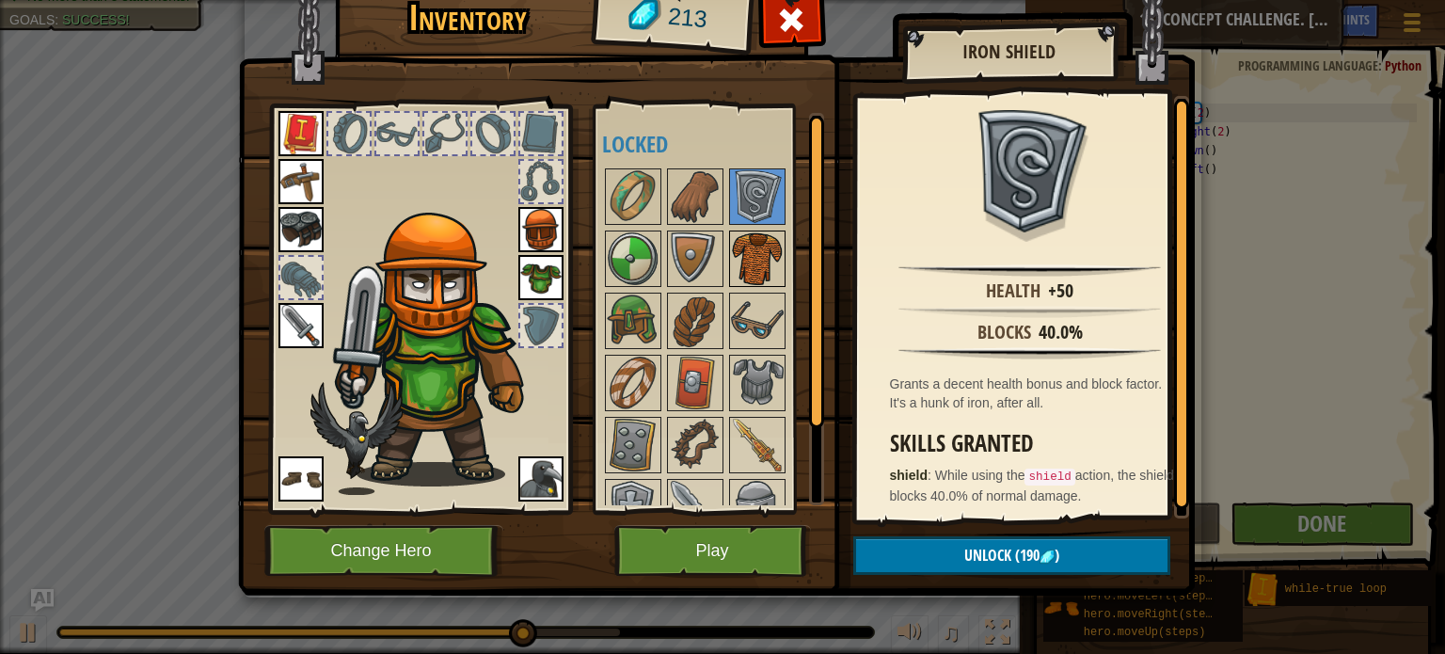
click at [750, 259] on img at bounding box center [757, 258] width 53 height 53
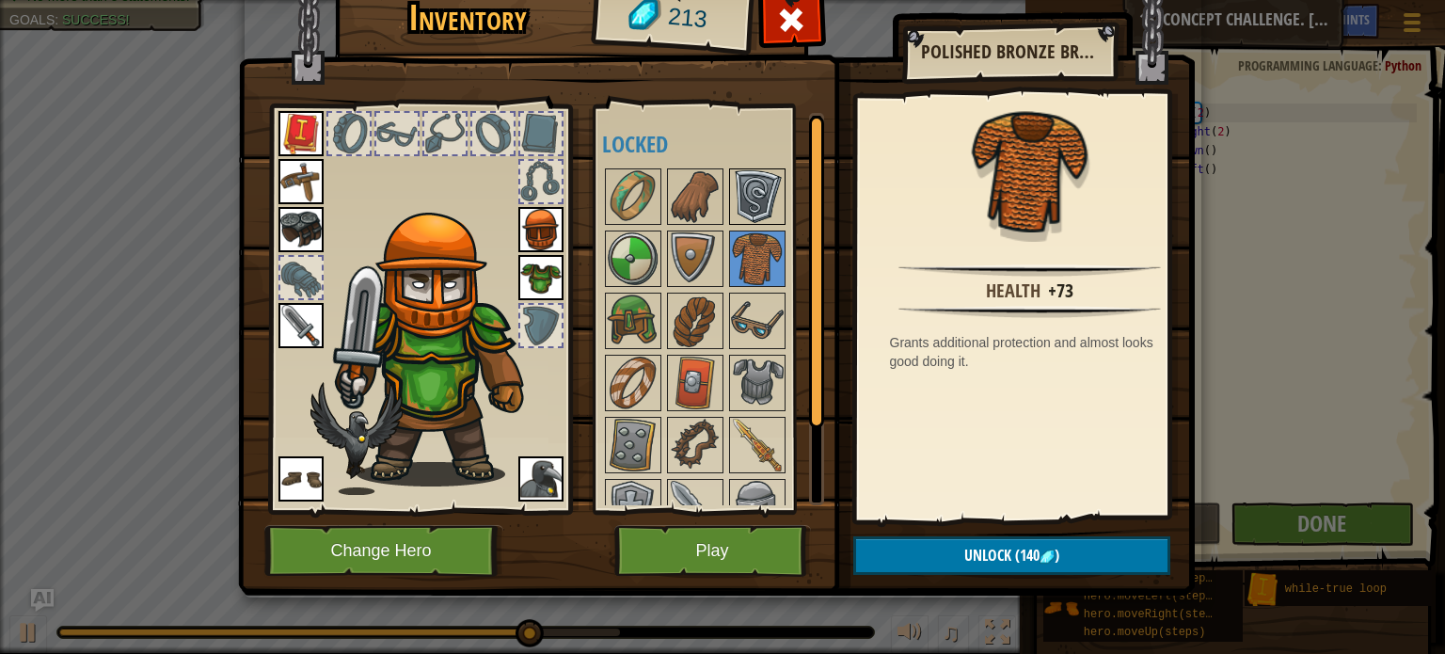
click at [747, 217] on img at bounding box center [757, 196] width 53 height 53
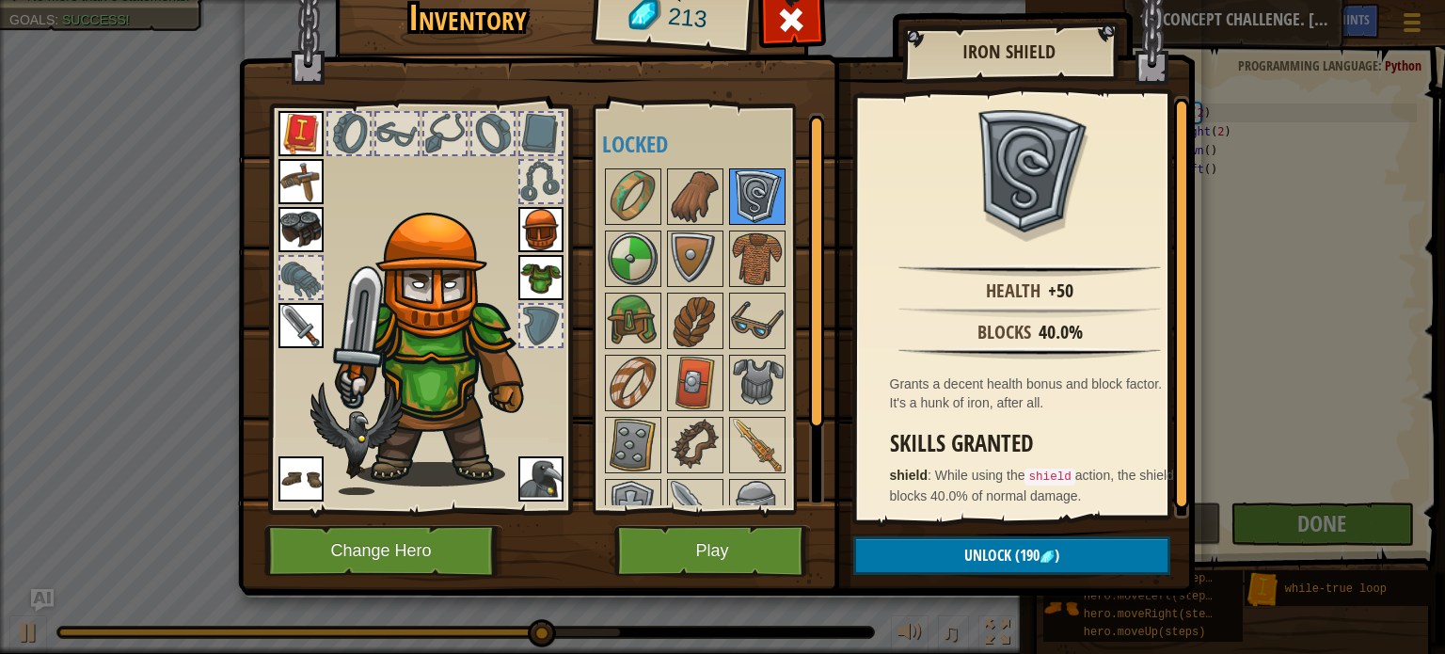
click at [747, 209] on img at bounding box center [757, 196] width 53 height 53
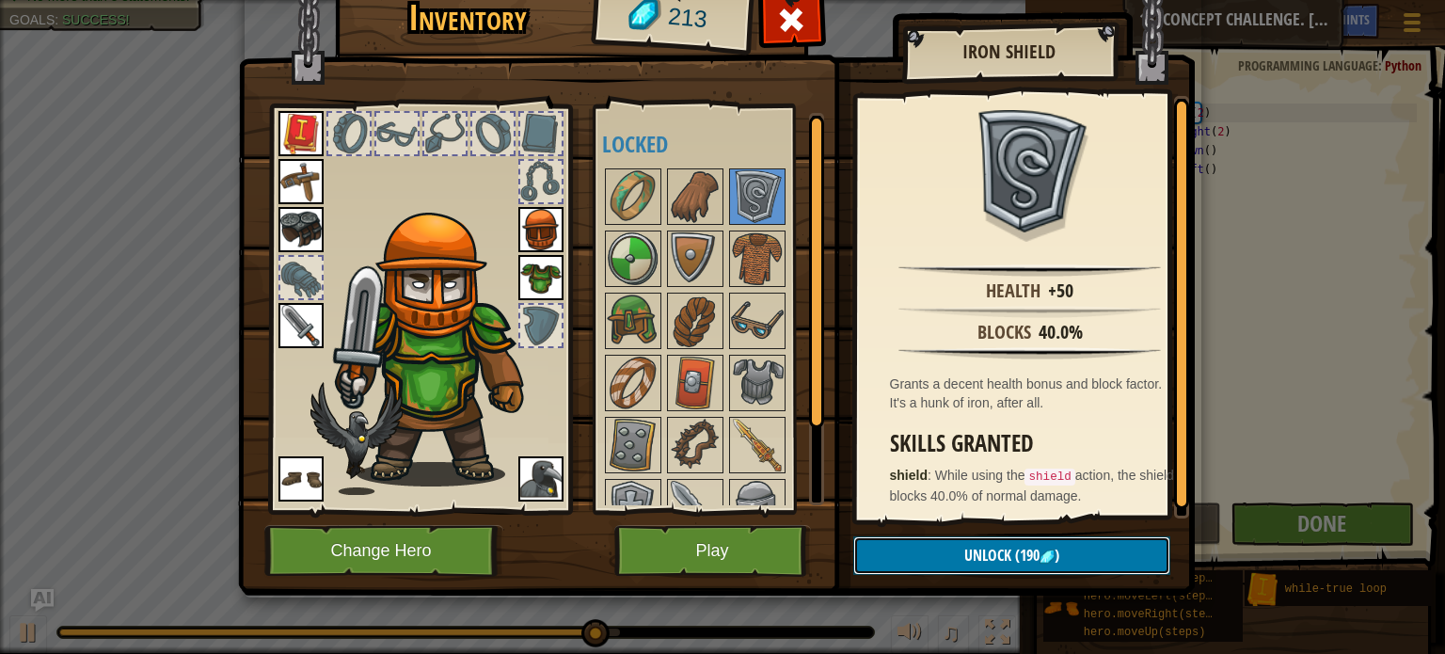
click at [986, 548] on span "Unlock" at bounding box center [987, 555] width 47 height 21
click at [986, 548] on button "Confirm" at bounding box center [1011, 555] width 317 height 39
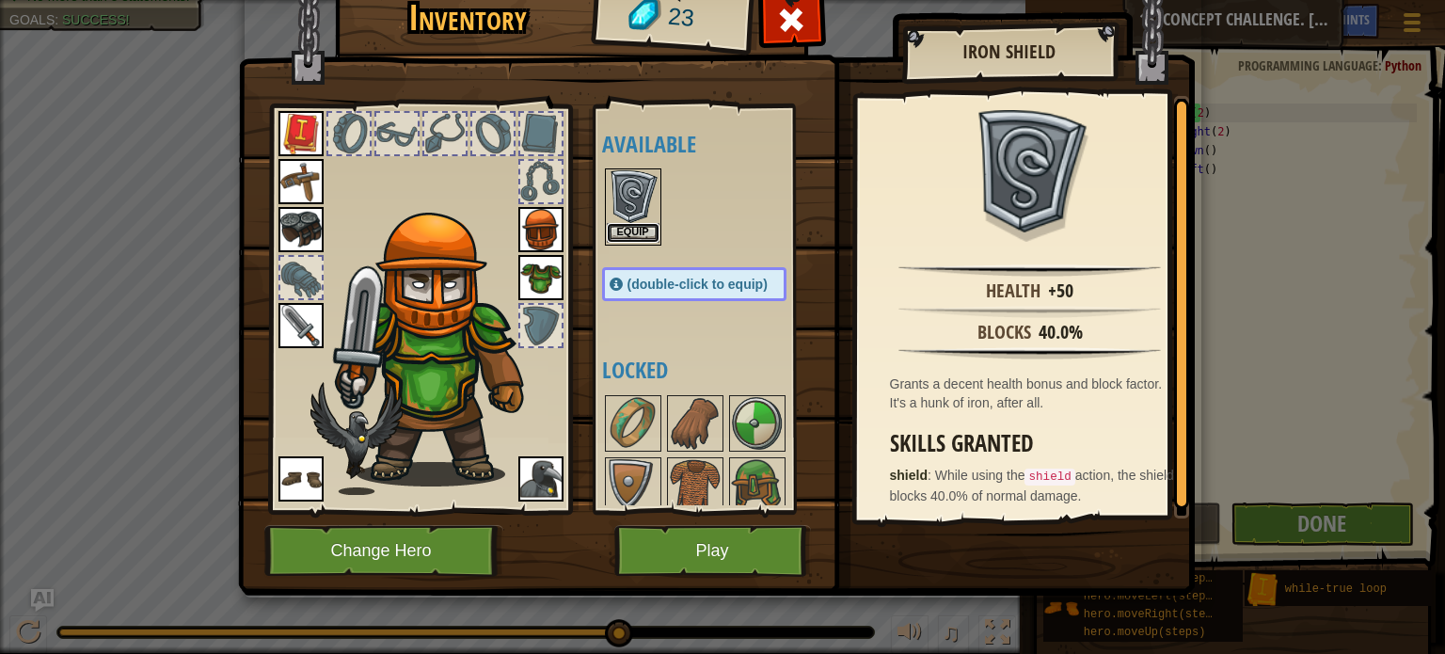
click at [633, 228] on button "Equip" at bounding box center [633, 233] width 53 height 20
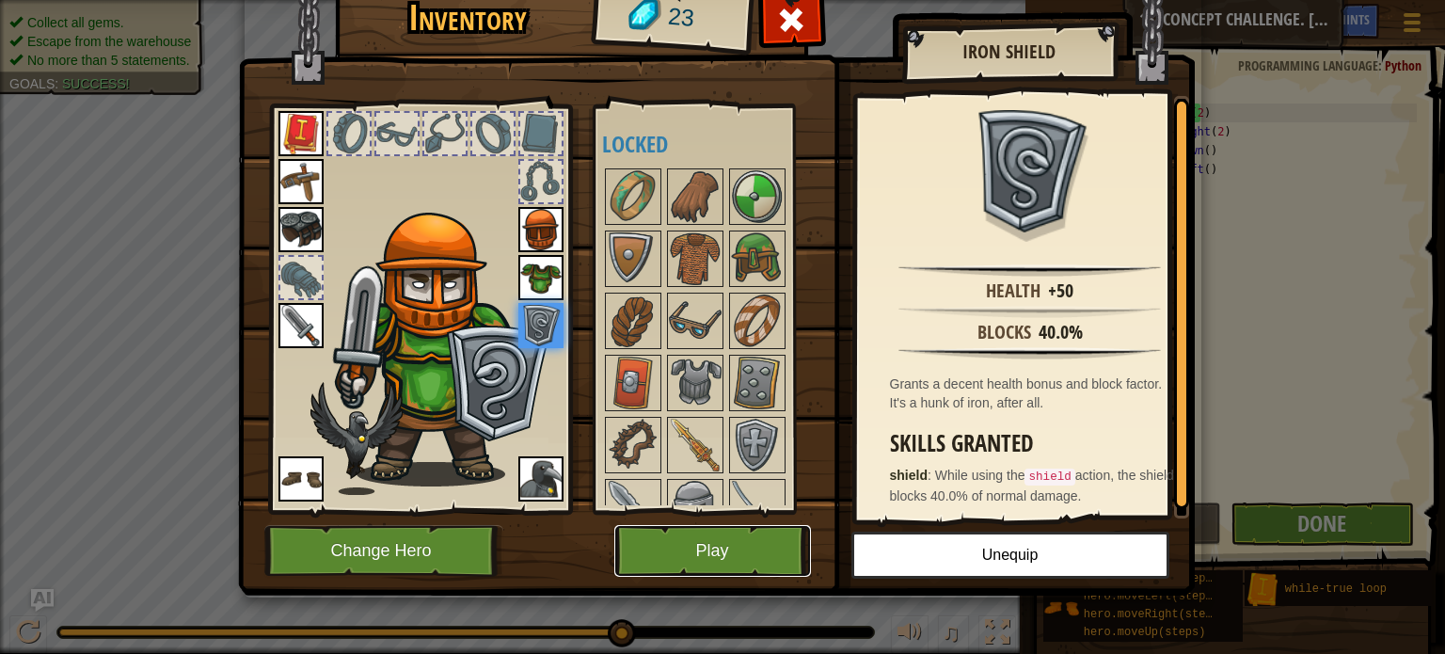
click at [726, 549] on button "Play" at bounding box center [712, 551] width 197 height 52
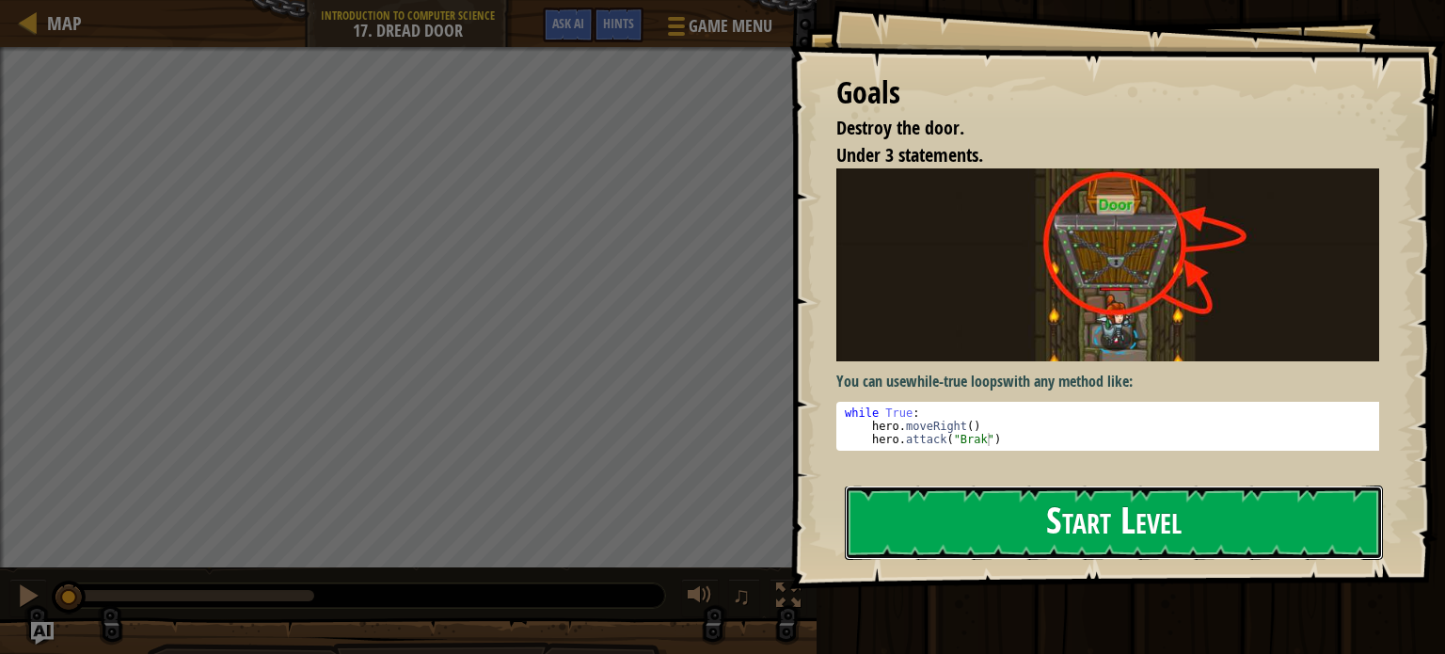
click at [1124, 519] on button "Start Level" at bounding box center [1114, 522] width 538 height 74
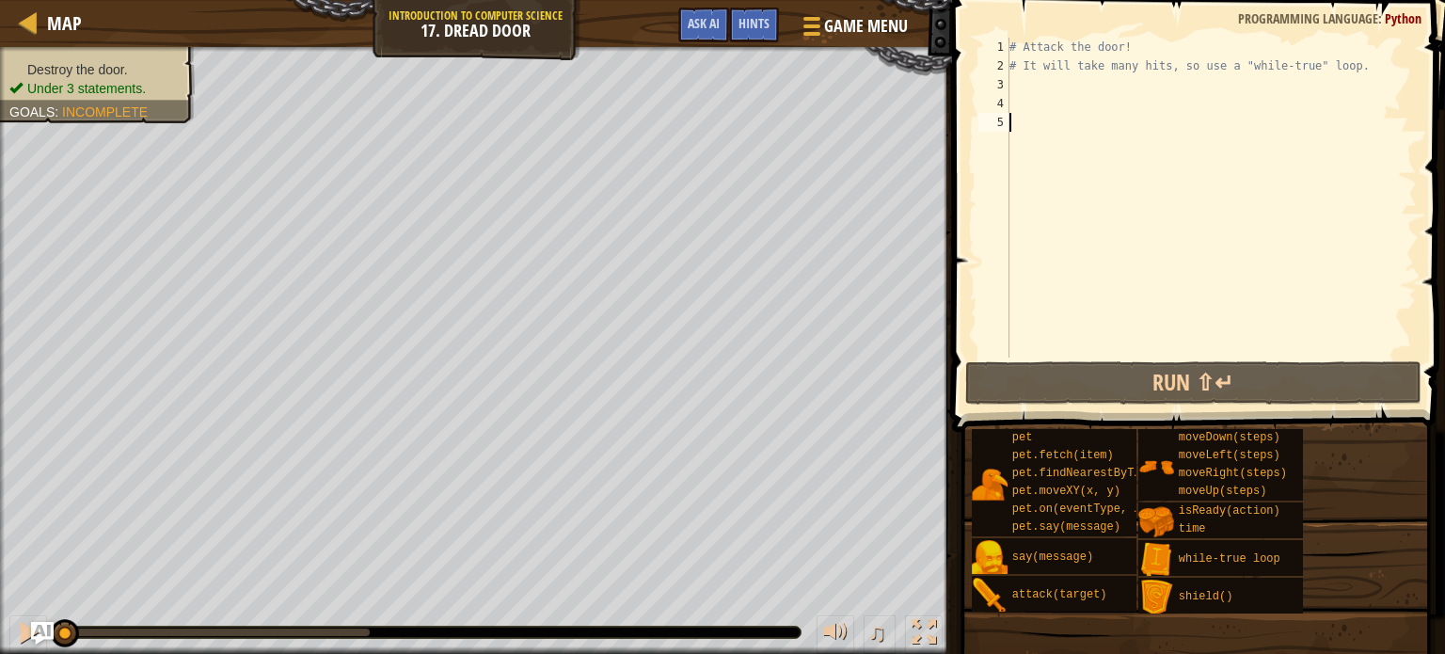
click at [1354, 67] on div "# Attack the door! # It will take many hits, so use a "while-true" loop." at bounding box center [1211, 216] width 411 height 357
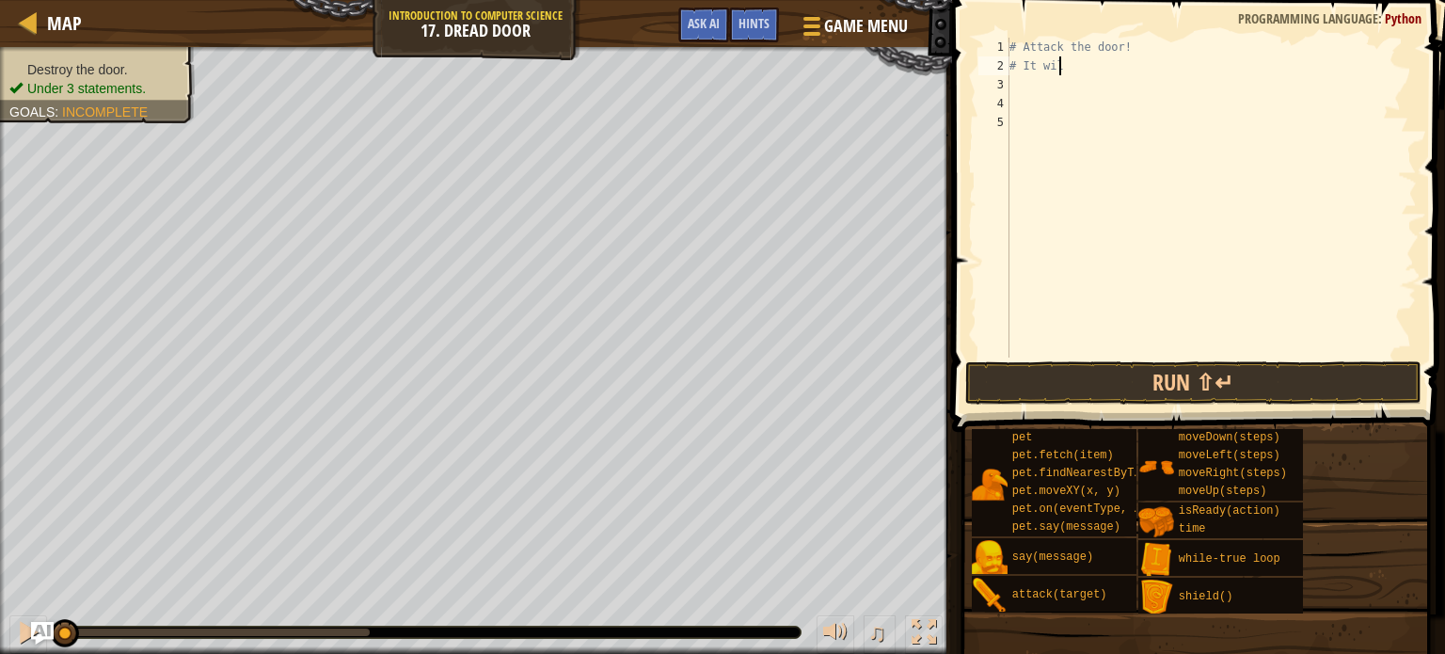
type textarea "#"
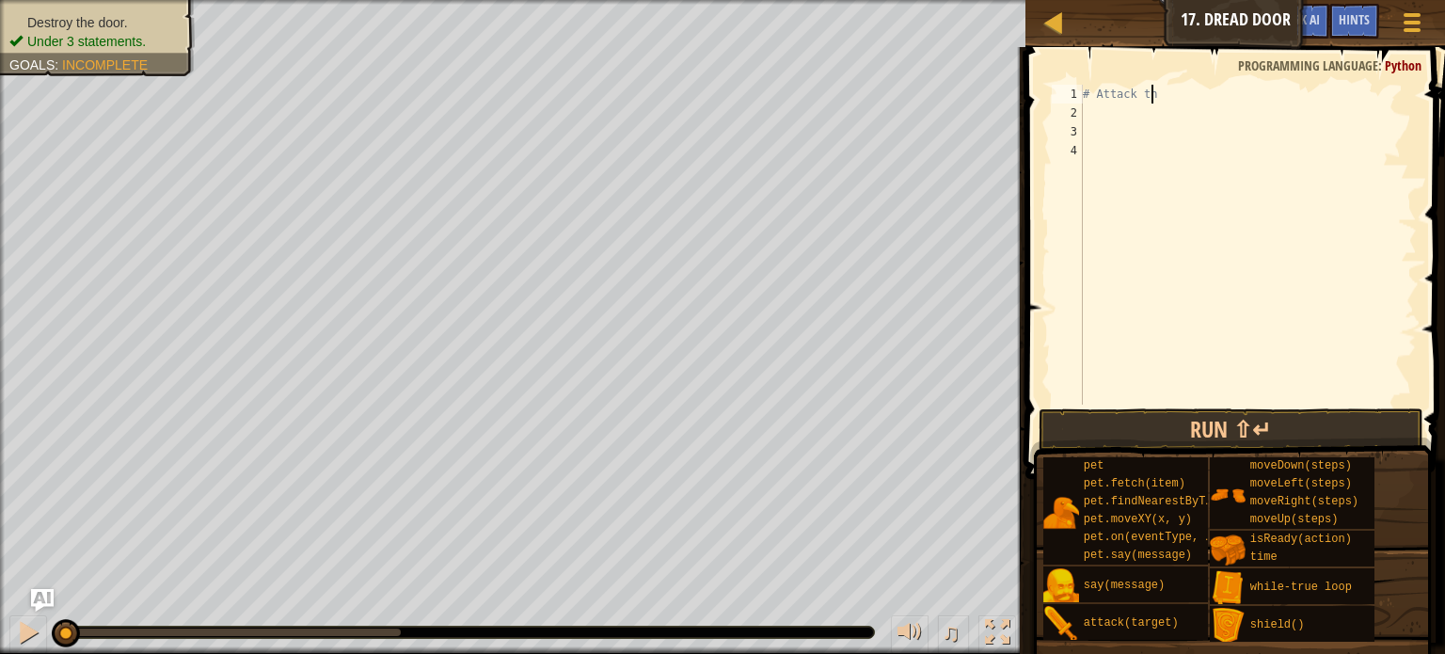
type textarea "#"
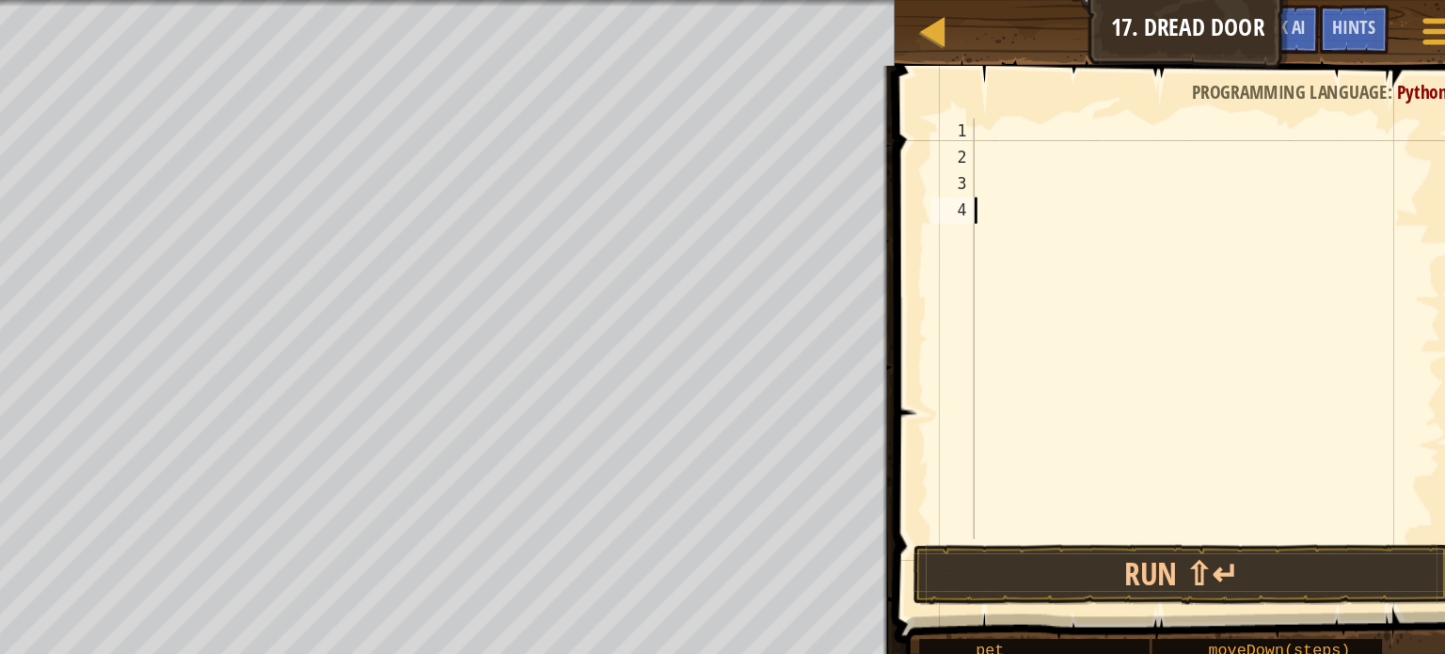
click at [1221, 159] on div at bounding box center [1248, 254] width 338 height 339
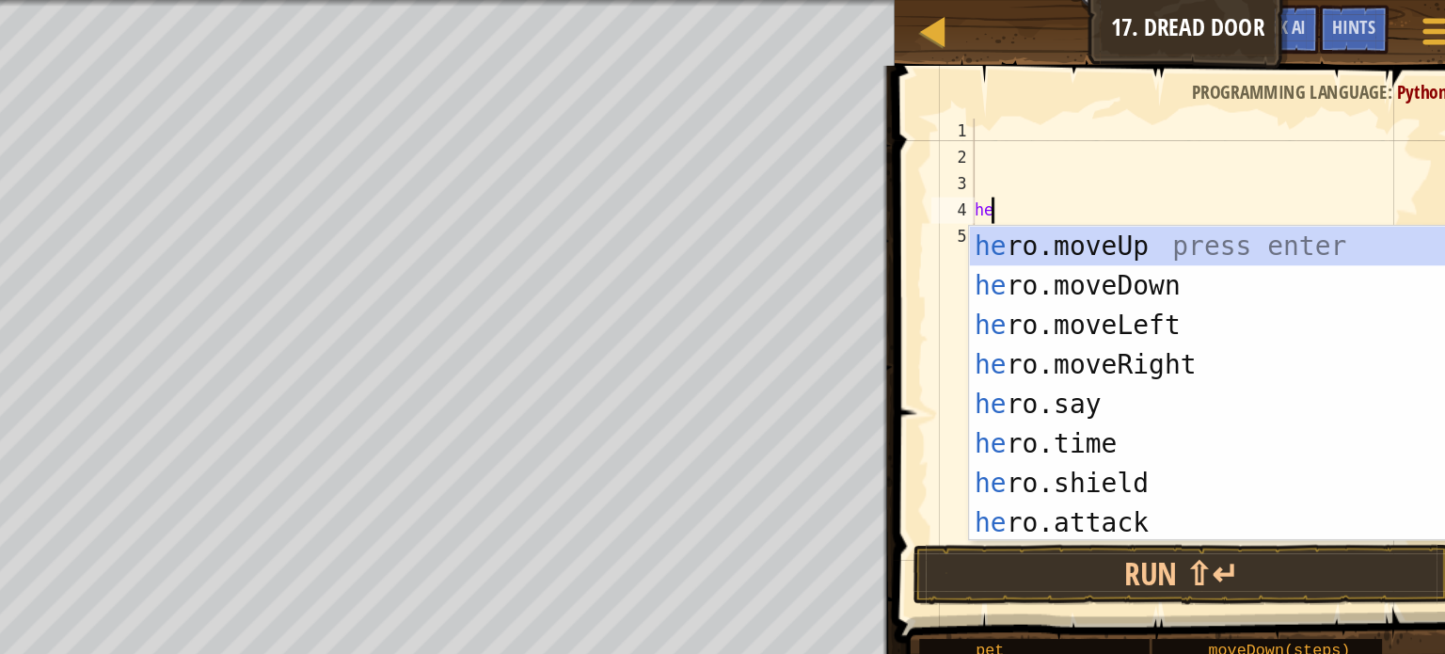
scroll to position [8, 0]
click at [1172, 373] on div "he ro.moveUp press enter he ro.moveDown press enter he ro.moveLeft press enter …" at bounding box center [1249, 303] width 341 height 282
type textarea "hero.attack("Enemy Name")"
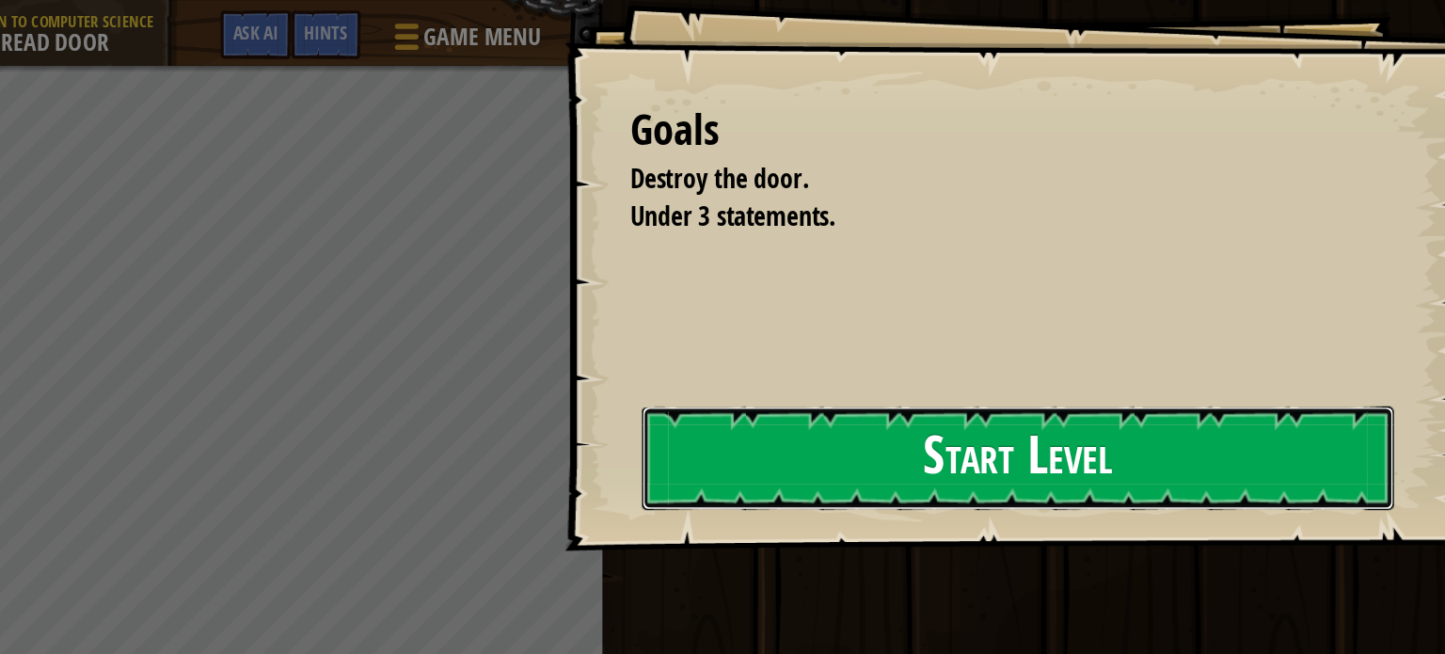
click at [845, 350] on button "Start Level" at bounding box center [1114, 328] width 538 height 74
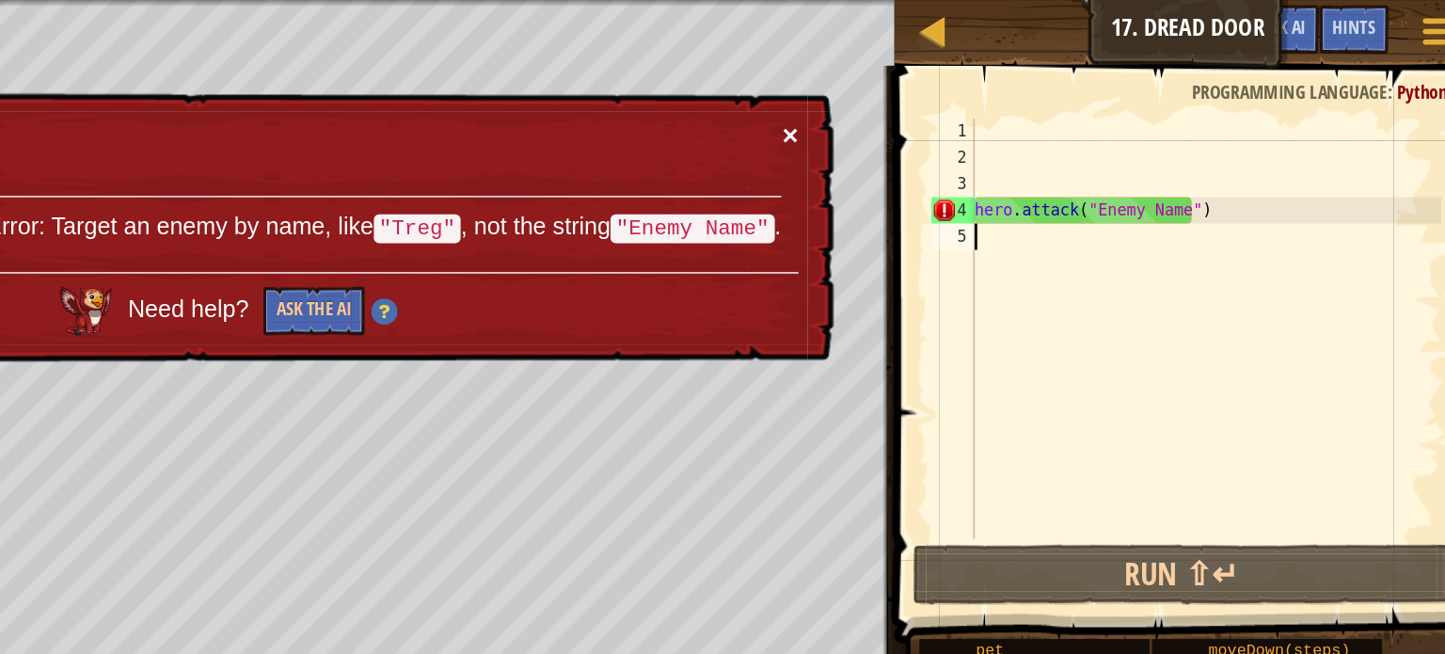
click at [954, 91] on button "×" at bounding box center [950, 97] width 11 height 20
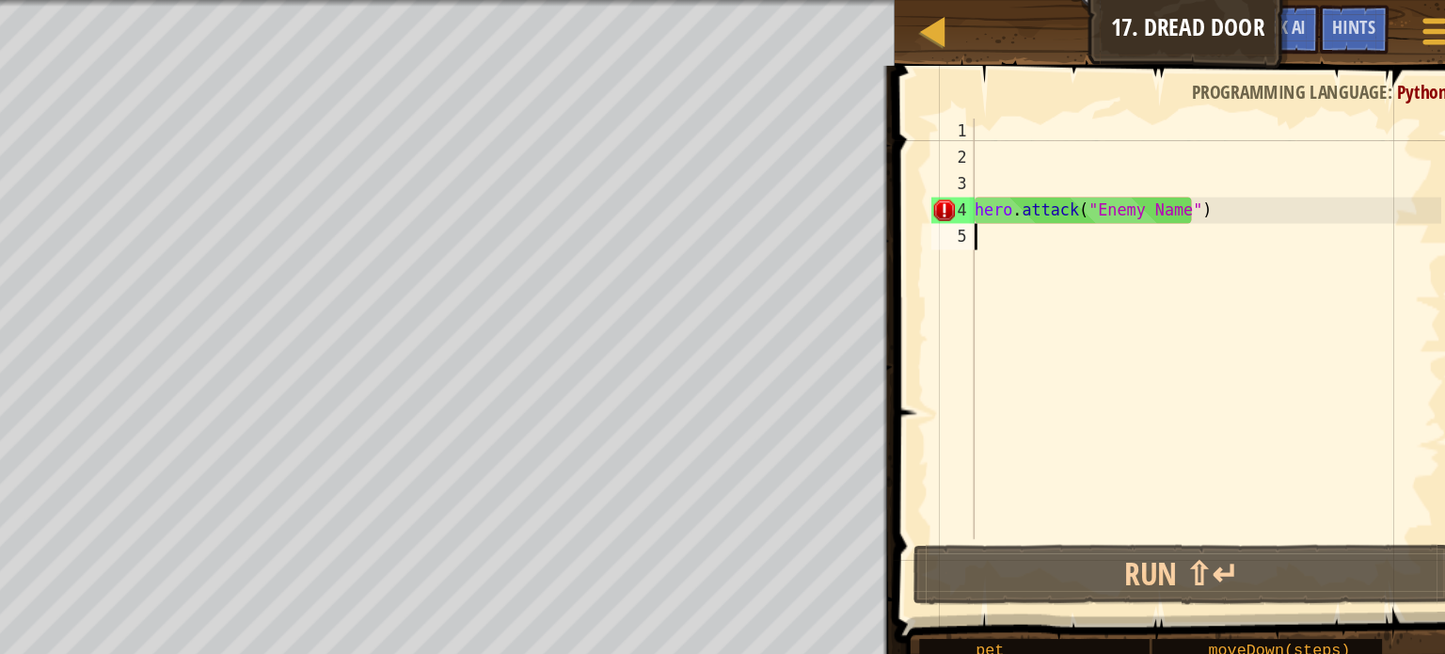
click at [1262, 147] on div "hero . attack ( "Enemy Name" )" at bounding box center [1248, 254] width 338 height 339
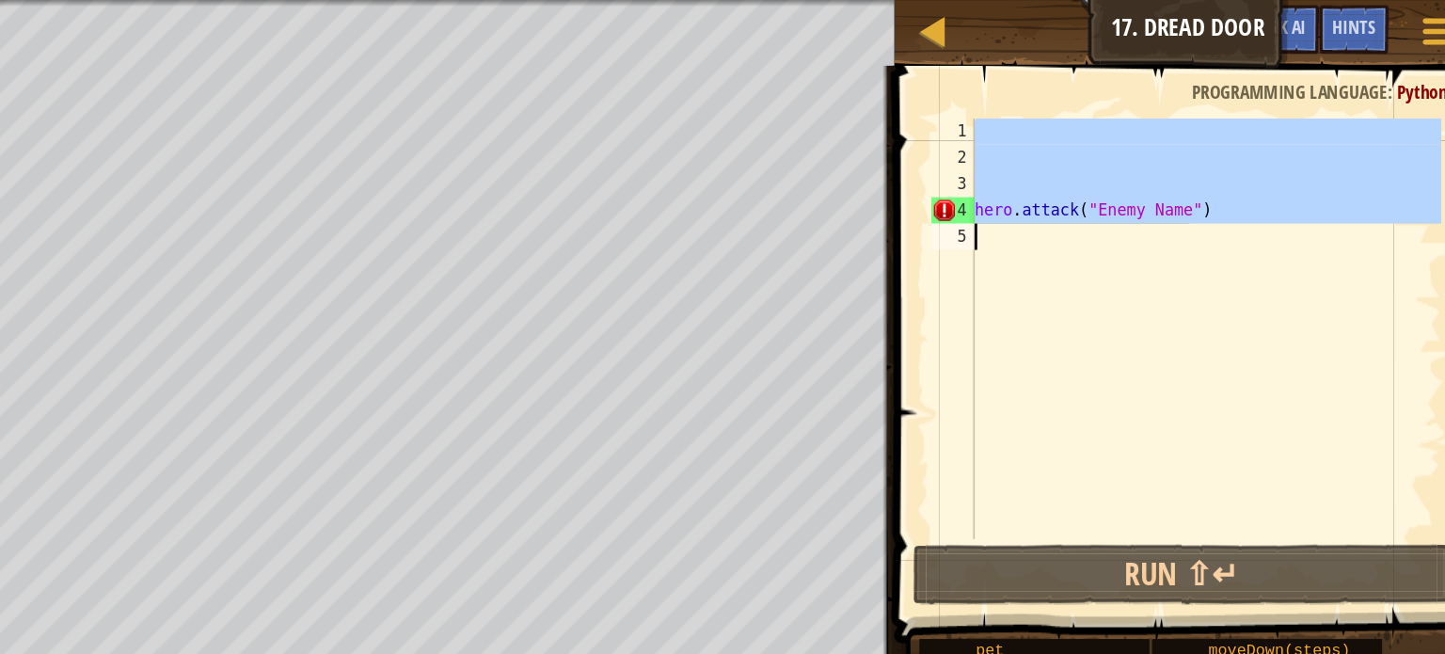
click at [1262, 147] on div "hero . attack ( "Enemy Name" )" at bounding box center [1248, 254] width 338 height 339
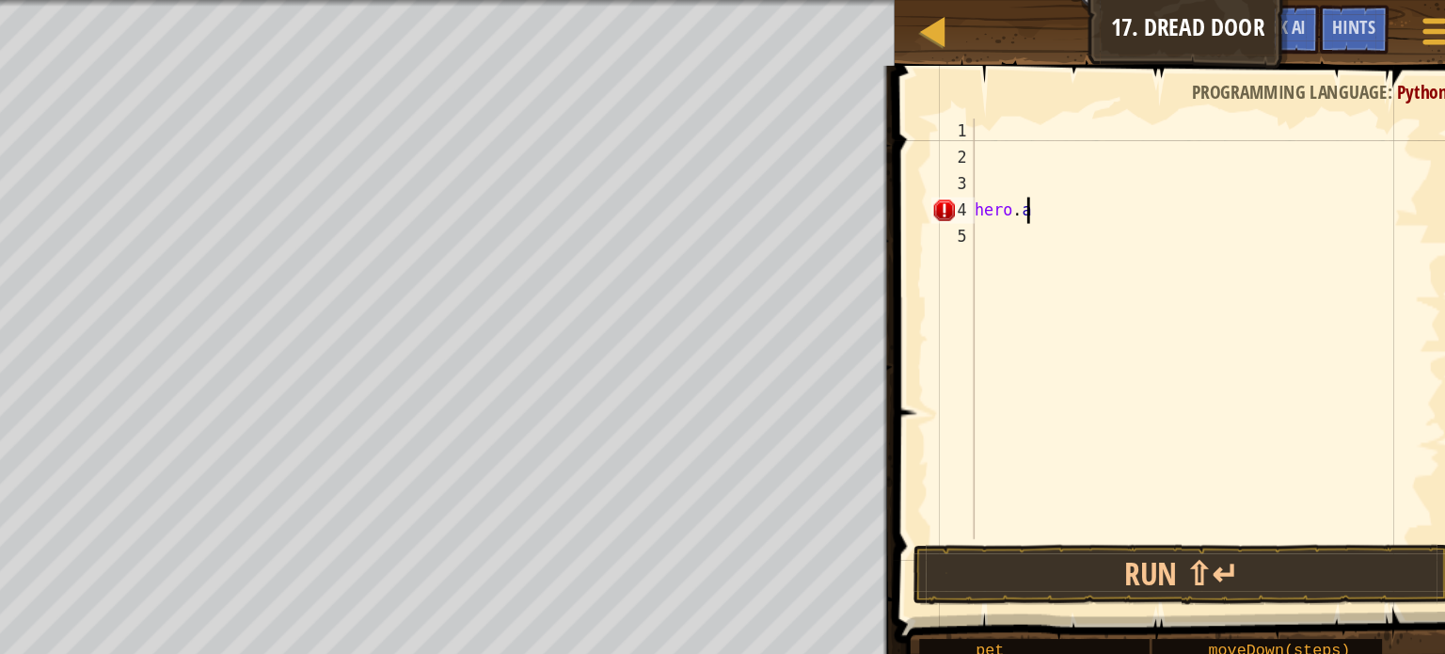
type textarea "h"
click at [1087, 87] on div at bounding box center [1248, 254] width 338 height 339
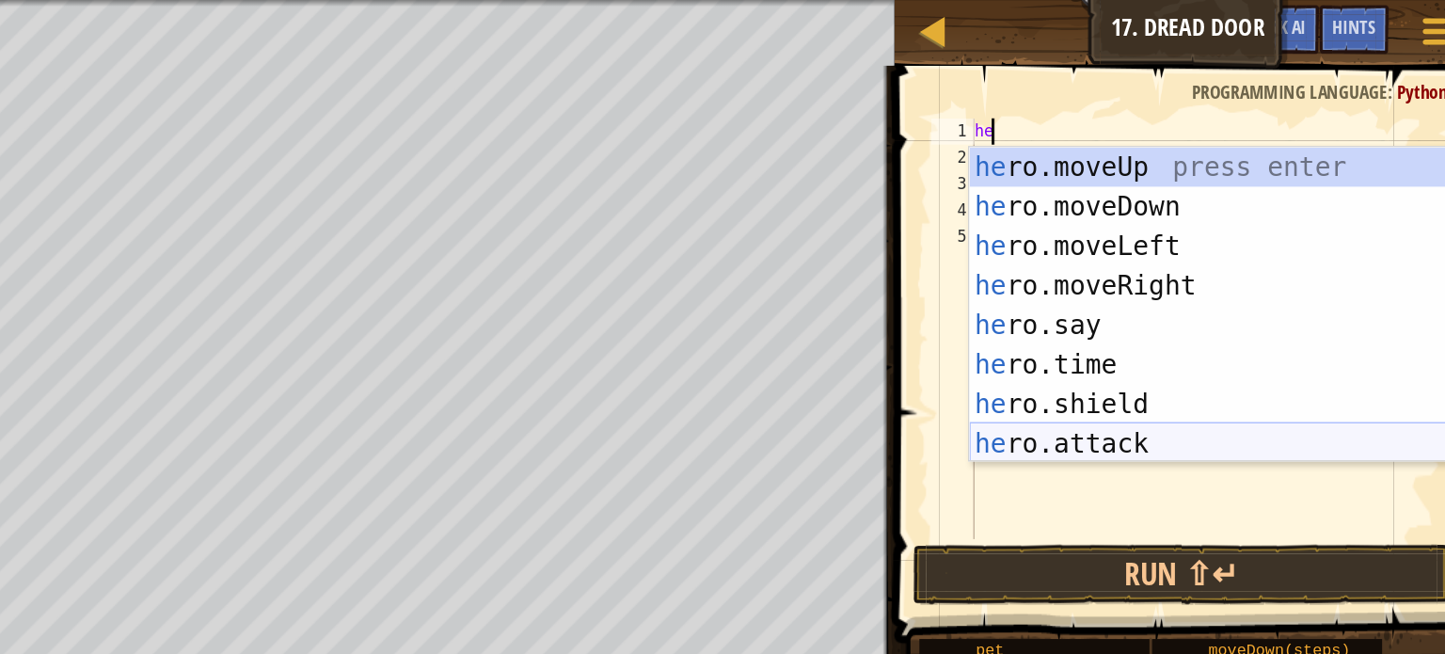
click at [1141, 318] on div "he ro.moveUp press enter he ro.moveDown press enter he ro.moveLeft press enter …" at bounding box center [1249, 246] width 341 height 282
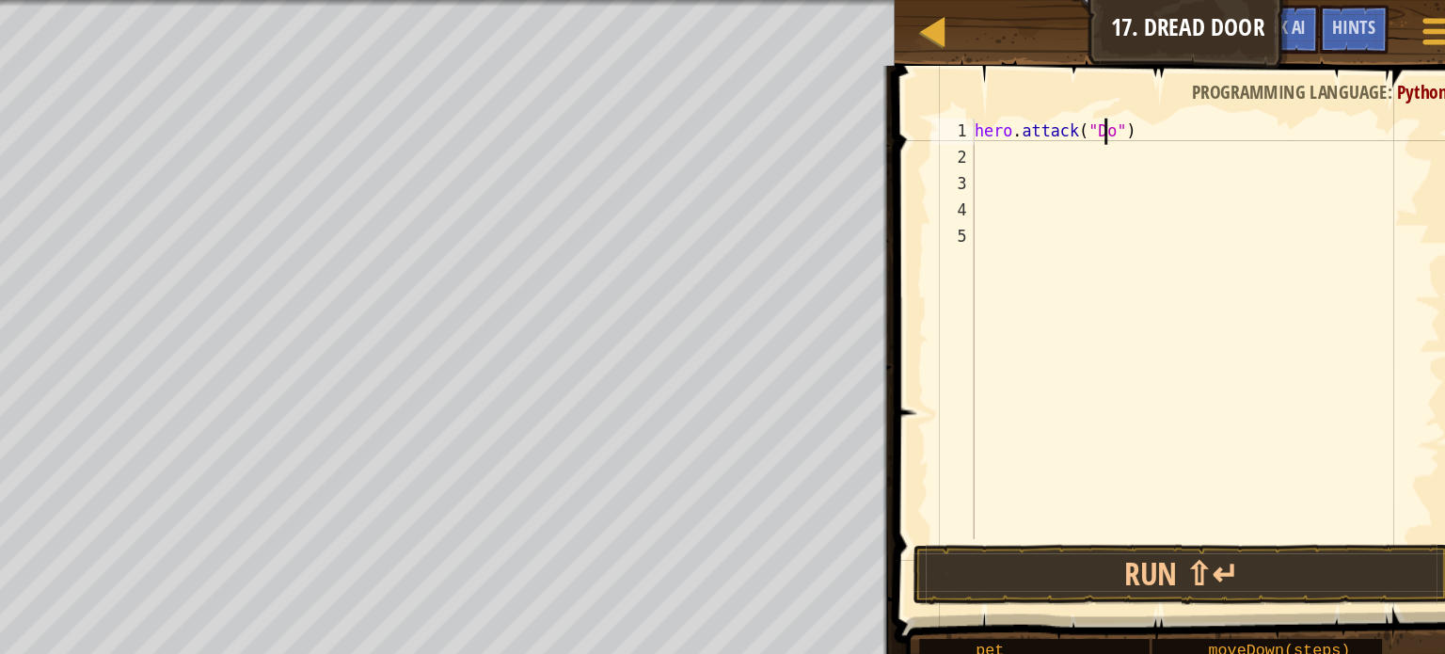
scroll to position [8, 8]
type textarea "hero.attack("Door")"
click at [1197, 404] on button "Run ⇧↵" at bounding box center [1231, 410] width 385 height 43
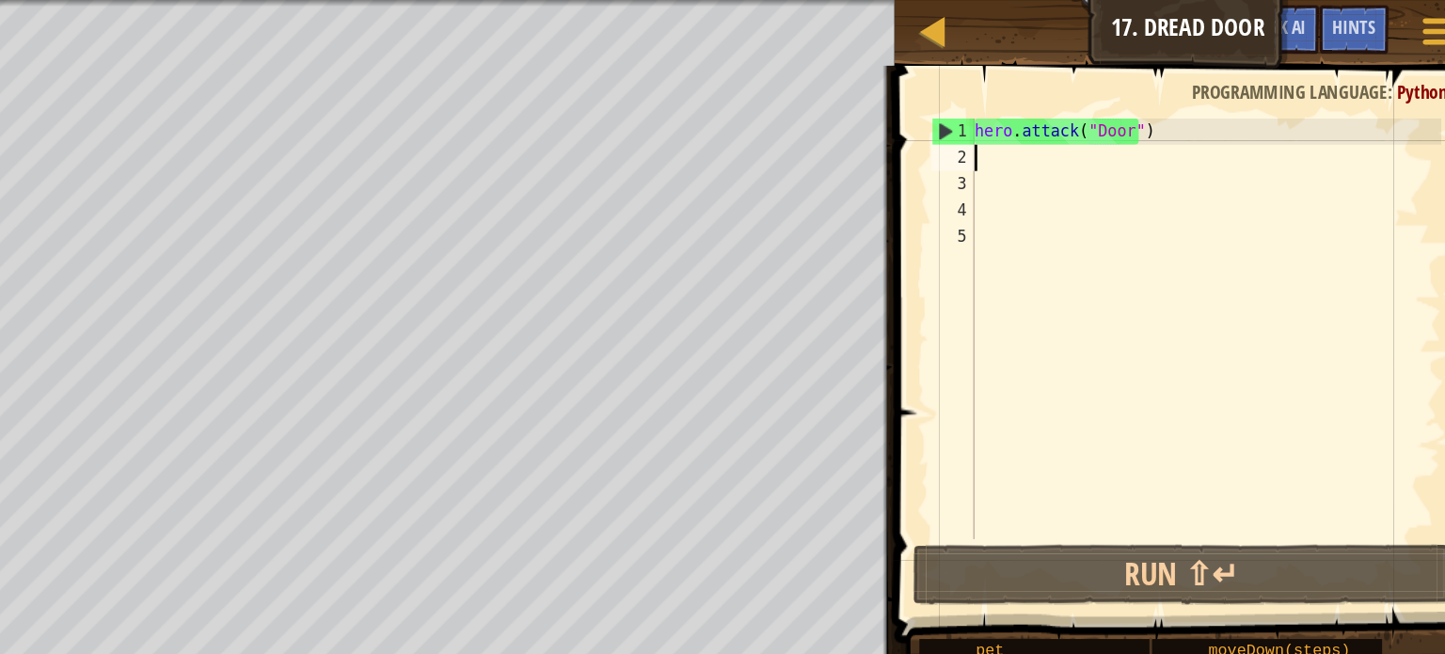
click at [1141, 113] on div "hero . attack ( "Door" )" at bounding box center [1248, 254] width 338 height 339
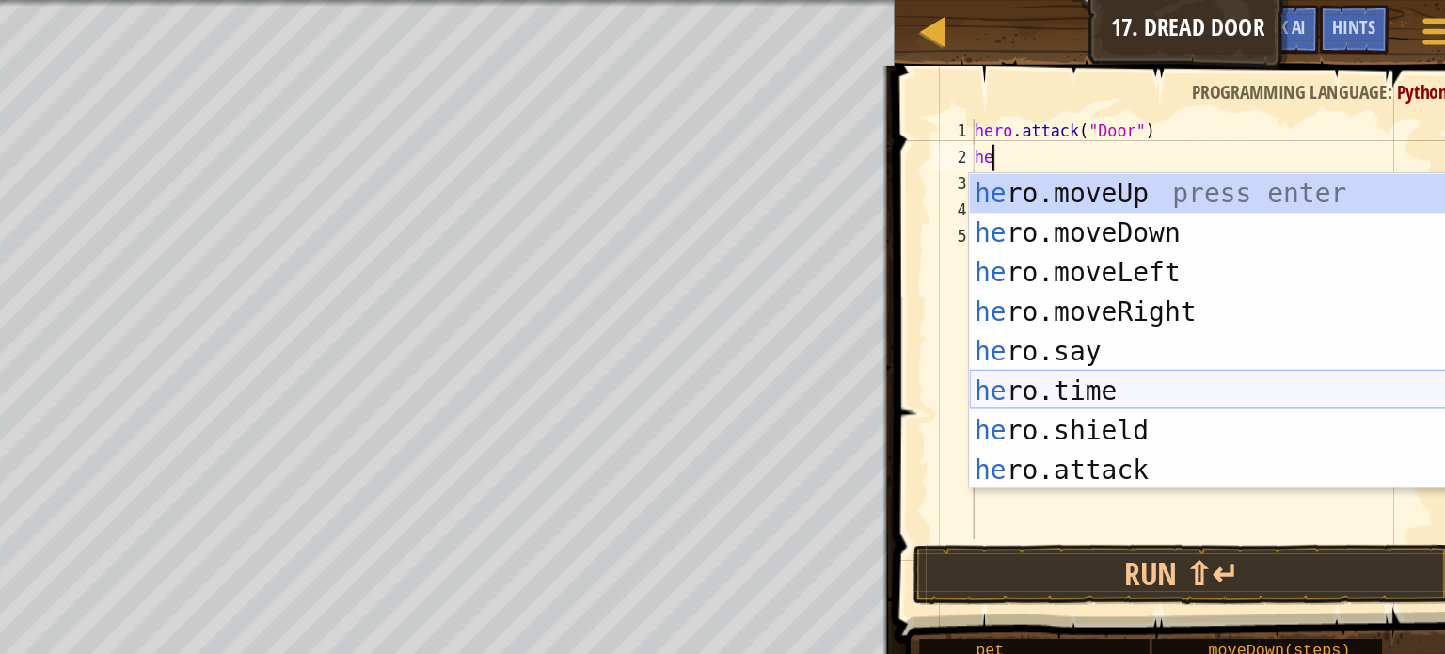
click at [1232, 277] on div "he ro.moveUp press enter he ro.moveDown press enter he ro.moveLeft press enter …" at bounding box center [1249, 265] width 341 height 282
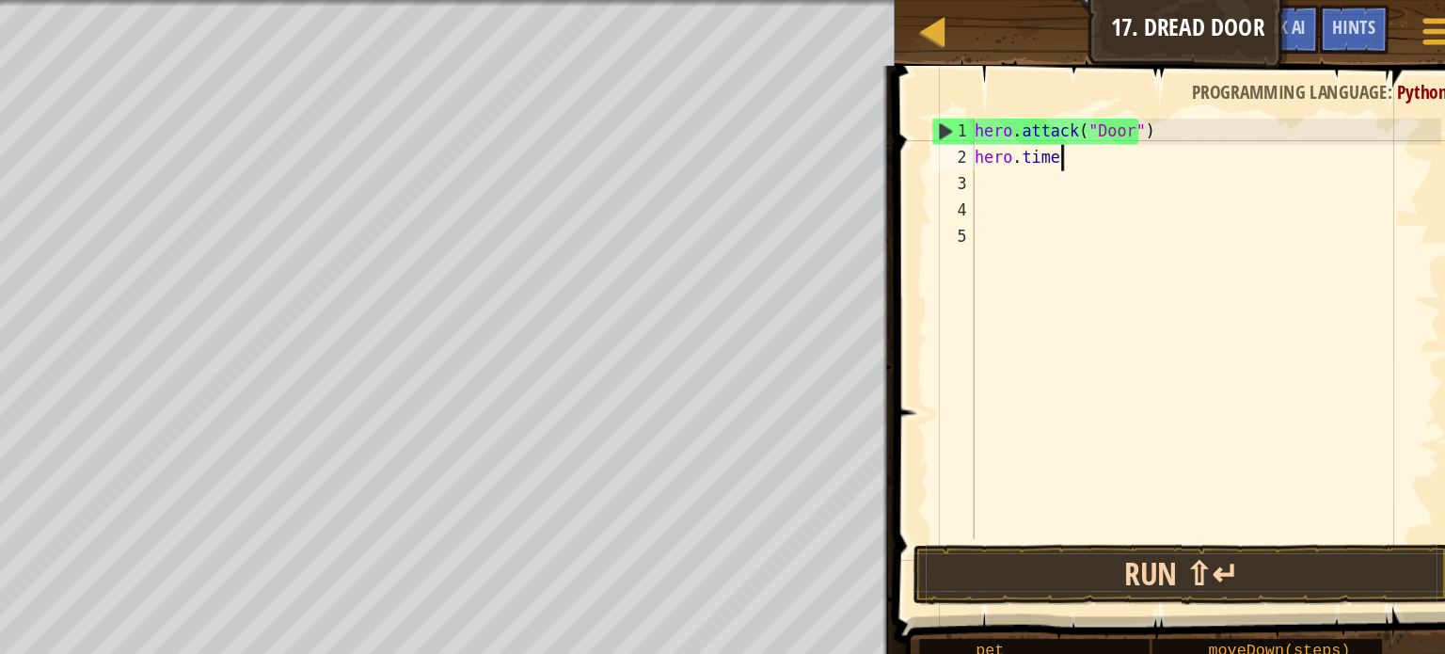
type textarea "hero.time"
click at [1195, 410] on button "Run ⇧↵" at bounding box center [1231, 410] width 385 height 43
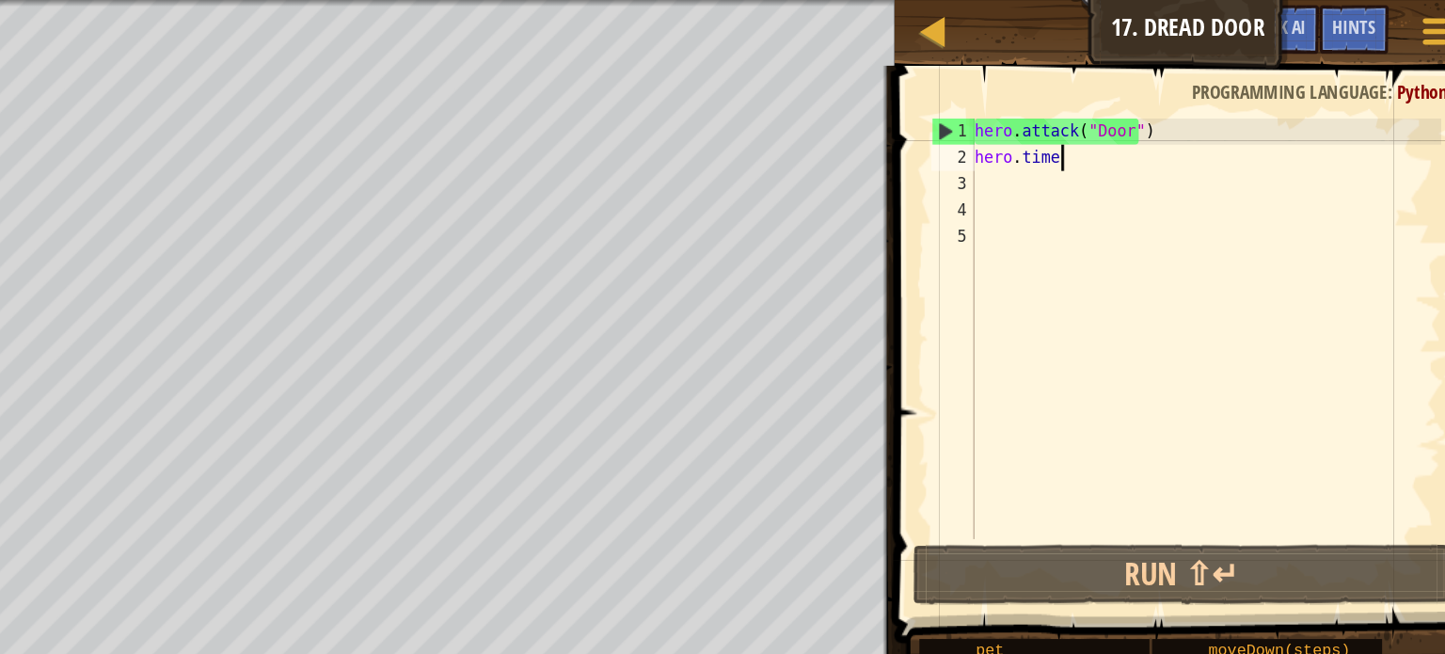
click at [1147, 127] on div "hero . attack ( "Door" ) hero . time" at bounding box center [1248, 254] width 338 height 339
click at [1159, 111] on div "hero . attack ( "Door" ) hero . time" at bounding box center [1248, 254] width 338 height 339
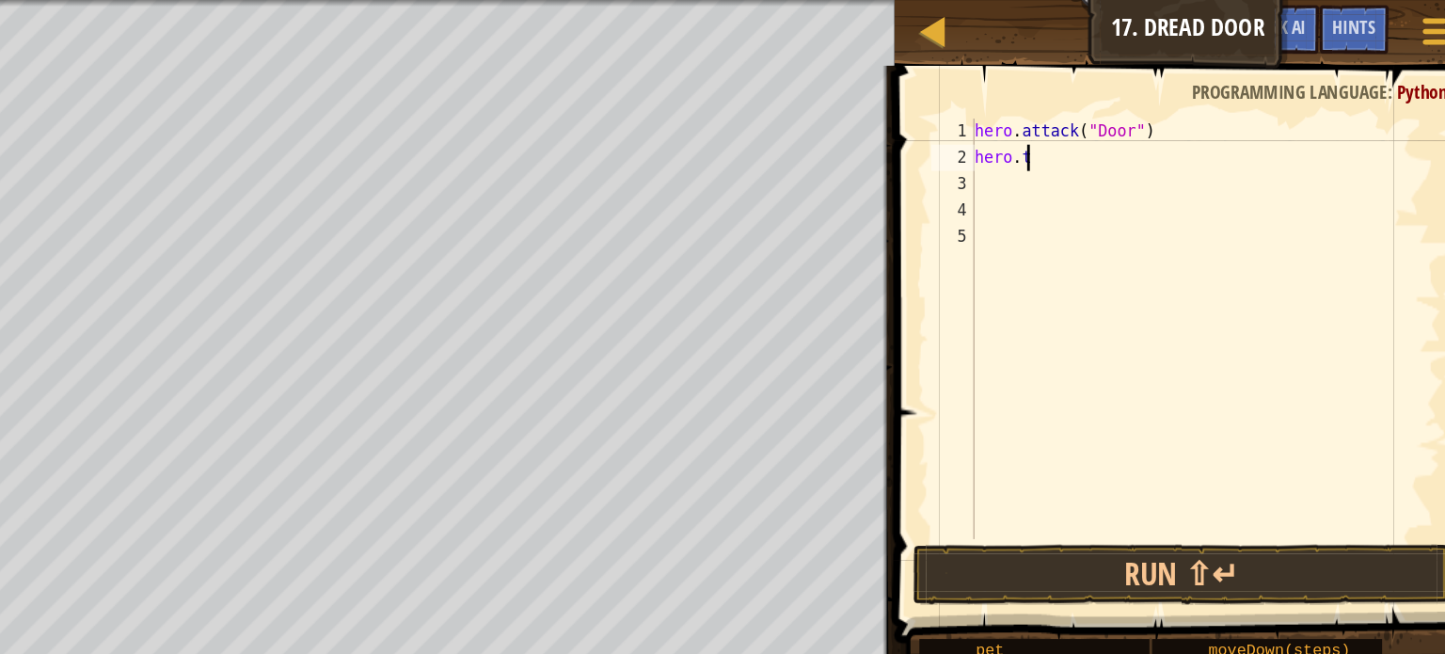
type textarea "h"
click at [1231, 96] on div "hero . attack ( "Door" )" at bounding box center [1248, 254] width 338 height 339
type textarea "h"
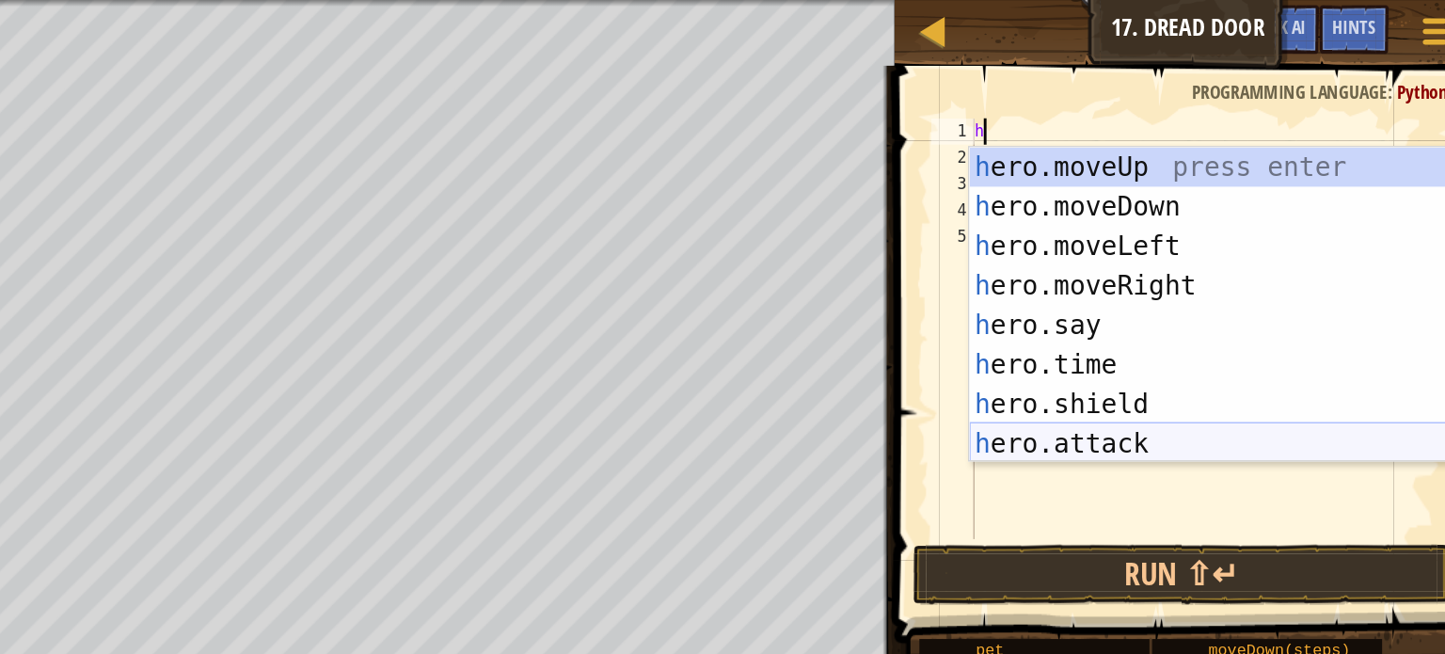
click at [1182, 318] on div "h ero.moveUp press enter h ero.moveDown press enter h ero.moveLeft press enter …" at bounding box center [1249, 246] width 341 height 282
type textarea "hero.attack("Enemy Name")"
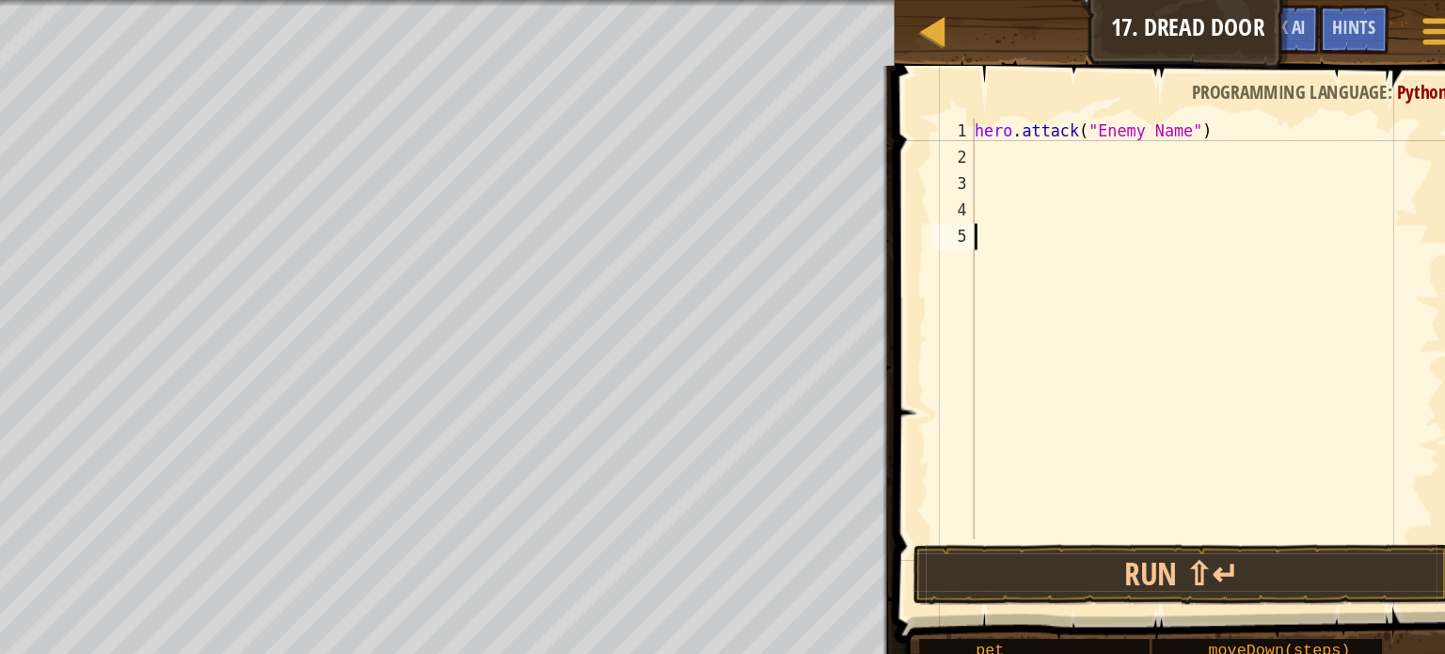
click at [1241, 221] on div "hero . attack ( "Enemy Name" )" at bounding box center [1248, 254] width 338 height 339
click at [1203, 95] on div "hero . attack ( "Enemy Name" )" at bounding box center [1248, 254] width 338 height 339
click at [1229, 99] on div "hero . attack ( "Enemy Name" )" at bounding box center [1248, 235] width 338 height 301
type textarea "hero.attack("Door")"
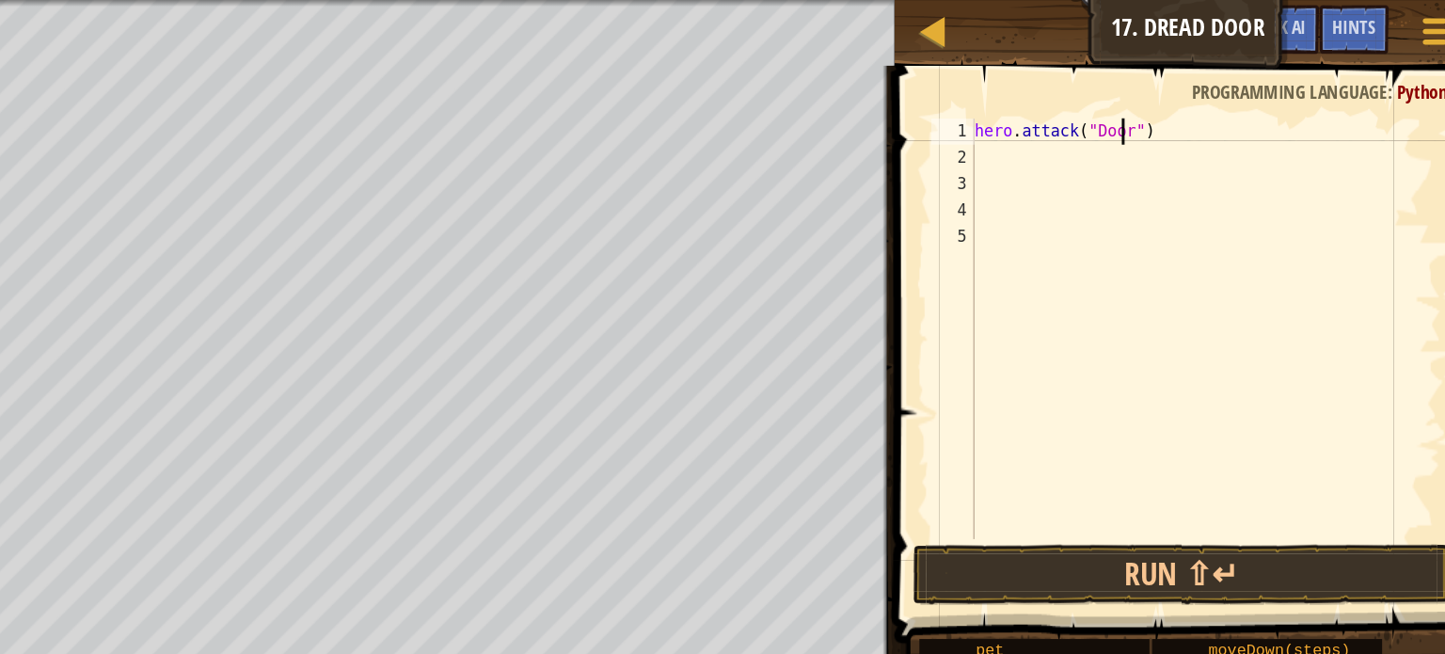
scroll to position [8, 8]
click at [1089, 110] on div "hero . attack ( "Door" )" at bounding box center [1248, 254] width 338 height 339
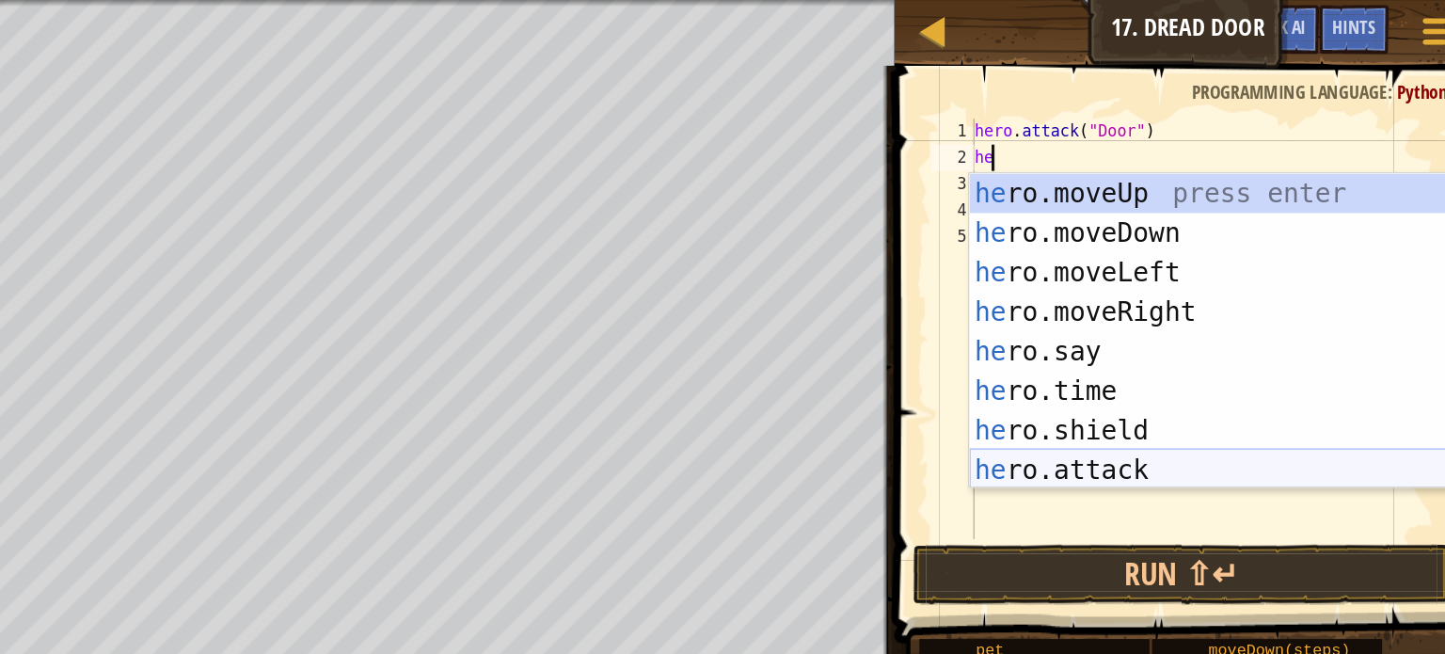
click at [1217, 343] on div "he ro.moveUp press enter he ro.moveDown press enter he ro.moveLeft press enter …" at bounding box center [1249, 265] width 341 height 282
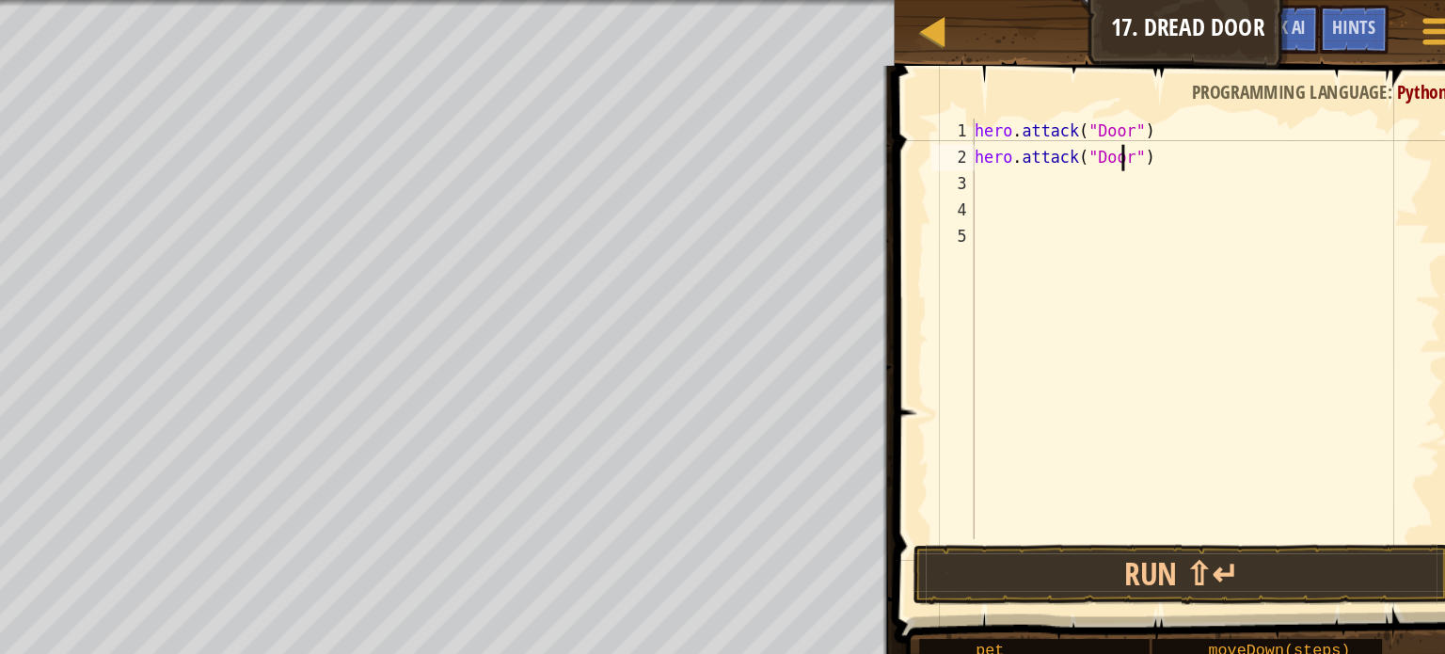
scroll to position [8, 8]
type textarea "hero.attack("Door")"
click at [1207, 388] on span at bounding box center [1237, 226] width 435 height 468
click at [1203, 404] on button "Run ⇧↵" at bounding box center [1231, 410] width 385 height 43
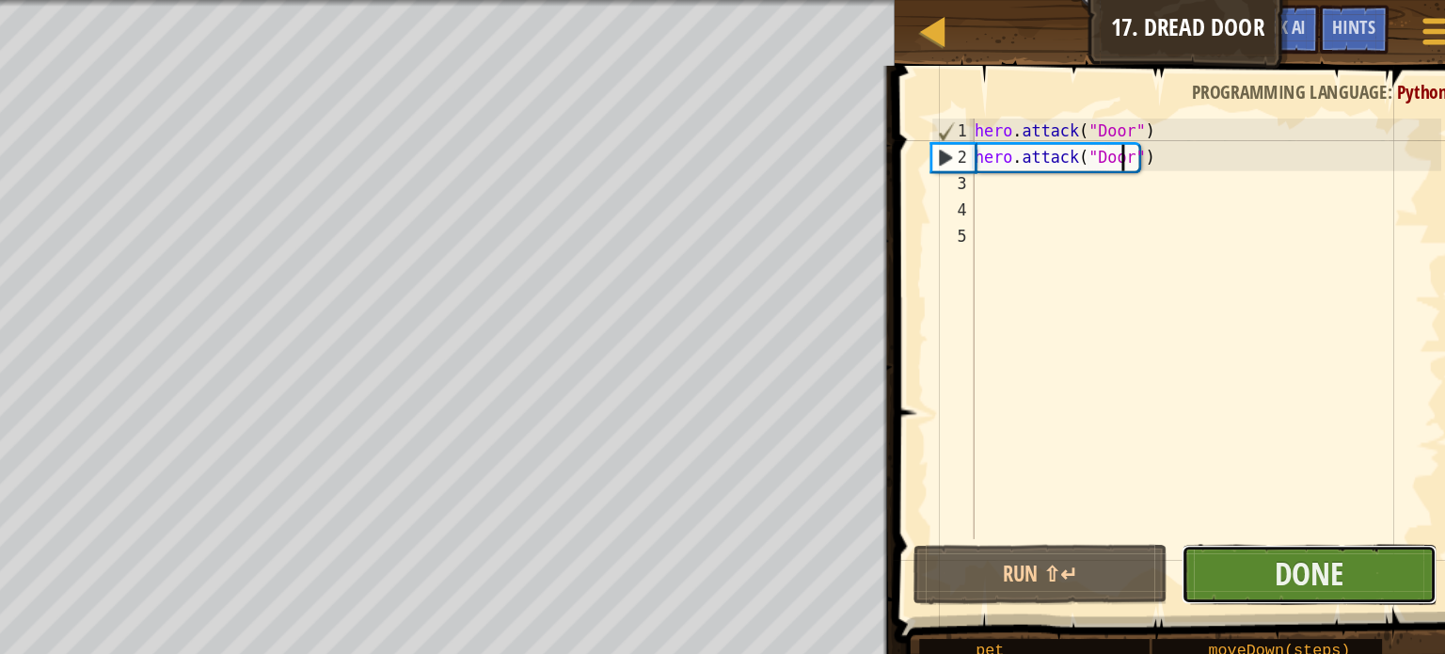
click at [1289, 408] on button "Done" at bounding box center [1321, 410] width 183 height 43
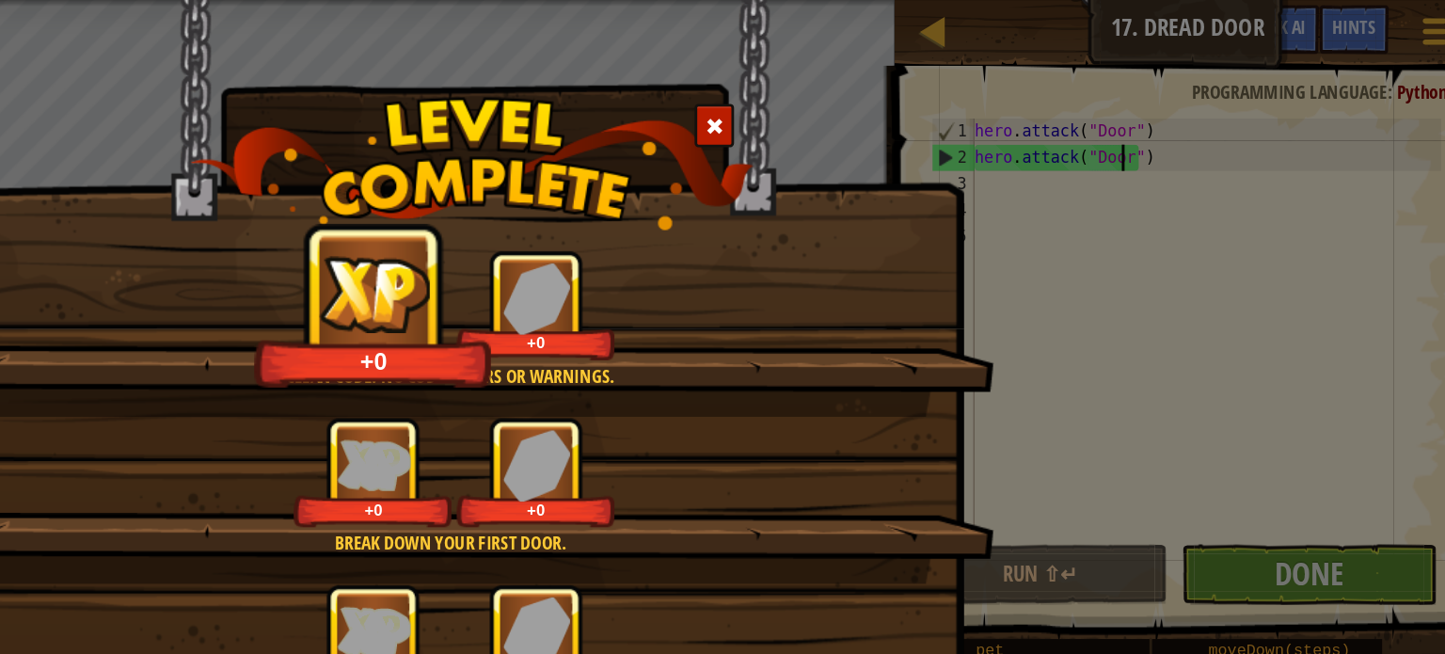
scroll to position [0, 0]
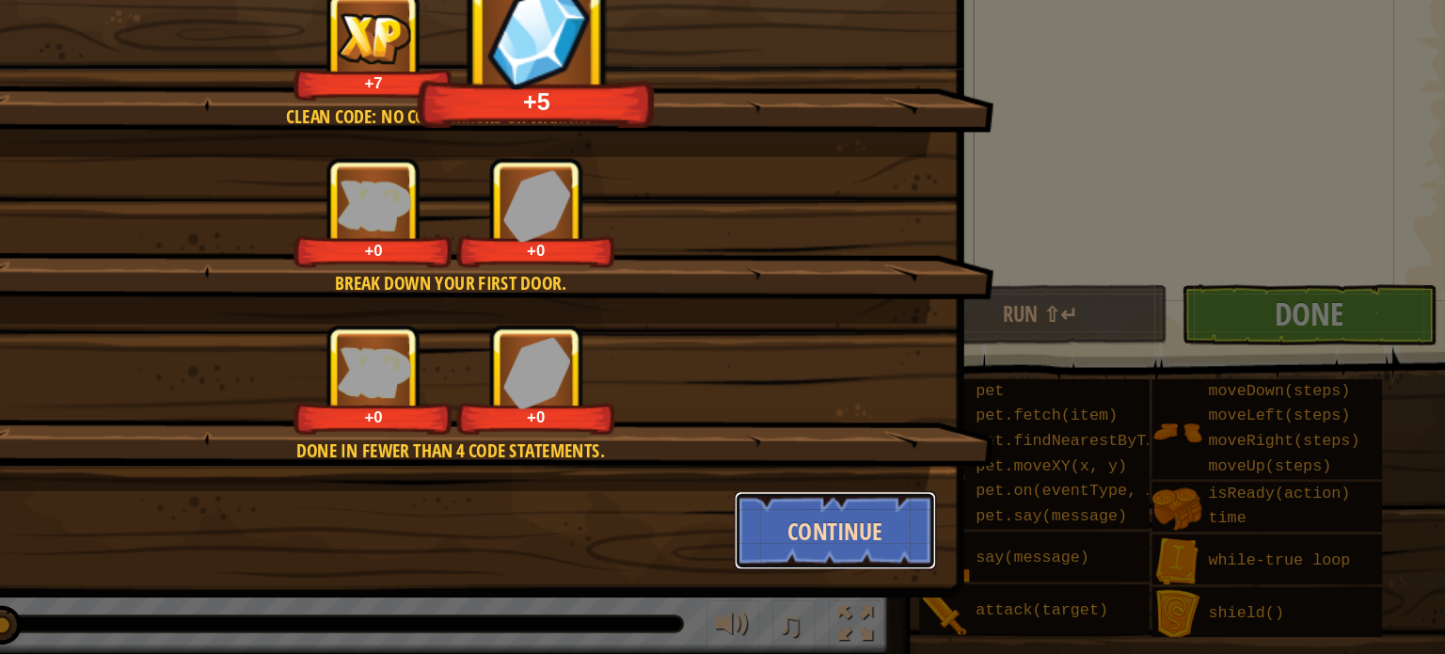
click at [983, 568] on button "Continue" at bounding box center [984, 565] width 146 height 56
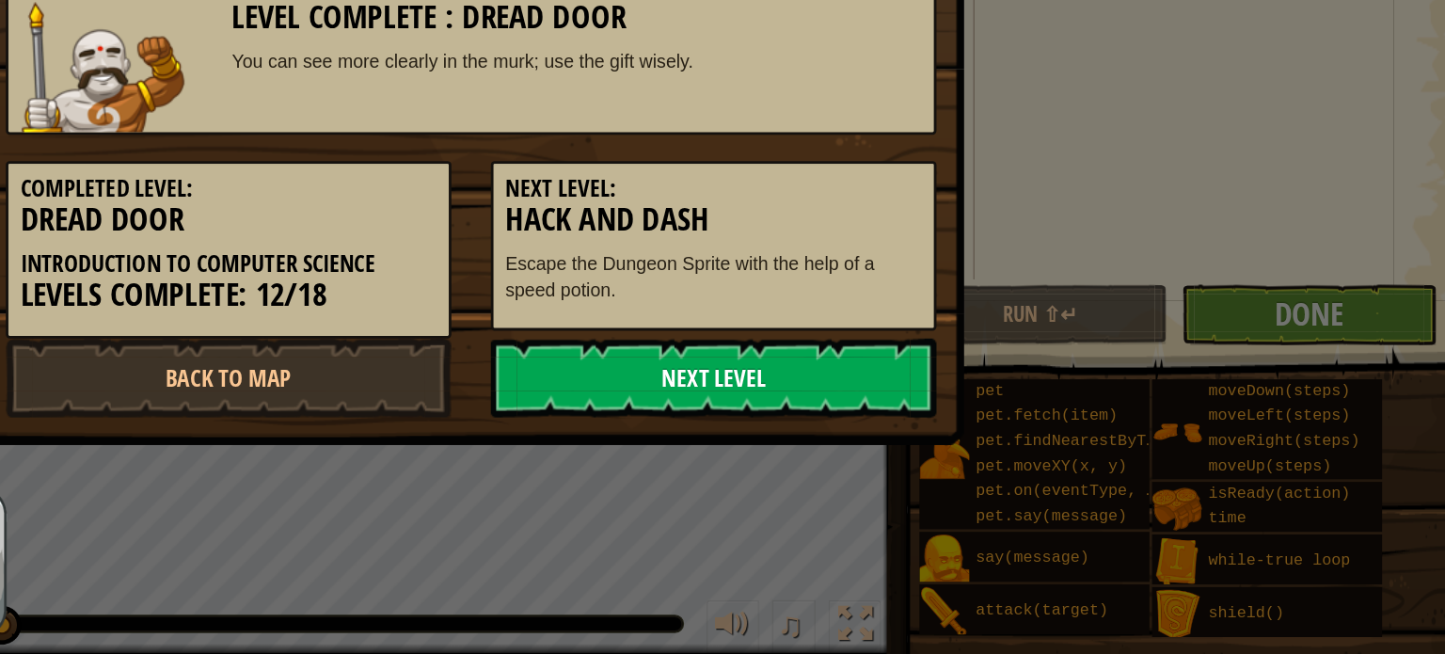
click at [911, 462] on link "Next Level" at bounding box center [896, 456] width 319 height 56
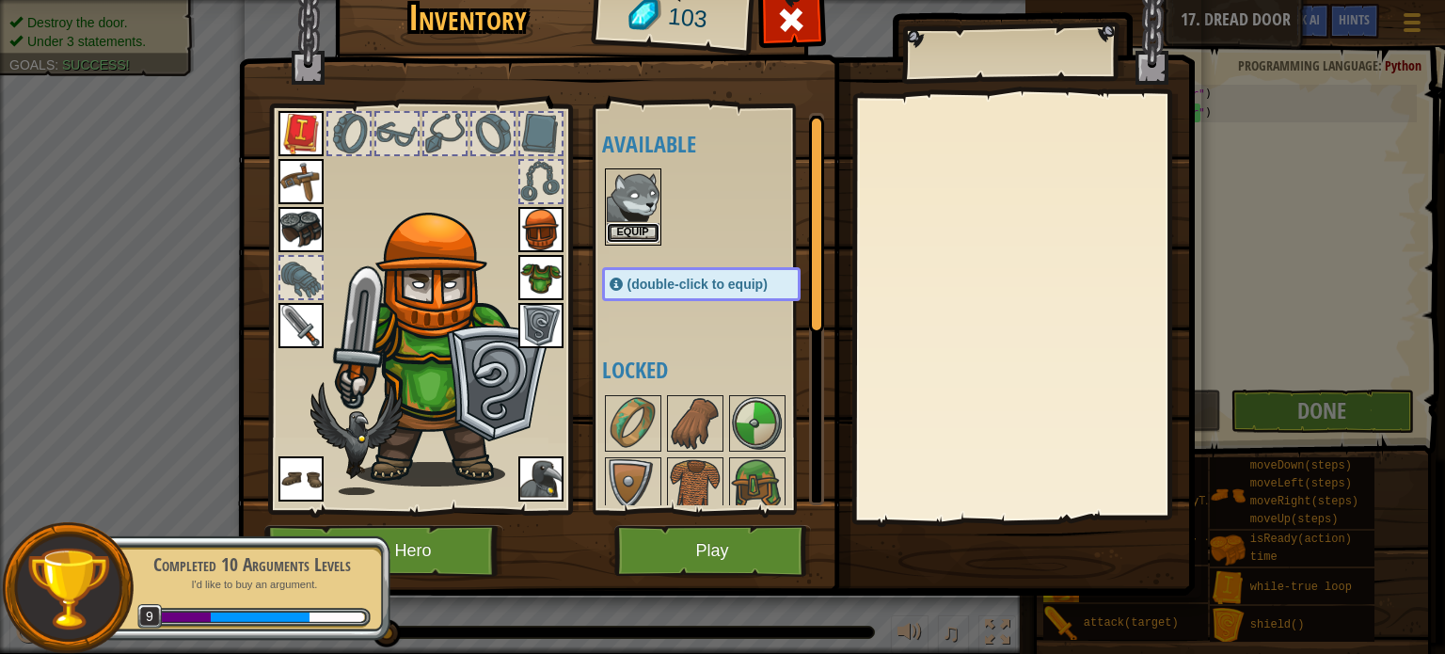
click at [632, 224] on button "Equip" at bounding box center [633, 233] width 53 height 20
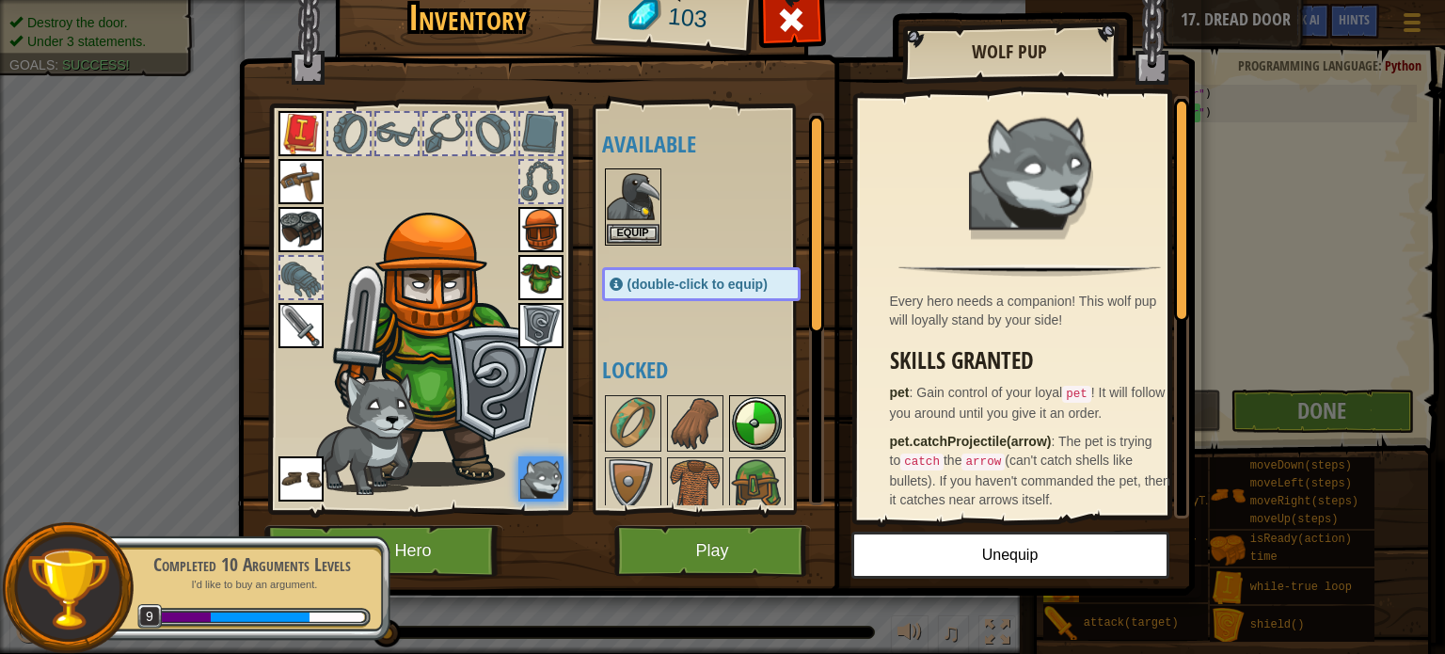
scroll to position [316, 0]
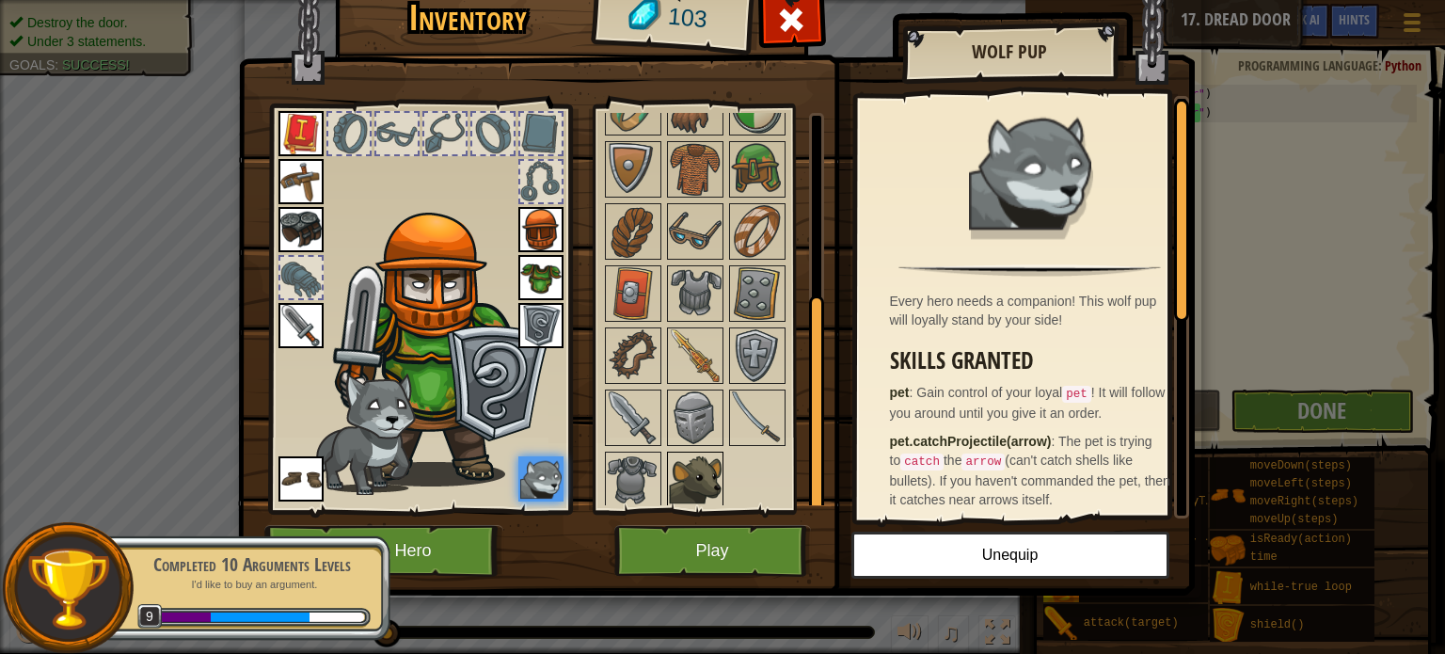
click at [690, 460] on img at bounding box center [695, 479] width 53 height 53
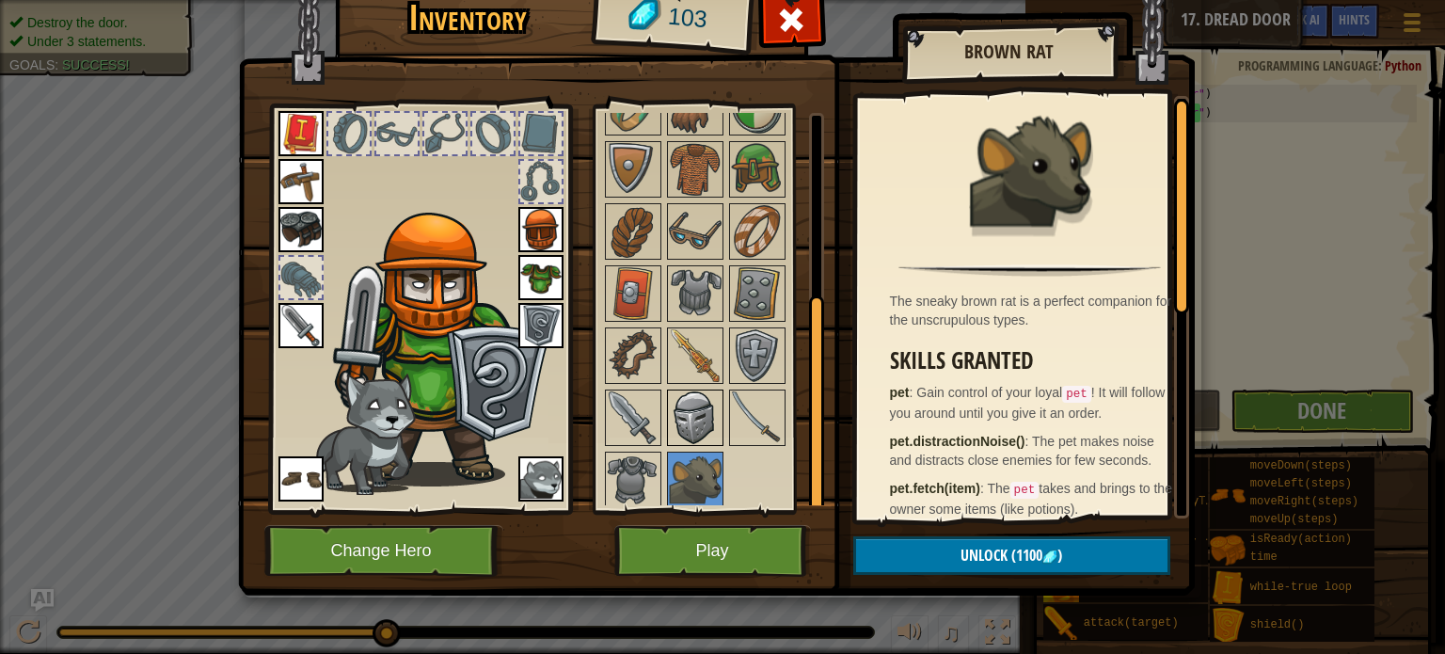
click at [693, 422] on img at bounding box center [695, 417] width 53 height 53
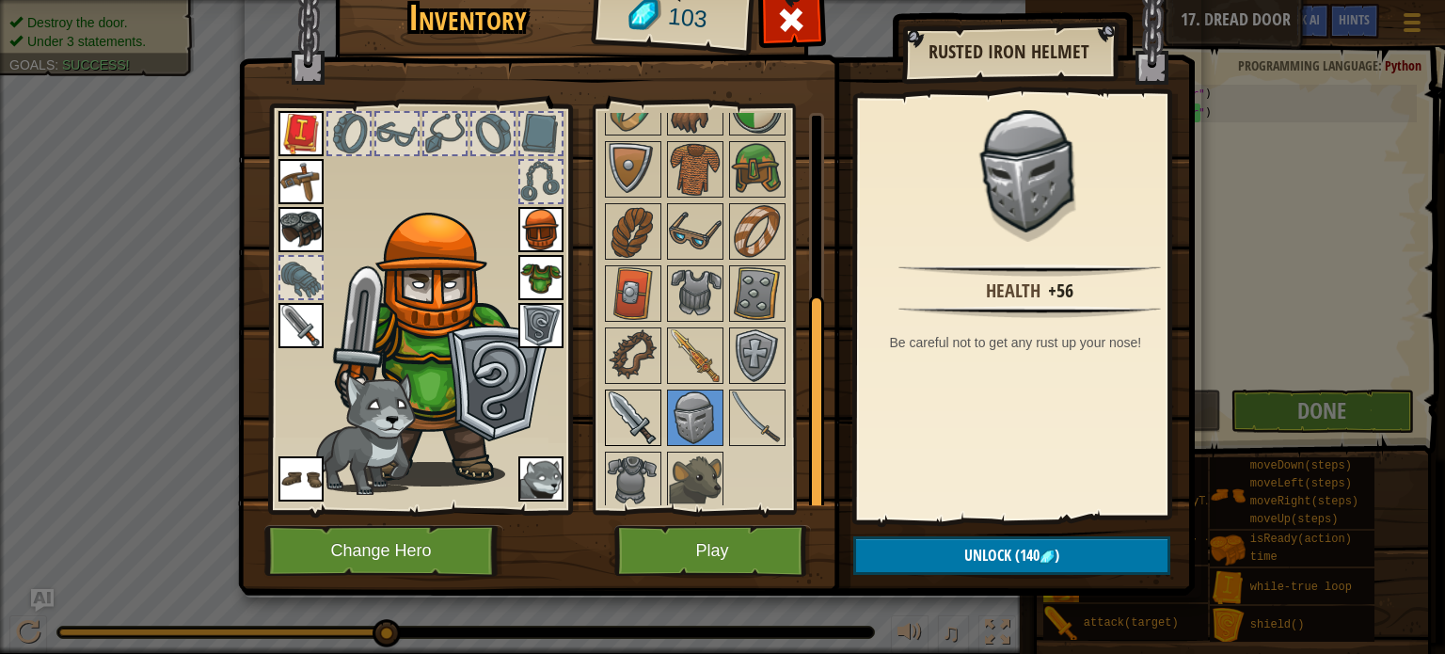
click at [618, 398] on img at bounding box center [633, 417] width 53 height 53
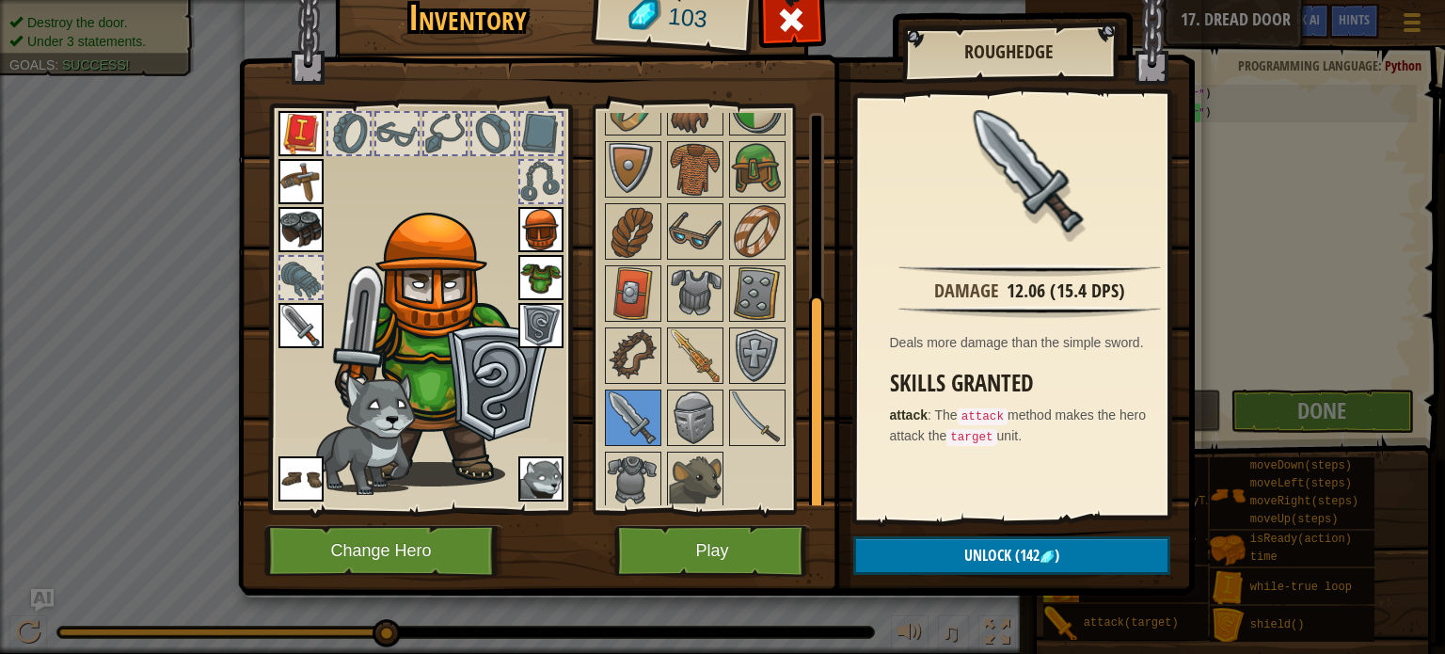
click at [310, 327] on img at bounding box center [300, 325] width 45 height 45
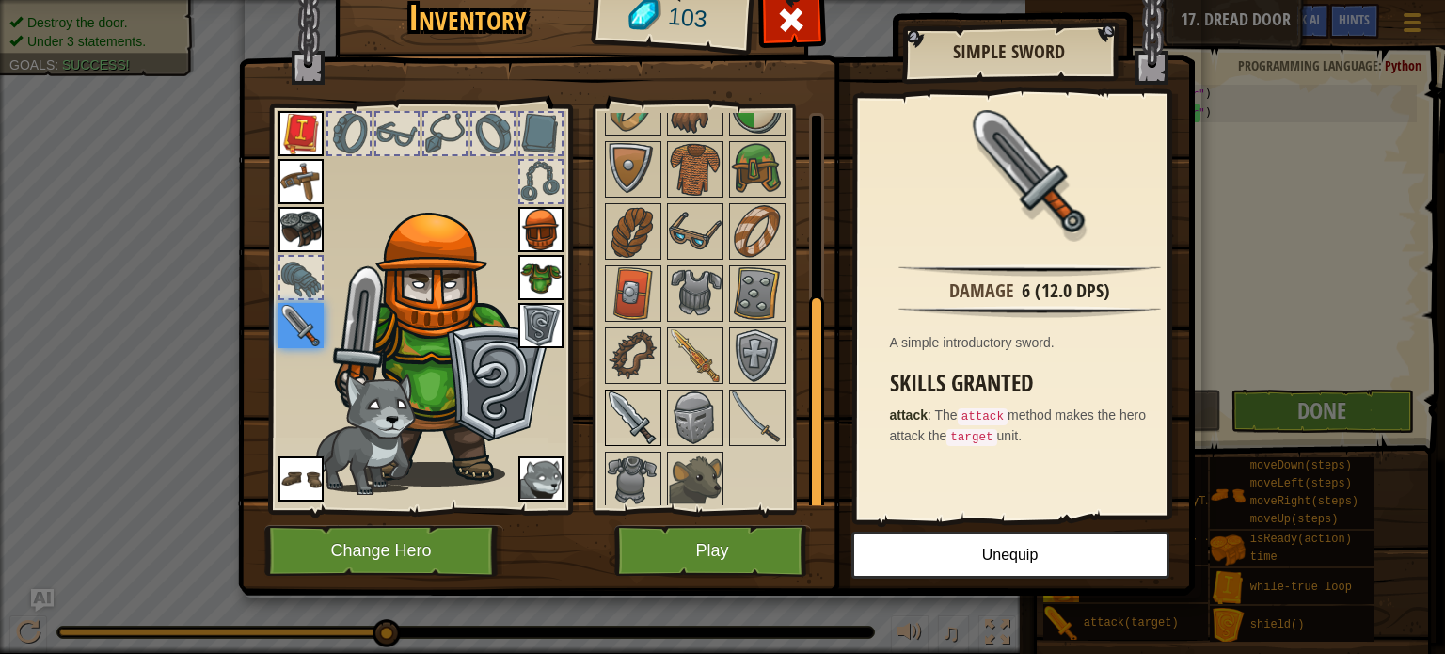
click at [639, 411] on img at bounding box center [633, 417] width 53 height 53
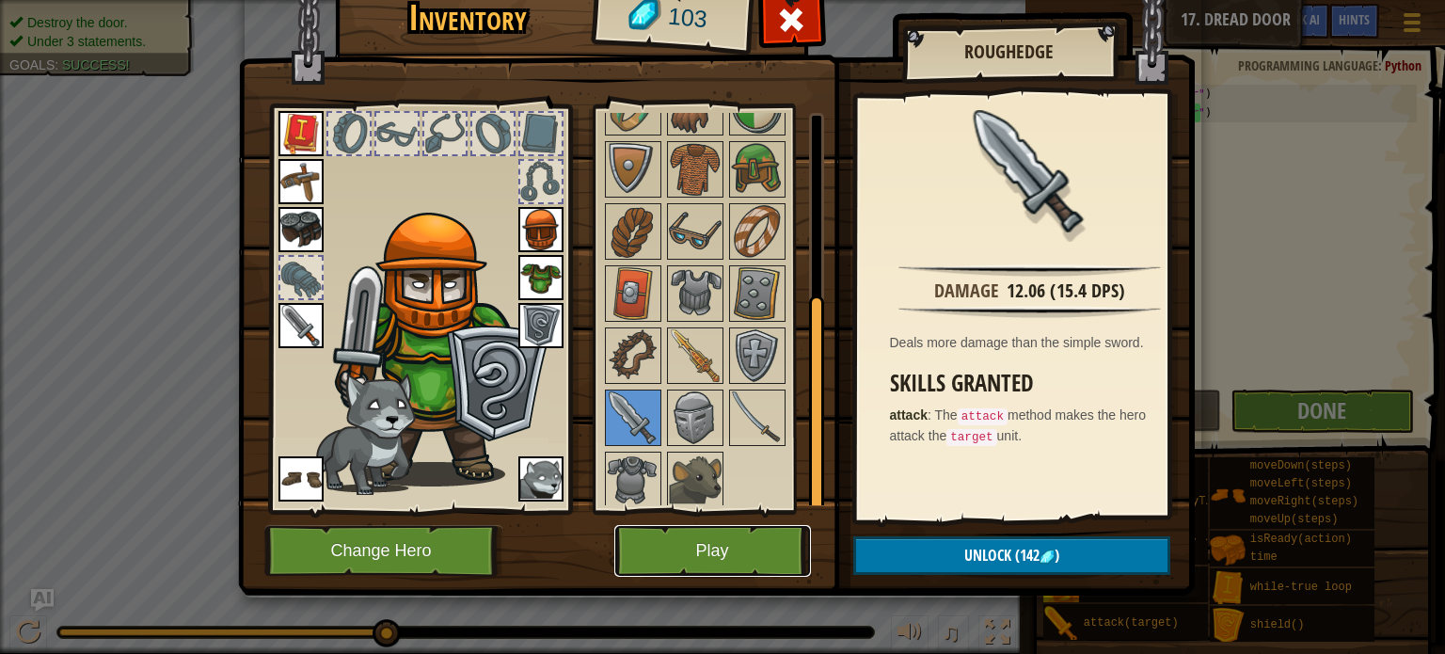
click at [765, 541] on button "Play" at bounding box center [712, 551] width 197 height 52
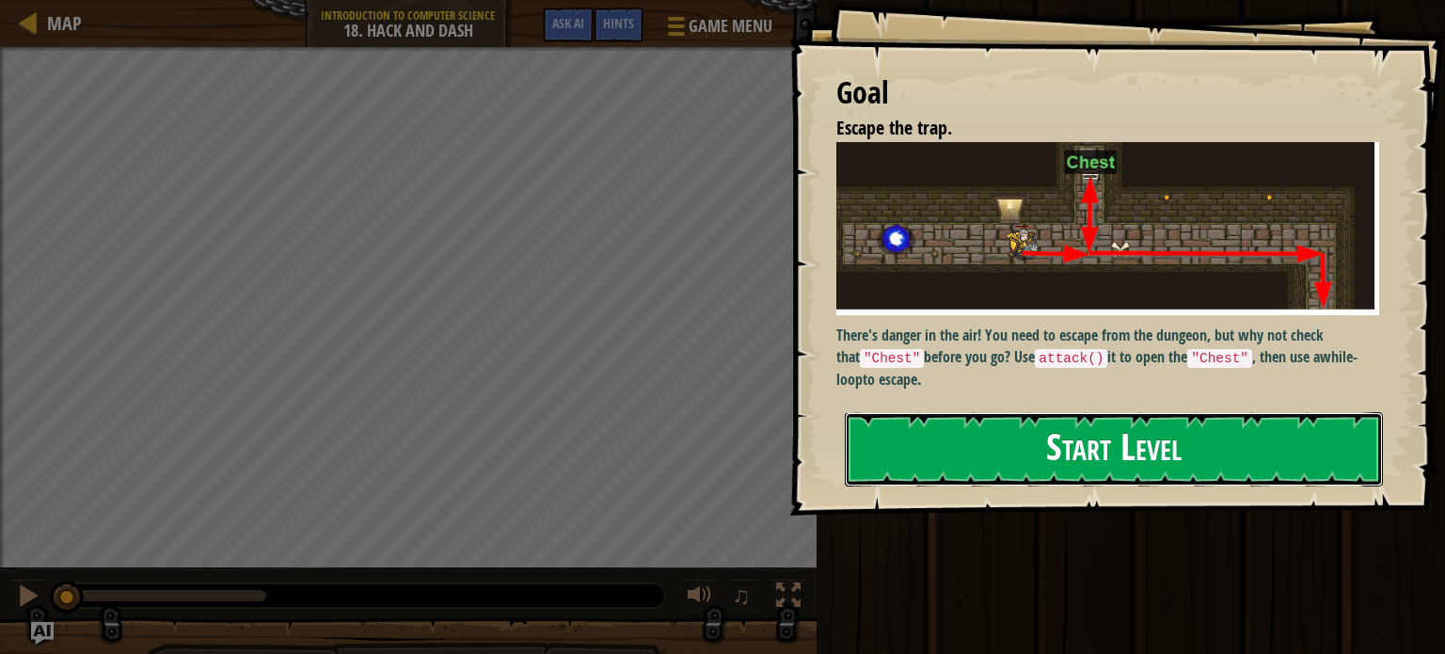
click at [1021, 462] on button "Start Level" at bounding box center [1114, 449] width 538 height 74
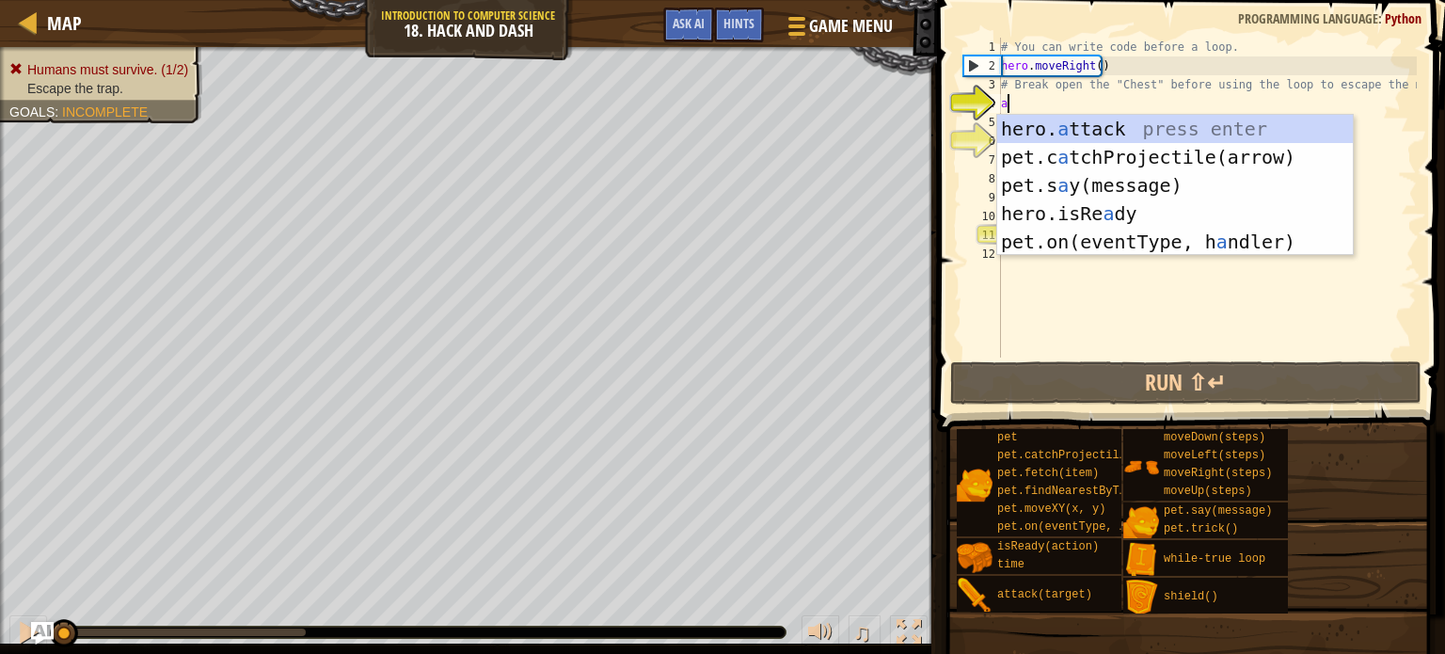
scroll to position [8, 0]
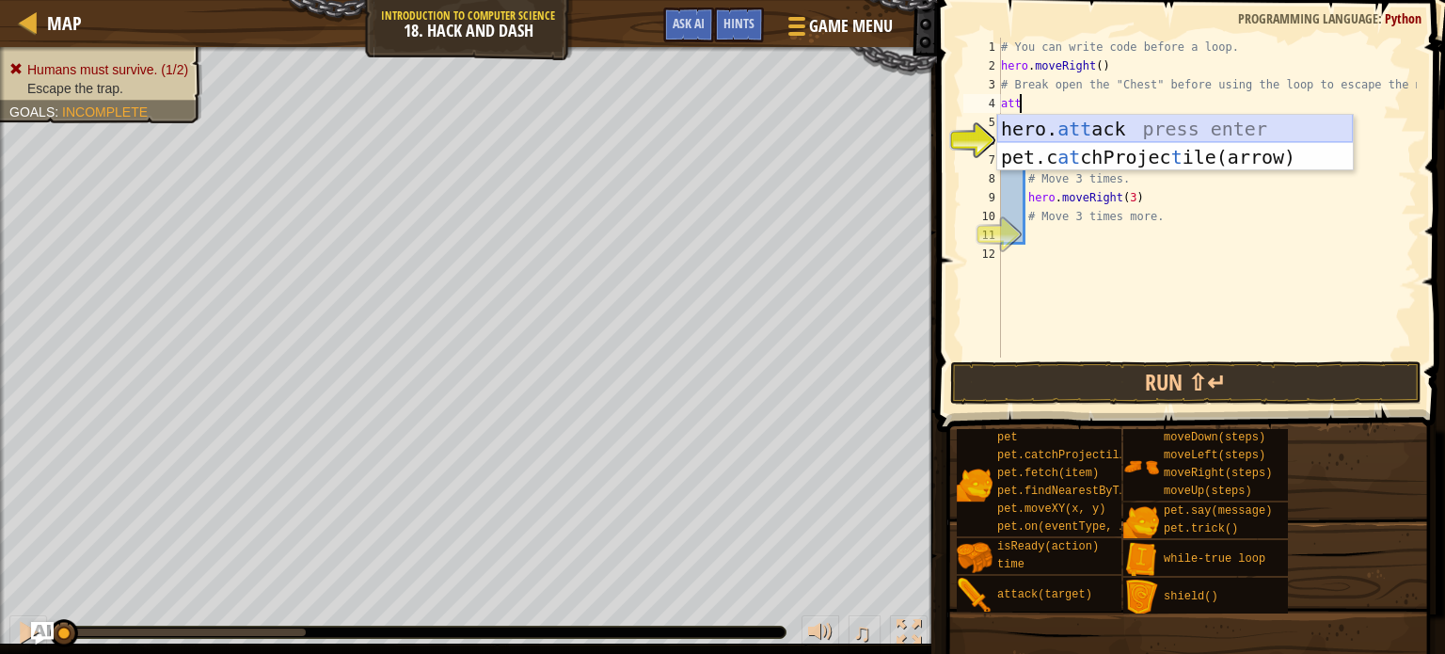
click at [1113, 129] on div "hero. att ack press enter pet.c at chProjec t ile(arrow) press enter" at bounding box center [1175, 171] width 356 height 113
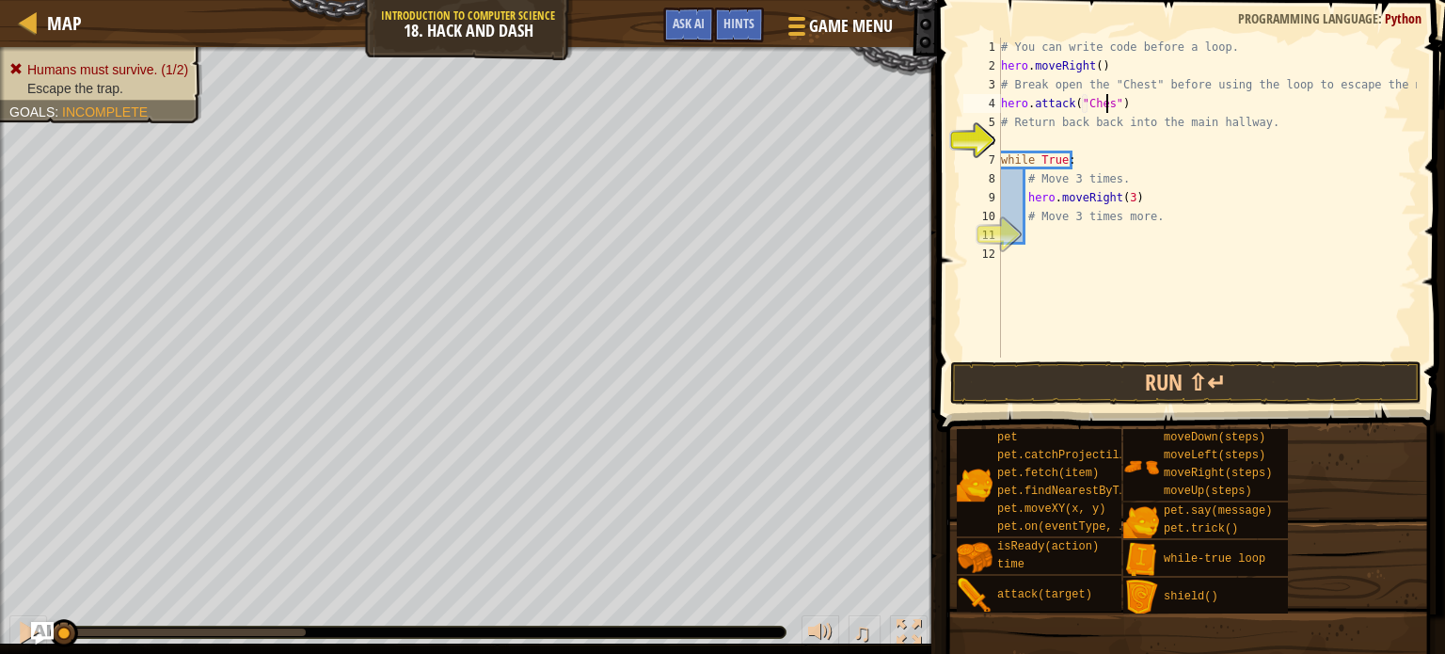
type textarea "hero.attack("Chest")"
click at [1071, 136] on div "# You can write code before a loop. hero . moveRight ( ) # Break open the "Ches…" at bounding box center [1207, 216] width 420 height 357
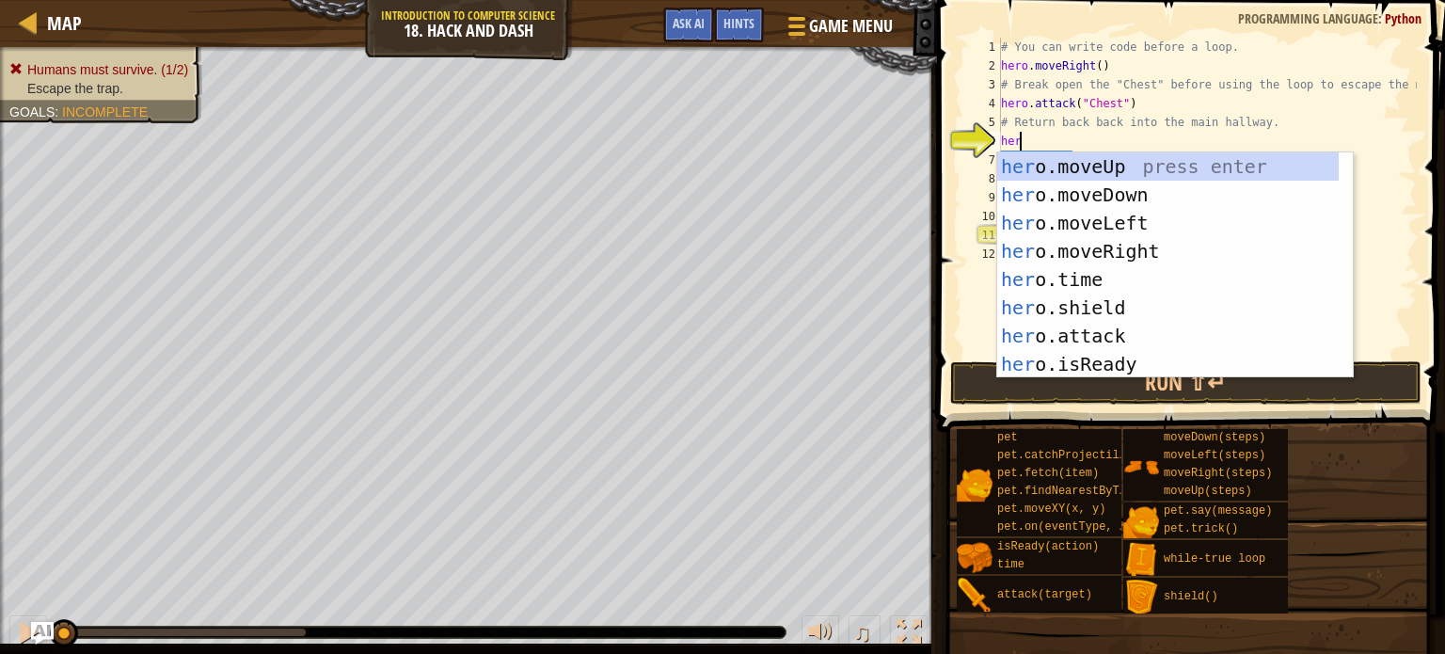
type textarea "hero"
click at [1110, 180] on div "hero .moveUp press enter hero .moveDown press enter hero .moveLeft press enter …" at bounding box center [1167, 293] width 341 height 282
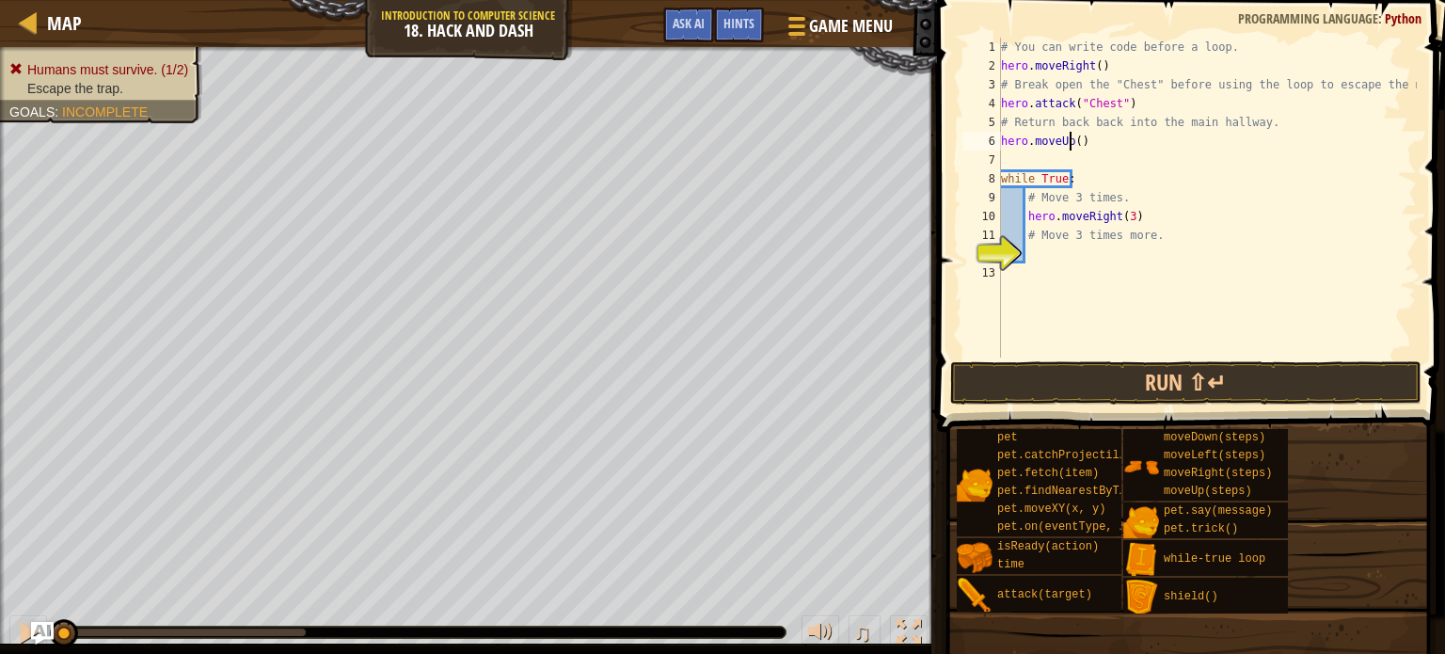
click at [1071, 140] on div "# You can write code before a loop. hero . moveRight ( ) # Break open the "Ches…" at bounding box center [1207, 216] width 420 height 357
click at [1088, 143] on div "# You can write code before a loop. hero . moveRight ( ) # Break open the "Ches…" at bounding box center [1207, 216] width 420 height 357
type textarea "hero.moveD"
click at [1105, 172] on div "hero.moveD own press enter" at bounding box center [1175, 194] width 356 height 85
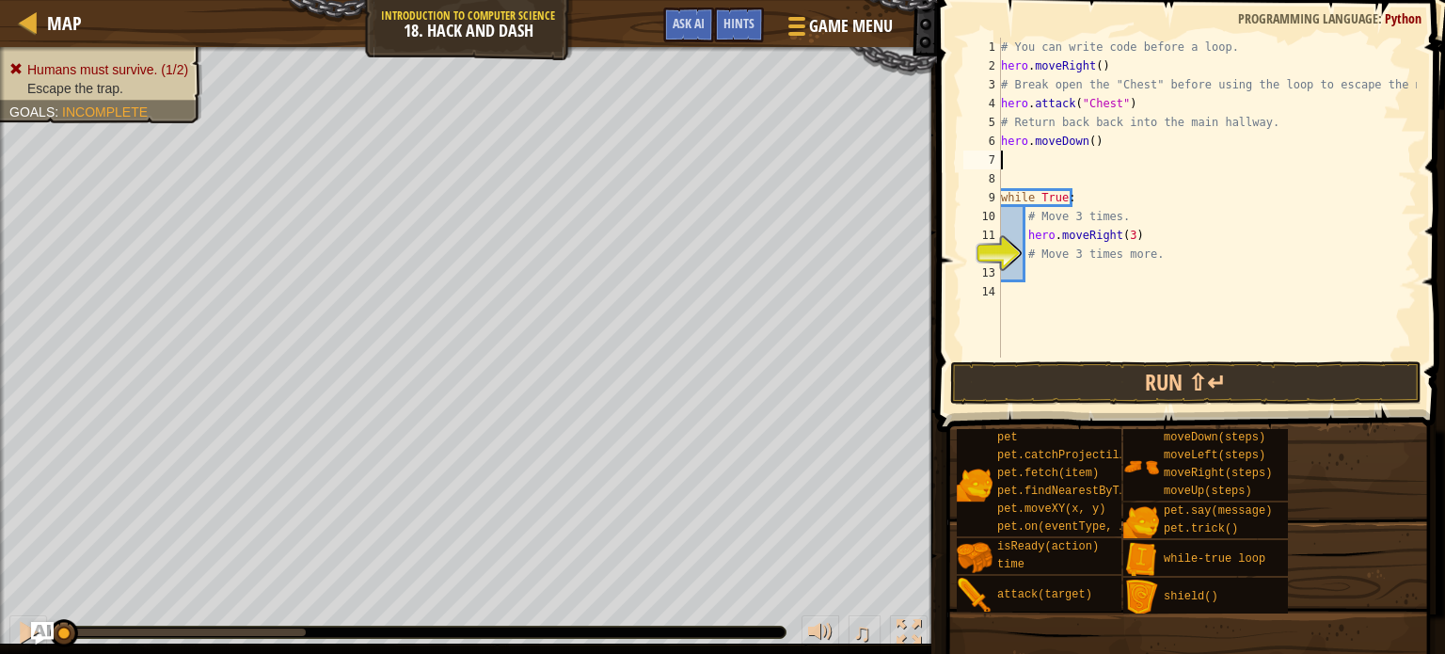
scroll to position [8, 0]
click at [1076, 180] on div "# You can write code before a loop. hero . moveRight ( ) # Break open the "Ches…" at bounding box center [1207, 216] width 420 height 357
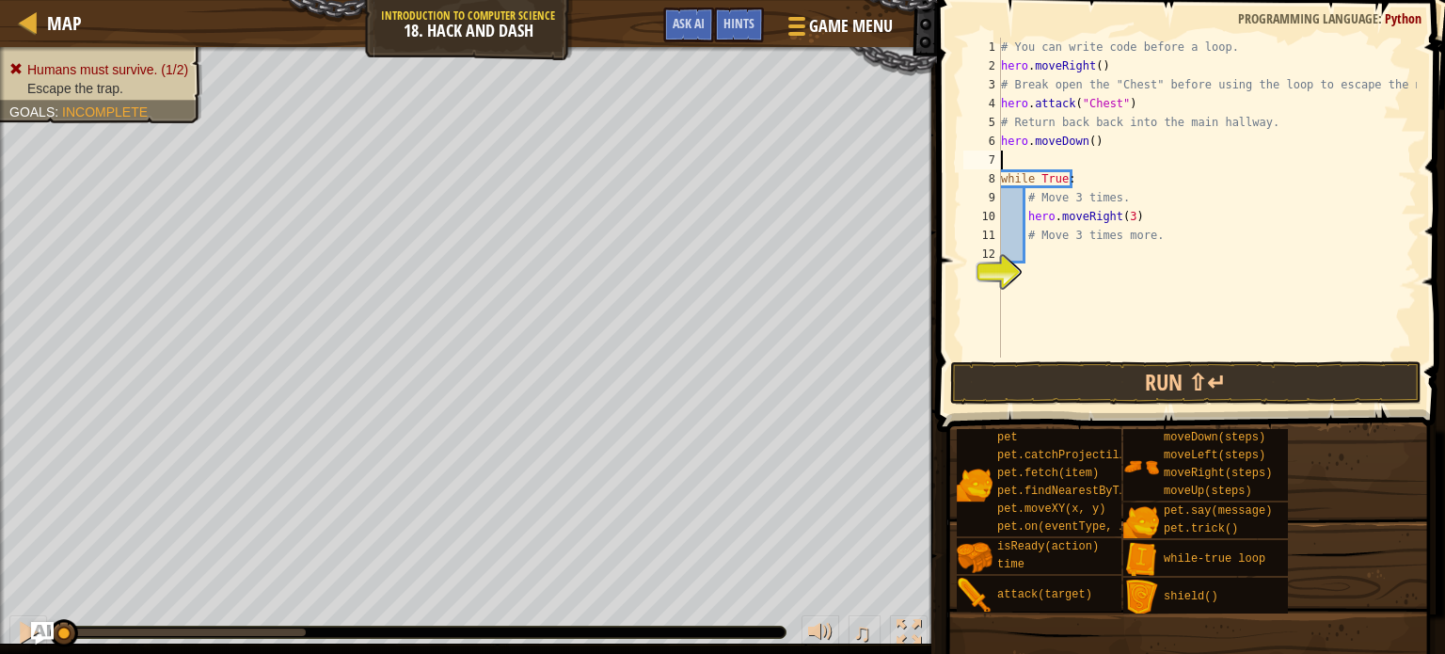
type textarea "hero.moveDown()"
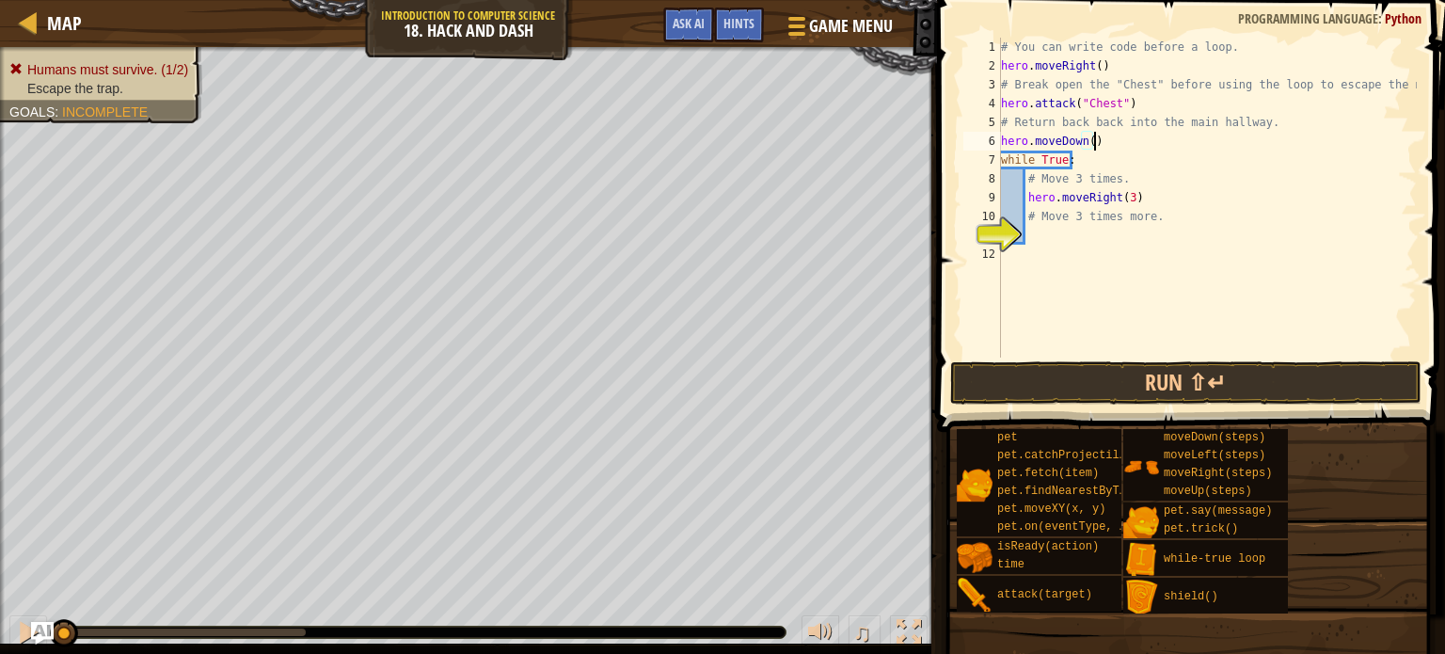
click at [1082, 229] on div "# You can write code before a loop. hero . moveRight ( ) # Break open the "Ches…" at bounding box center [1207, 216] width 420 height 357
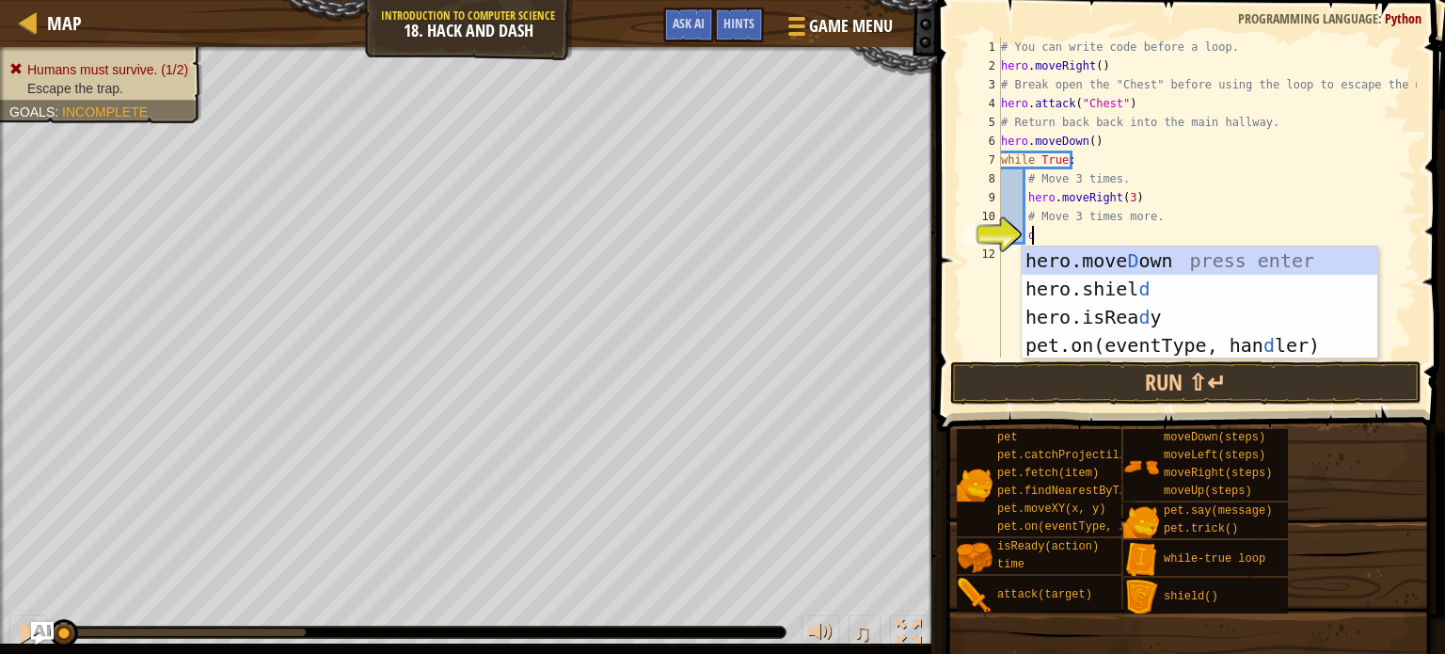
type textarea "do"
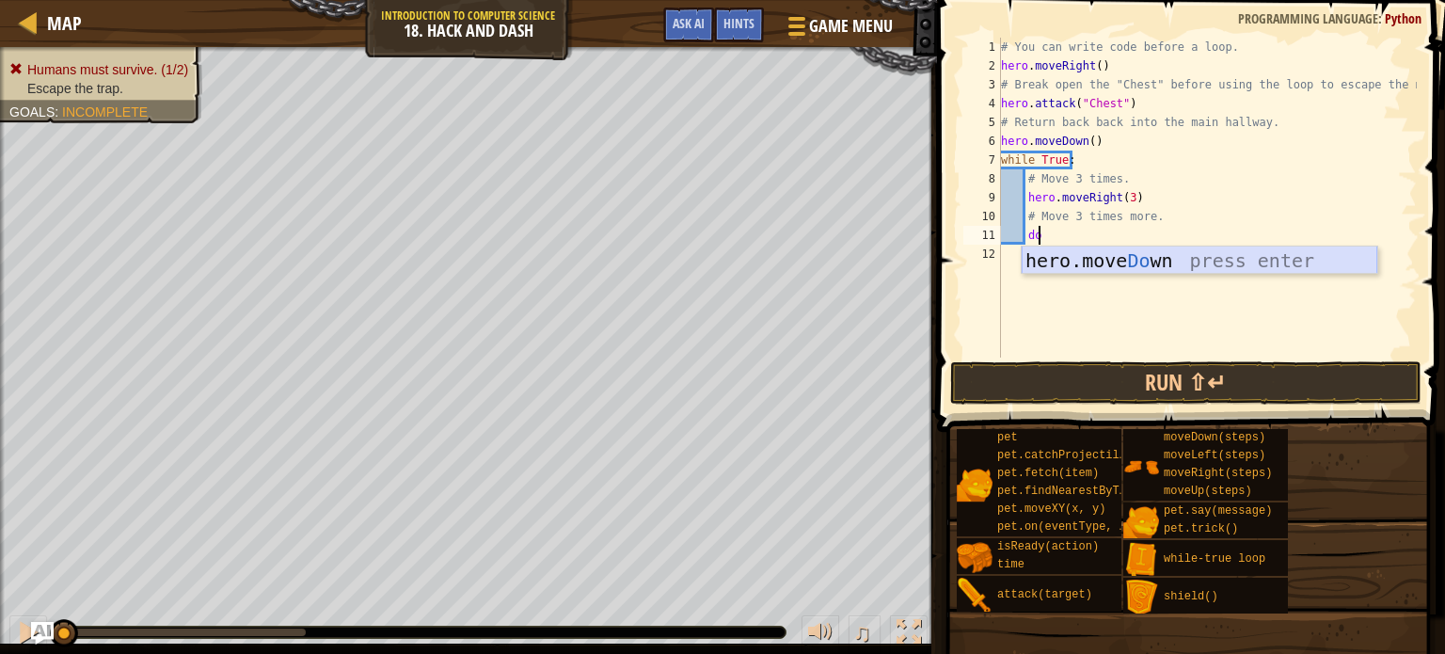
click at [1163, 262] on div "hero.move Do wn press enter" at bounding box center [1200, 288] width 356 height 85
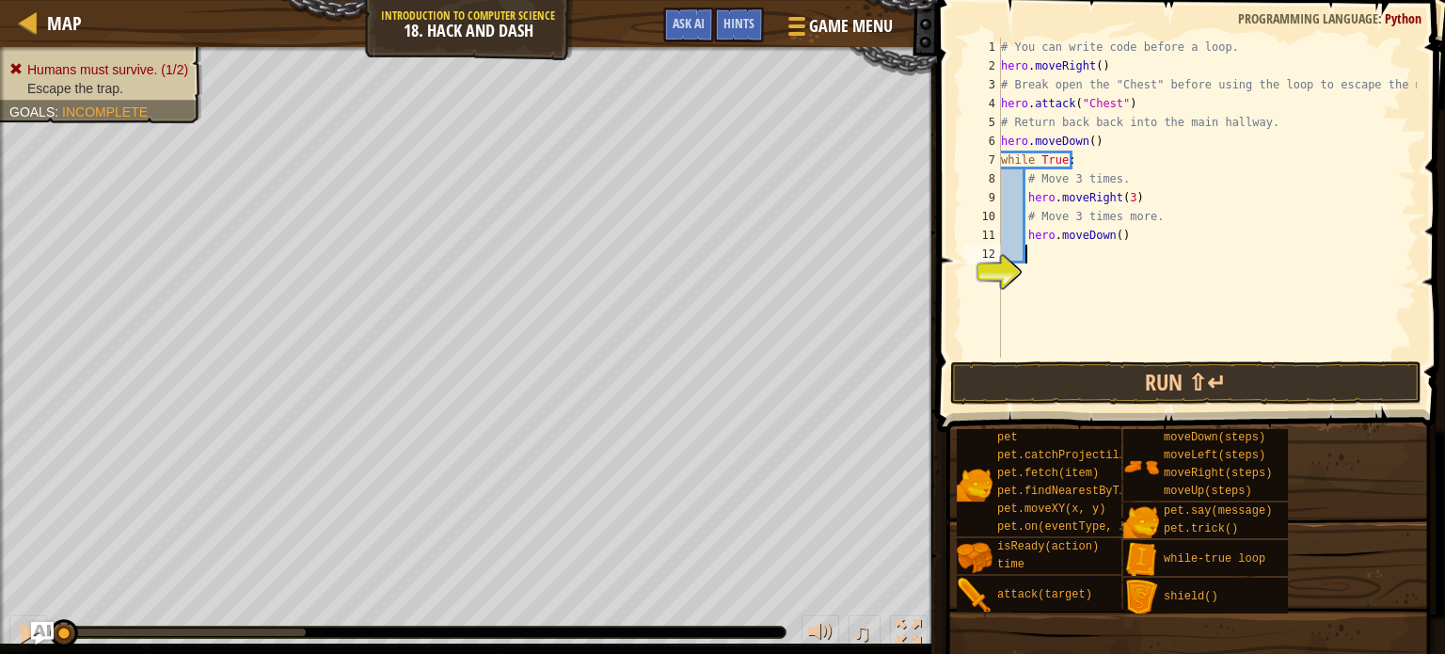
scroll to position [8, 0]
click at [1153, 392] on button "Run ⇧↵" at bounding box center [1185, 382] width 471 height 43
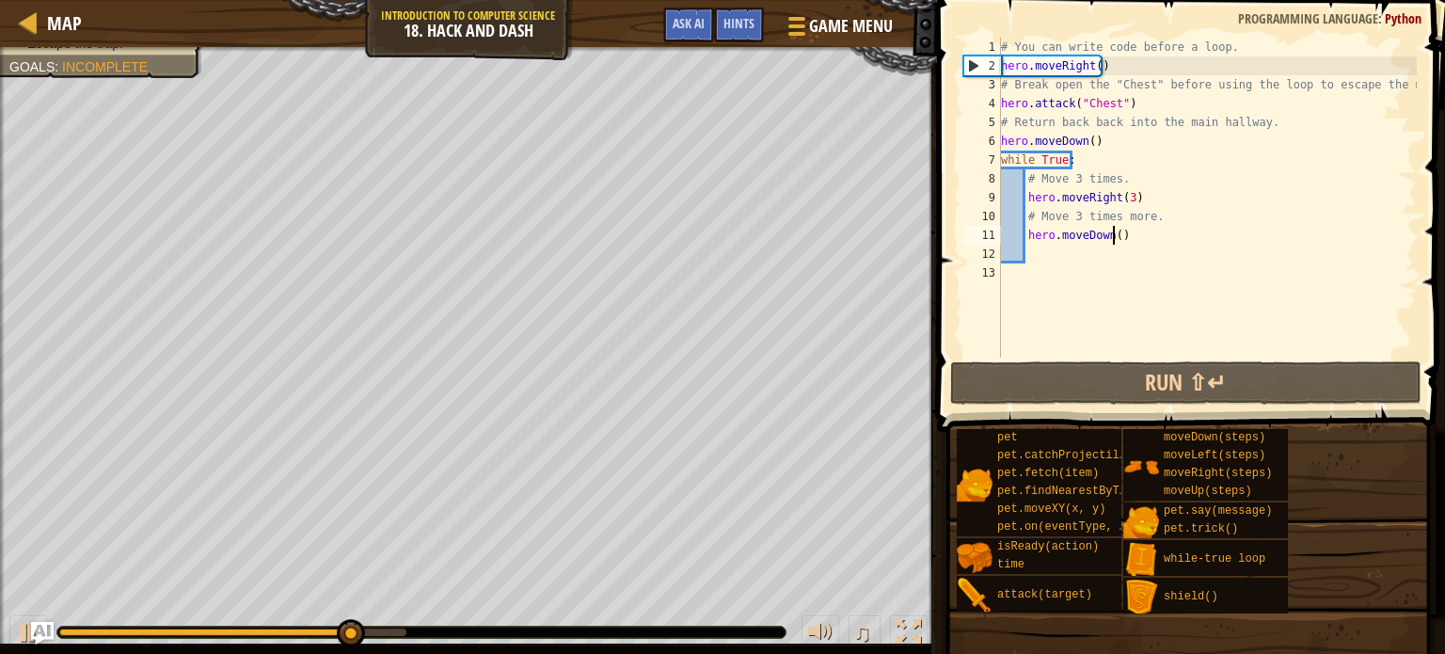
click at [1114, 232] on div "# You can write code before a loop. hero . moveRight ( ) # Break open the "Ches…" at bounding box center [1207, 216] width 420 height 357
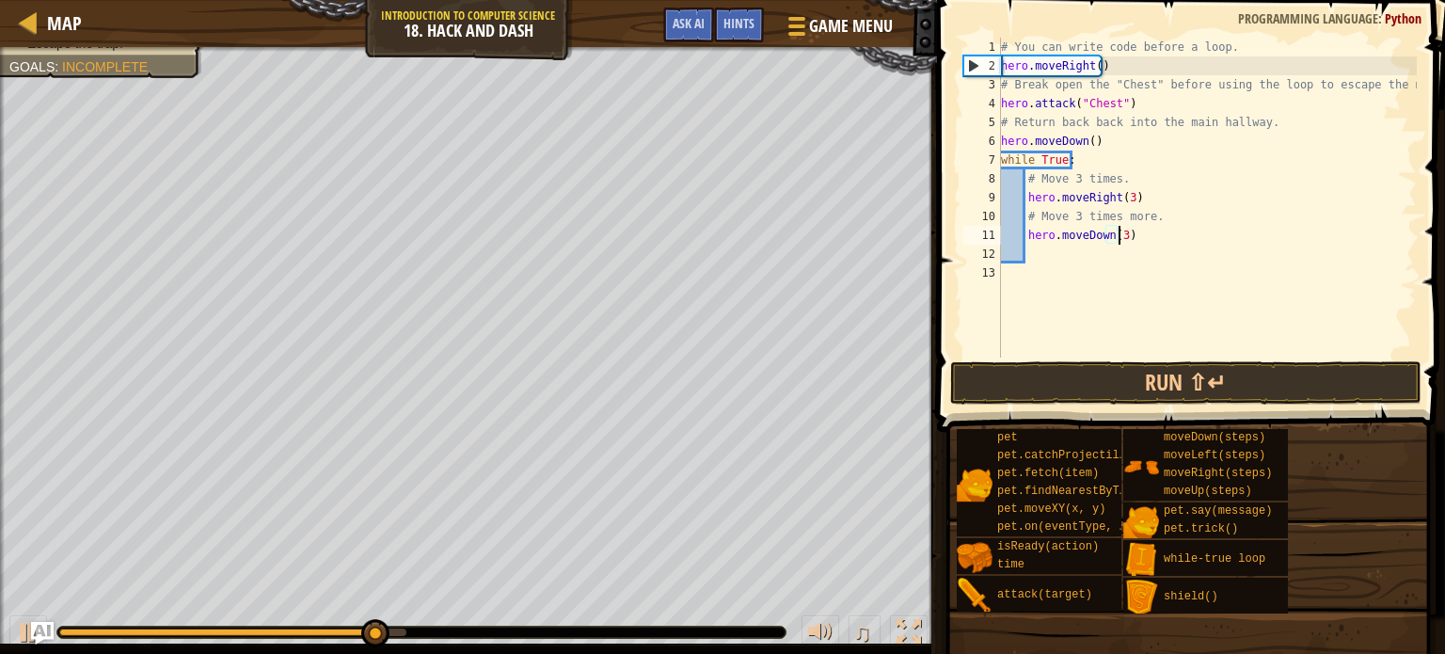
scroll to position [8, 8]
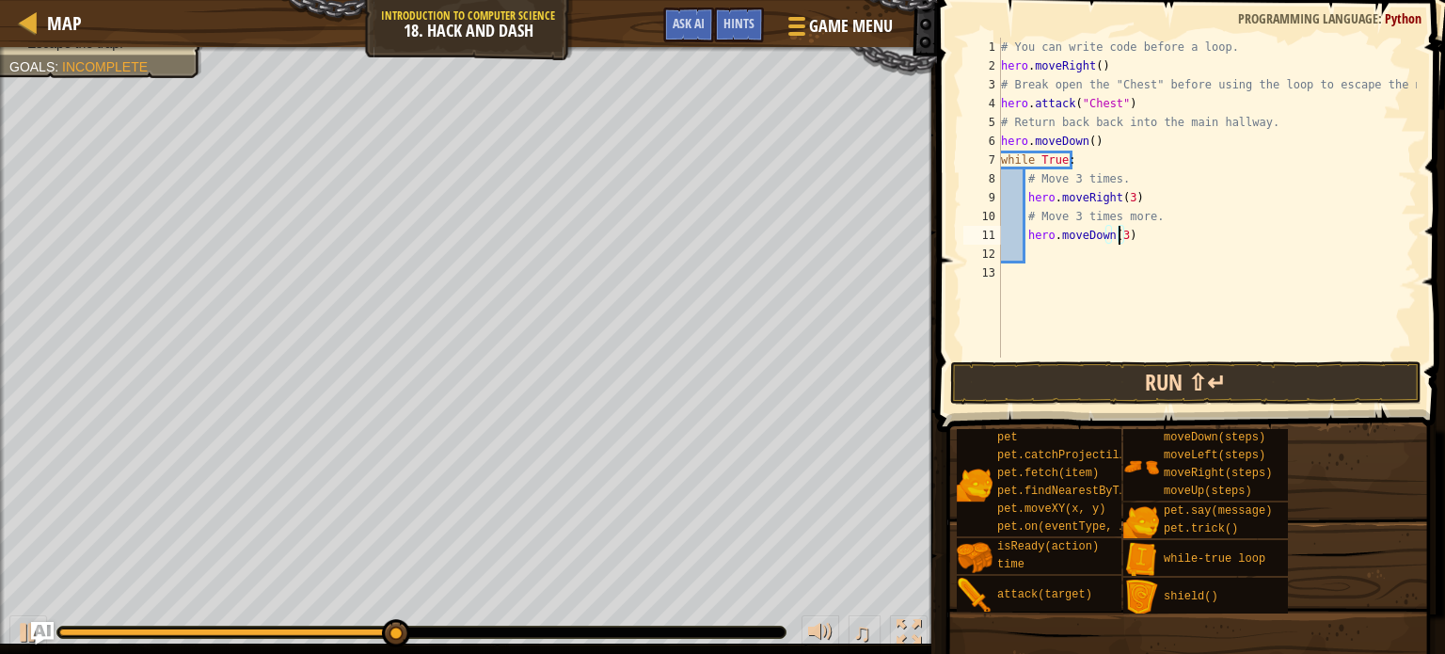
type textarea "hero.moveDown(3)"
click at [1191, 383] on button "Run ⇧↵" at bounding box center [1185, 382] width 471 height 43
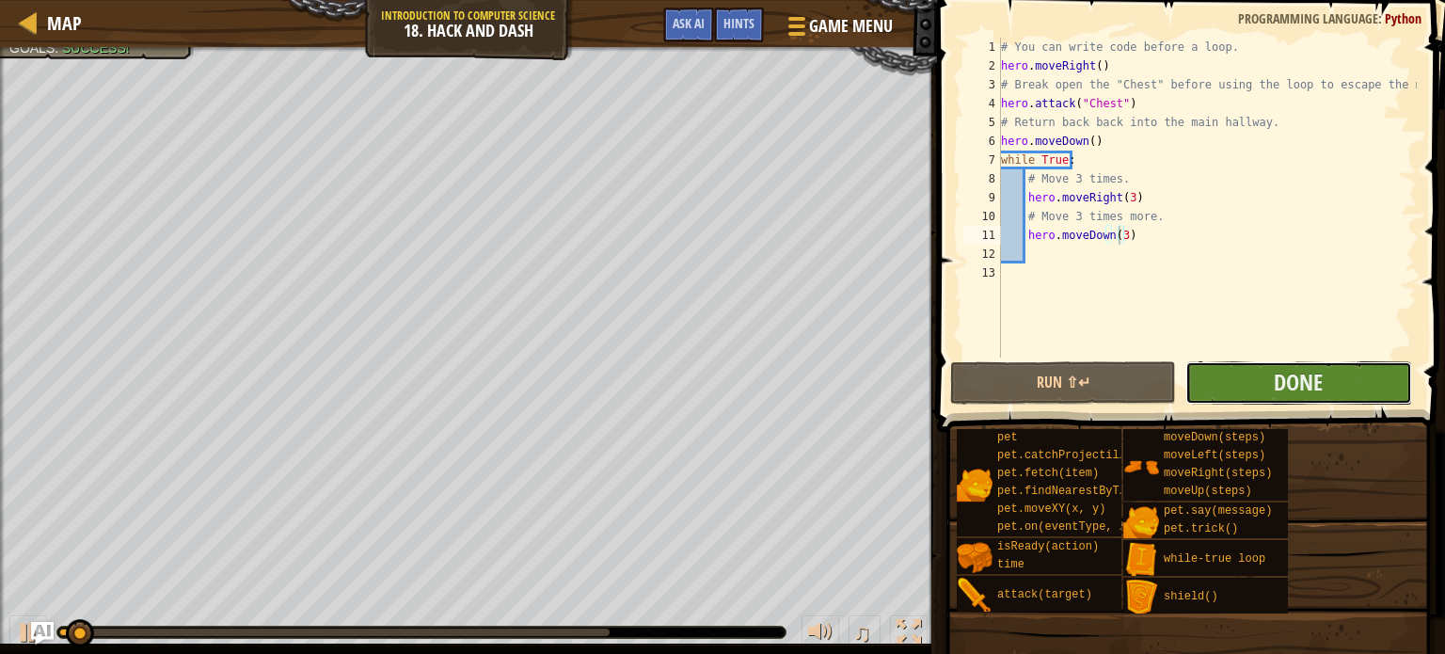
click at [1190, 376] on button "Done" at bounding box center [1298, 382] width 226 height 43
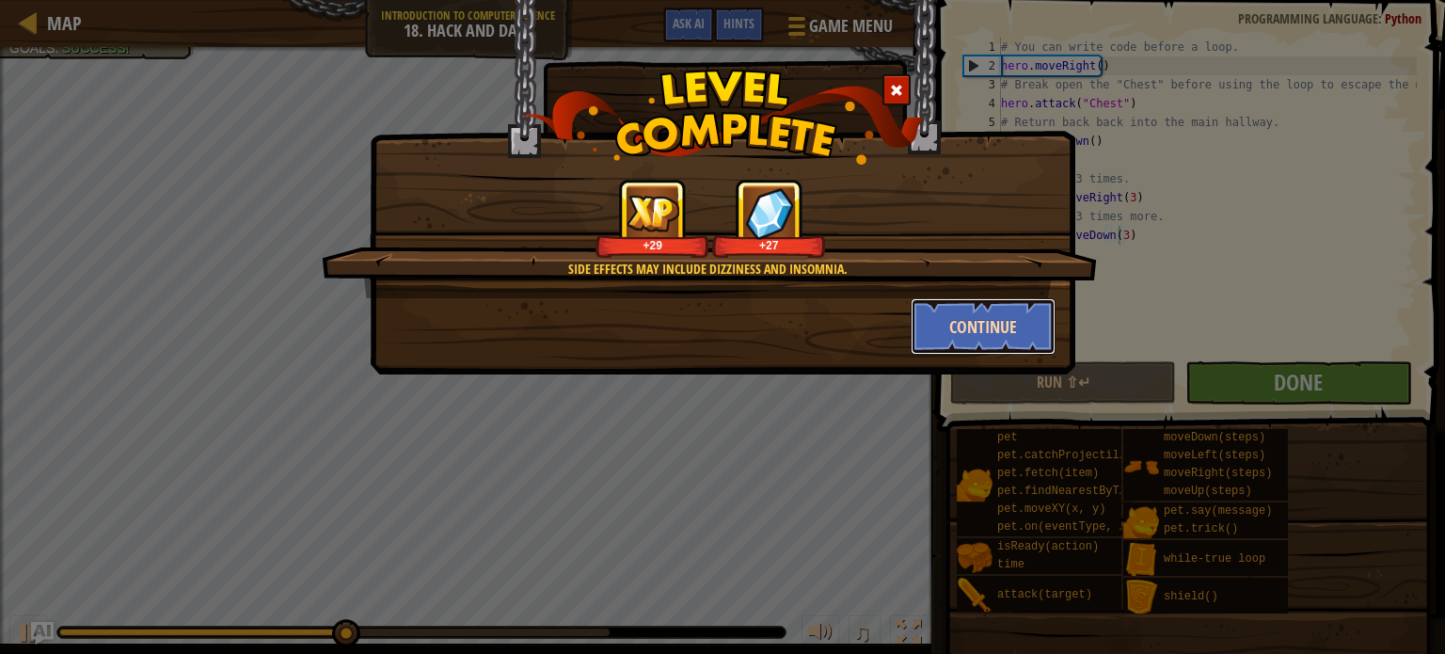
click at [986, 327] on button "Continue" at bounding box center [984, 326] width 146 height 56
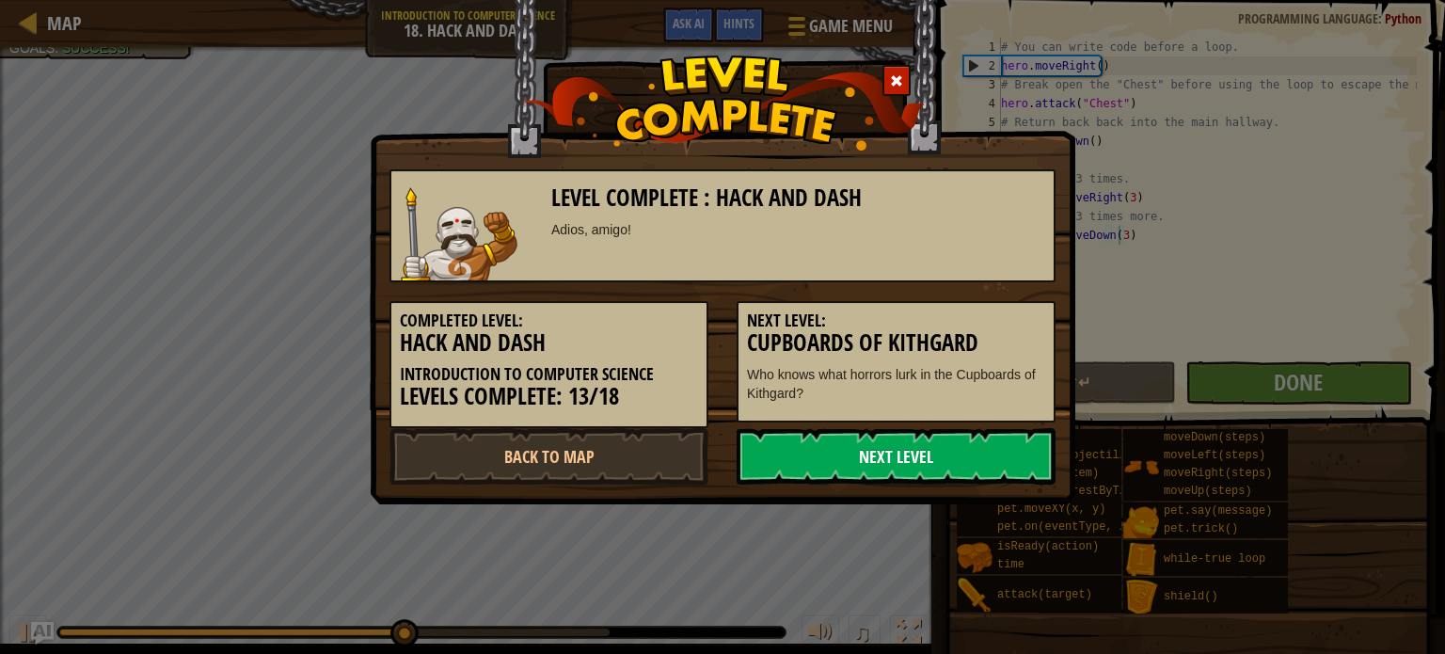
click at [884, 445] on link "Next Level" at bounding box center [896, 456] width 319 height 56
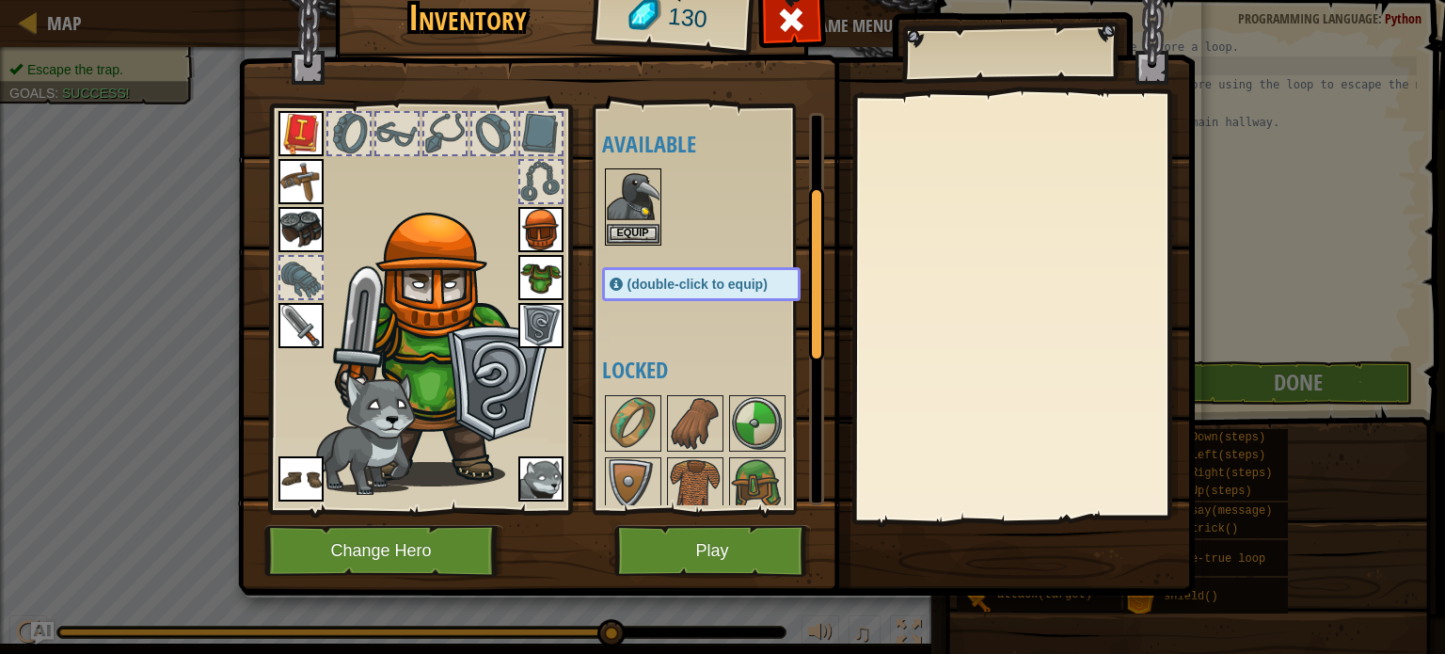
scroll to position [188, 0]
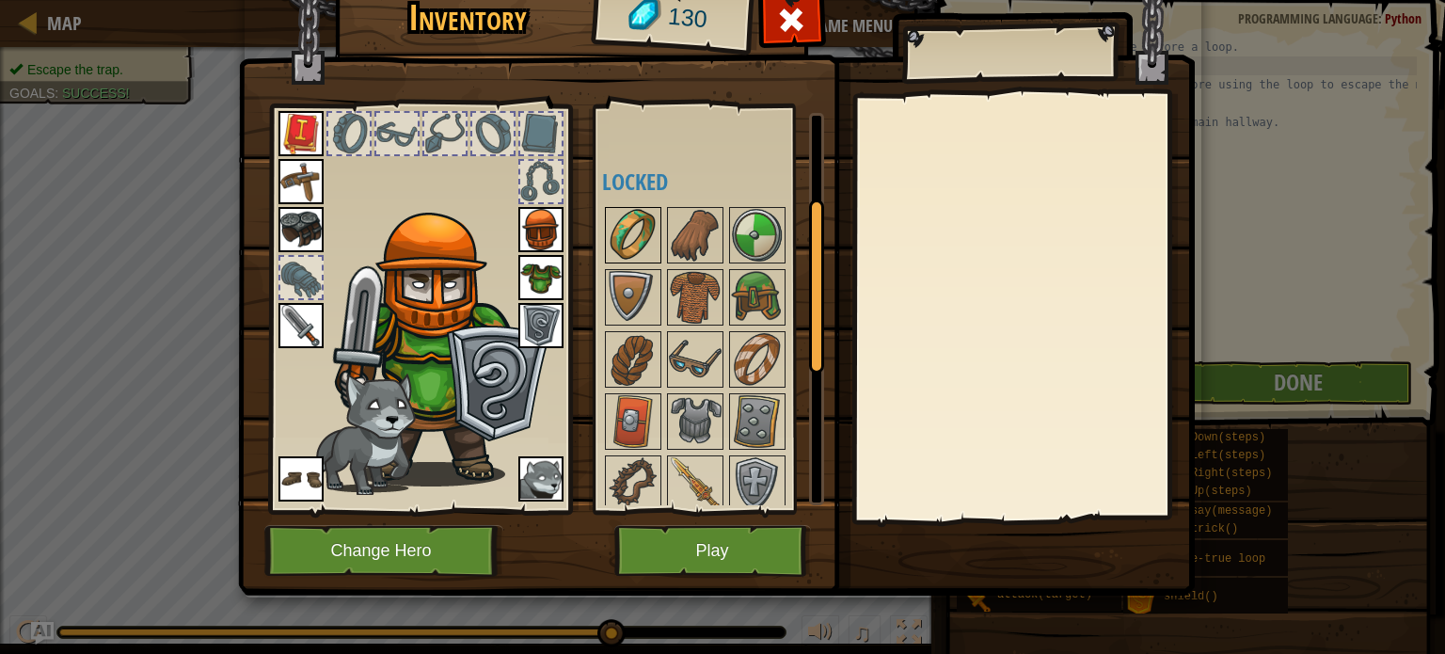
click at [633, 234] on img at bounding box center [633, 235] width 53 height 53
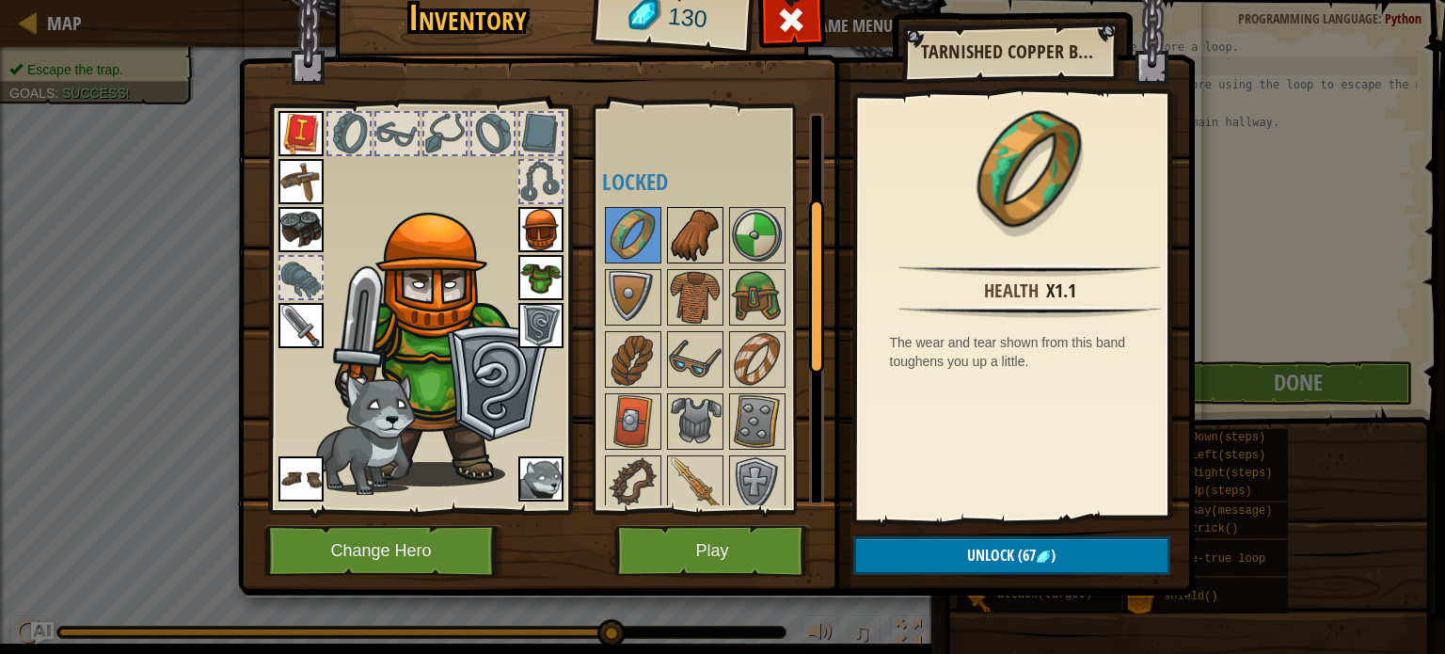
click at [701, 222] on img at bounding box center [695, 235] width 53 height 53
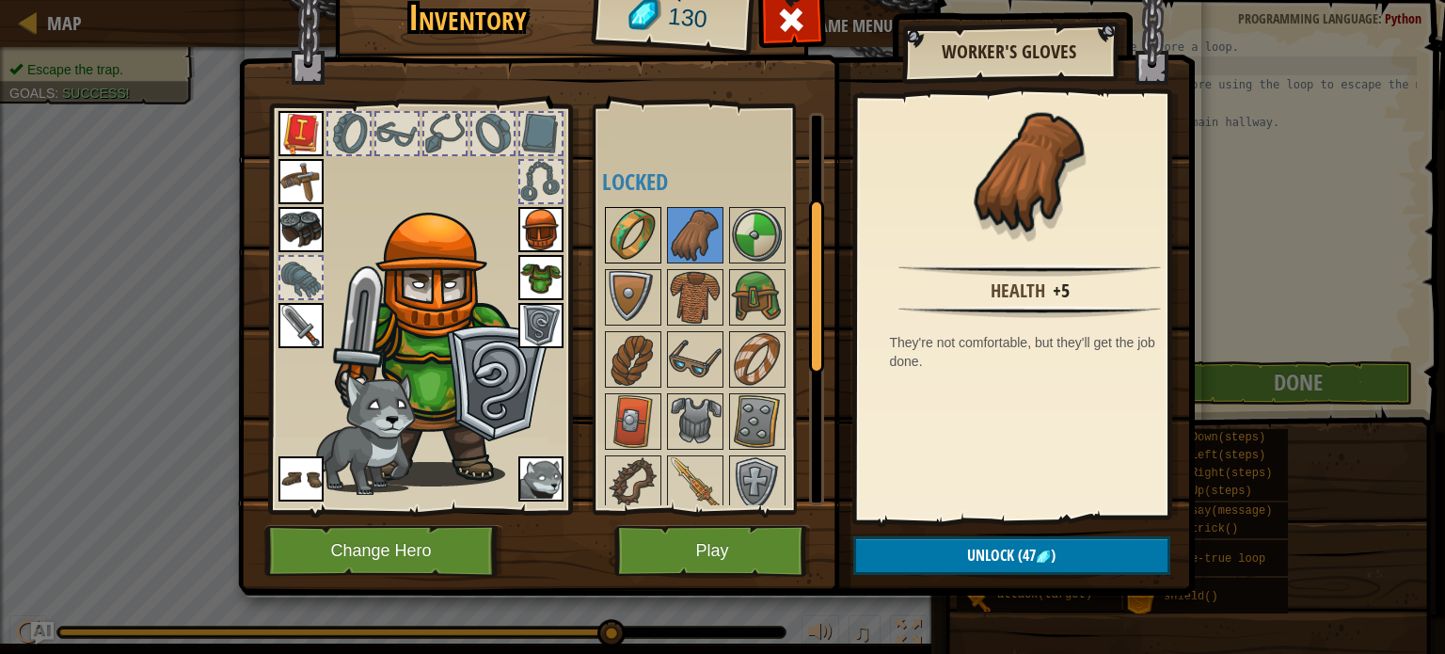
click at [643, 239] on img at bounding box center [633, 235] width 53 height 53
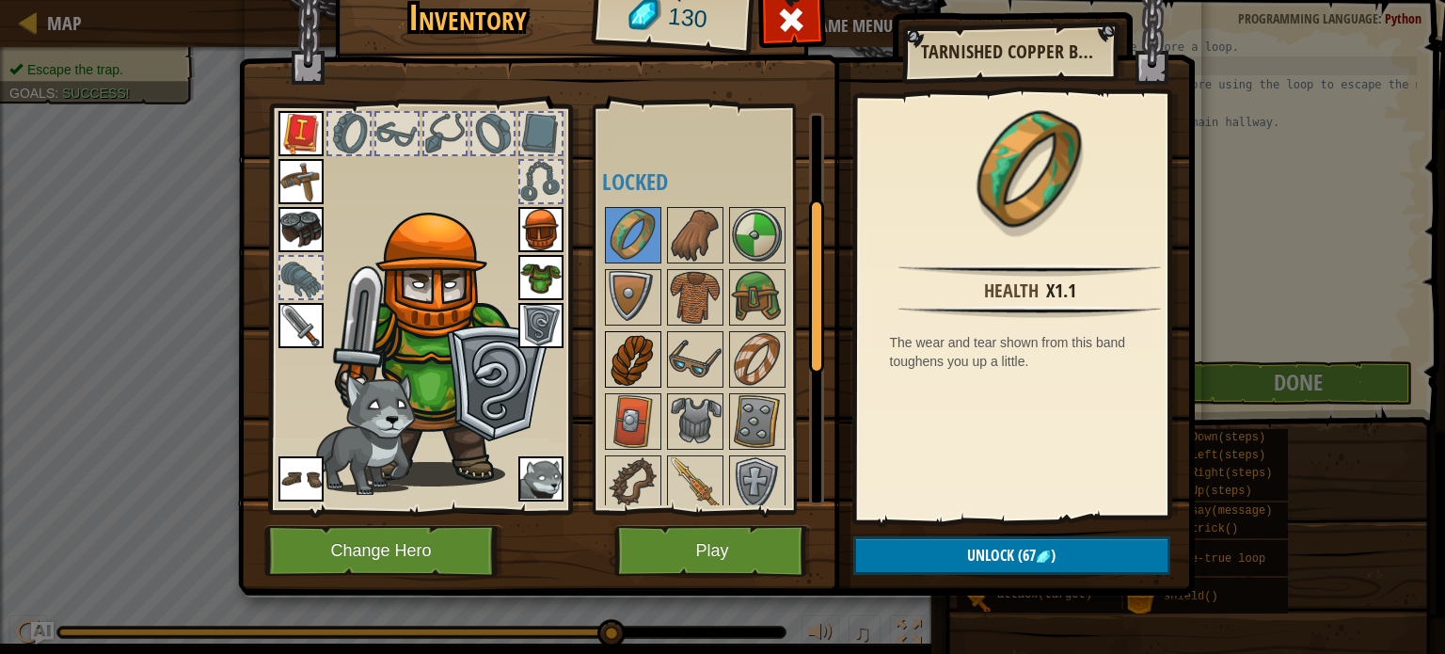
click at [642, 339] on img at bounding box center [633, 359] width 53 height 53
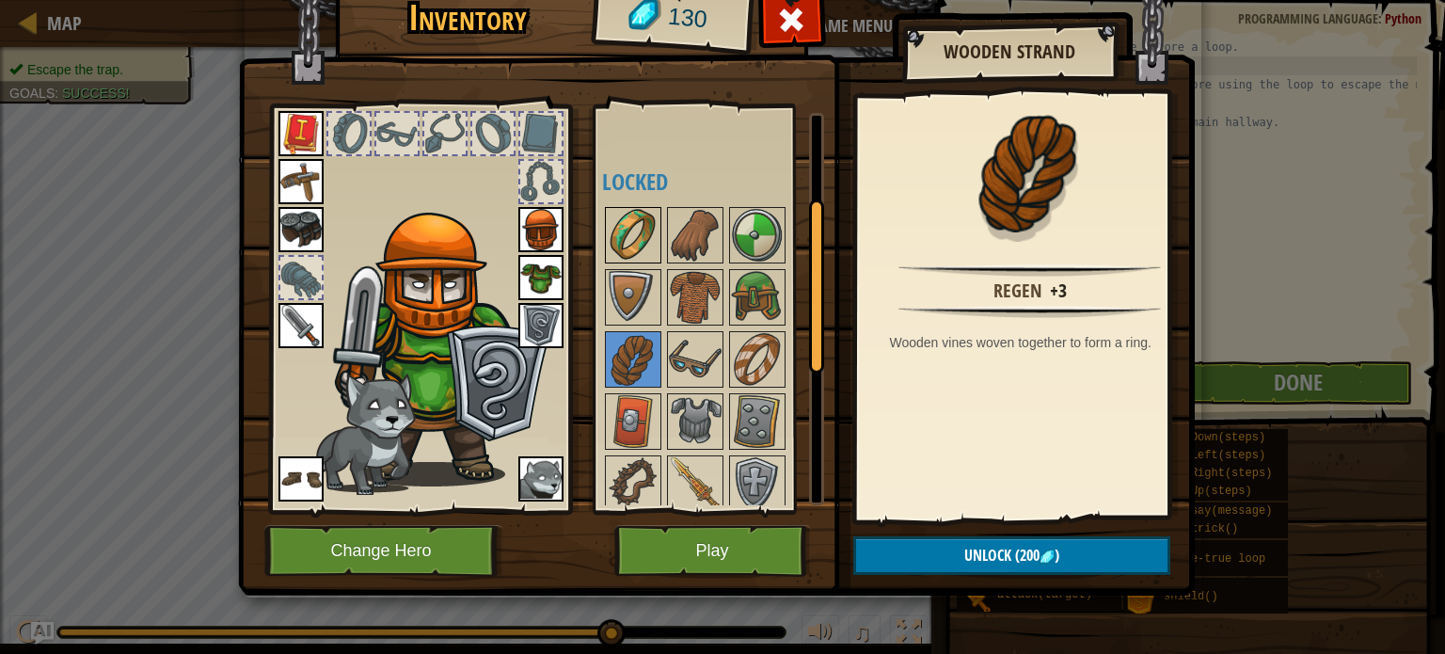
click at [617, 221] on img at bounding box center [633, 235] width 53 height 53
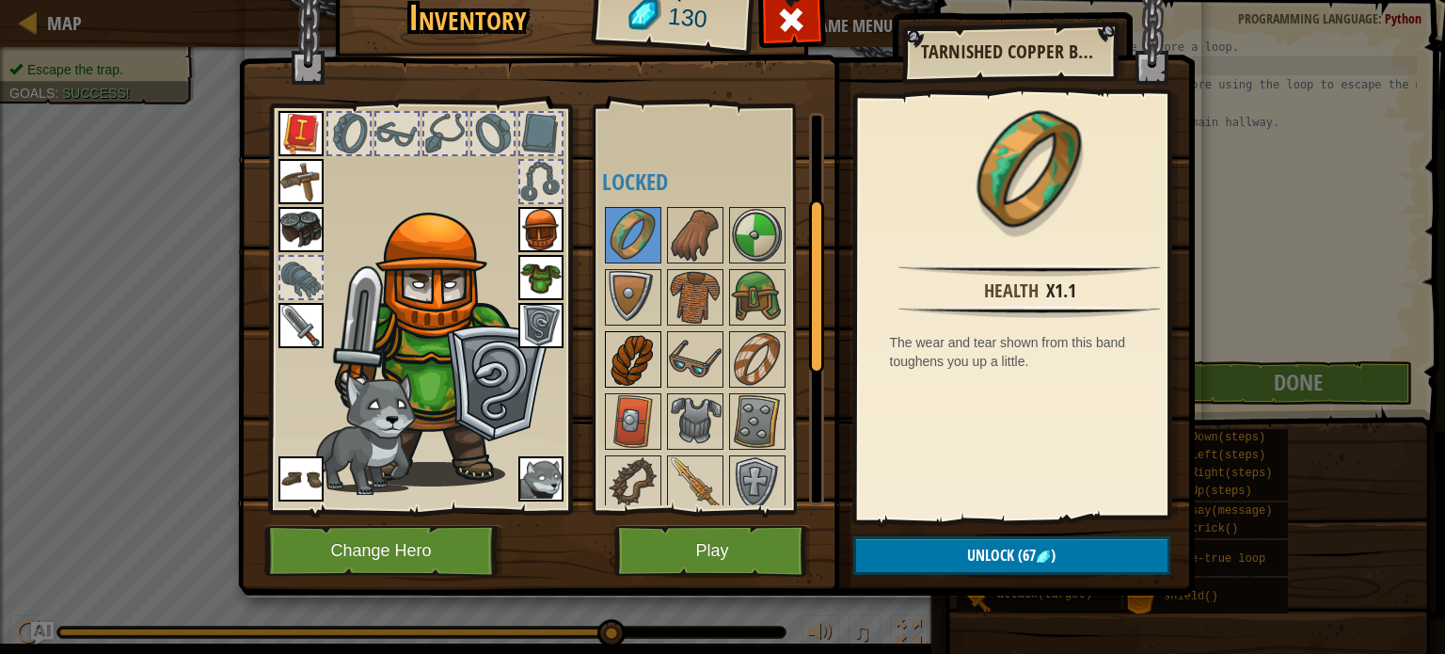
click at [624, 355] on img at bounding box center [633, 359] width 53 height 53
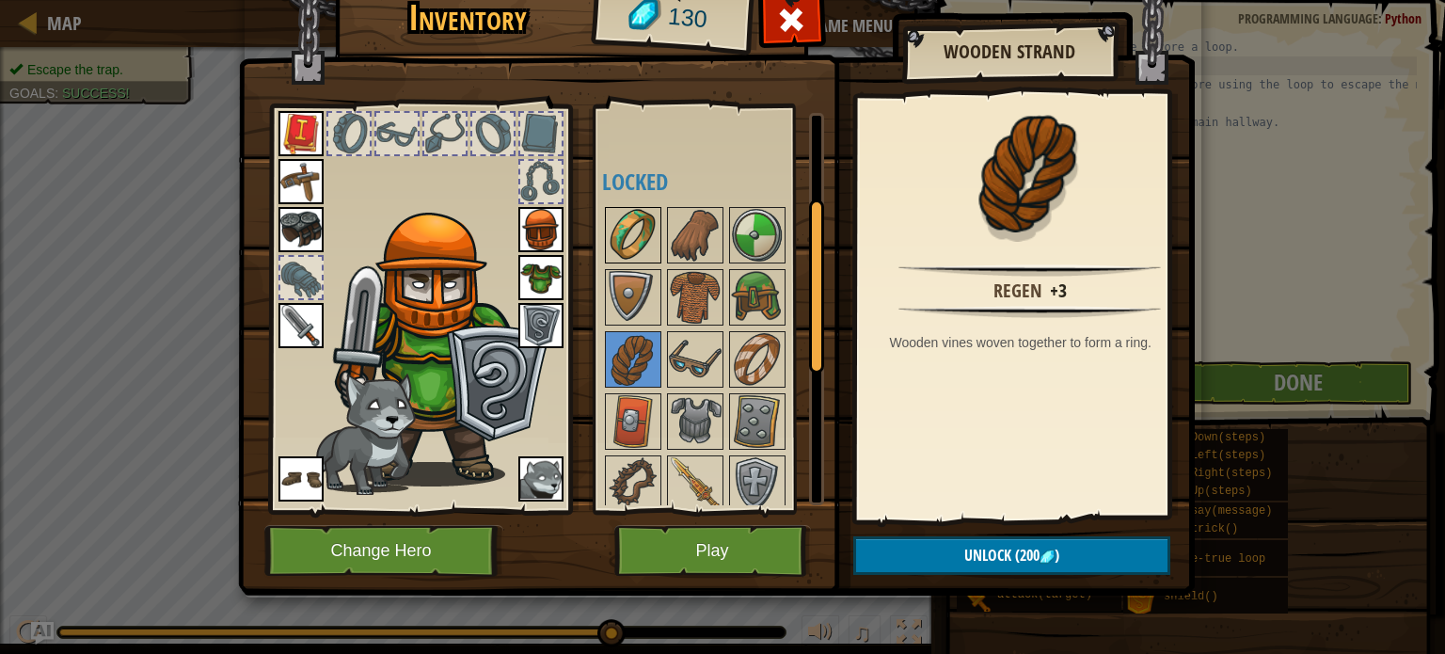
click at [636, 222] on img at bounding box center [633, 235] width 53 height 53
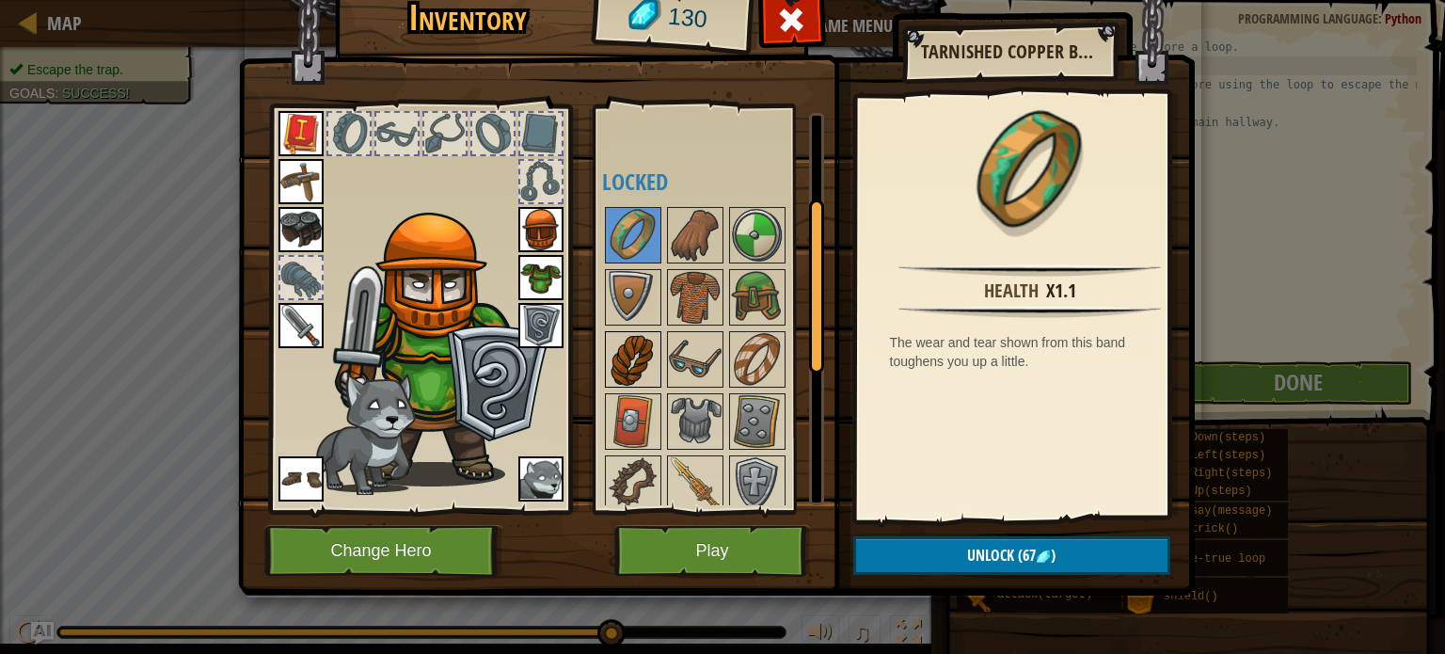
click at [619, 334] on img at bounding box center [633, 359] width 53 height 53
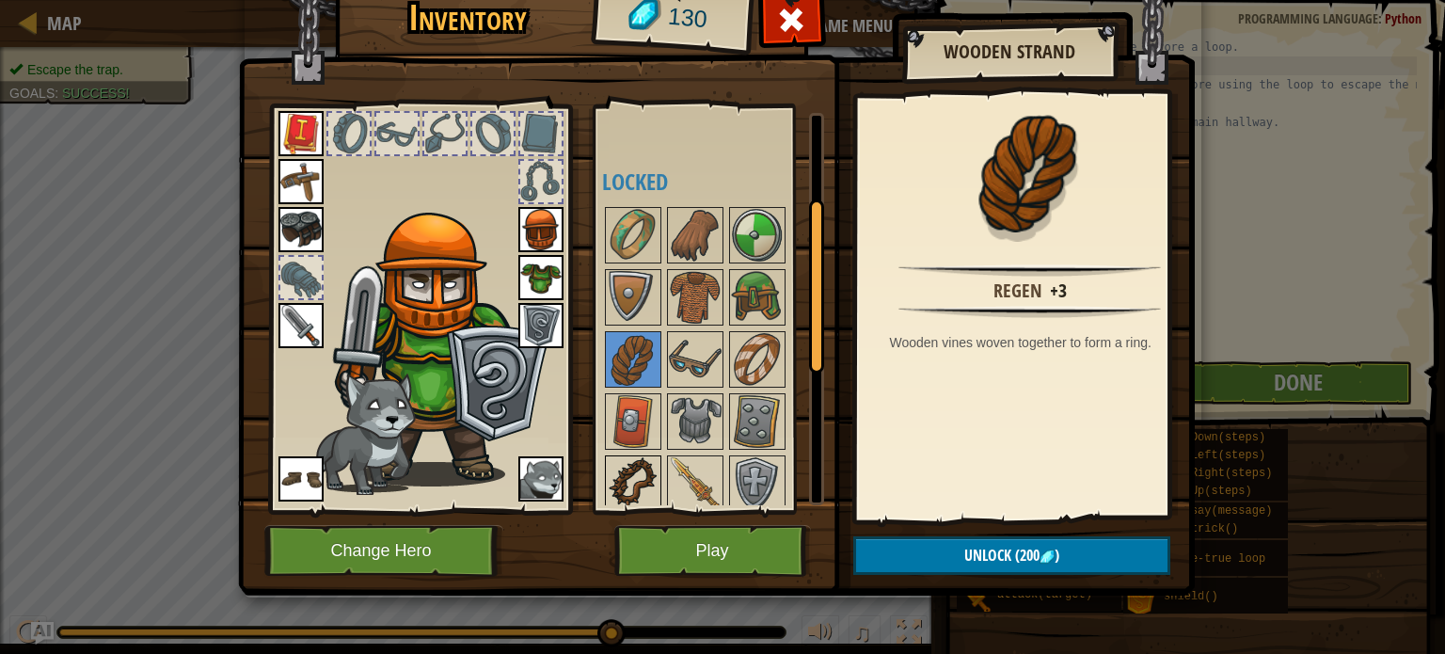
click at [643, 466] on img at bounding box center [633, 483] width 53 height 53
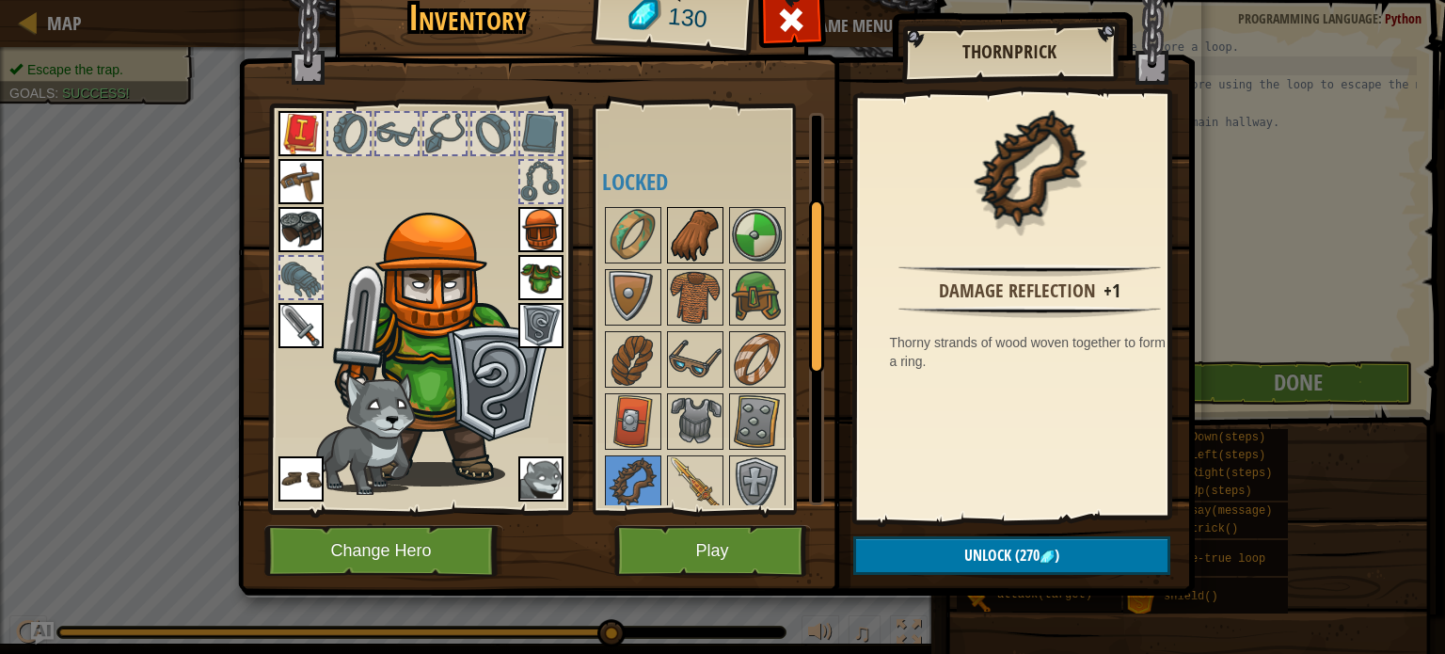
click at [699, 232] on img at bounding box center [695, 235] width 53 height 53
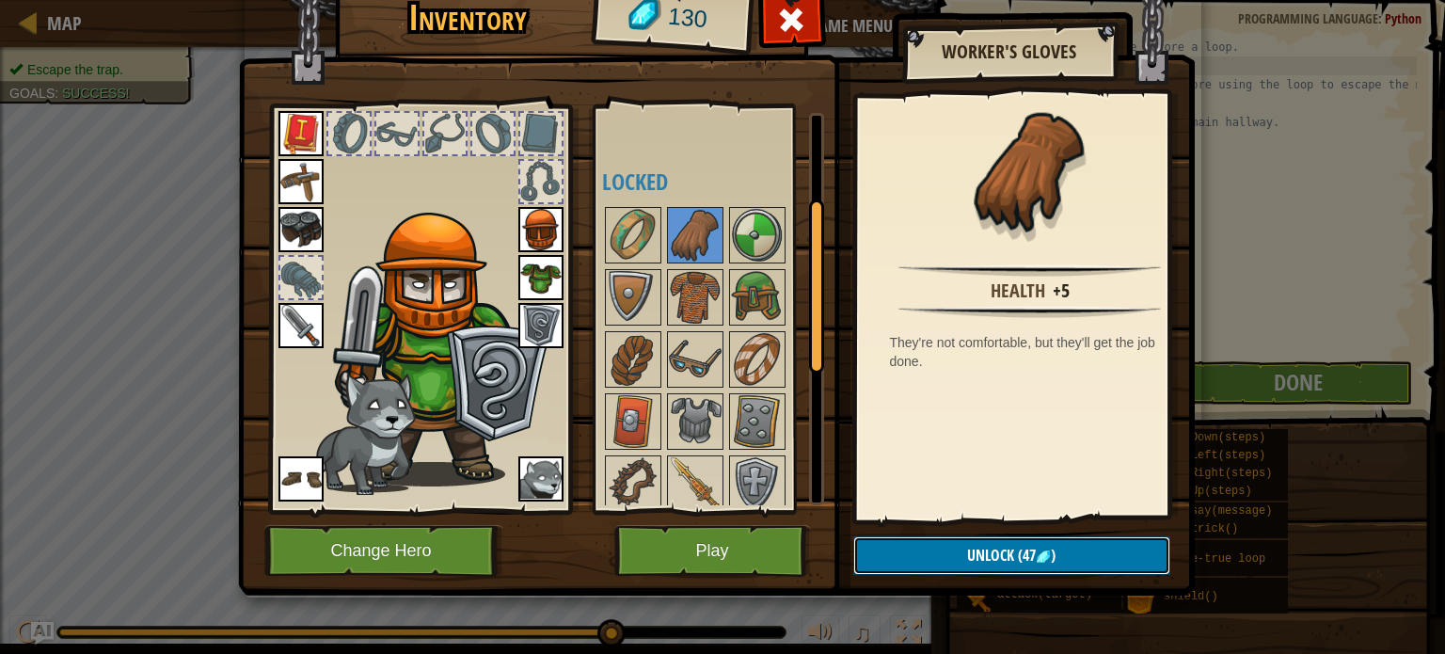
click at [1008, 545] on span "Unlock" at bounding box center [990, 555] width 47 height 21
click at [996, 542] on button "Confirm" at bounding box center [1011, 555] width 317 height 39
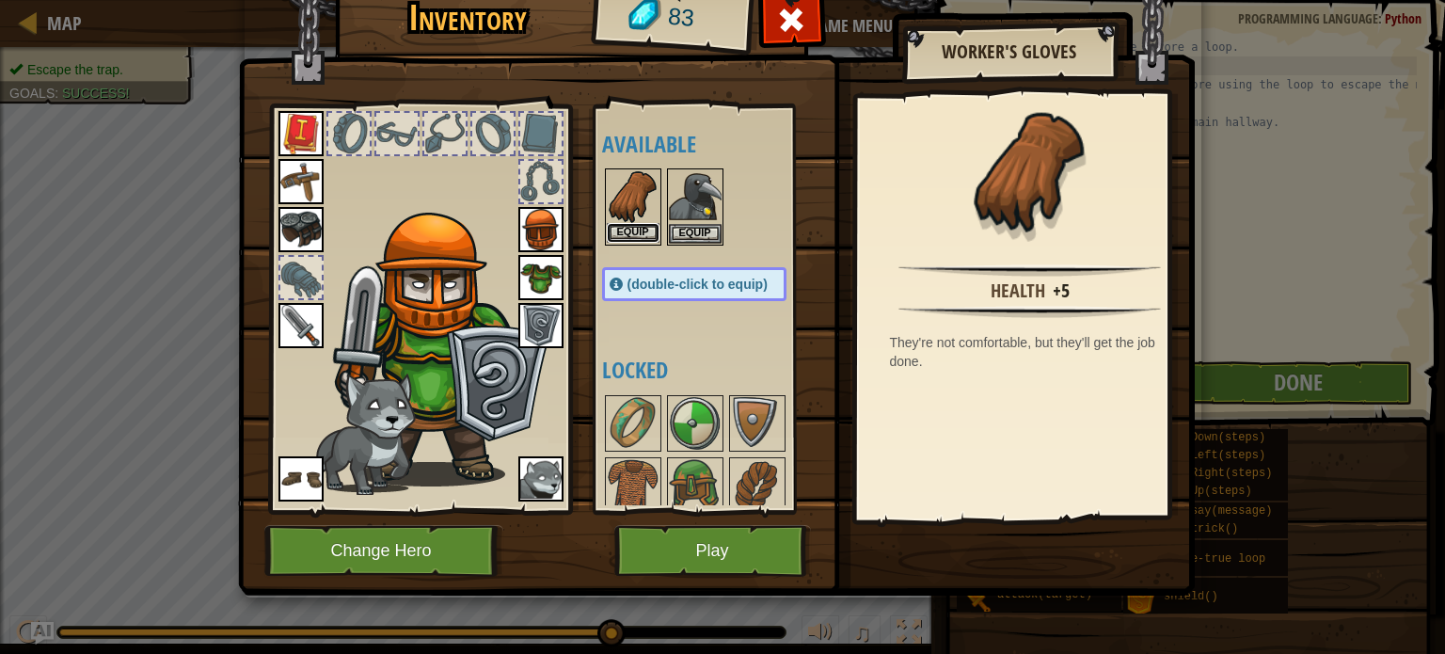
click at [616, 228] on button "Equip" at bounding box center [633, 233] width 53 height 20
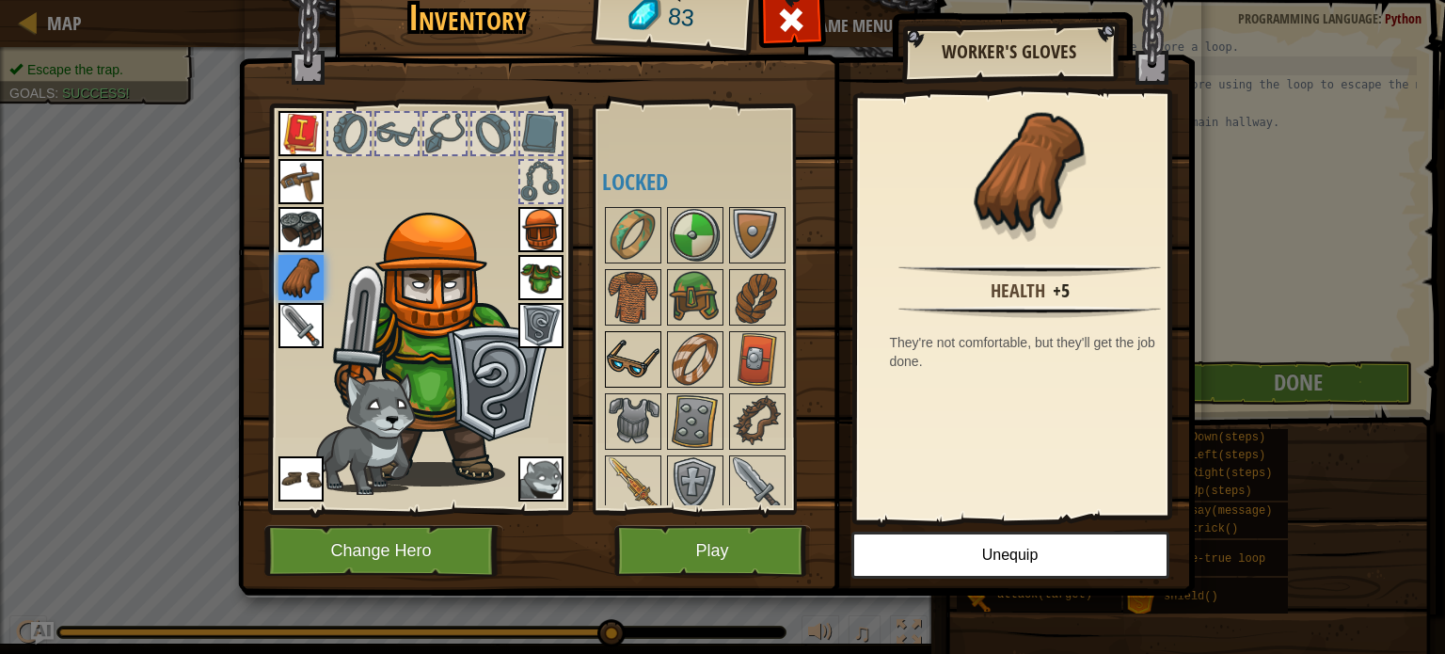
click at [640, 338] on img at bounding box center [633, 359] width 53 height 53
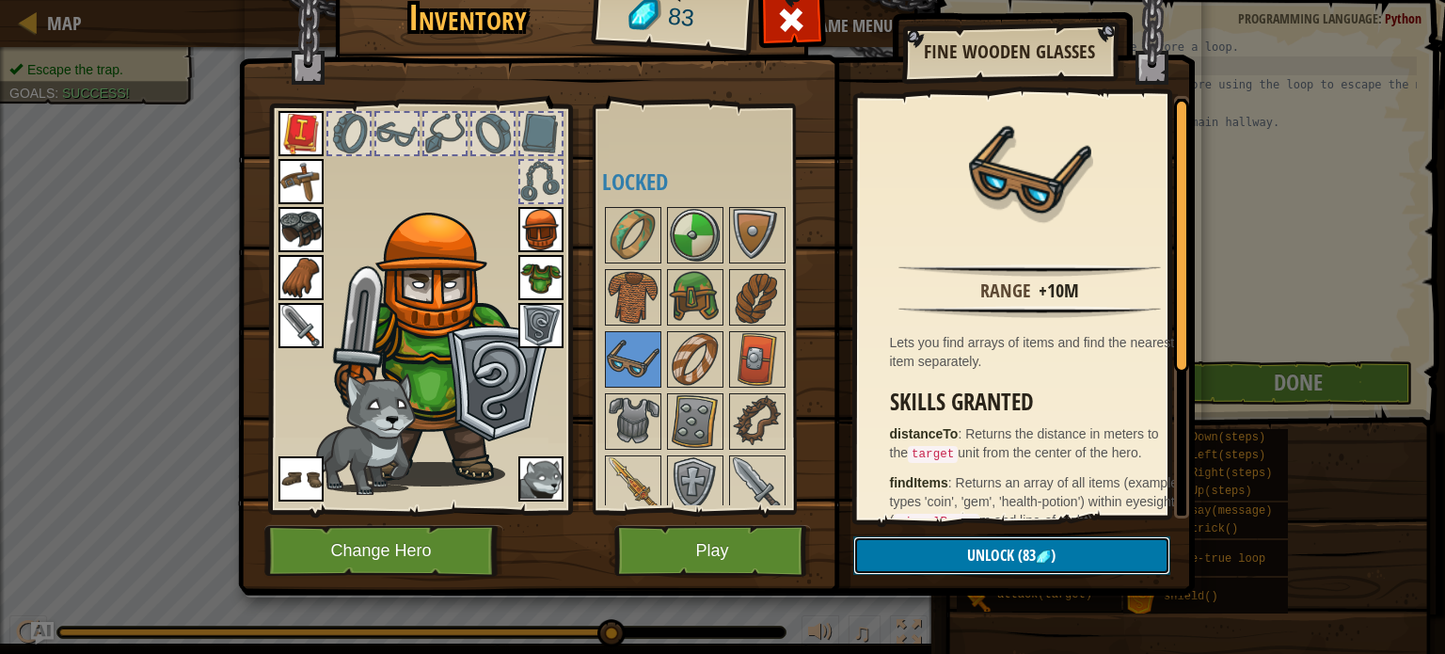
click at [1054, 556] on span ")" at bounding box center [1053, 555] width 5 height 21
click at [1054, 554] on button "Confirm" at bounding box center [1011, 555] width 317 height 39
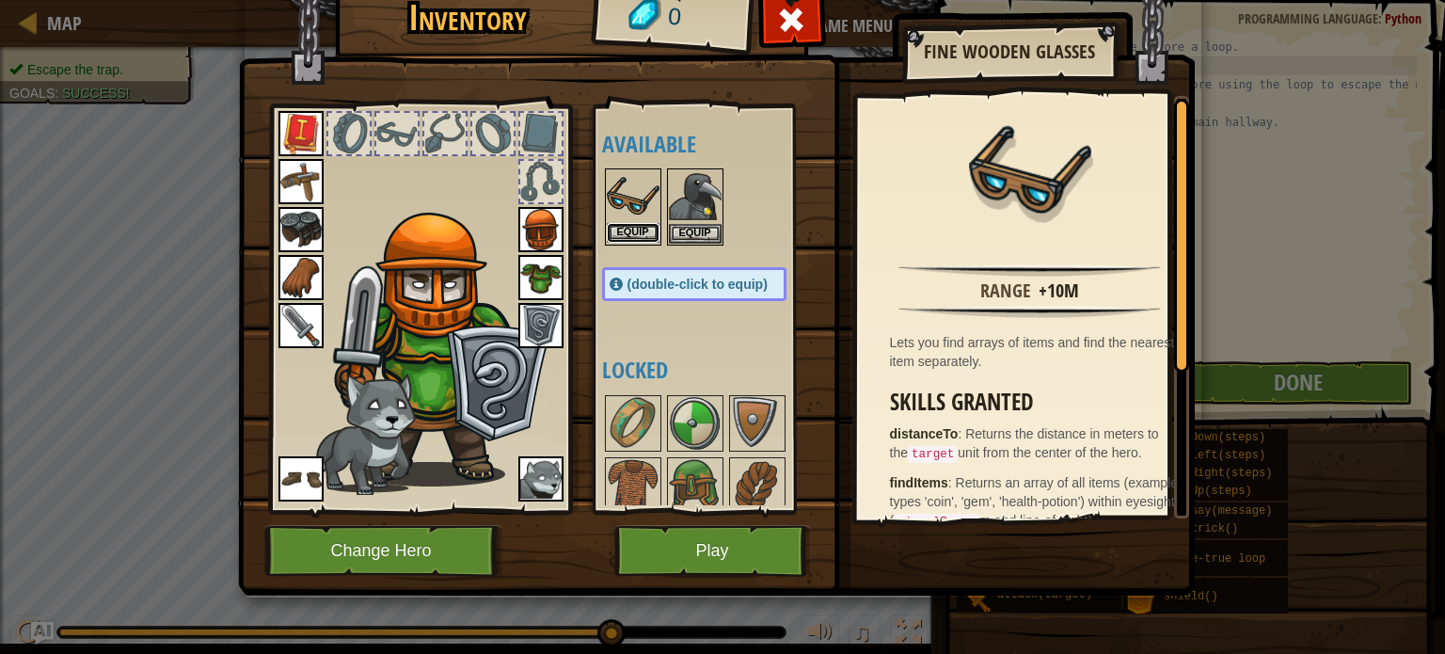
click at [613, 234] on button "Equip" at bounding box center [633, 233] width 53 height 20
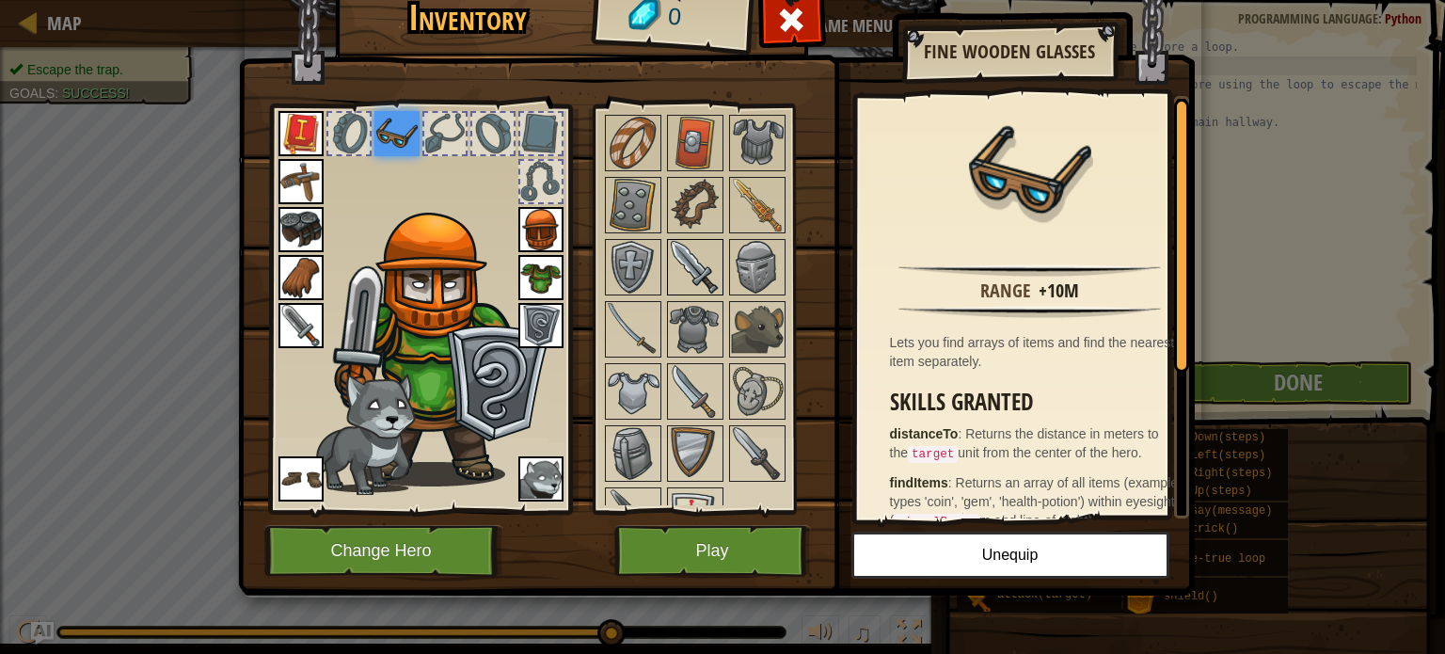
scroll to position [440, 0]
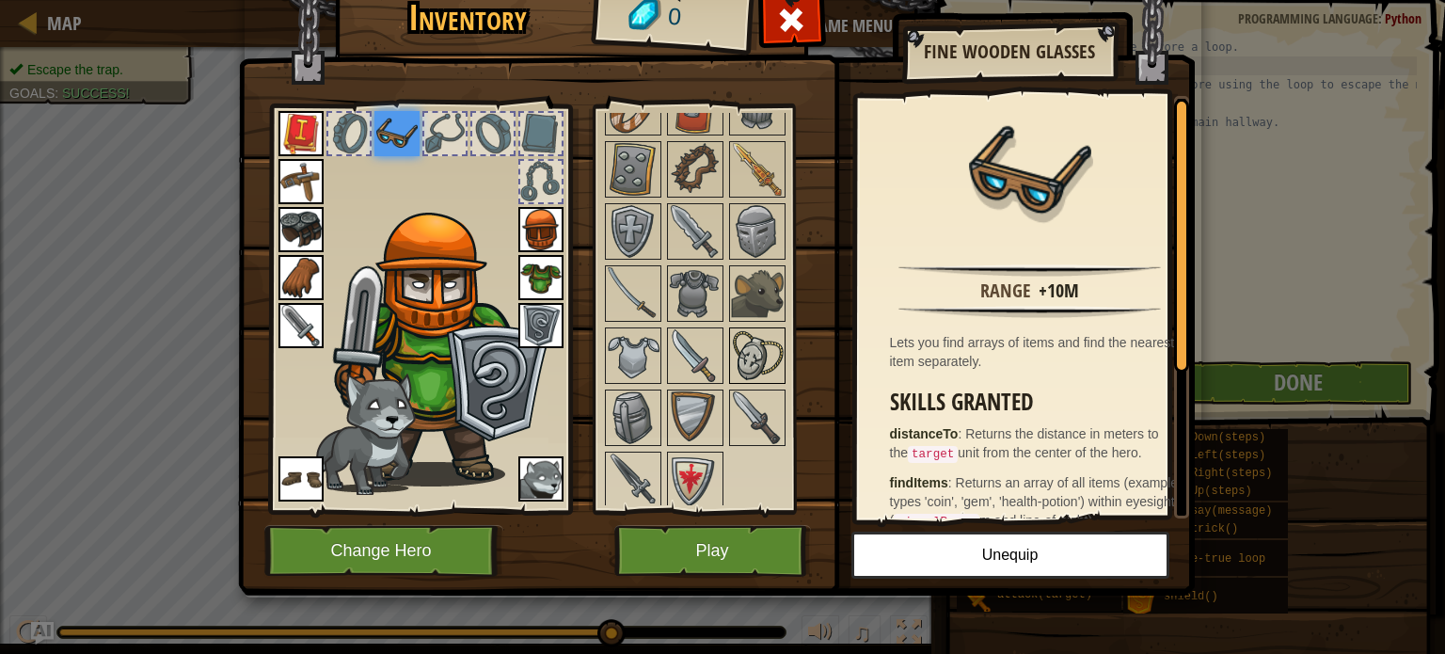
click at [745, 345] on img at bounding box center [757, 355] width 53 height 53
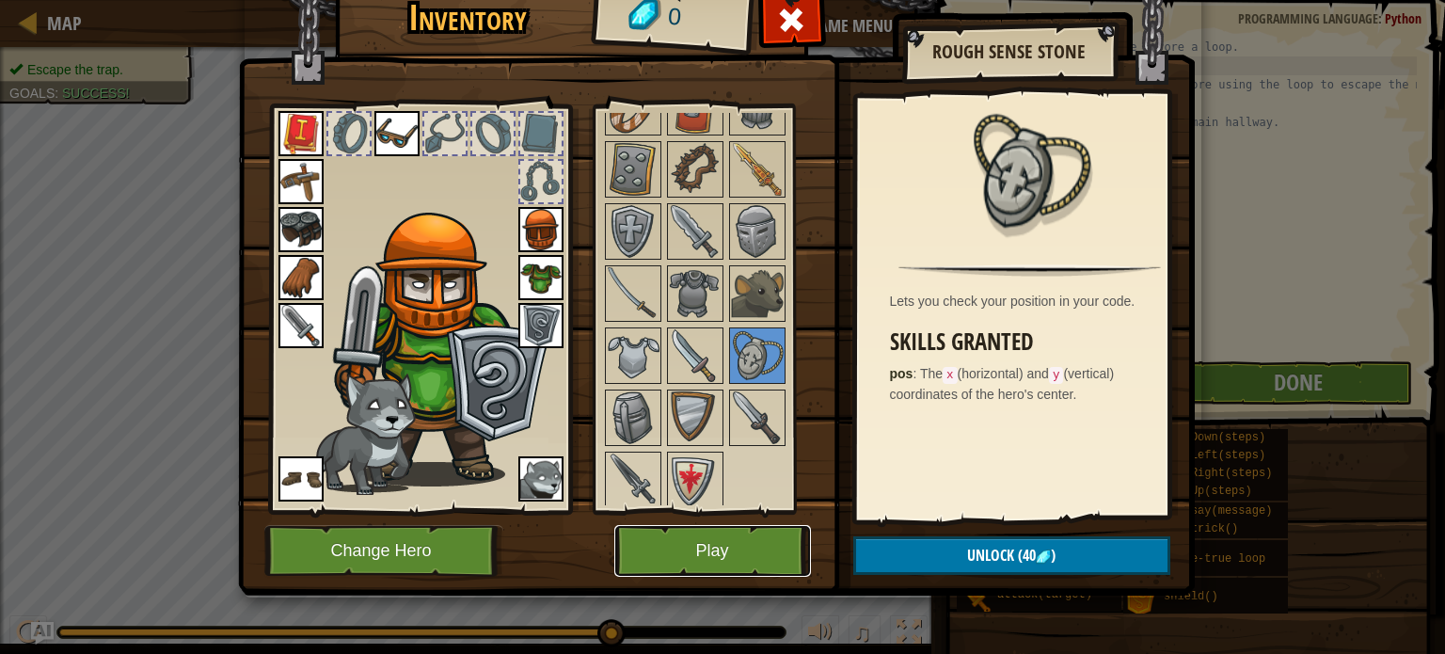
click at [736, 550] on button "Play" at bounding box center [712, 551] width 197 height 52
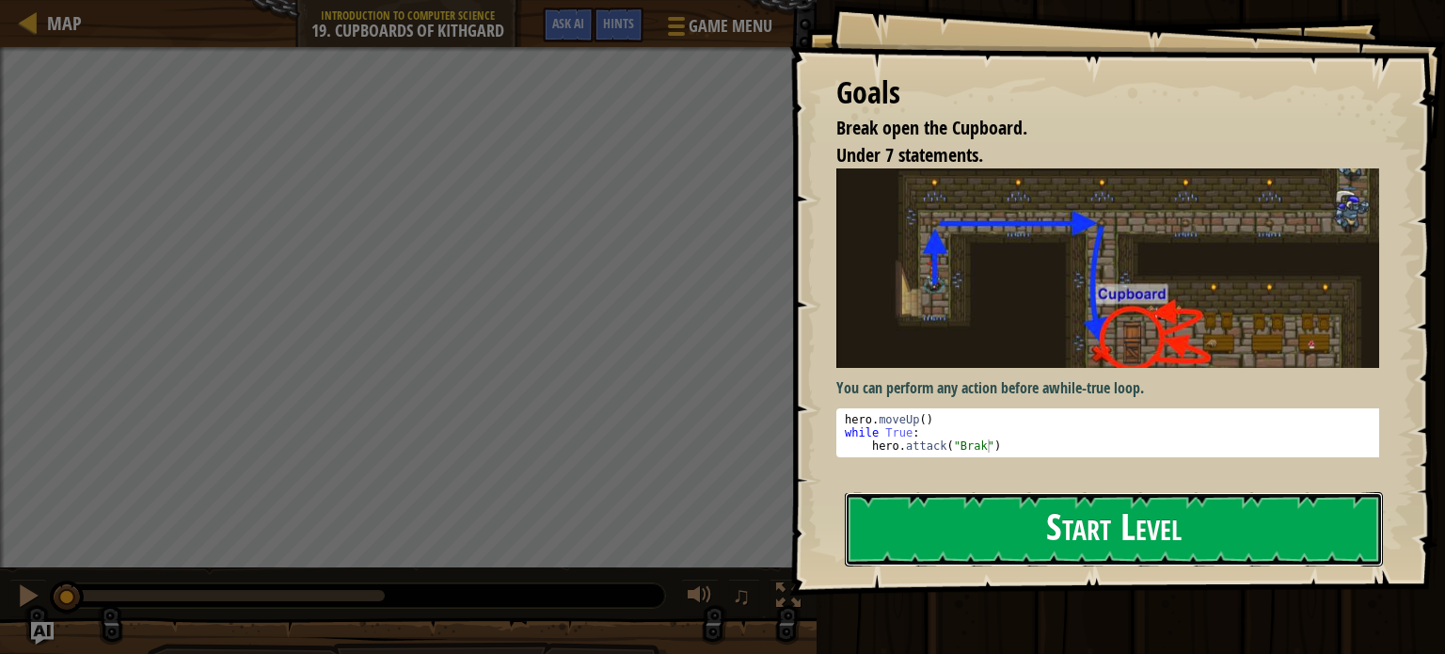
click at [917, 528] on button "Start Level" at bounding box center [1114, 529] width 538 height 74
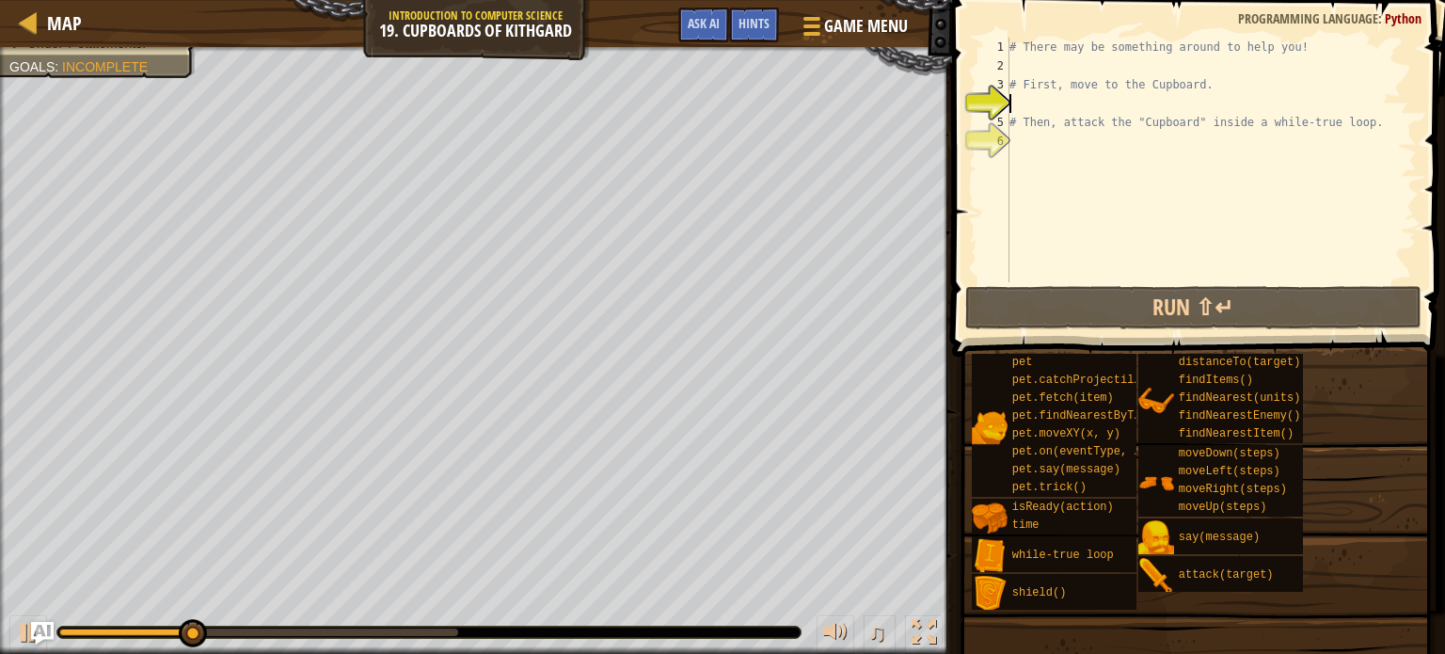
click at [1017, 138] on div "# There may be something around to help you! # First, move to the Cupboard. # T…" at bounding box center [1211, 179] width 411 height 282
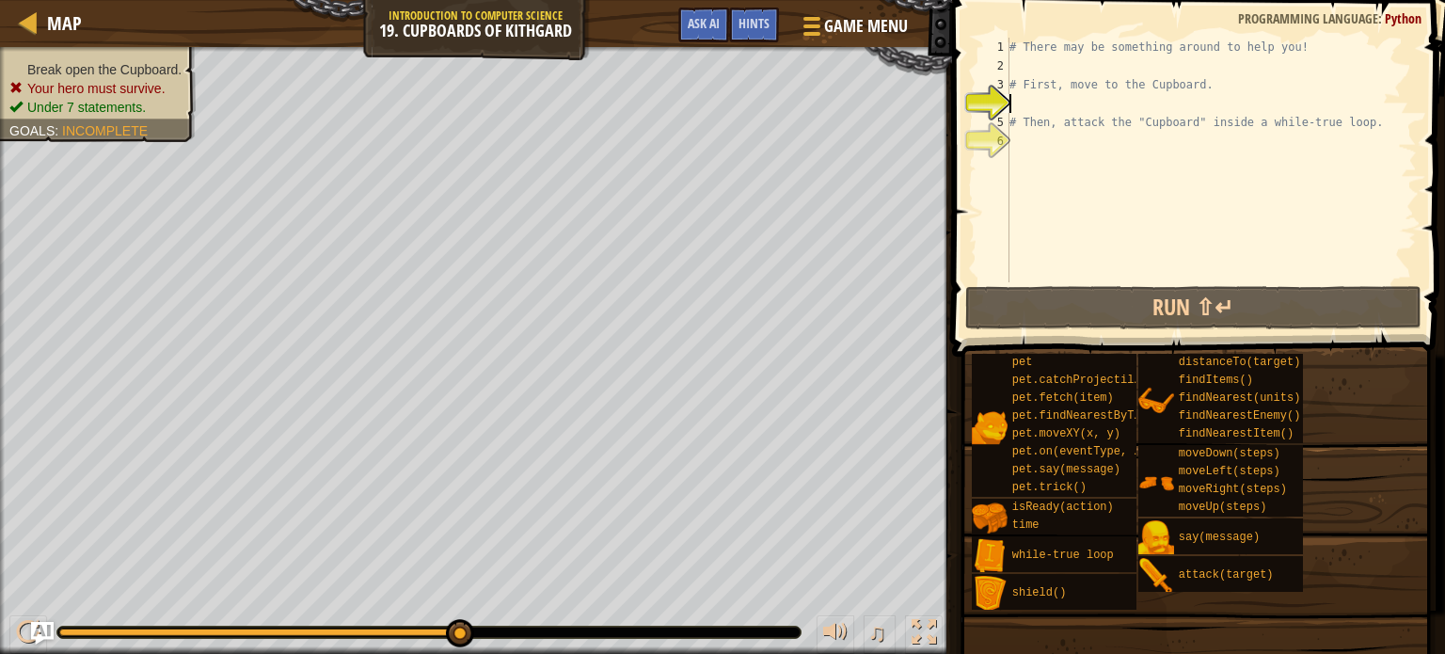
click at [1087, 107] on div "# There may be something around to help you! # First, move to the Cupboard. # T…" at bounding box center [1211, 179] width 411 height 282
click at [1024, 143] on div "# There may be something around to help you! # First, move to the Cupboard. # T…" at bounding box center [1211, 179] width 411 height 282
type textarea "he"
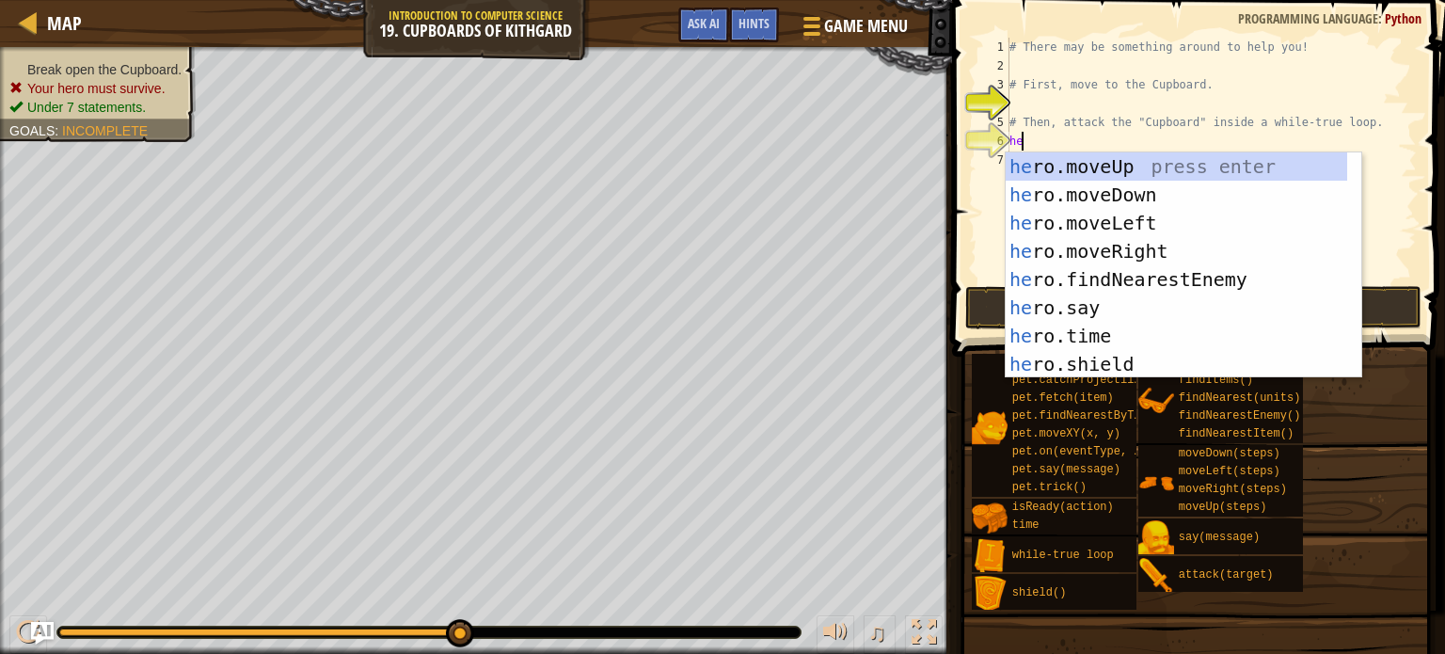
scroll to position [8, 0]
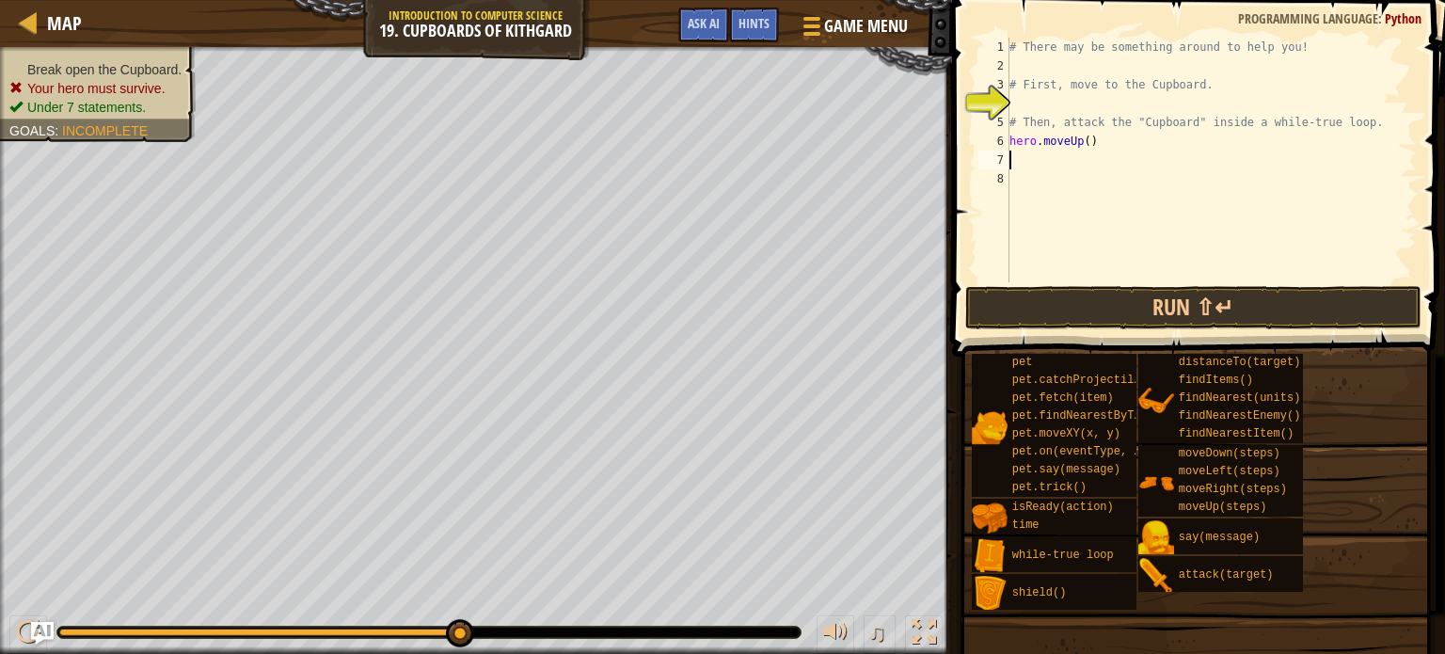
click at [1042, 163] on div "# There may be something around to help you! # First, move to the Cupboard. # T…" at bounding box center [1211, 179] width 411 height 282
type textarea "he"
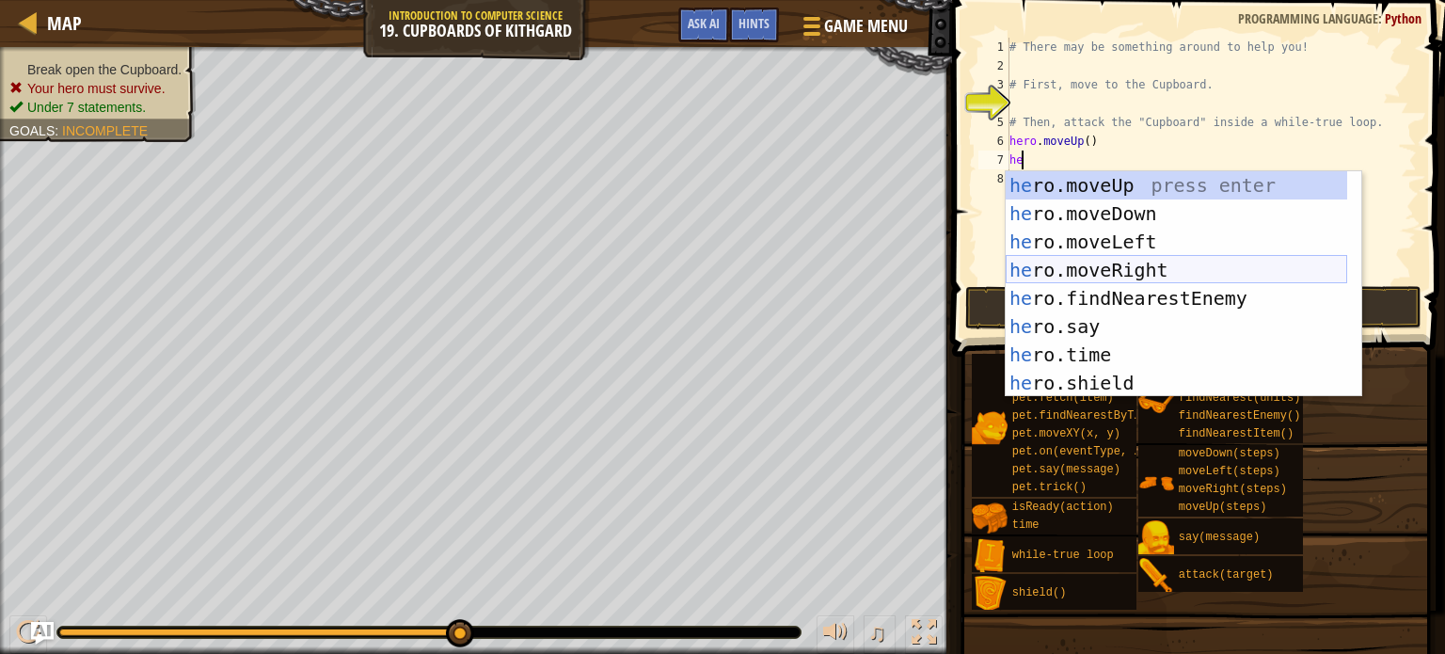
click at [1106, 266] on div "he ro.moveUp press enter he ro.moveDown press enter he ro.moveLeft press enter …" at bounding box center [1176, 312] width 341 height 282
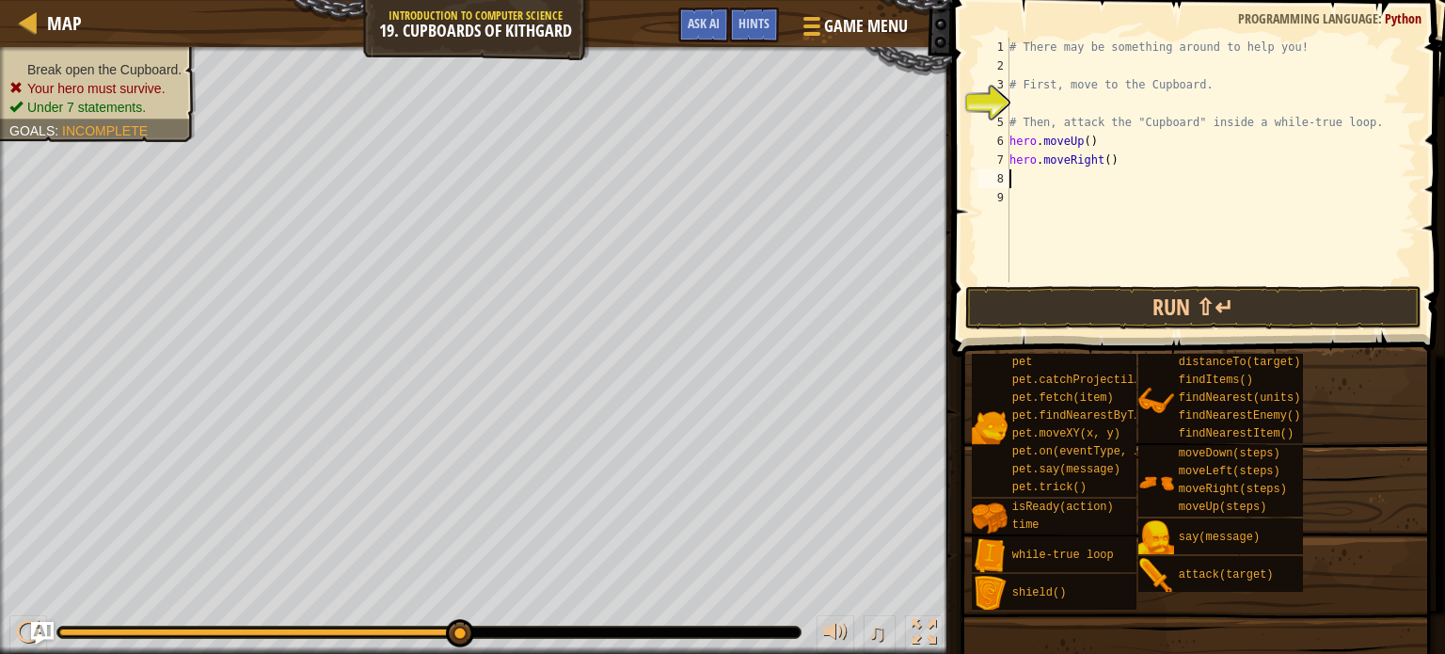
click at [1103, 162] on div "# There may be something around to help you! # First, move to the Cupboard. # T…" at bounding box center [1211, 179] width 411 height 282
type textarea "hero.moveRight(2)"
click at [1027, 172] on div "# There may be something around to help you! # First, move to the Cupboard. # T…" at bounding box center [1211, 179] width 411 height 282
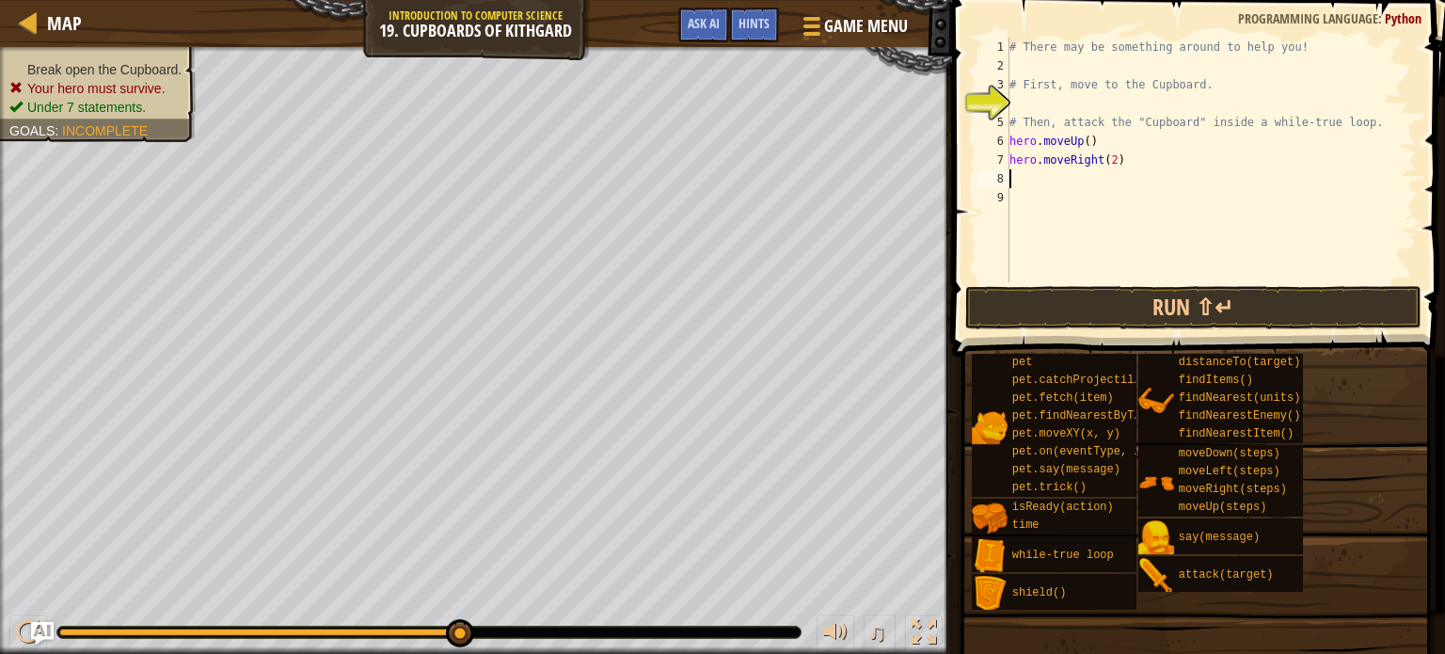
type textarea "he"
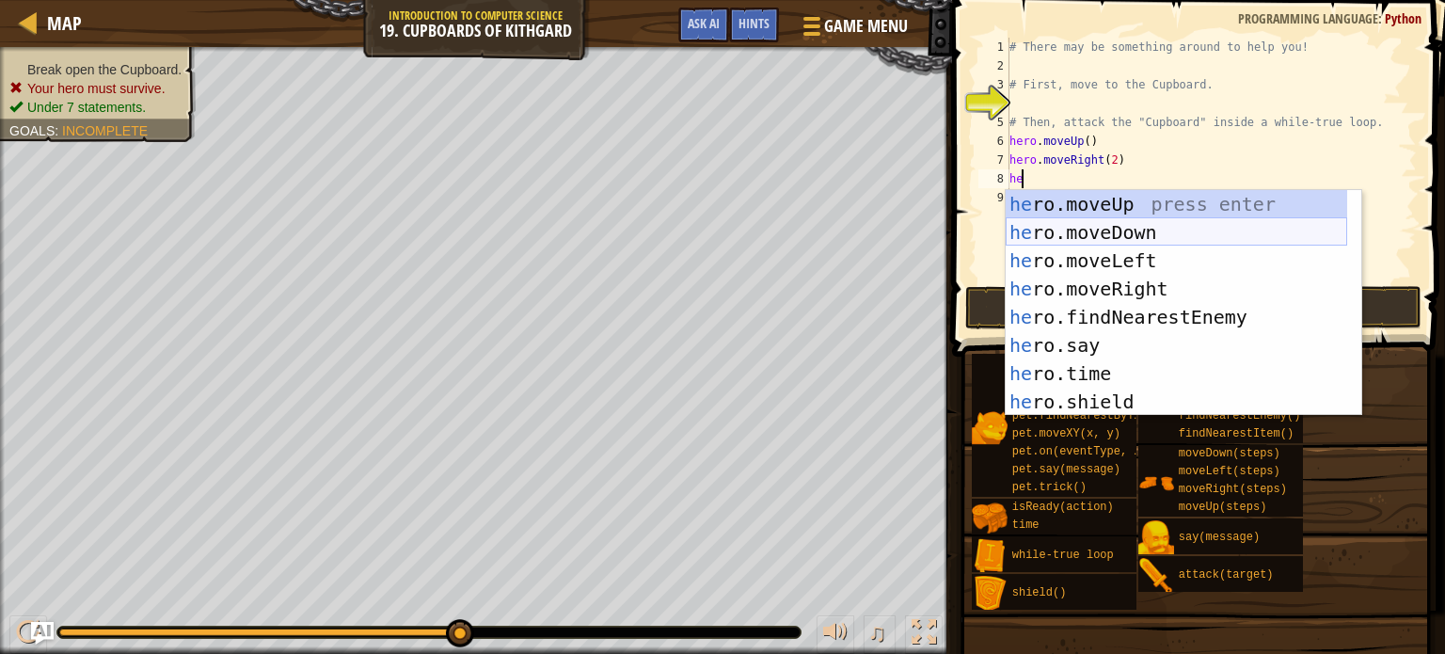
click at [1102, 230] on div "he ro.moveUp press enter he ro.moveDown press enter he ro.moveLeft press enter …" at bounding box center [1176, 331] width 341 height 282
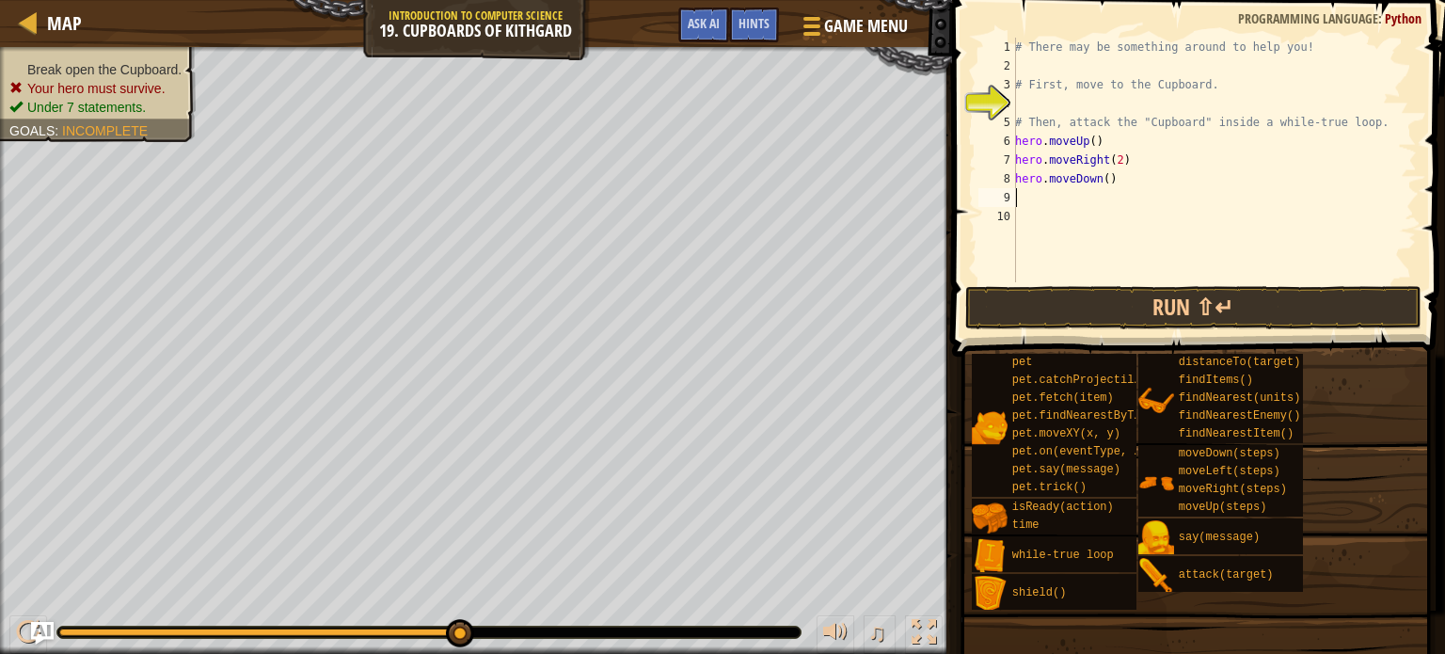
click at [1106, 184] on div "# There may be something around to help you! # First, move to the Cupboard. # T…" at bounding box center [1213, 179] width 405 height 282
click at [1104, 188] on div "# There may be something around to help you! # First, move to the Cupboard. # T…" at bounding box center [1213, 179] width 405 height 282
type textarea "hero.moveDown(2"
click at [1032, 198] on div "# There may be something around to help you! # First, move to the Cupboard. # T…" at bounding box center [1211, 179] width 412 height 282
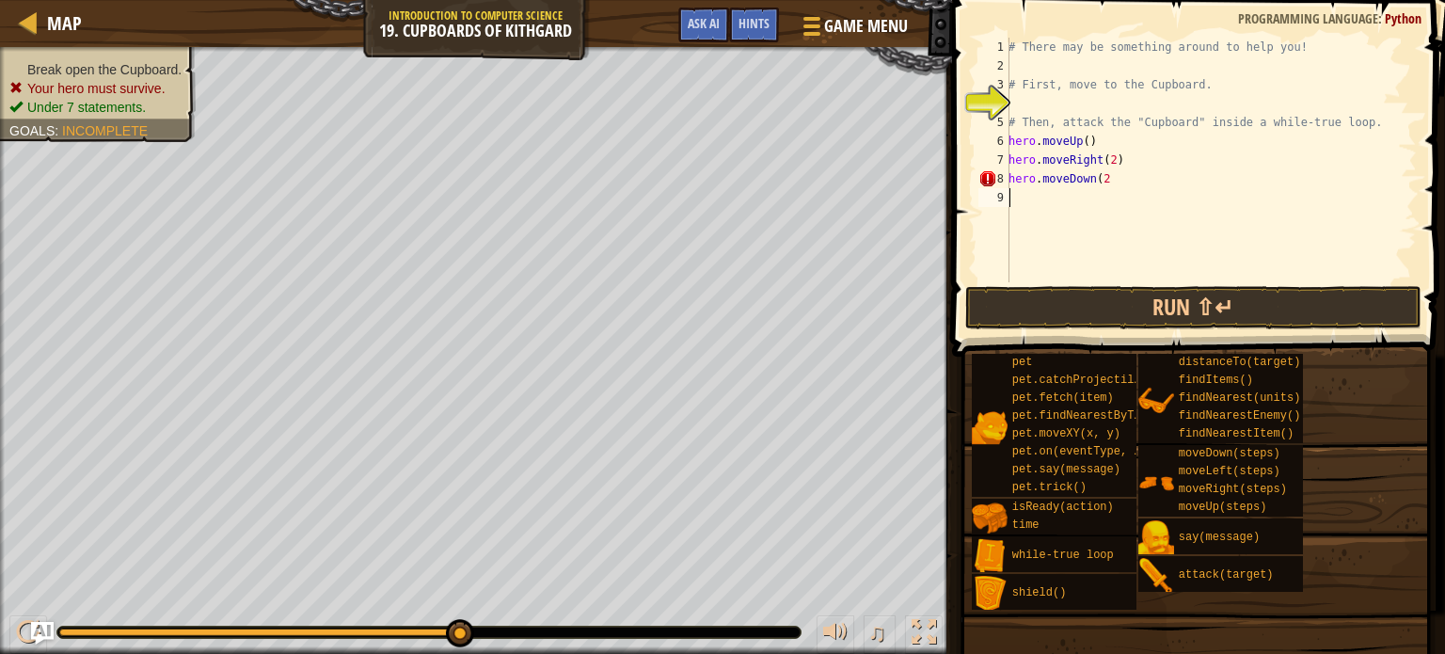
scroll to position [8, 0]
click at [1114, 183] on div "# There may be something around to help you! # First, move to the Cupboard. # T…" at bounding box center [1211, 179] width 412 height 282
type textarea "hero.moveDown(2)"
click at [1020, 198] on div "# There may be something around to help you! # First, move to the Cupboard. # T…" at bounding box center [1211, 179] width 412 height 282
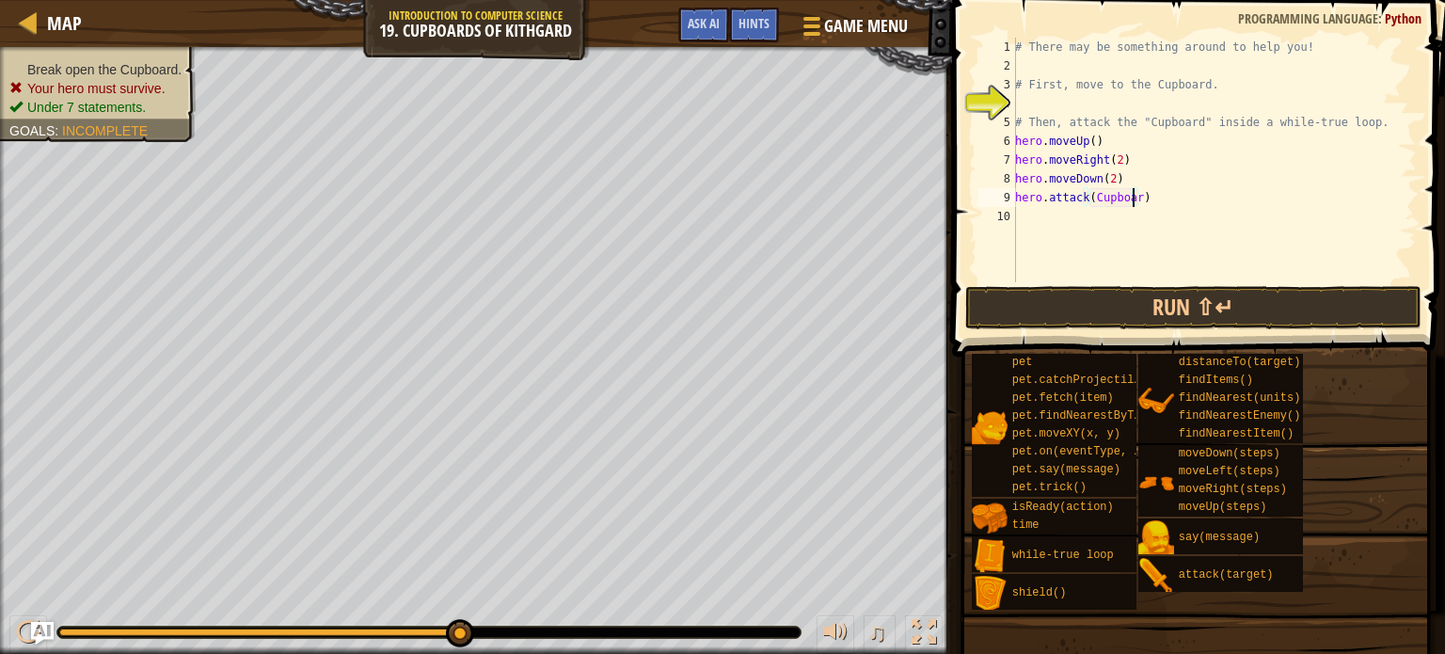
scroll to position [8, 9]
click at [1182, 296] on button "Run ⇧↵" at bounding box center [1193, 307] width 456 height 43
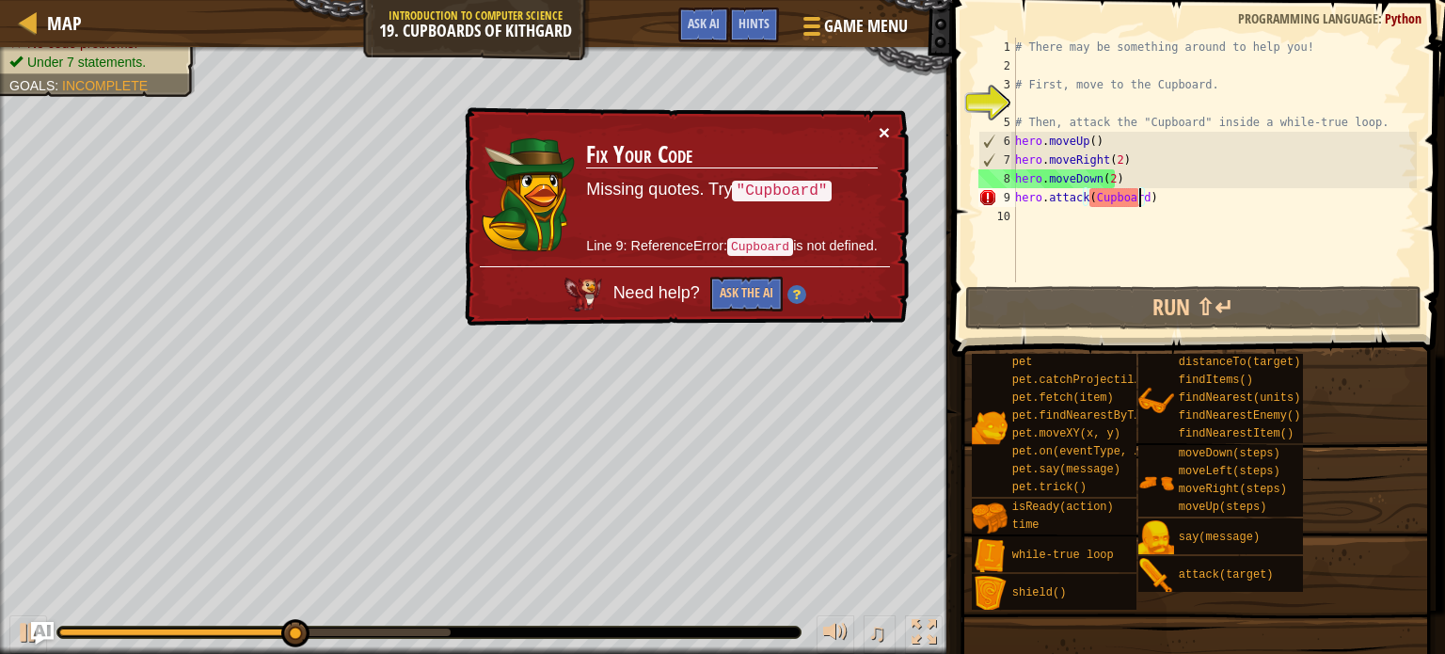
click at [886, 126] on button "×" at bounding box center [884, 132] width 11 height 20
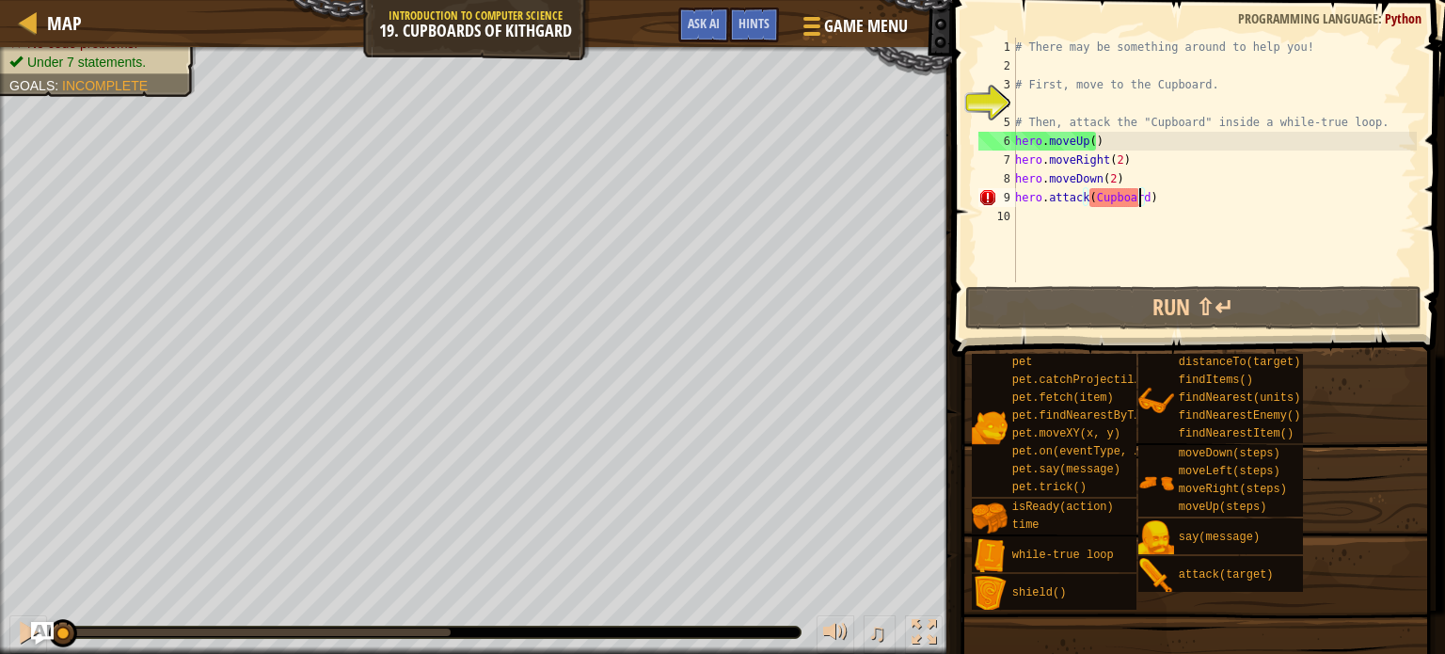
drag, startPoint x: 326, startPoint y: 626, endPoint x: 4, endPoint y: 677, distance: 326.8
click at [4, 0] on html "Map Introduction to Computer Science 19. Cupboards of Kithgard Game Menu Done H…" at bounding box center [722, 0] width 1445 height 0
click at [22, 612] on div "♫" at bounding box center [476, 627] width 952 height 56
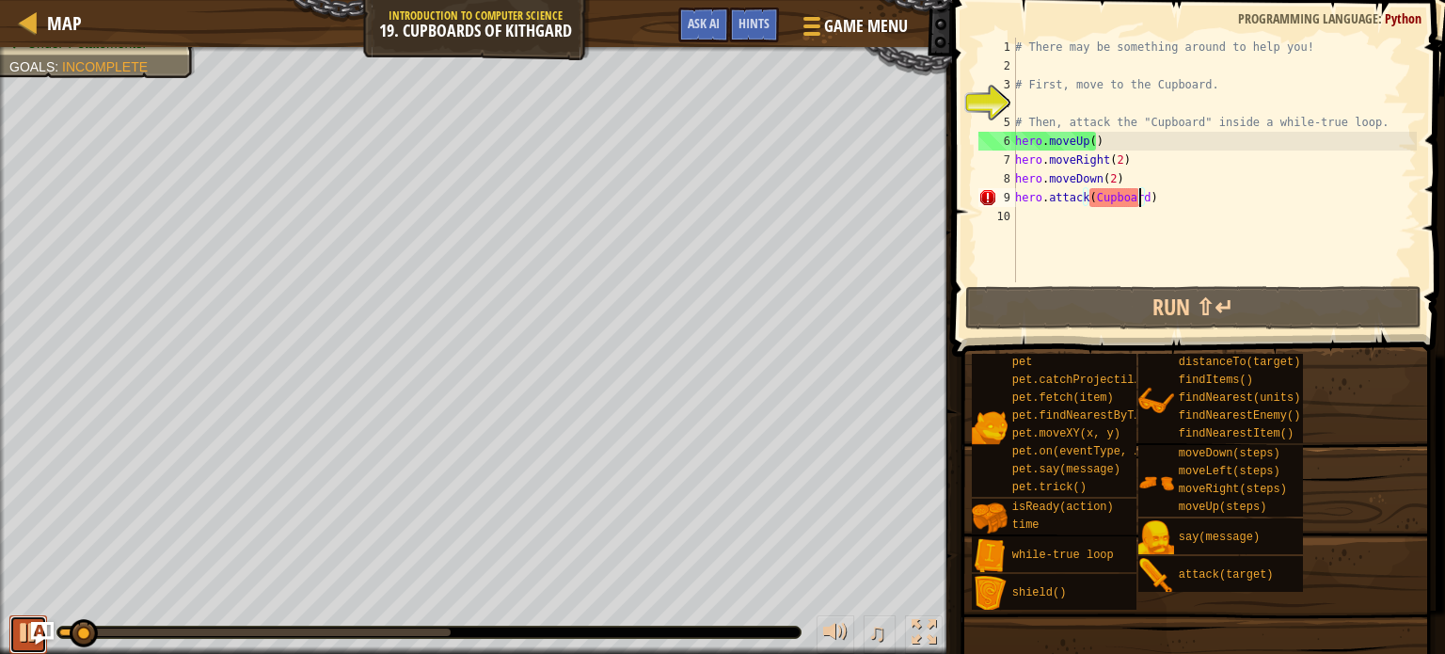
click at [16, 620] on div at bounding box center [28, 632] width 24 height 24
click at [1133, 202] on div "# There may be something around to help you! # First, move to the Cupboard. # T…" at bounding box center [1213, 179] width 405 height 282
click at [1143, 201] on div "# There may be something around to help you! # First, move to the Cupboard. # T…" at bounding box center [1213, 179] width 405 height 282
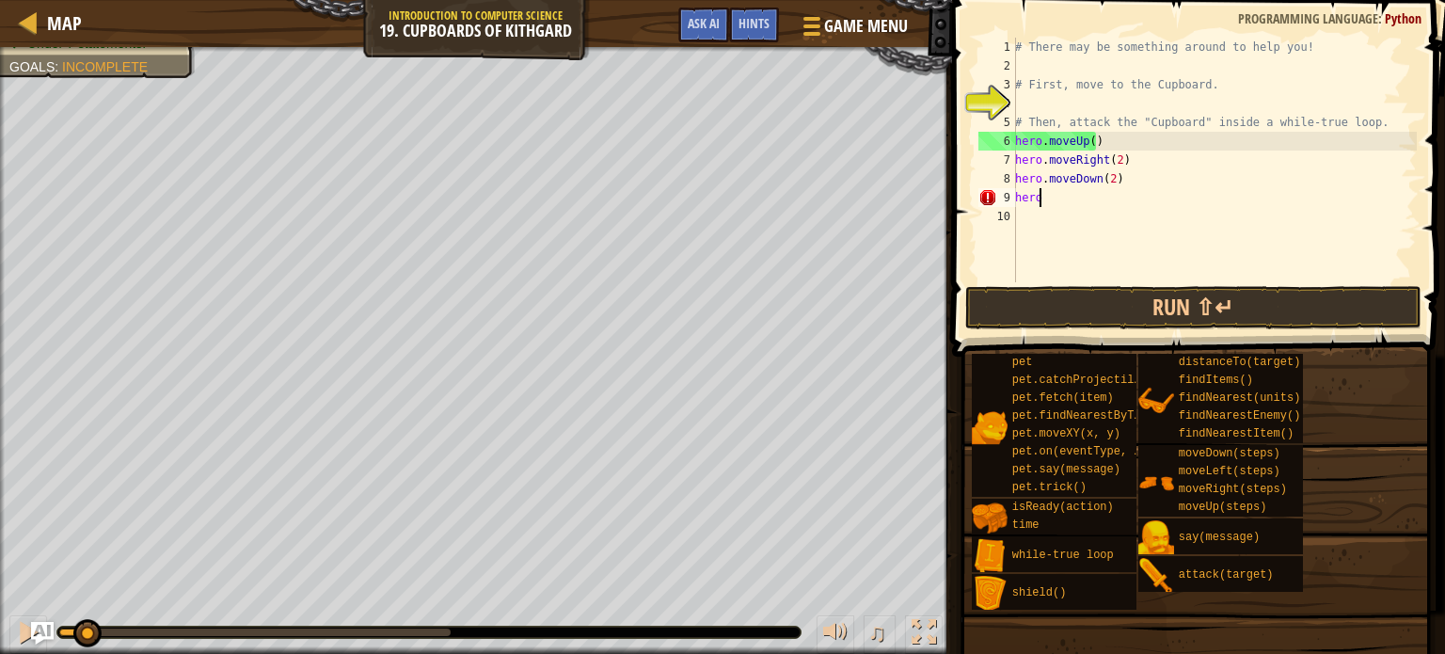
scroll to position [8, 0]
type textarea "h"
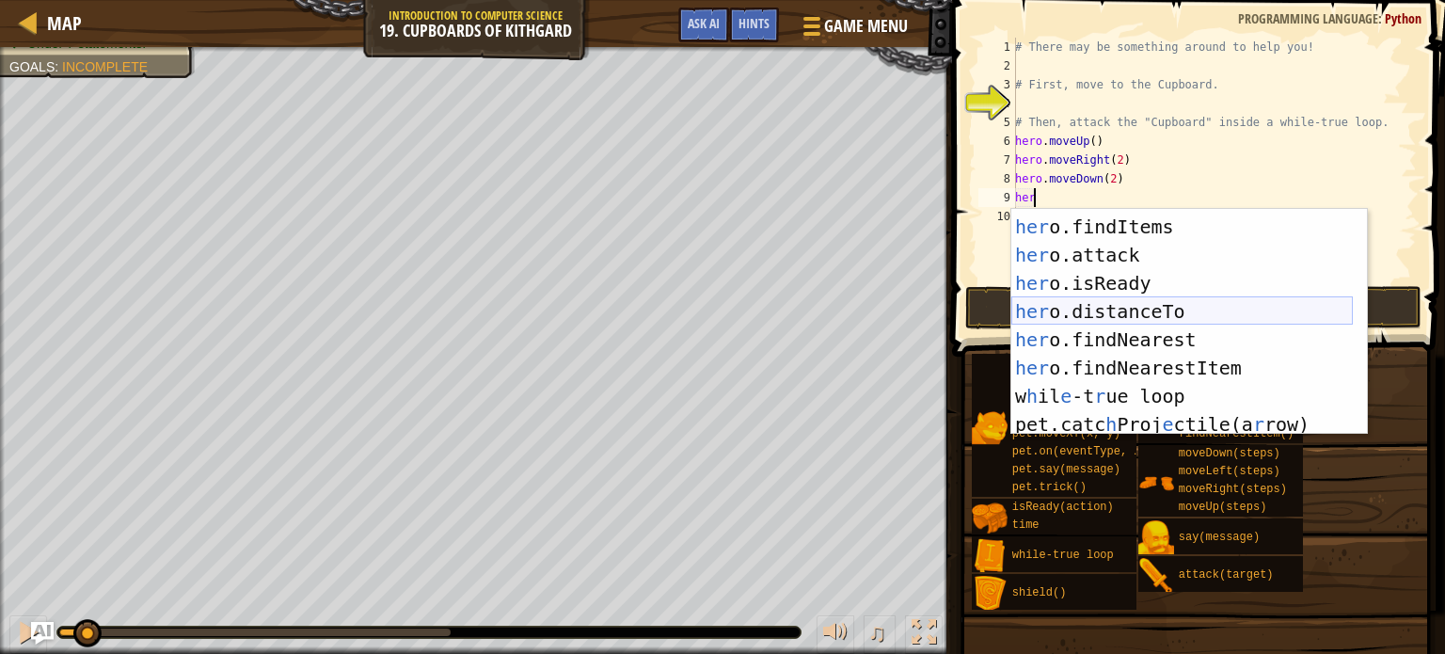
scroll to position [222, 0]
click at [1129, 258] on div "her o.shield press enter her o.findItems press enter her o.attack press enter h…" at bounding box center [1181, 325] width 341 height 282
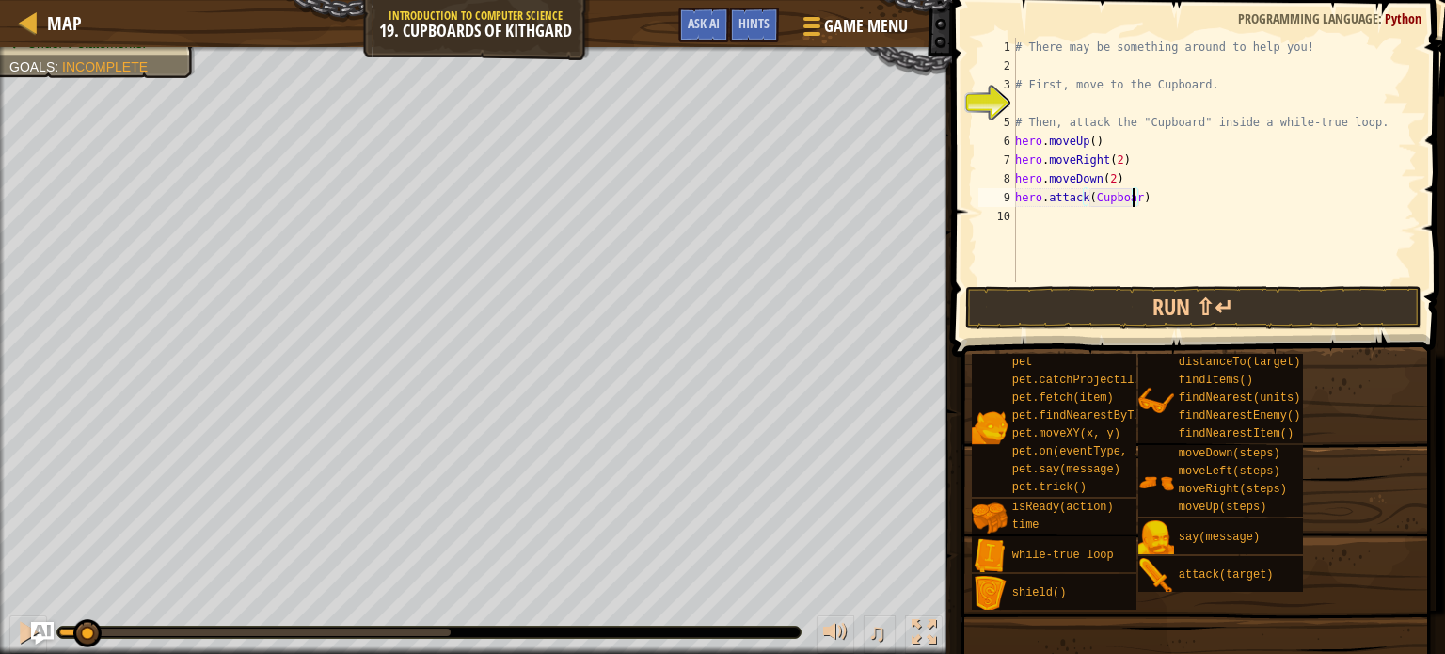
scroll to position [8, 9]
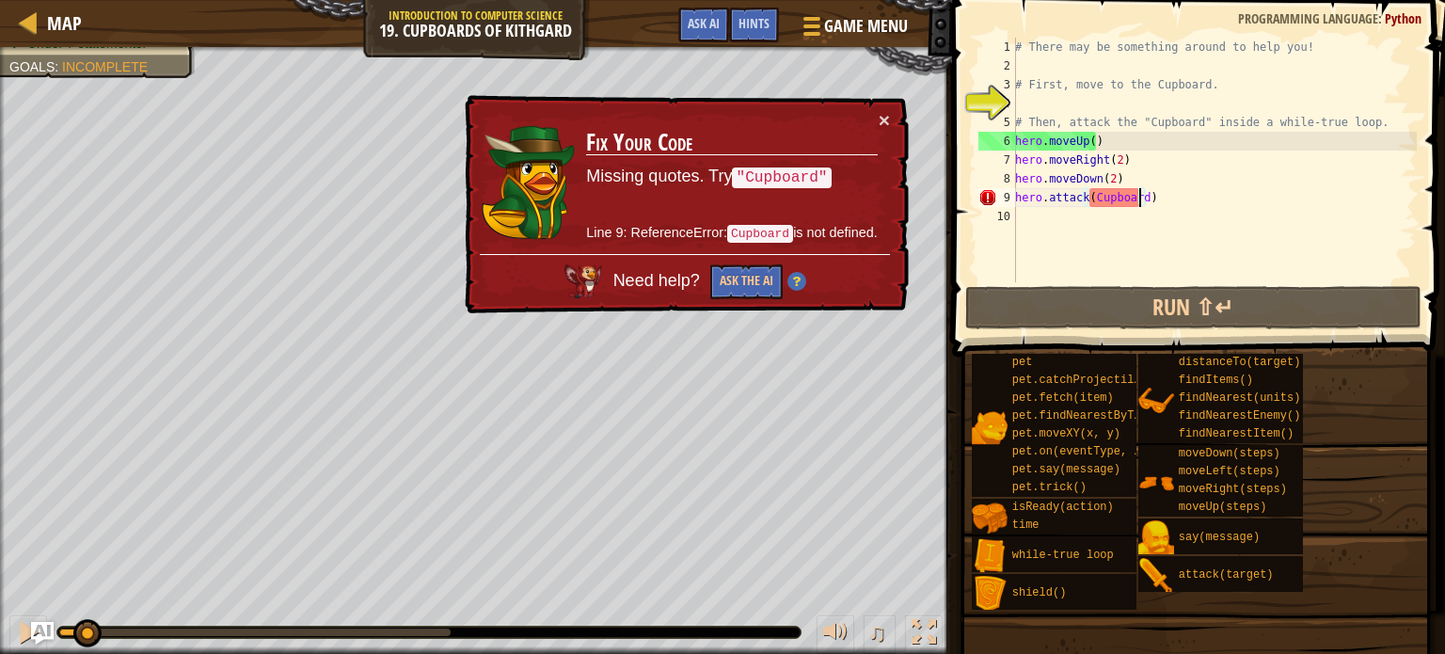
click at [1091, 198] on div "# There may be something around to help you! # First, move to the Cupboard. # T…" at bounding box center [1213, 179] width 405 height 282
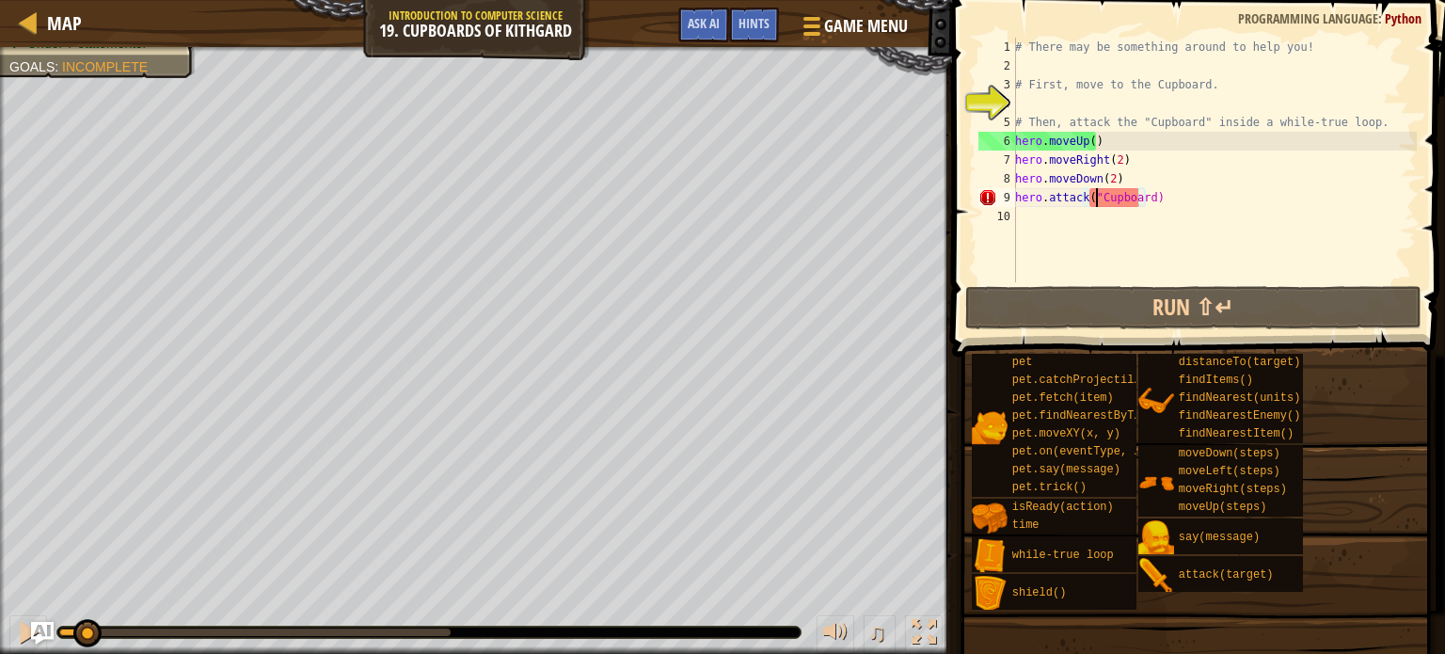
scroll to position [8, 7]
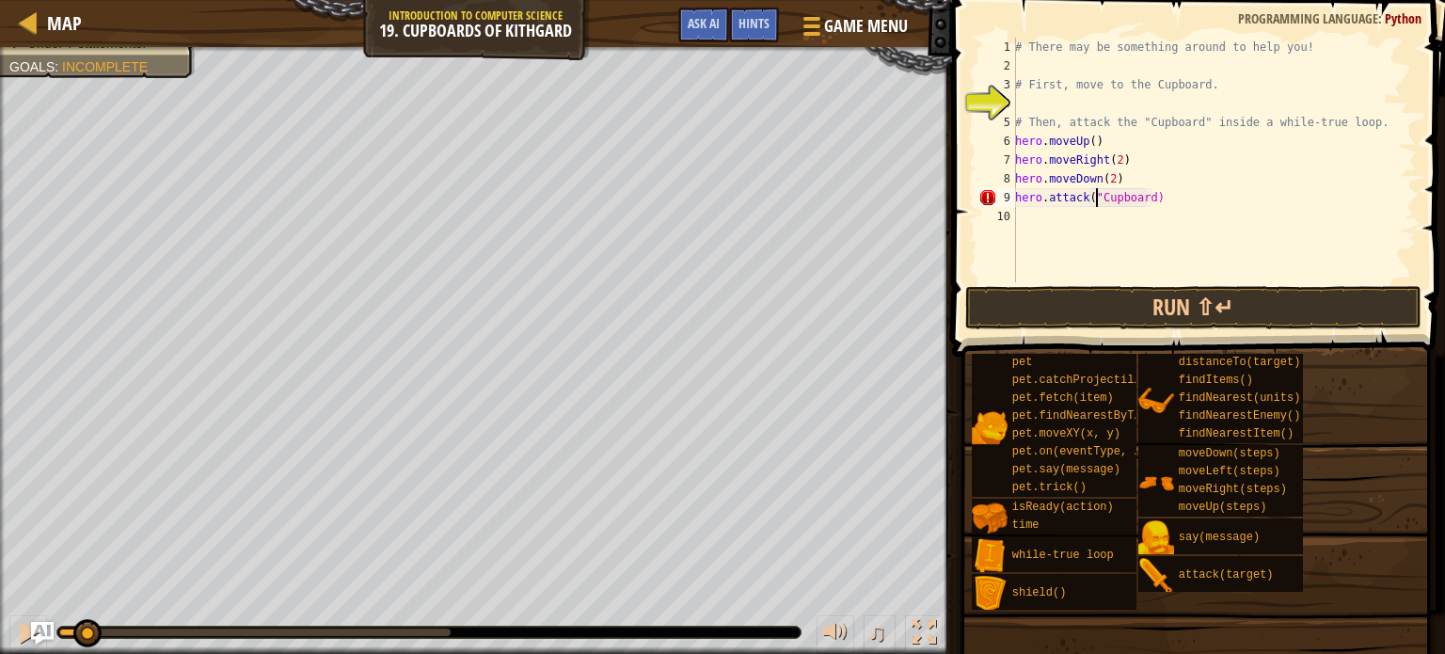
click at [1148, 199] on div "# There may be something around to help you! # First, move to the Cupboard. # T…" at bounding box center [1213, 179] width 405 height 282
type textarea "hero.attack("Cupboard")"
click at [1262, 315] on button "Run ⇧↵" at bounding box center [1193, 307] width 456 height 43
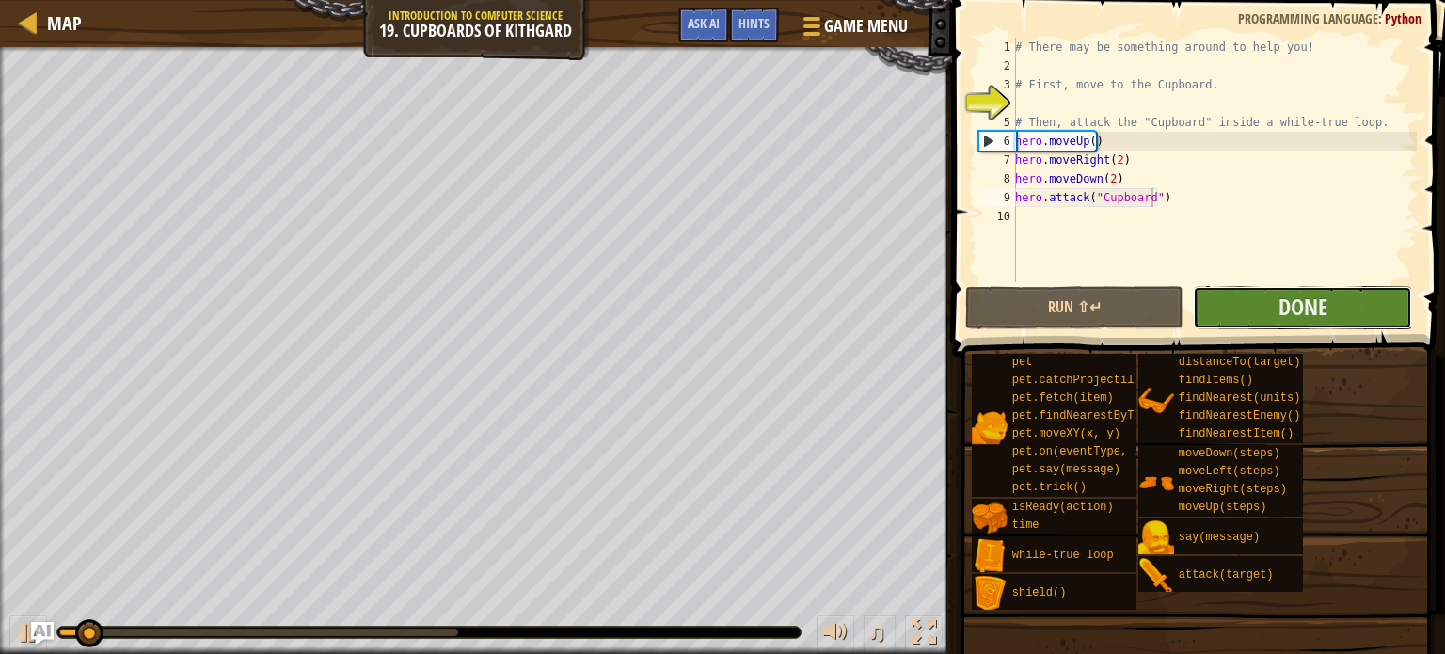
click at [1225, 294] on button "Done" at bounding box center [1302, 307] width 219 height 43
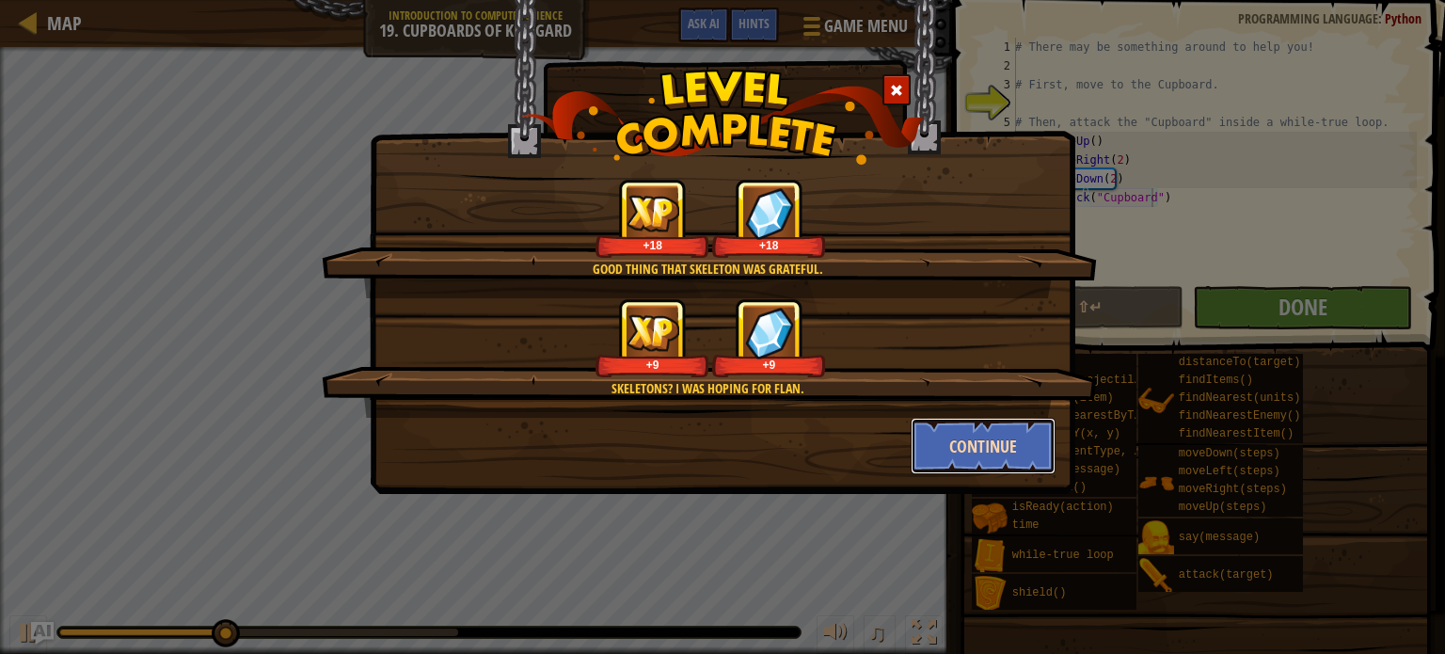
click at [945, 441] on button "Continue" at bounding box center [984, 446] width 146 height 56
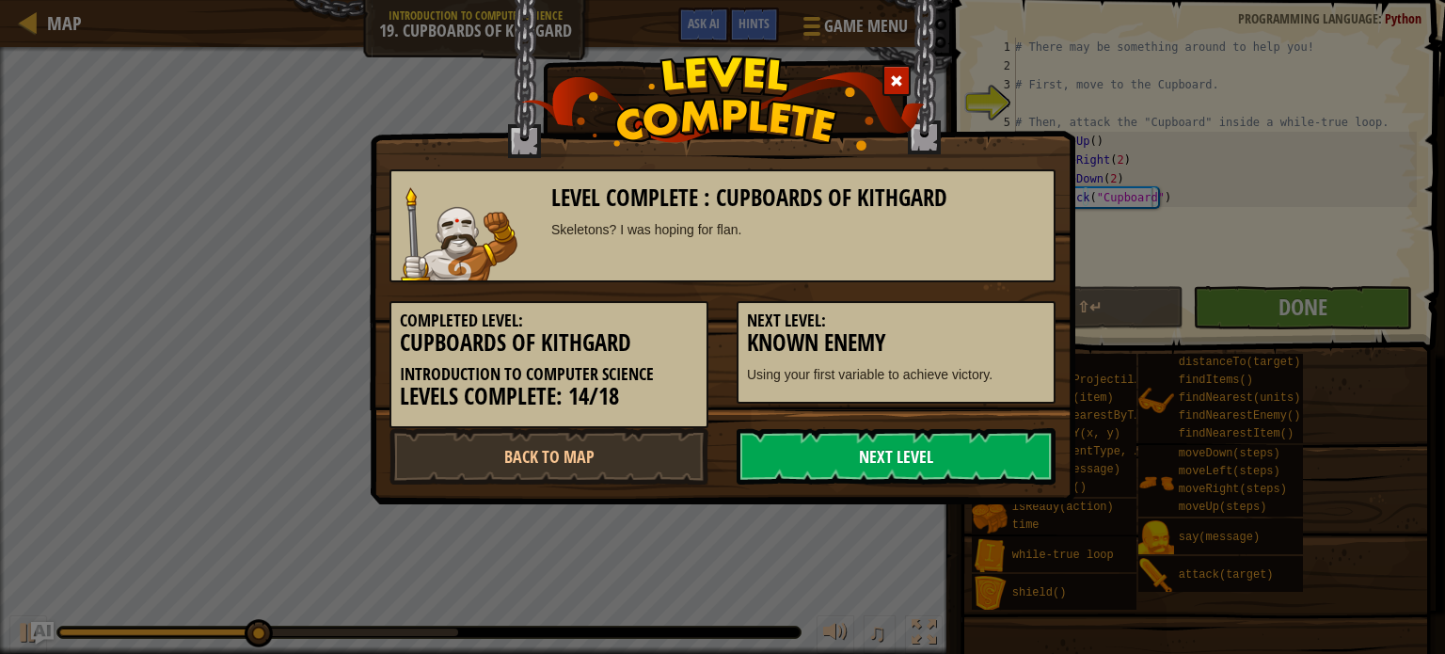
click at [930, 442] on link "Next Level" at bounding box center [896, 456] width 319 height 56
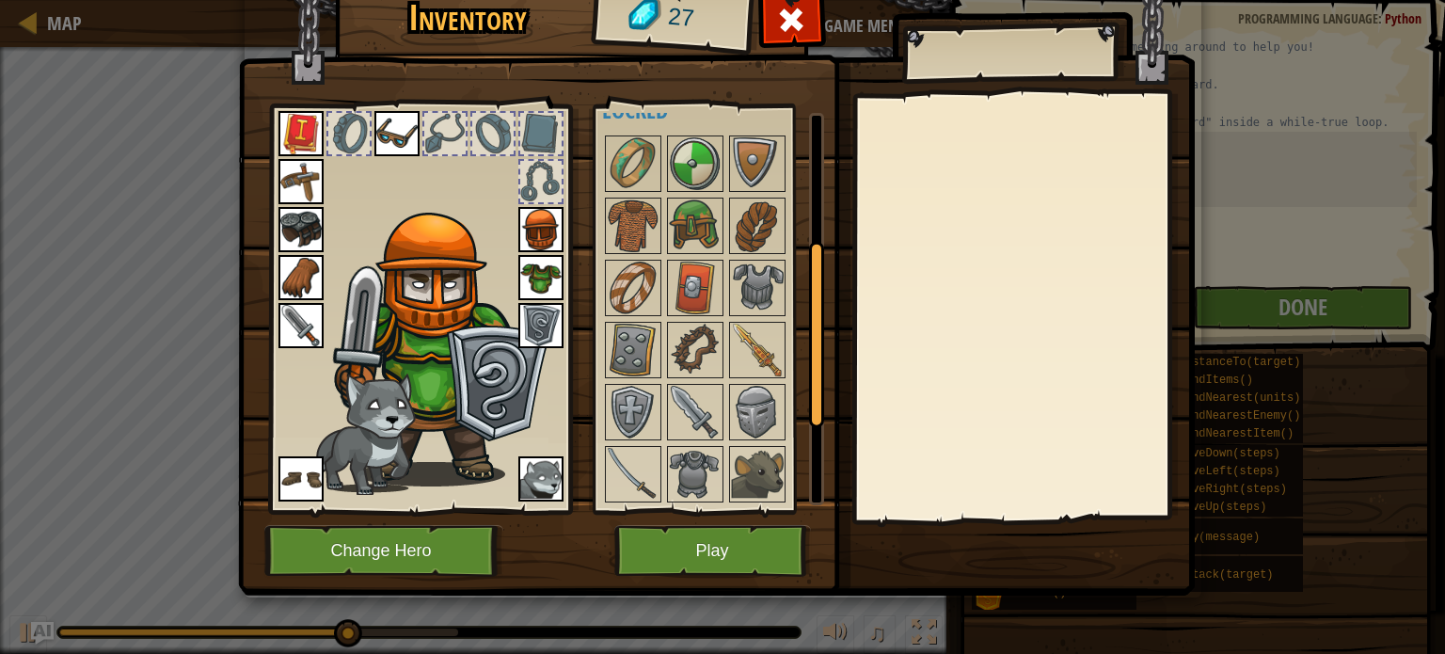
scroll to position [262, 0]
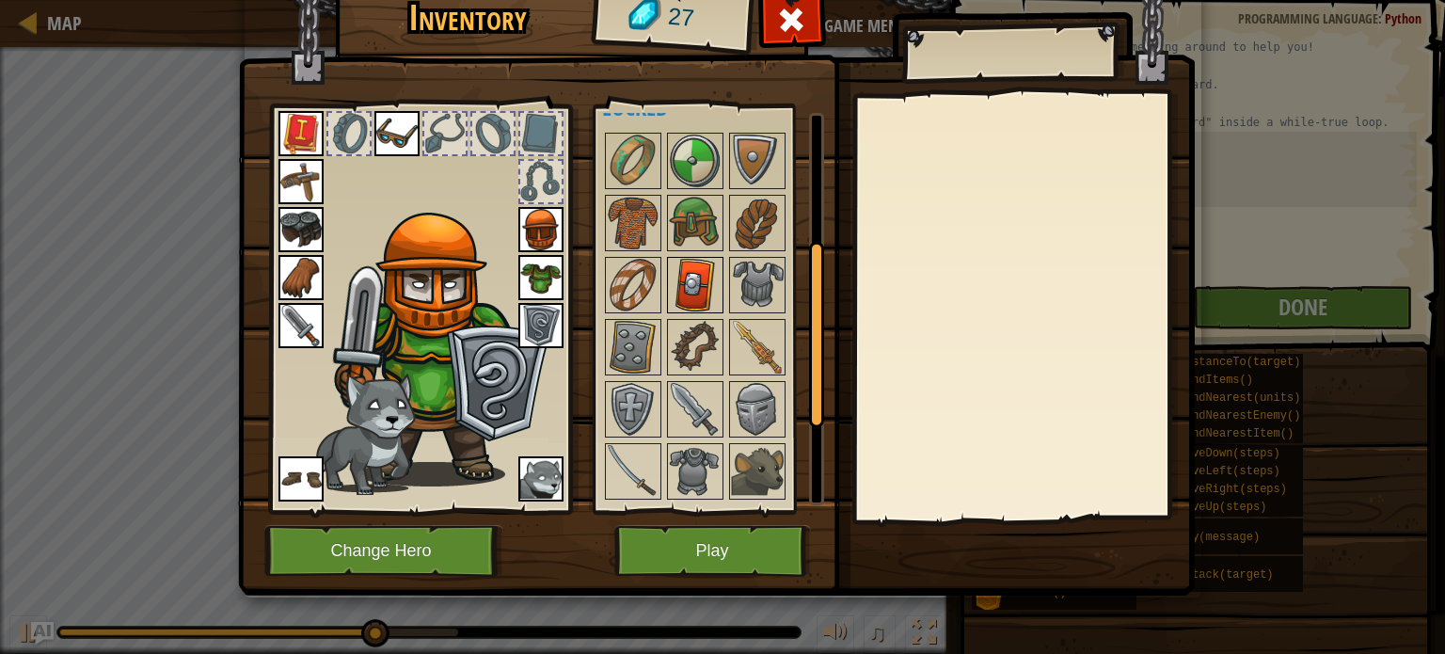
click at [692, 259] on img at bounding box center [695, 285] width 53 height 53
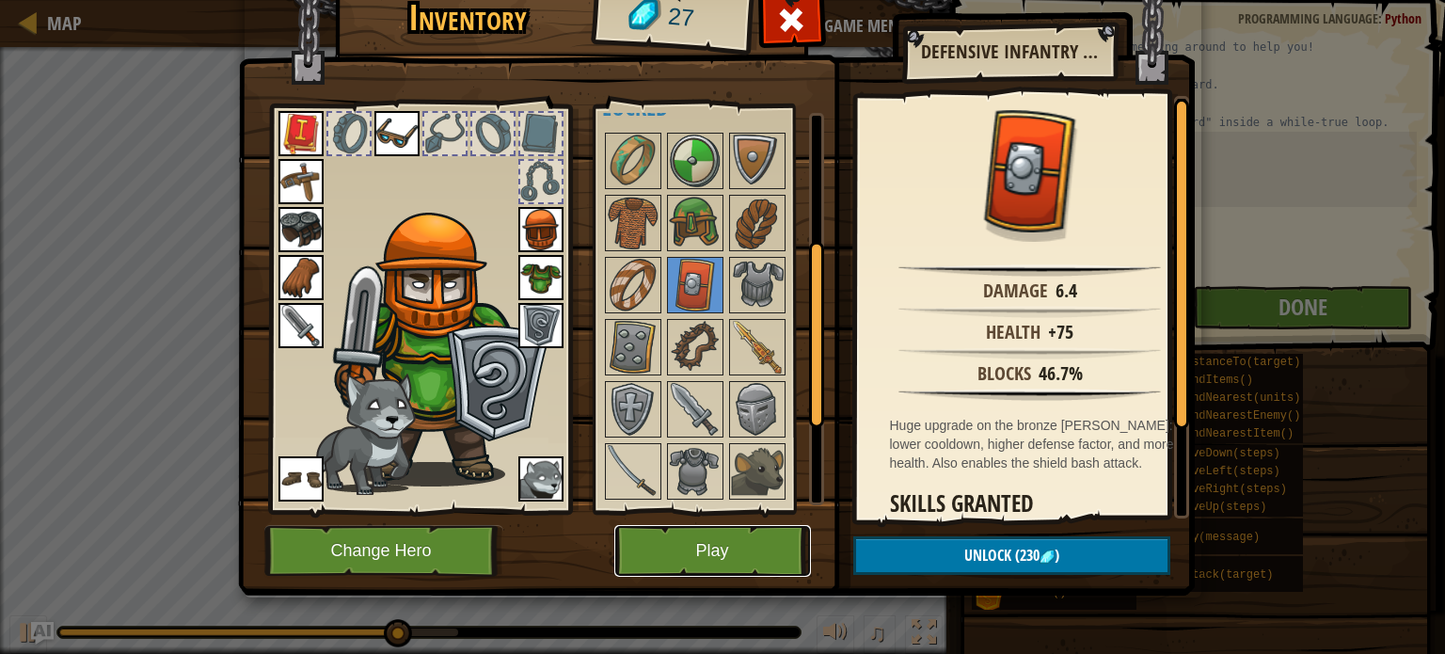
click at [717, 541] on button "Play" at bounding box center [712, 551] width 197 height 52
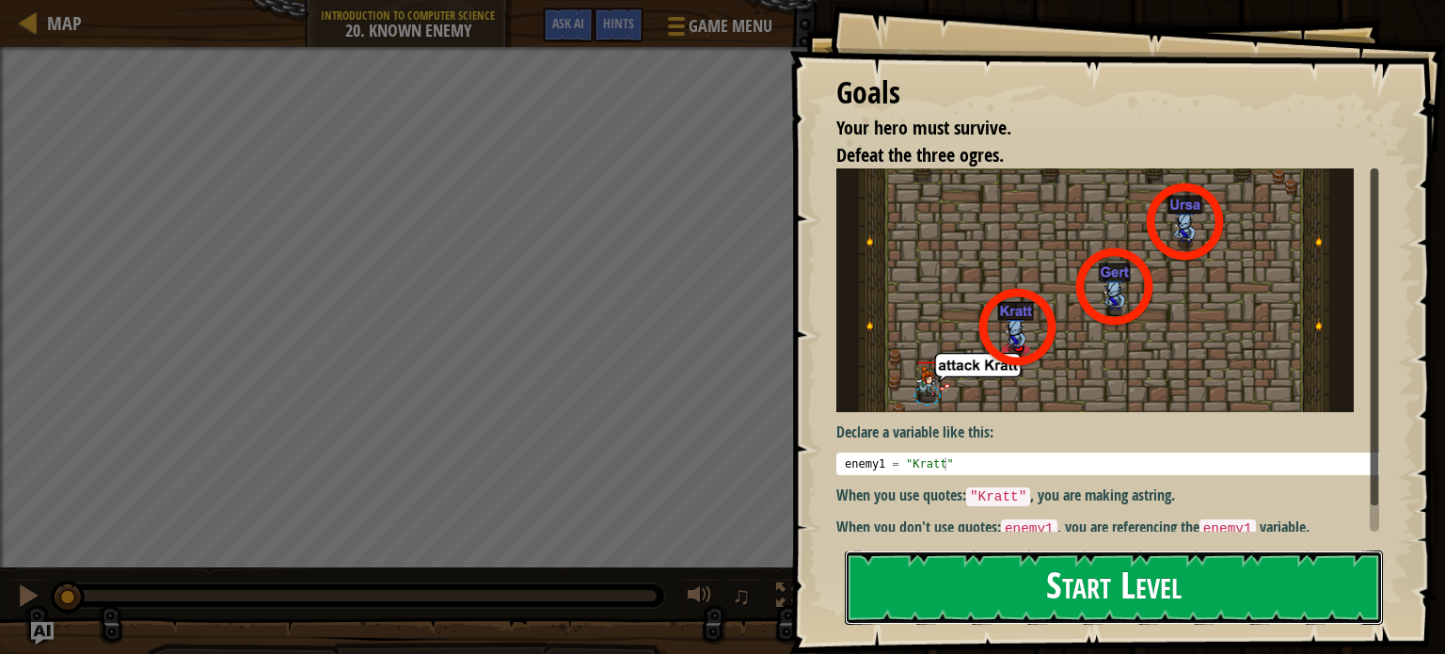
click at [985, 603] on button "Start Level" at bounding box center [1114, 587] width 538 height 74
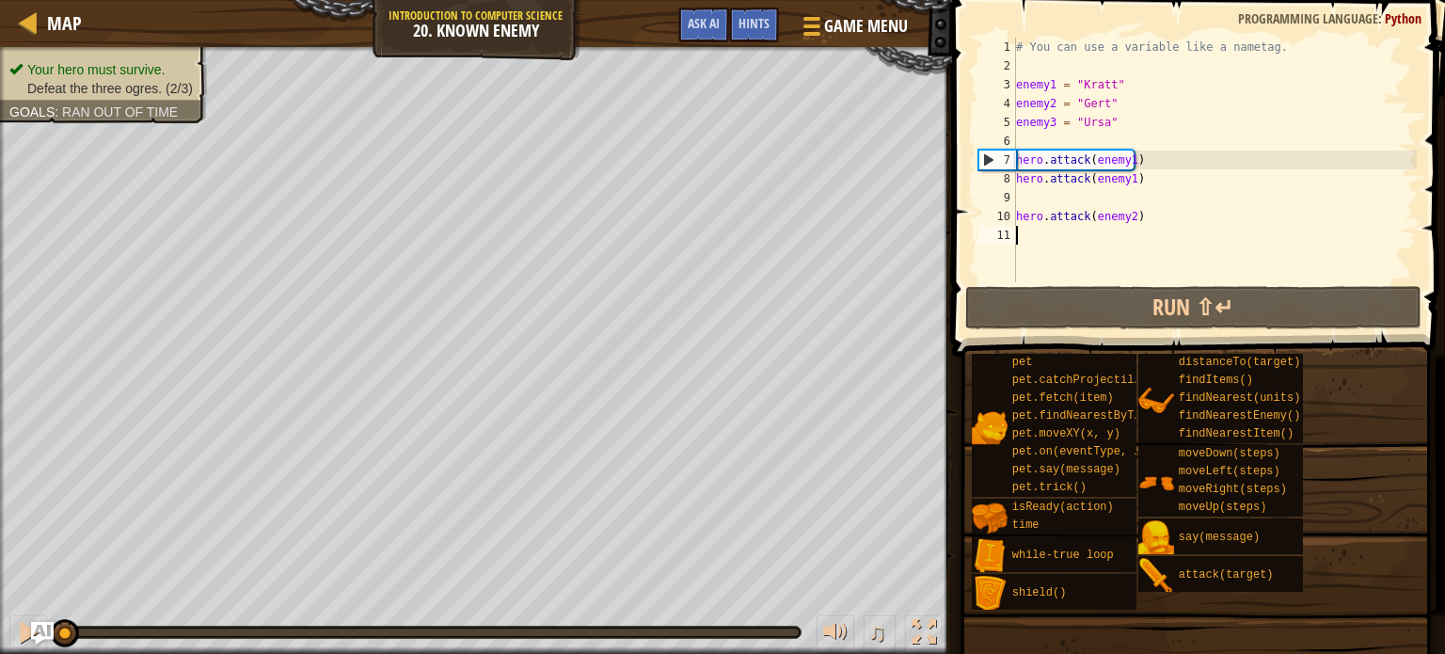
click at [1030, 231] on div "# You can use a variable like a nametag. enemy1 = "Kratt" enemy2 = "Gert" enemy…" at bounding box center [1214, 179] width 405 height 282
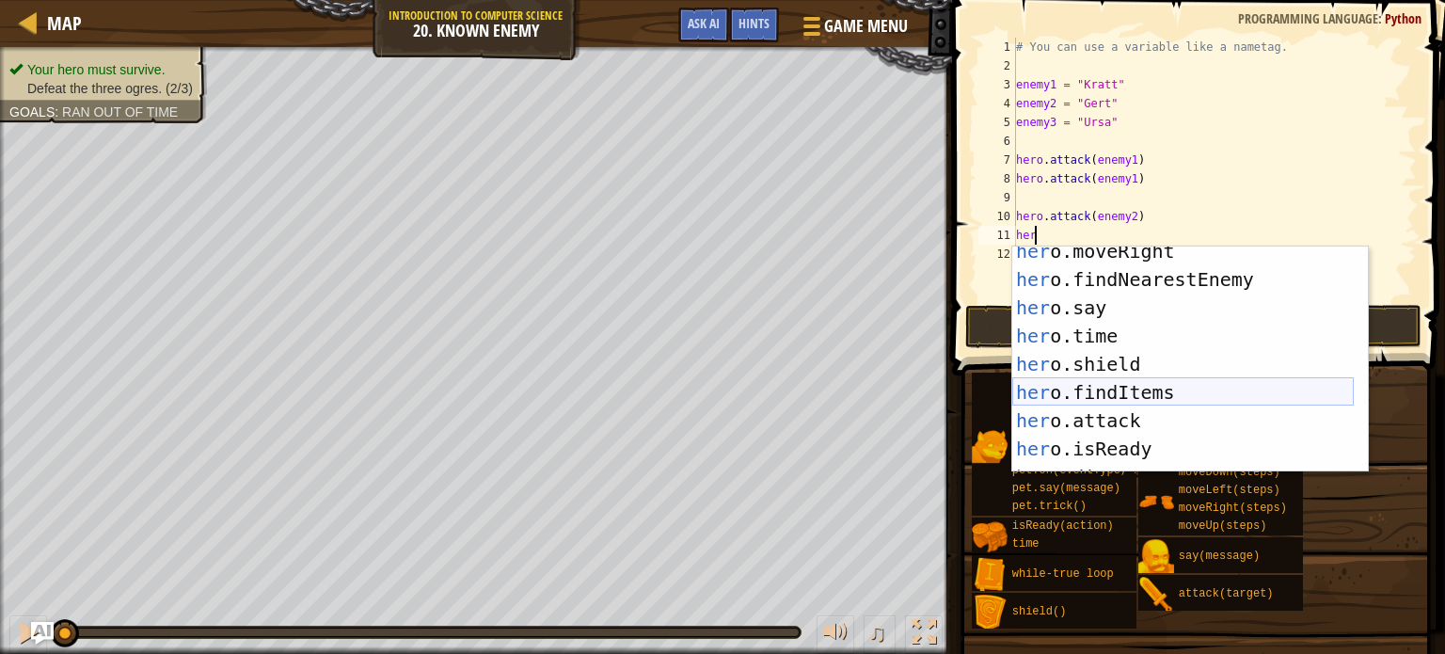
scroll to position [127, 0]
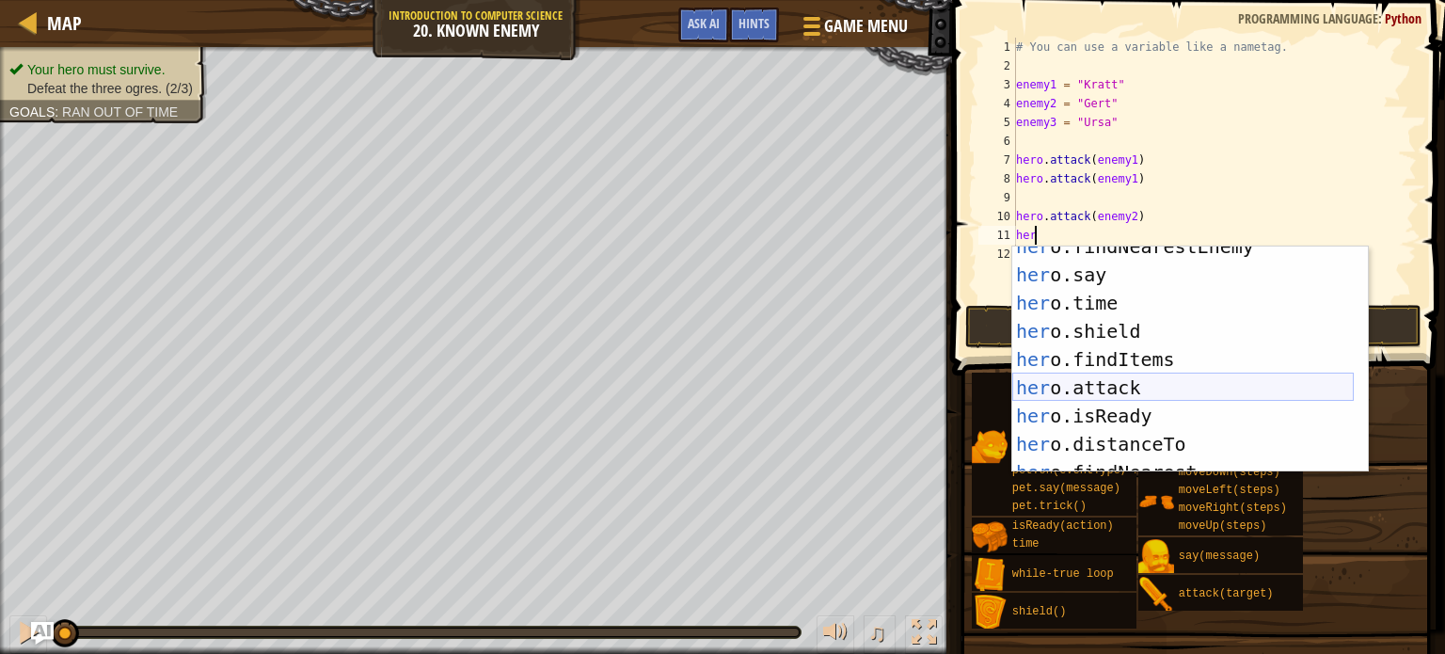
click at [1077, 394] on div "her o.findNearestEnemy press enter her o.say press enter her o.time press enter…" at bounding box center [1182, 373] width 341 height 282
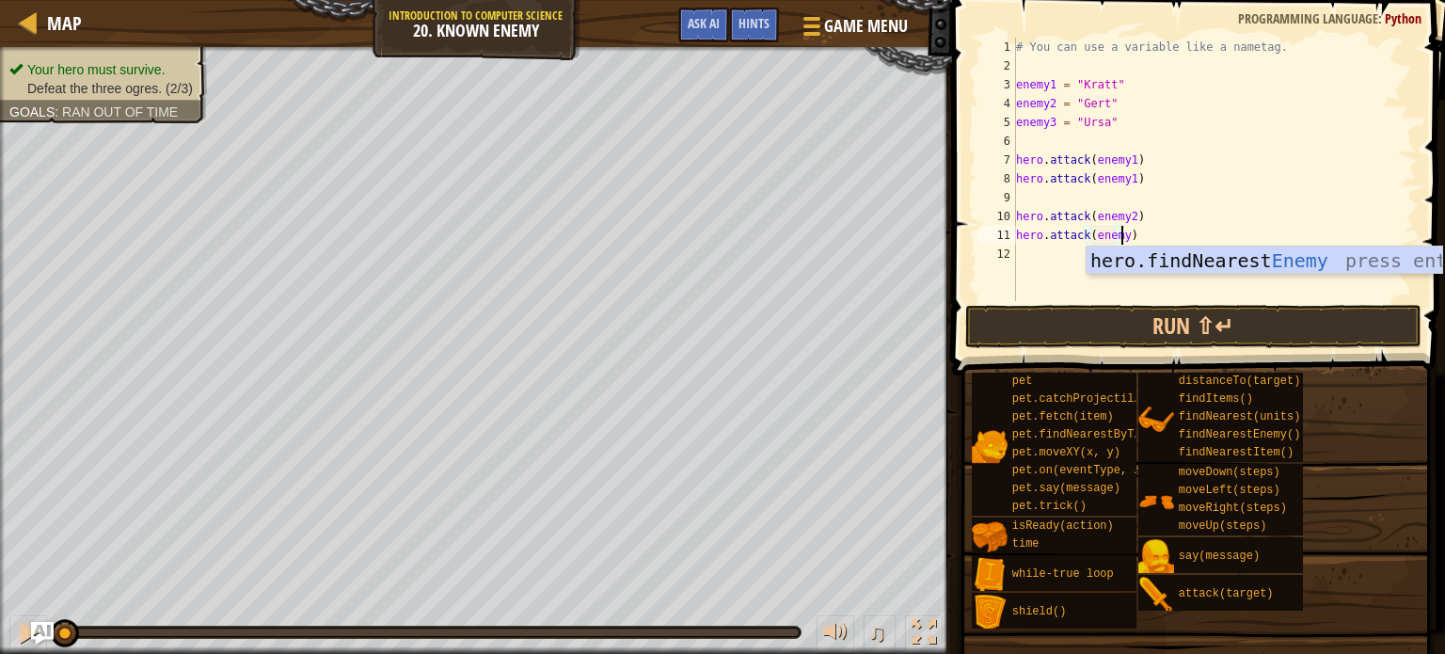
scroll to position [8, 8]
type textarea "hero.attack(enemy2)"
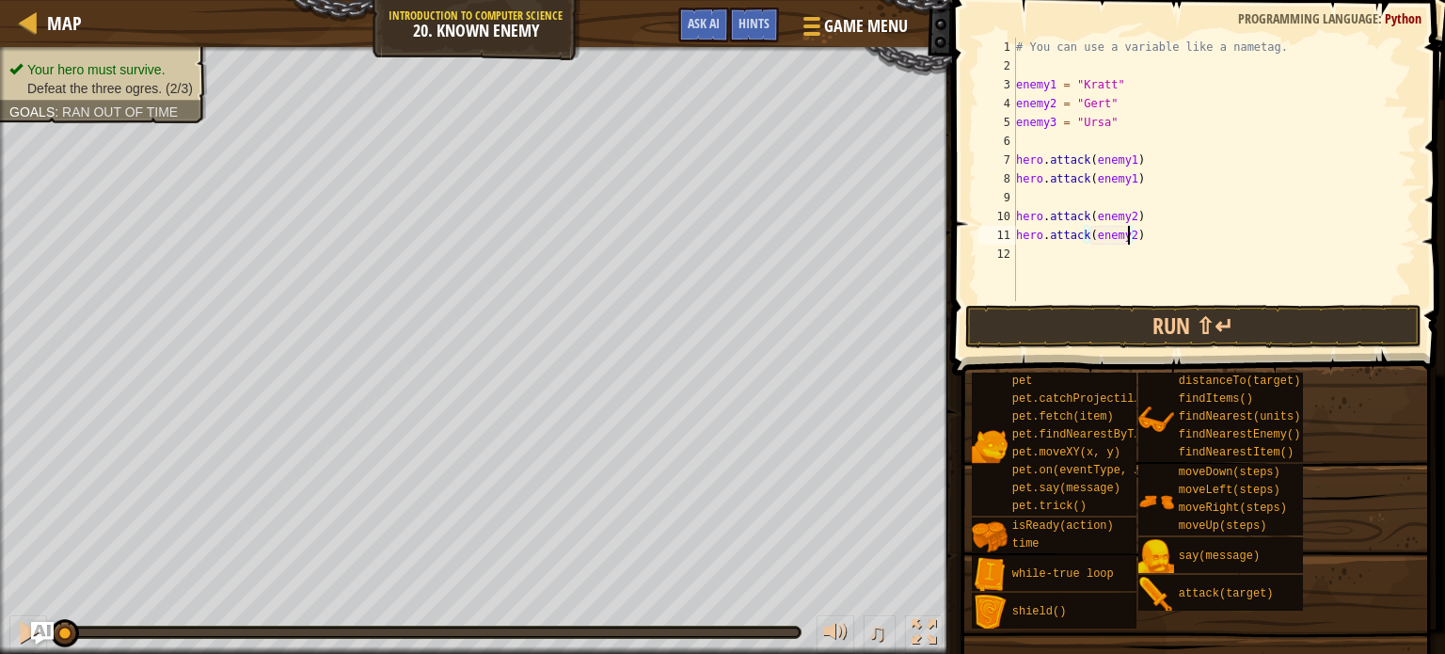
click at [1031, 261] on div "# You can use a variable like a nametag. enemy1 = "Kratt" enemy2 = "Gert" enemy…" at bounding box center [1214, 188] width 405 height 301
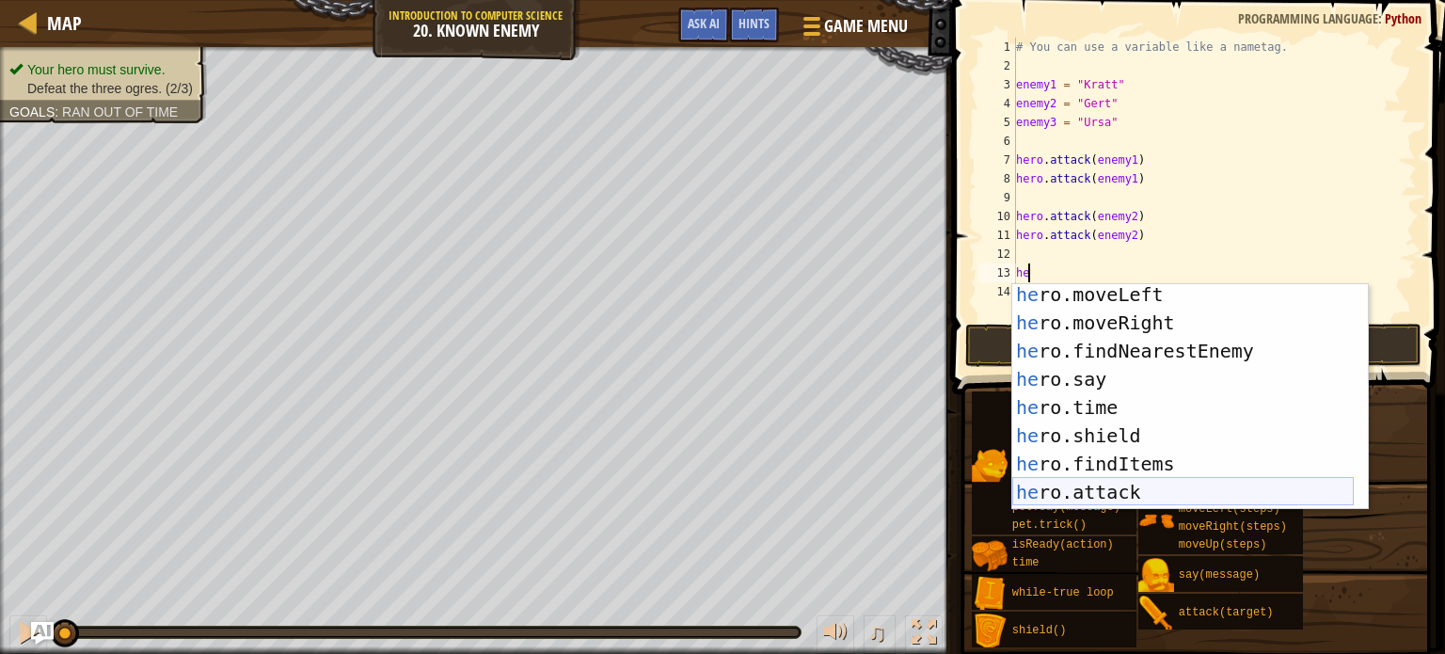
scroll to position [68, 0]
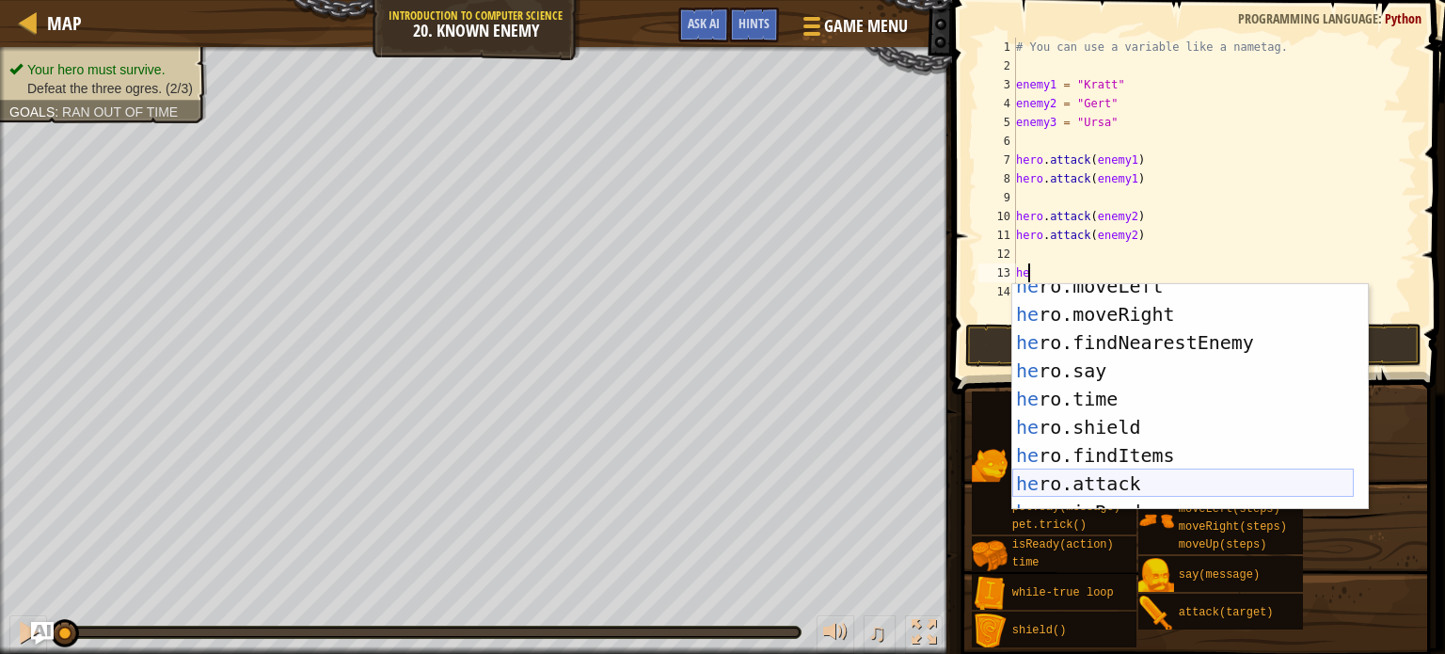
click at [1150, 474] on div "he ro.moveLeft press enter he ro.moveRight press enter he ro.findNearestEnemy p…" at bounding box center [1182, 413] width 341 height 282
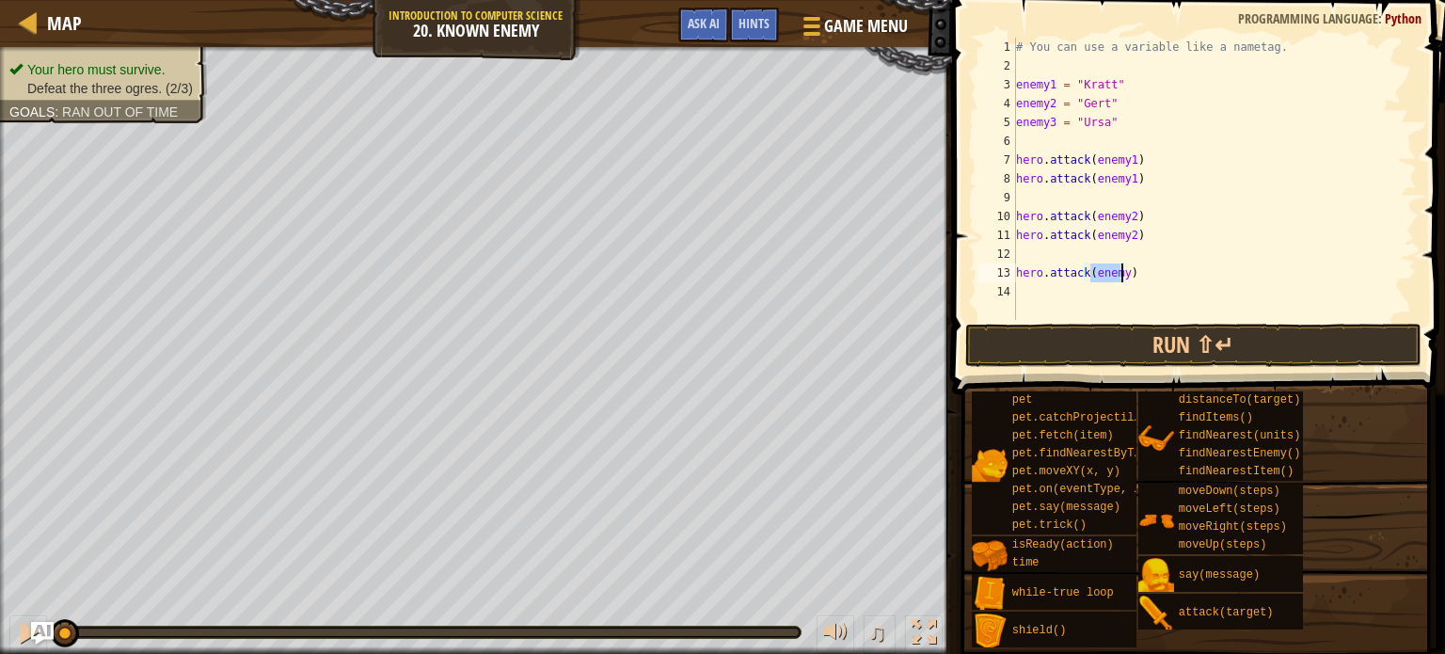
click at [1120, 279] on div "# You can use a variable like a nametag. enemy1 = "Kratt" enemy2 = "Gert" enemy…" at bounding box center [1214, 179] width 405 height 282
type textarea "hero.attack(enemy3)"
click at [1033, 283] on div "# You can use a variable like a nametag. enemy1 = "Kratt" enemy2 = "Gert" enemy…" at bounding box center [1214, 198] width 405 height 320
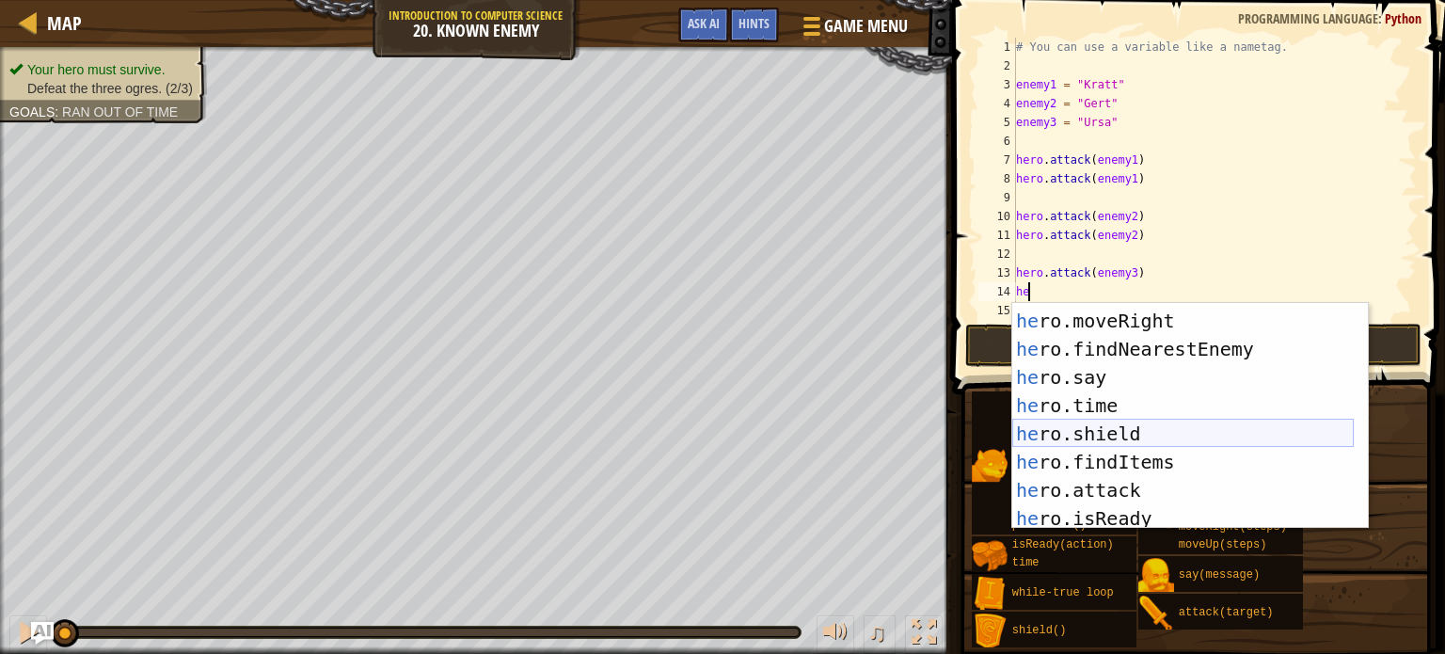
scroll to position [82, 0]
click at [1127, 490] on div "he ro.moveLeft press enter he ro.moveRight press enter he ro.findNearestEnemy p…" at bounding box center [1182, 419] width 341 height 282
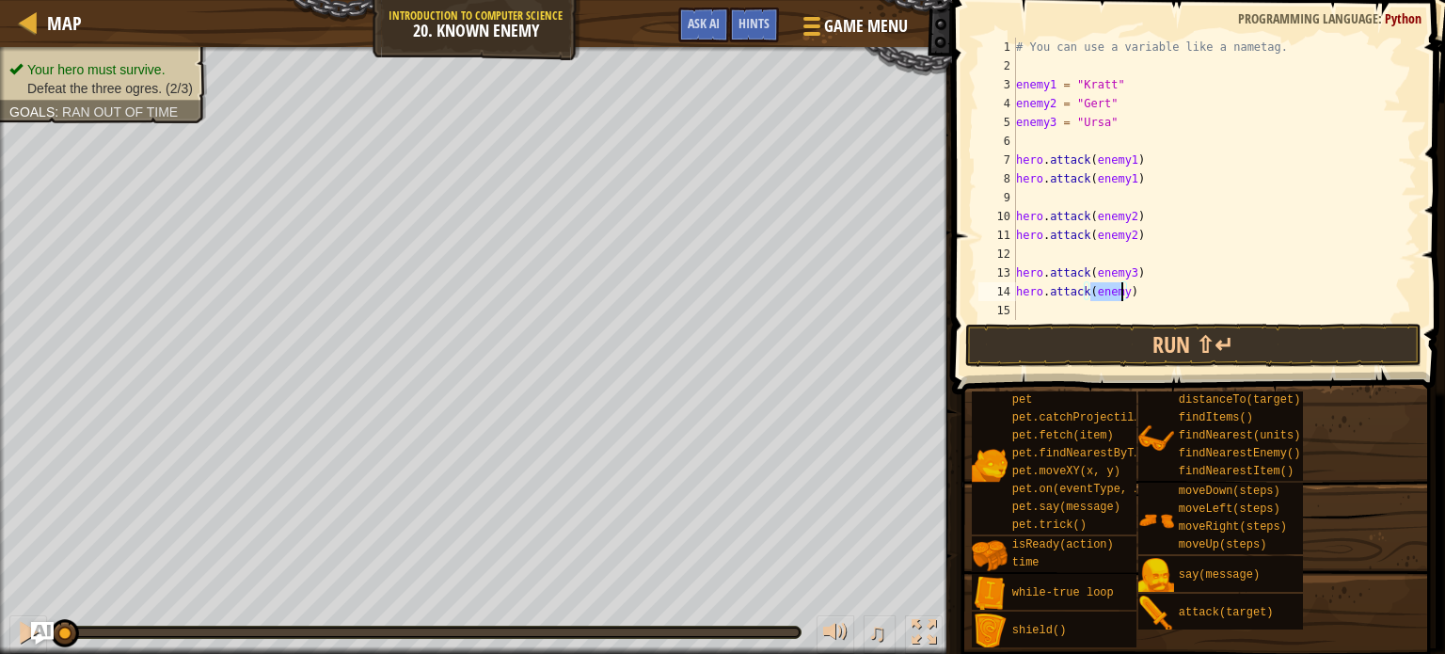
click at [1122, 298] on div "# You can use a variable like a nametag. enemy1 = "Kratt" enemy2 = "Gert" enemy…" at bounding box center [1214, 179] width 405 height 282
type textarea "hero.attack(enemy3)"
click at [1129, 327] on button "Run ⇧↵" at bounding box center [1193, 345] width 456 height 43
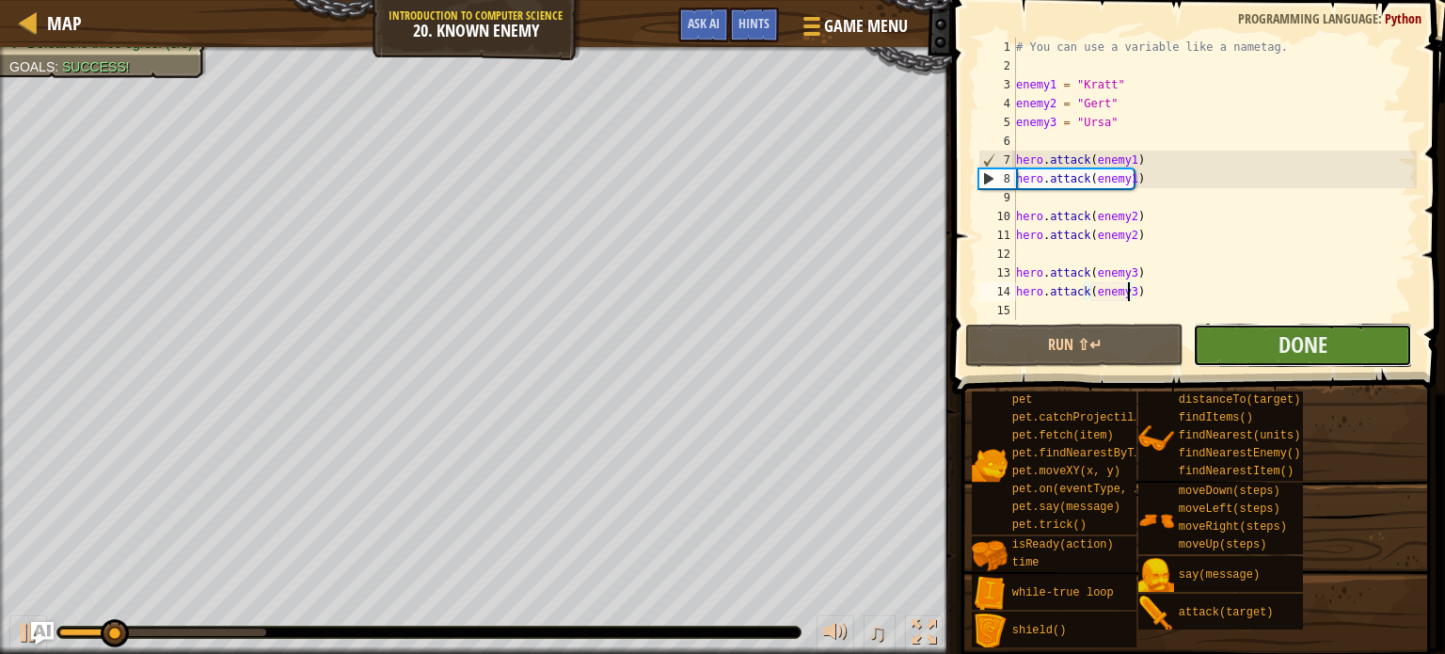
click at [1253, 342] on button "Done" at bounding box center [1302, 345] width 219 height 43
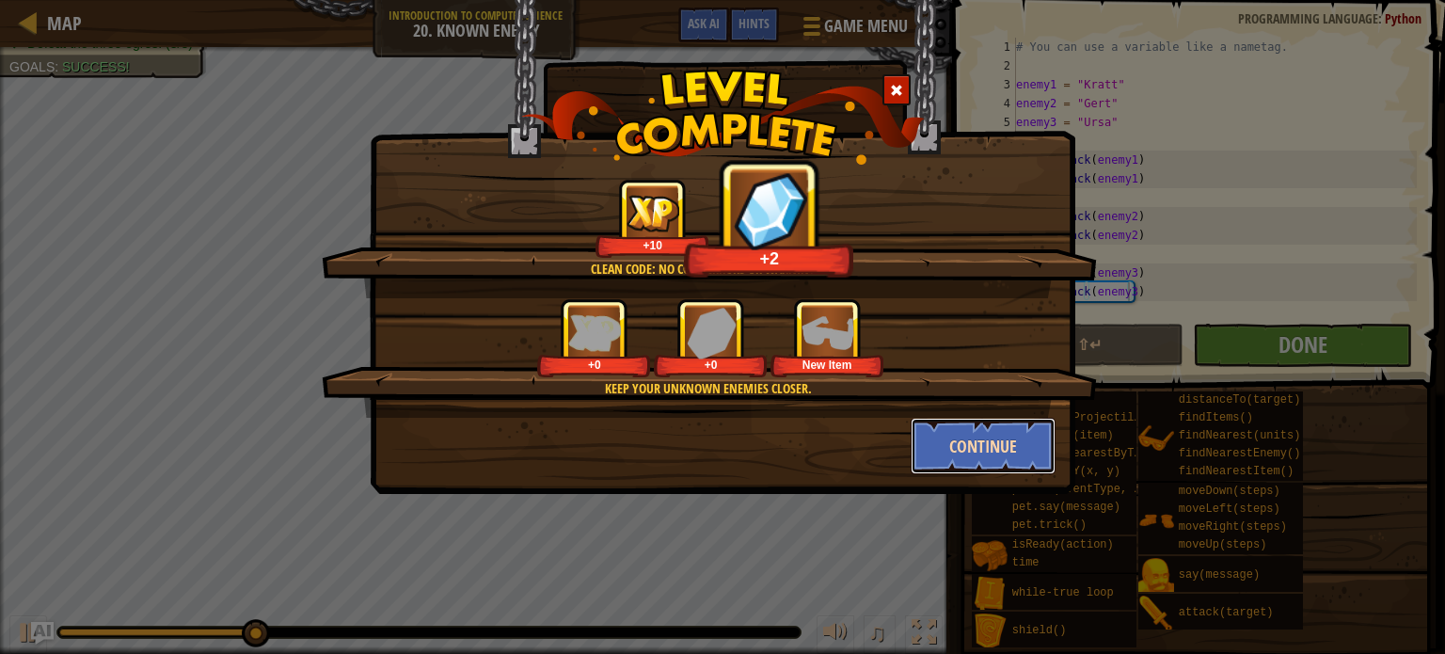
click at [957, 451] on button "Continue" at bounding box center [984, 446] width 146 height 56
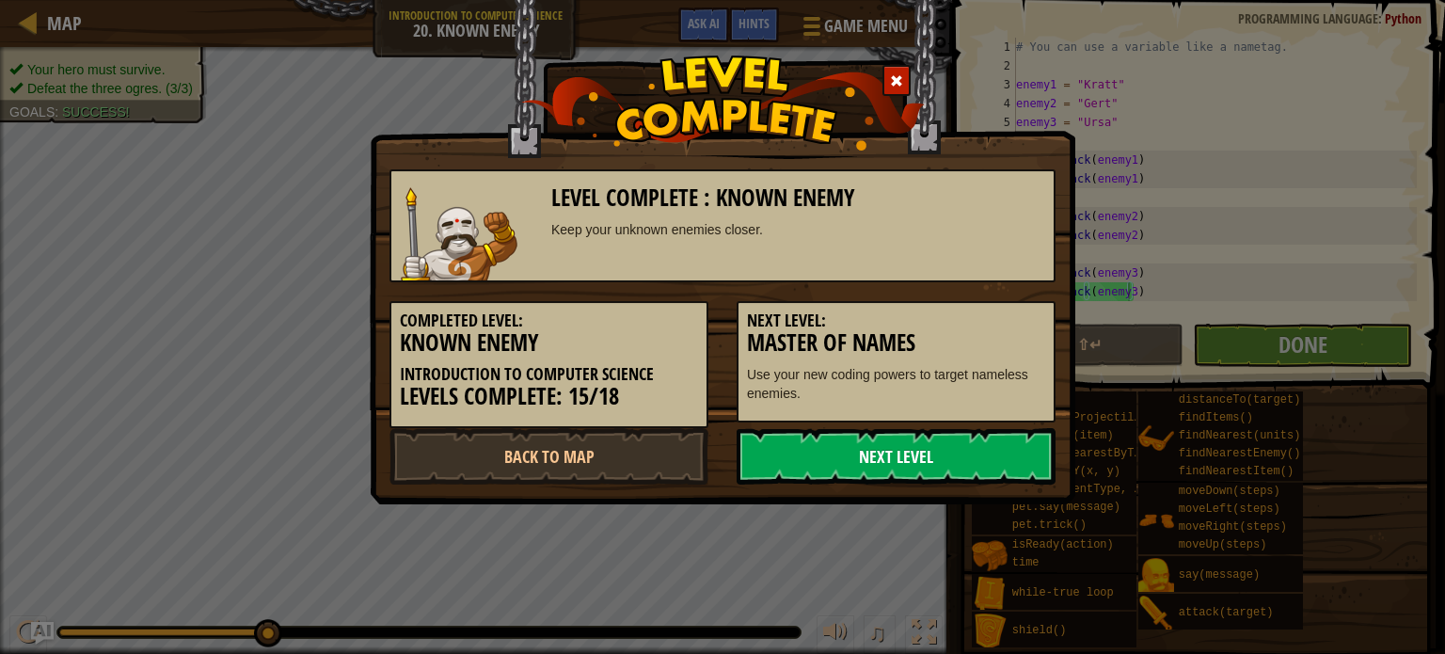
click at [949, 451] on link "Next Level" at bounding box center [896, 456] width 319 height 56
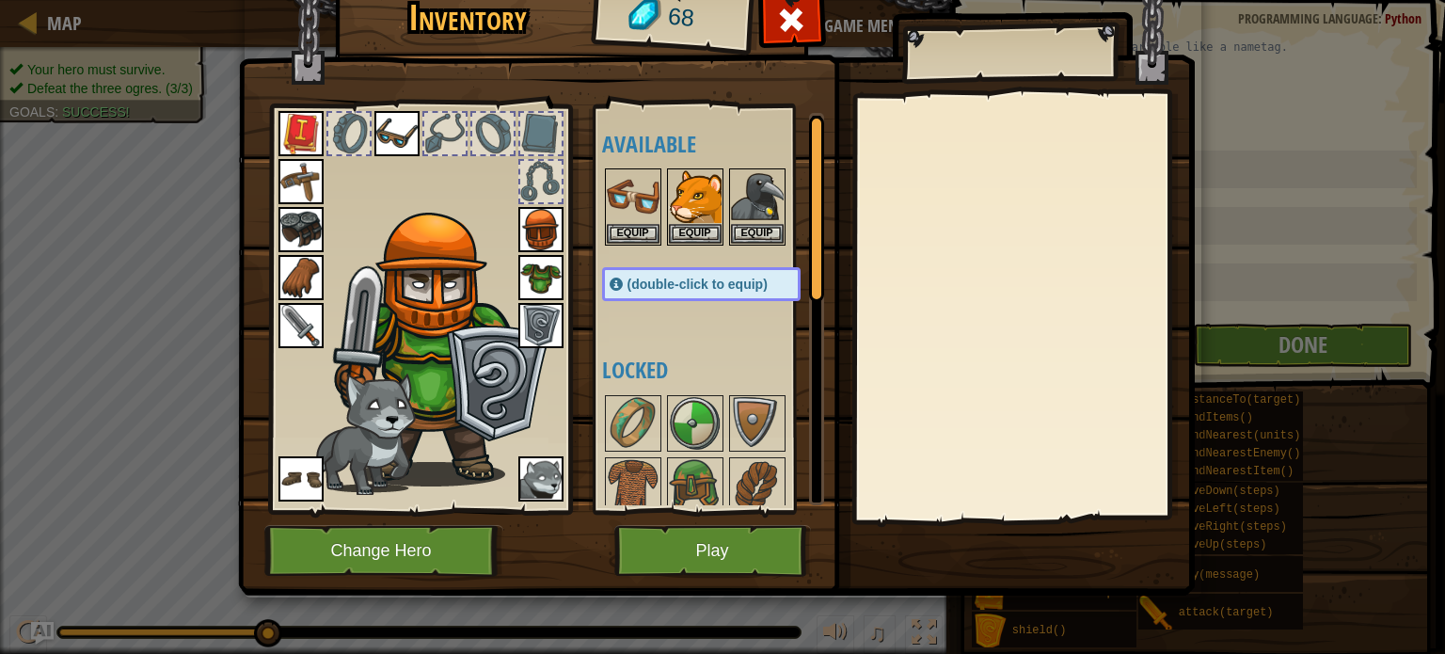
drag, startPoint x: 385, startPoint y: 137, endPoint x: 407, endPoint y: 124, distance: 26.1
click at [407, 124] on img at bounding box center [396, 133] width 45 height 45
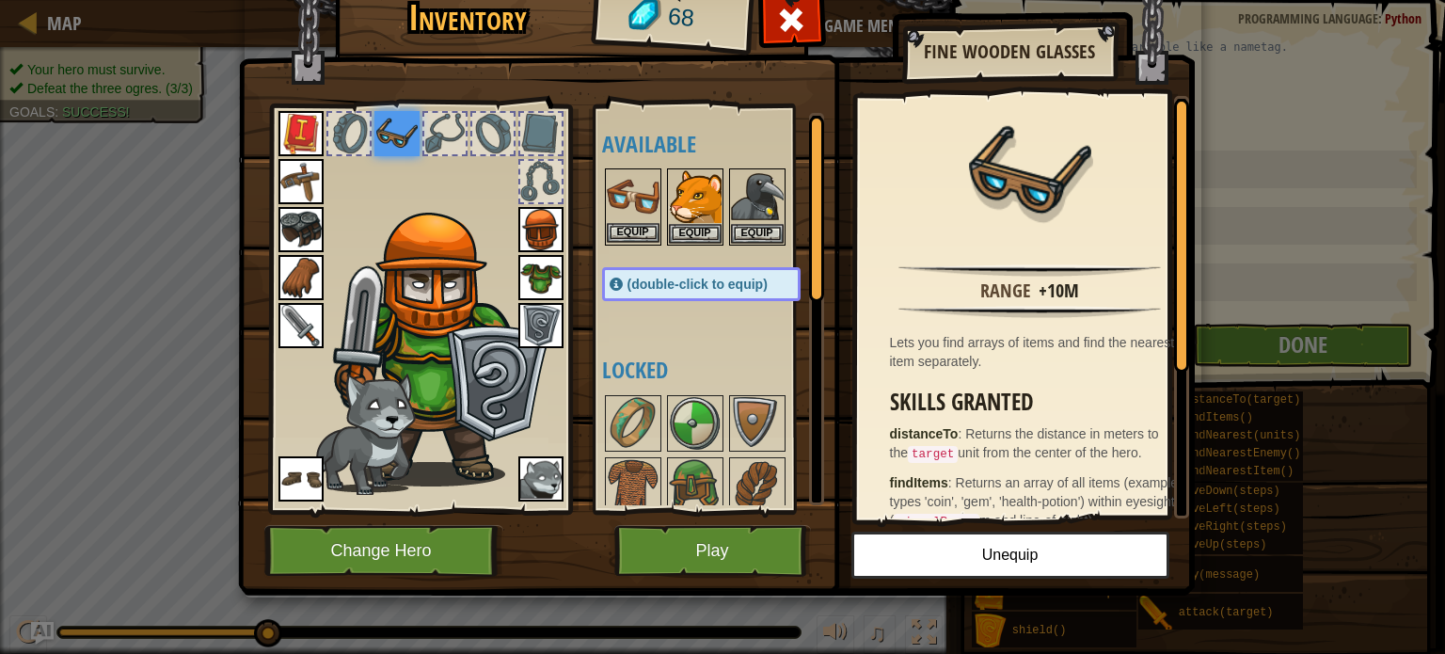
click at [641, 182] on img at bounding box center [633, 196] width 53 height 53
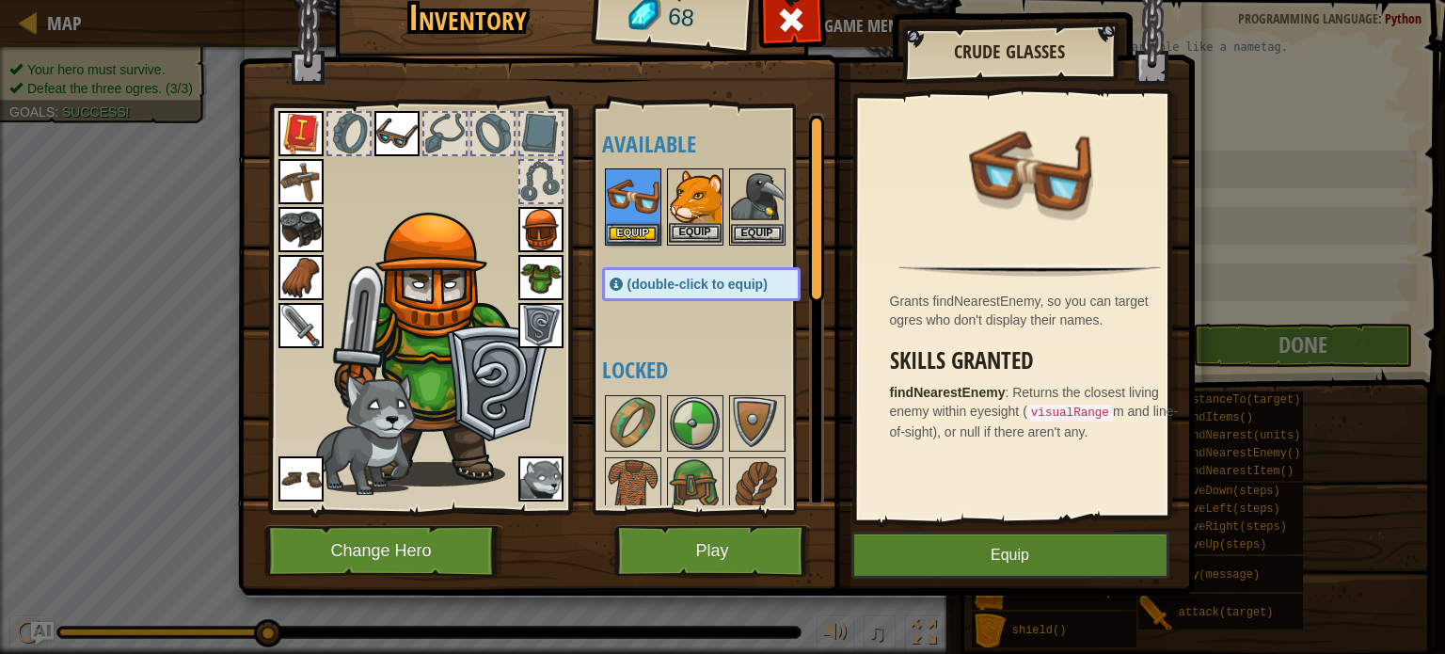
click at [690, 179] on img at bounding box center [695, 196] width 53 height 53
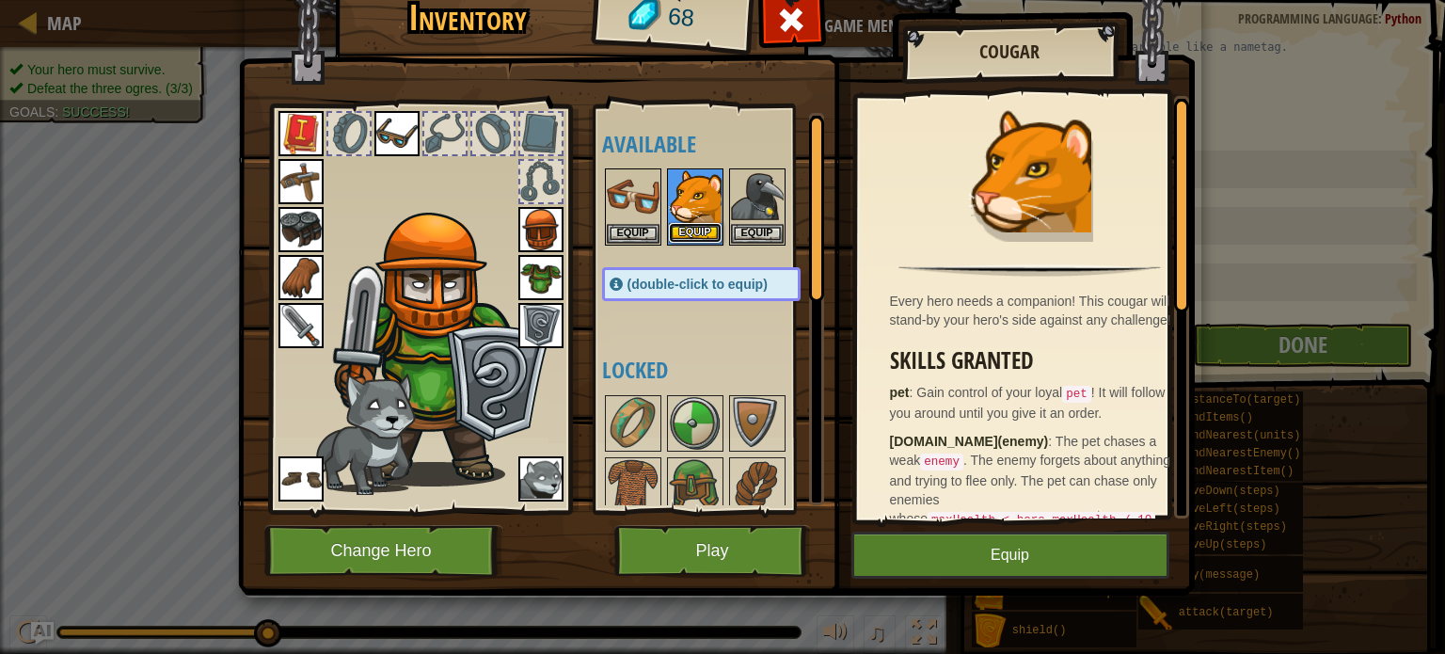
click at [688, 231] on button "Equip" at bounding box center [695, 233] width 53 height 20
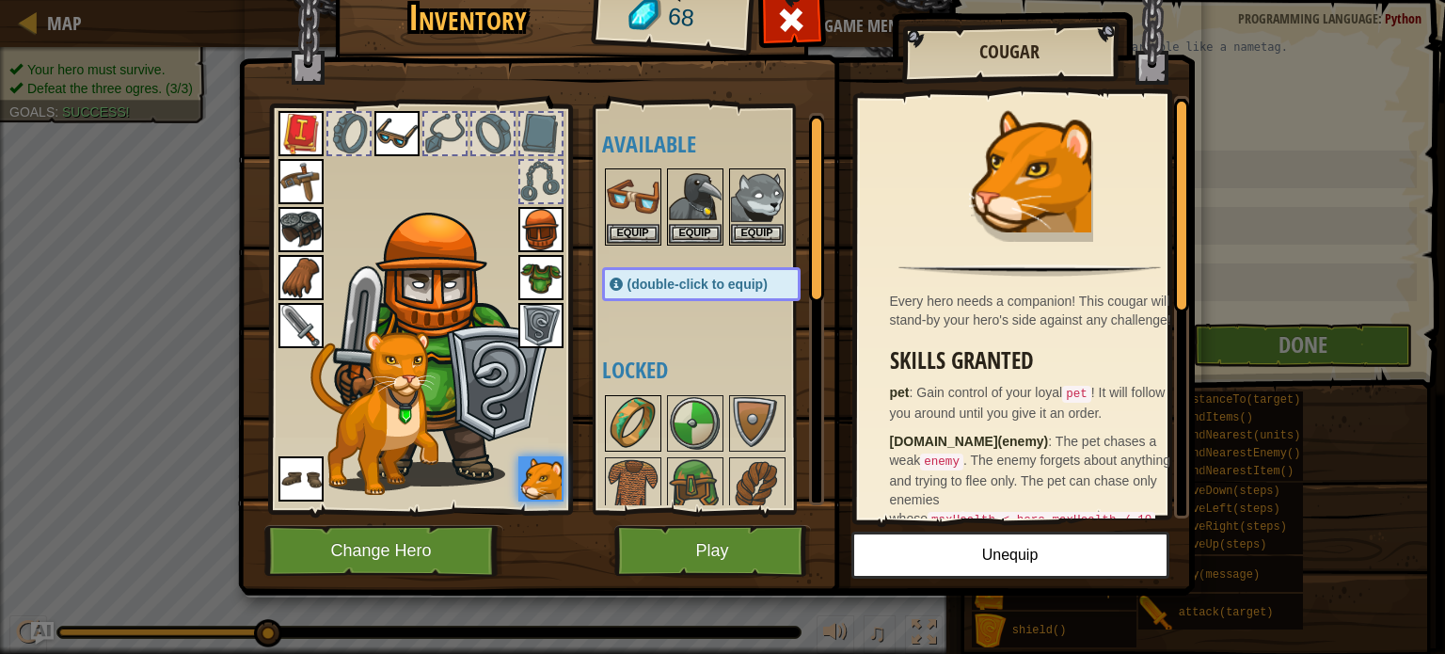
click at [607, 428] on img at bounding box center [633, 423] width 53 height 53
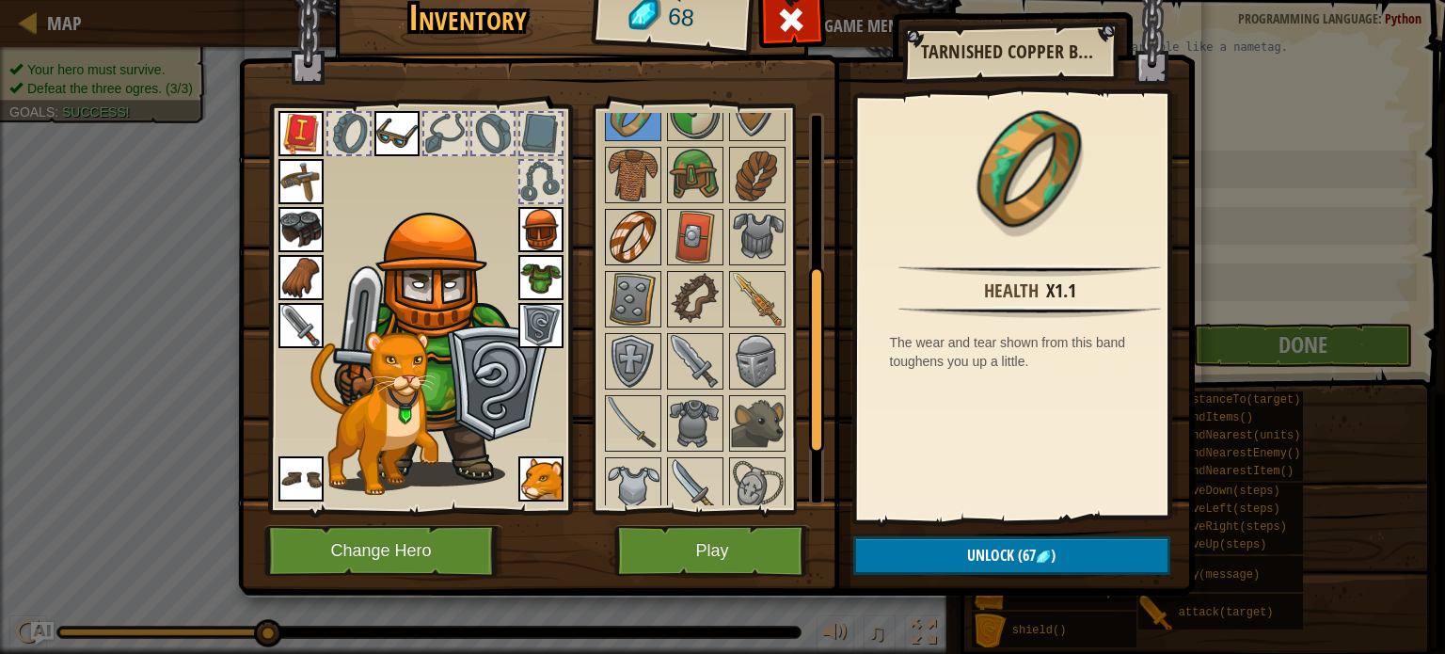
scroll to position [315, 0]
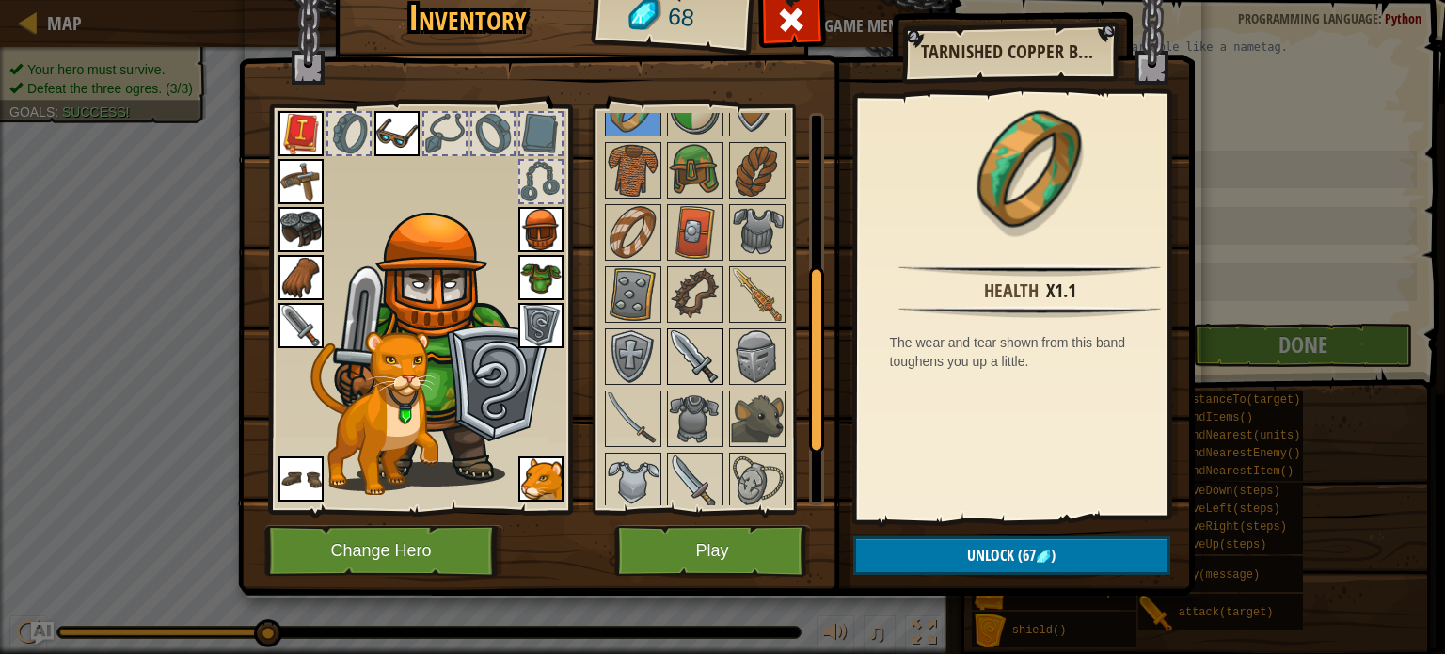
click at [690, 330] on img at bounding box center [695, 356] width 53 height 53
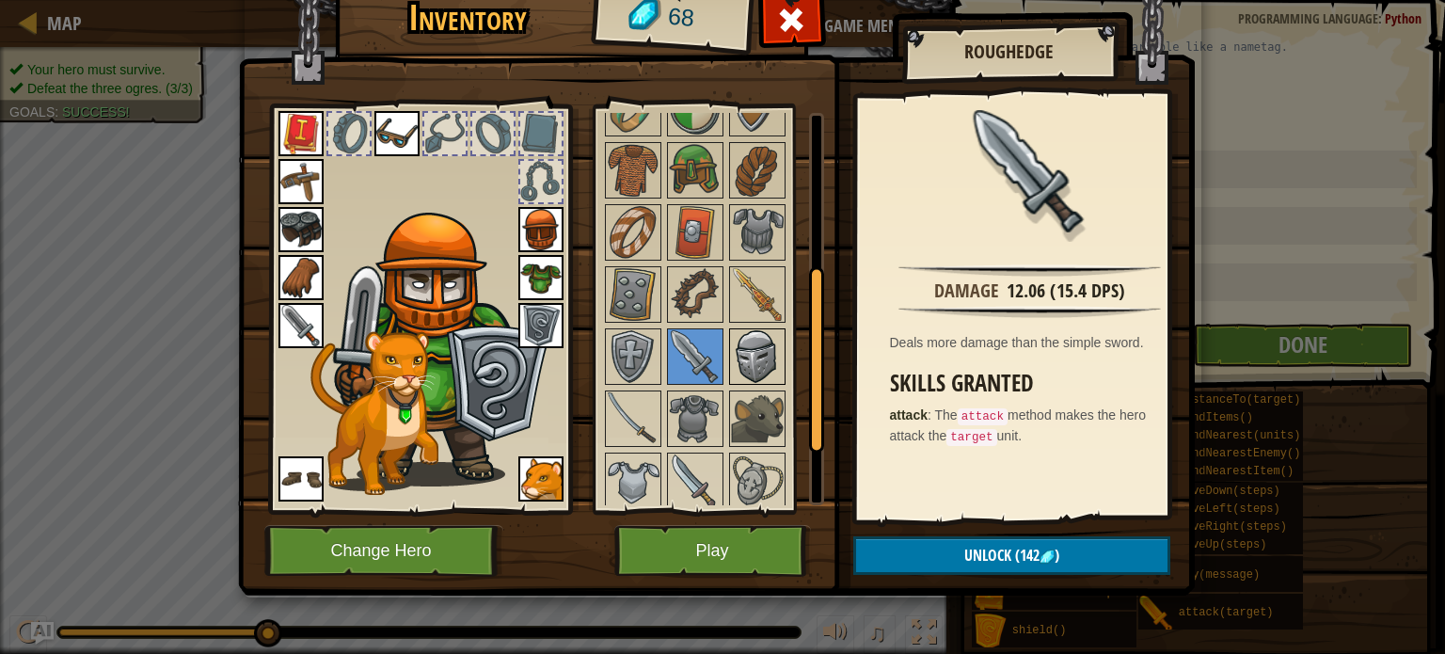
click at [731, 332] on img at bounding box center [757, 356] width 53 height 53
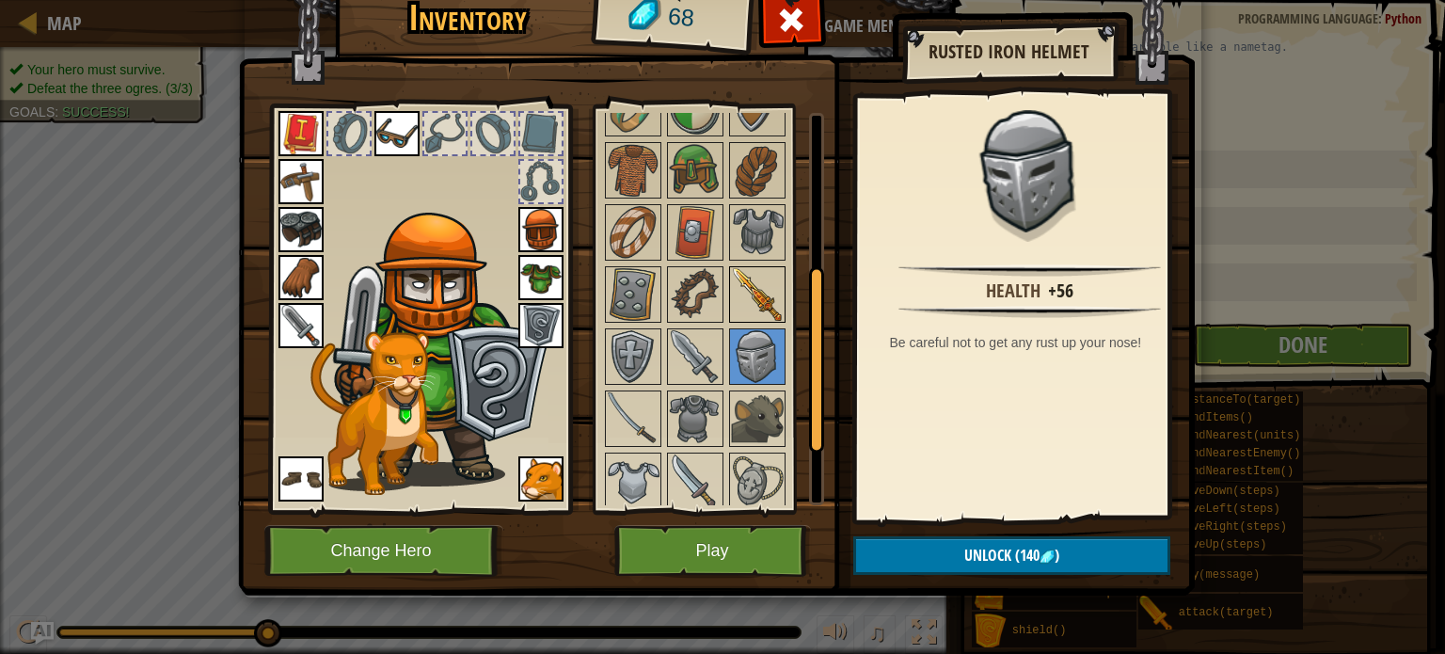
click at [734, 302] on img at bounding box center [757, 294] width 53 height 53
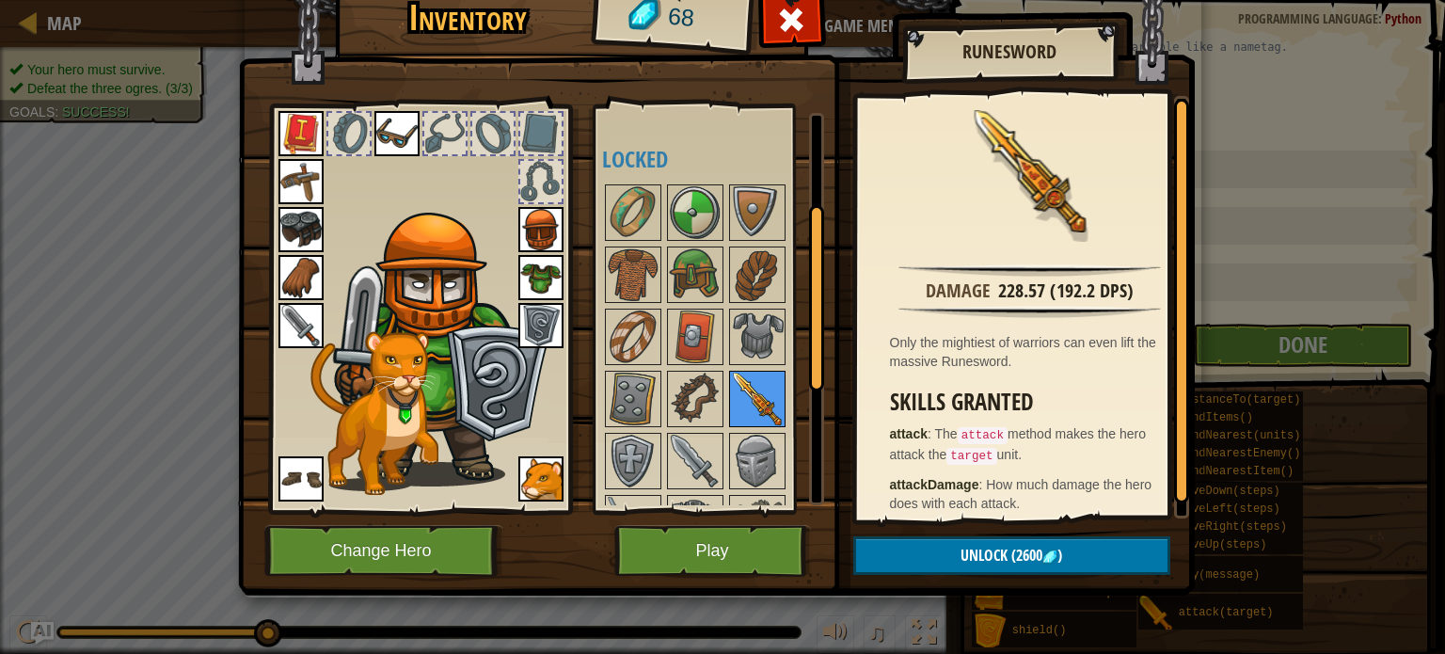
scroll to position [186, 0]
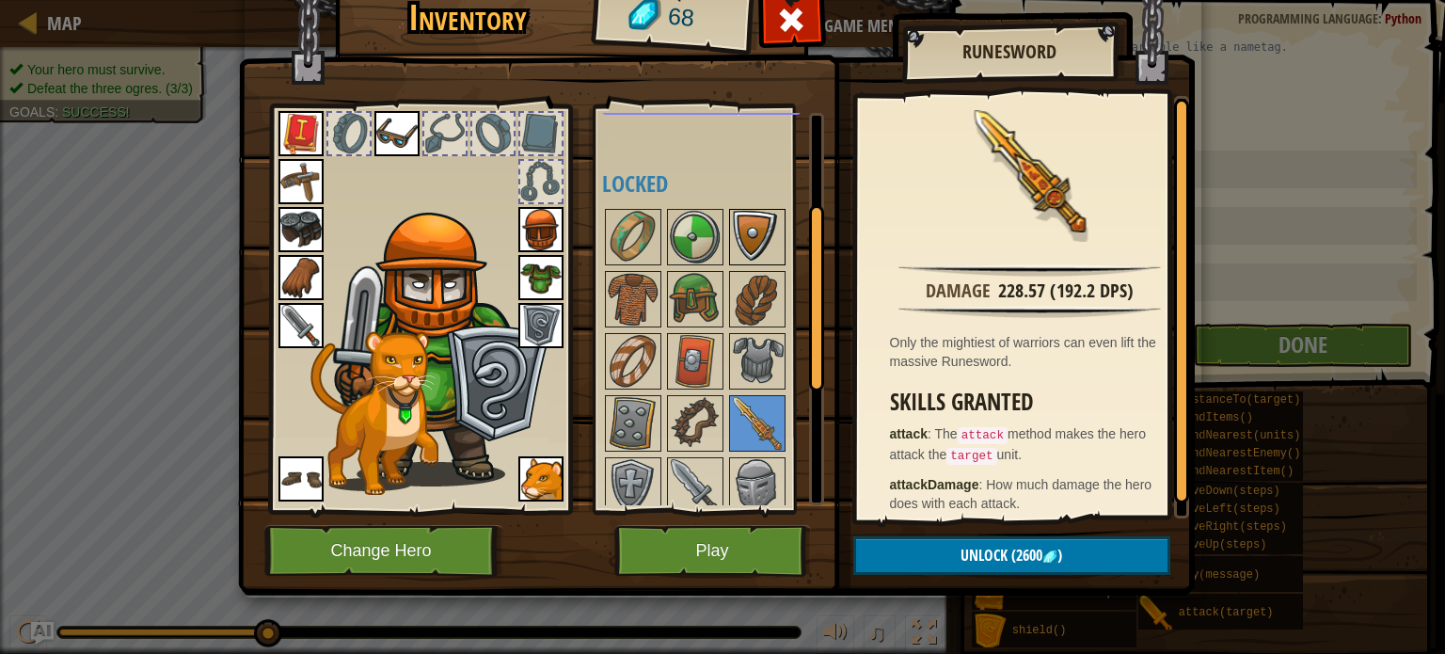
drag, startPoint x: 756, startPoint y: 281, endPoint x: 753, endPoint y: 236, distance: 45.3
click at [753, 236] on div "Available Equip Equip Equip Equip Equip Equip Equip Equip Equip Equip Equip Equ…" at bounding box center [720, 309] width 236 height 392
click at [757, 280] on img at bounding box center [757, 299] width 53 height 53
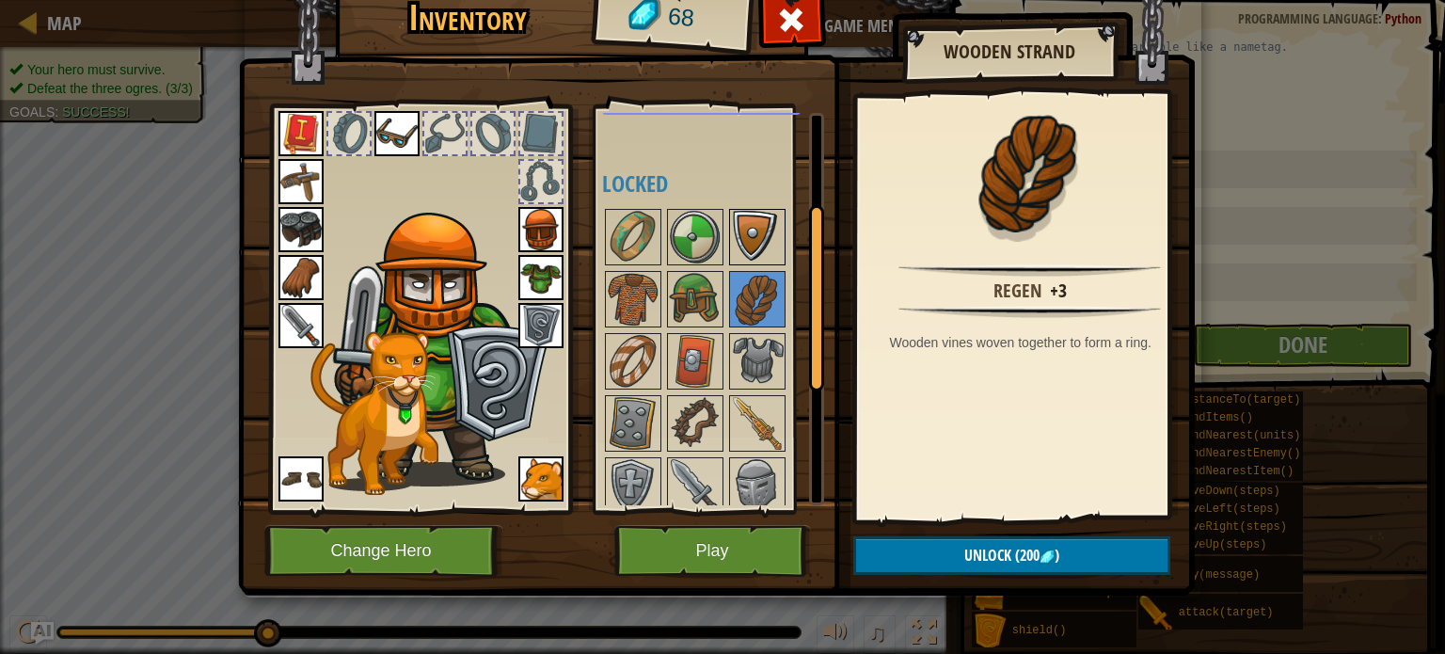
click at [758, 229] on img at bounding box center [757, 237] width 53 height 53
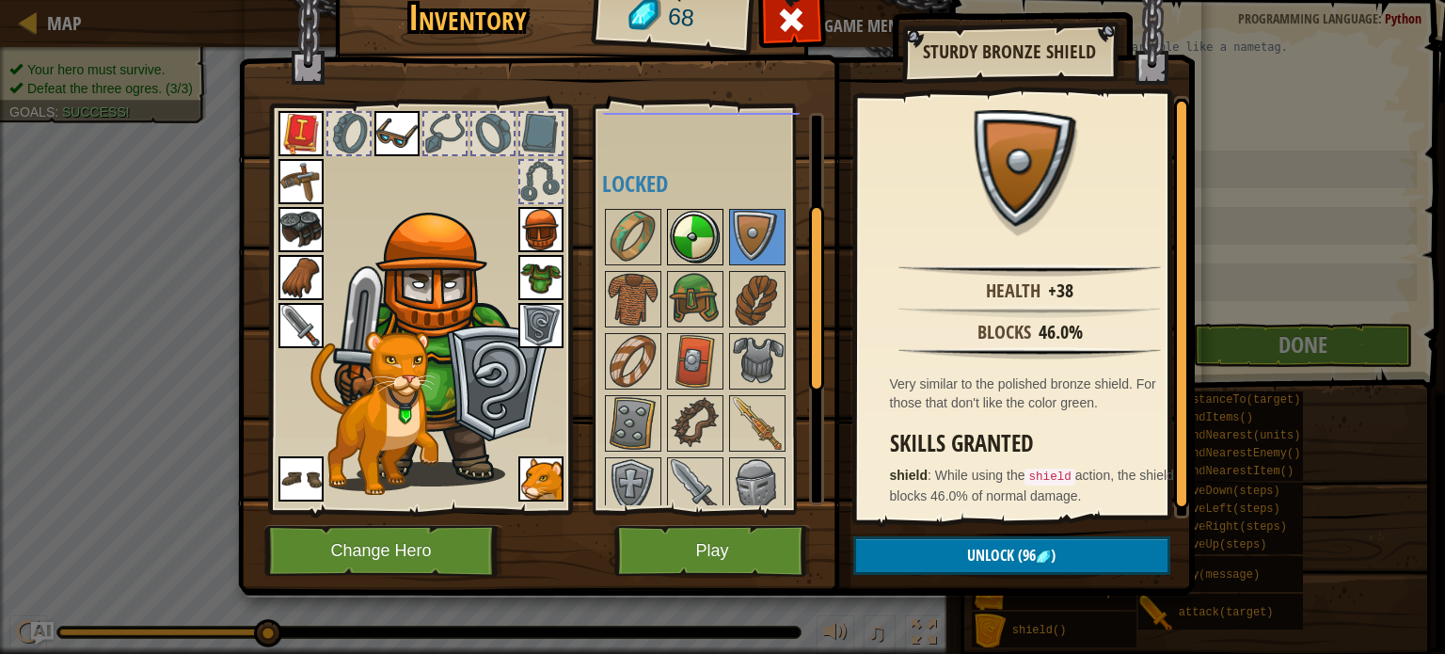
click at [699, 230] on img at bounding box center [695, 237] width 53 height 53
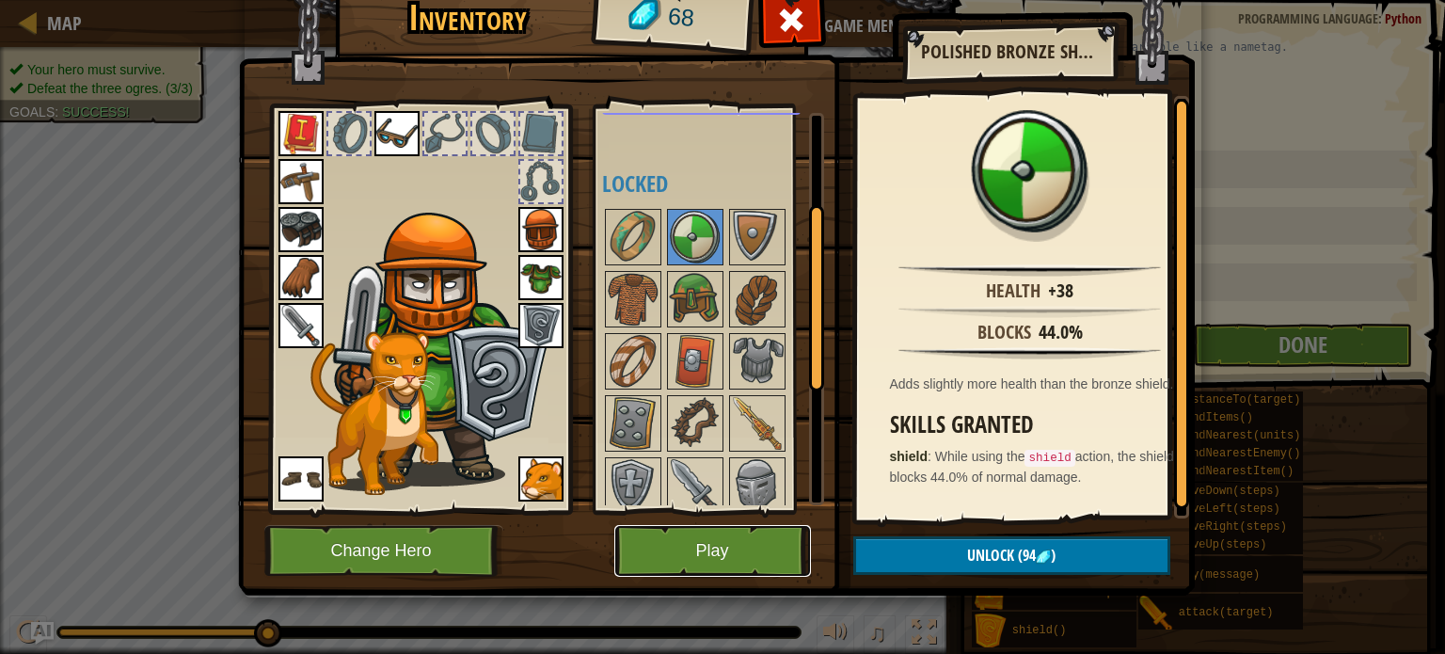
click at [713, 564] on button "Play" at bounding box center [712, 551] width 197 height 52
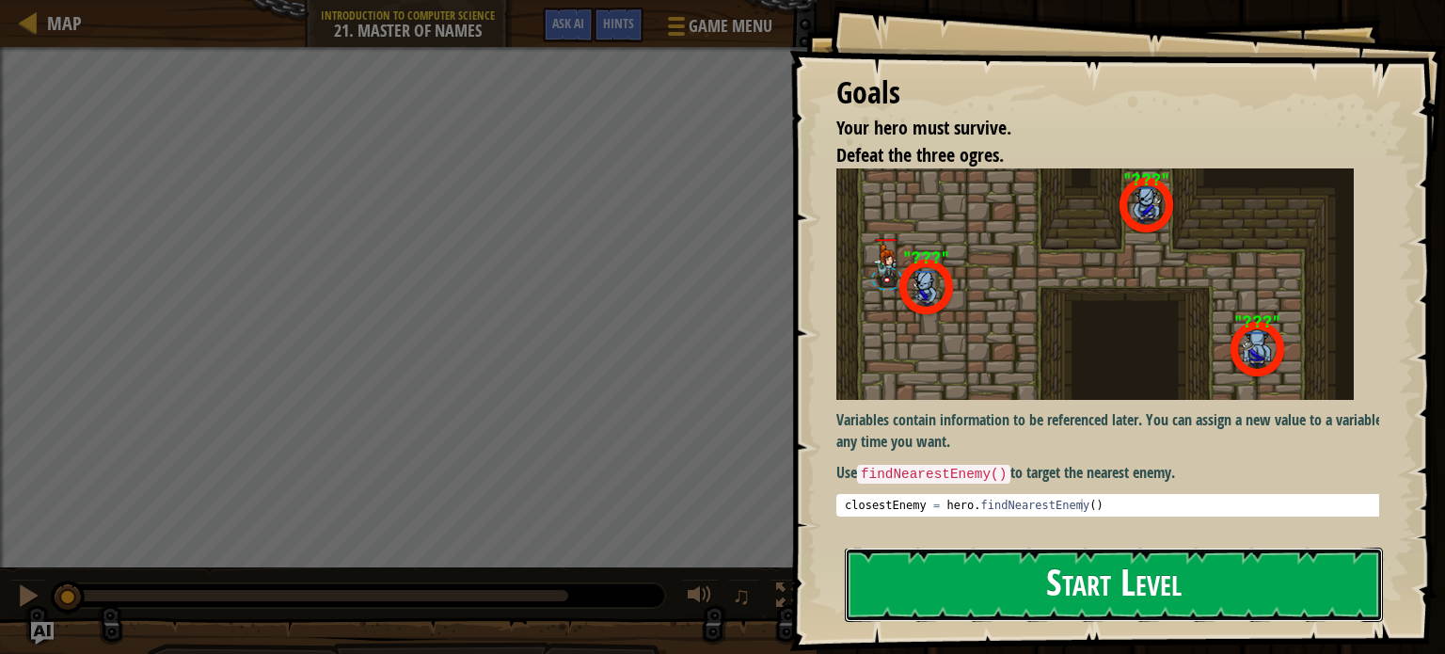
click at [993, 575] on button "Start Level" at bounding box center [1114, 585] width 538 height 74
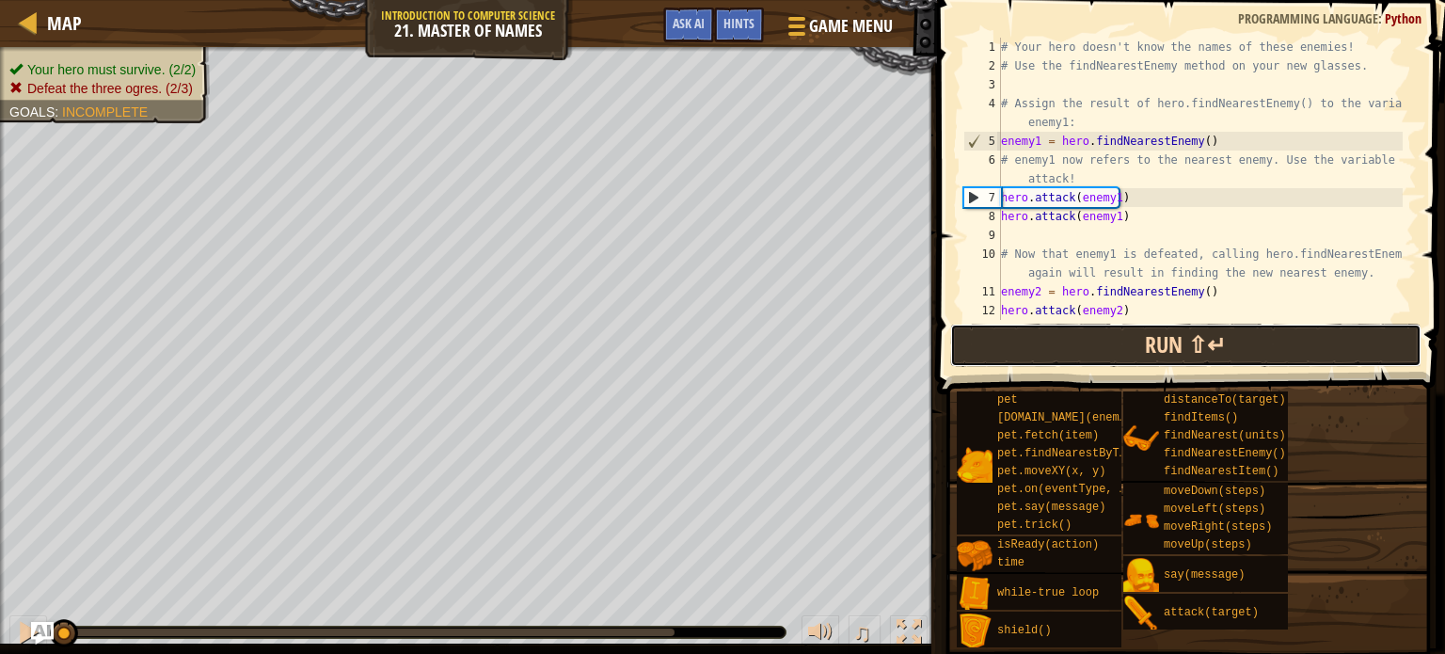
click at [1087, 354] on button "Run ⇧↵" at bounding box center [1185, 345] width 471 height 43
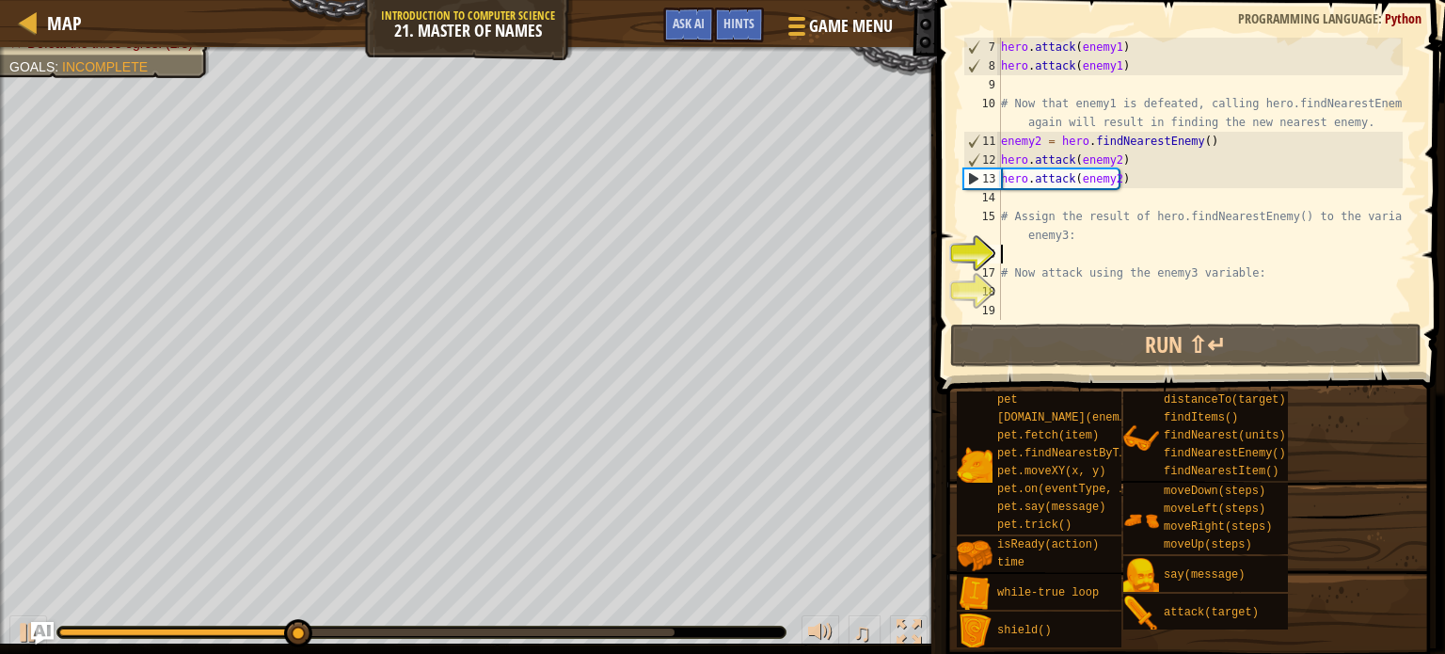
scroll to position [151, 0]
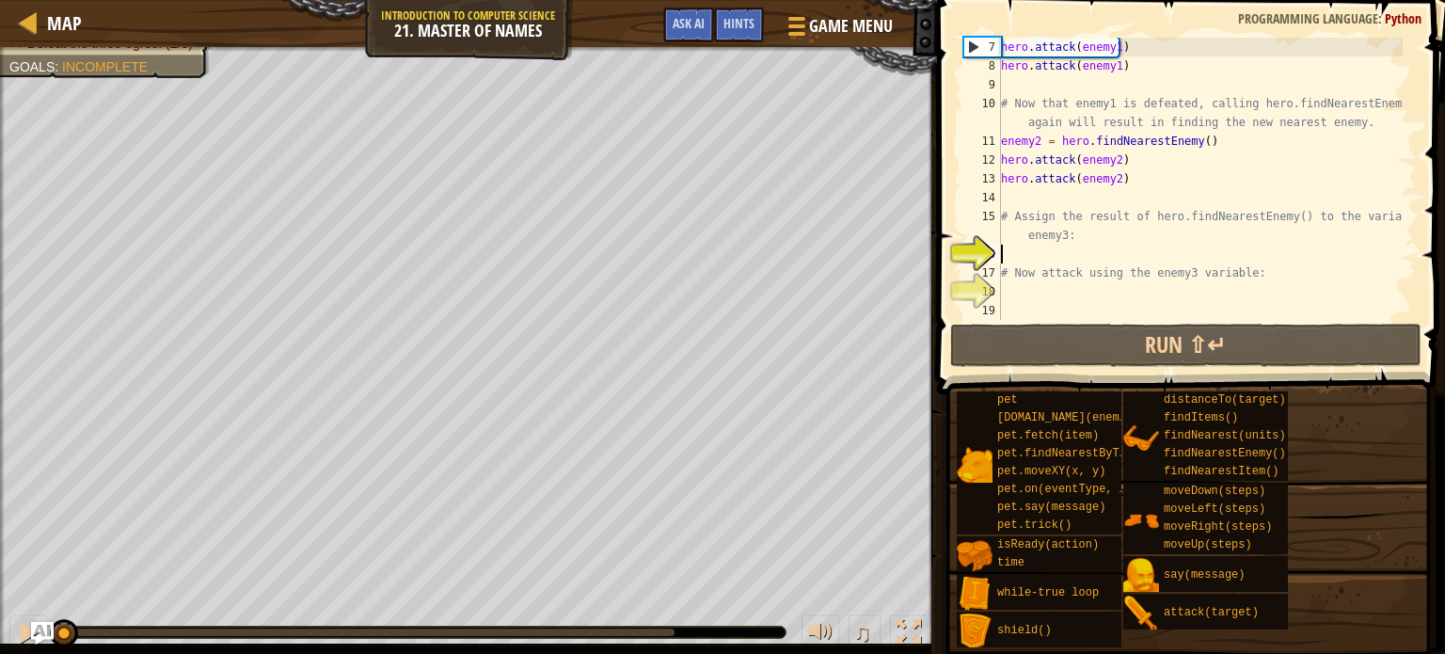
drag, startPoint x: 361, startPoint y: 624, endPoint x: 0, endPoint y: 687, distance: 366.7
click at [0, 0] on html "Map Introduction to Computer Science 21. Master of Names Game Menu Done Hints A…" at bounding box center [722, 0] width 1445 height 0
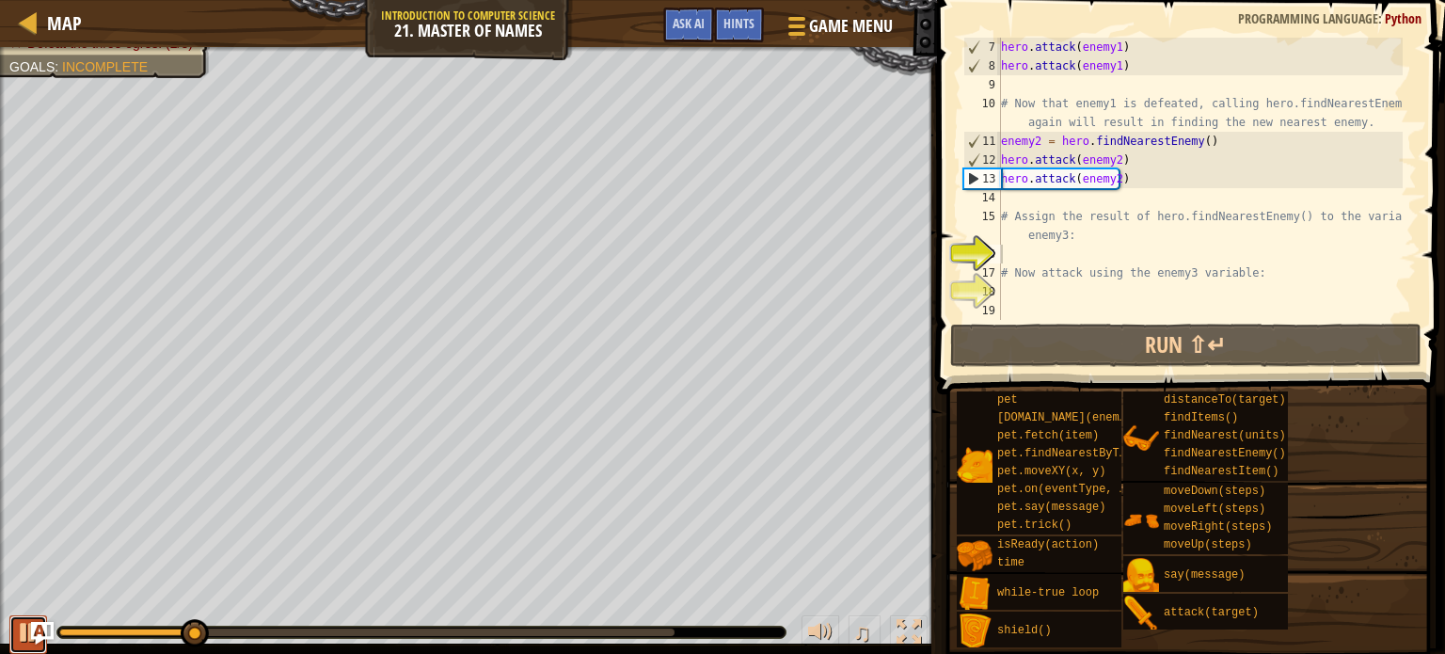
click at [23, 620] on div at bounding box center [28, 632] width 24 height 24
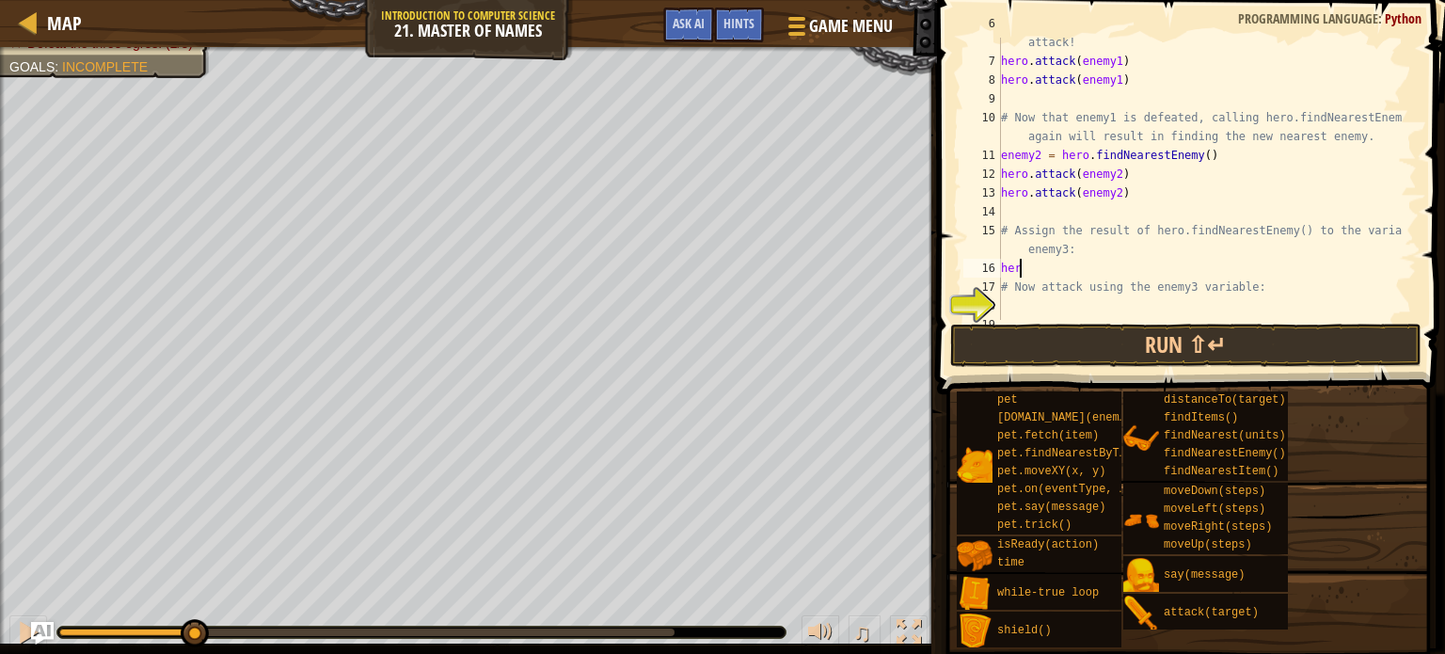
scroll to position [142, 0]
click at [1195, 247] on div "# enemy1 now refers to the nearest enemy. Use the variable to attack! hero . at…" at bounding box center [1199, 177] width 405 height 339
click at [1204, 247] on div "# enemy1 now refers to the nearest enemy. Use the variable to attack! hero . at…" at bounding box center [1199, 177] width 405 height 339
click at [1058, 266] on div "# enemy1 now refers to the nearest enemy. Use the variable to attack! hero . at…" at bounding box center [1199, 177] width 405 height 339
type textarea "h"
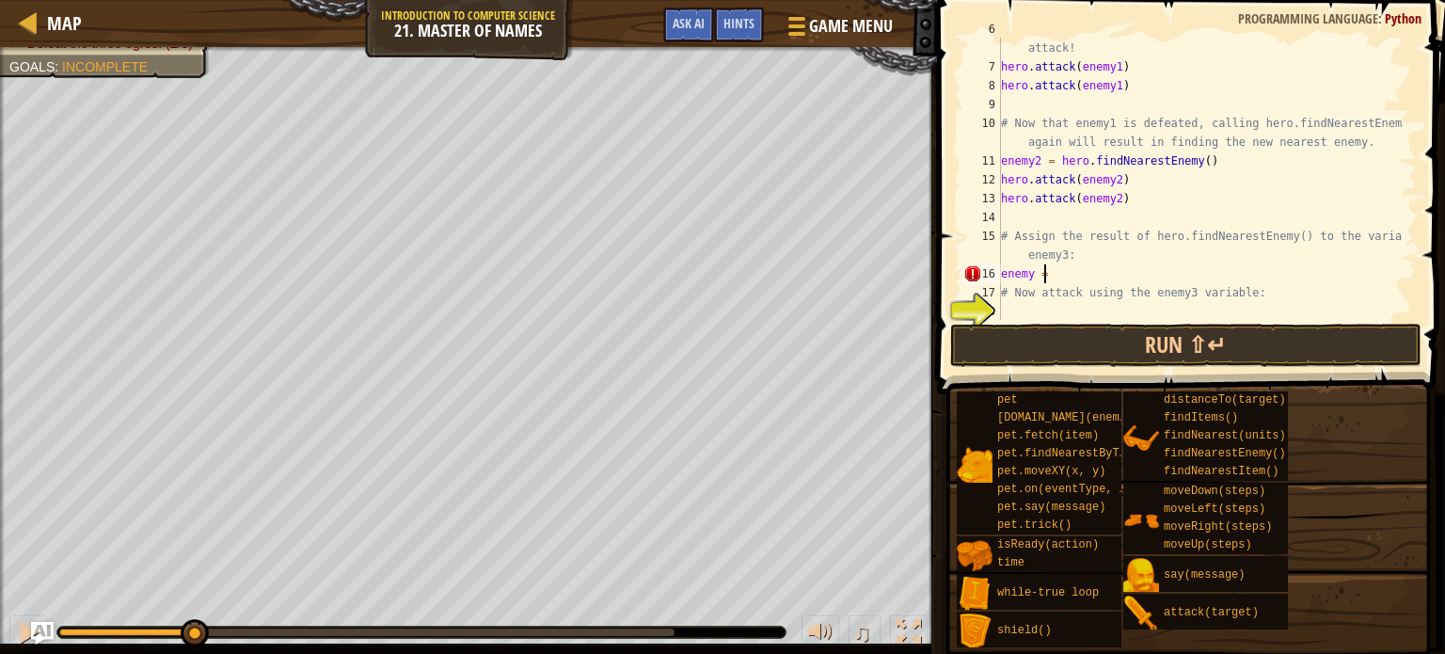
scroll to position [151, 0]
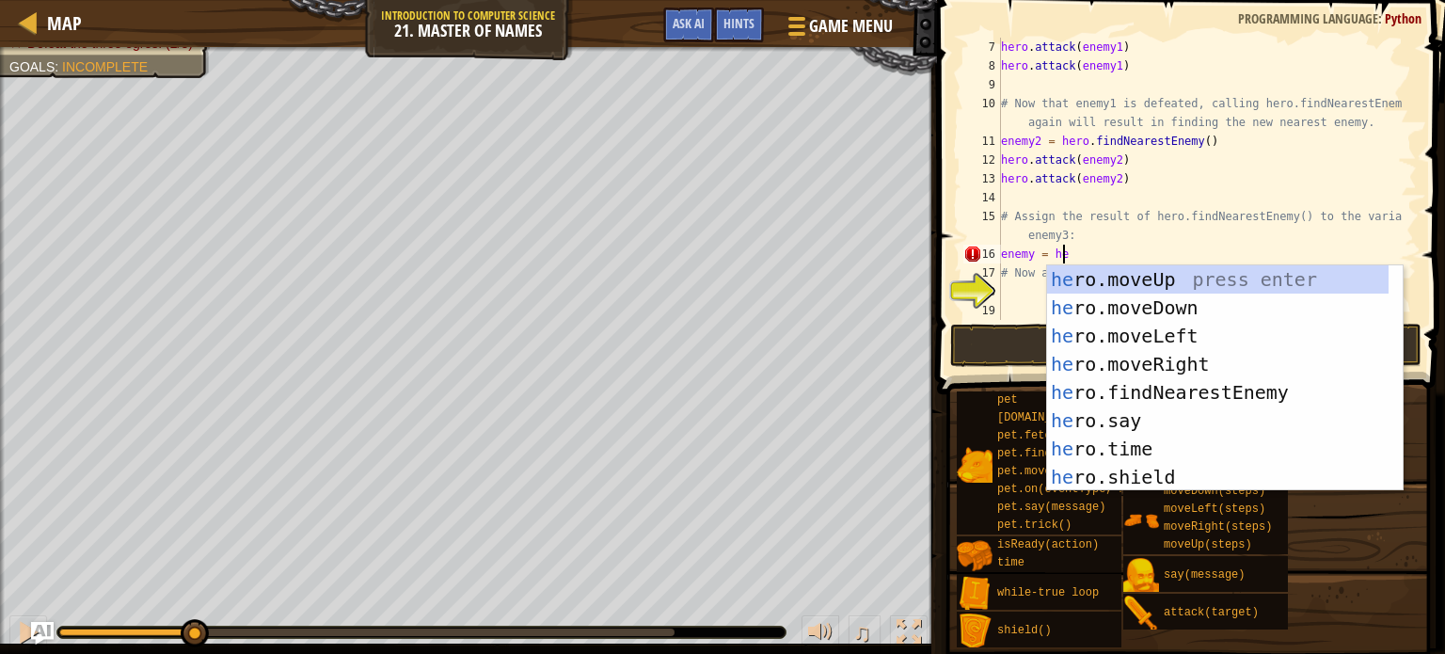
type textarea "enemy = her"
click at [1087, 387] on div "her o.moveUp press enter her o.moveDown press enter her o.moveLeft press enter …" at bounding box center [1217, 406] width 341 height 282
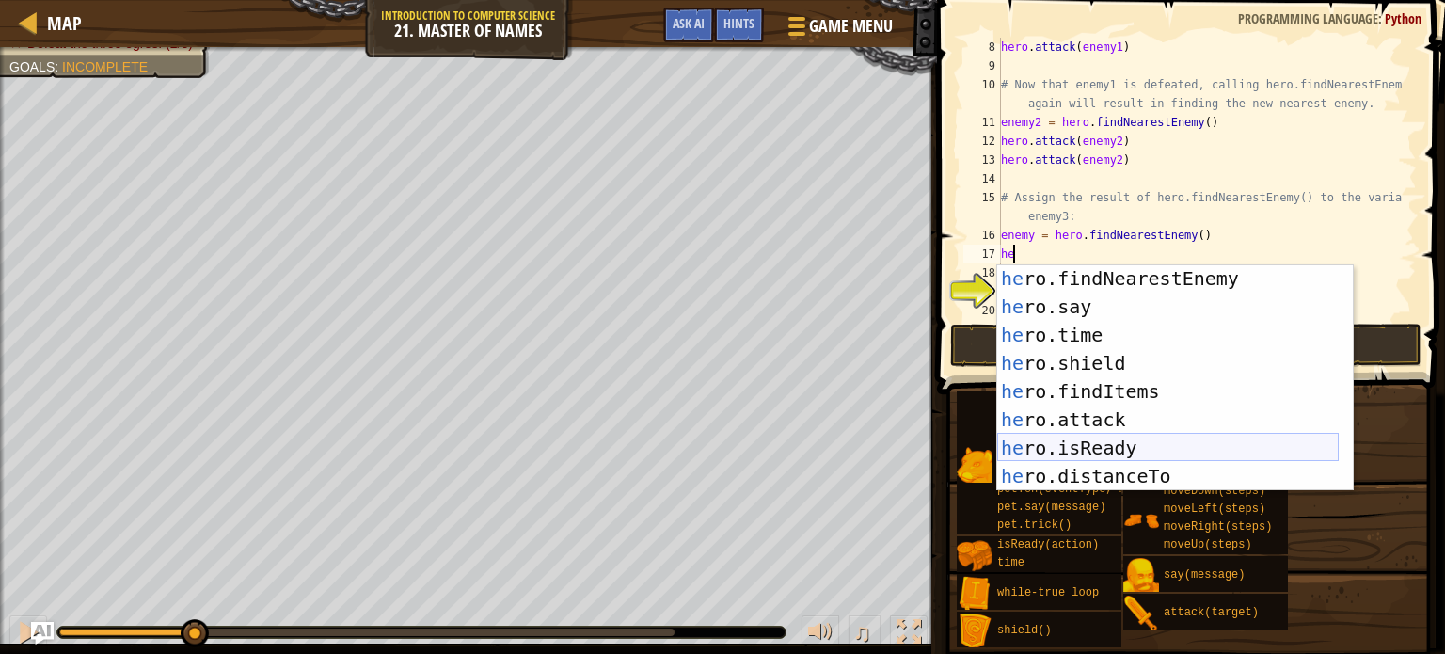
scroll to position [116, 0]
click at [1119, 413] on div "he ro.findNearestEnemy press enter he ro.say press enter he ro.time press enter…" at bounding box center [1167, 403] width 341 height 282
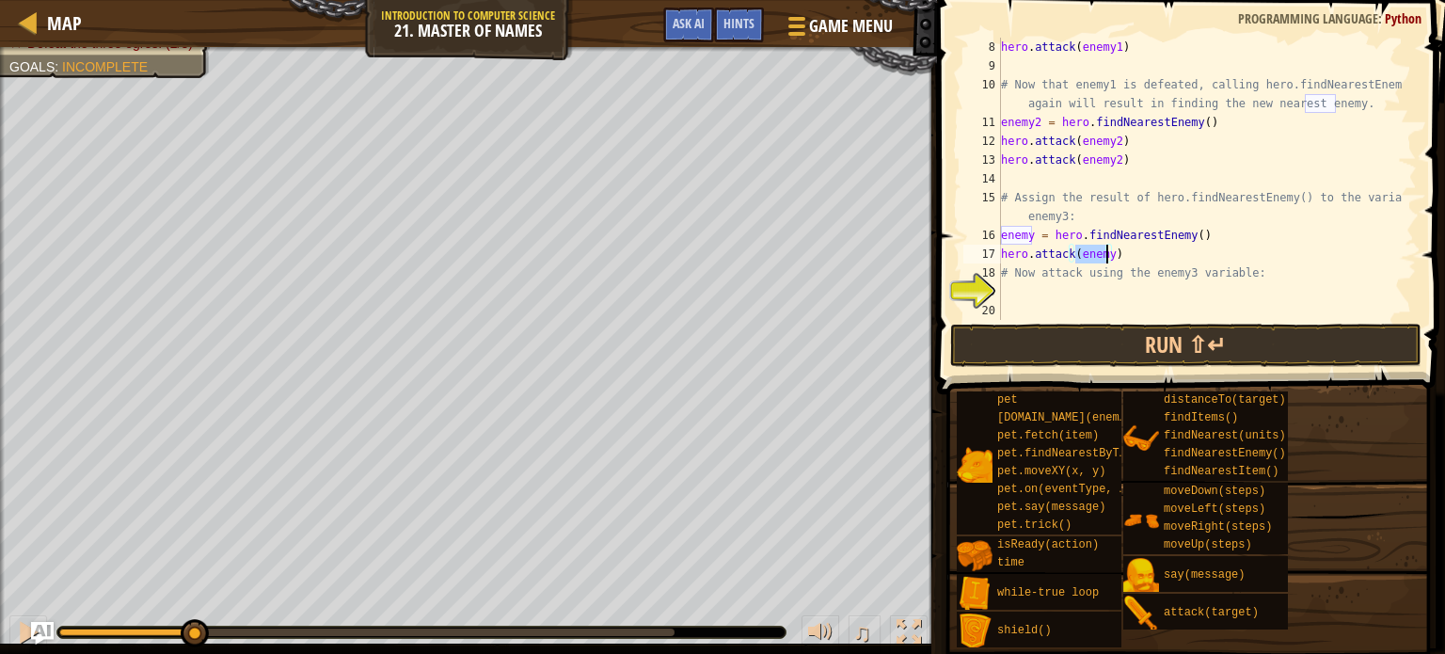
click at [1109, 259] on div "hero . attack ( enemy1 ) # Now that enemy1 is defeated, calling hero.findNeares…" at bounding box center [1199, 179] width 405 height 282
click at [1086, 249] on div "hero . attack ( enemy1 ) # Now that enemy1 is defeated, calling hero.findNeares…" at bounding box center [1199, 198] width 405 height 320
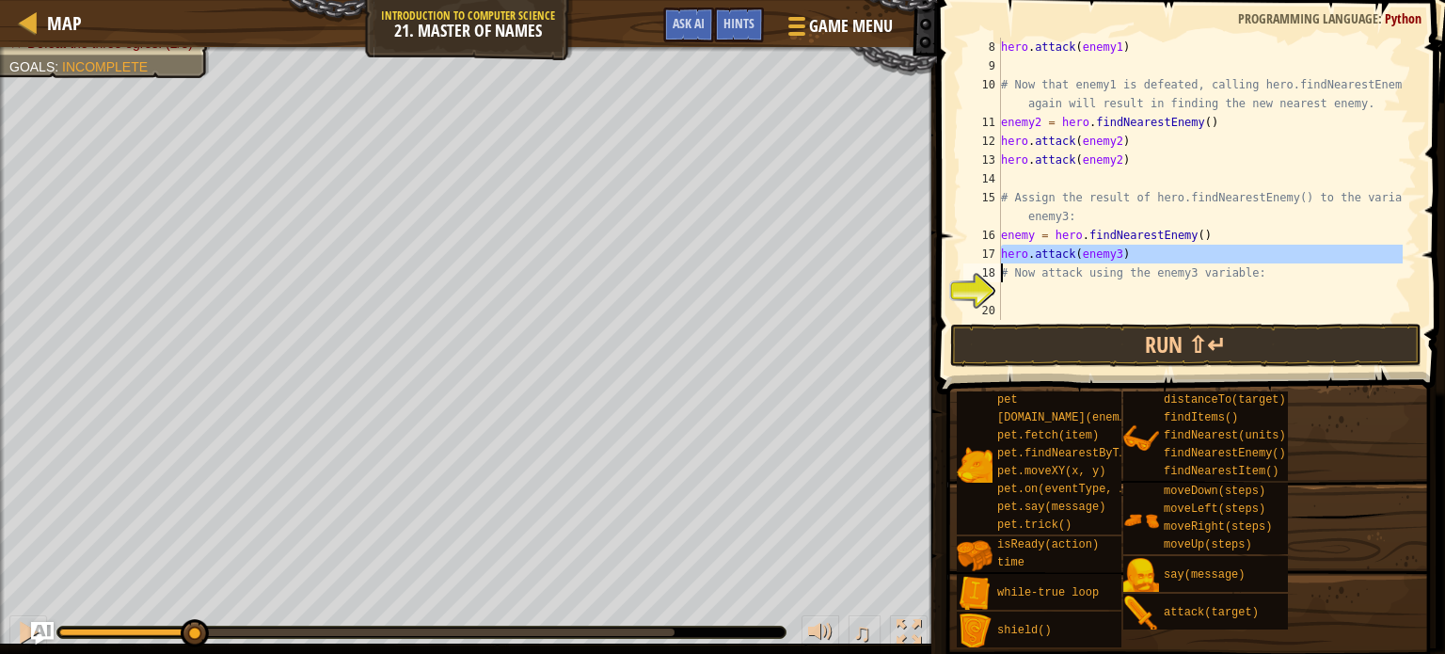
click at [1150, 247] on div "hero . attack ( enemy1 ) # Now that enemy1 is defeated, calling hero.findNeares…" at bounding box center [1199, 179] width 405 height 282
type textarea "hero.attack(enemy3)"
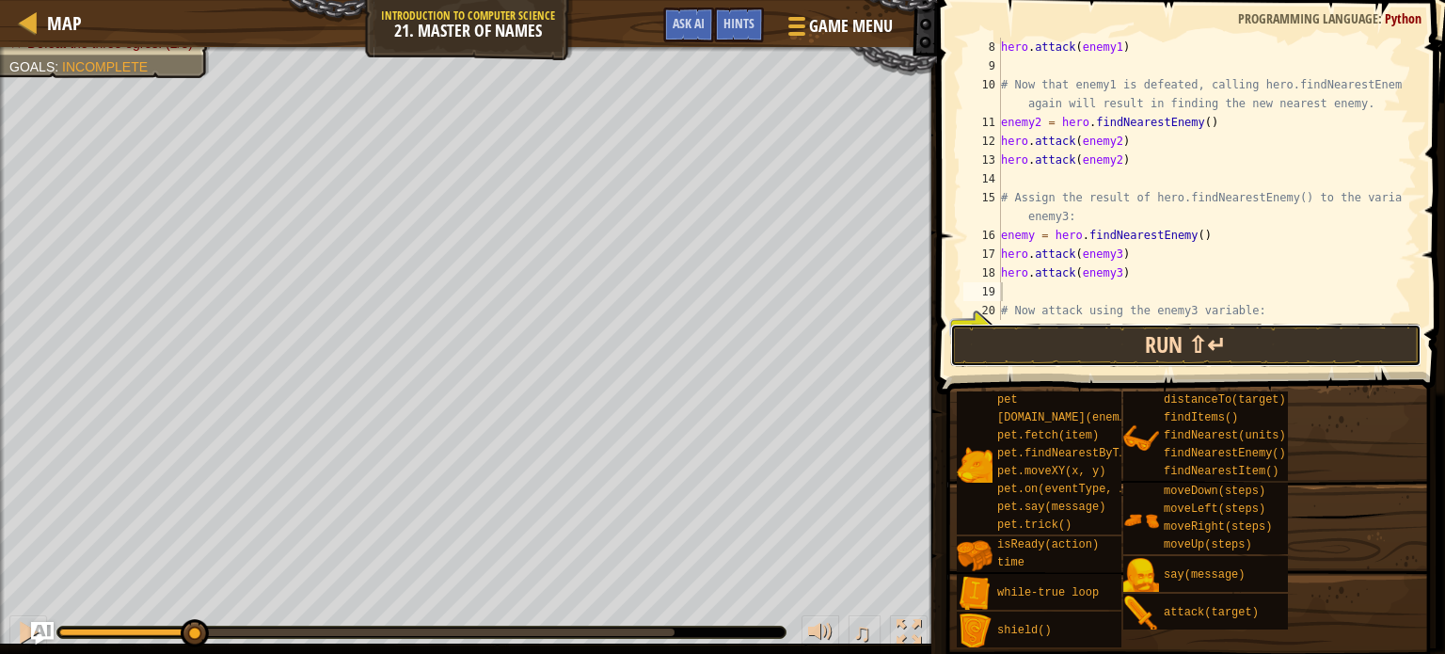
click at [1097, 340] on button "Run ⇧↵" at bounding box center [1185, 345] width 471 height 43
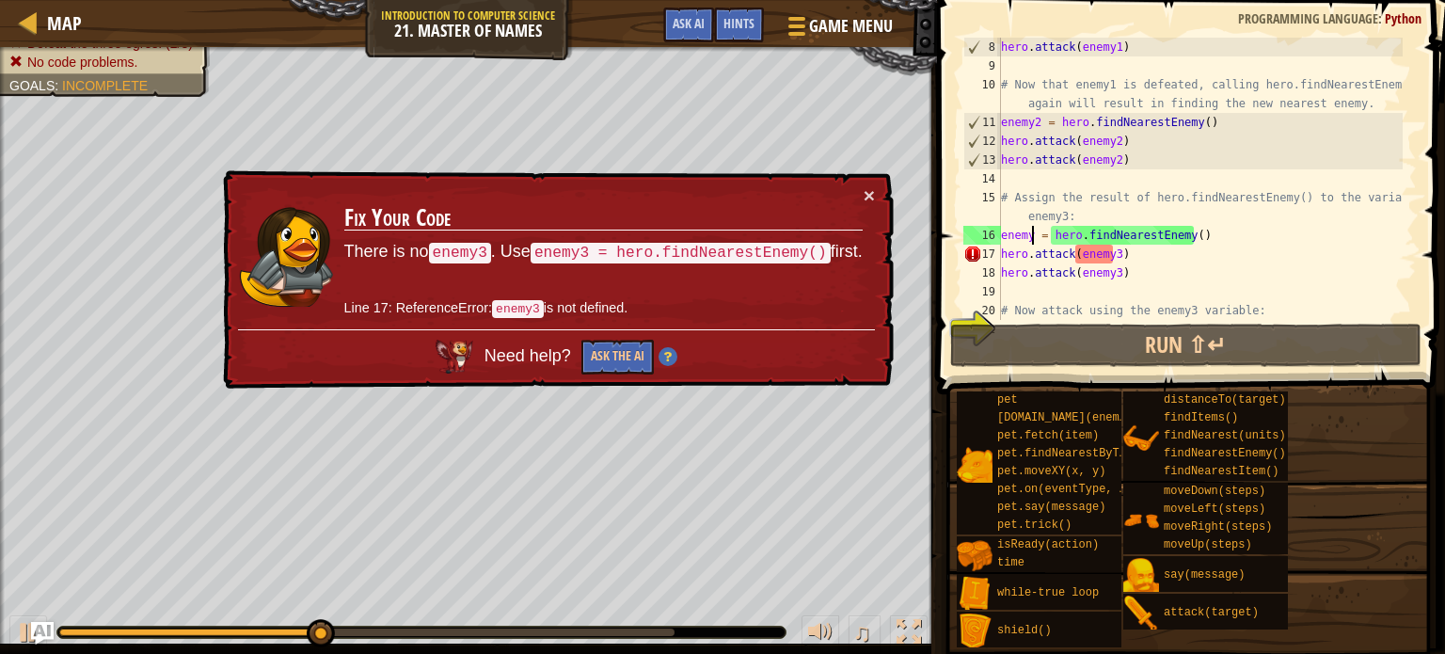
click at [1031, 236] on div "hero . attack ( enemy1 ) # Now that enemy1 is defeated, calling hero.findNeares…" at bounding box center [1199, 198] width 405 height 320
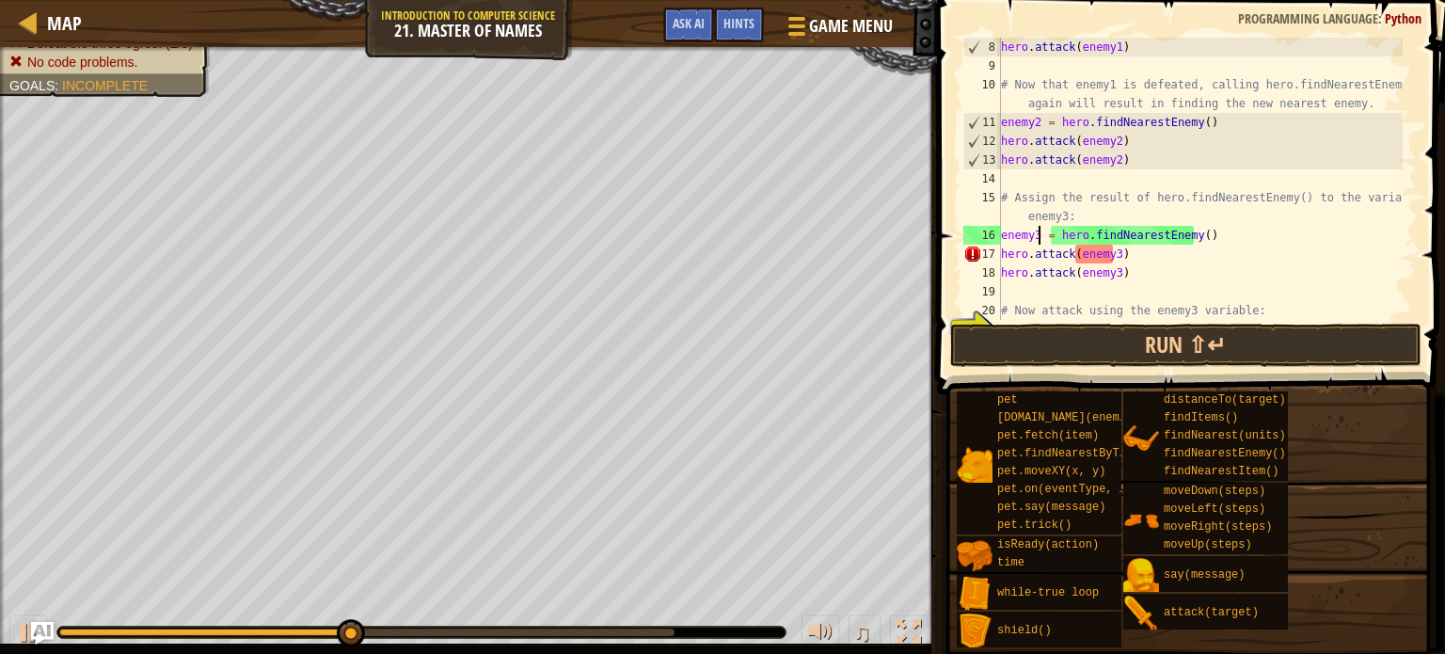
scroll to position [8, 3]
type textarea "enemy3 = hero.findNearestEnemy()"
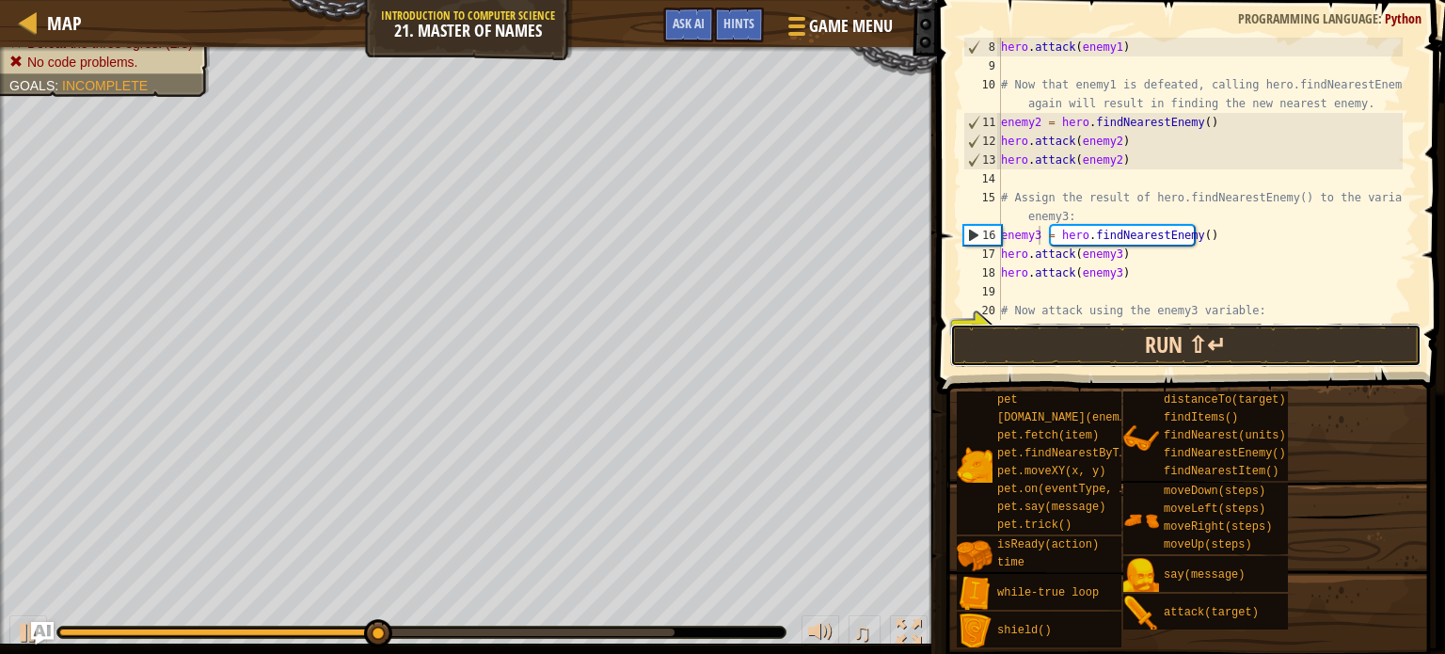
click at [1070, 338] on button "Run ⇧↵" at bounding box center [1185, 345] width 471 height 43
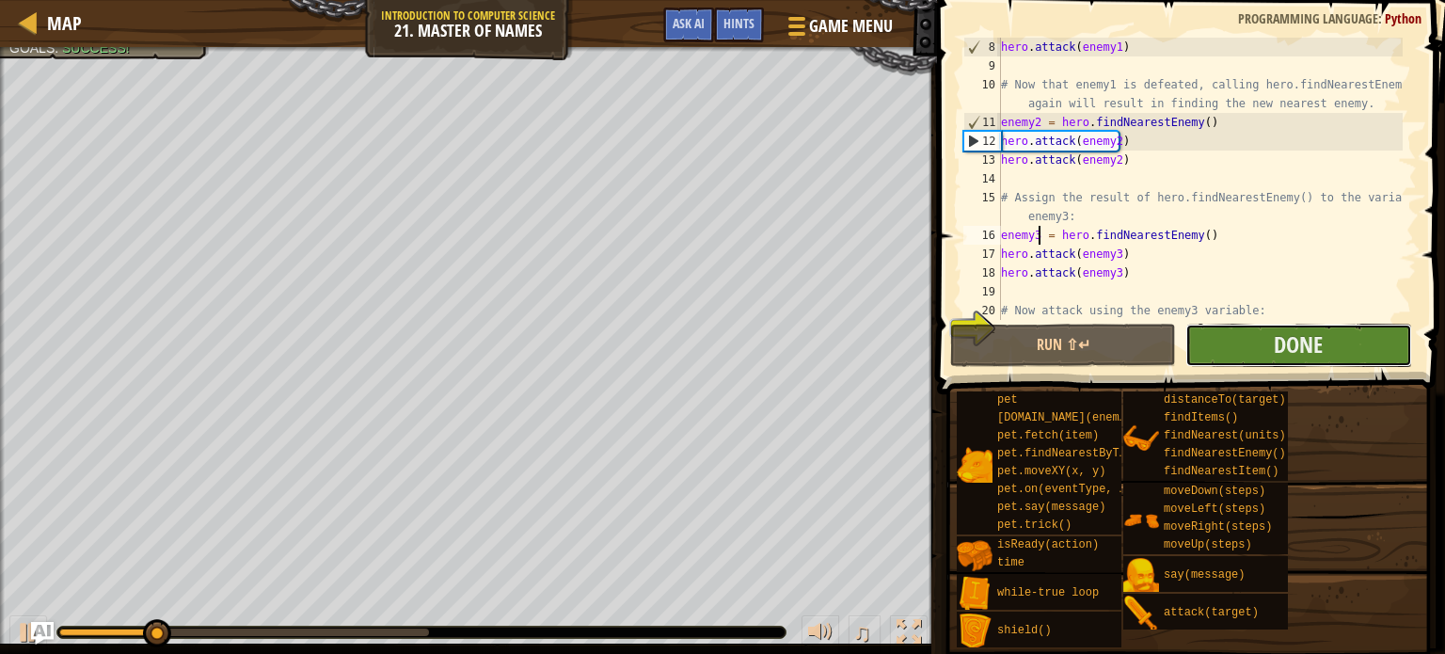
click at [1209, 343] on button "Done" at bounding box center [1298, 345] width 226 height 43
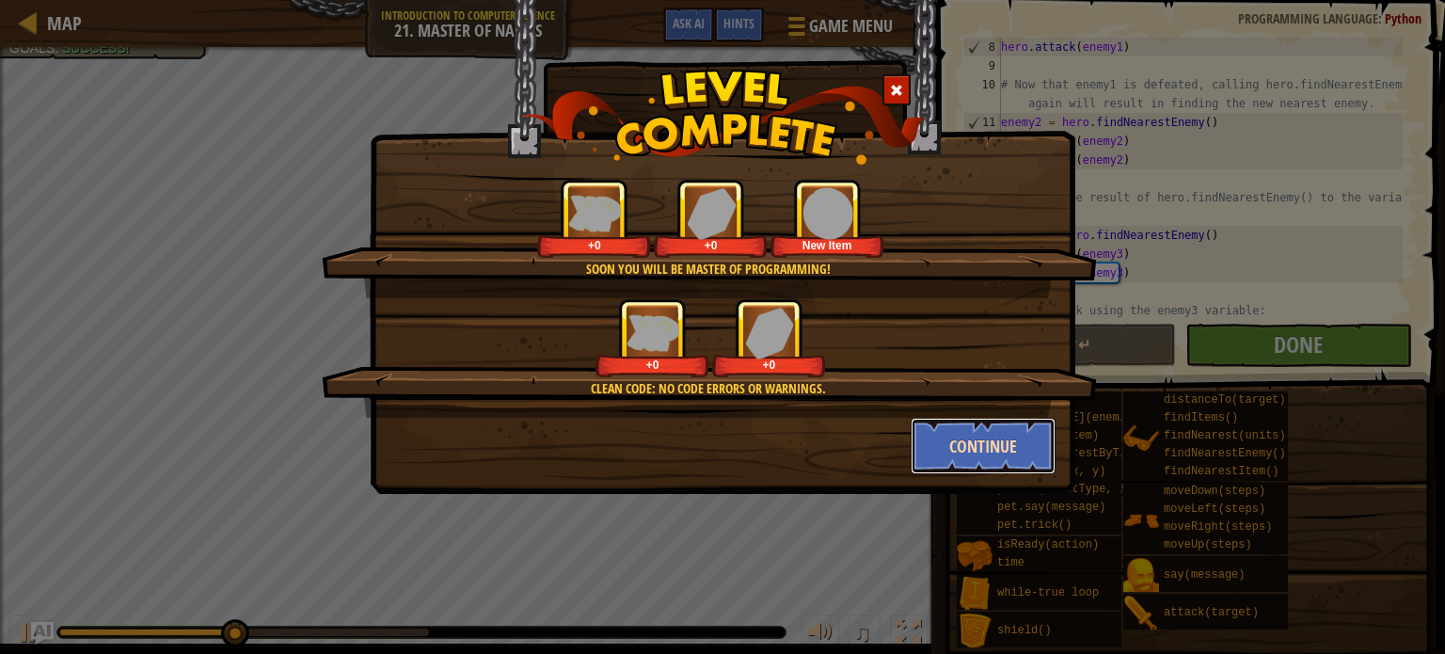
click at [960, 428] on button "Continue" at bounding box center [984, 446] width 146 height 56
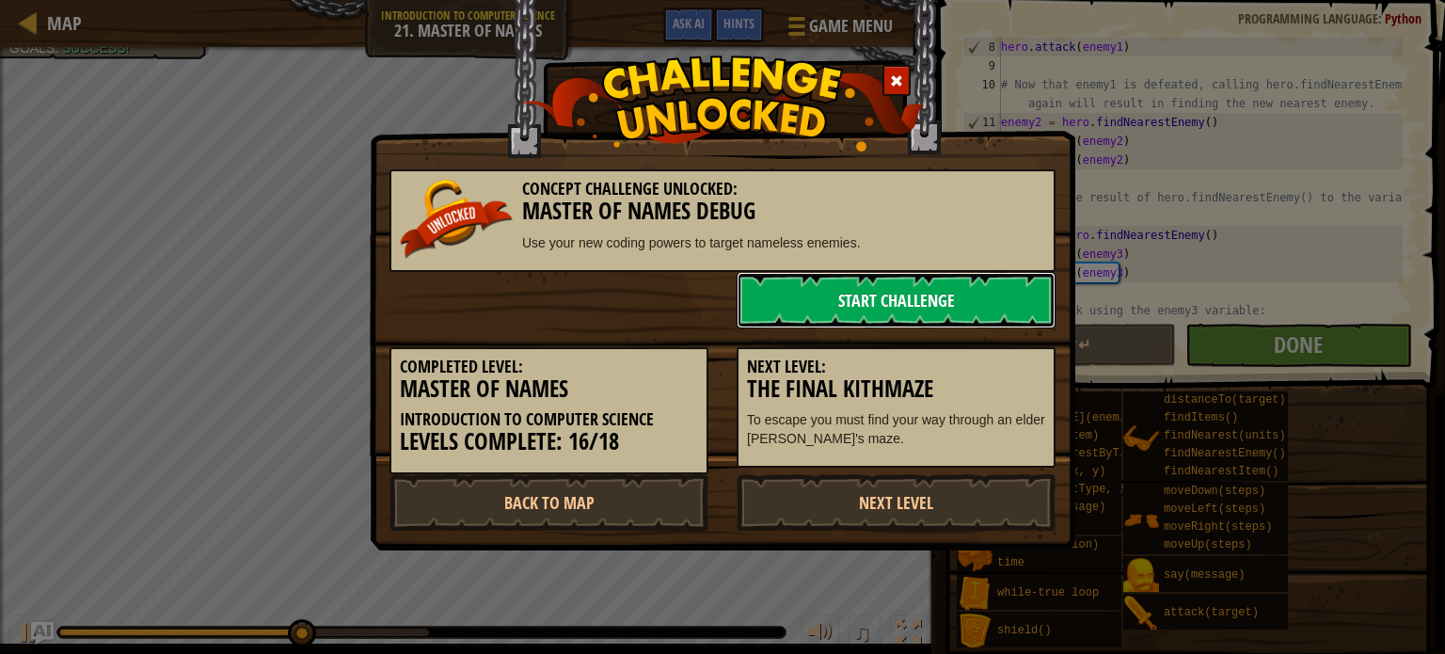
click at [914, 300] on link "Start Challenge" at bounding box center [896, 300] width 319 height 56
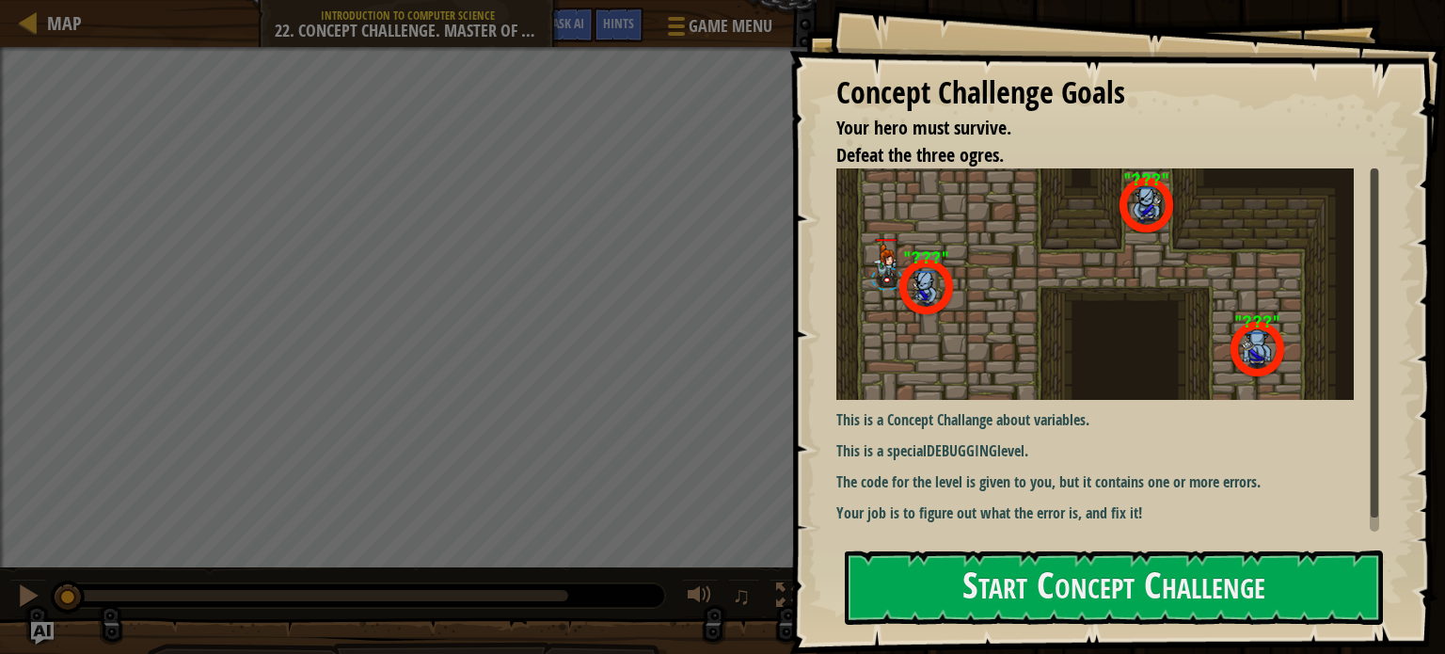
click at [1114, 535] on div "Concept Challenge Goals Your hero must survive. Defeat the three ogres. This is…" at bounding box center [1117, 327] width 656 height 654
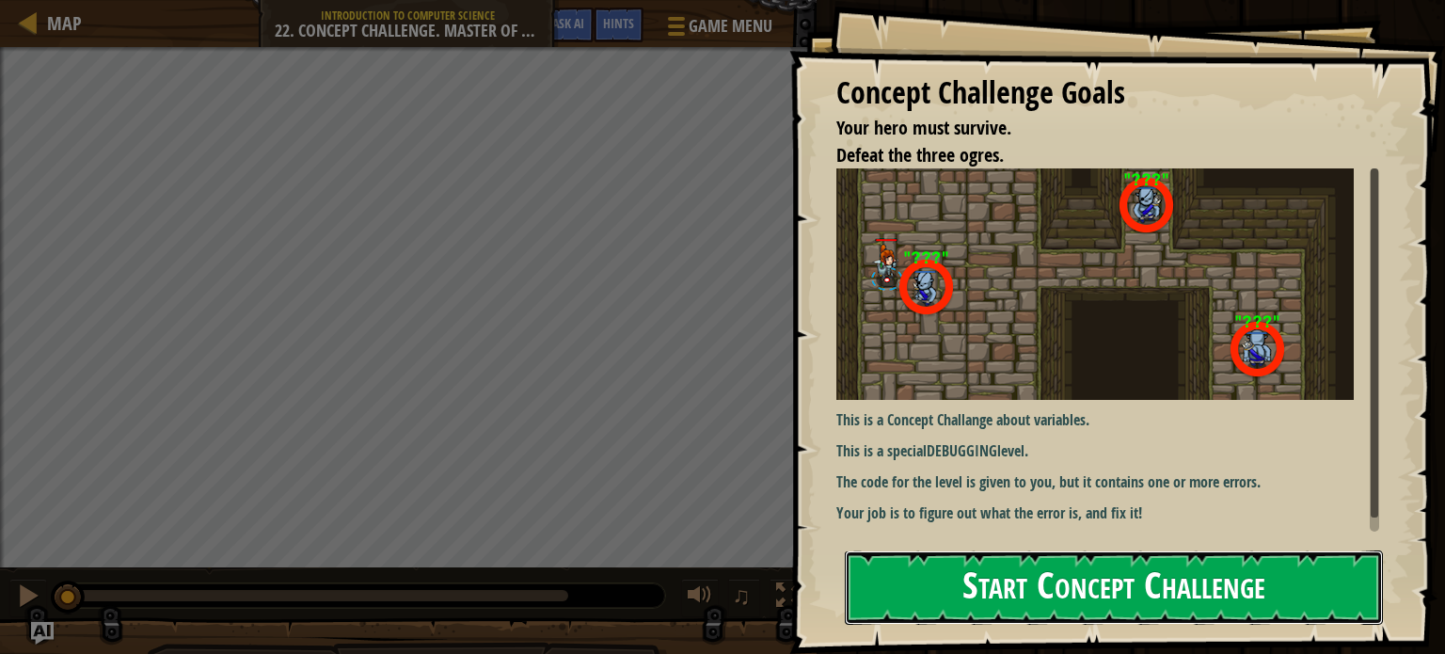
click at [1109, 561] on button "Start Concept Challenge" at bounding box center [1114, 587] width 538 height 74
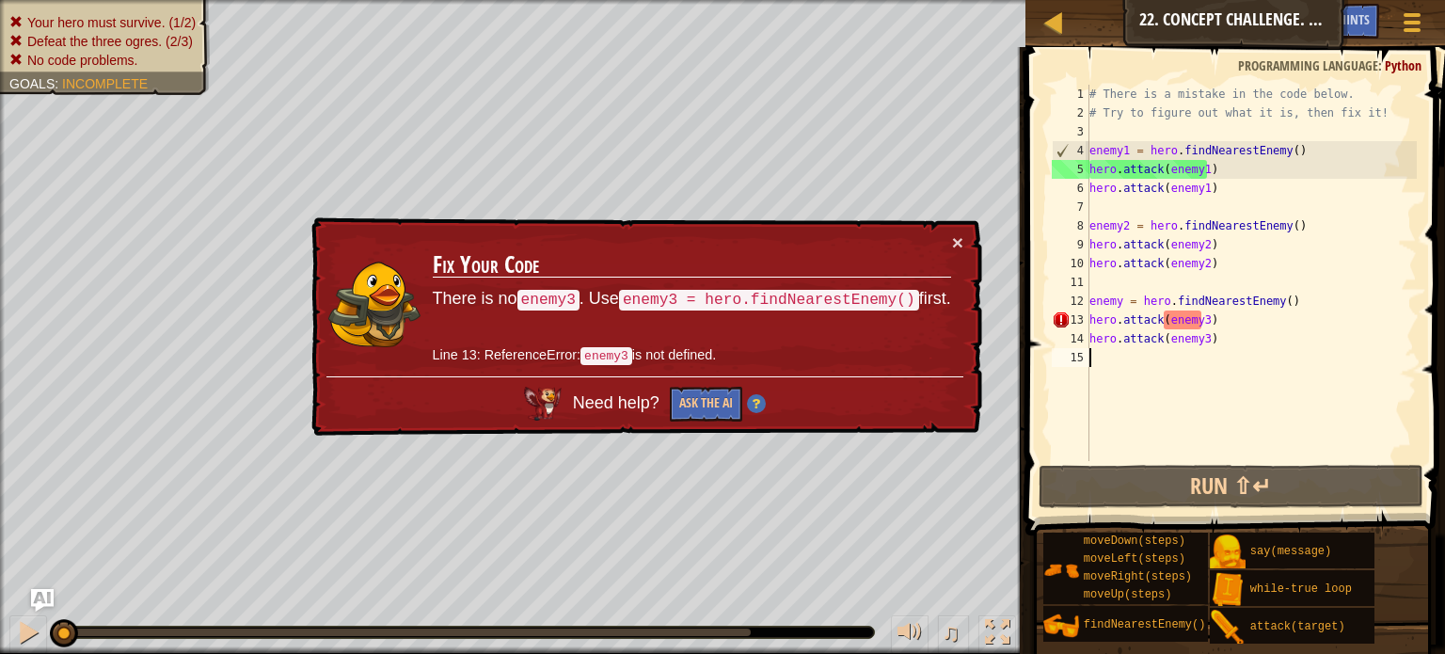
click at [1142, 367] on div "# There is a mistake in the code below. # Try to figure out what it is, then fi…" at bounding box center [1251, 292] width 331 height 414
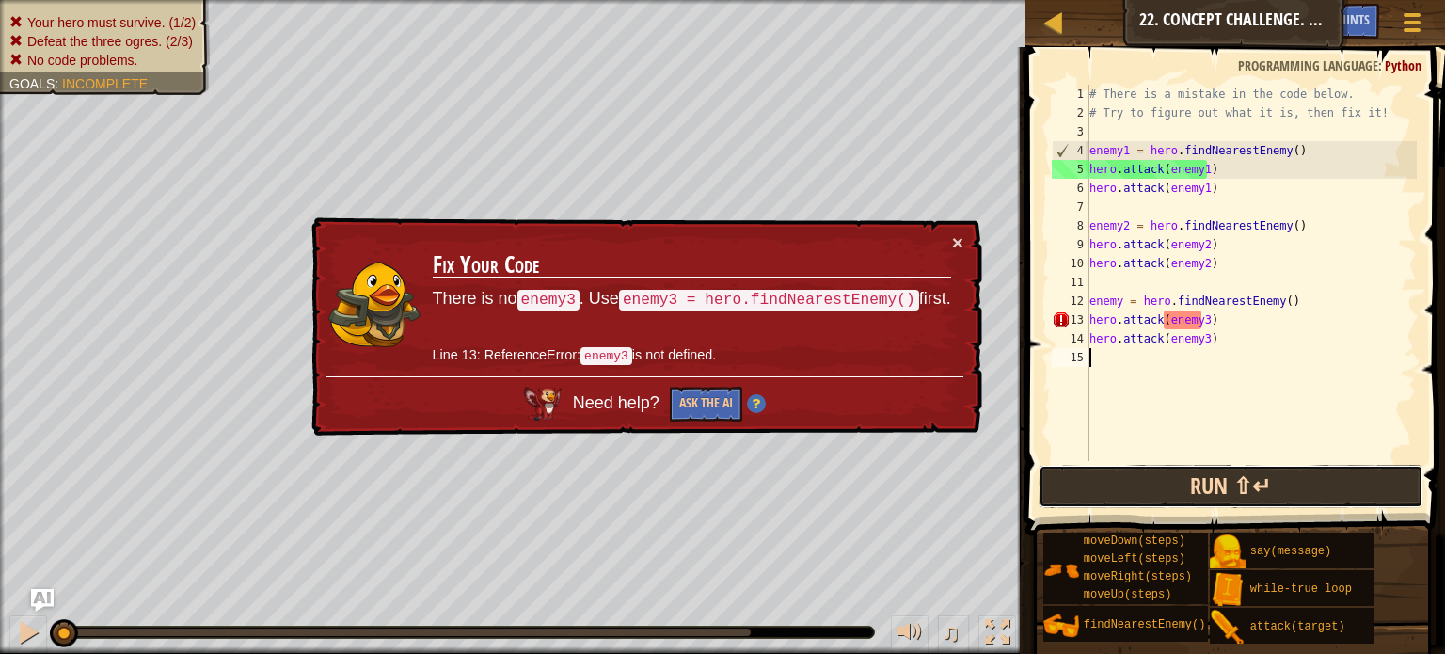
click at [1065, 468] on button "Run ⇧↵" at bounding box center [1231, 486] width 385 height 43
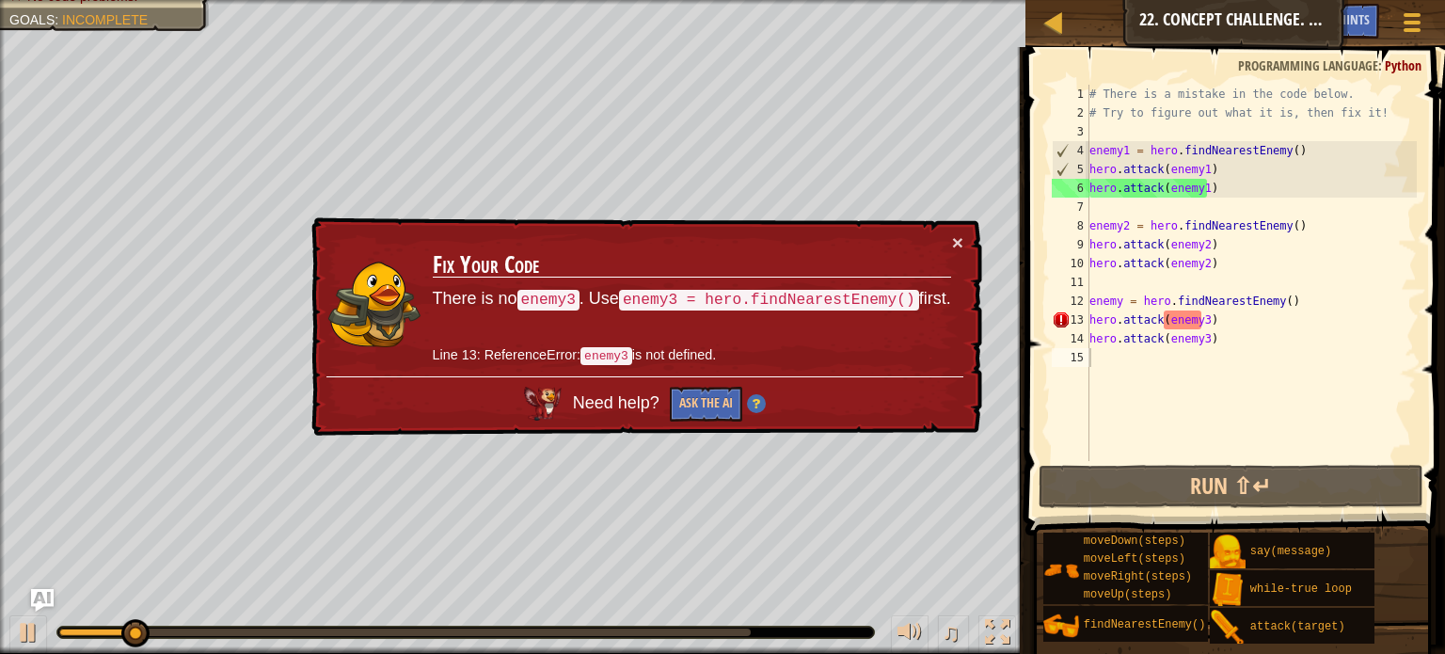
click at [954, 229] on div "× Fix Your Code There is no enemy3 . Use enemy3 = hero.findNearestEnemy() first…" at bounding box center [645, 326] width 675 height 219
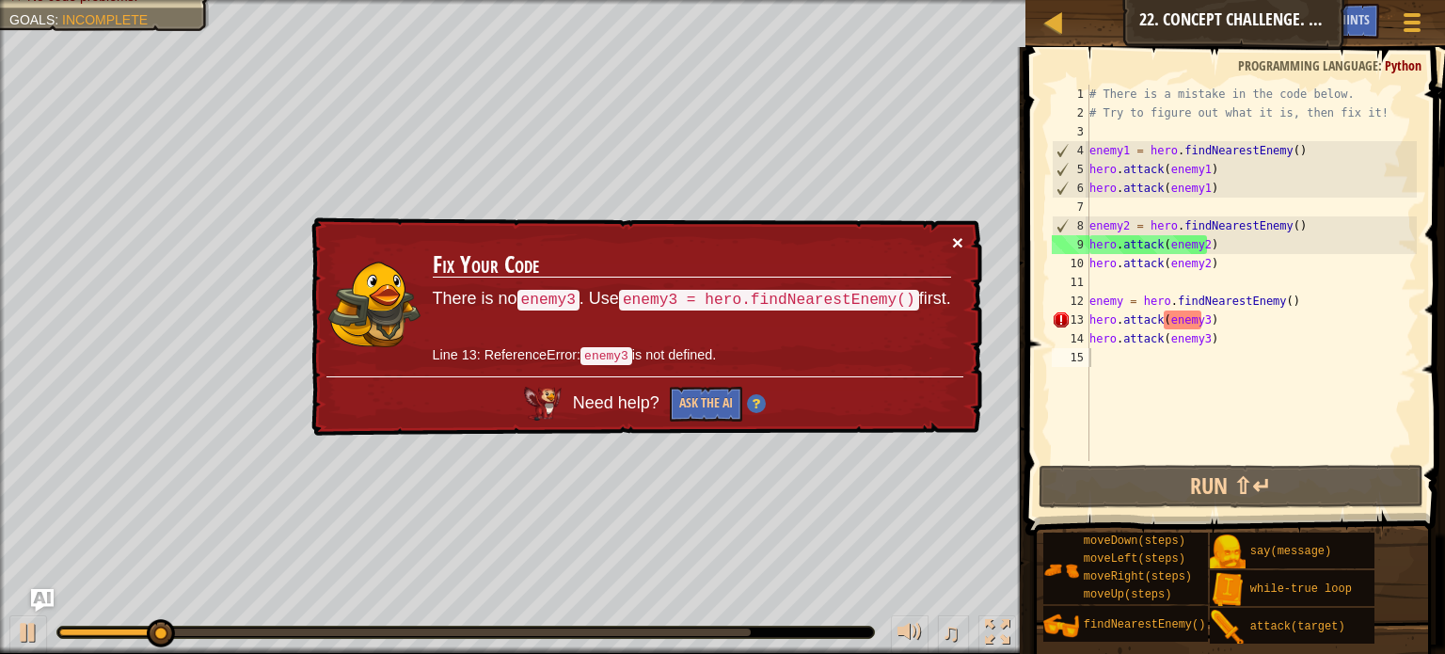
click at [960, 237] on button "×" at bounding box center [957, 242] width 11 height 20
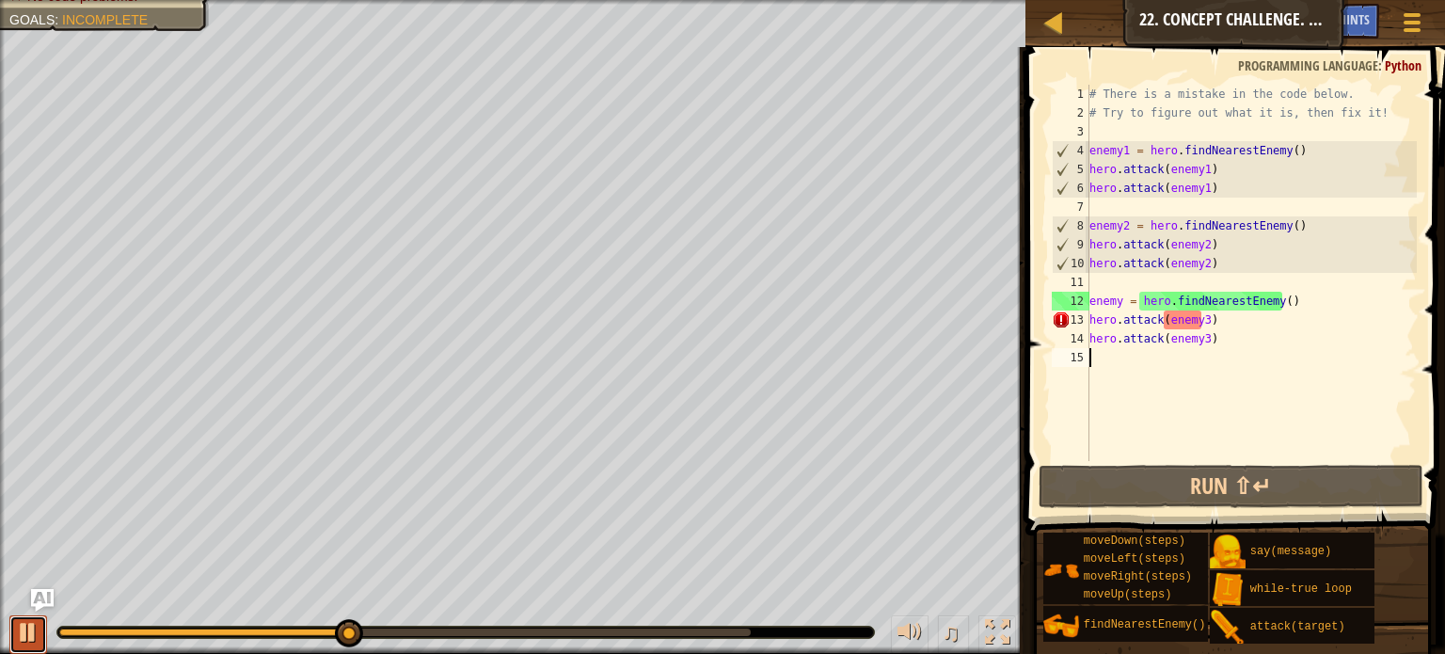
click at [24, 624] on div at bounding box center [28, 632] width 24 height 24
click at [1120, 300] on div "# There is a mistake in the code below. # Try to figure out what it is, then fi…" at bounding box center [1251, 292] width 331 height 414
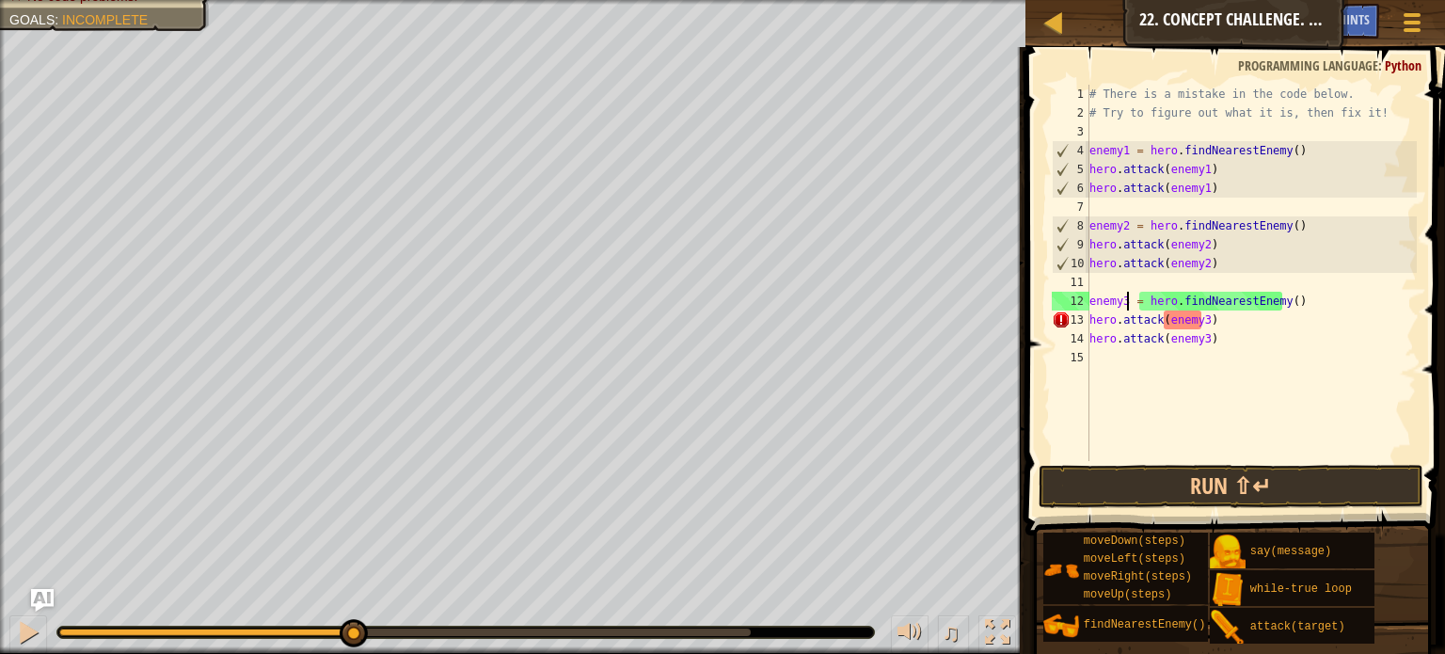
scroll to position [8, 4]
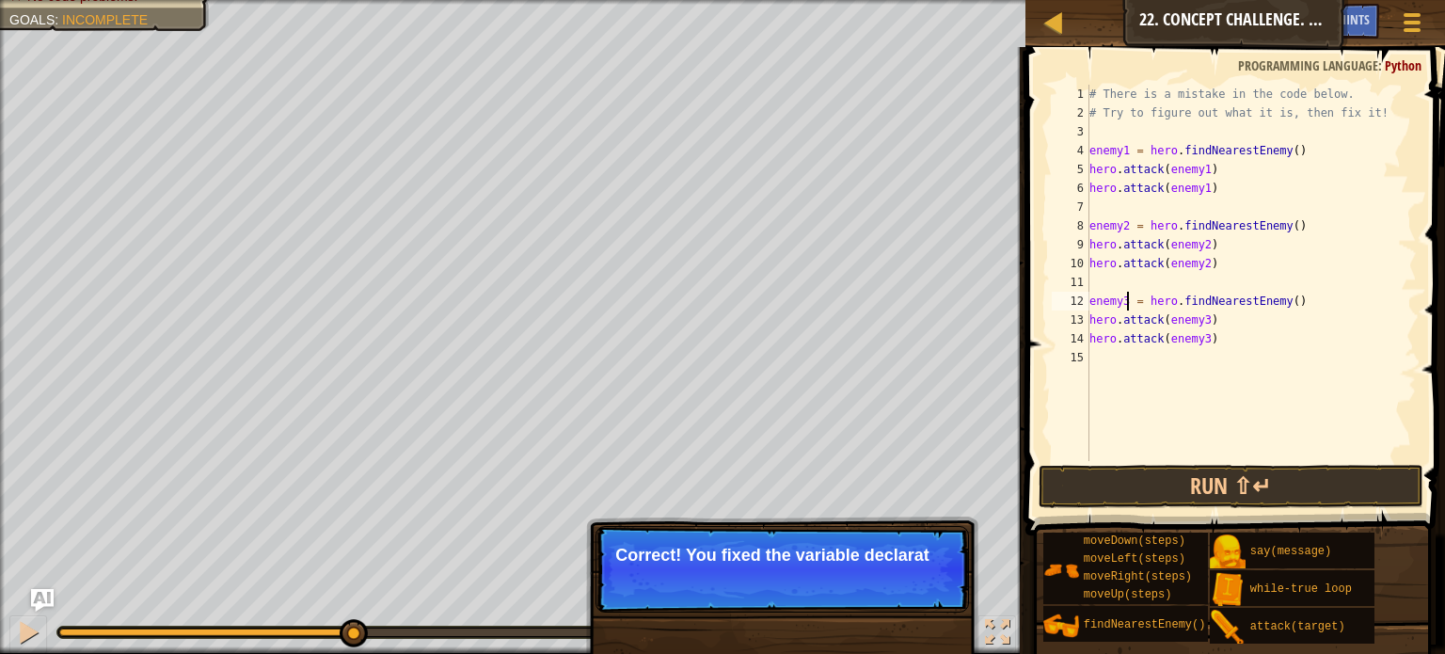
click at [1213, 319] on div "# There is a mistake in the code below. # Try to figure out what it is, then fi…" at bounding box center [1251, 292] width 331 height 414
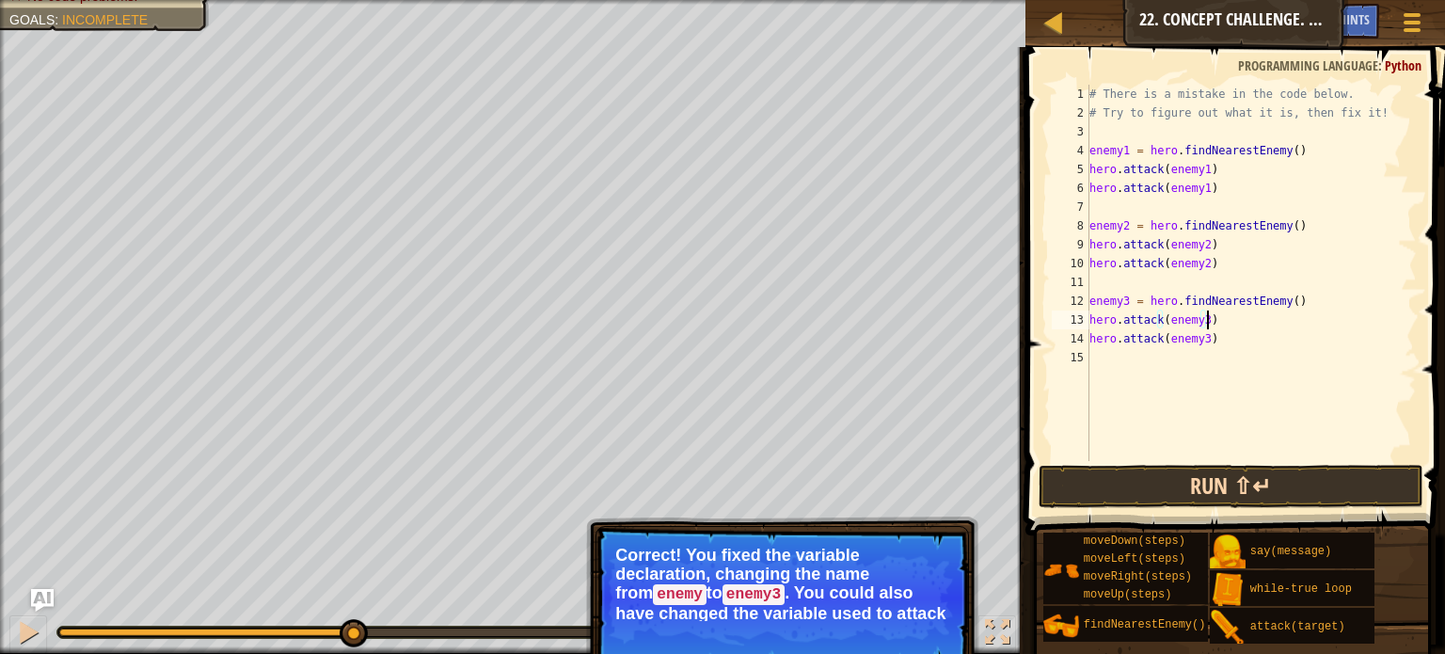
type textarea "hero.attack(enemy3)"
click at [1137, 488] on button "Run ⇧↵" at bounding box center [1231, 486] width 385 height 43
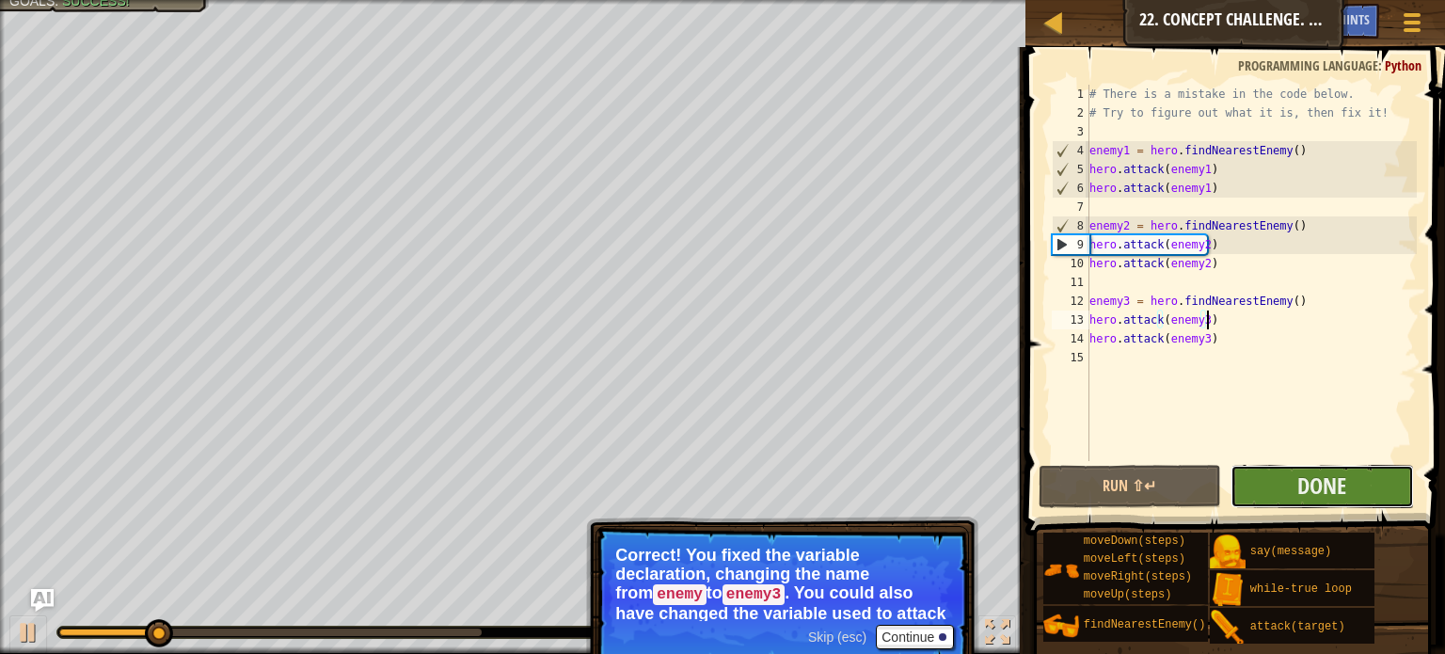
click at [1264, 497] on button "Done" at bounding box center [1321, 486] width 183 height 43
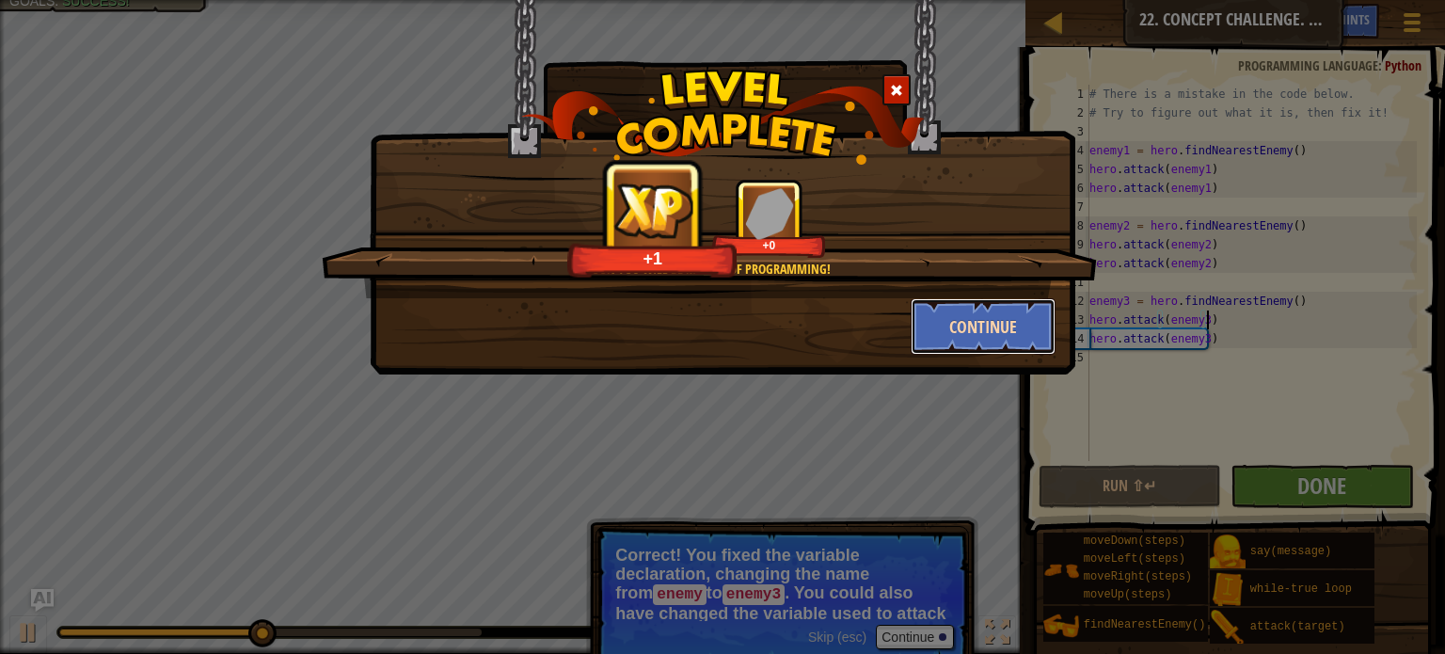
click at [939, 334] on button "Continue" at bounding box center [984, 326] width 146 height 56
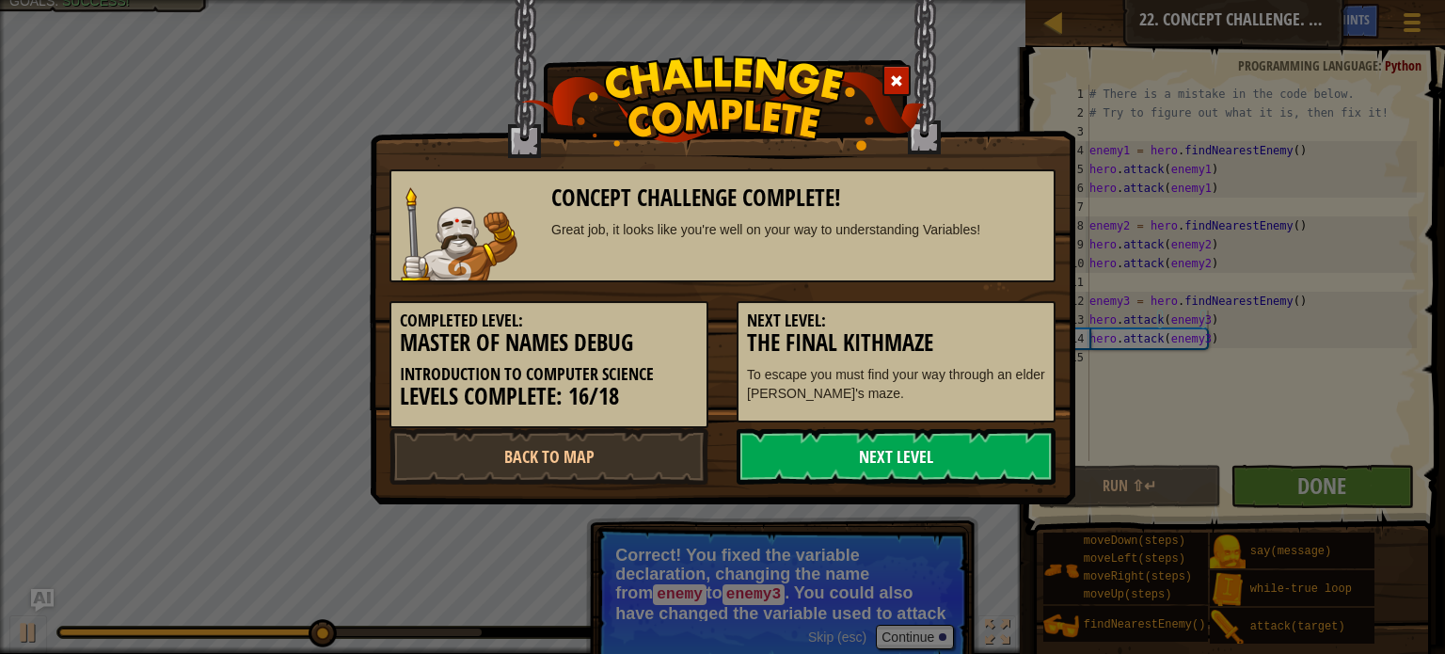
click at [835, 449] on link "Next Level" at bounding box center [896, 456] width 319 height 56
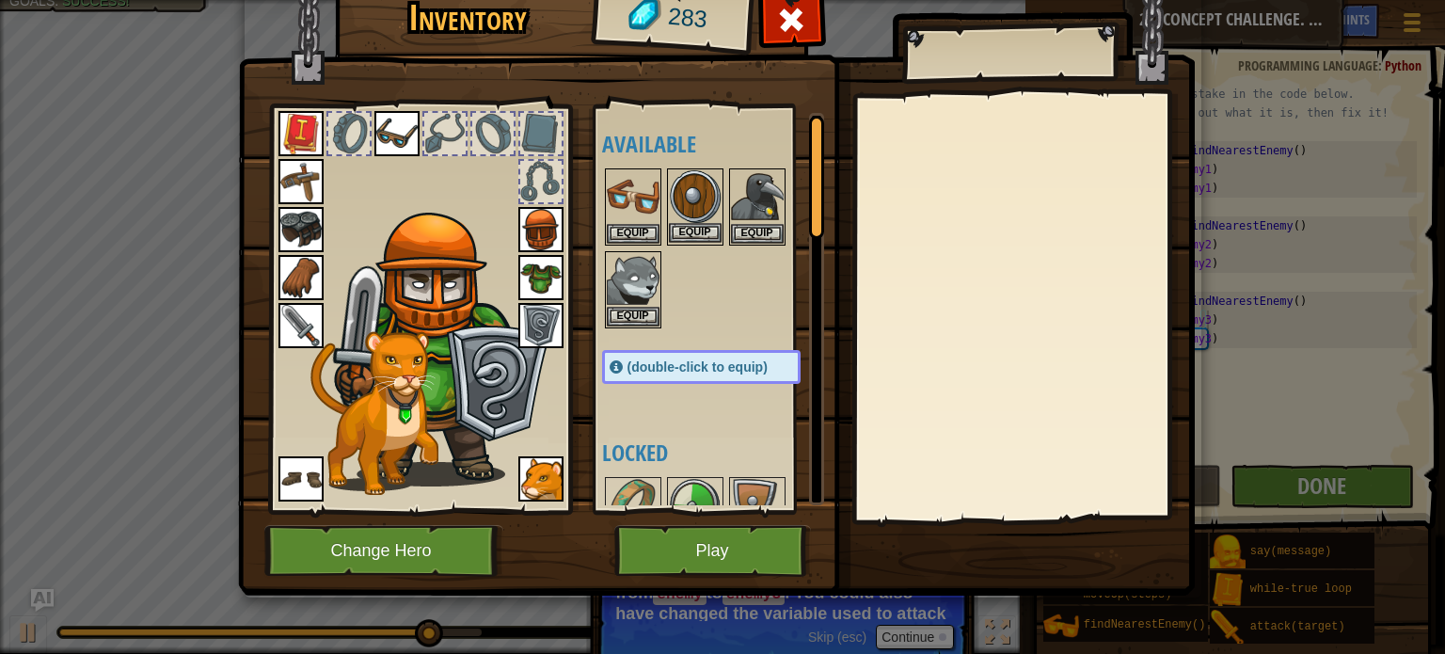
click at [700, 195] on img at bounding box center [695, 196] width 53 height 53
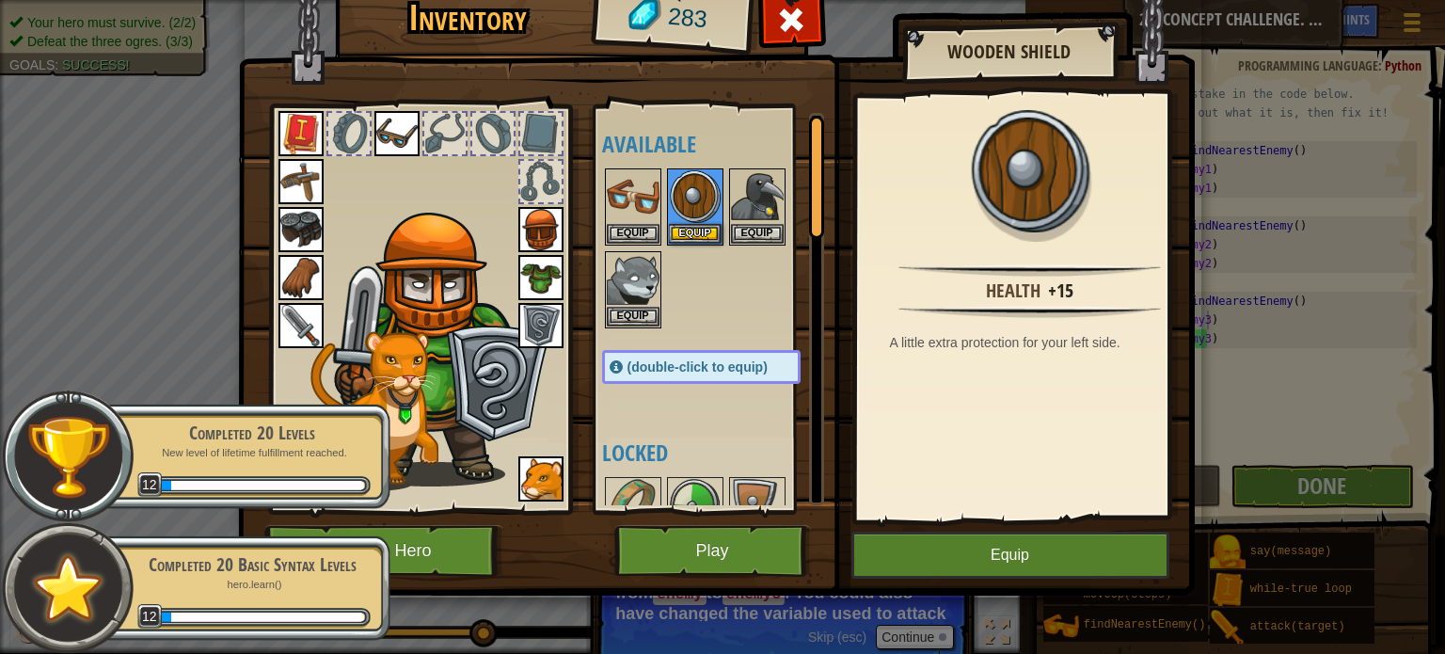
click at [537, 334] on img at bounding box center [540, 325] width 45 height 45
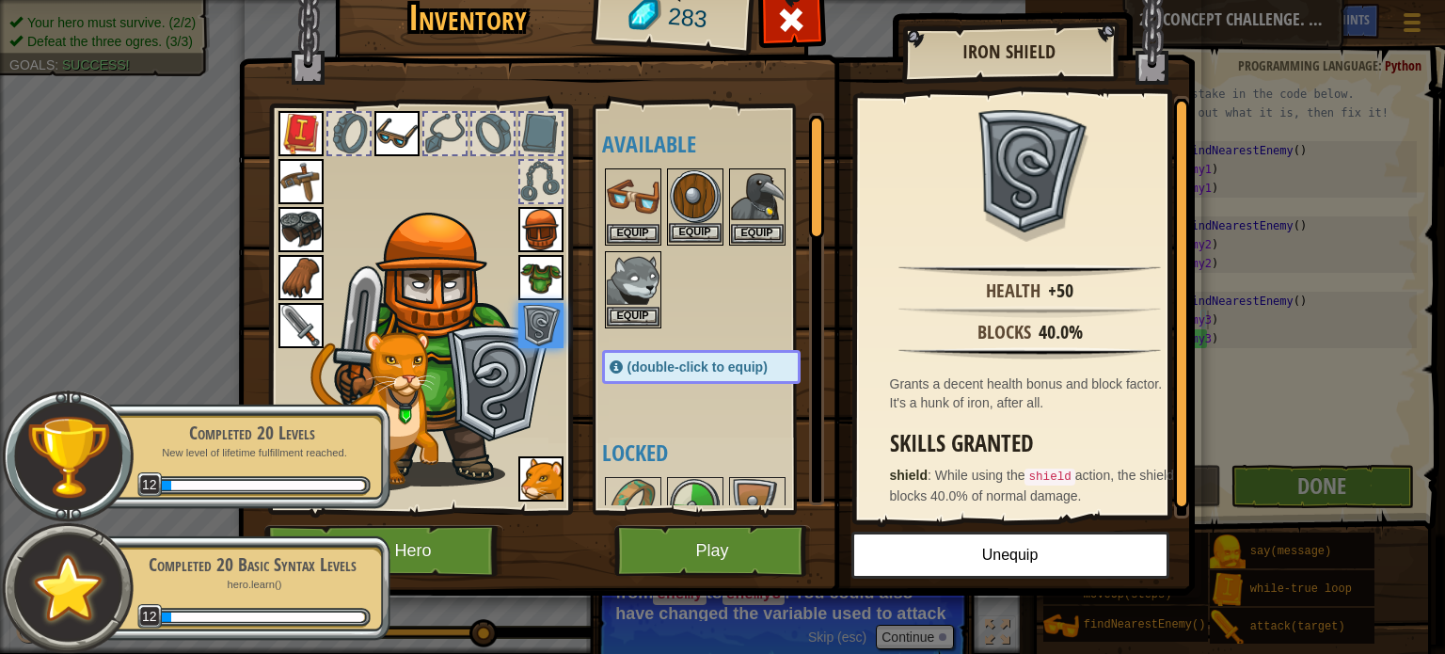
click at [690, 195] on img at bounding box center [695, 196] width 53 height 53
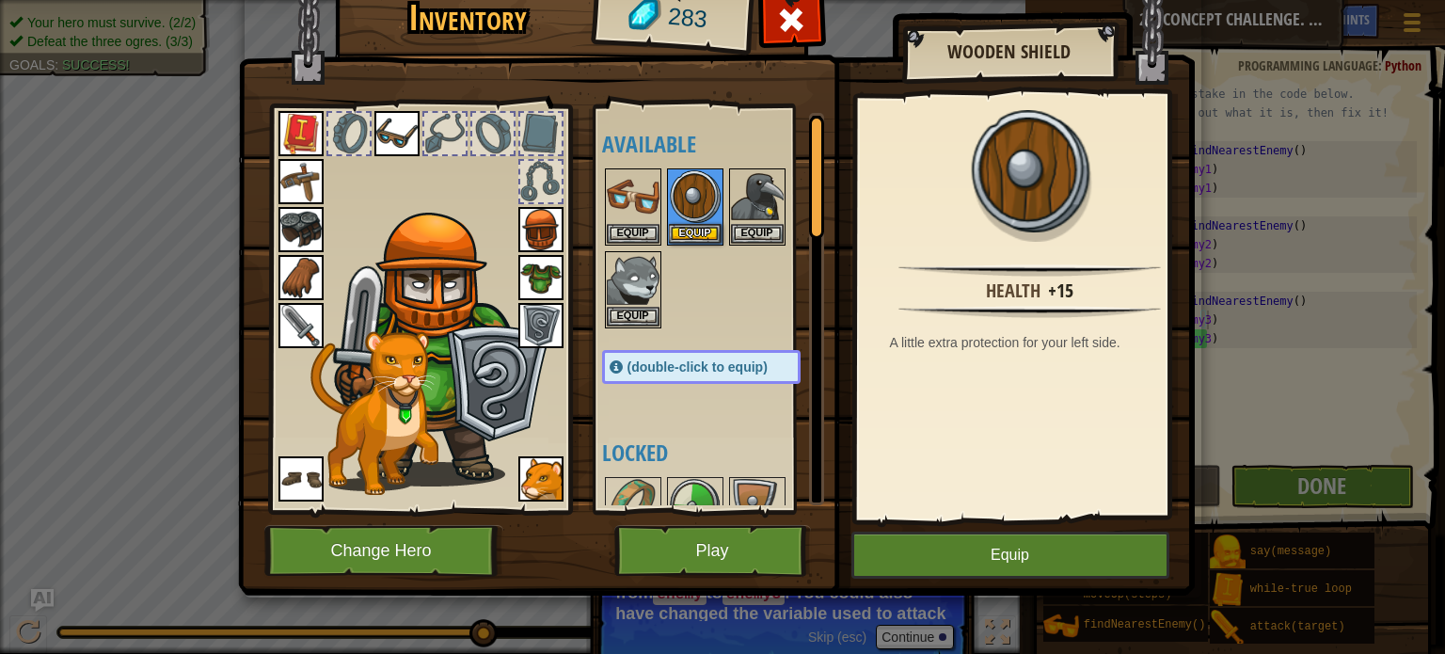
click at [548, 321] on img at bounding box center [540, 325] width 45 height 45
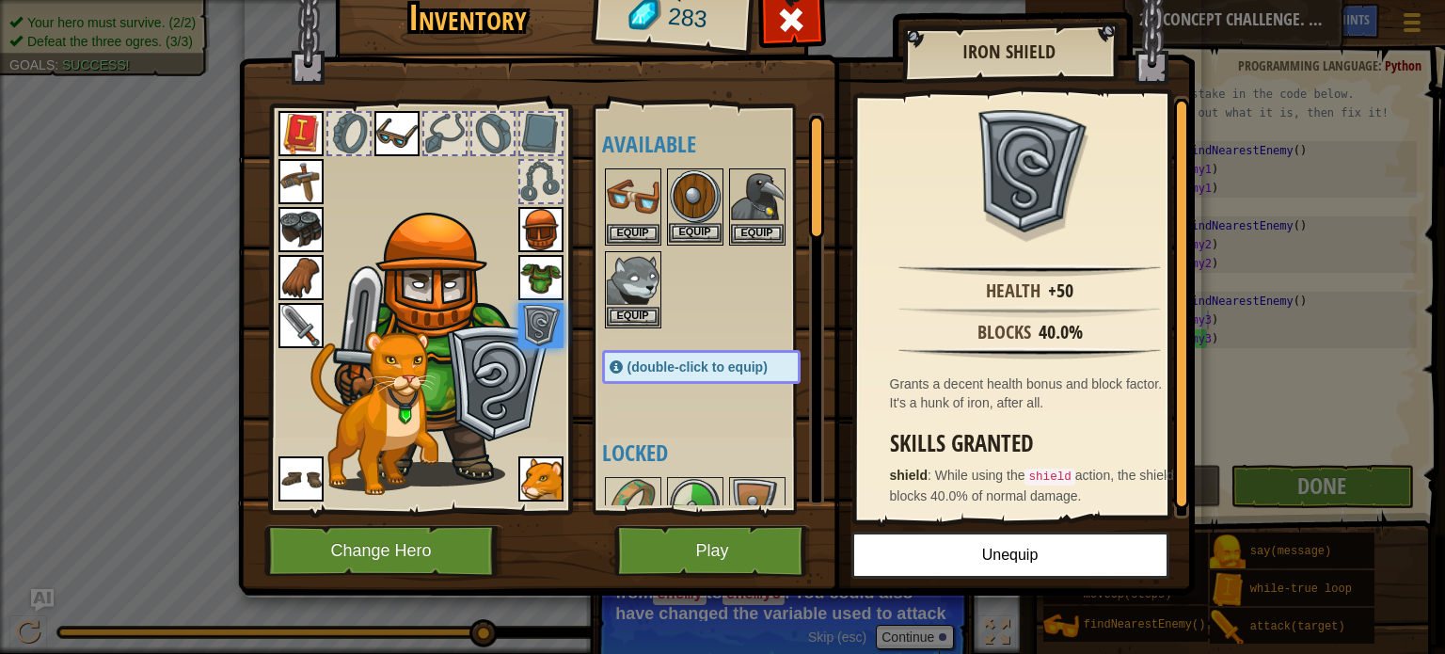
click at [705, 201] on img at bounding box center [695, 196] width 53 height 53
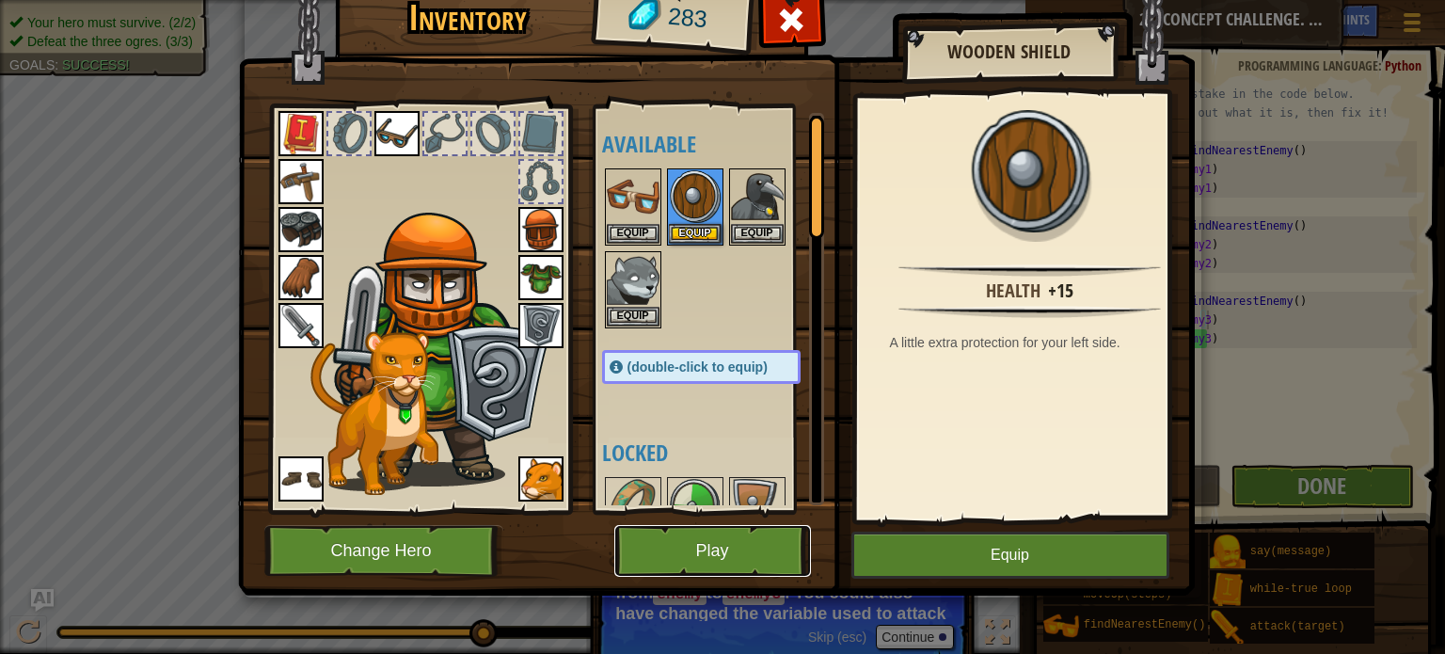
click at [738, 552] on button "Play" at bounding box center [712, 551] width 197 height 52
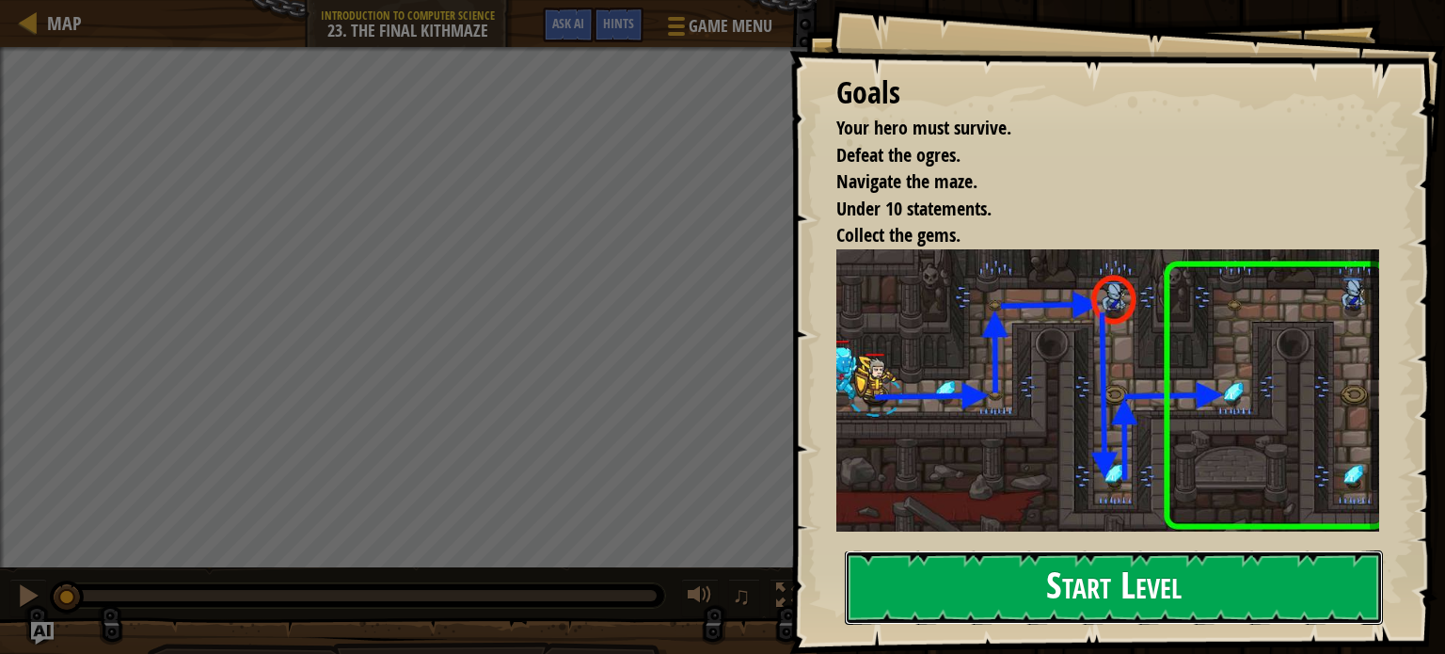
click at [1102, 592] on button "Start Level" at bounding box center [1114, 587] width 538 height 74
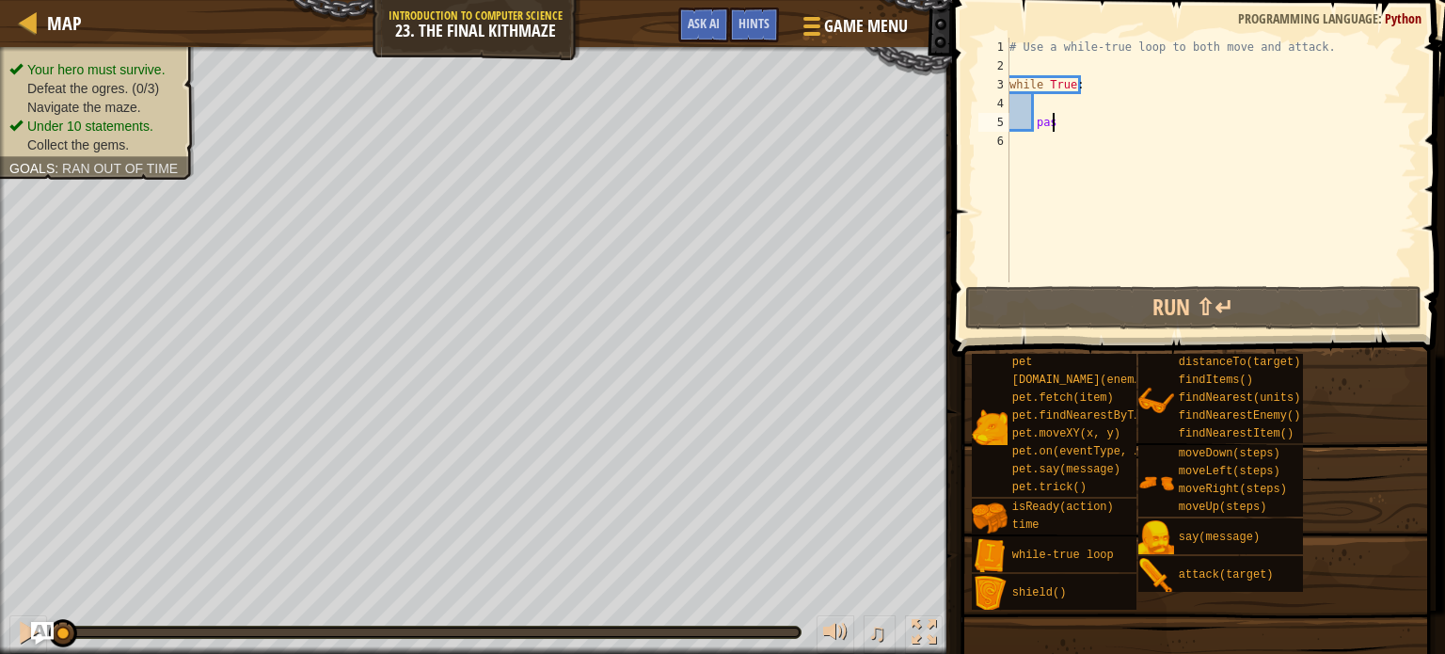
type textarea "p"
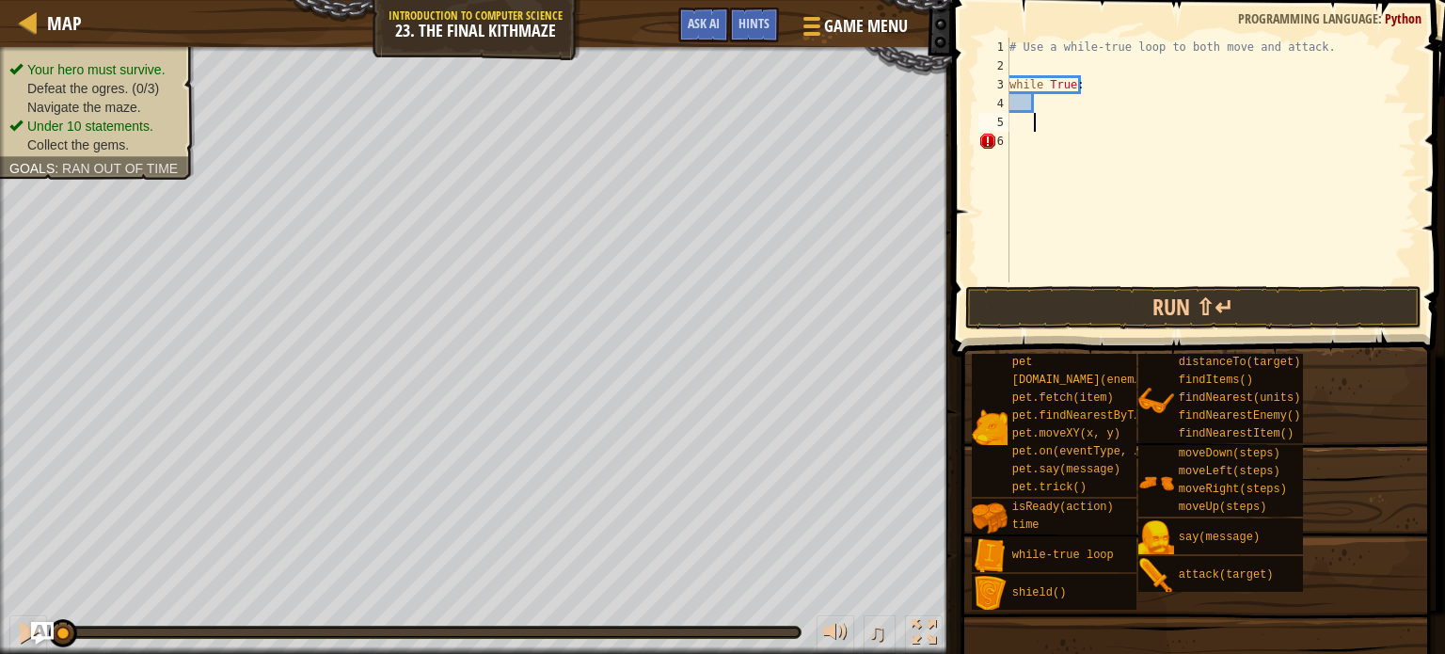
click at [1042, 105] on div "# Use a while-true loop to both move and attack. while True :" at bounding box center [1211, 179] width 411 height 282
type textarea "m"
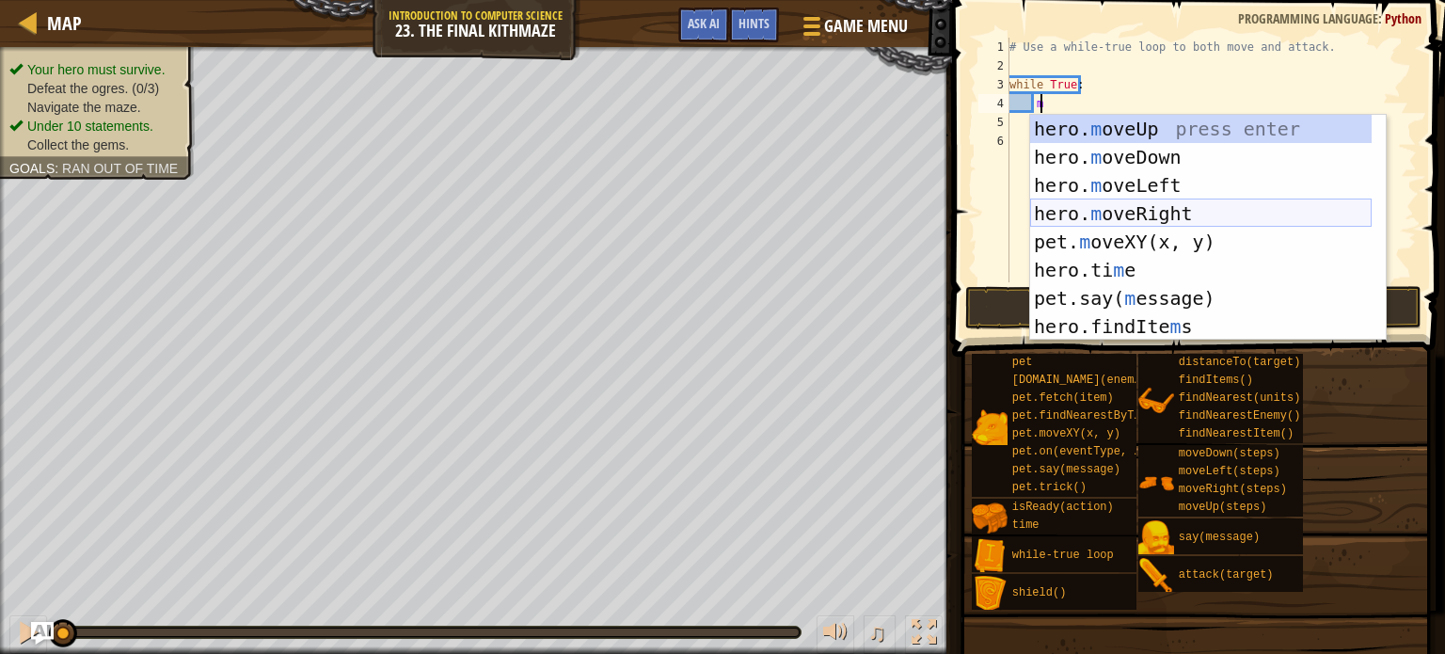
click at [1066, 213] on div "hero. m oveUp press enter hero. m oveDown press enter hero. m oveLeft press ent…" at bounding box center [1200, 256] width 341 height 282
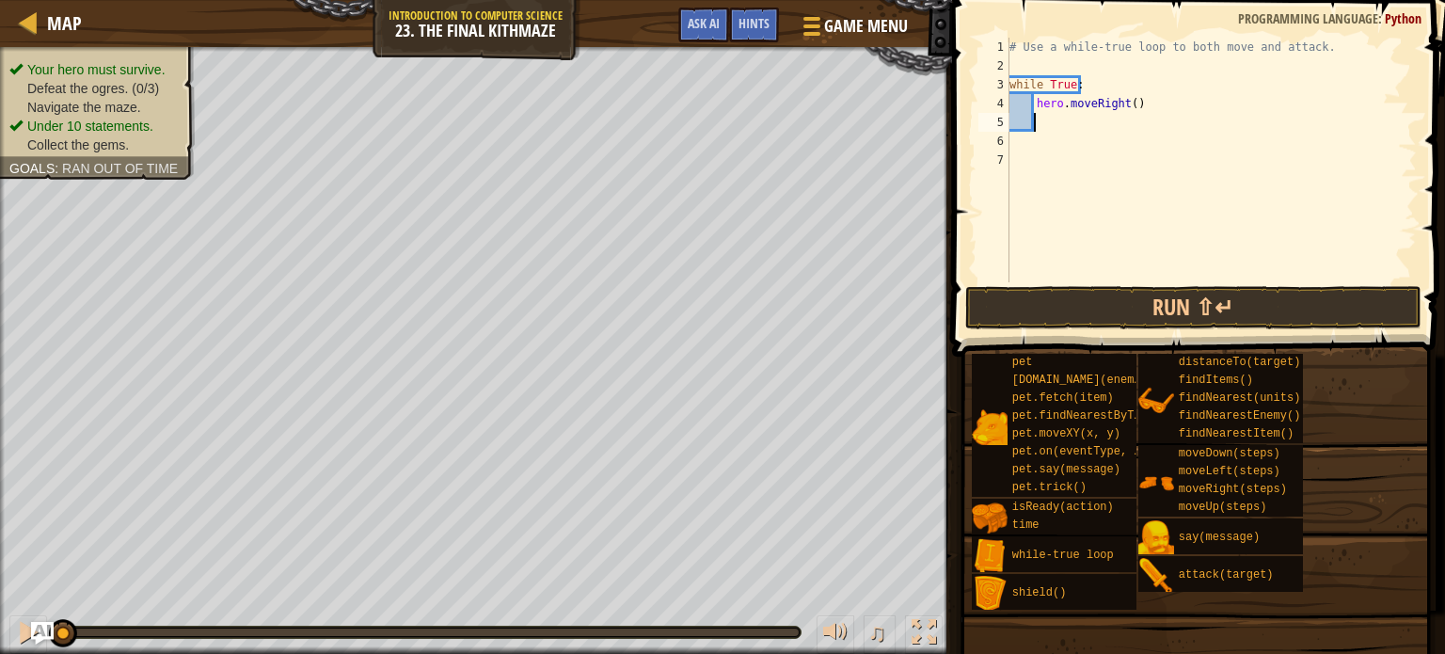
scroll to position [8, 0]
type textarea "h"
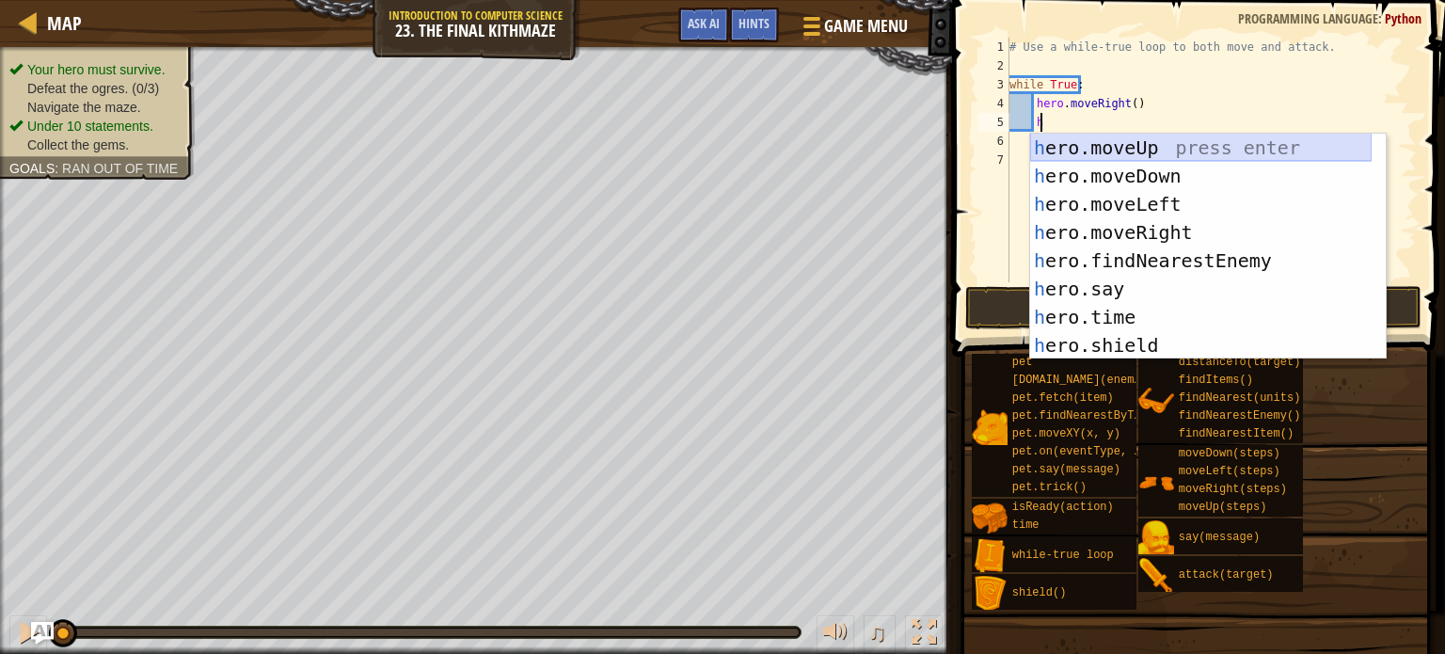
click at [1196, 147] on div "h ero.moveUp press enter h ero.moveDown press enter h ero.moveLeft press enter …" at bounding box center [1200, 275] width 341 height 282
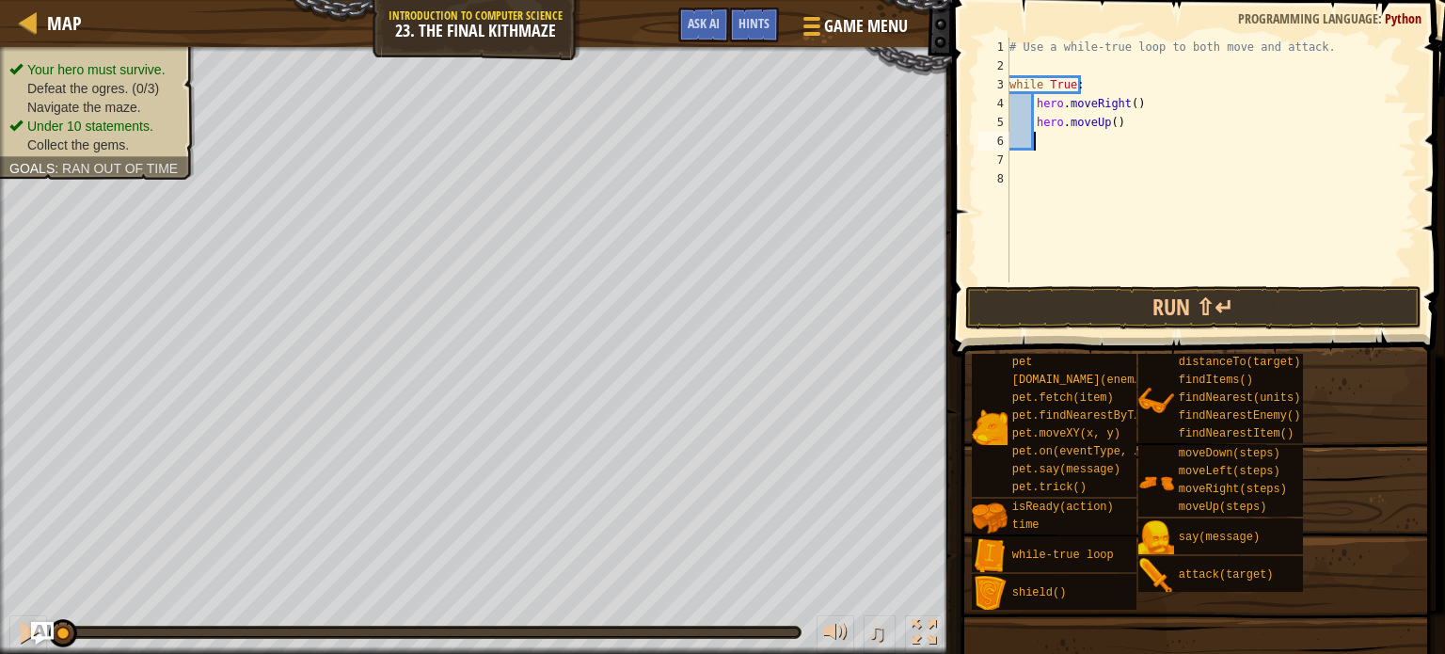
type textarea "h"
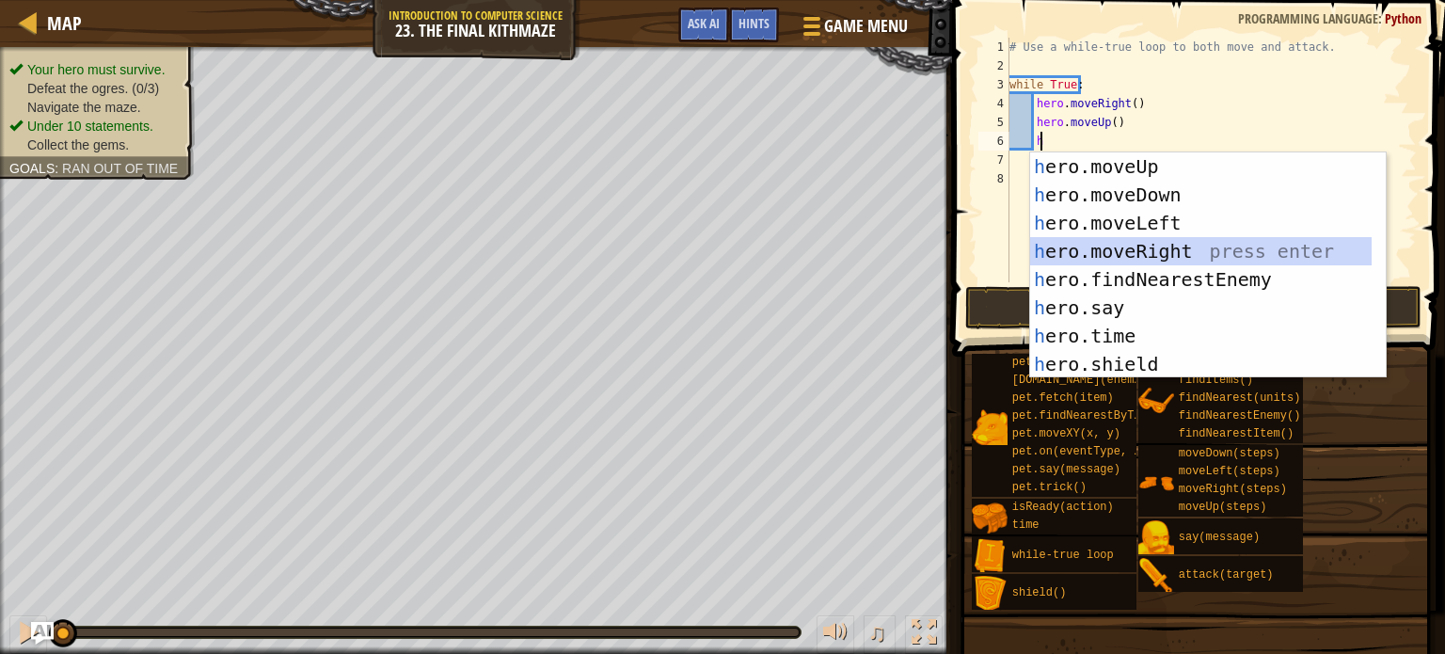
click at [1200, 250] on div "h ero.moveUp press enter h ero.moveDown press enter h ero.moveLeft press enter …" at bounding box center [1200, 293] width 341 height 282
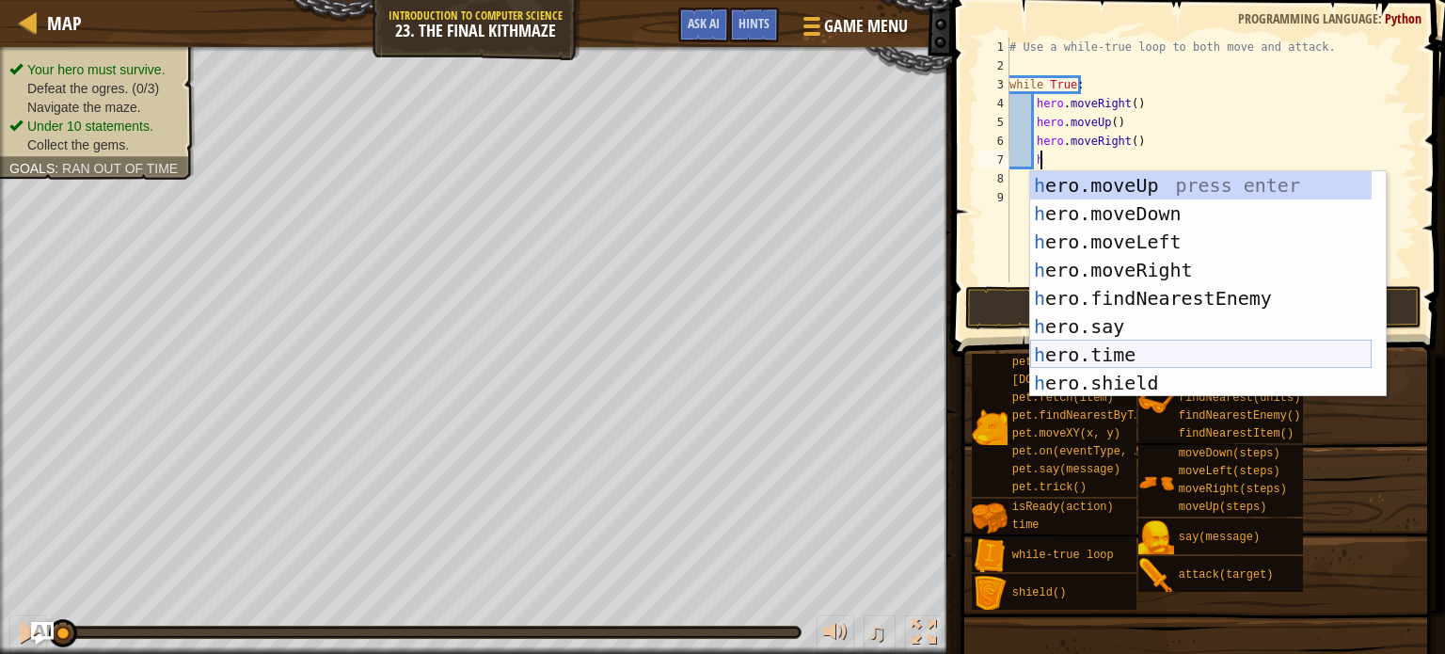
scroll to position [61, 0]
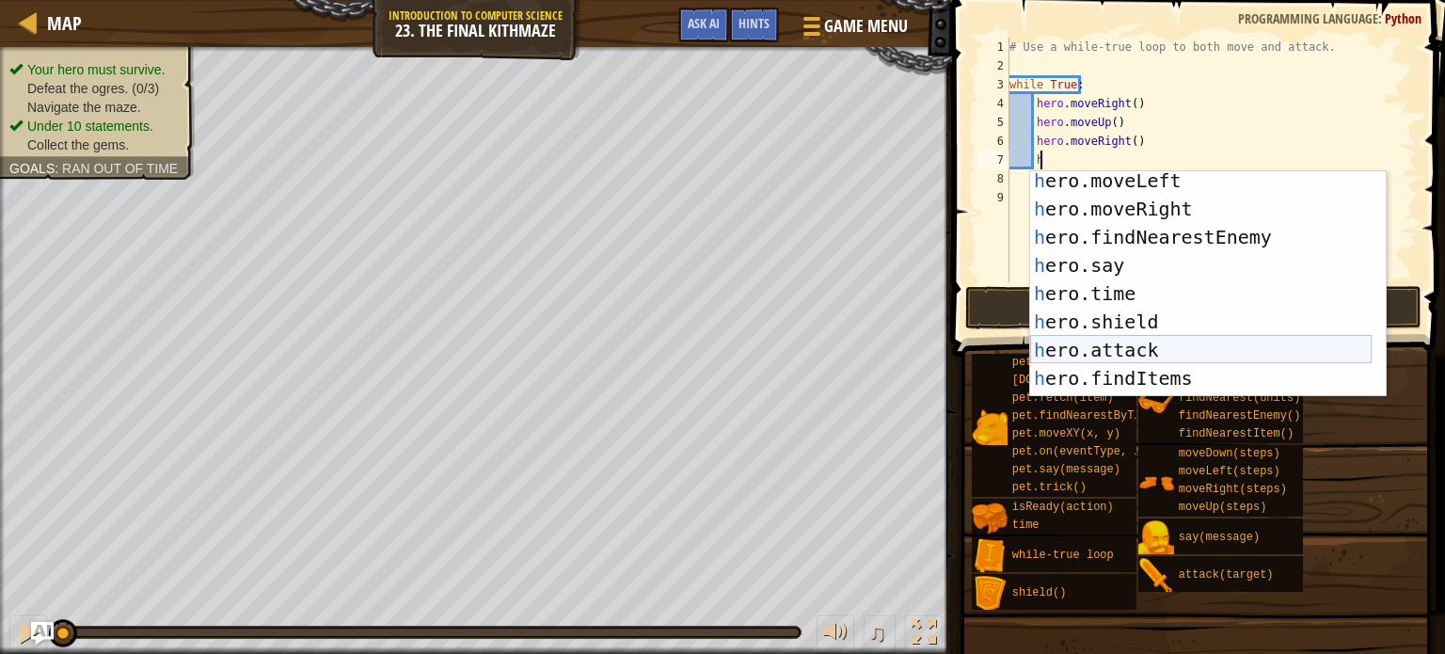
click at [1166, 360] on div "h ero.moveLeft press enter h ero.moveRight press enter h ero.findNearestEnemy p…" at bounding box center [1200, 308] width 341 height 282
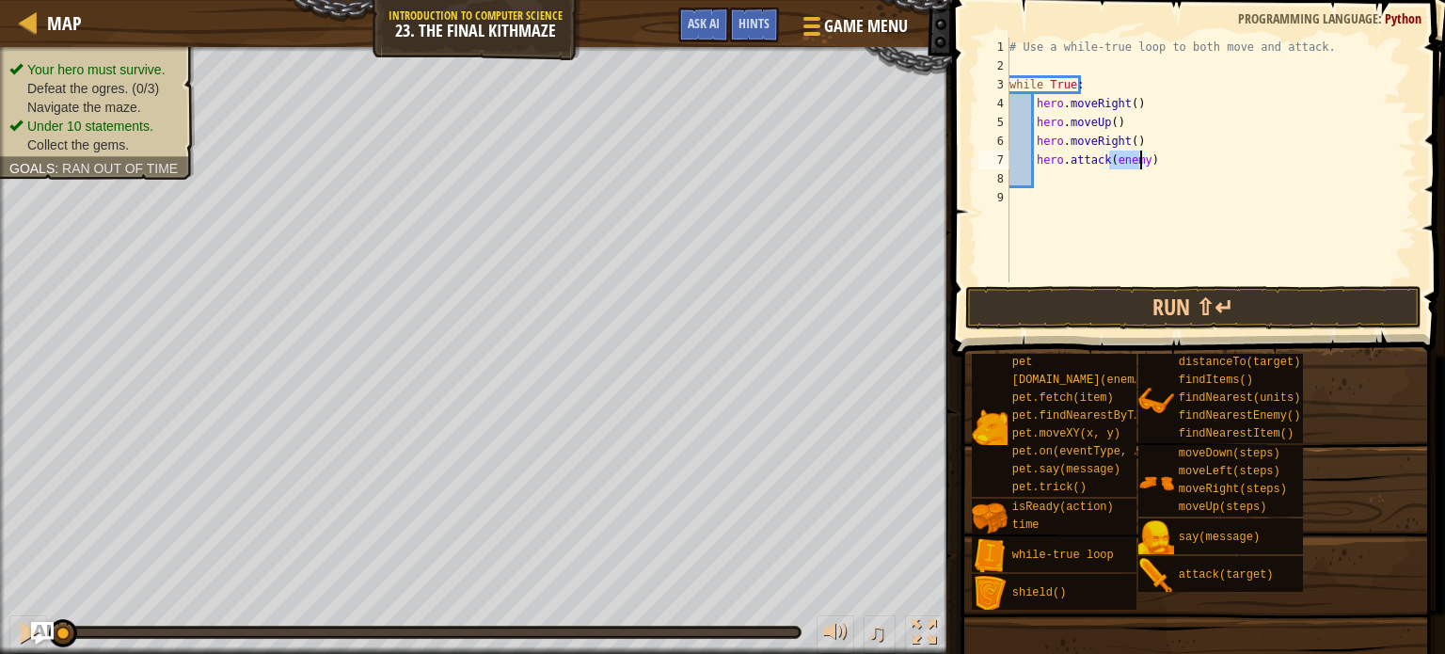
scroll to position [0, 0]
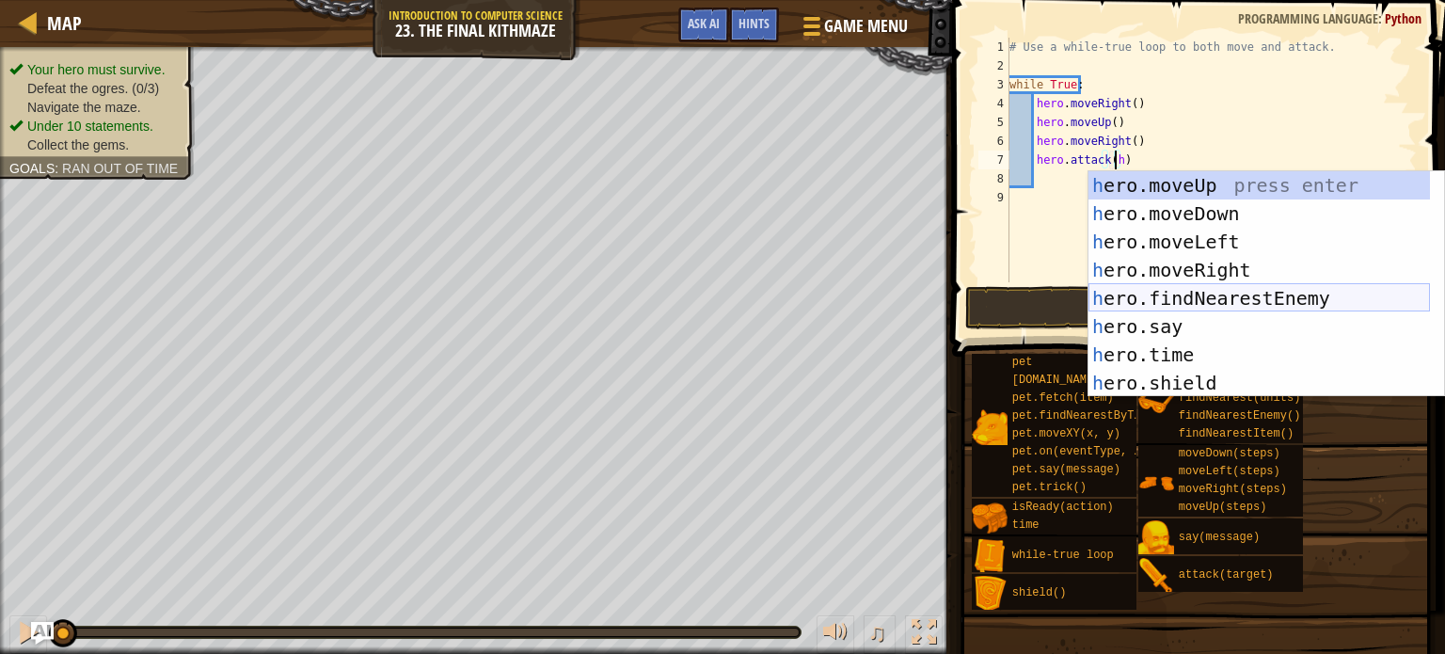
click at [1266, 296] on div "h ero.moveUp press enter h ero.moveDown press enter h ero.moveLeft press enter …" at bounding box center [1258, 312] width 341 height 282
type textarea "hero.attack(hero.findNearestEnemy())"
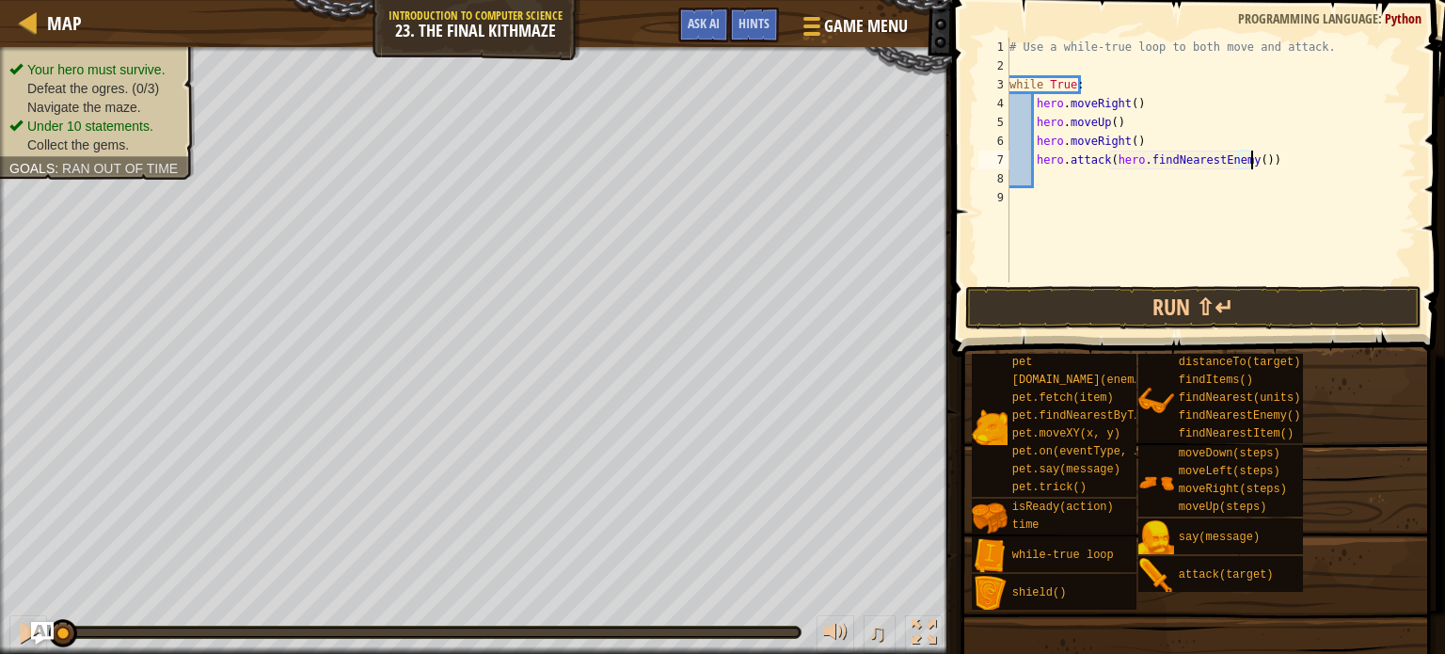
click at [1167, 187] on div "# Use a while-true loop to both move and attack. while True : hero . moveRight …" at bounding box center [1211, 179] width 411 height 282
type textarea "h"
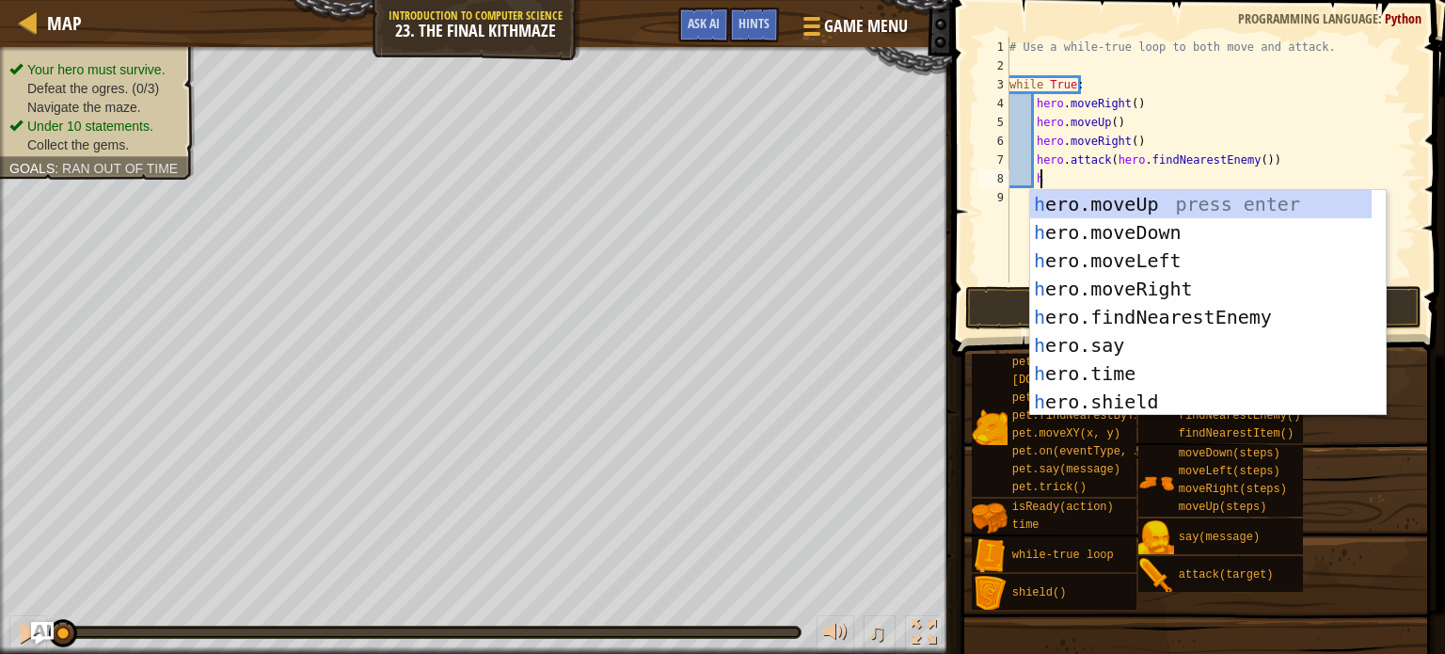
scroll to position [8, 1]
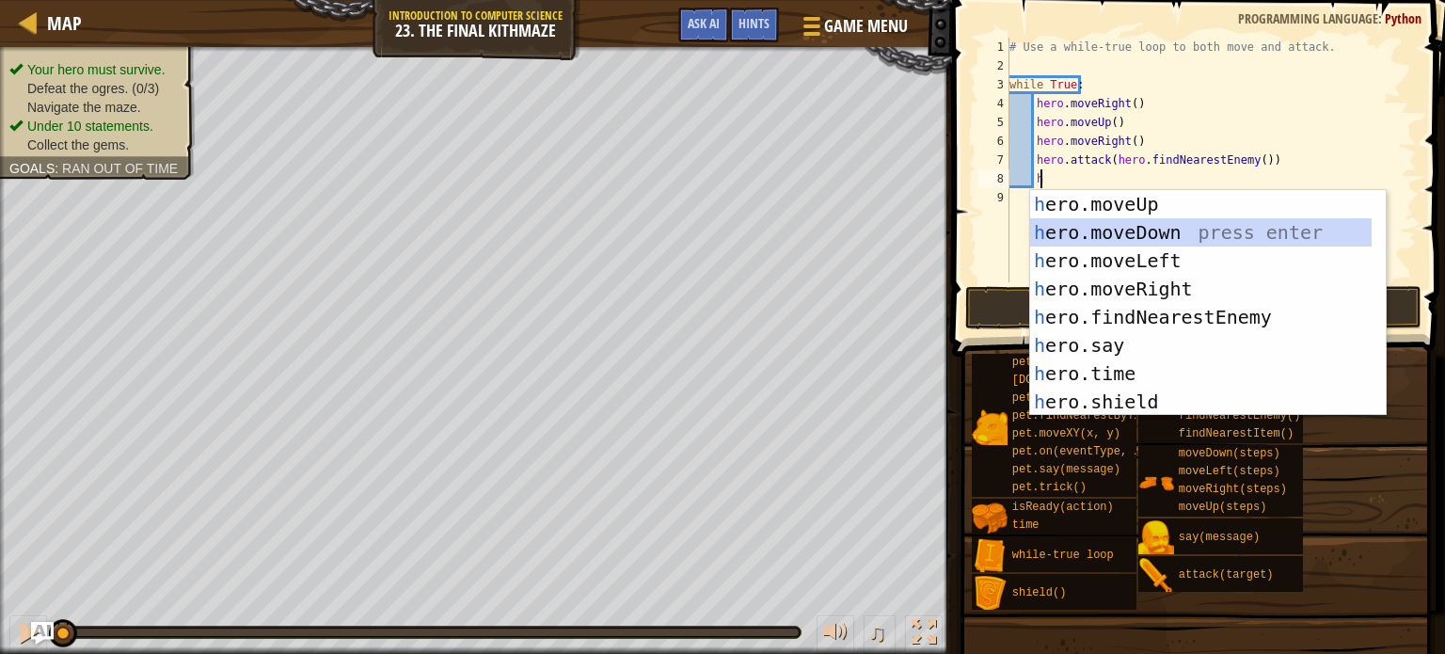
click at [1165, 232] on div "h ero.moveUp press enter h ero.moveDown press enter h ero.moveLeft press enter …" at bounding box center [1200, 331] width 341 height 282
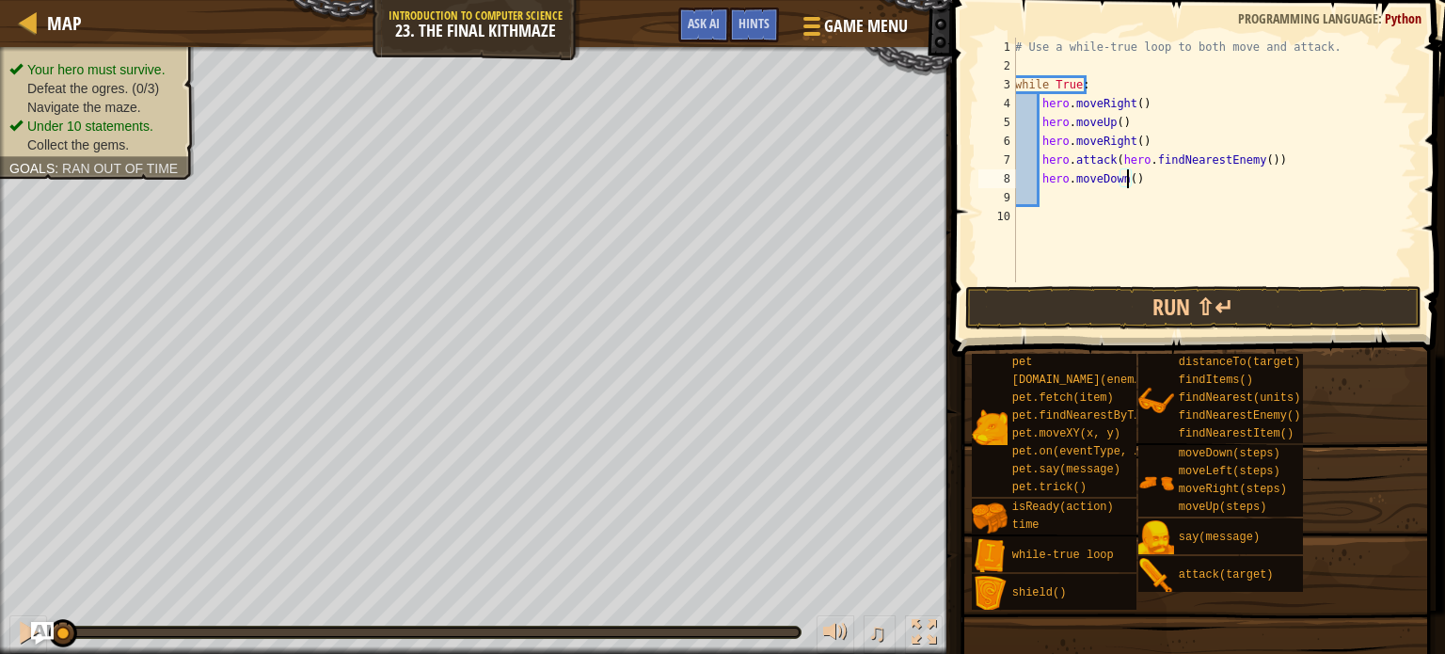
click at [1125, 180] on div "# Use a while-true loop to both move and attack. while True : hero . moveRight …" at bounding box center [1213, 179] width 405 height 282
type textarea "hero.moveDown(2)"
click at [1124, 188] on div "# Use a while-true loop to both move and attack. while True : hero . moveRight …" at bounding box center [1213, 179] width 405 height 282
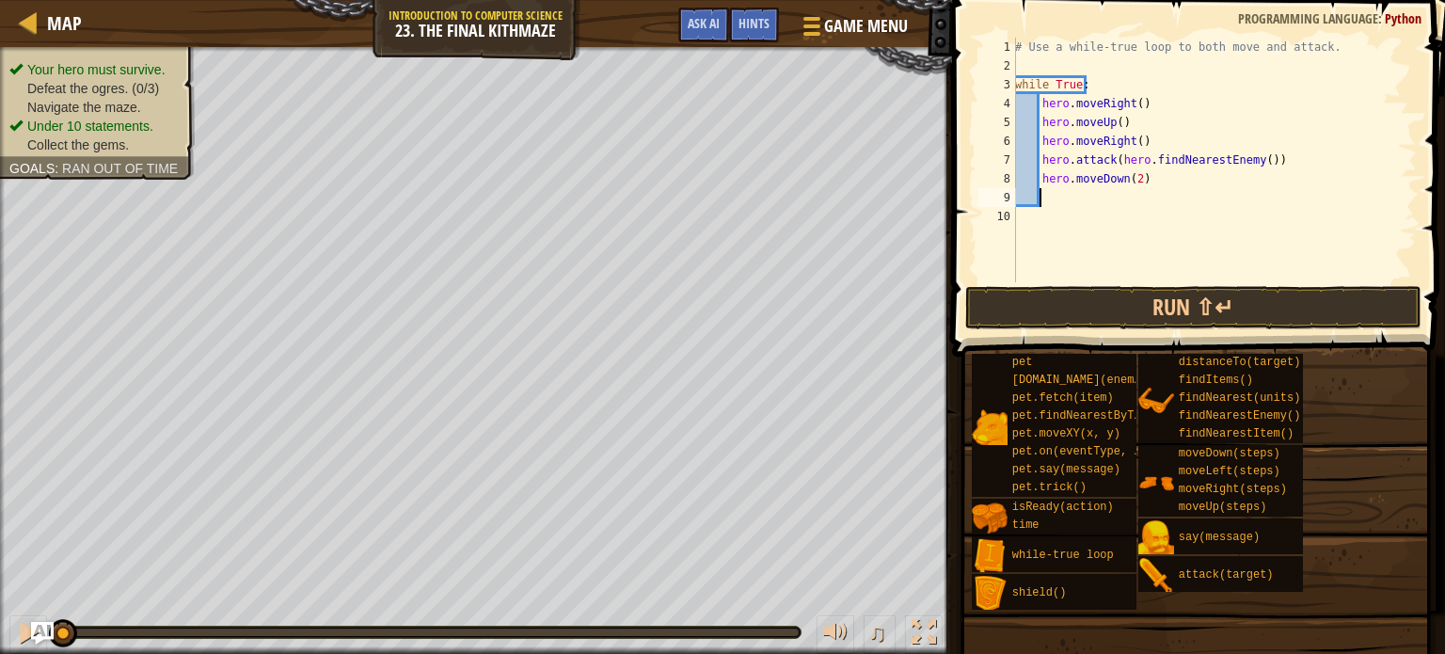
type textarea "h"
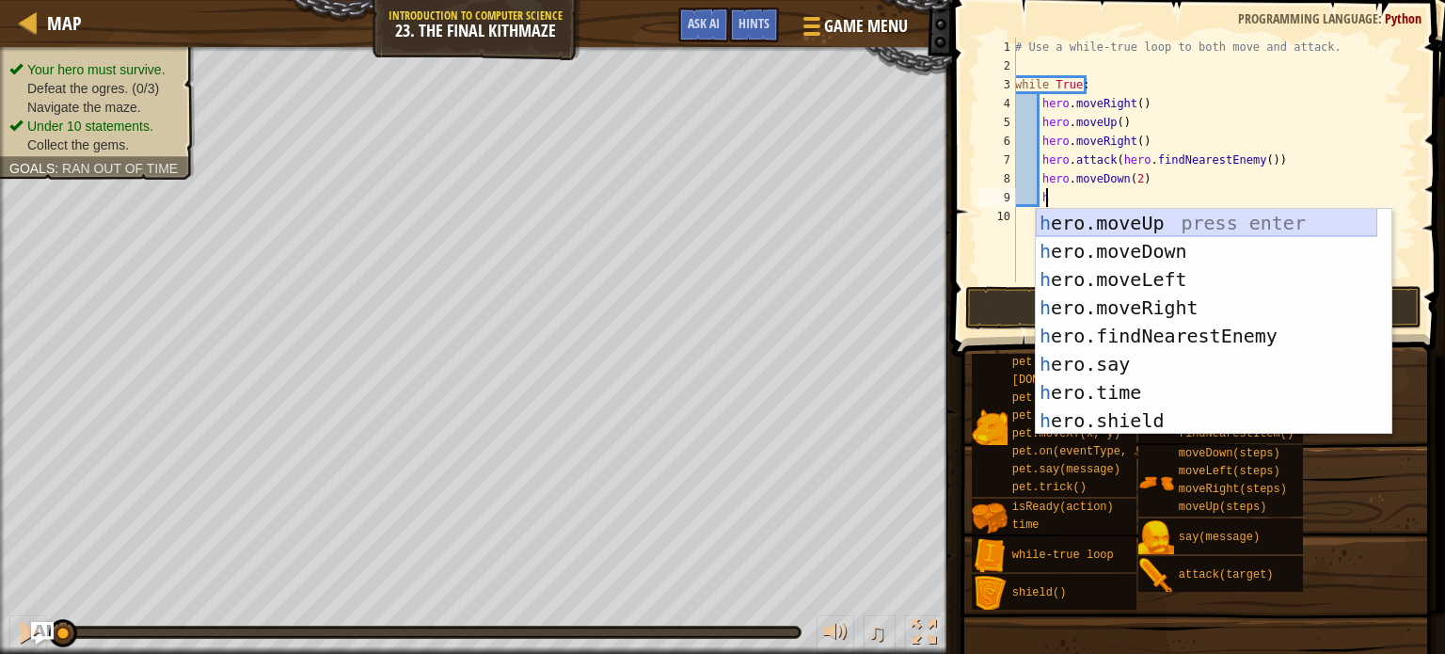
click at [1135, 231] on div "h ero.moveUp press enter h ero.moveDown press enter h ero.moveLeft press enter …" at bounding box center [1206, 350] width 341 height 282
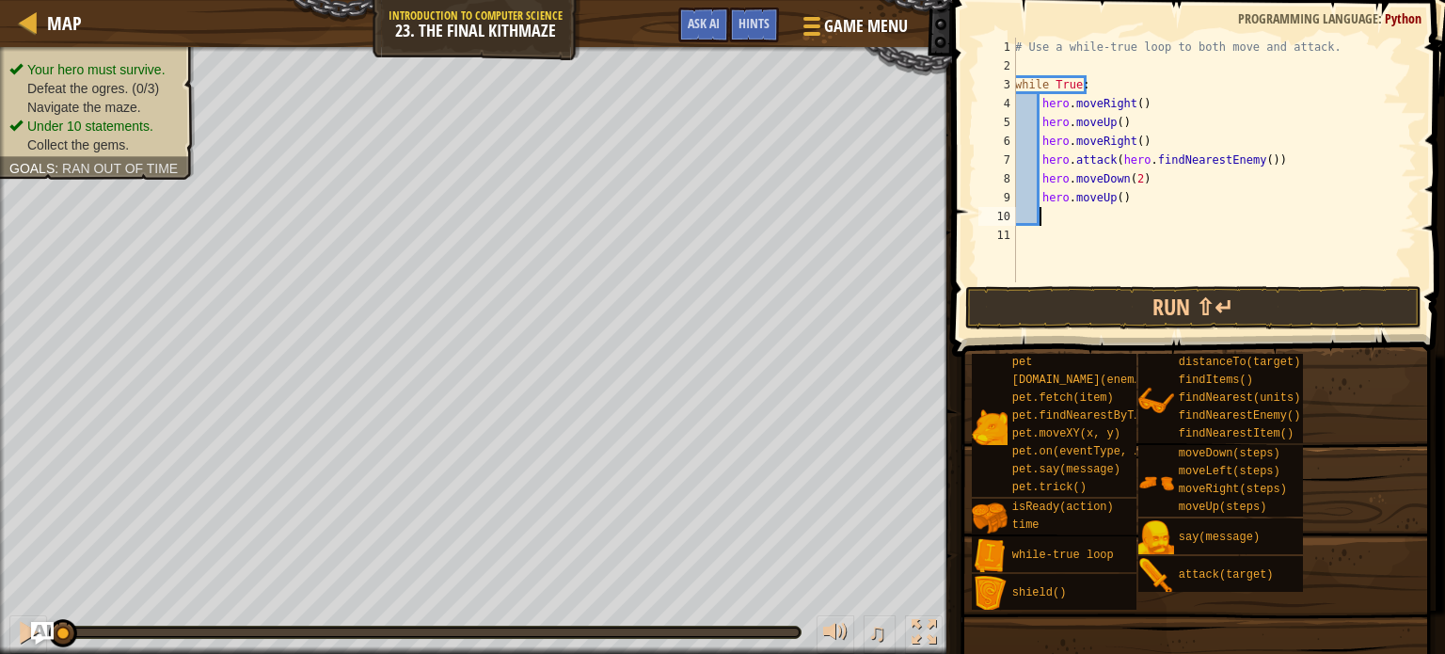
scroll to position [8, 0]
click at [1139, 315] on button "Run ⇧↵" at bounding box center [1193, 307] width 456 height 43
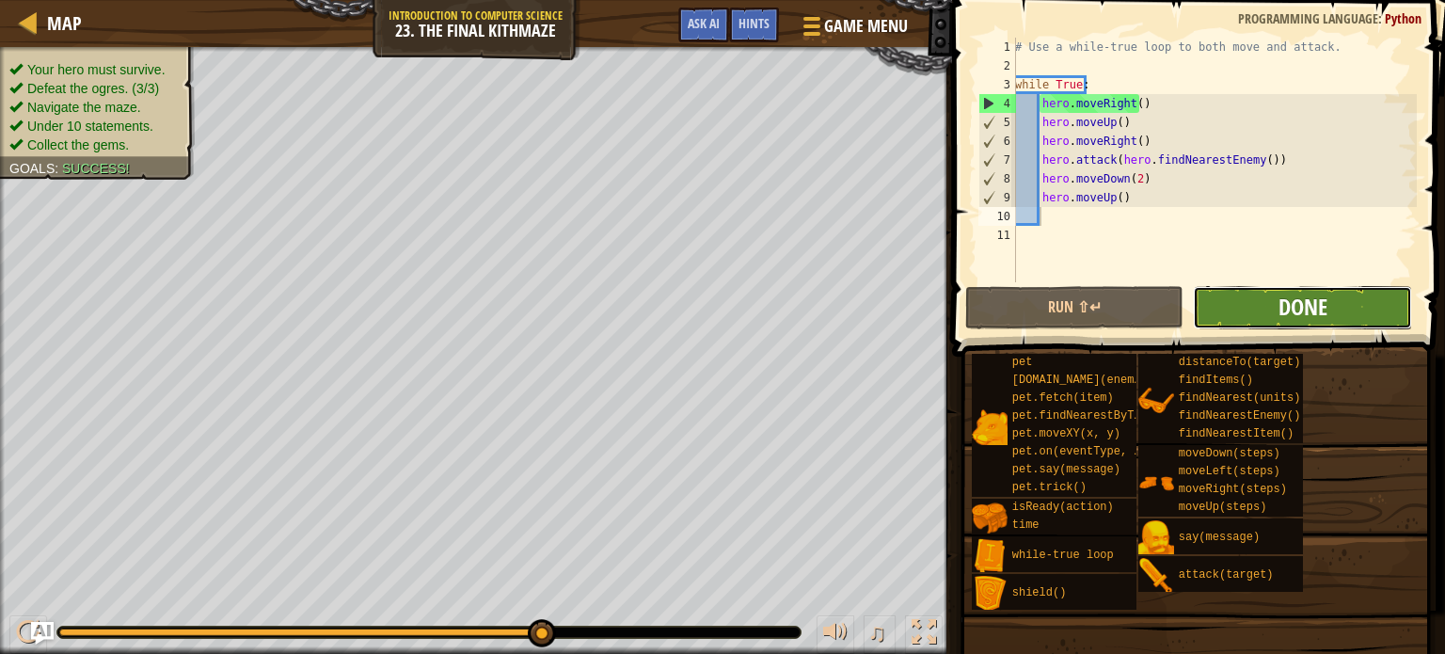
click at [1278, 304] on span "Done" at bounding box center [1302, 307] width 49 height 30
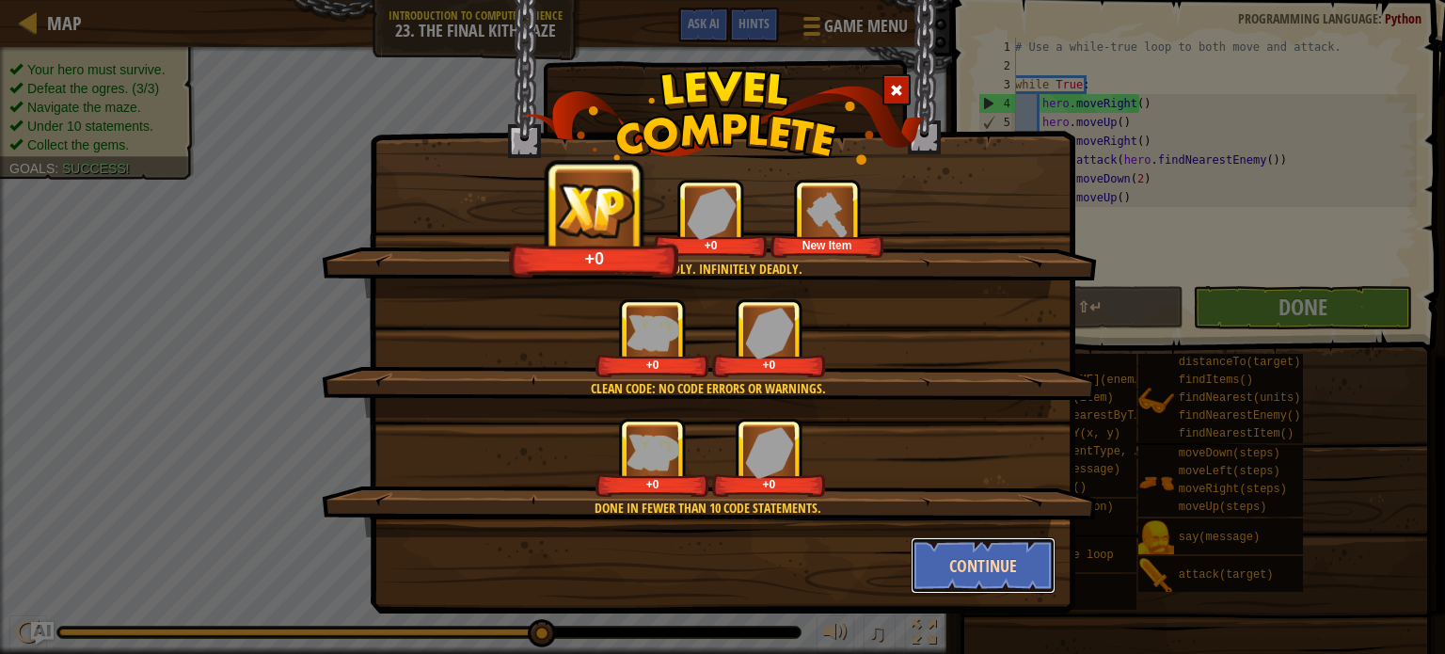
click at [996, 563] on button "Continue" at bounding box center [984, 565] width 146 height 56
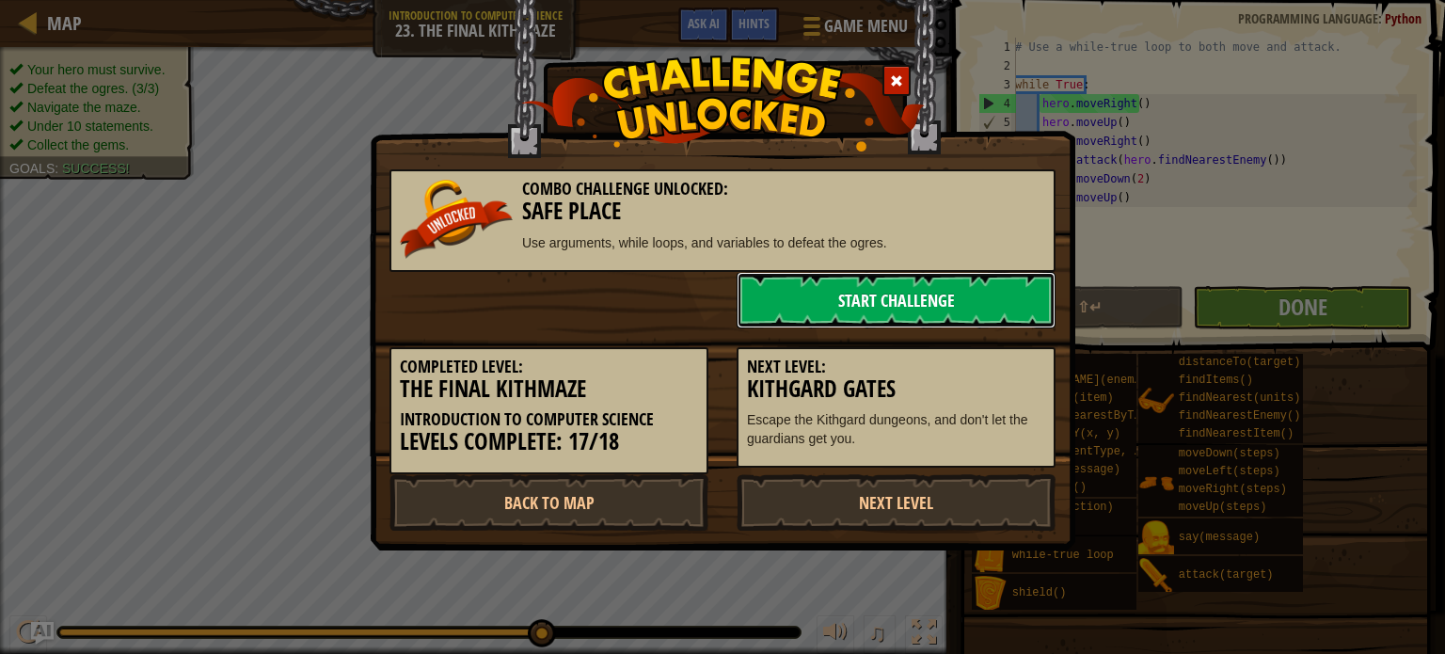
click at [859, 274] on link "Start Challenge" at bounding box center [896, 300] width 319 height 56
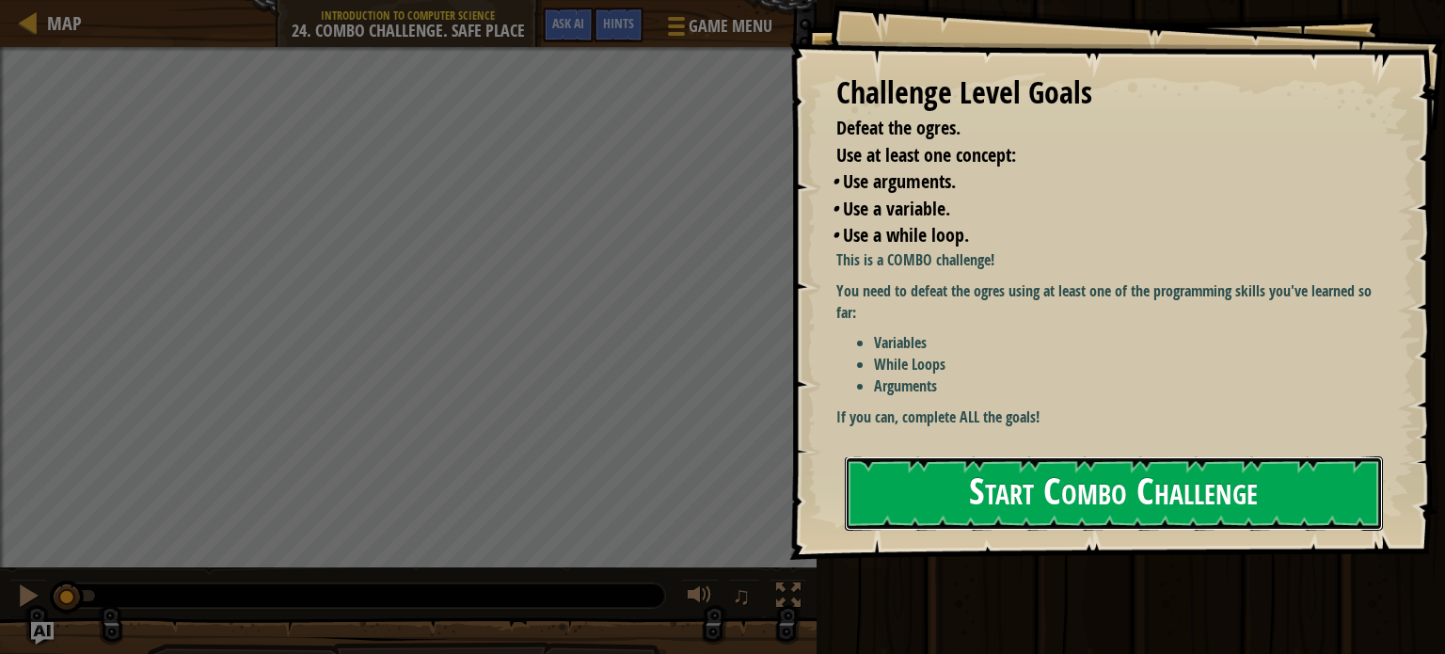
click at [969, 456] on button "Start Combo Challenge" at bounding box center [1114, 493] width 538 height 74
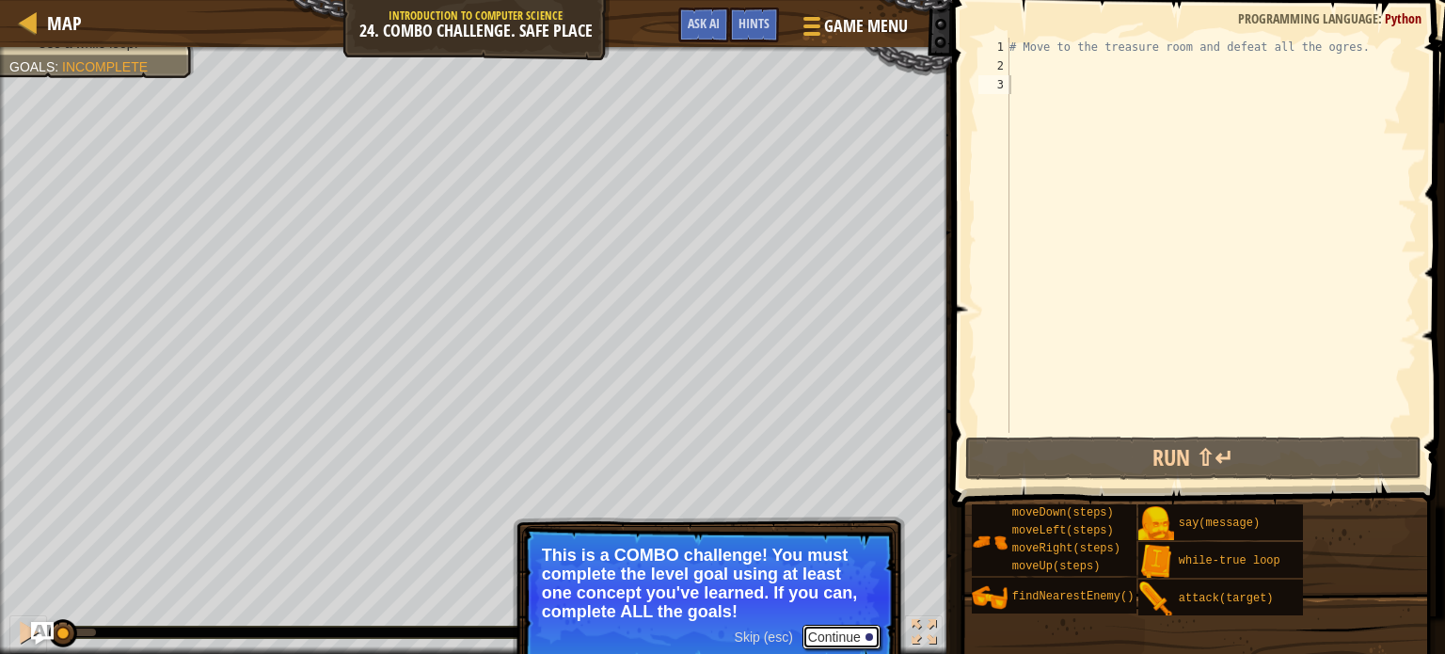
click at [812, 629] on button "Continue" at bounding box center [841, 637] width 78 height 24
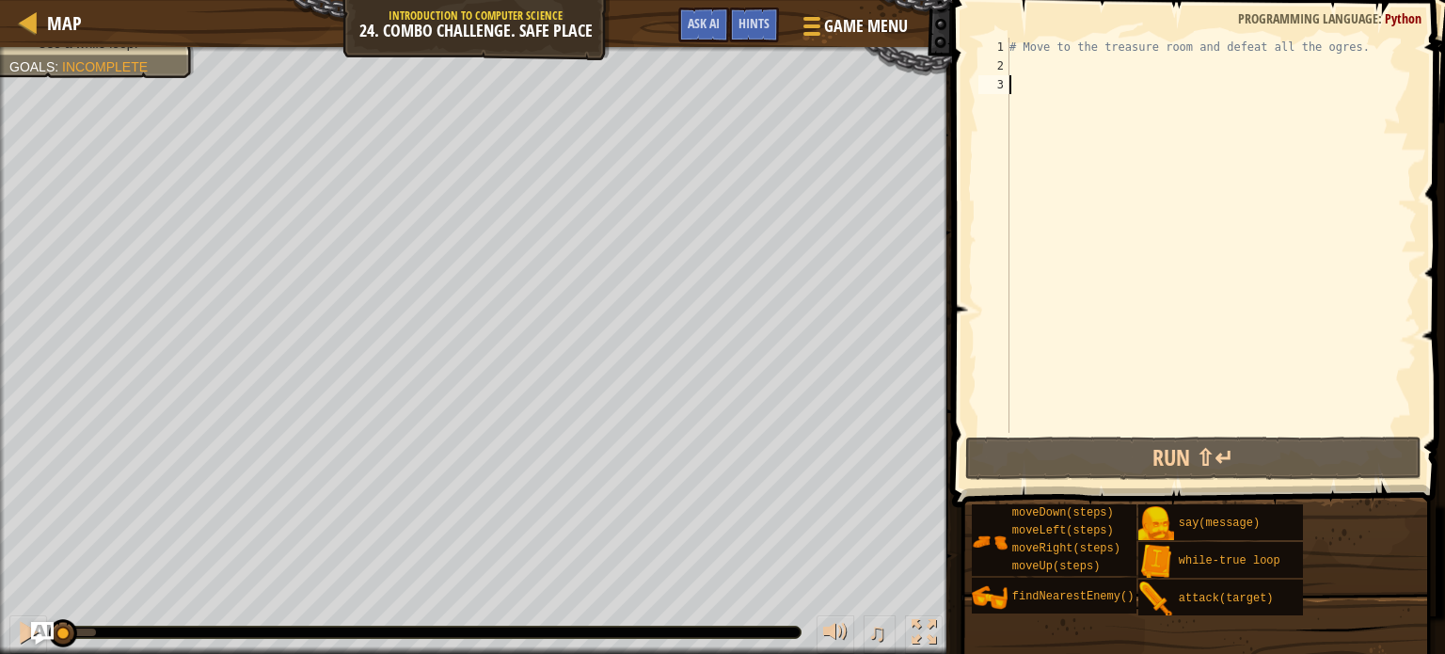
click at [1020, 63] on div "# Move to the treasure room and defeat all the ogres." at bounding box center [1211, 254] width 411 height 433
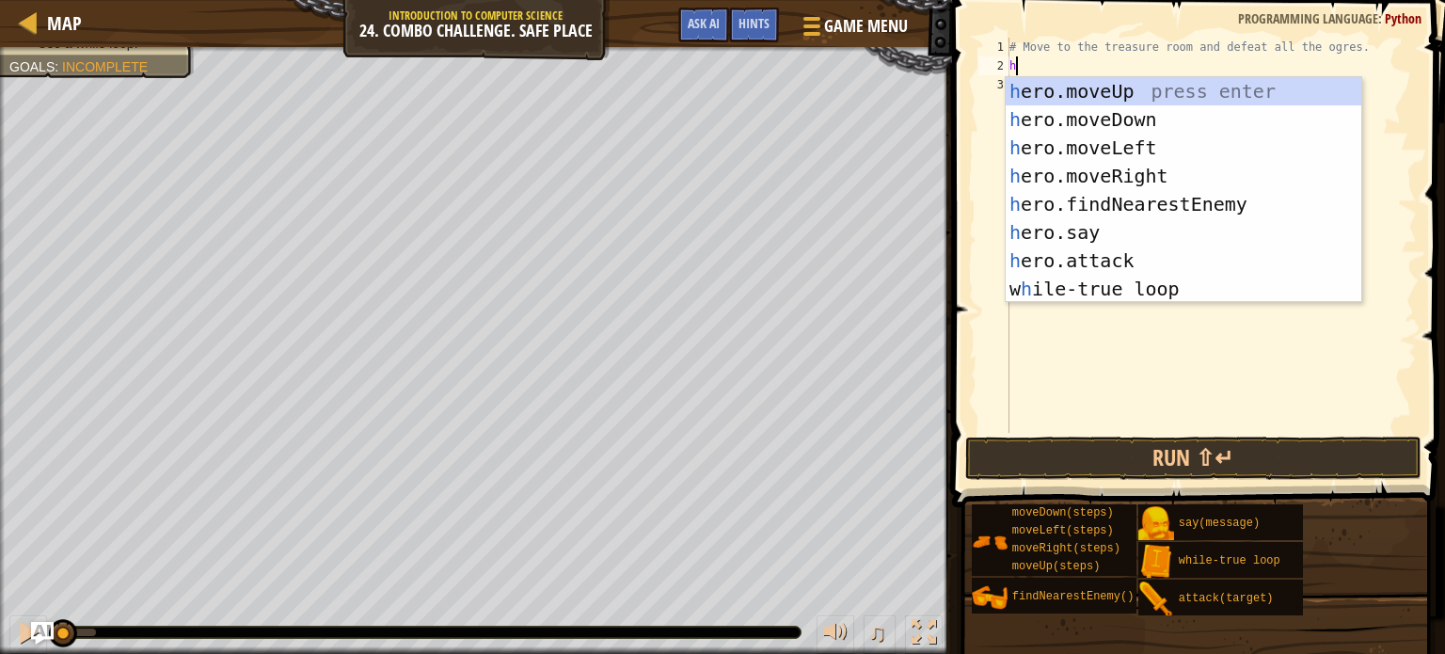
scroll to position [8, 0]
type textarea "her"
click at [1082, 289] on div "her o.moveUp press enter her o.moveDown press enter her o.moveLeft press enter …" at bounding box center [1184, 218] width 356 height 282
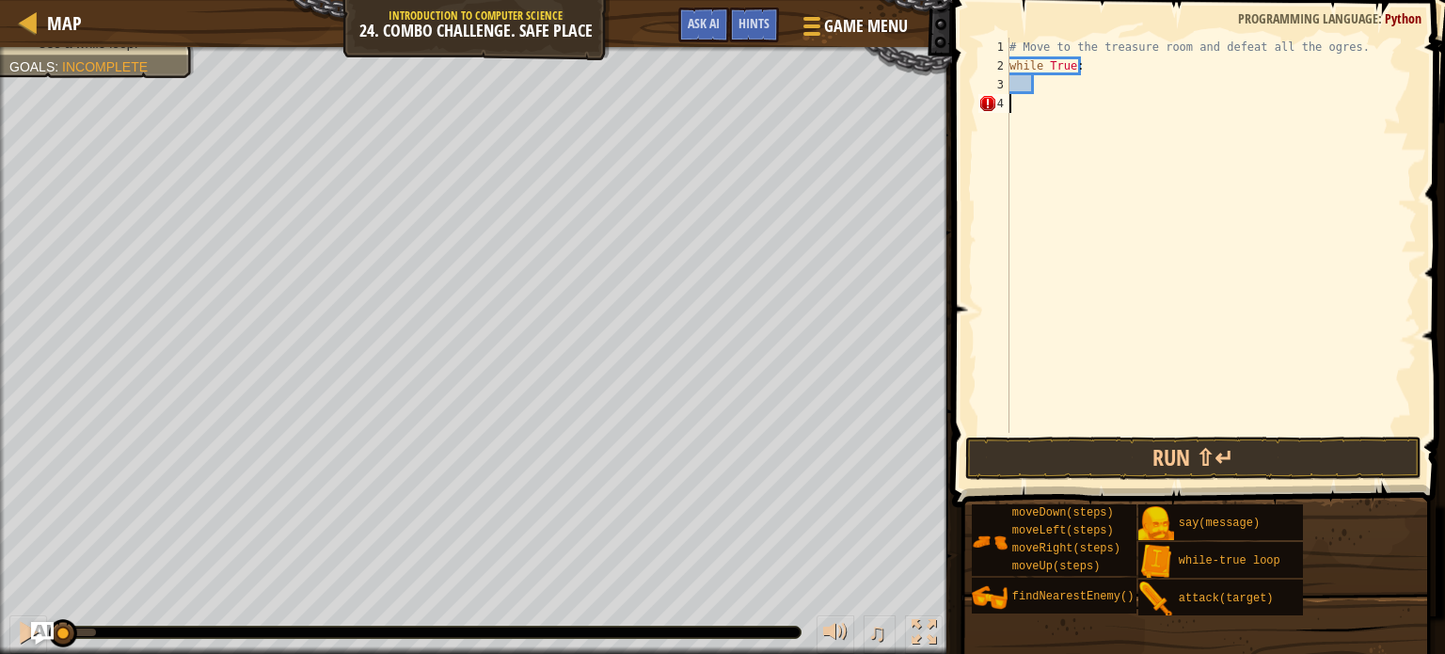
click at [1042, 105] on div "# Move to the treasure room and defeat all the ogres. while True :" at bounding box center [1211, 254] width 411 height 433
click at [1047, 82] on div "# Move to the treasure room and defeat all the ogres. while True :" at bounding box center [1211, 254] width 411 height 433
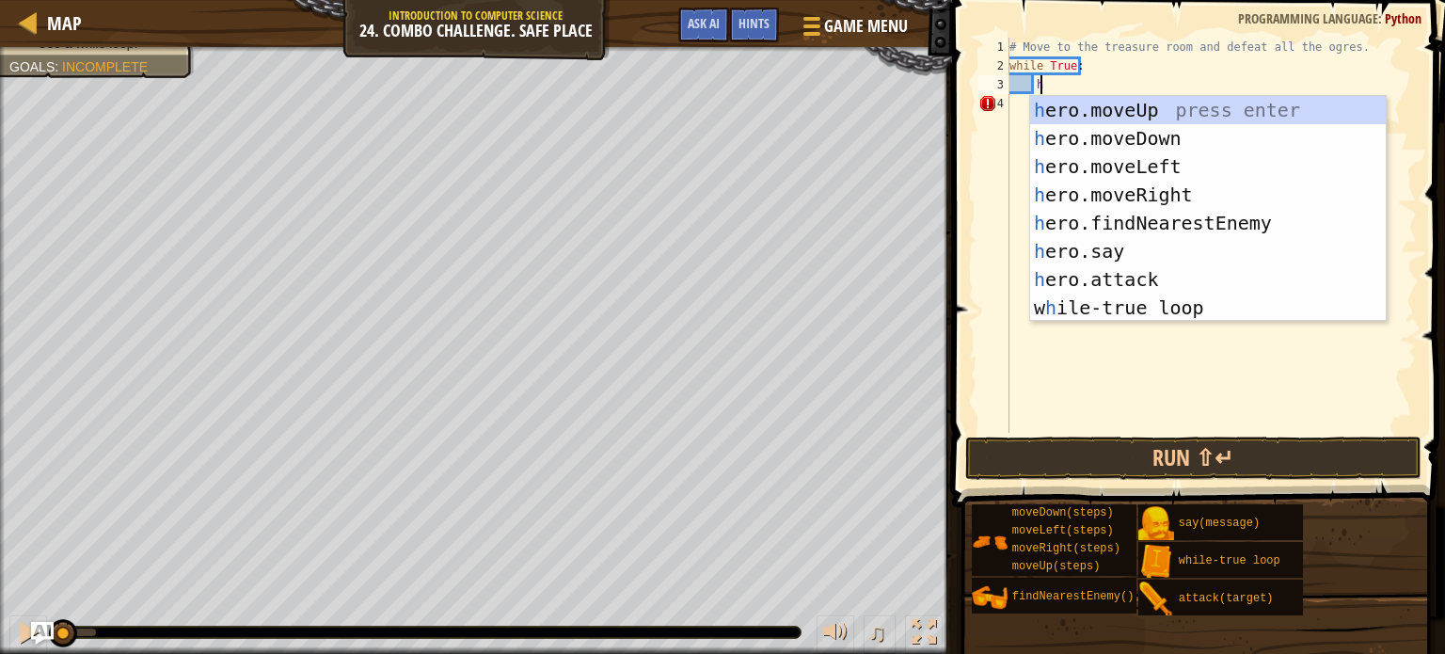
scroll to position [8, 1]
type textarea "he"
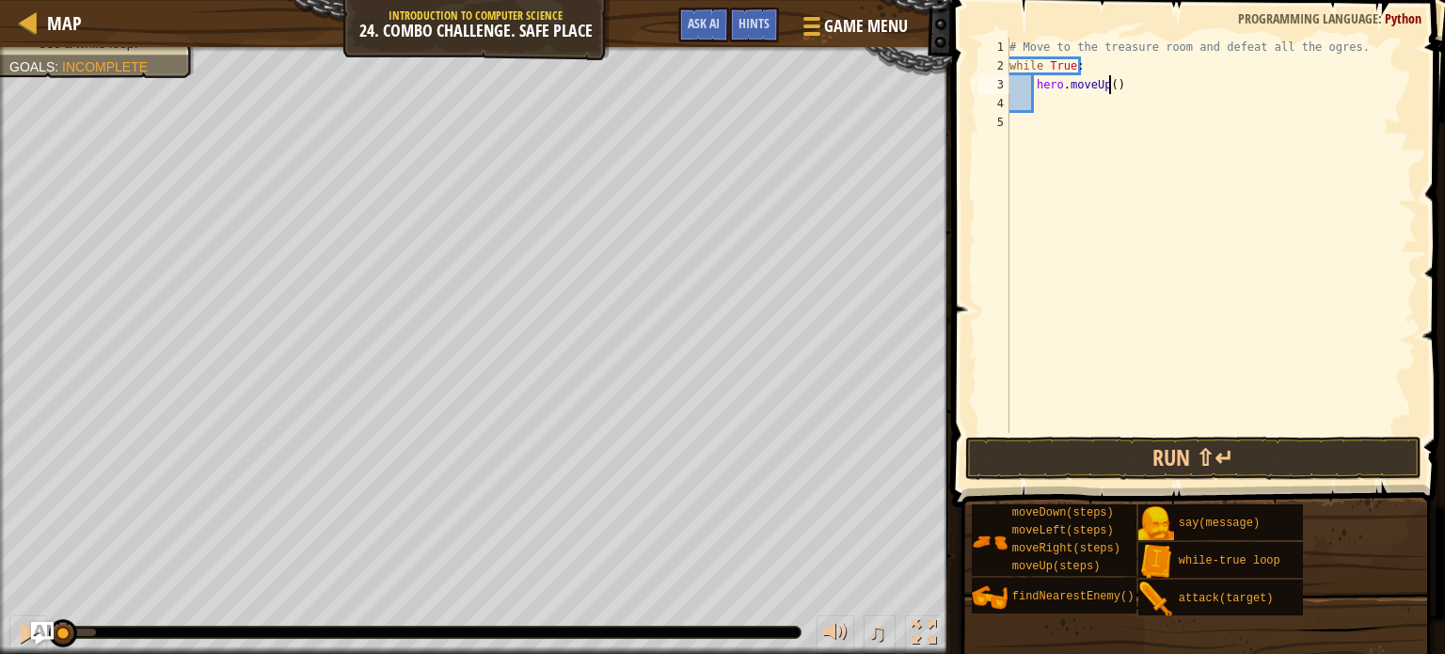
click at [1109, 83] on div "# Move to the treasure room and defeat all the ogres. while True : hero . moveU…" at bounding box center [1211, 254] width 411 height 433
type textarea "hero.moveUp(4)"
click at [1047, 103] on div "# Move to the treasure room and defeat all the ogres. while True : hero . moveU…" at bounding box center [1211, 254] width 411 height 433
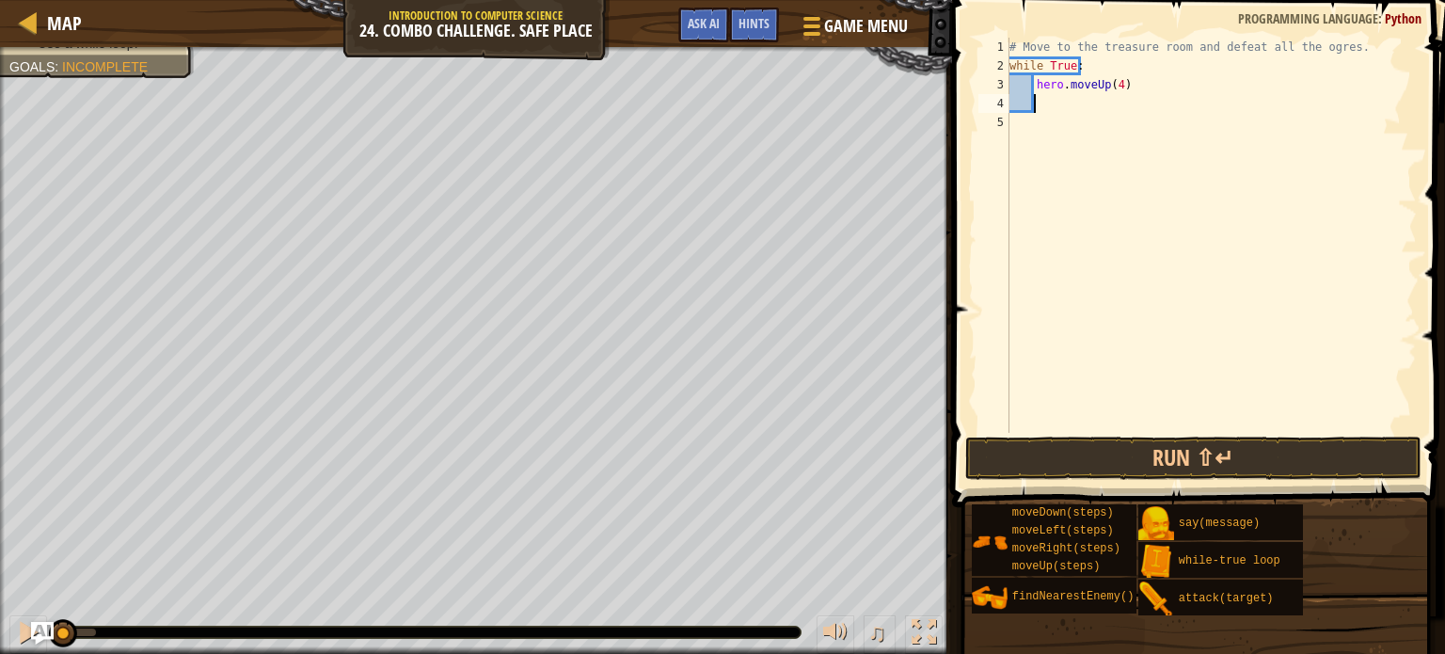
type textarea "he"
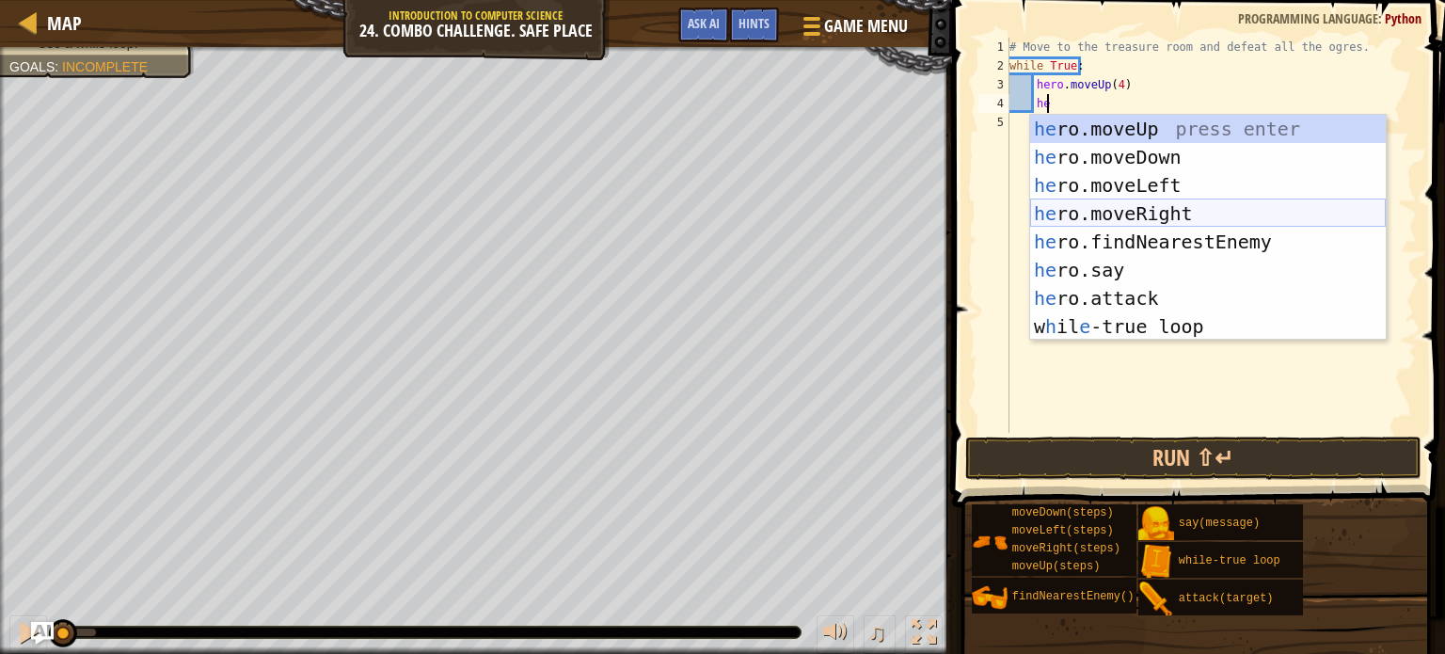
click at [1164, 207] on div "he ro.moveUp press enter he ro.moveDown press enter he ro.moveLeft press enter …" at bounding box center [1208, 256] width 356 height 282
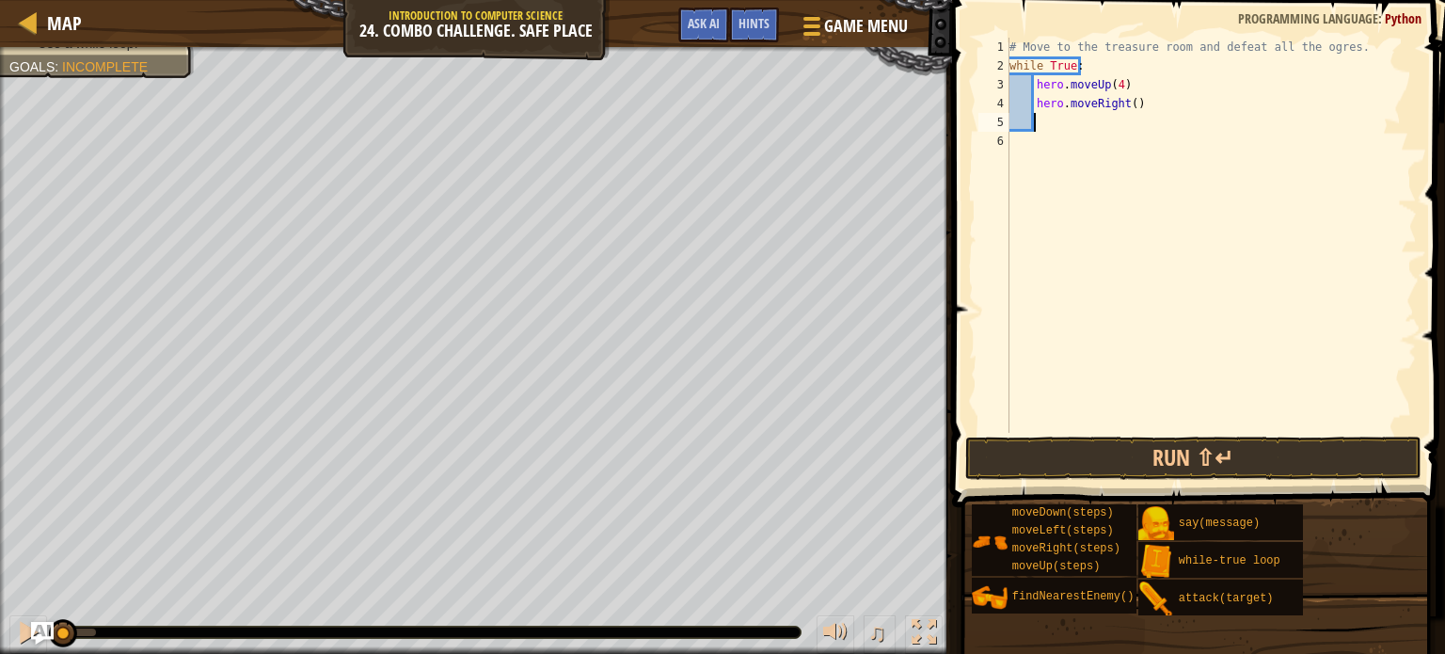
scroll to position [8, 0]
click at [1129, 110] on div "# Move to the treasure room and defeat all the ogres. while True : hero . moveU…" at bounding box center [1211, 254] width 411 height 433
type textarea "hero.moveRight(4)"
click at [1049, 128] on div "# Move to the treasure room and defeat all the ogres. while True : hero . moveU…" at bounding box center [1211, 254] width 411 height 433
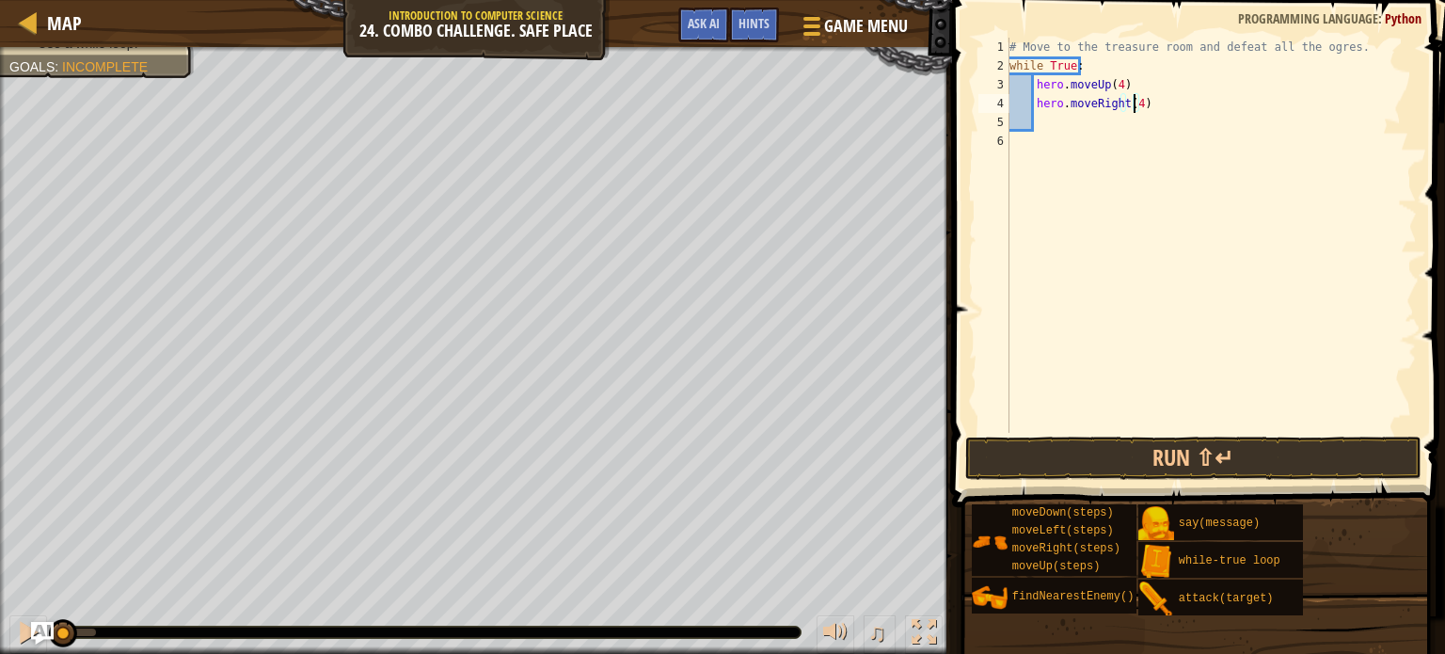
scroll to position [8, 0]
type textarea "he"
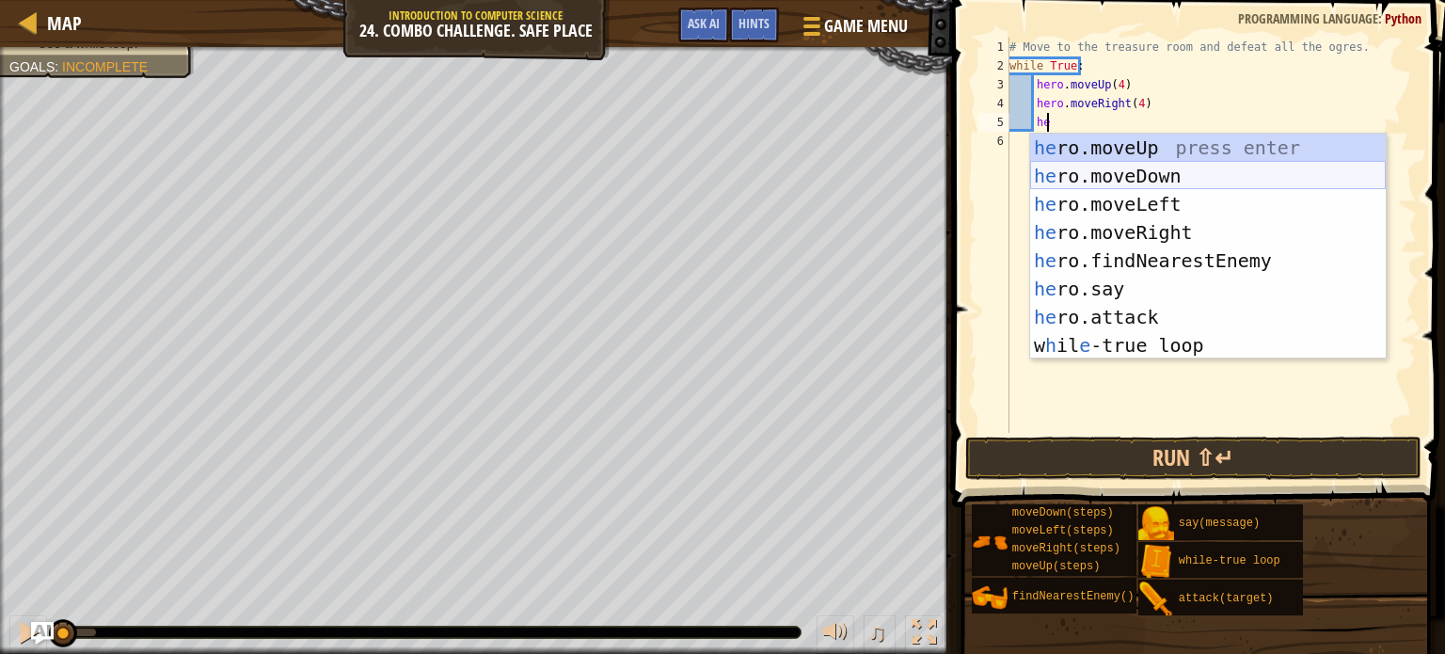
click at [1104, 168] on div "he ro.moveUp press enter he ro.moveDown press enter he ro.moveLeft press enter …" at bounding box center [1208, 275] width 356 height 282
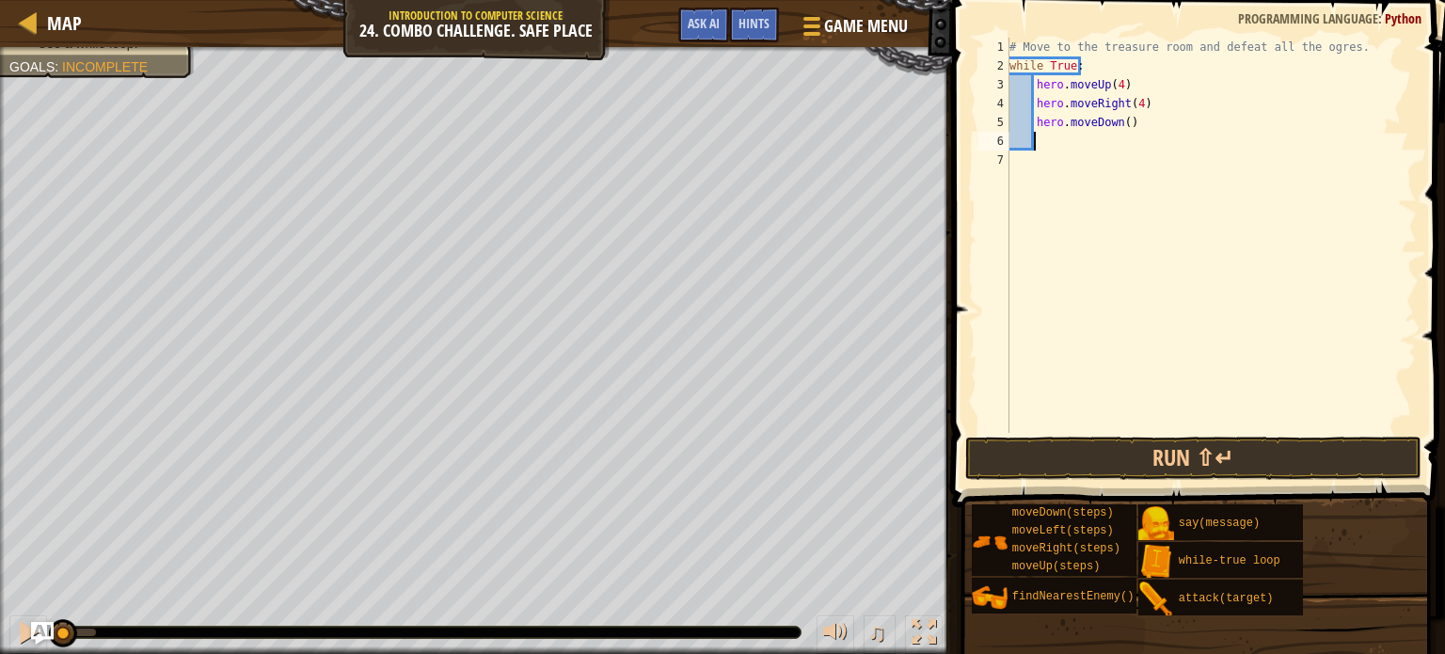
click at [1122, 122] on div "# Move to the treasure room and defeat all the ogres. while True : hero . moveU…" at bounding box center [1211, 254] width 411 height 433
click at [1081, 67] on div "# Move to the treasure room and defeat all the ogres. while True : hero . moveU…" at bounding box center [1211, 254] width 411 height 433
type textarea "w"
click at [1031, 84] on div "# Move to the treasure room and defeat all the ogres. hero . moveUp ( 4 ) hero …" at bounding box center [1211, 254] width 411 height 433
click at [1031, 100] on div "# Move to the treasure room and defeat all the ogres. hero . moveUp ( 4 ) hero …" at bounding box center [1211, 254] width 411 height 433
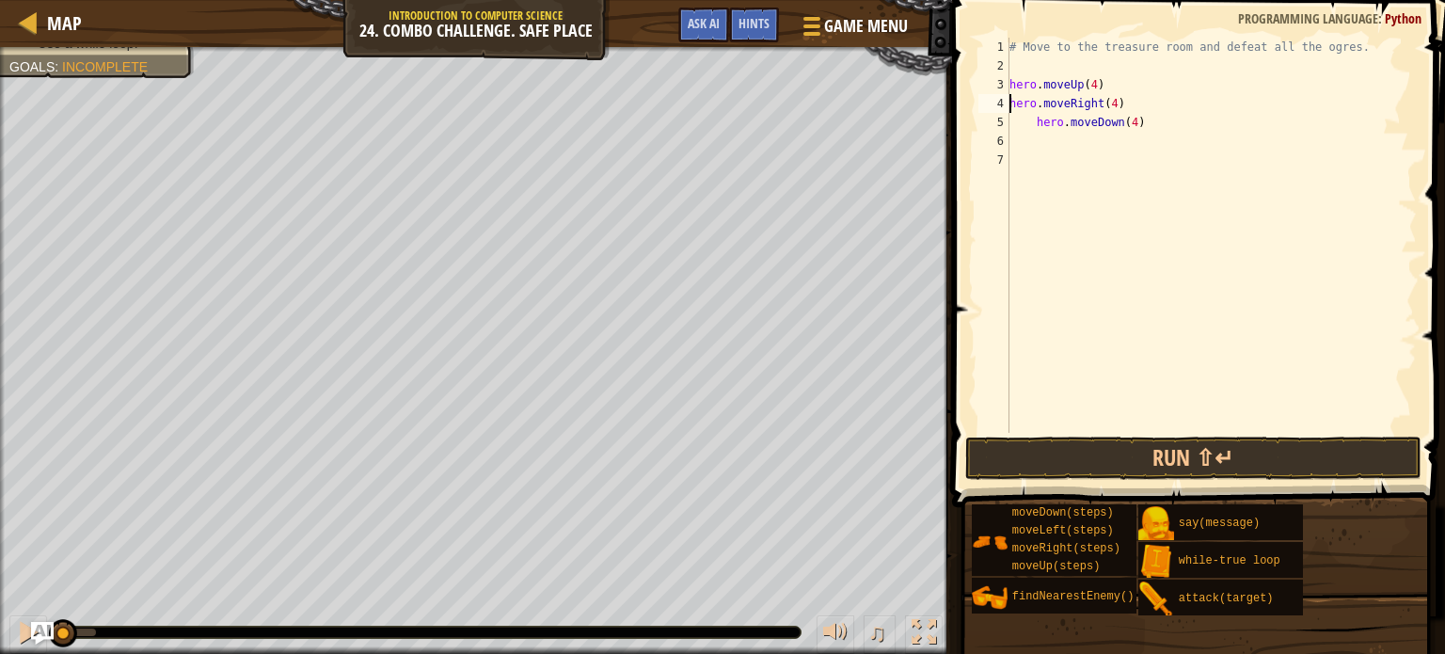
click at [1032, 123] on div "# Move to the treasure room and defeat all the ogres. hero . moveUp ( 4 ) hero …" at bounding box center [1211, 254] width 411 height 433
type textarea "hero.moveDown(4)"
click at [1016, 60] on div "# Move to the treasure room and defeat all the ogres. hero . moveUp ( 4 ) hero …" at bounding box center [1211, 254] width 411 height 433
type textarea "# Move to the treasure room and defeat all the ogres."
click at [1085, 470] on button "Run ⇧↵" at bounding box center [1193, 457] width 456 height 43
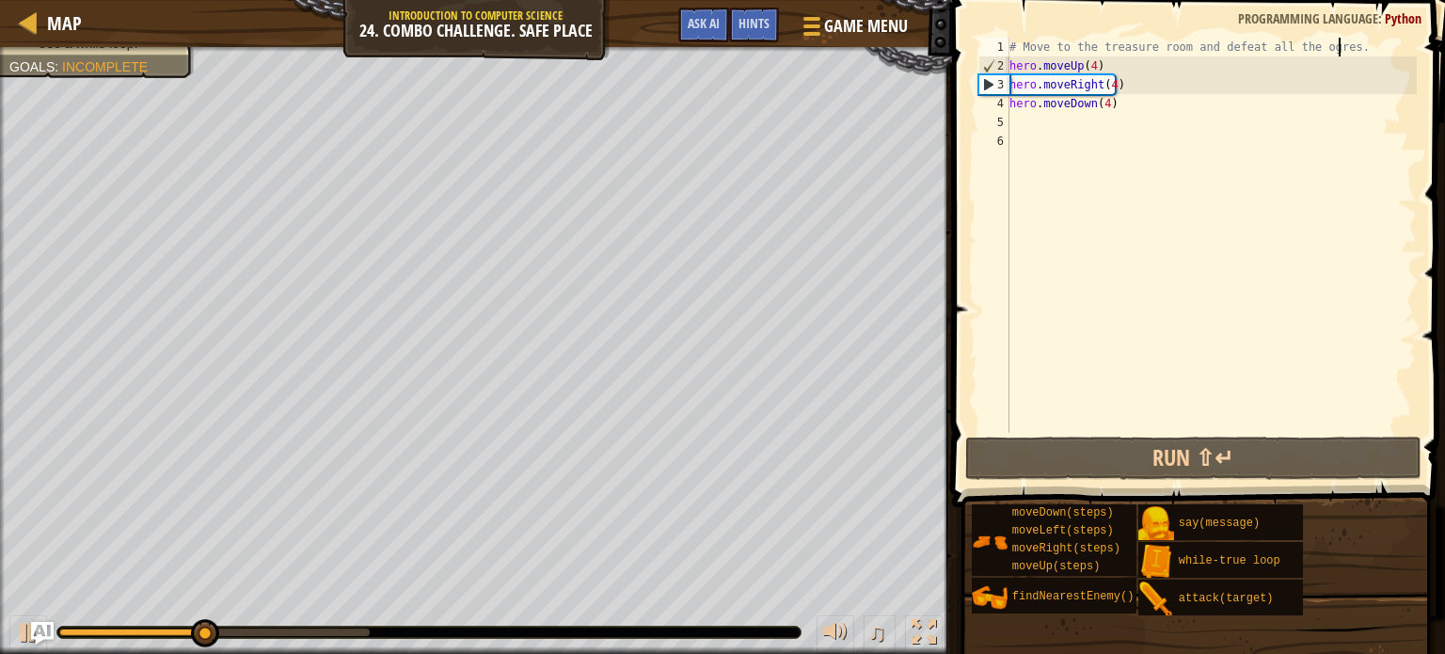
click at [1015, 123] on div "# Move to the treasure room and defeat all the ogres. hero . moveUp ( 4 ) hero …" at bounding box center [1211, 254] width 411 height 433
type textarea "he"
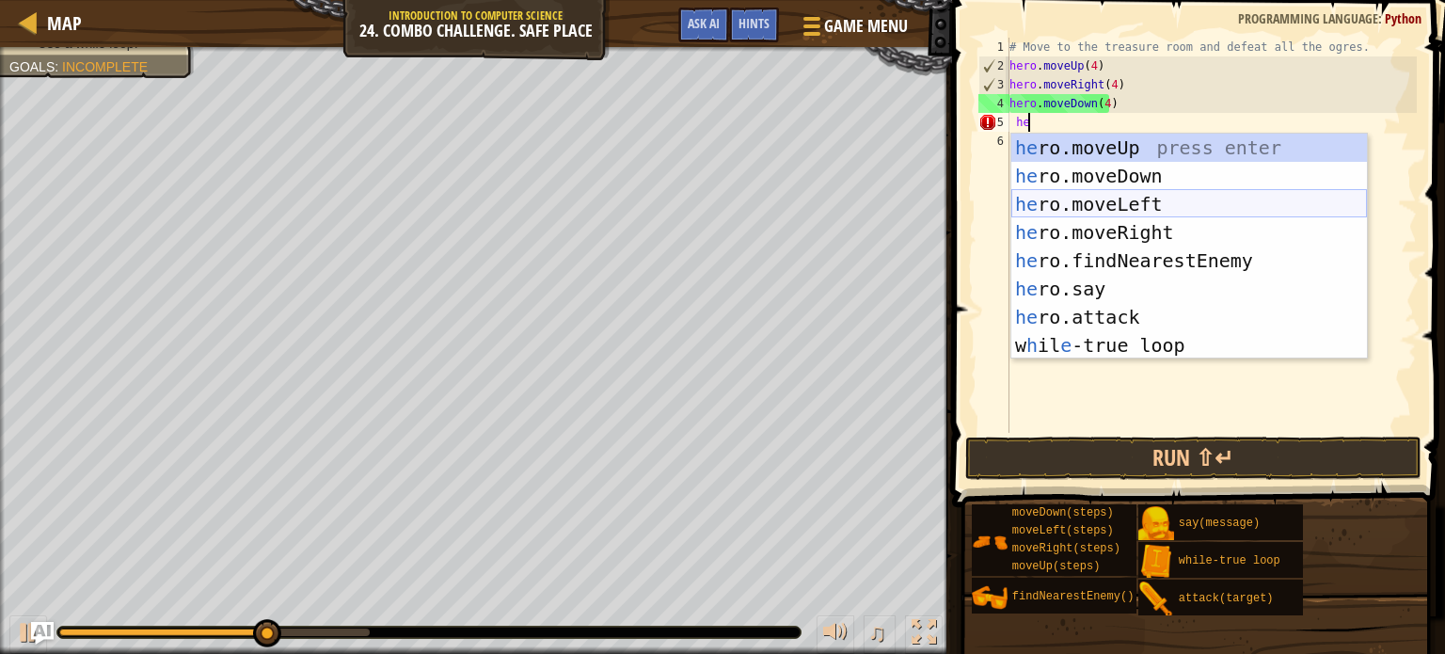
click at [1097, 197] on div "he ro.moveUp press enter he ro.moveDown press enter he ro.moveLeft press enter …" at bounding box center [1189, 275] width 356 height 282
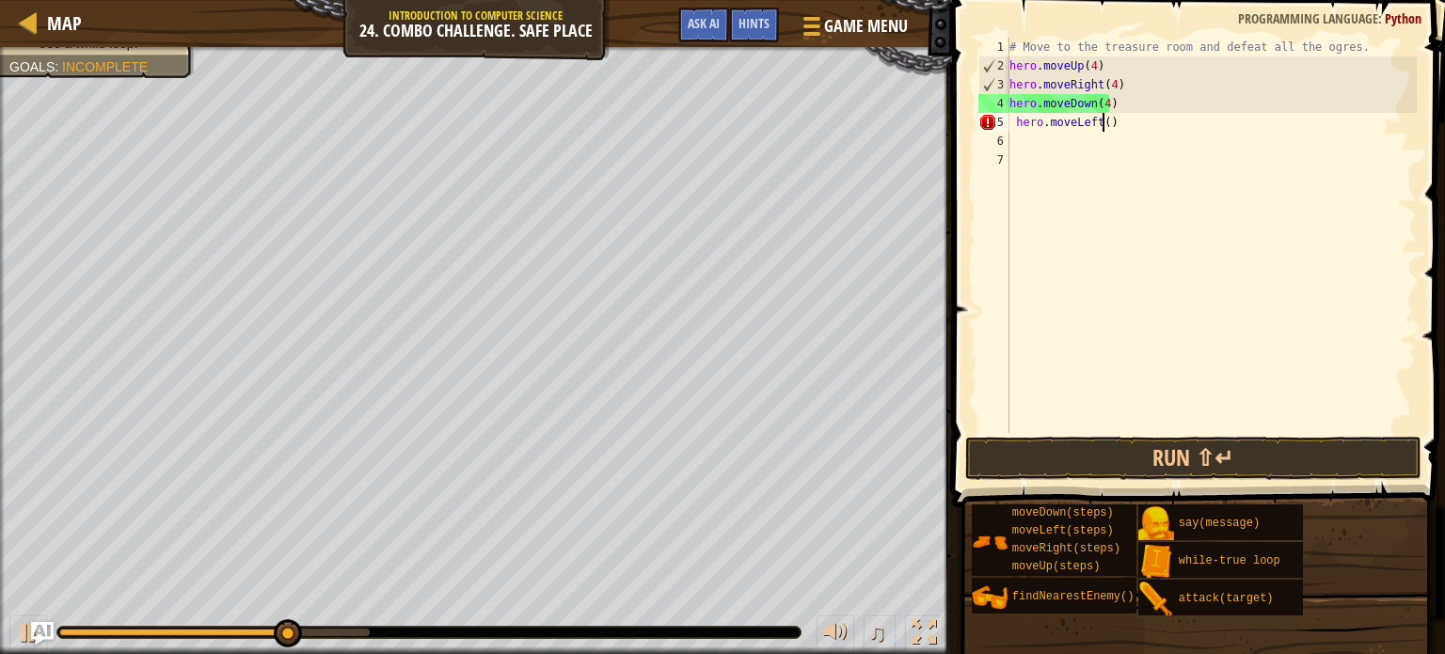
click at [1103, 124] on div "# Move to the treasure room and defeat all the ogres. hero . moveUp ( 4 ) hero …" at bounding box center [1211, 254] width 411 height 433
click at [1014, 118] on div "# Move to the treasure room and defeat all the ogres. hero . moveUp ( 4 ) hero …" at bounding box center [1211, 254] width 411 height 433
type textarea "hero.moveLeft(3)"
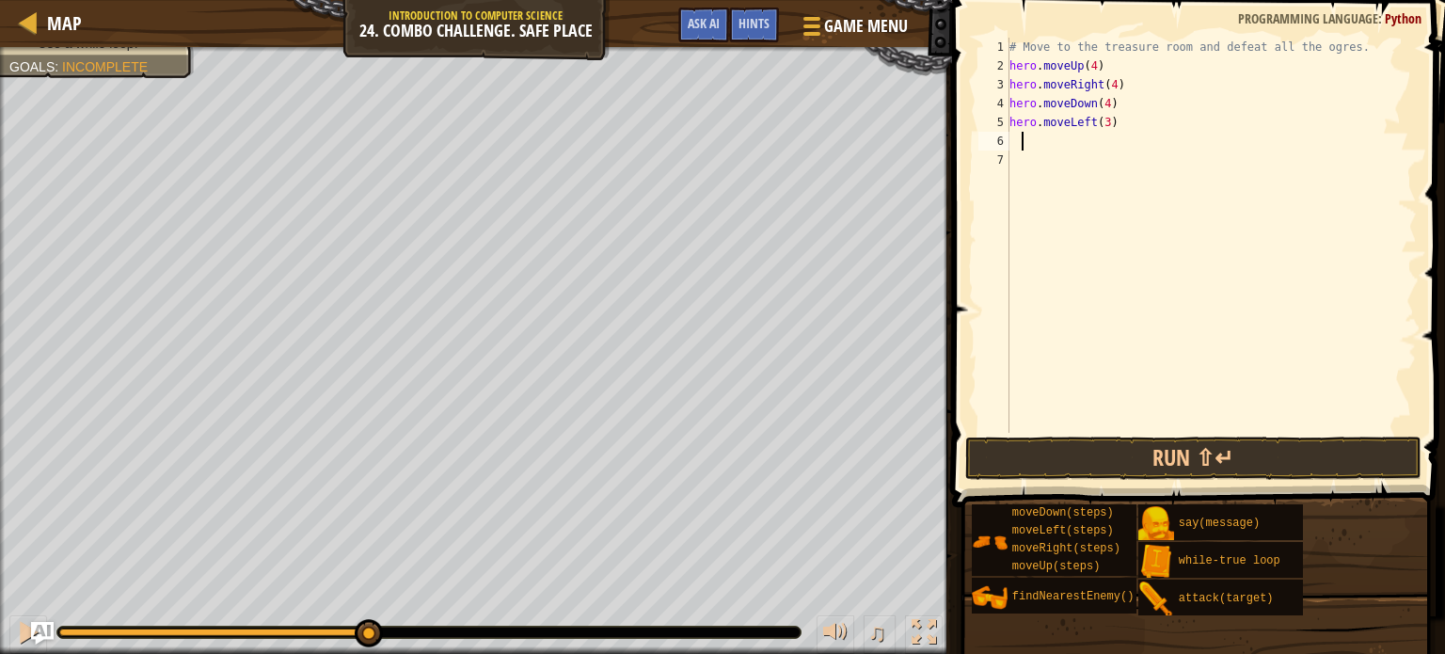
click at [1019, 136] on div "# Move to the treasure room and defeat all the ogres. hero . moveUp ( 4 ) hero …" at bounding box center [1211, 254] width 411 height 433
click at [1008, 136] on div "6" at bounding box center [993, 141] width 31 height 19
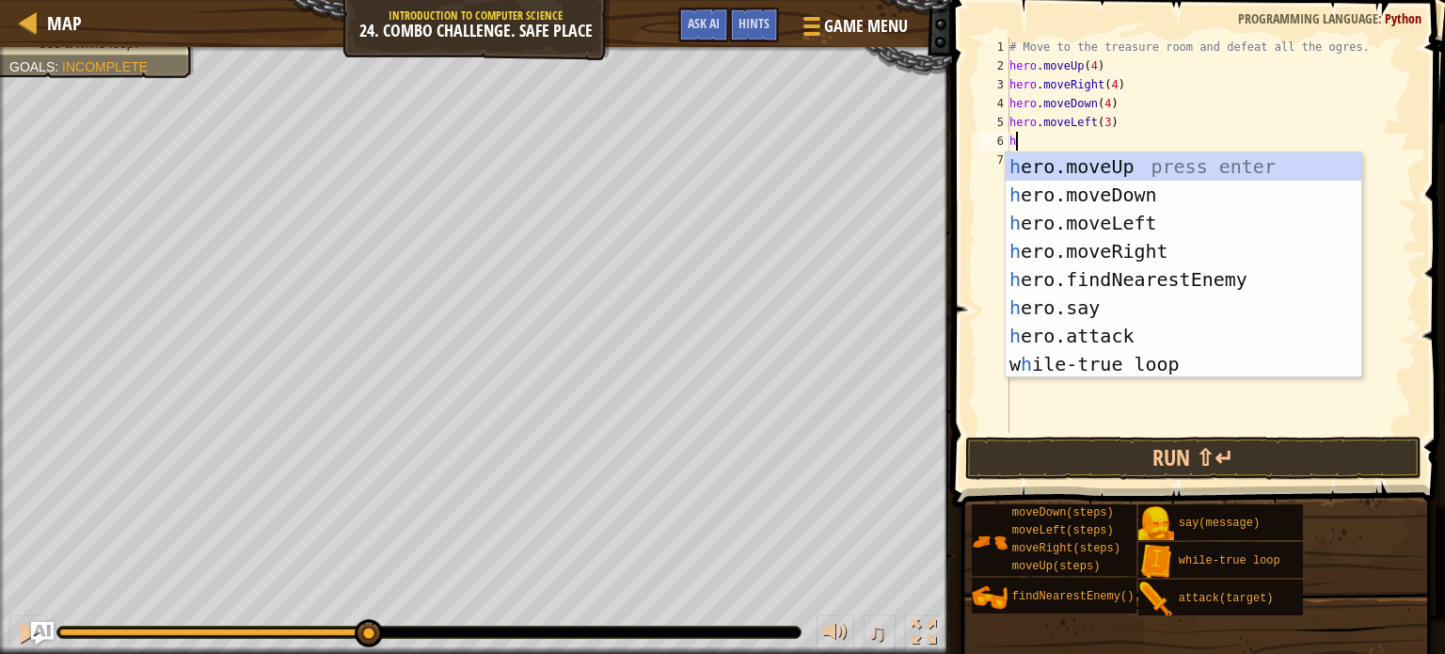
type textarea "he"
click at [1084, 280] on div "he ro.moveUp press enter he ro.moveDown press enter he ro.moveLeft press enter …" at bounding box center [1184, 293] width 356 height 282
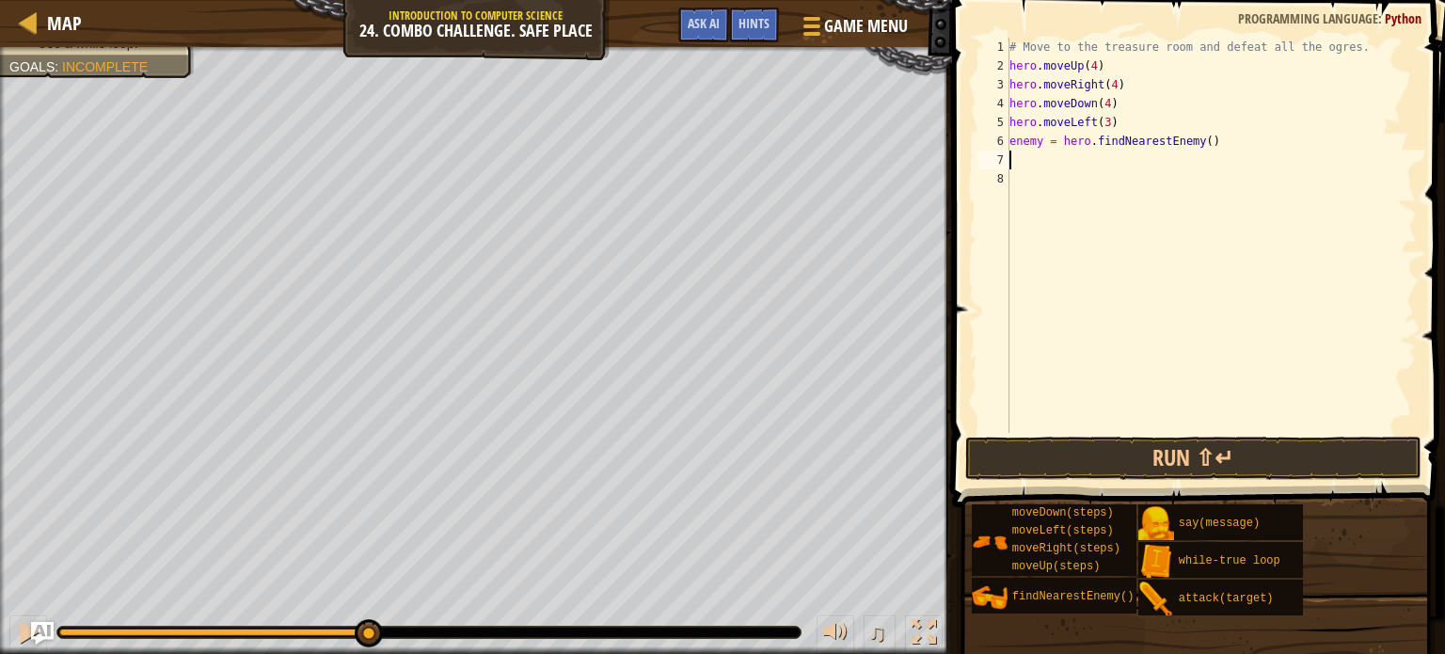
click at [1036, 139] on div "# Move to the treasure room and defeat all the ogres. hero . moveUp ( 4 ) hero …" at bounding box center [1211, 254] width 411 height 433
click at [1040, 142] on div "# Move to the treasure room and defeat all the ogres. hero . moveUp ( 4 ) hero …" at bounding box center [1211, 254] width 411 height 433
type textarea "enemy1 = hero.findNearestEnemy()"
click at [1020, 160] on div "# Move to the treasure room and defeat all the ogres. hero . moveUp ( 4 ) hero …" at bounding box center [1211, 254] width 411 height 433
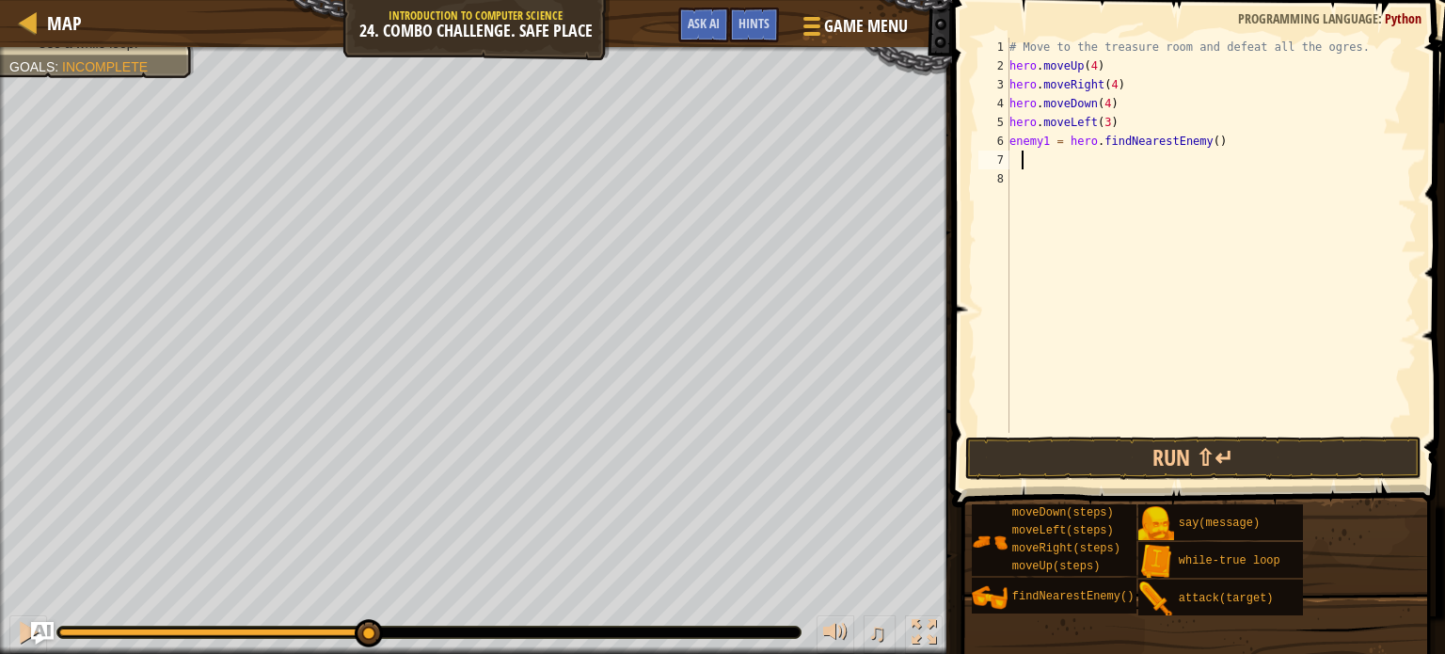
scroll to position [8, 0]
click at [1011, 151] on div "# Move to the treasure room and defeat all the ogres. hero . moveUp ( 4 ) hero …" at bounding box center [1211, 254] width 411 height 433
click at [1115, 460] on button "Run ⇧↵" at bounding box center [1193, 457] width 456 height 43
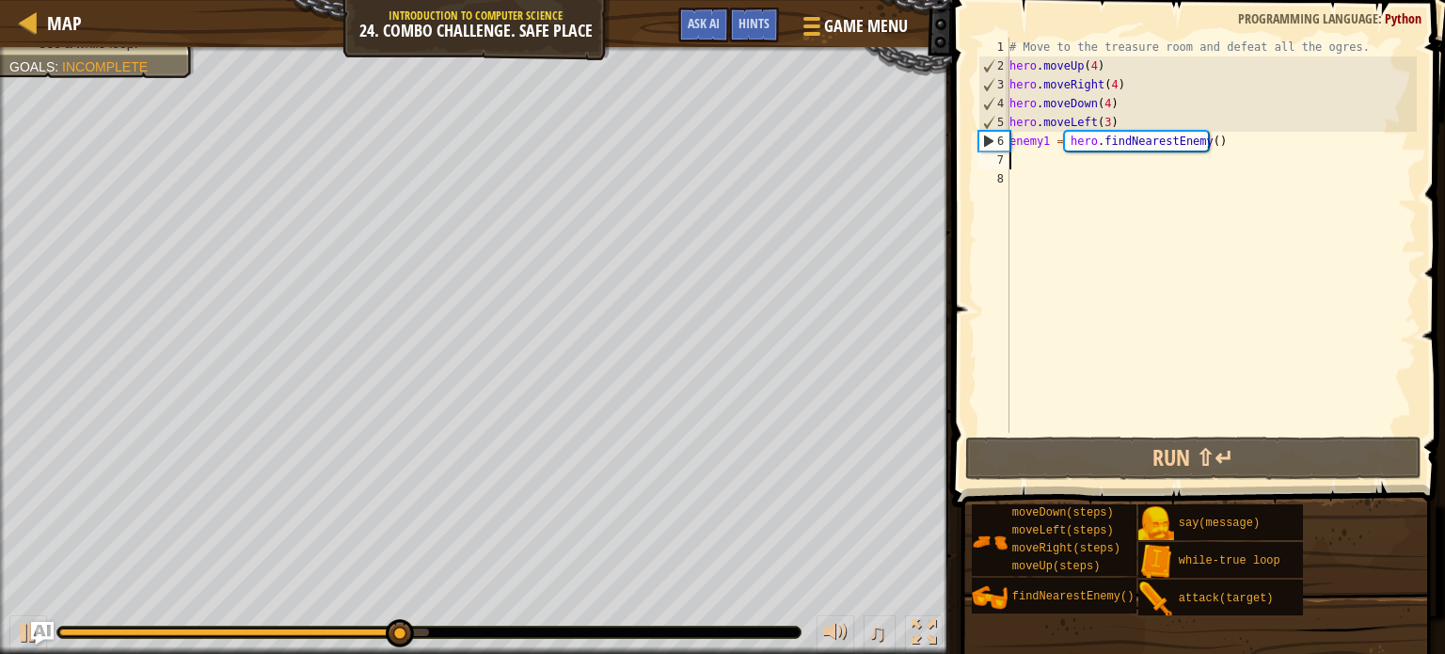
click at [1115, 101] on div "# Move to the treasure room and defeat all the ogres. hero . moveUp ( 4 ) hero …" at bounding box center [1211, 254] width 411 height 433
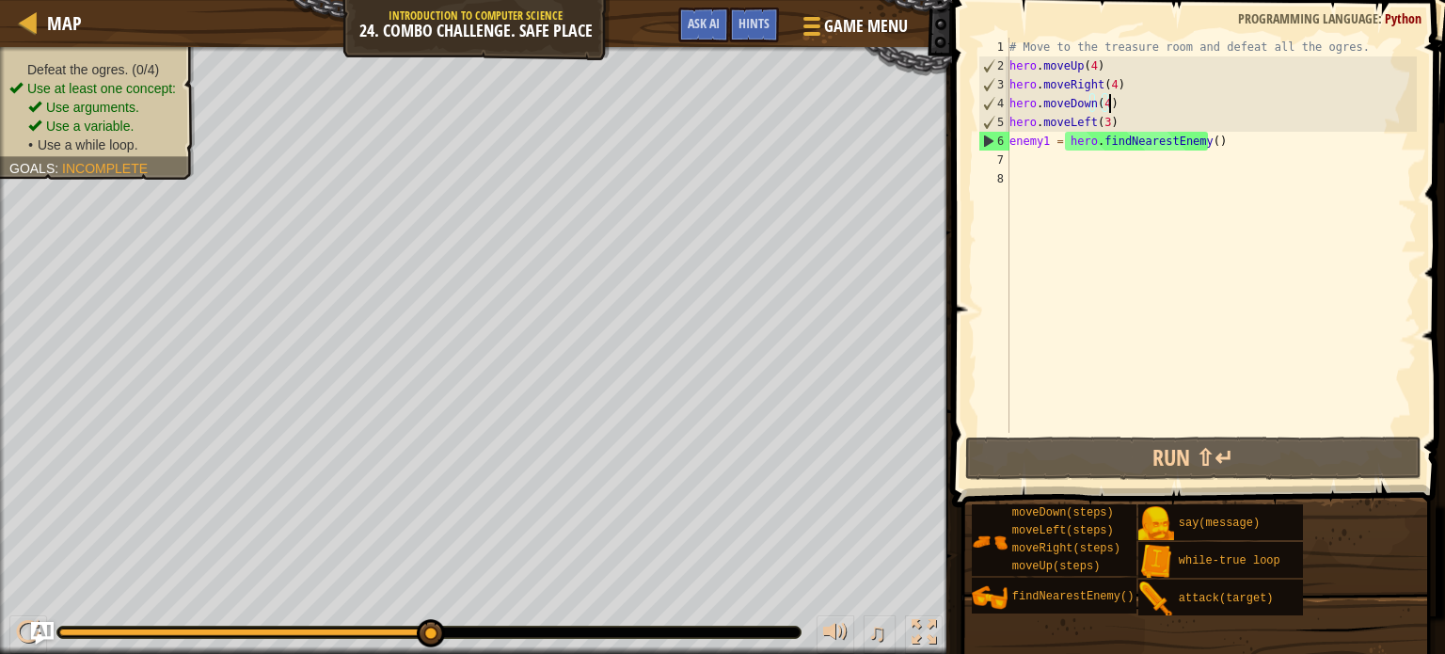
click at [1103, 106] on div "# Move to the treasure room and defeat all the ogres. hero . moveUp ( 4 ) hero …" at bounding box center [1211, 254] width 411 height 433
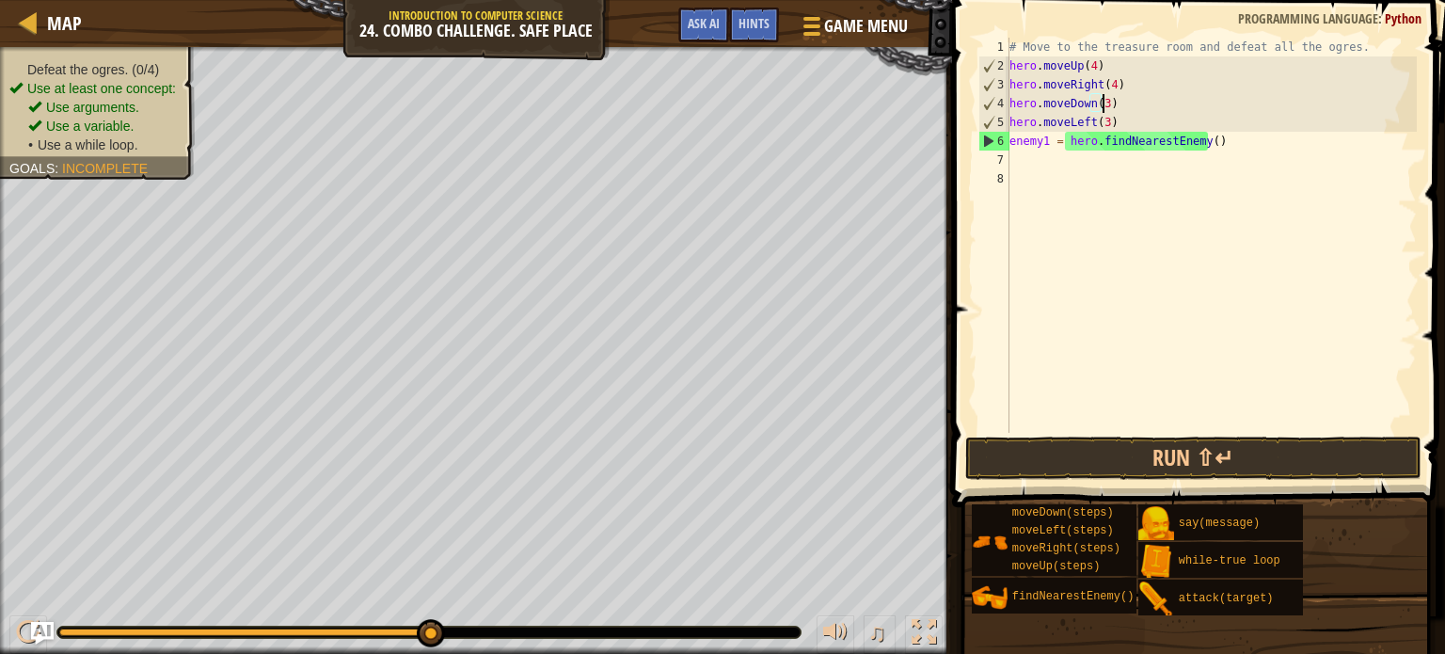
scroll to position [8, 7]
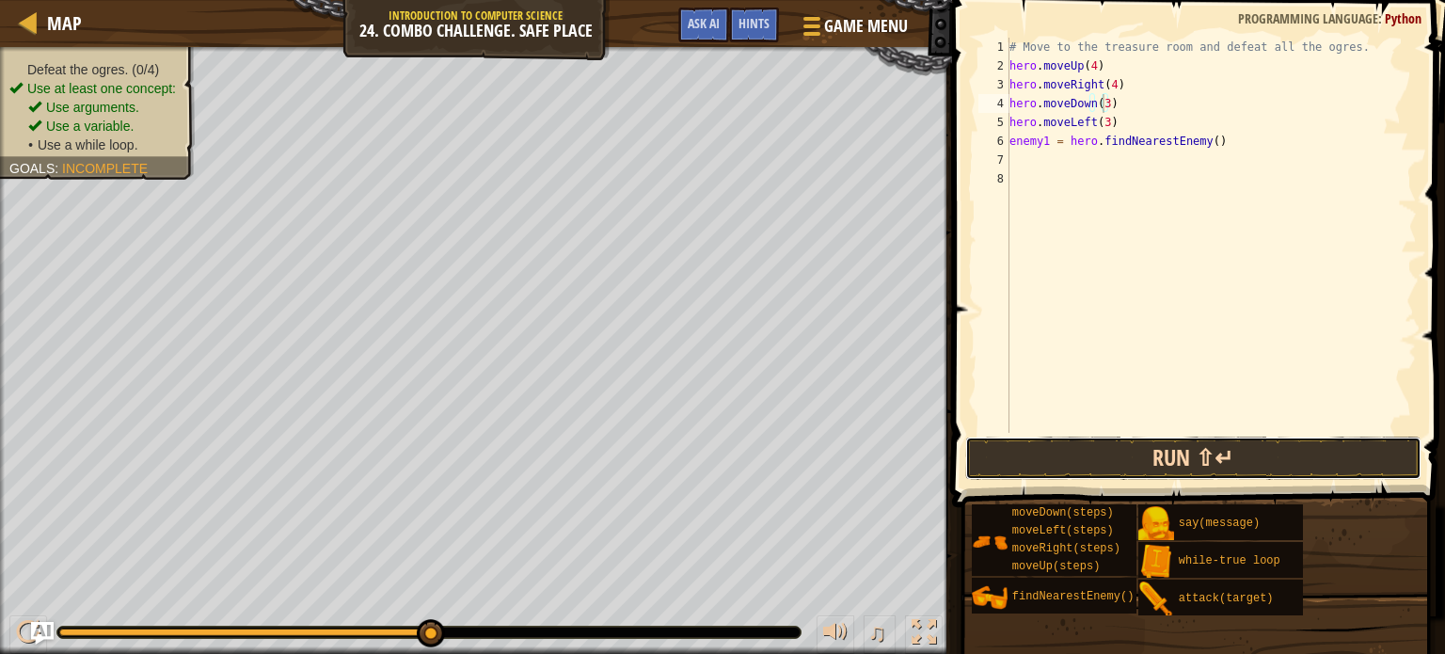
click at [1178, 451] on button "Run ⇧↵" at bounding box center [1193, 457] width 456 height 43
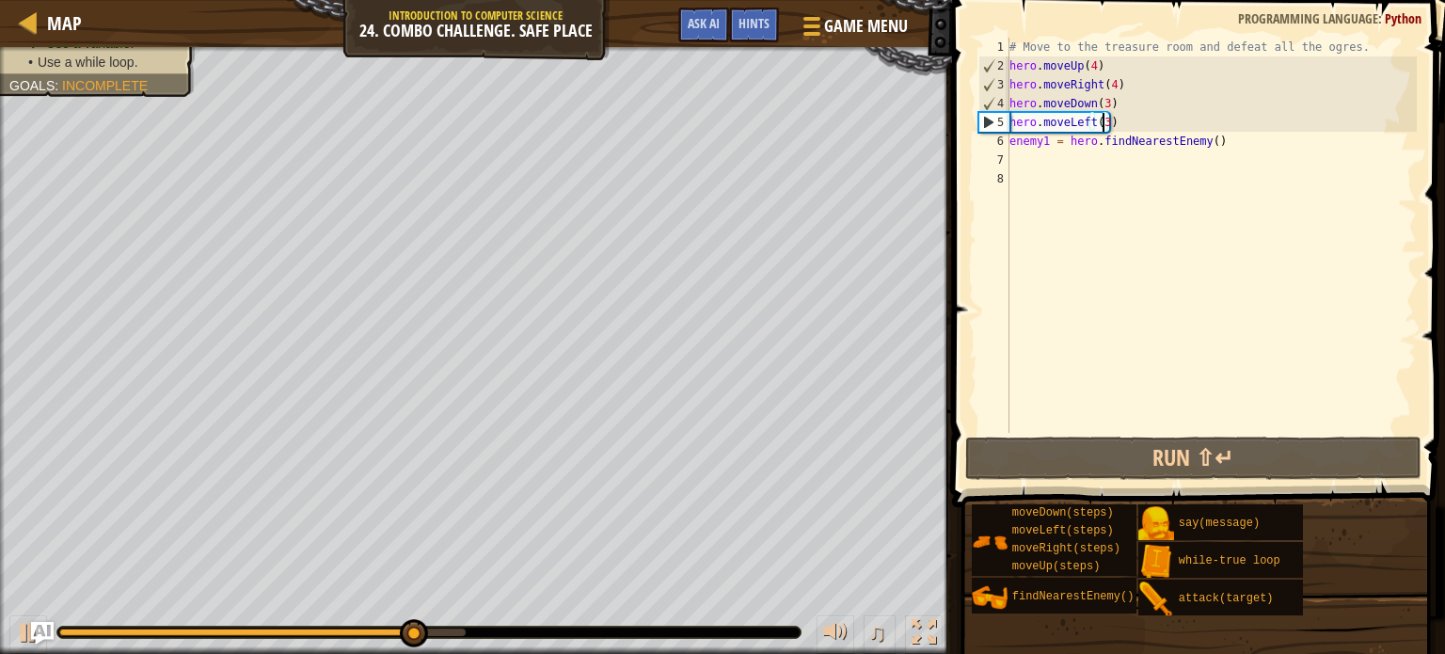
click at [1100, 121] on div "# Move to the treasure room and defeat all the ogres. hero . moveUp ( 4 ) hero …" at bounding box center [1211, 254] width 411 height 433
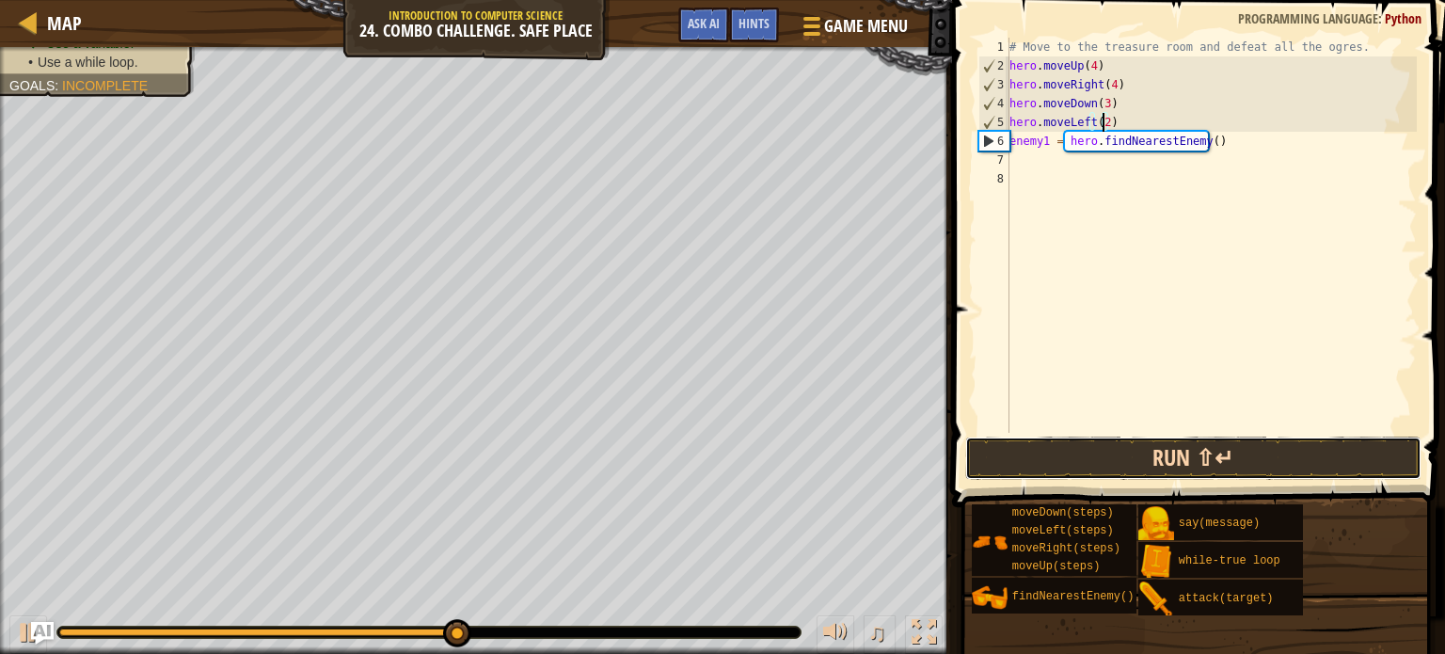
click at [1149, 469] on button "Run ⇧↵" at bounding box center [1193, 457] width 456 height 43
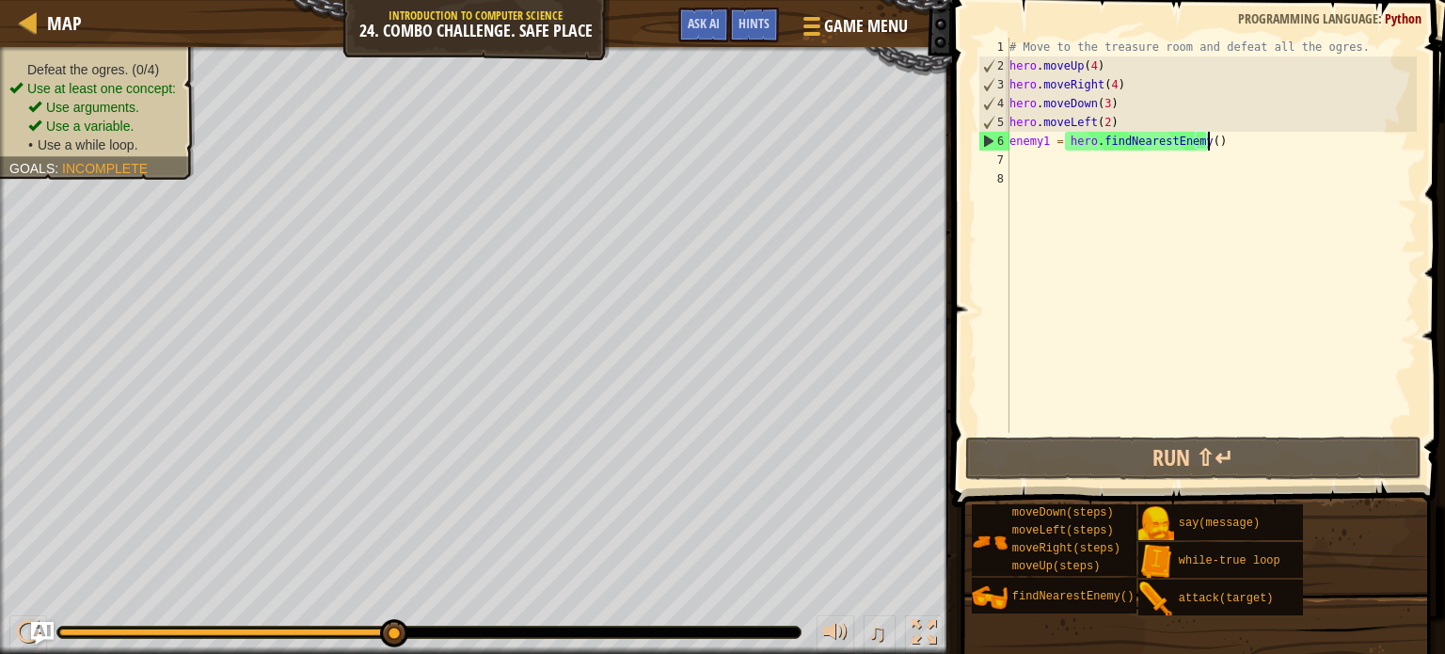
click at [1205, 143] on div "# Move to the treasure room and defeat all the ogres. hero . moveUp ( 4 ) hero …" at bounding box center [1211, 254] width 411 height 433
click at [1222, 145] on div "# Move to the treasure room and defeat all the ogres. hero . moveUp ( 4 ) hero …" at bounding box center [1211, 254] width 411 height 433
click at [1200, 142] on div "# Move to the treasure room and defeat all the ogres. hero . moveUp ( 4 ) hero …" at bounding box center [1211, 254] width 411 height 433
type textarea "enemy1 = hero.findNearestEnemy(4)"
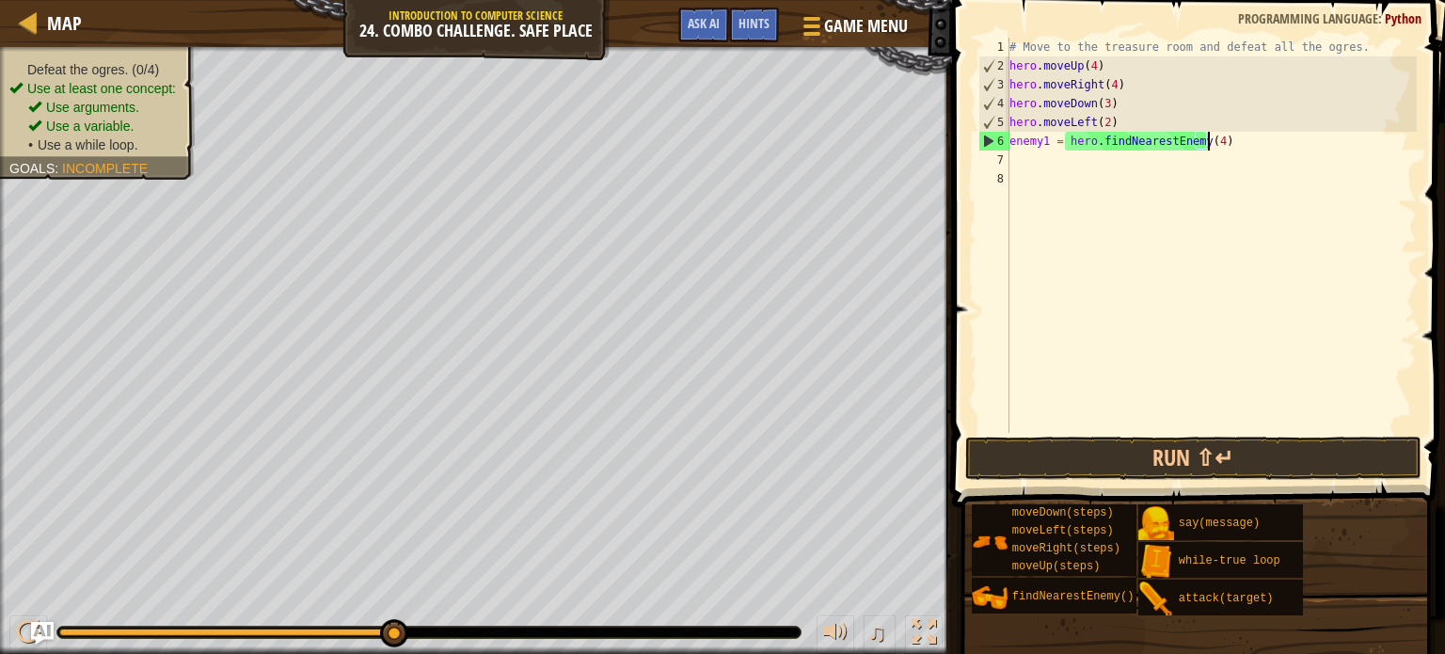
scroll to position [8, 15]
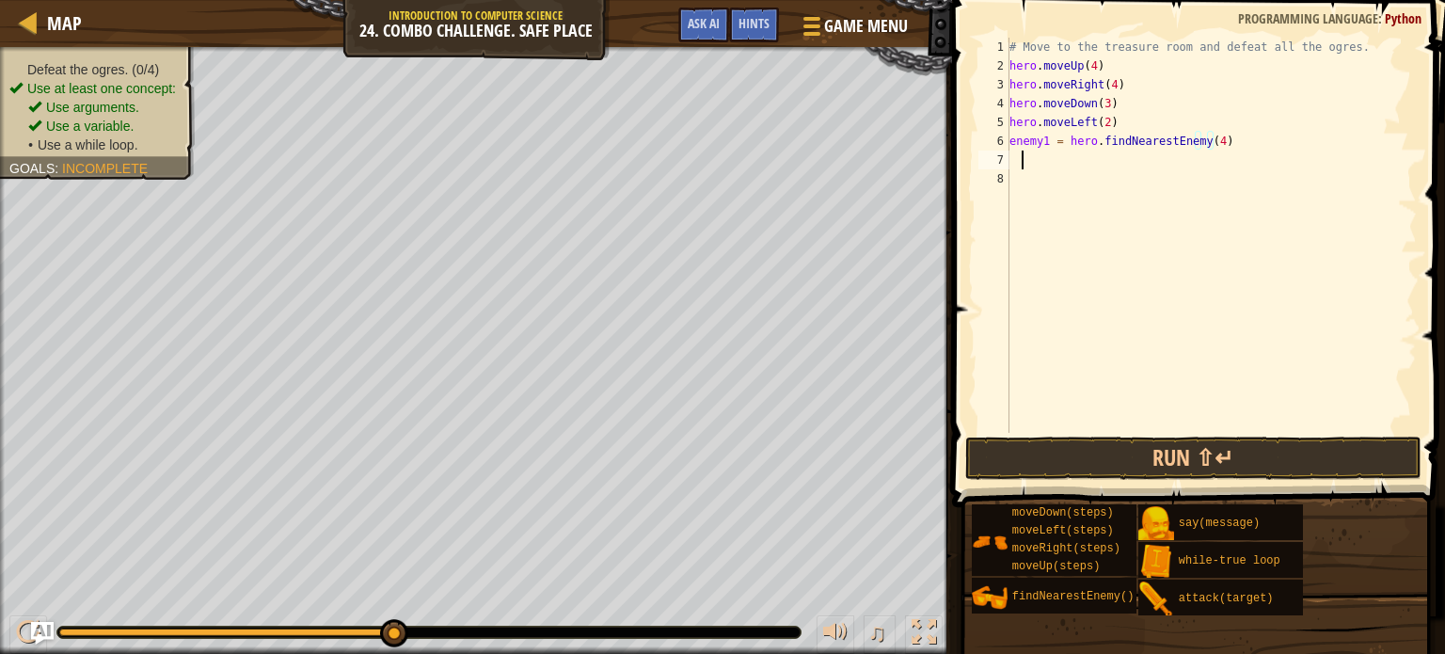
click at [1021, 166] on div "# Move to the treasure room and defeat all the ogres. hero . moveUp ( 4 ) hero …" at bounding box center [1211, 254] width 411 height 433
click at [1011, 157] on div "# Move to the treasure room and defeat all the ogres. hero . moveUp ( 4 ) hero …" at bounding box center [1211, 254] width 411 height 433
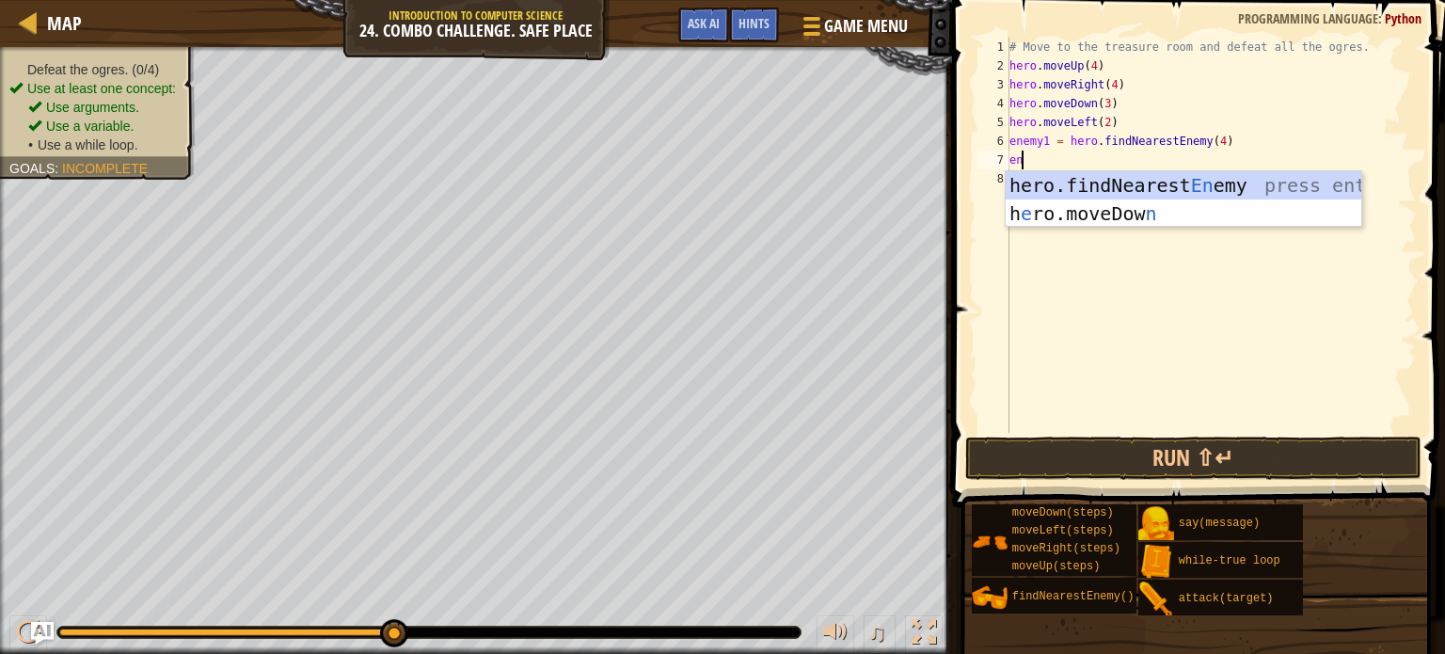
type textarea "e"
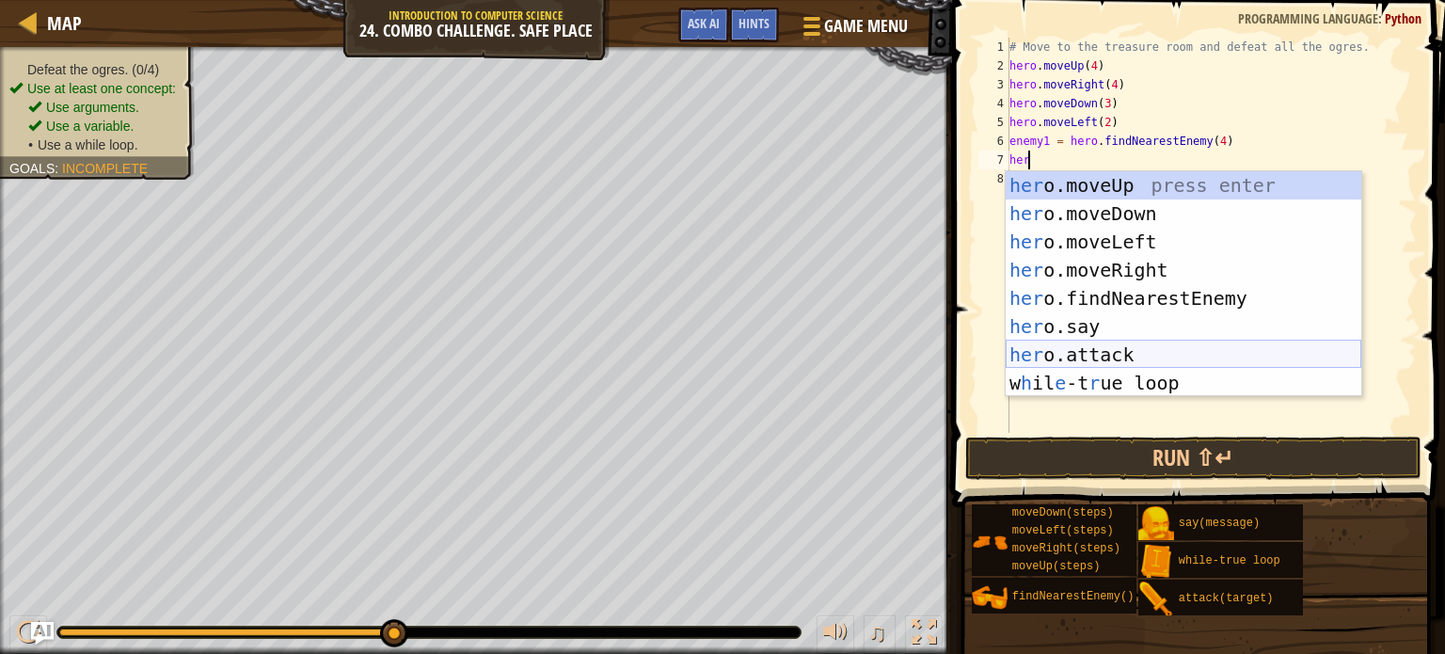
click at [1105, 352] on div "her o.moveUp press enter her o.moveDown press enter her o.moveLeft press enter …" at bounding box center [1184, 312] width 356 height 282
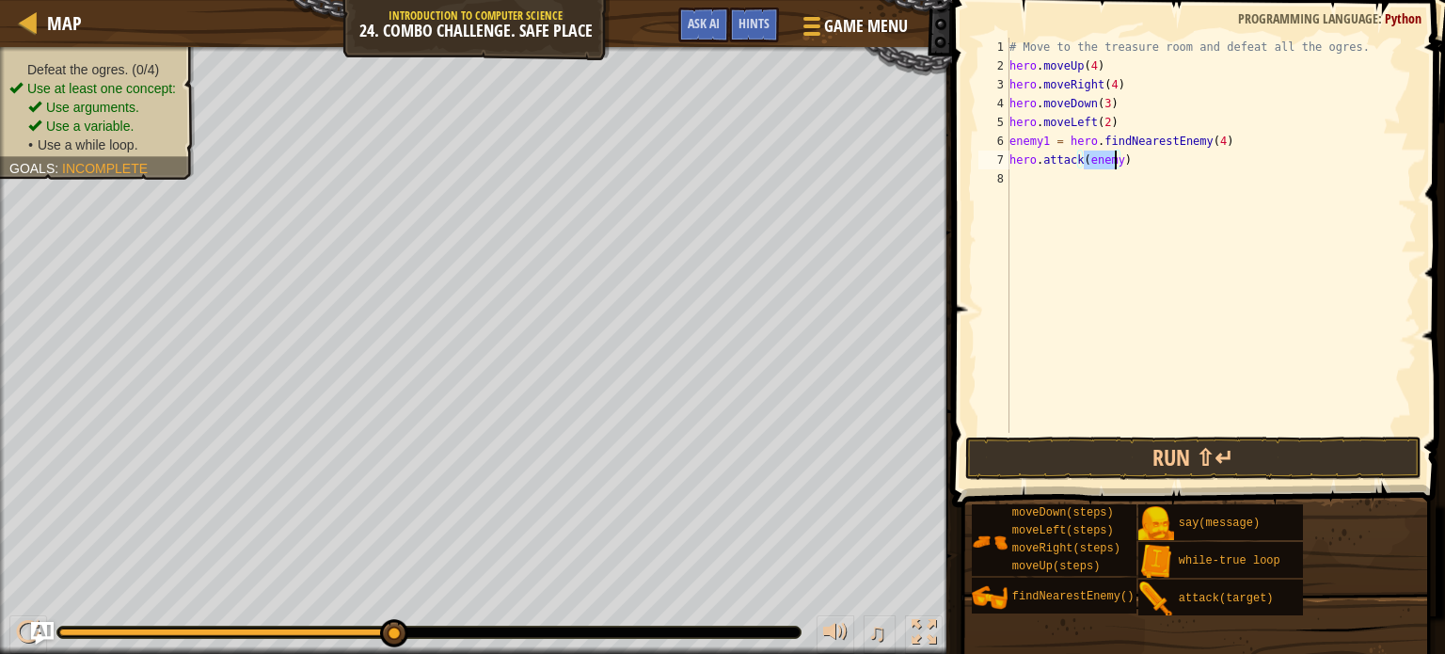
click at [1119, 165] on div "# Move to the treasure room and defeat all the ogres. hero . moveUp ( 4 ) hero …" at bounding box center [1211, 254] width 411 height 433
click at [1115, 161] on div "# Move to the treasure room and defeat all the ogres. hero . moveUp ( 4 ) hero …" at bounding box center [1211, 254] width 411 height 433
type textarea "hero.attack(enemy1)"
click at [1020, 180] on div "# Move to the treasure room and defeat all the ogres. hero . moveUp ( 4 ) hero …" at bounding box center [1211, 254] width 411 height 433
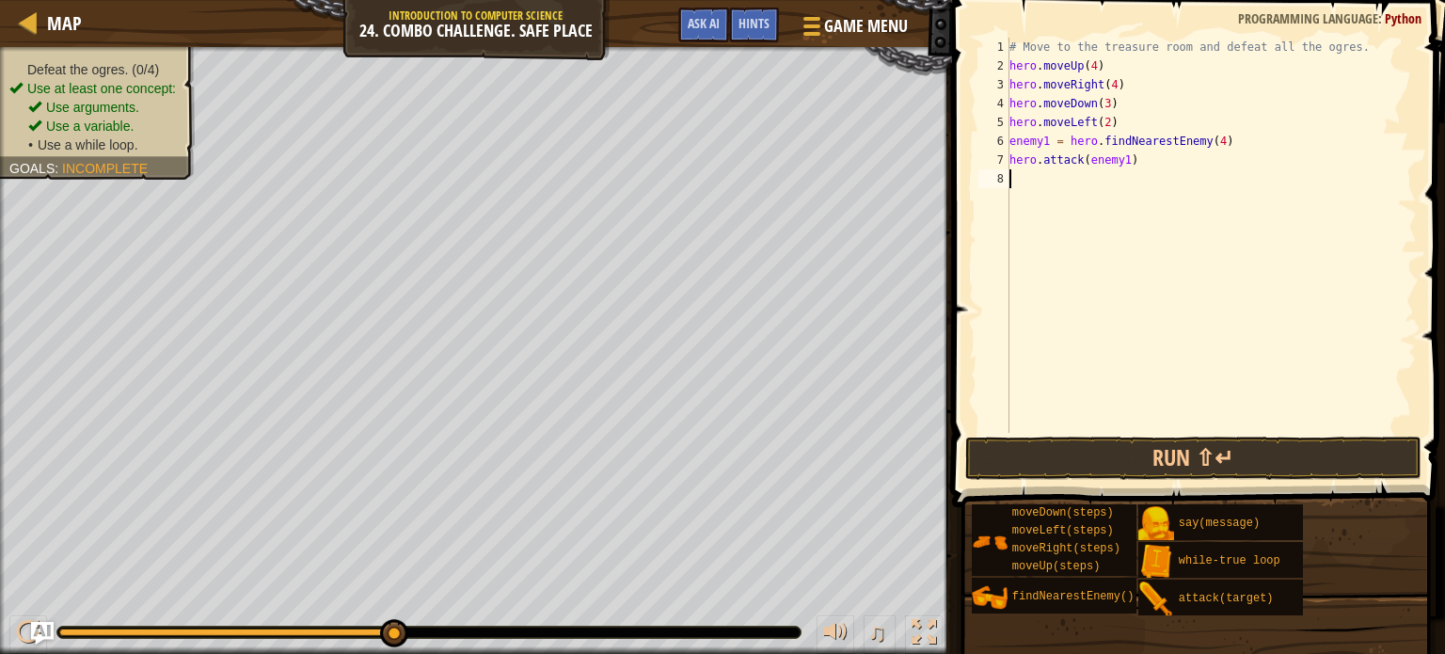
scroll to position [8, 0]
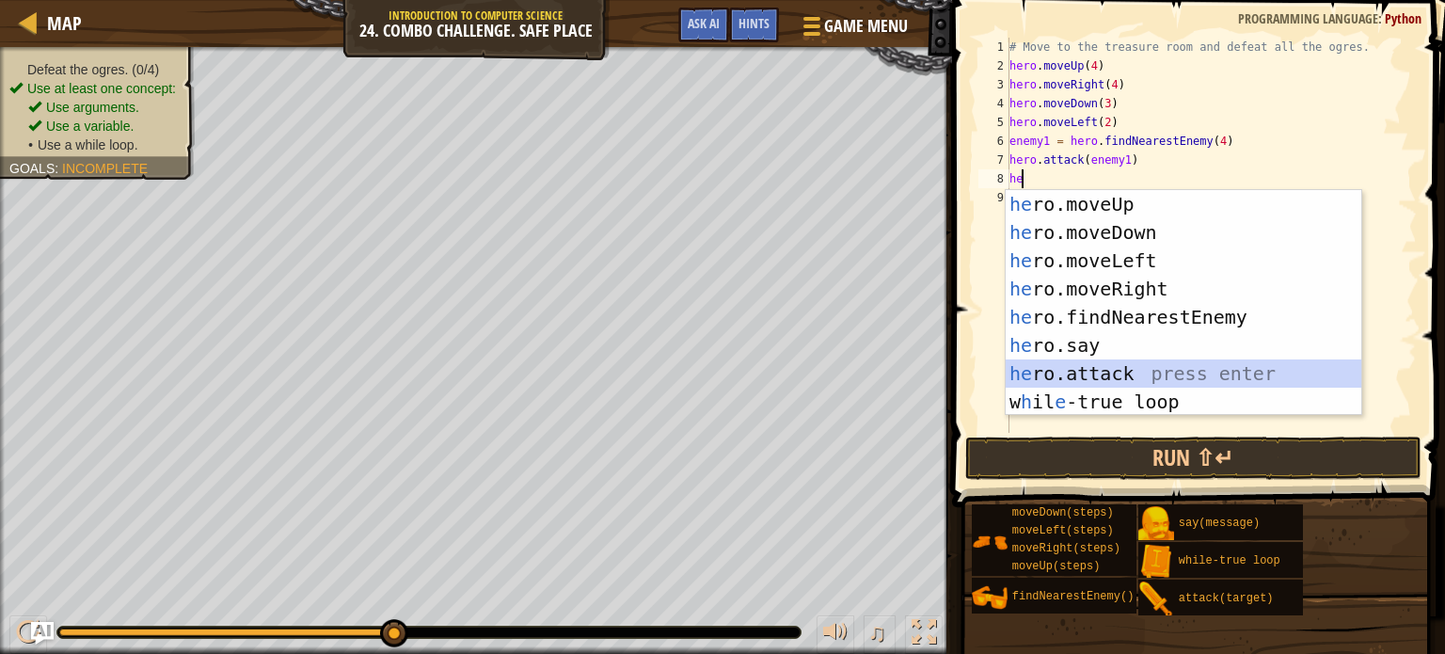
click at [1126, 374] on div "he ro.moveUp press enter he ro.moveDown press enter he ro.moveLeft press enter …" at bounding box center [1184, 331] width 356 height 282
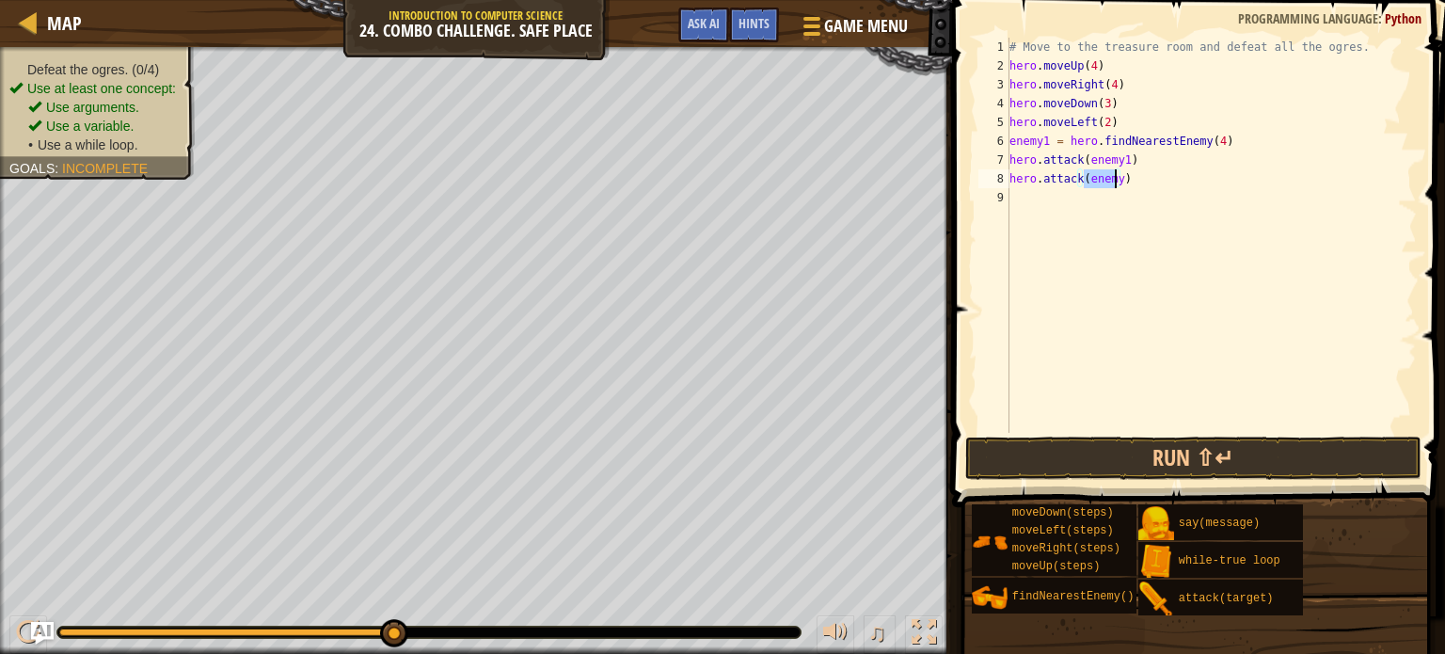
click at [1117, 181] on div "# Move to the treasure room and defeat all the ogres. hero . moveUp ( 4 ) hero …" at bounding box center [1211, 235] width 411 height 395
click at [1012, 135] on div "# Move to the treasure room and defeat all the ogres. hero . moveUp ( 4 ) hero …" at bounding box center [1211, 254] width 411 height 433
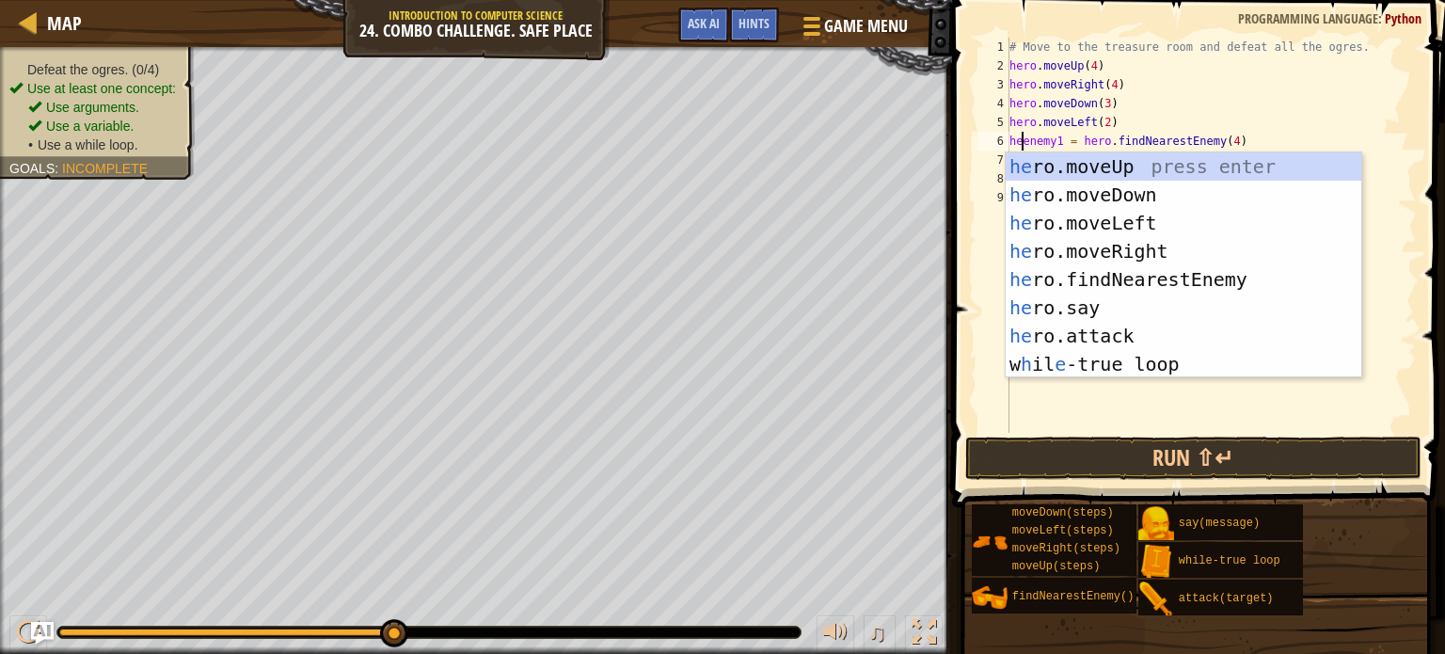
scroll to position [8, 0]
click at [1093, 358] on div "he ro.moveUp press enter he ro.moveDown press enter he ro.moveLeft press enter …" at bounding box center [1184, 293] width 356 height 282
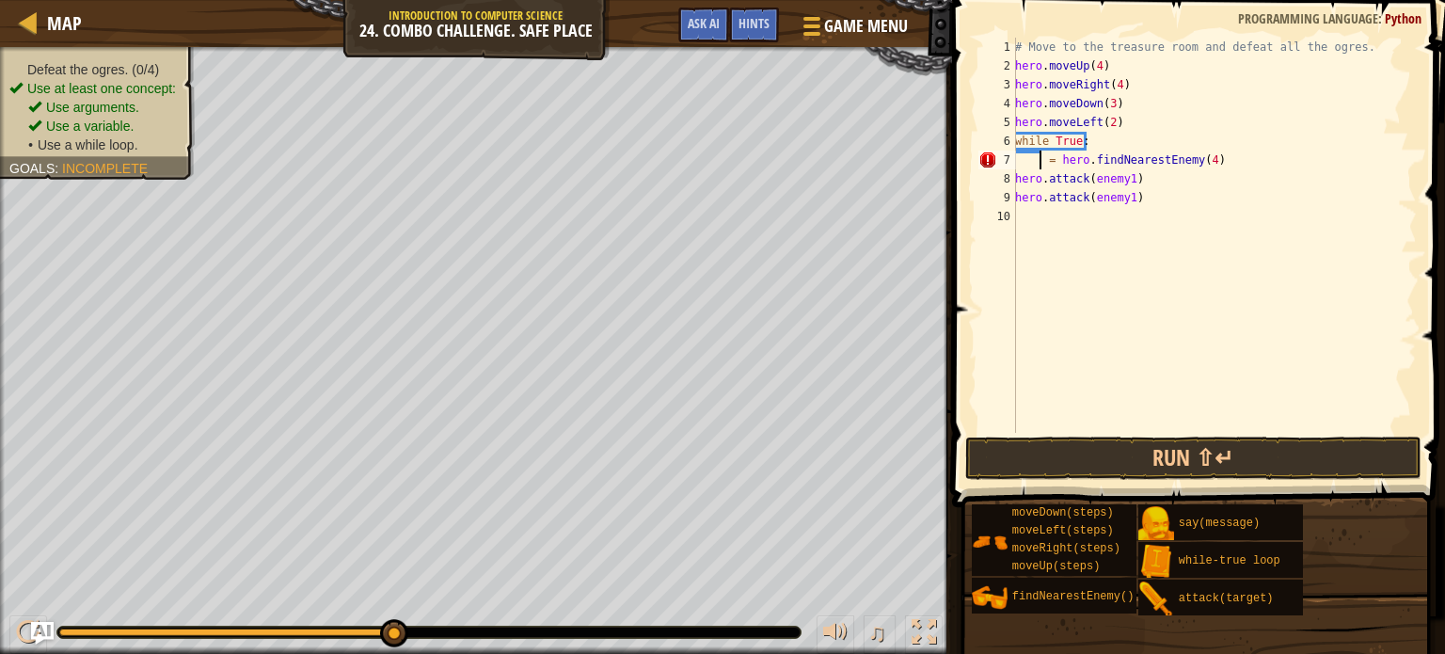
click at [1038, 159] on div "# Move to the treasure room and defeat all the ogres. hero . moveUp ( 4 ) hero …" at bounding box center [1213, 254] width 405 height 433
click at [1016, 177] on div "# Move to the treasure room and defeat all the ogres. hero . moveUp ( 4 ) hero …" at bounding box center [1213, 254] width 405 height 433
click at [1033, 150] on div "# Move to the treasure room and defeat all the ogres. hero . moveUp ( 4 ) hero …" at bounding box center [1213, 254] width 405 height 433
click at [1043, 159] on div "# Move to the treasure room and defeat all the ogres. hero . moveUp ( 4 ) hero …" at bounding box center [1213, 254] width 405 height 433
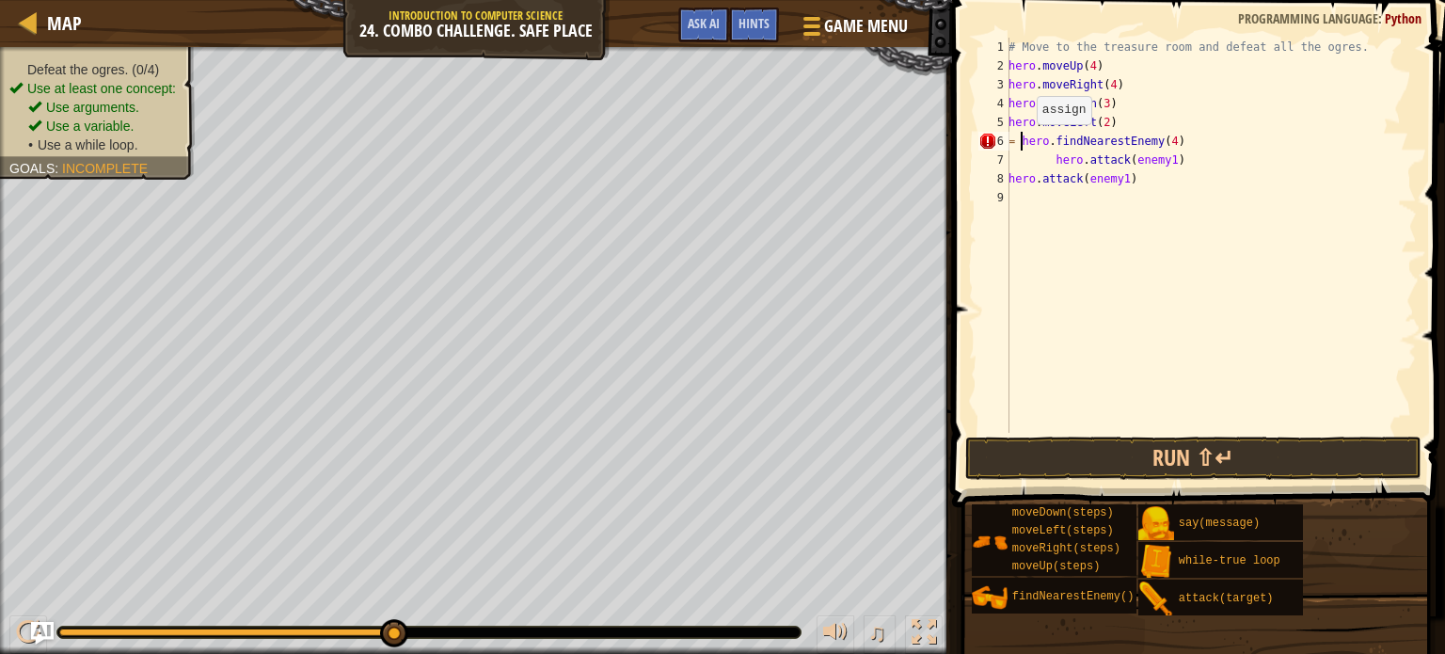
click at [1020, 142] on div "# Move to the treasure room and defeat all the ogres. hero . moveUp ( 4 ) hero …" at bounding box center [1211, 254] width 412 height 433
click at [1008, 140] on div "6" at bounding box center [993, 141] width 31 height 19
click at [1011, 139] on div "# Move to the treasure room and defeat all the ogres. hero . moveUp ( 4 ) hero …" at bounding box center [1211, 254] width 412 height 433
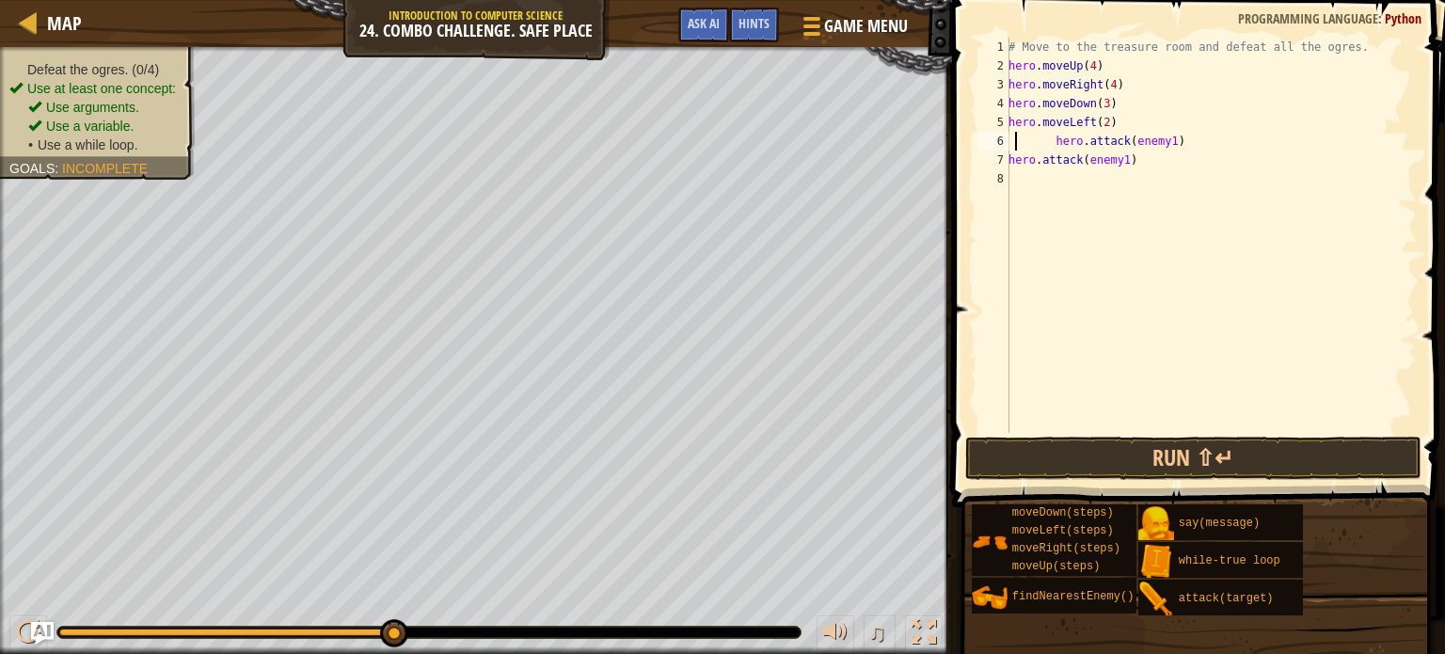
click at [1017, 146] on div "# Move to the treasure room and defeat all the ogres. hero . moveUp ( 4 ) hero …" at bounding box center [1211, 254] width 412 height 433
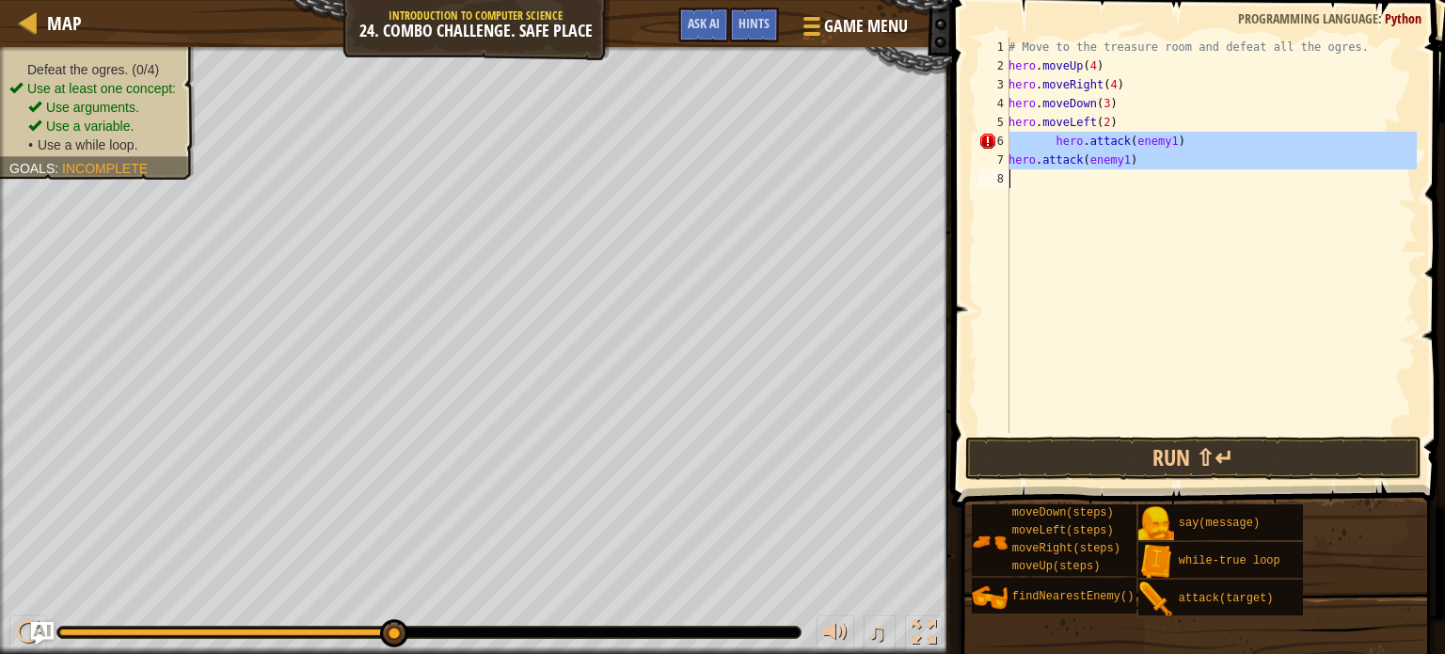
drag, startPoint x: 1017, startPoint y: 146, endPoint x: 1175, endPoint y: 239, distance: 183.4
click at [1175, 239] on div "# Move to the treasure room and defeat all the ogres. hero . moveUp ( 4 ) hero …" at bounding box center [1211, 254] width 412 height 433
type textarea "\"
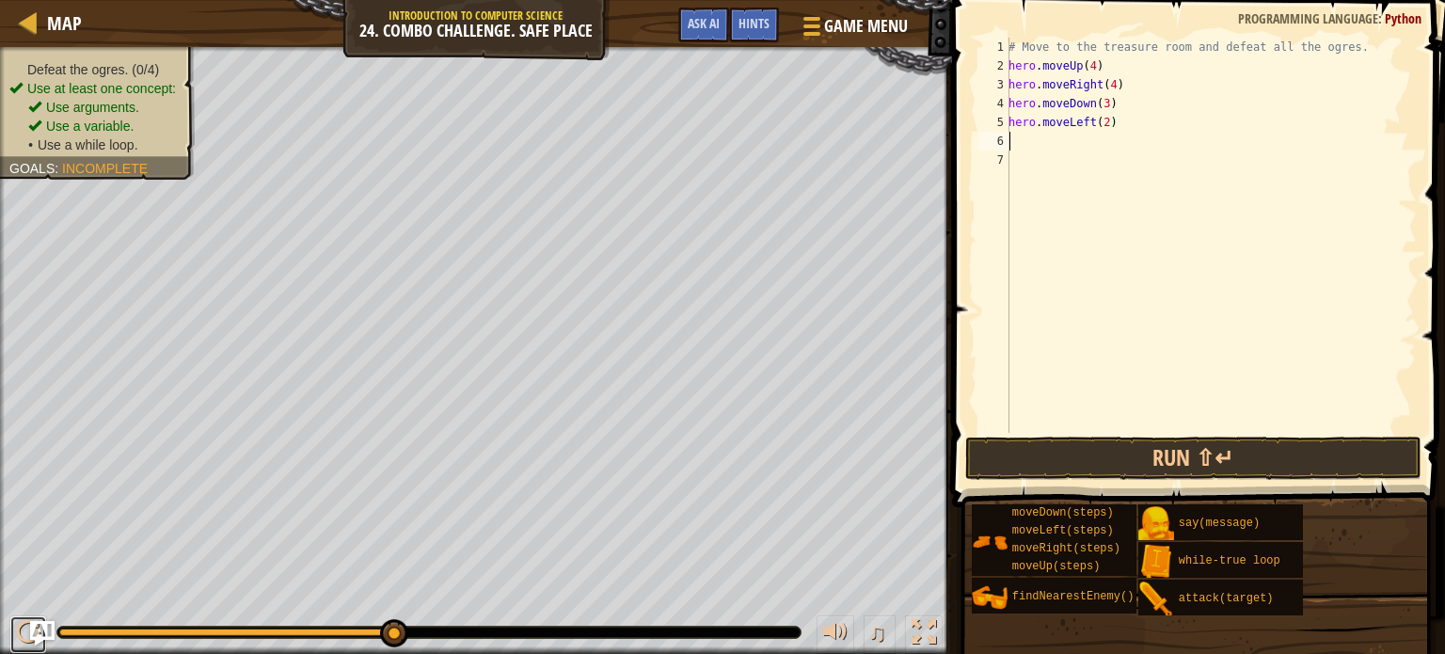
click at [34, 620] on div at bounding box center [28, 632] width 24 height 24
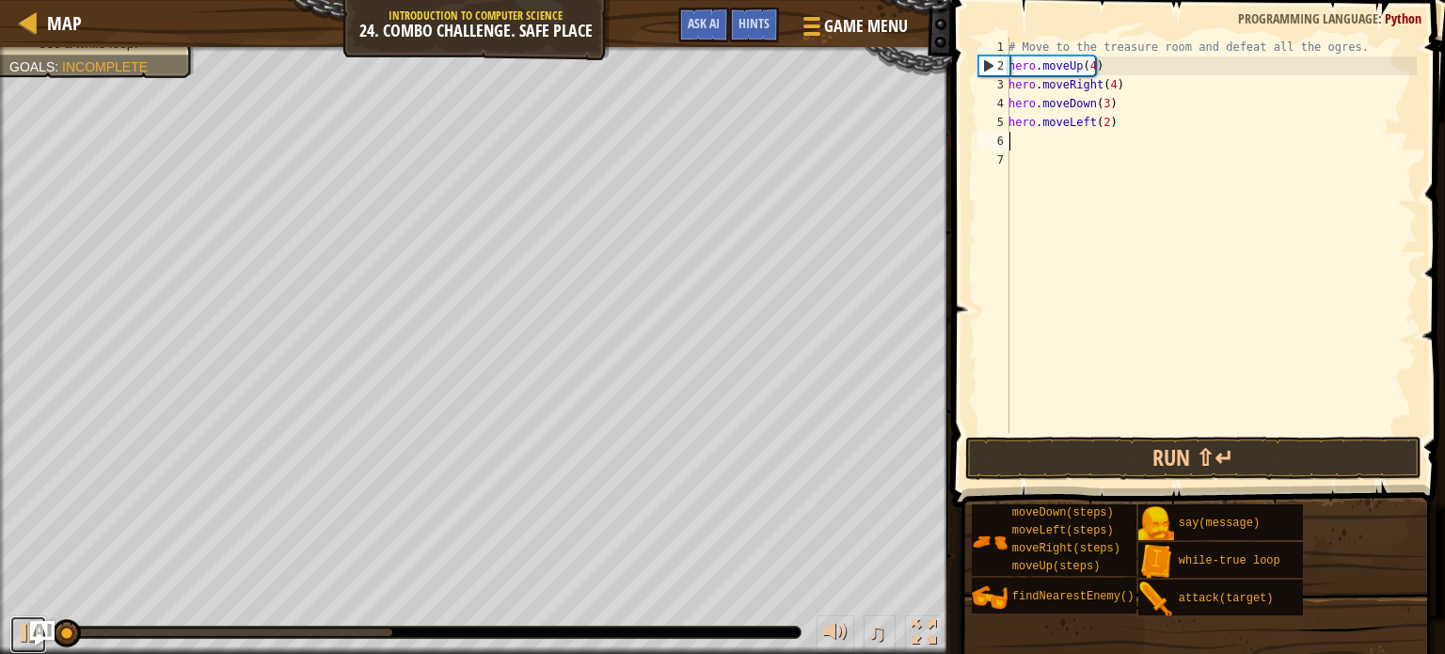
click at [34, 620] on div at bounding box center [28, 632] width 24 height 24
click at [1024, 140] on div "# Move to the treasure room and defeat all the ogres. hero . moveUp ( 4 ) hero …" at bounding box center [1211, 254] width 412 height 433
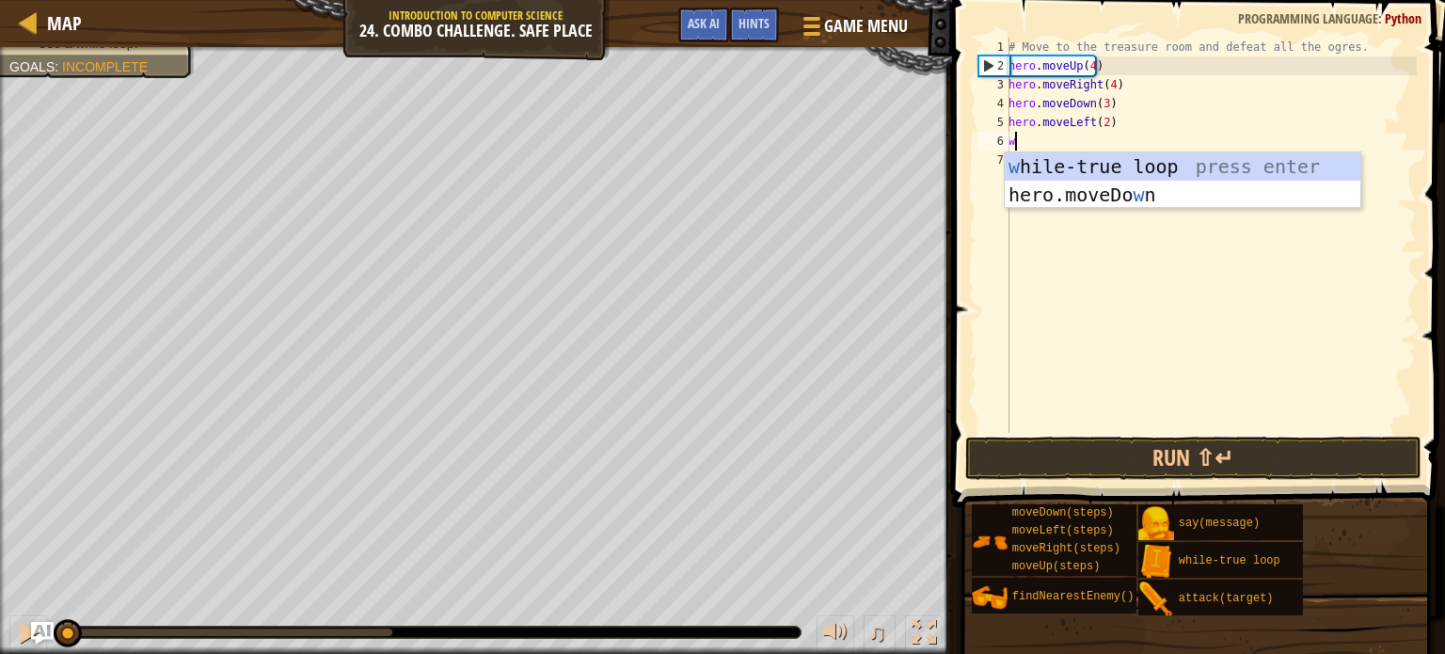
type textarea "wh"
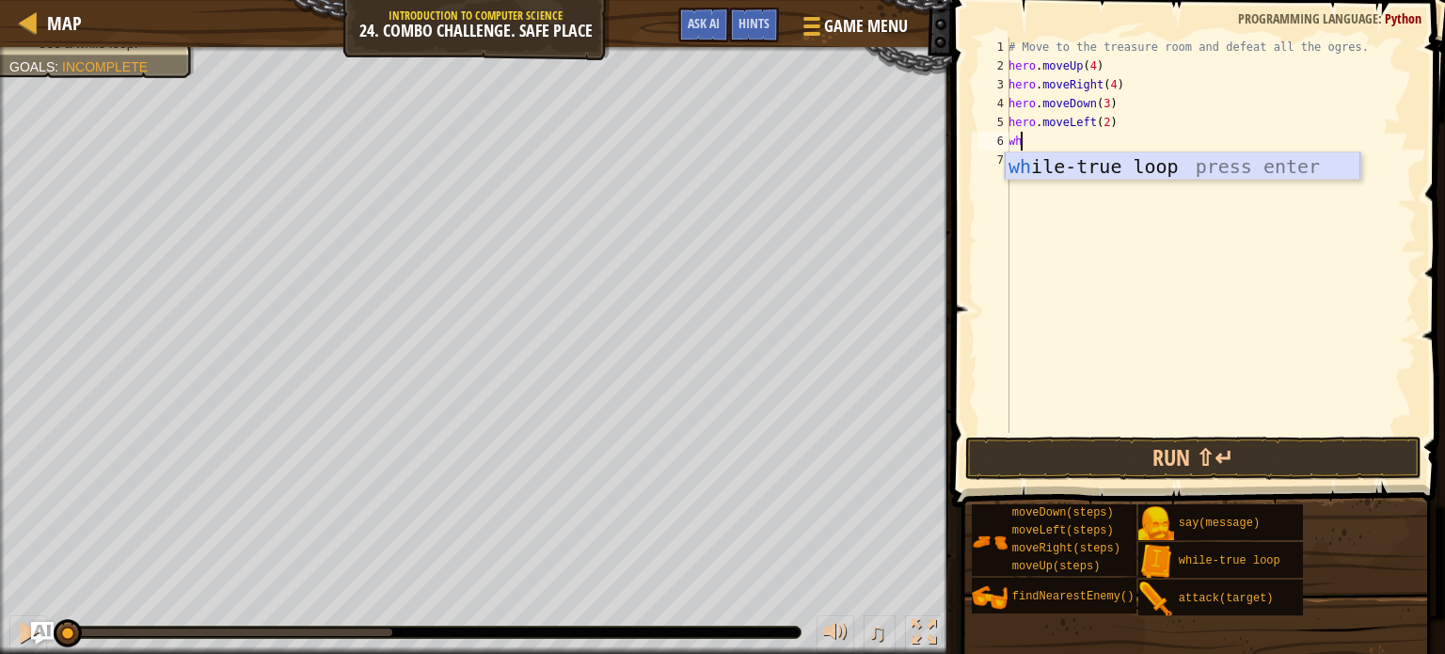
click at [1076, 166] on div "wh ile-true loop press enter" at bounding box center [1183, 194] width 356 height 85
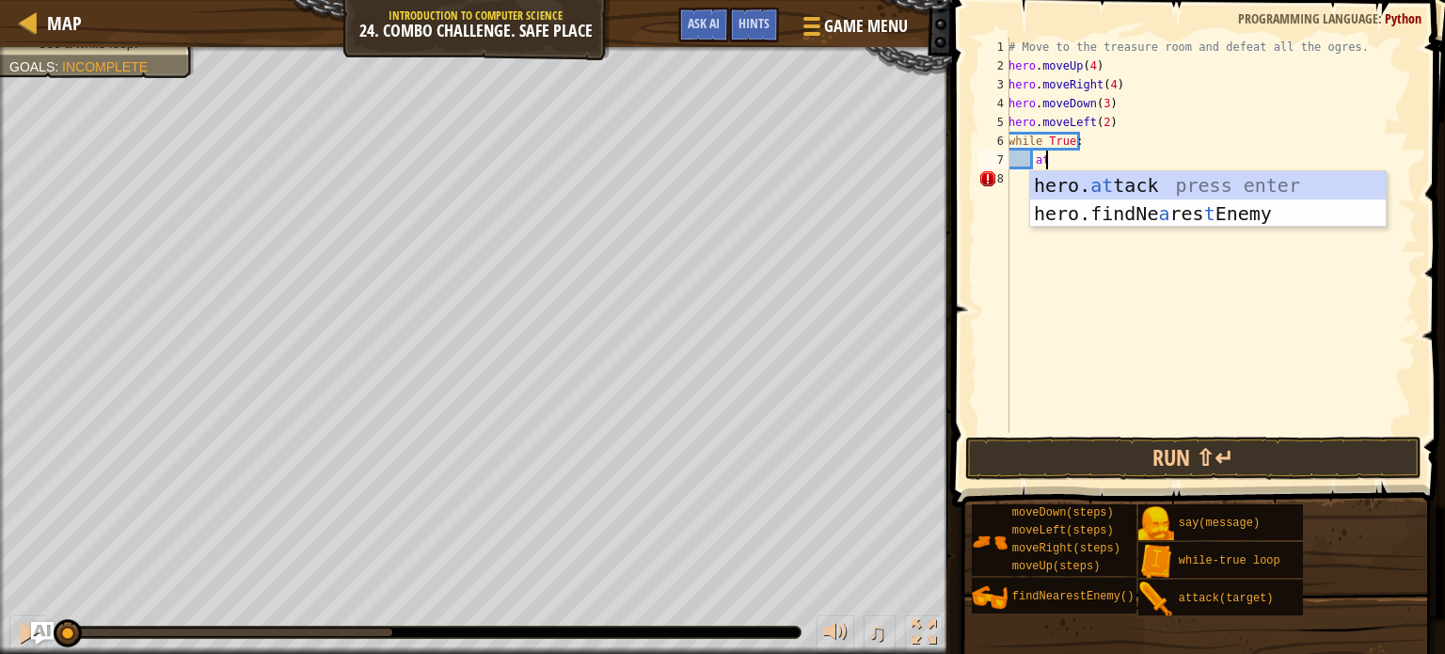
scroll to position [8, 2]
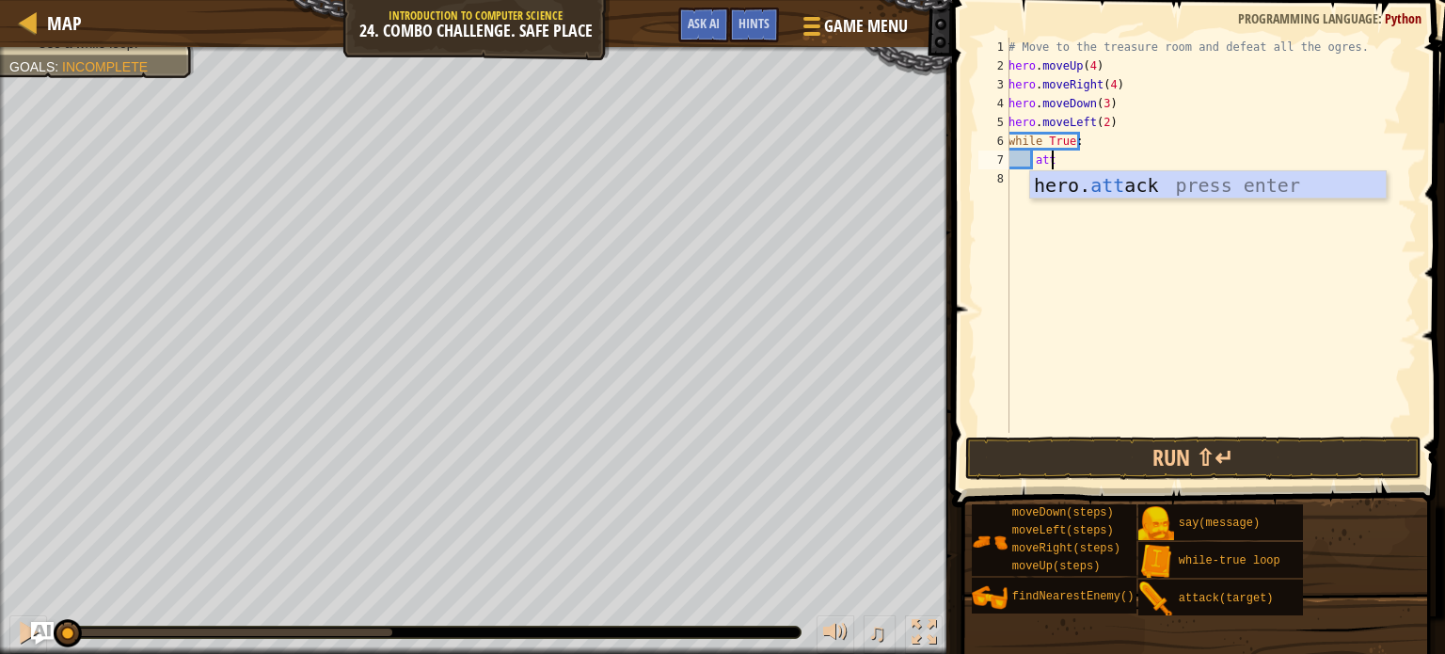
click at [1115, 193] on div "hero. att ack press enter" at bounding box center [1208, 213] width 356 height 85
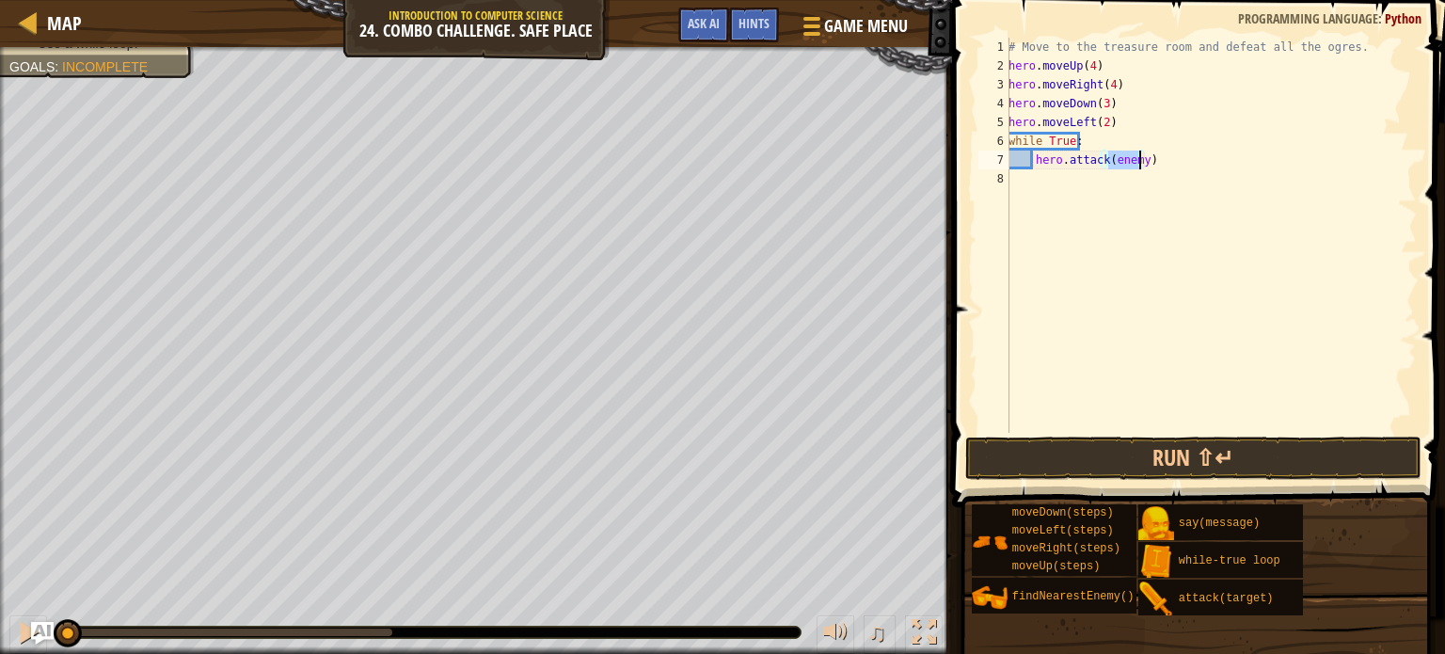
click at [1140, 162] on div "# Move to the treasure room and defeat all the ogres. hero . moveUp ( 4 ) hero …" at bounding box center [1211, 235] width 412 height 395
type textarea "hero.attack(enemy1)"
click at [1039, 176] on div "# Move to the treasure room and defeat all the ogres. hero . moveUp ( 4 ) hero …" at bounding box center [1211, 254] width 412 height 433
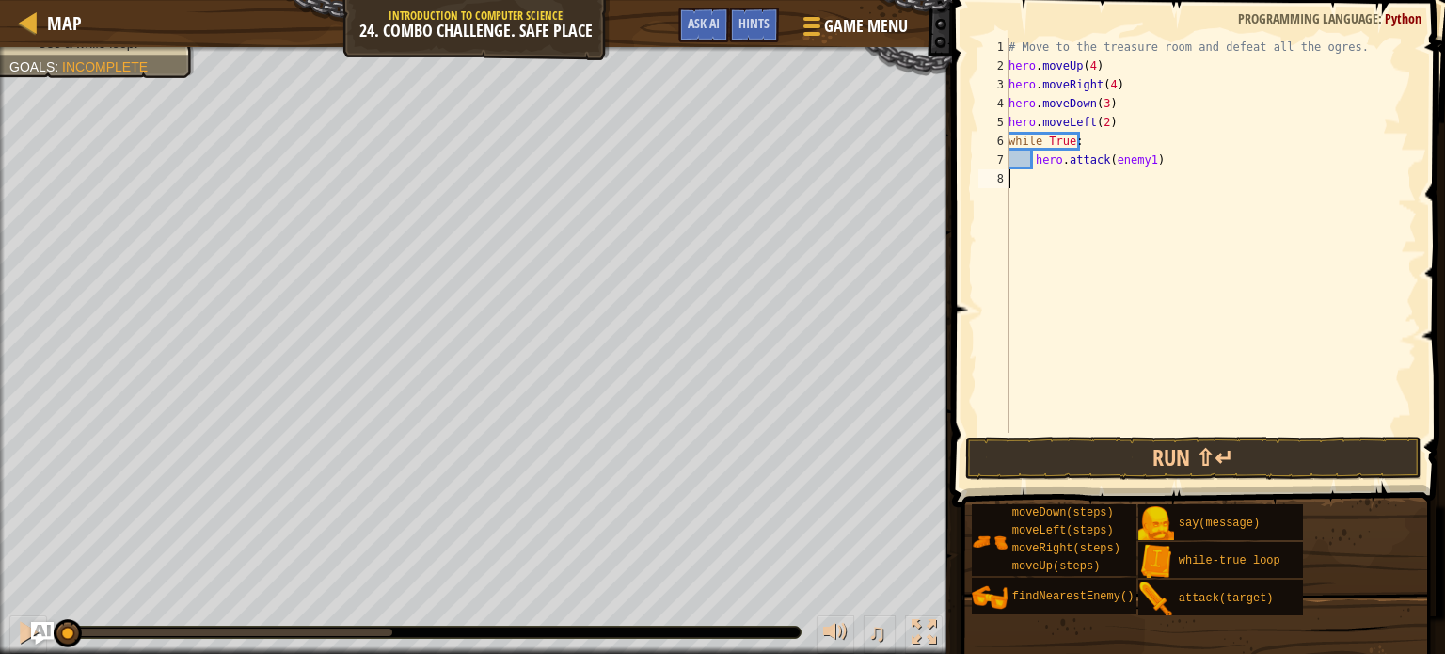
click at [1045, 173] on div "# Move to the treasure room and defeat all the ogres. hero . moveUp ( 4 ) hero …" at bounding box center [1211, 254] width 412 height 433
type textarea "hero.attack(enemy1)"
click at [1044, 169] on div "# Move to the treasure room and defeat all the ogres. hero . moveUp ( 4 ) hero …" at bounding box center [1211, 254] width 412 height 433
click at [1163, 154] on div "# Move to the treasure room and defeat all the ogres. hero . moveUp ( 4 ) hero …" at bounding box center [1211, 254] width 412 height 433
type textarea "hero.attack(enemy1)"
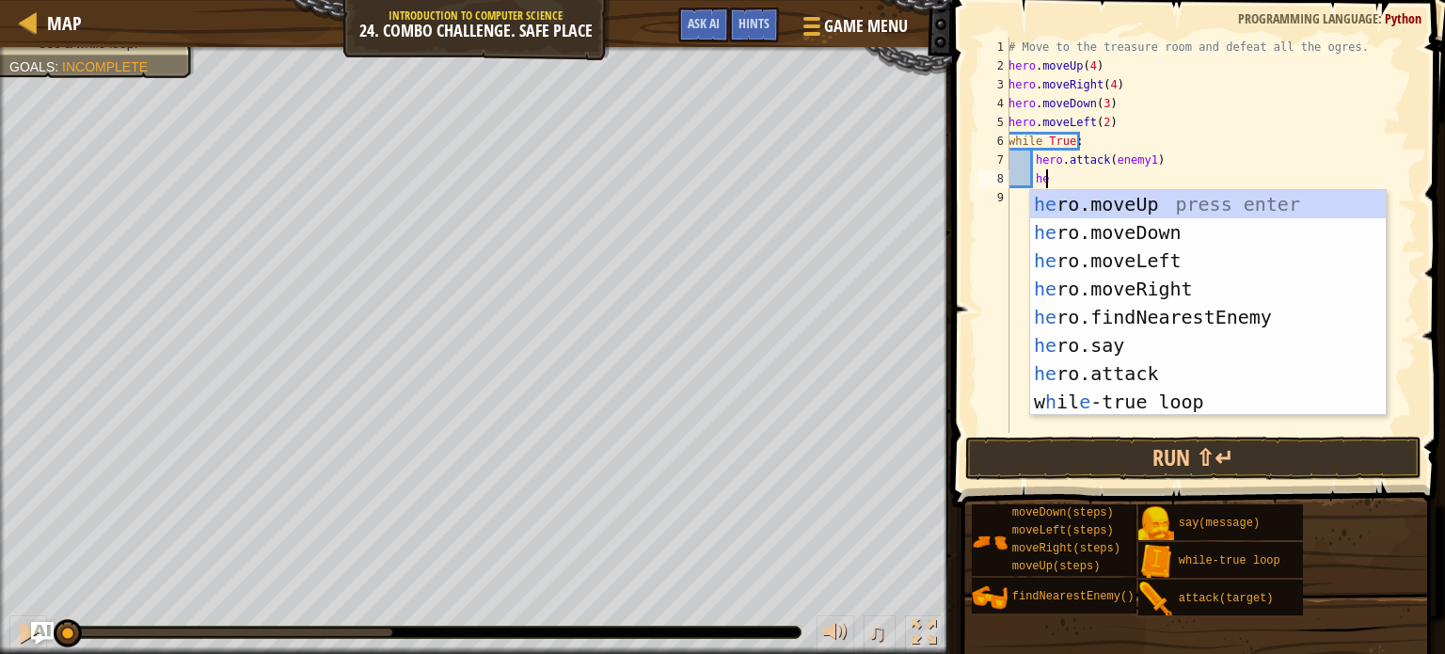
scroll to position [8, 1]
click at [1133, 371] on div "he ro.moveUp press enter he ro.moveDown press enter he ro.moveLeft press enter …" at bounding box center [1208, 331] width 356 height 282
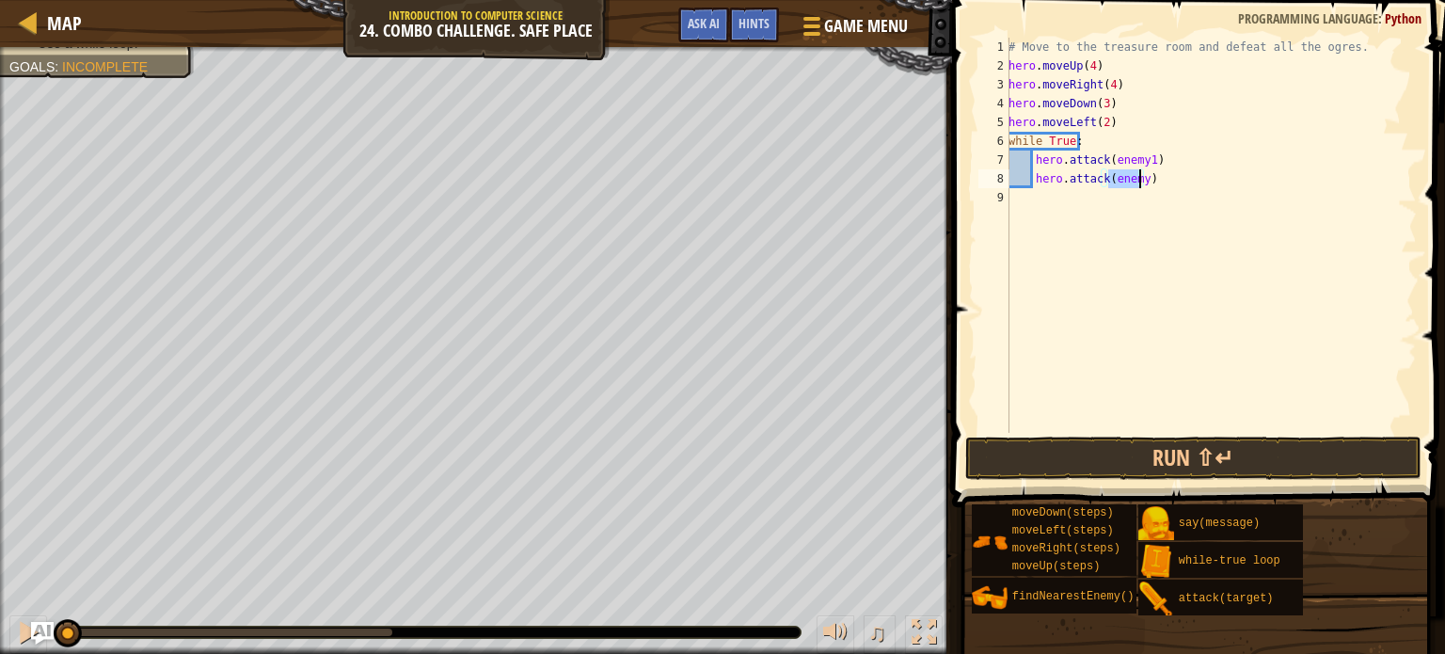
click at [1141, 176] on div "# Move to the treasure room and defeat all the ogres. hero . moveUp ( 4 ) hero …" at bounding box center [1211, 235] width 412 height 395
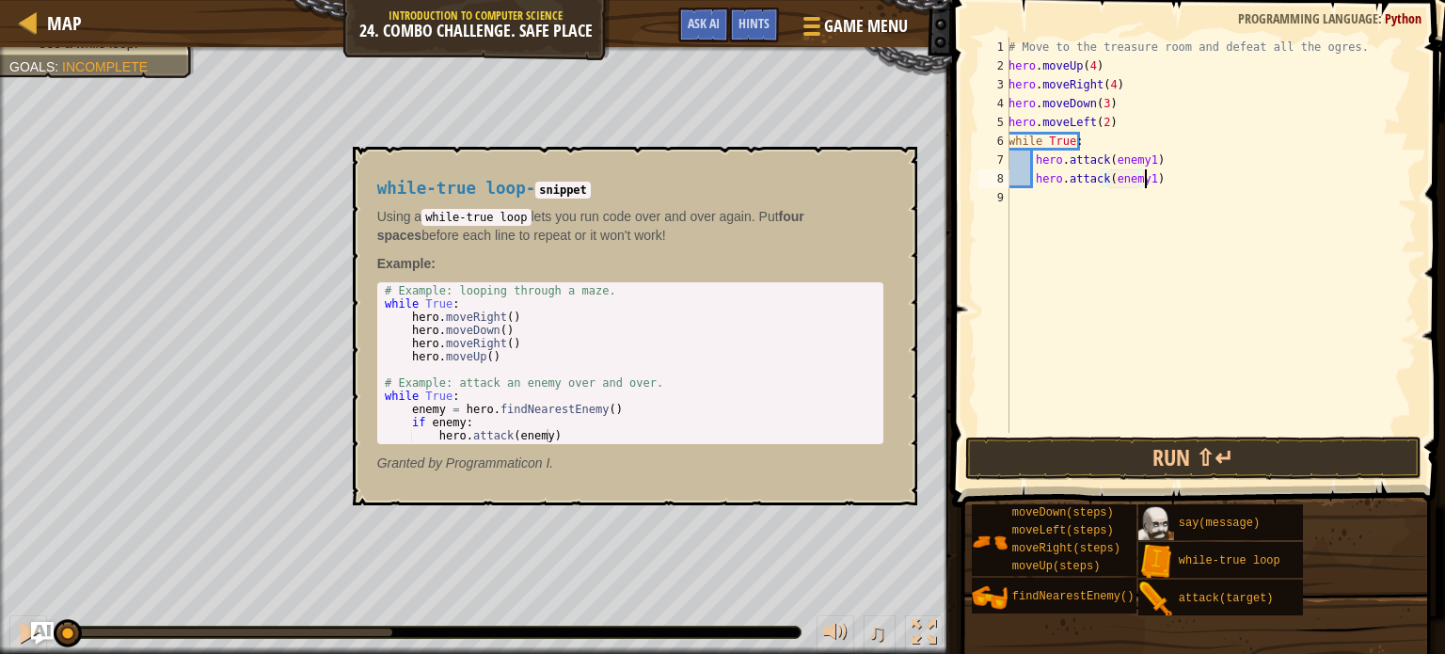
scroll to position [8, 10]
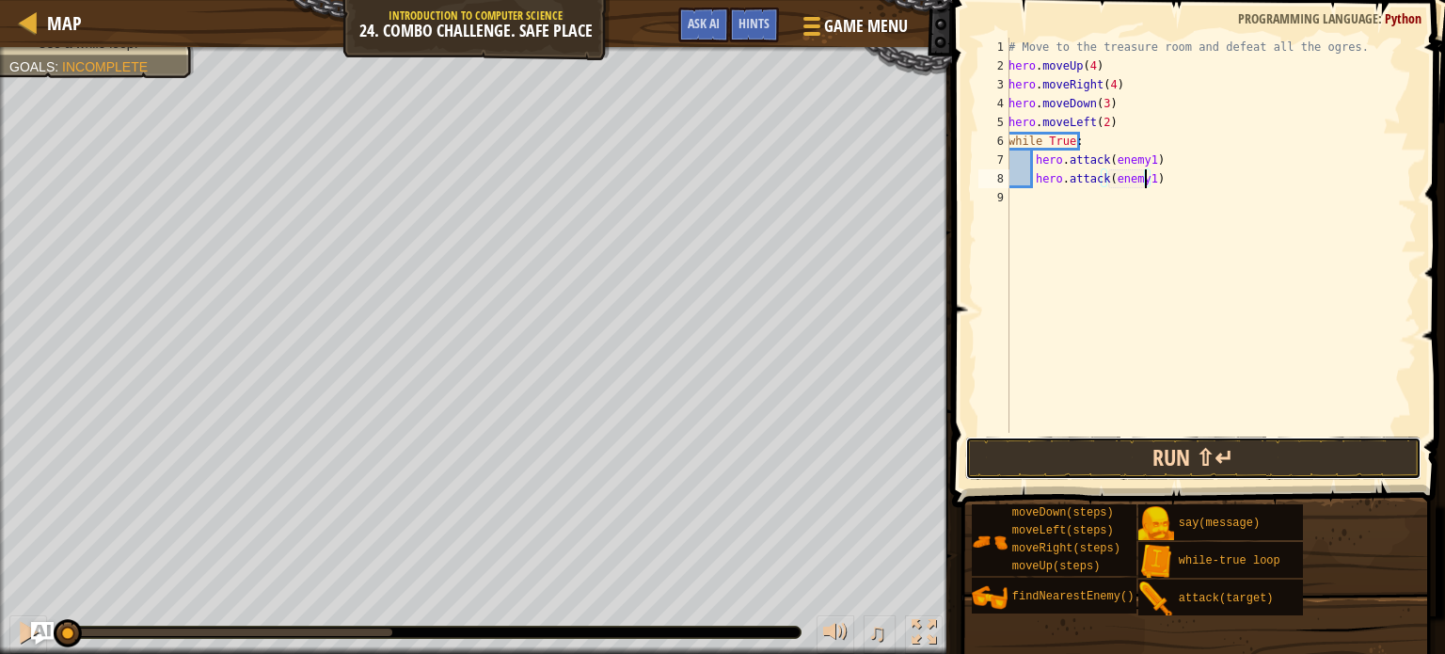
click at [1149, 458] on button "Run ⇧↵" at bounding box center [1193, 457] width 456 height 43
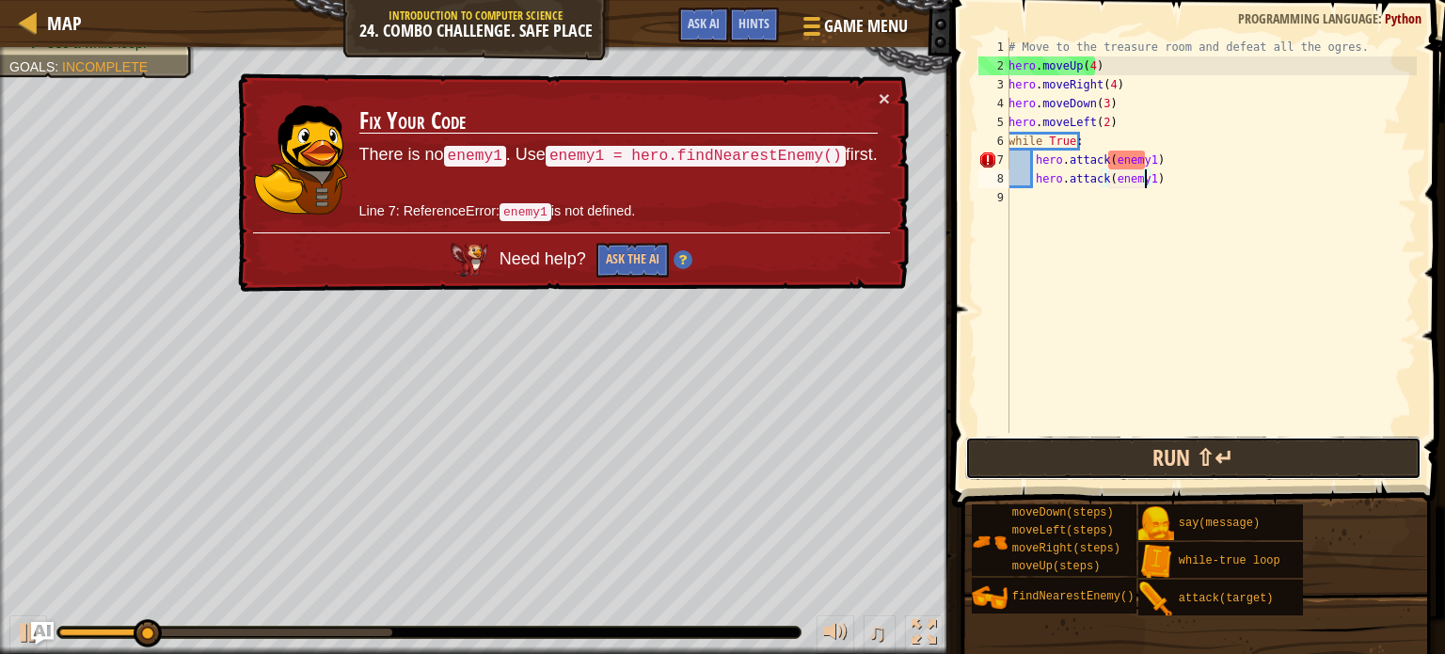
click at [1094, 450] on button "Run ⇧↵" at bounding box center [1193, 457] width 456 height 43
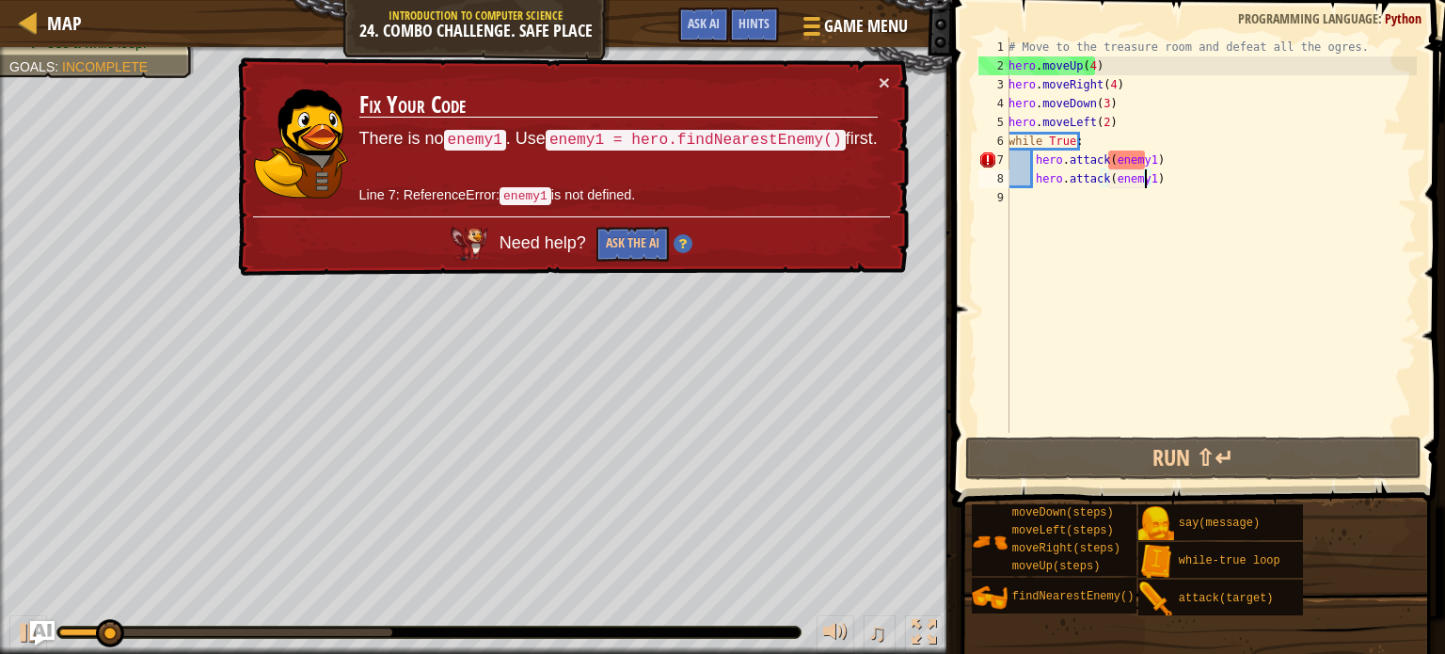
click at [30, 634] on img "Ask AI" at bounding box center [42, 633] width 24 height 24
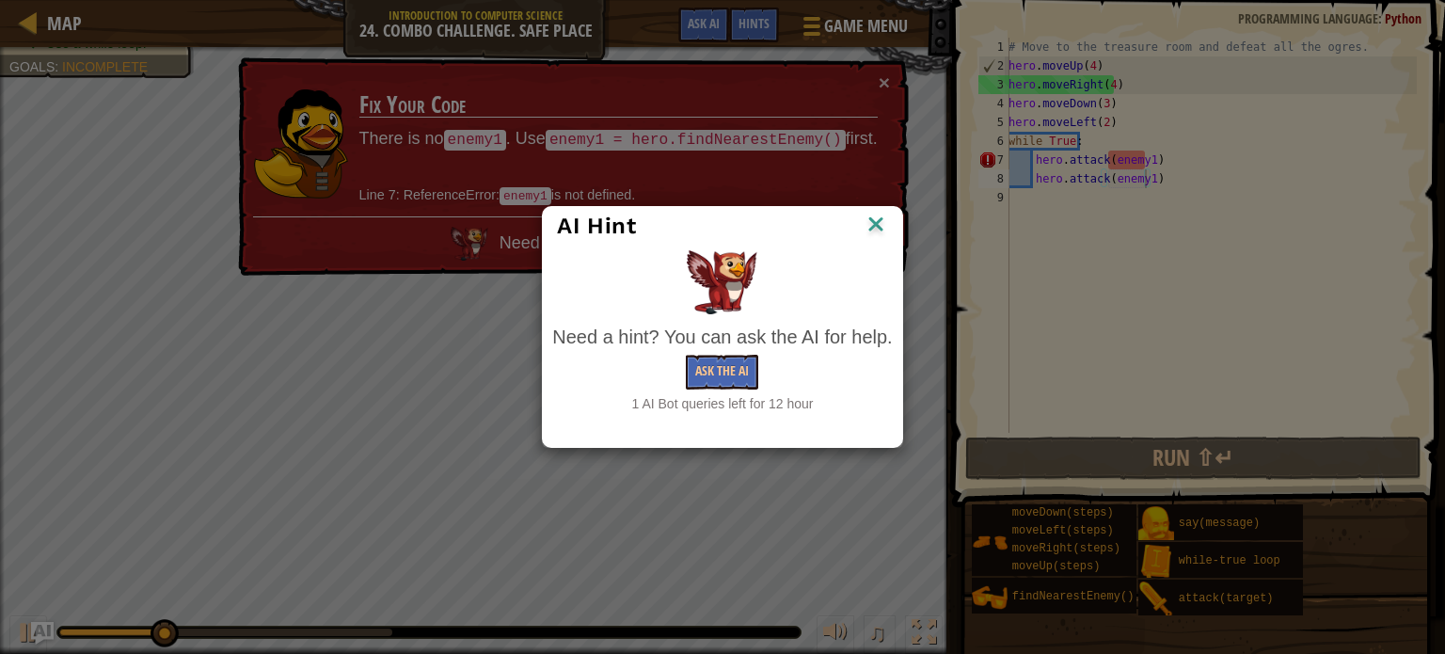
click at [879, 216] on img at bounding box center [876, 226] width 24 height 28
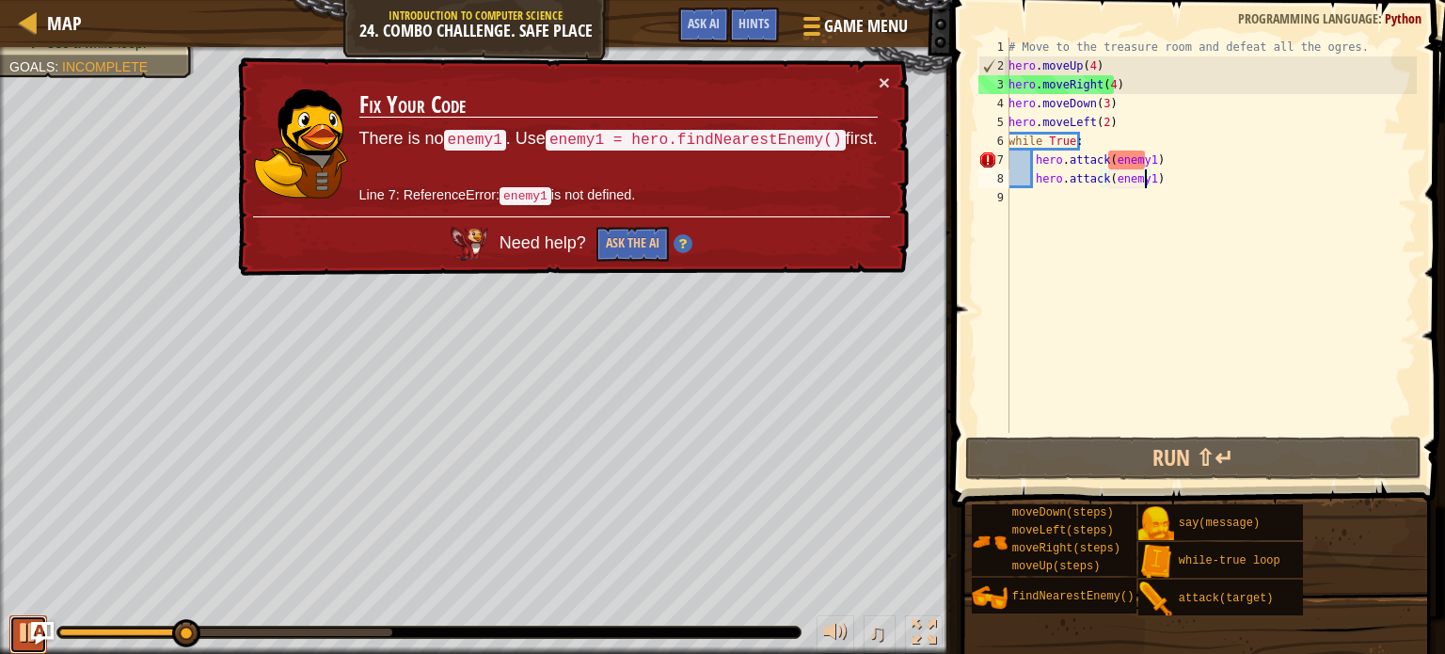
click at [22, 629] on div at bounding box center [28, 632] width 24 height 24
click at [1035, 158] on div "# Move to the treasure room and defeat all the ogres. hero . moveUp ( 4 ) hero …" at bounding box center [1211, 254] width 412 height 433
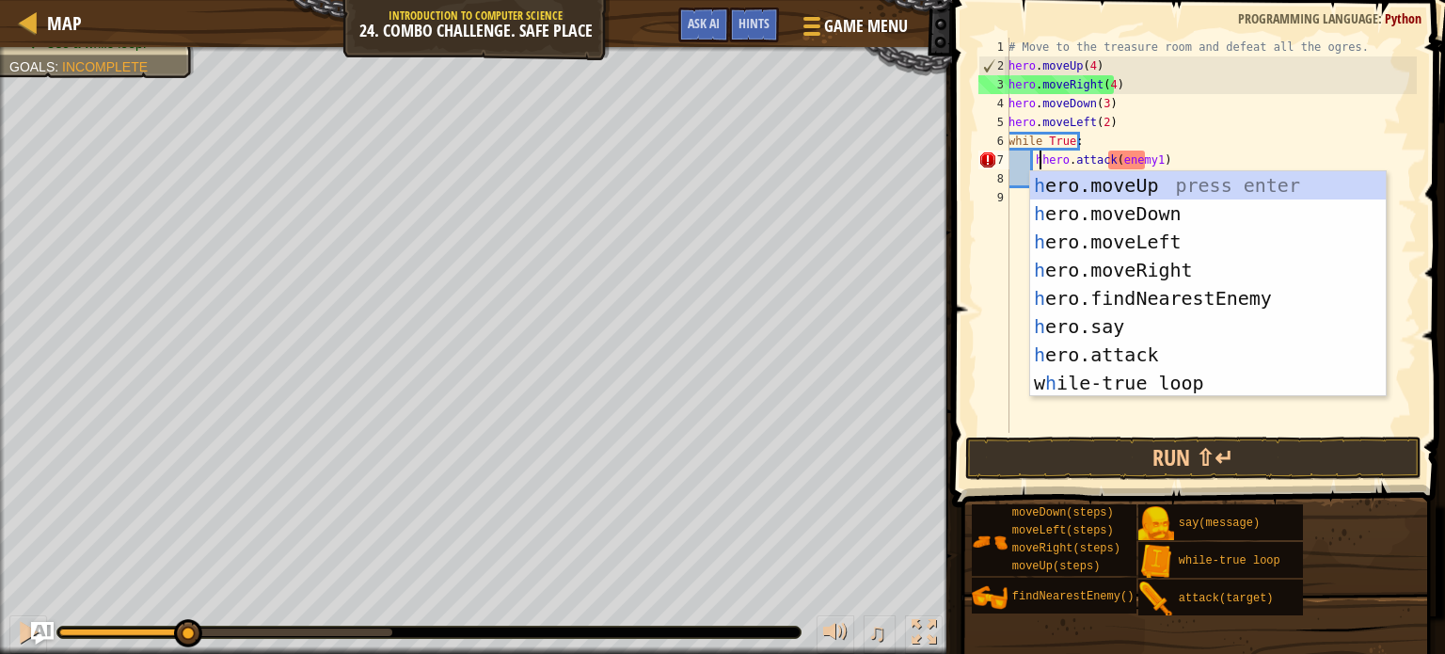
type textarea "hero.attack(enemy1)"
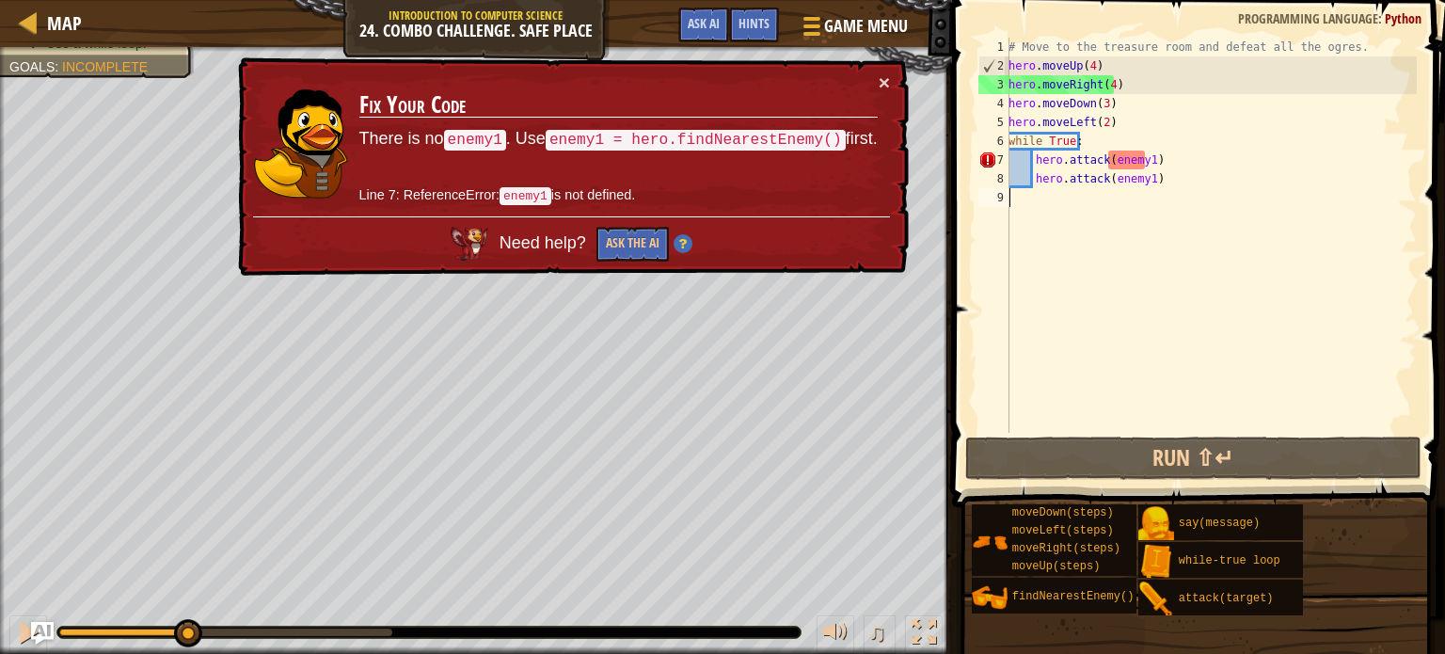
click at [1076, 231] on div "# Move to the treasure room and defeat all the ogres. hero . moveUp ( 4 ) hero …" at bounding box center [1211, 254] width 412 height 433
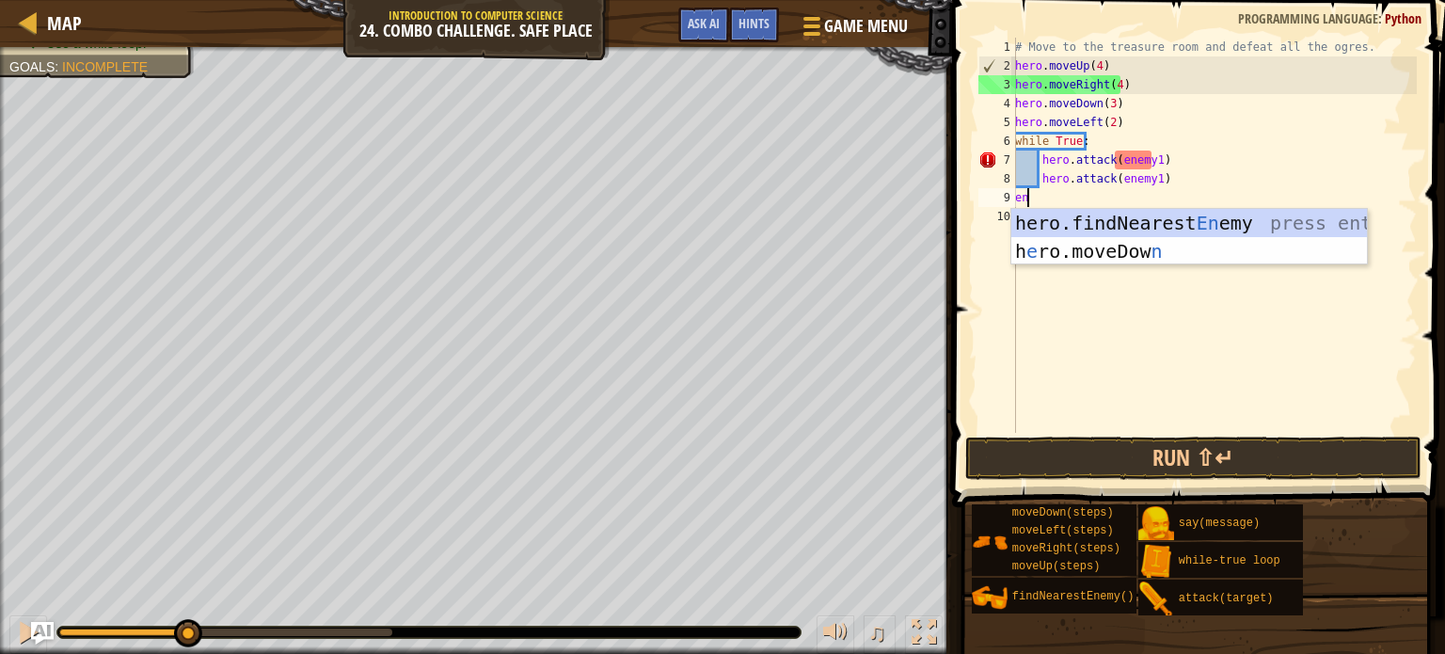
type textarea "ene"
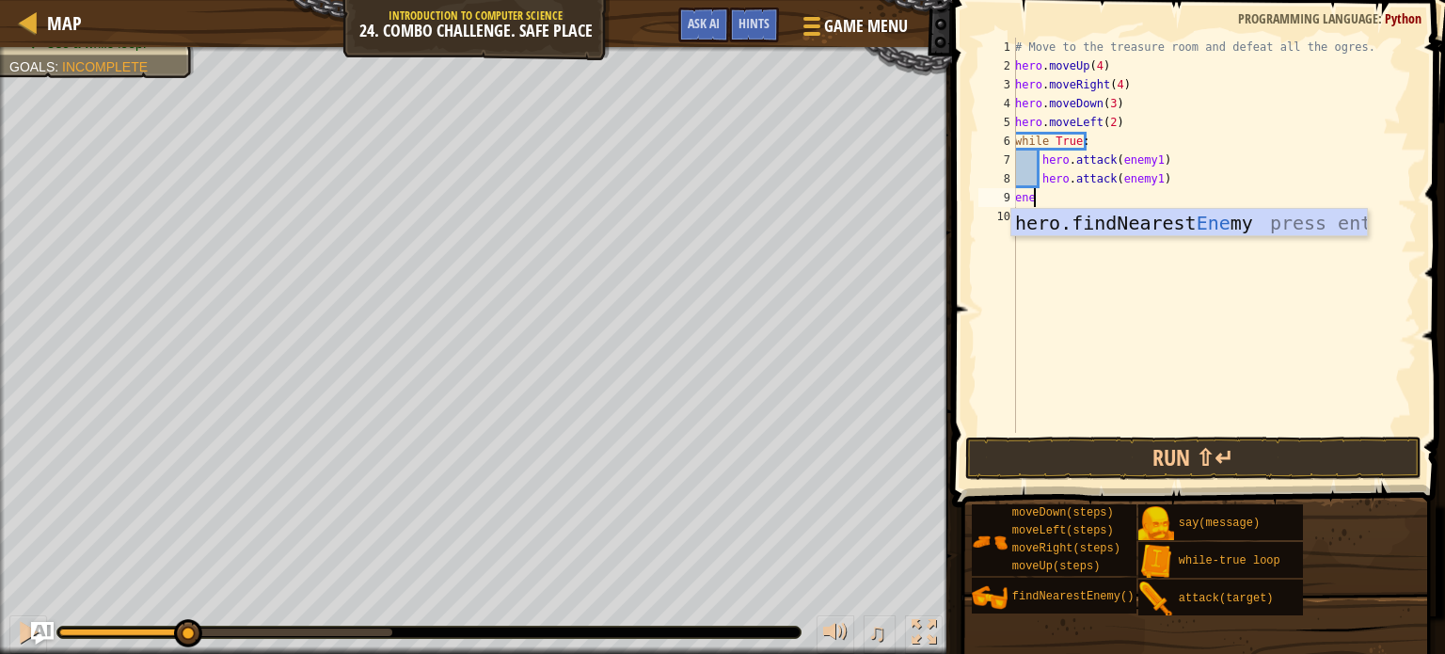
click at [1076, 231] on div "hero.findNearest Ene my press enter" at bounding box center [1189, 251] width 356 height 85
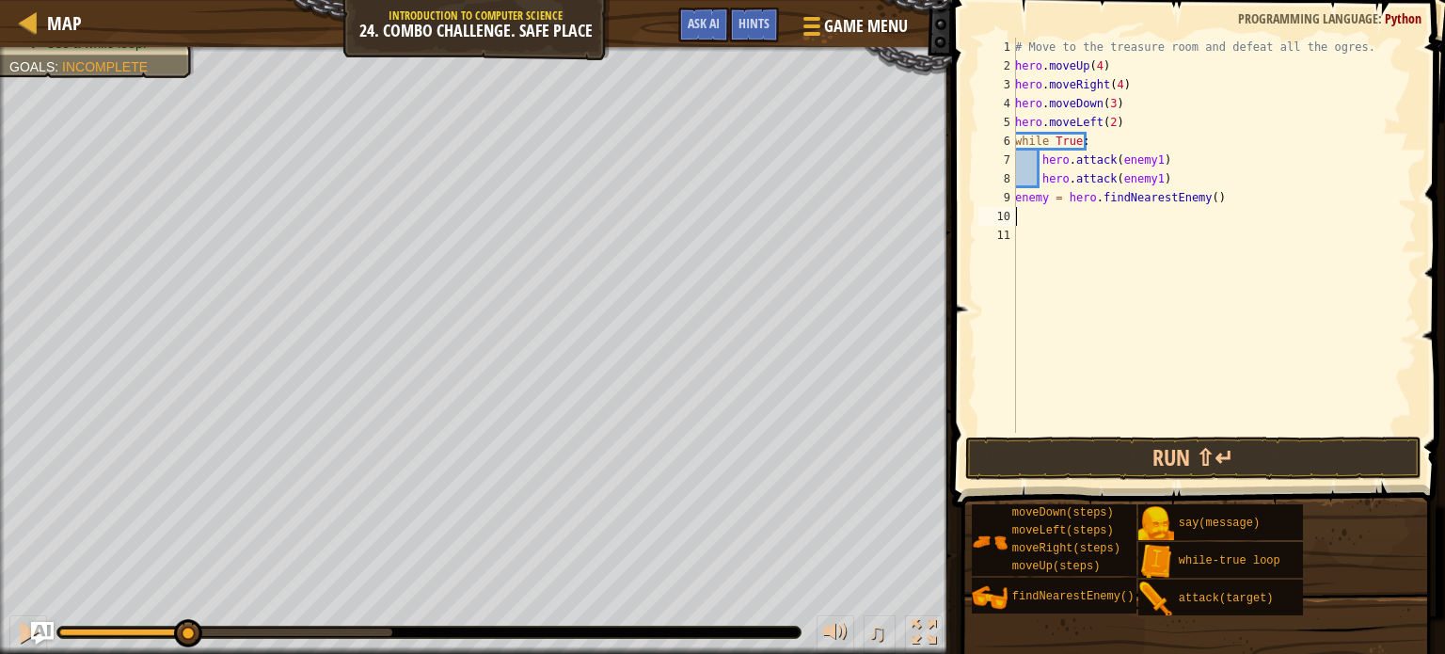
click at [1049, 200] on div "# Move to the treasure room and defeat all the ogres. hero . moveUp ( 4 ) hero …" at bounding box center [1213, 254] width 405 height 433
type textarea "enemy1 = hero.findNearestEnemy()"
click at [1200, 238] on div "# Move to the treasure room and defeat all the ogres. hero . moveUp ( 4 ) hero …" at bounding box center [1213, 254] width 405 height 433
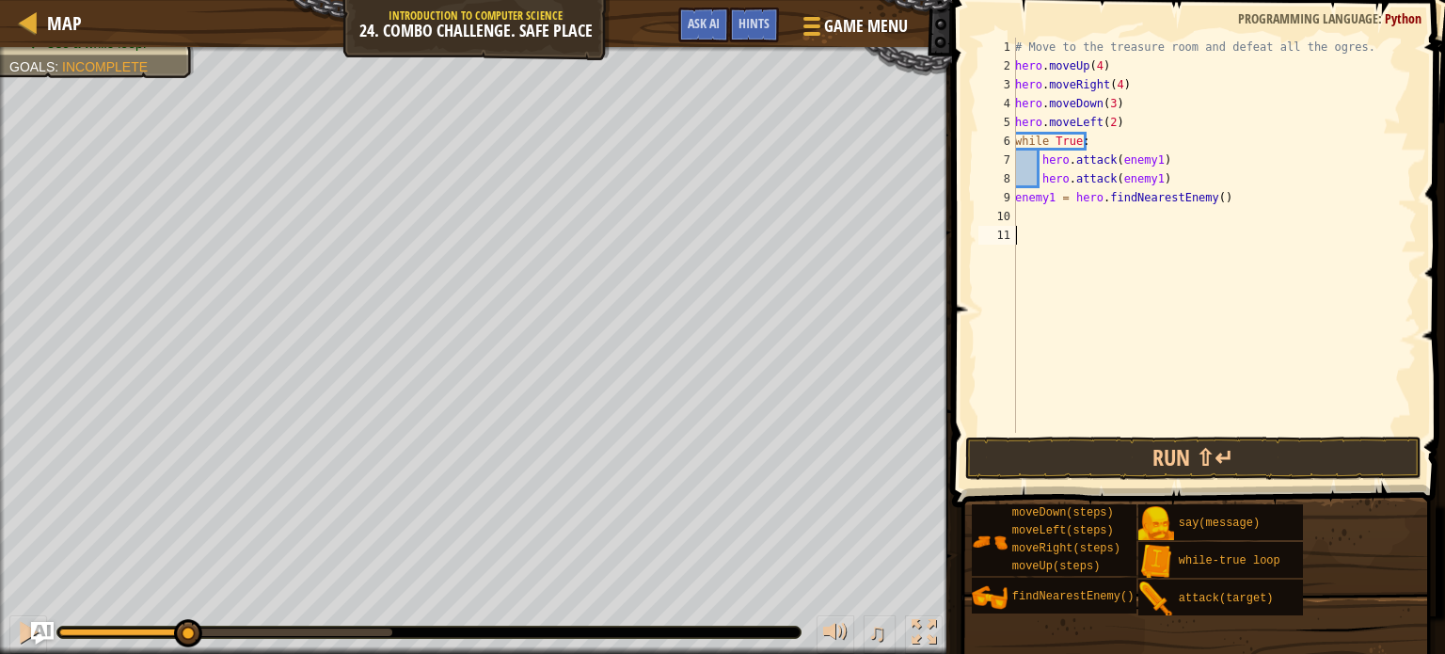
click at [1046, 159] on div "# Move to the treasure room and defeat all the ogres. hero . moveUp ( 4 ) hero …" at bounding box center [1213, 254] width 405 height 433
click at [1046, 159] on div "# Move to the treasure room and defeat all the ogres. hero . moveUp ( 4 ) hero …" at bounding box center [1213, 235] width 405 height 395
drag, startPoint x: 1042, startPoint y: 163, endPoint x: 1189, endPoint y: 168, distance: 146.9
click at [1189, 168] on div "# Move to the treasure room and defeat all the ogres. hero . moveUp ( 4 ) hero …" at bounding box center [1213, 254] width 405 height 433
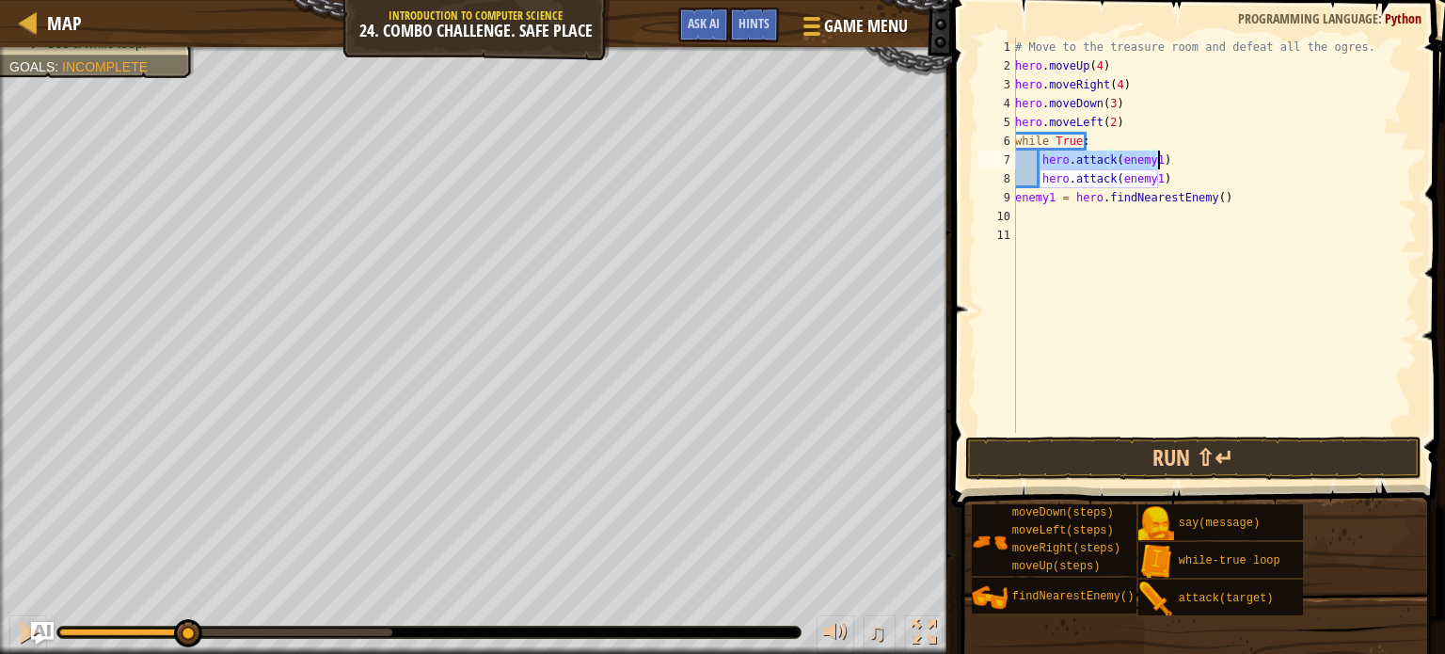
click at [1177, 181] on div "# Move to the treasure room and defeat all the ogres. hero . moveUp ( 4 ) hero …" at bounding box center [1213, 254] width 405 height 433
type textarea "h"
click at [1169, 161] on div "# Move to the treasure room and defeat all the ogres. hero . moveUp ( 4 ) hero …" at bounding box center [1213, 254] width 405 height 433
type textarea "h"
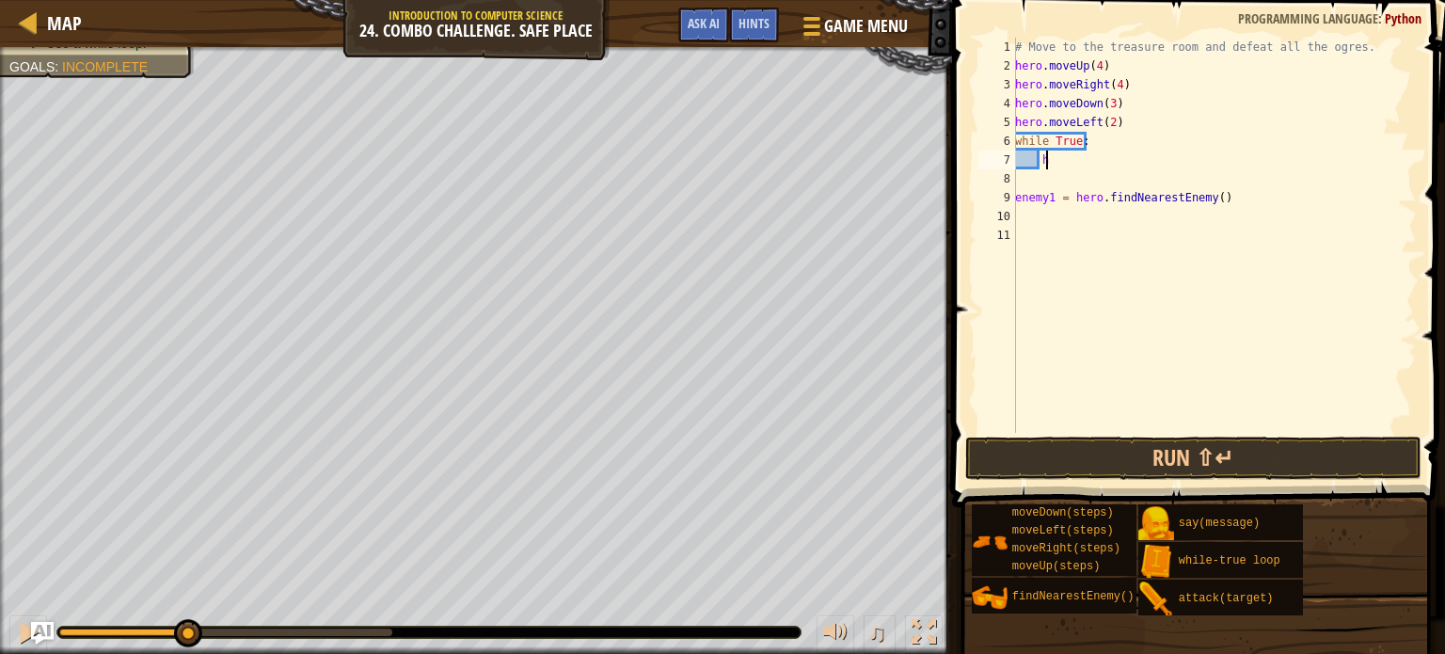
scroll to position [8, 0]
click at [1016, 196] on div "# Move to the treasure room and defeat all the ogres. hero . moveUp ( 4 ) hero …" at bounding box center [1213, 254] width 405 height 433
type textarea "enemy1 = hero.findNearestEnemy()"
click at [1036, 179] on div "# Move to the treasure room and defeat all the ogres. hero . moveUp ( 4 ) hero …" at bounding box center [1211, 254] width 412 height 433
click at [1240, 166] on div "# Move to the treasure room and defeat all the ogres. hero . moveUp ( 4 ) hero …" at bounding box center [1211, 254] width 412 height 433
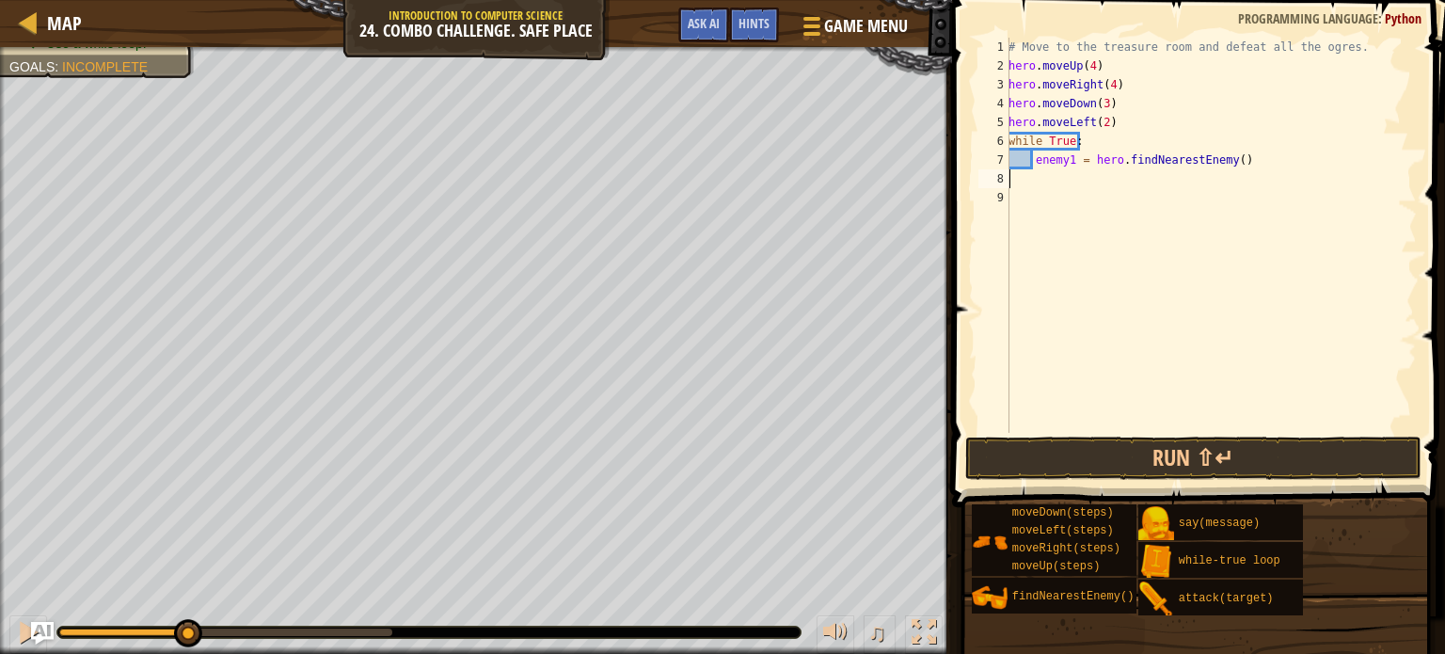
type textarea "enemy1 = hero.findNearestEnemy()"
paste textarea "hero.attack(enemy1)"
type textarea "hero.attack(enemy1)"
paste textarea "hero.attack(enemy1)"
type textarea "hero.attack(enemy1)"
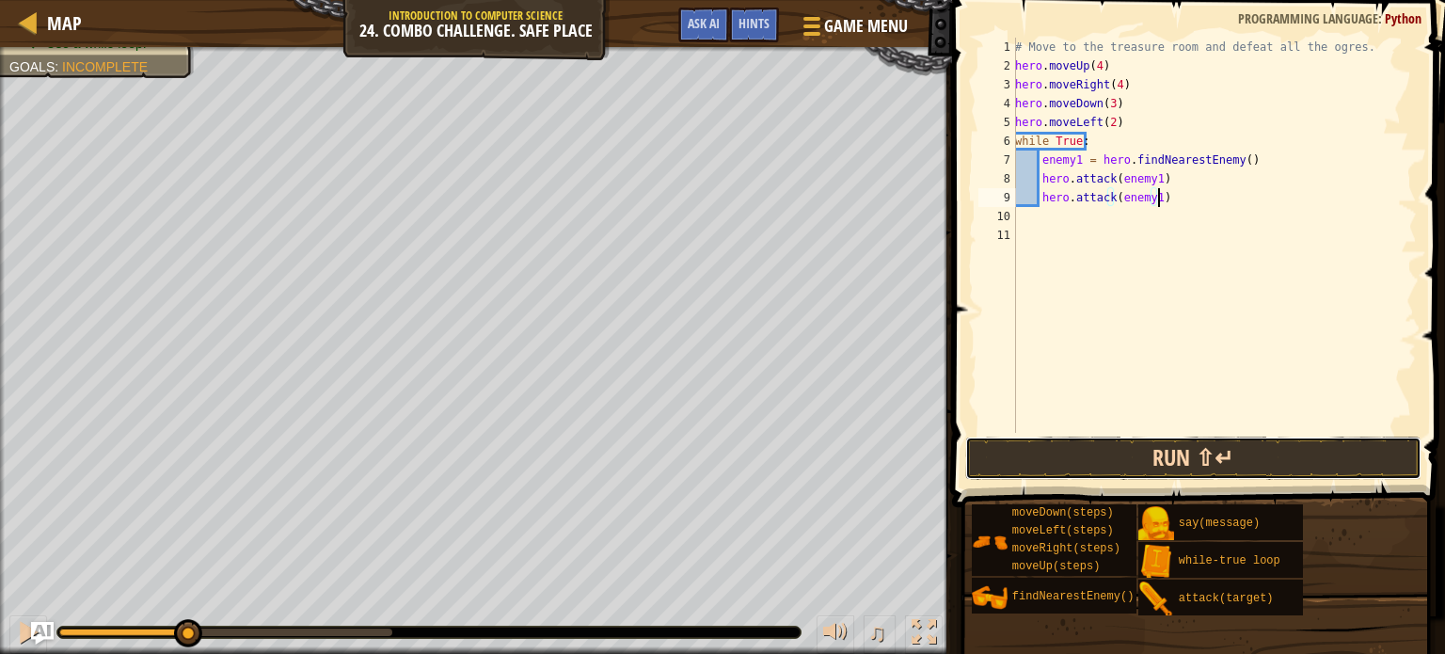
click at [1110, 467] on button "Run ⇧↵" at bounding box center [1193, 457] width 456 height 43
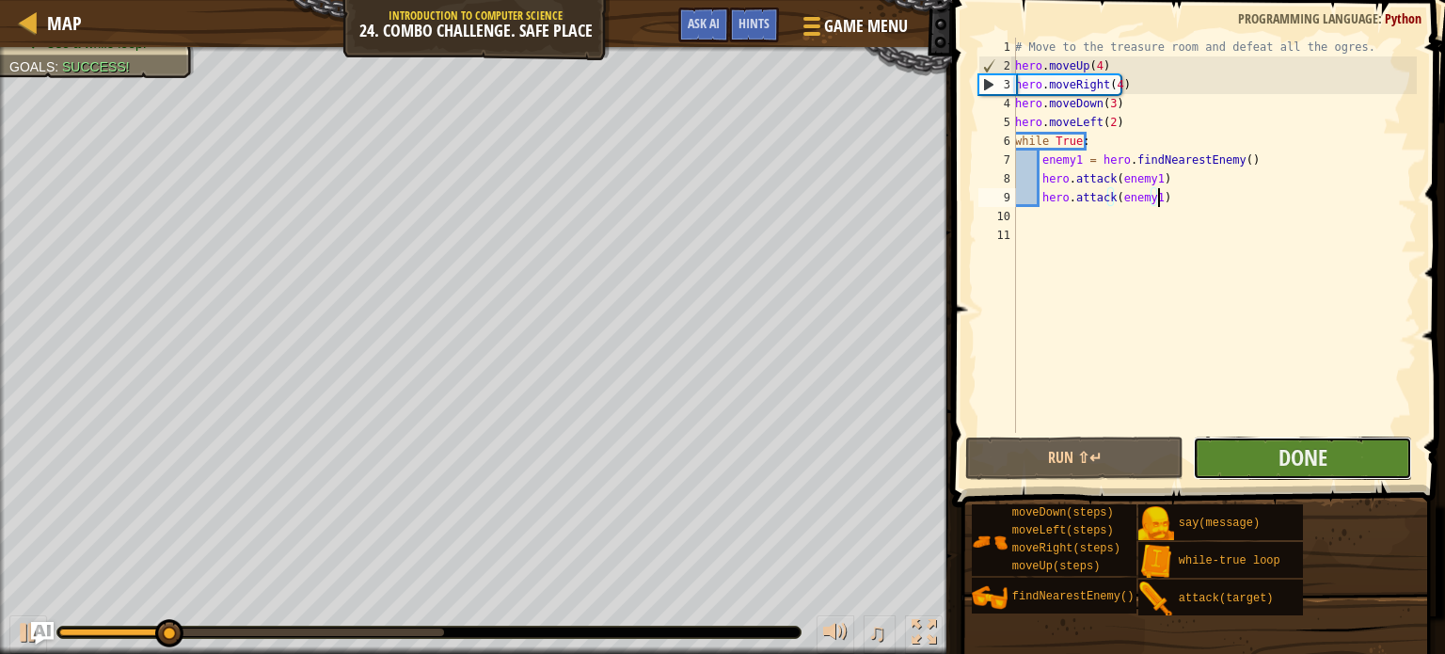
click at [1246, 444] on button "Done" at bounding box center [1302, 457] width 219 height 43
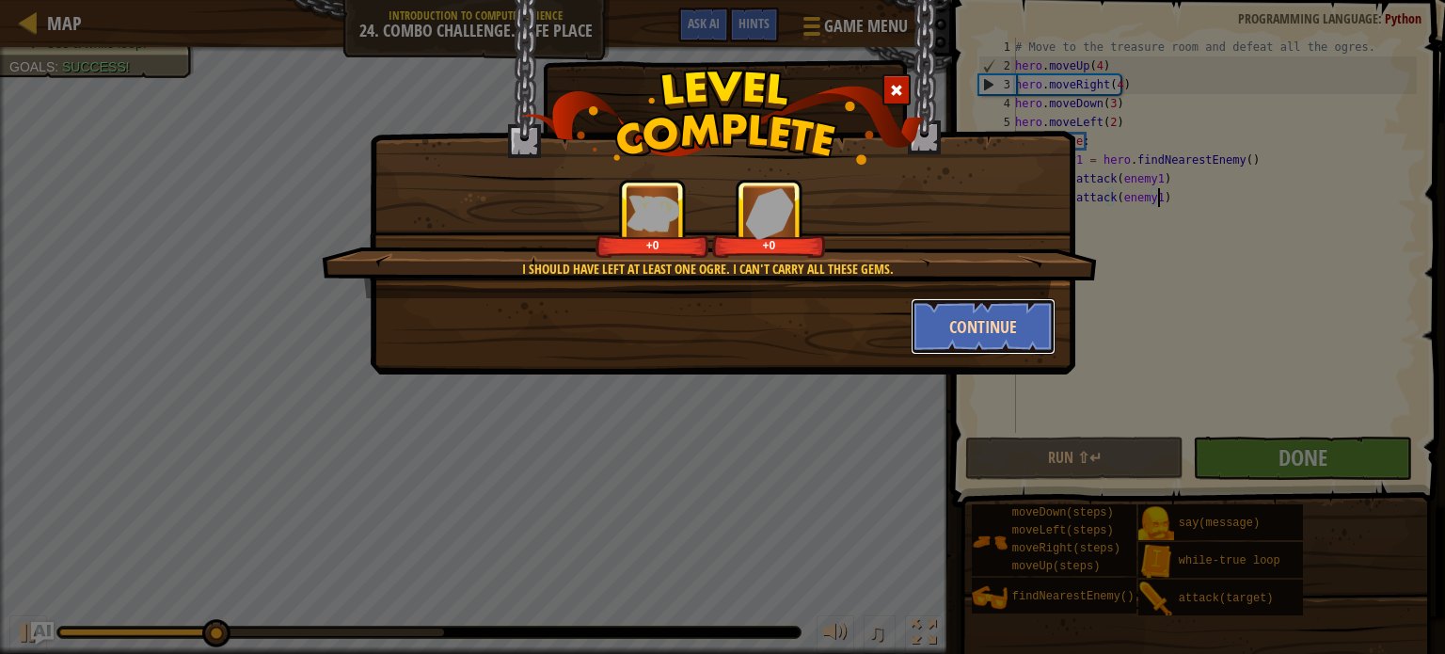
click at [957, 321] on button "Continue" at bounding box center [984, 326] width 146 height 56
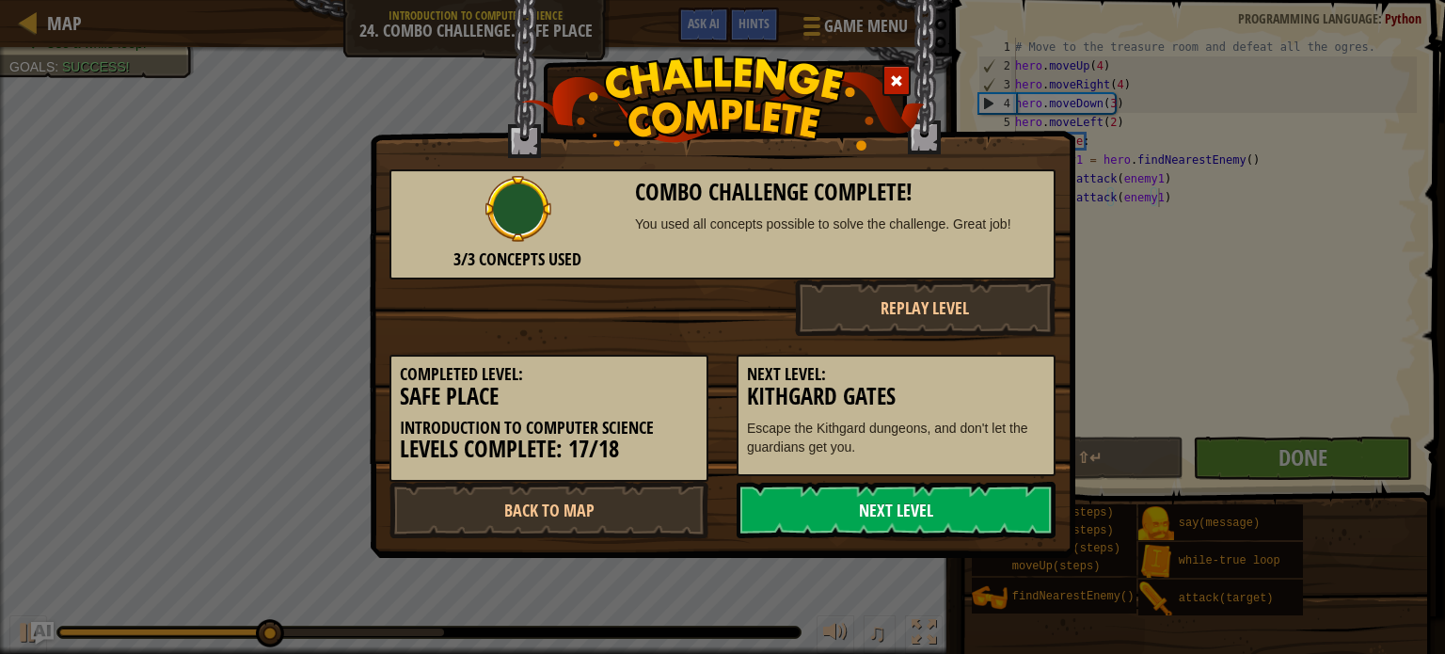
click at [887, 504] on link "Next Level" at bounding box center [896, 510] width 319 height 56
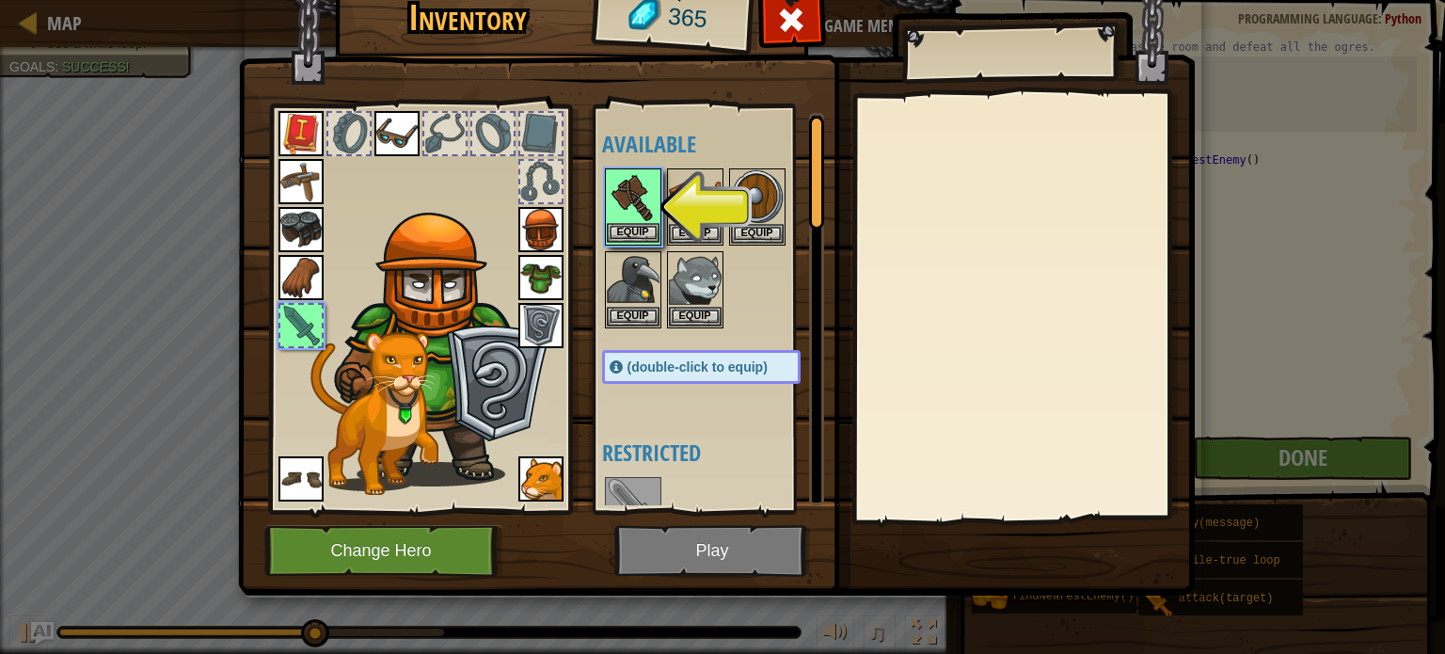
click at [632, 198] on img at bounding box center [633, 196] width 53 height 53
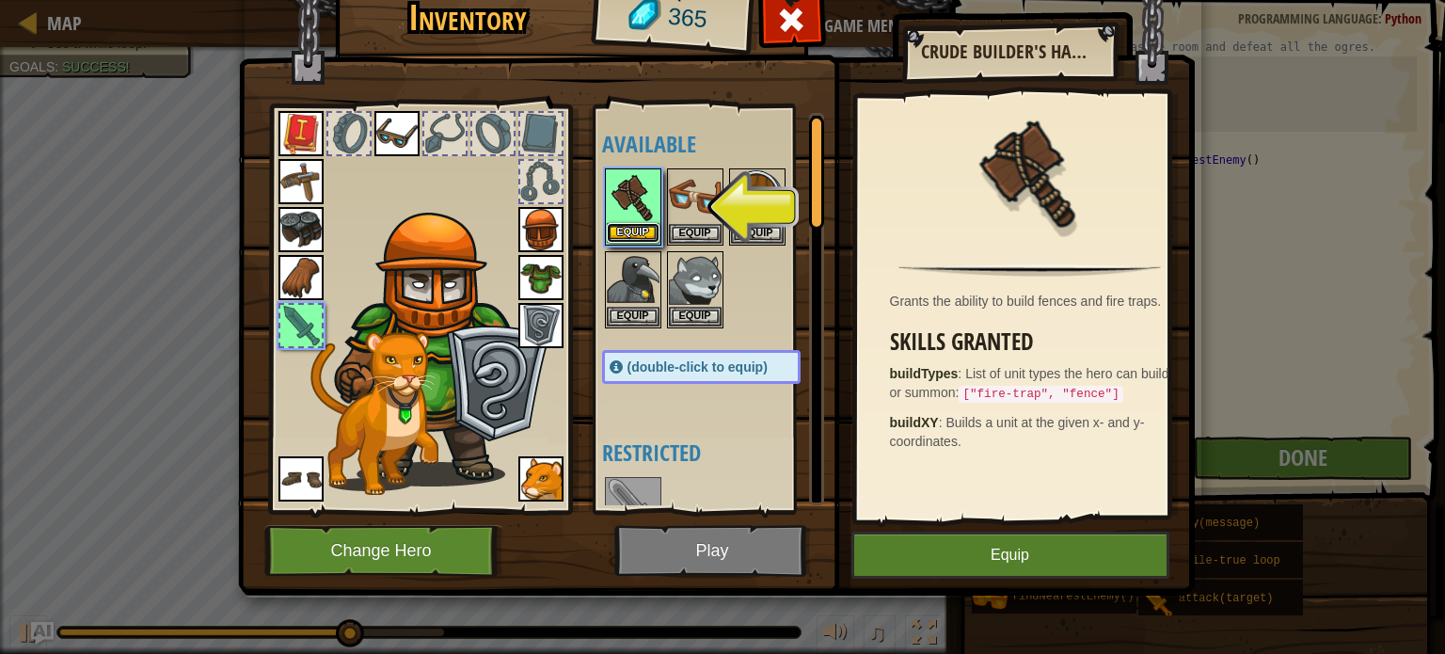
click at [616, 230] on button "Equip" at bounding box center [633, 233] width 53 height 20
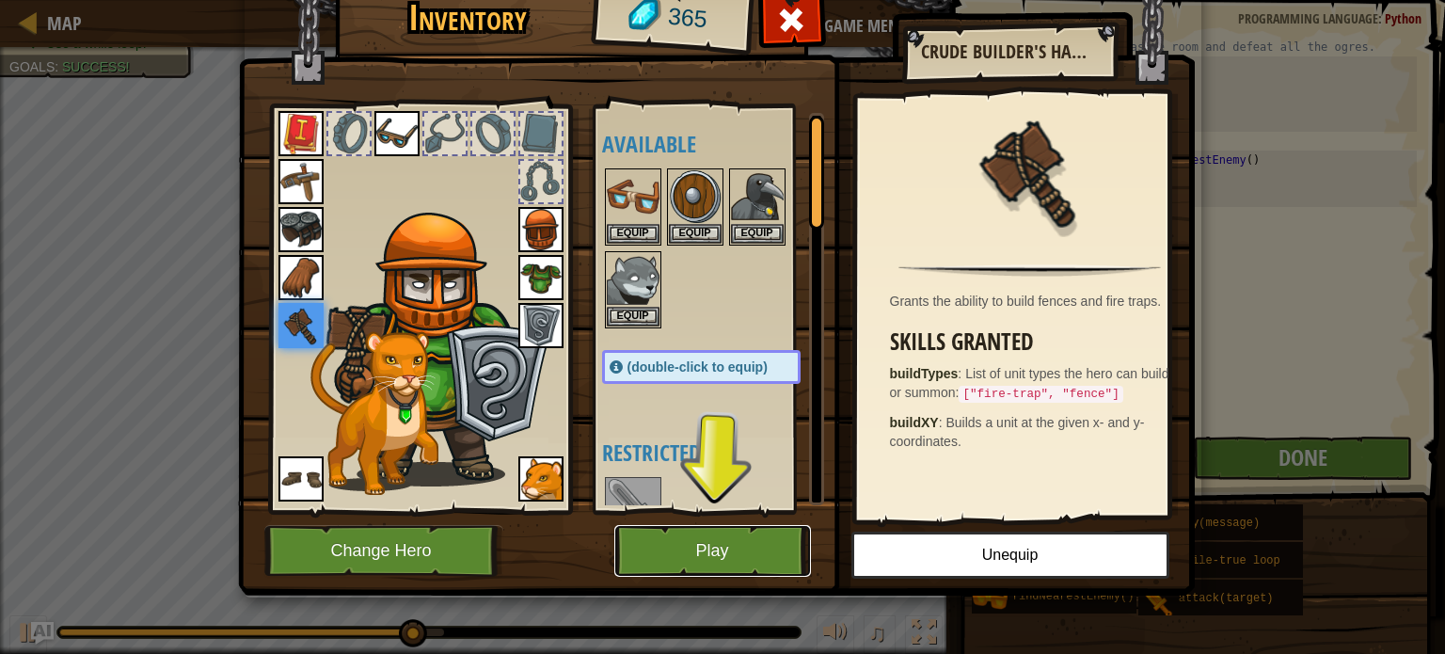
click at [690, 548] on button "Play" at bounding box center [712, 551] width 197 height 52
